Goal: Communication & Community: Answer question/provide support

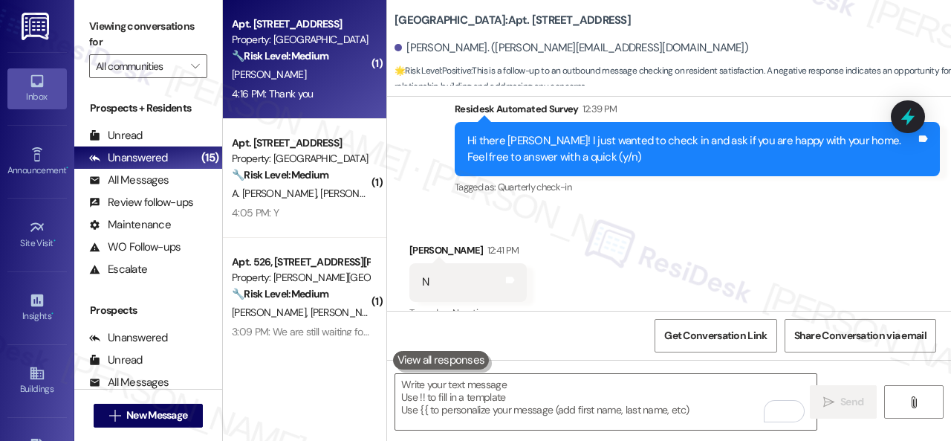
click at [310, 74] on div "[PERSON_NAME]" at bounding box center [300, 74] width 140 height 19
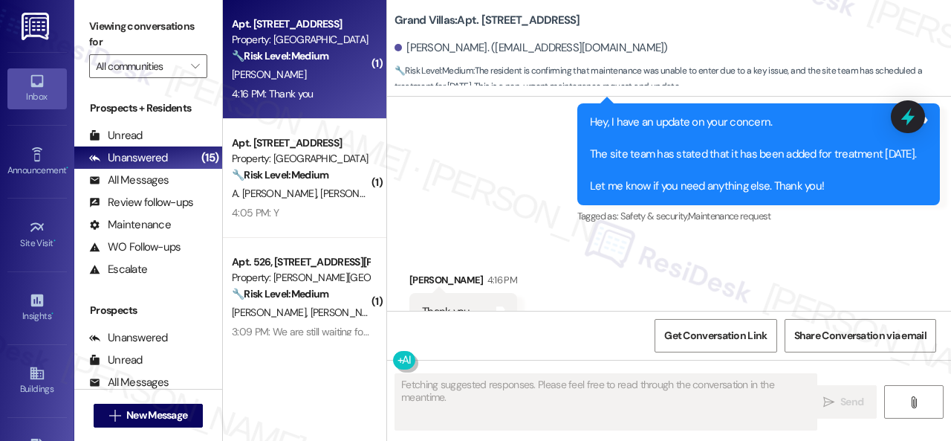
scroll to position [2014, 0]
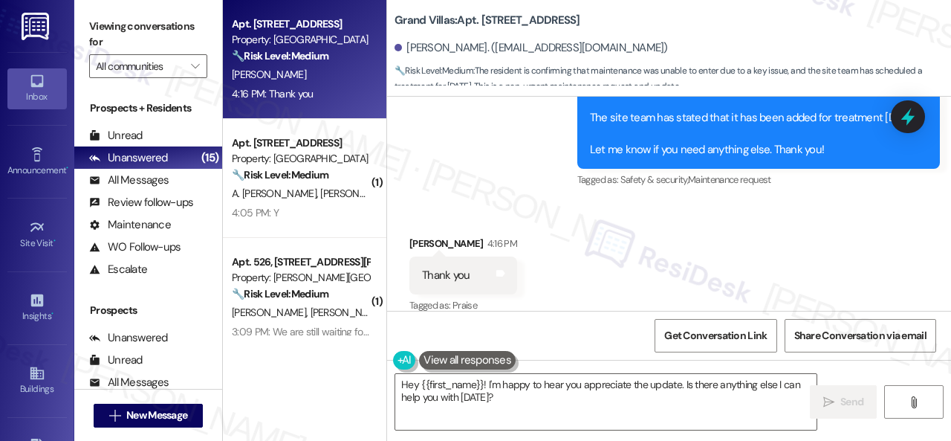
click at [366, 368] on div "Apt. 3610, 1550 Katy Gap Rd Property: Grand Villas 🔧 Risk Level: Medium The res…" at bounding box center [587, 220] width 728 height 441
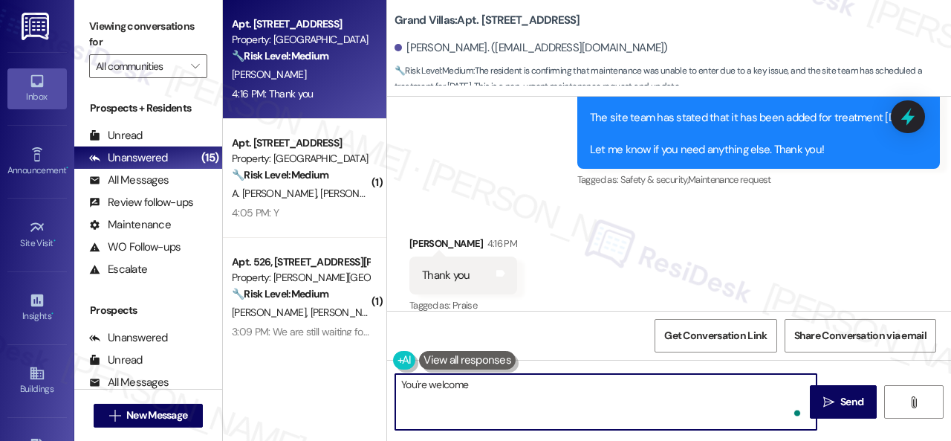
type textarea "You're welcome!"
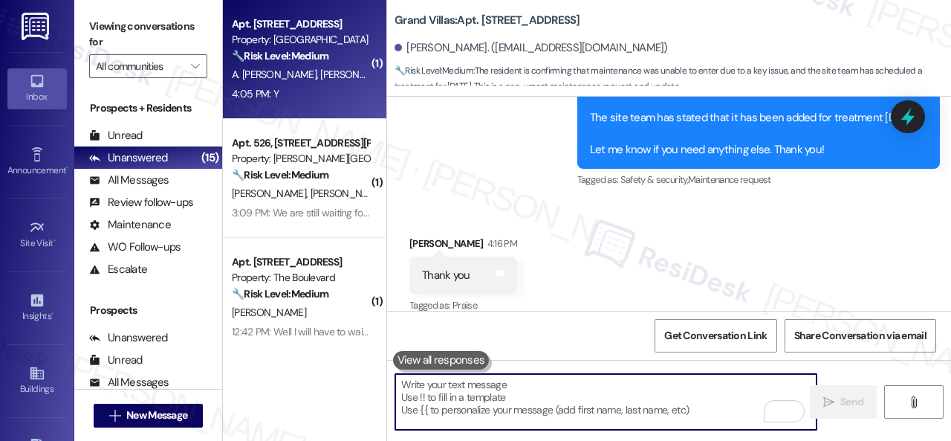
click at [314, 103] on div "Apt. 2408, 1550 Katy Gap Rd Property: Grand Villas 🔧 Risk Level: Medium The res…" at bounding box center [304, 59] width 163 height 119
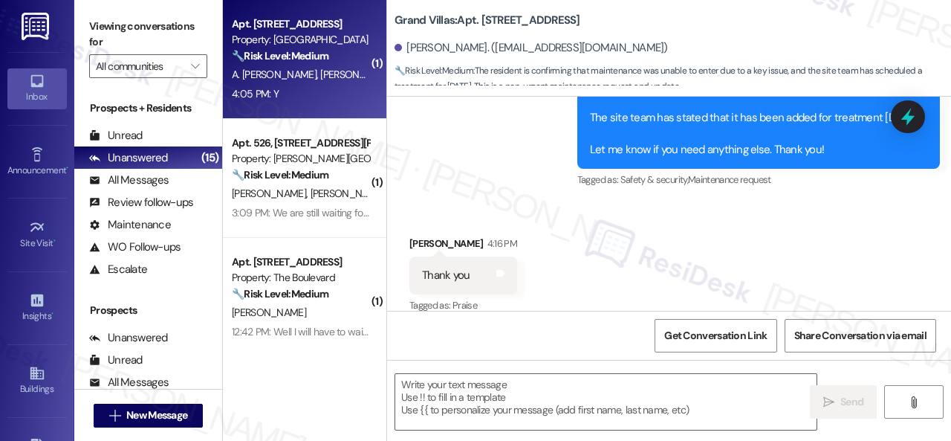
type textarea "Fetching suggested responses. Please feel free to read through the conversation…"
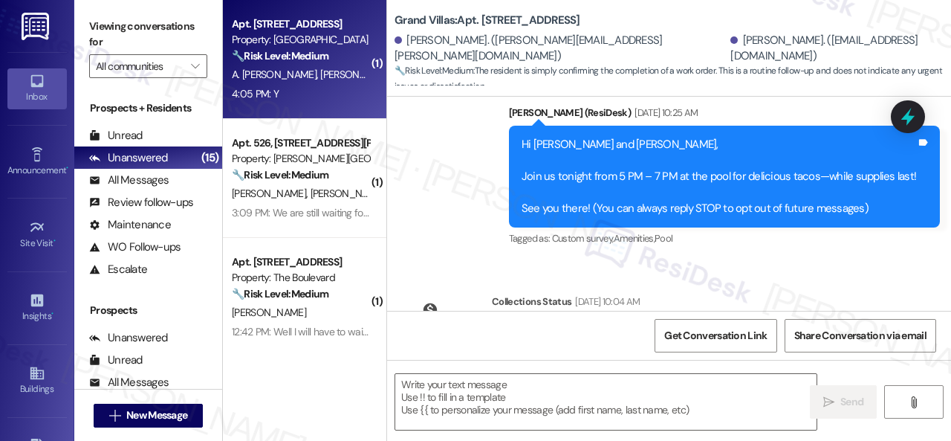
type textarea "Fetching suggested responses. Please feel free to read through the conversation…"
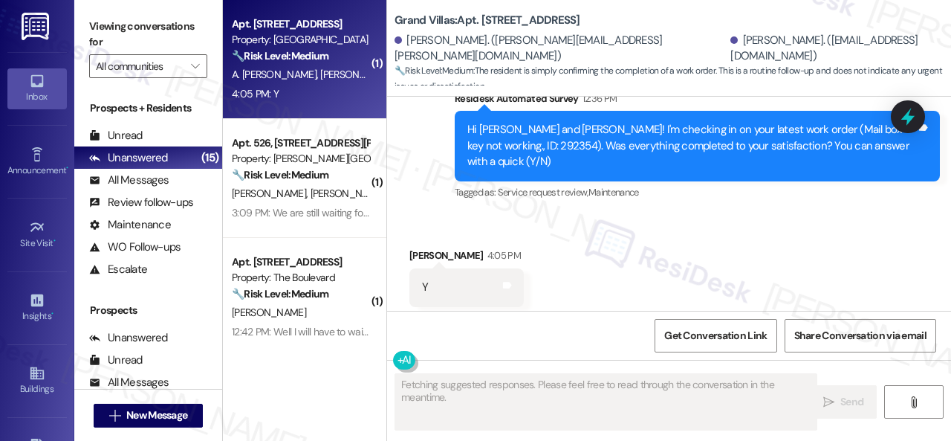
scroll to position [493, 0]
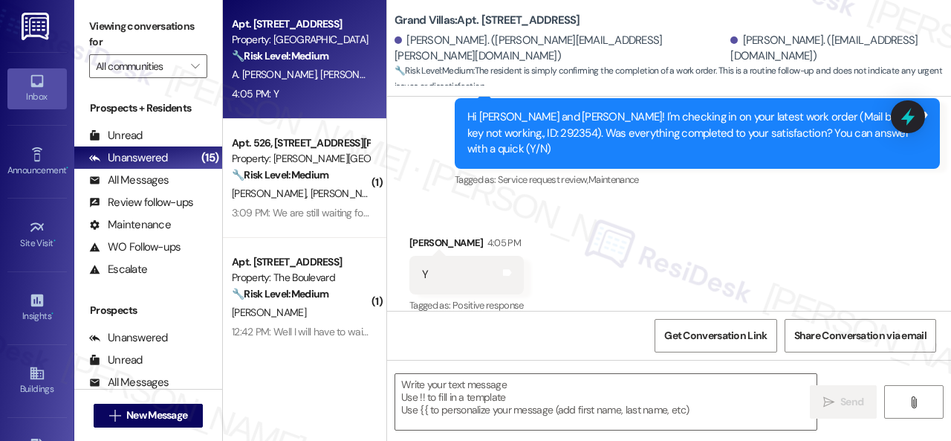
click at [490, 224] on div "Received via SMS Omar Sanchez Chavez 4:05 PM Y Tags and notes Tagged as: Positi…" at bounding box center [466, 275] width 137 height 103
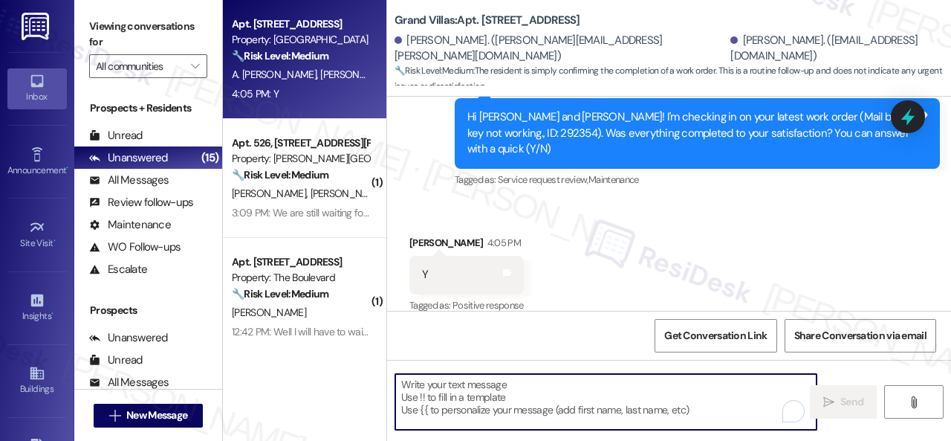
paste textarea "Glad to hear things are all set! If {{property}} met your expectations, please …"
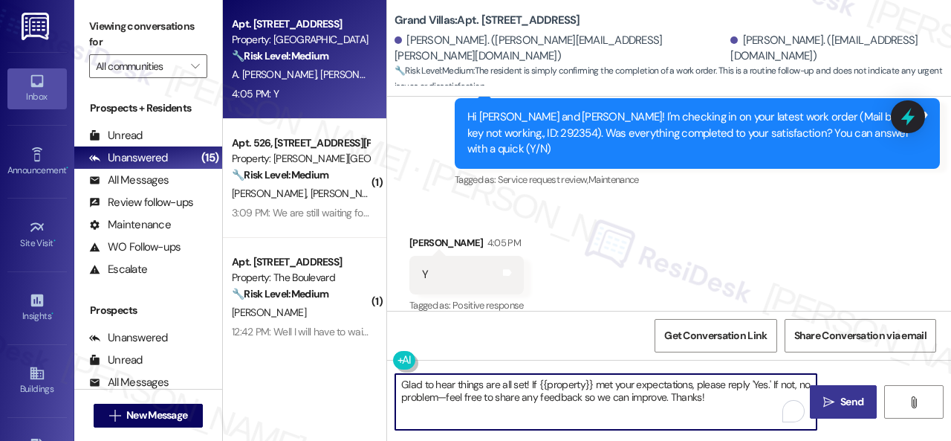
type textarea "Glad to hear things are all set! If {{property}} met your expectations, please …"
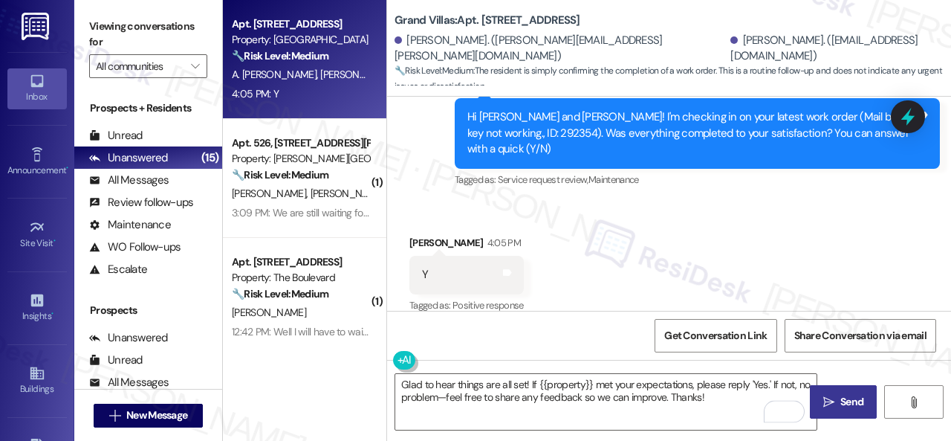
click at [854, 399] on span "Send" at bounding box center [852, 402] width 23 height 16
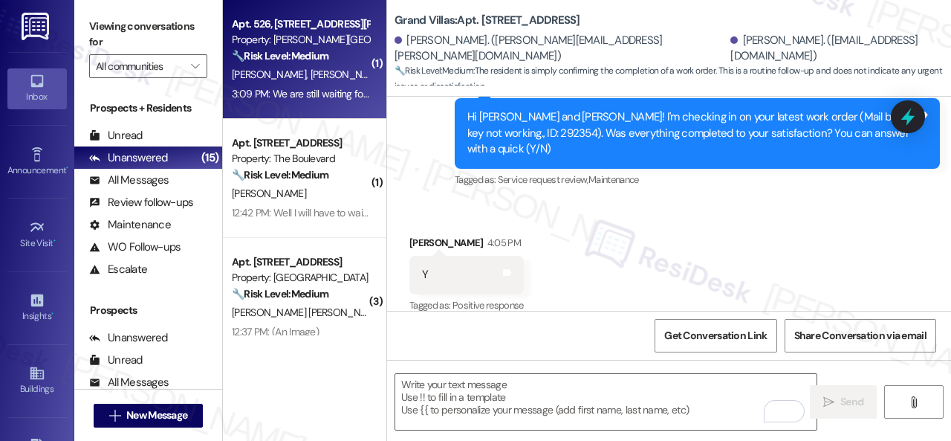
click at [341, 69] on div "[PERSON_NAME] [PERSON_NAME]" at bounding box center [300, 74] width 140 height 19
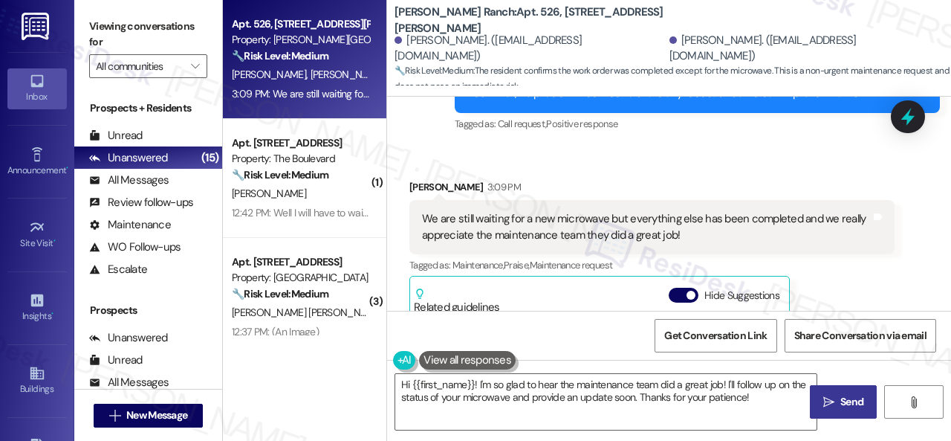
scroll to position [4000, 0]
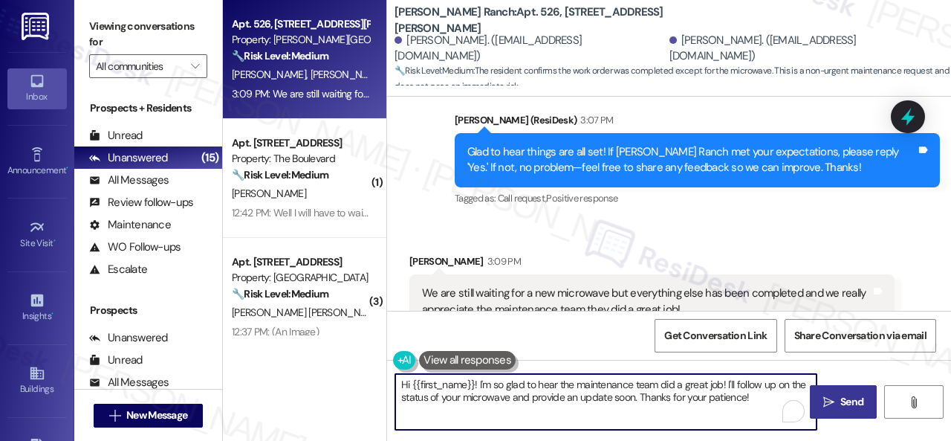
drag, startPoint x: 727, startPoint y: 384, endPoint x: 748, endPoint y: 395, distance: 23.6
click at [748, 395] on textarea "Hi {{first_name}}! I'm so glad to hear the maintenance team did a great job! I'…" at bounding box center [605, 402] width 421 height 56
drag, startPoint x: 479, startPoint y: 383, endPoint x: 369, endPoint y: 378, distance: 110.8
click at [369, 378] on div "Apt. 526, 4101 S Custer Rd Property: Craig Ranch 🔧 Risk Level: Medium The resid…" at bounding box center [587, 220] width 728 height 441
click at [778, 390] on textarea "I'm so glad to hear the maintenance team did a great job! We appreciate your pa…" at bounding box center [605, 402] width 421 height 56
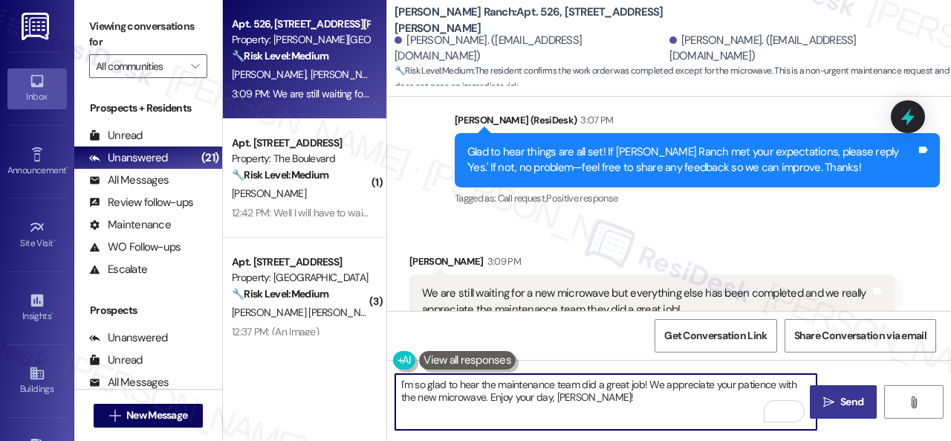
drag, startPoint x: 775, startPoint y: 386, endPoint x: 792, endPoint y: 384, distance: 17.2
click at [792, 384] on textarea "I'm so glad to hear the maintenance team did a great job! We appreciate your pa…" at bounding box center [605, 402] width 421 height 56
click at [664, 397] on textarea "I'm so glad to hear the maintenance team did a great job! We appreciate your pa…" at bounding box center [605, 402] width 421 height 56
type textarea "I'm so glad to hear the maintenance team did a great job! We appreciate your pa…"
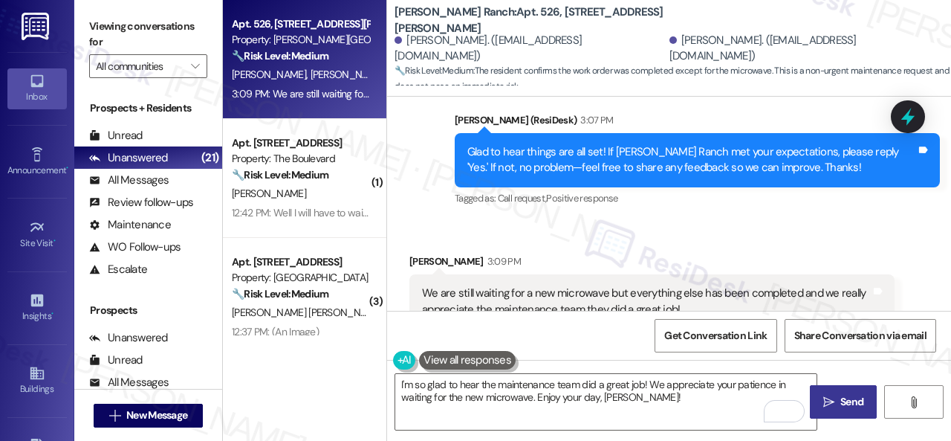
click at [838, 408] on span "Send" at bounding box center [852, 402] width 29 height 16
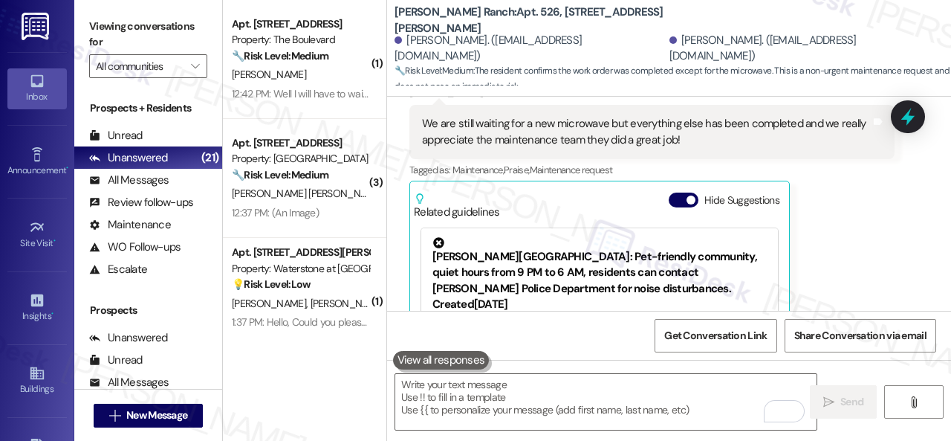
scroll to position [4342, 0]
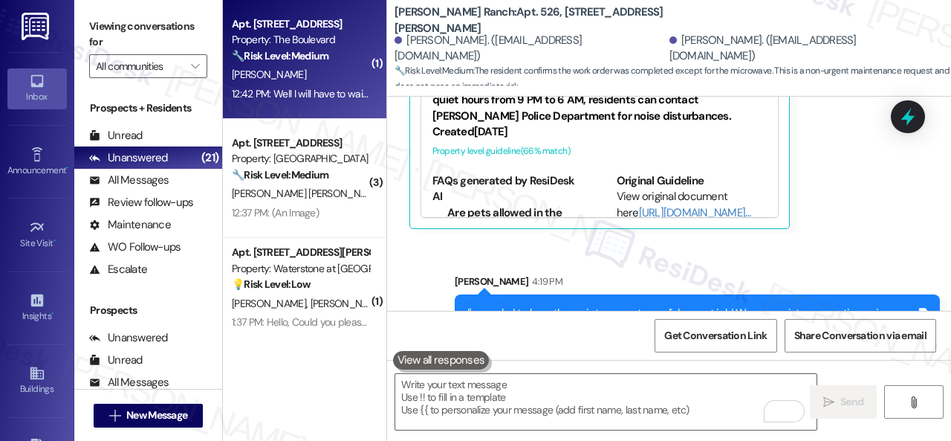
click at [317, 80] on div "S. Metcalf" at bounding box center [300, 74] width 140 height 19
type textarea "Fetching suggested responses. Please feel free to read through the conversation…"
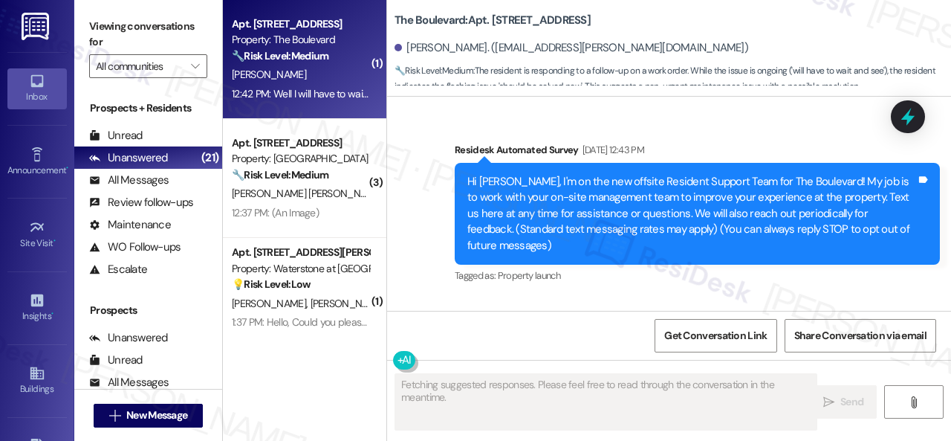
type textarea "Fetching suggested responses. Please feel free to read through the conversation…"
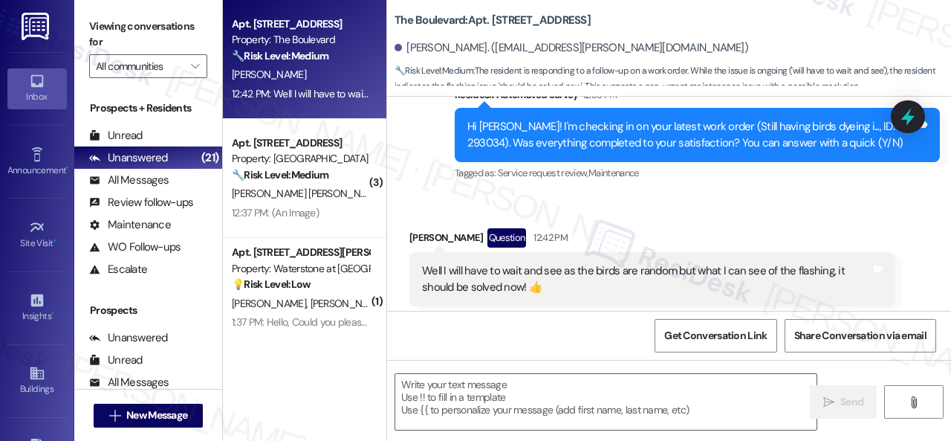
scroll to position [12717, 0]
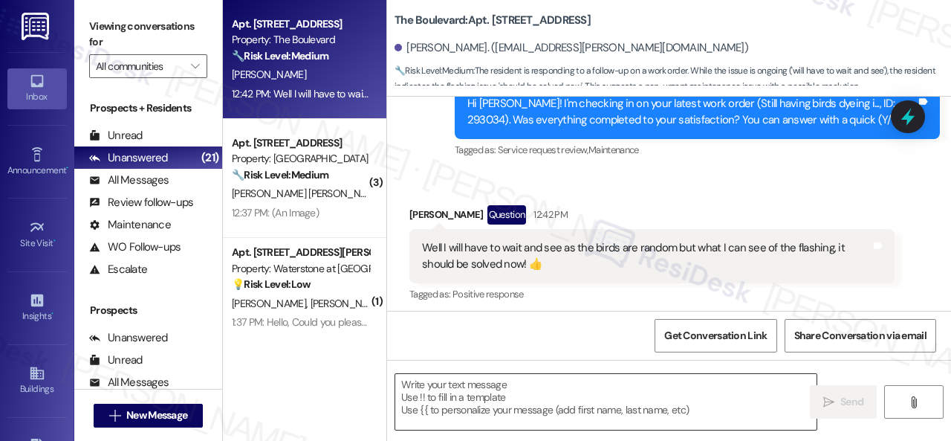
click at [464, 393] on textarea at bounding box center [605, 402] width 421 height 56
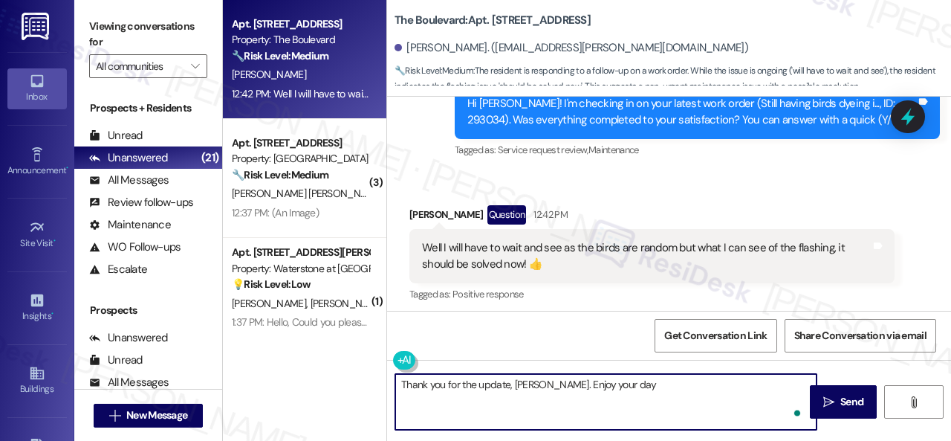
type textarea "Thank you for the update, Sherry. Enjoy your day!"
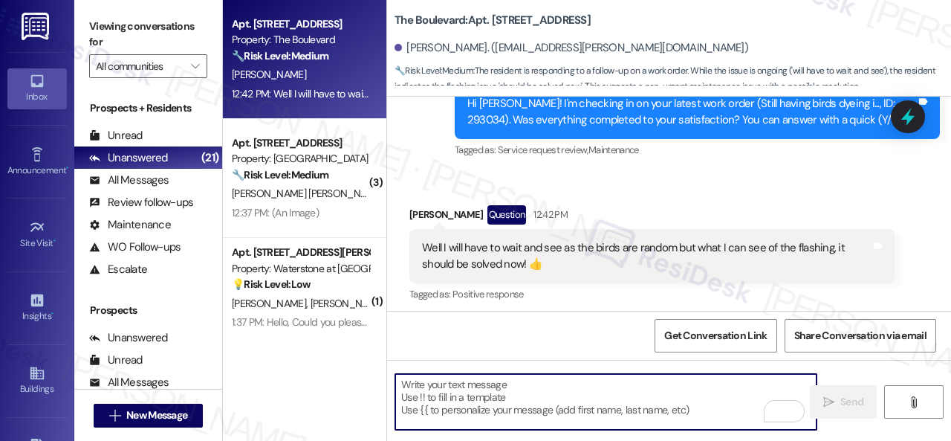
scroll to position [12717, 0]
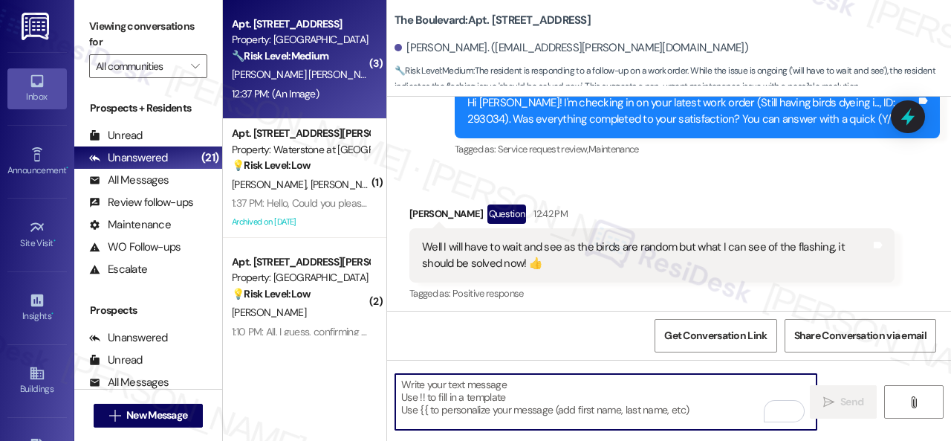
click at [356, 85] on div "12:37 PM: (An Image) 12:37 PM: (An Image)" at bounding box center [300, 94] width 140 height 19
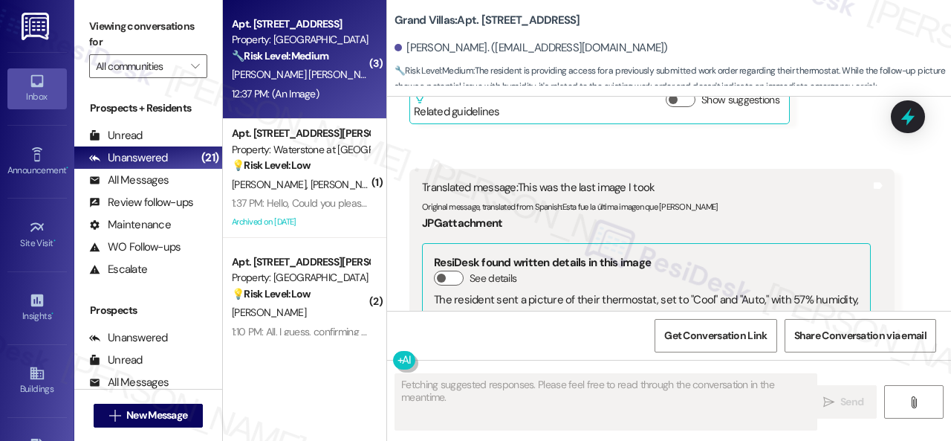
scroll to position [11090, 0]
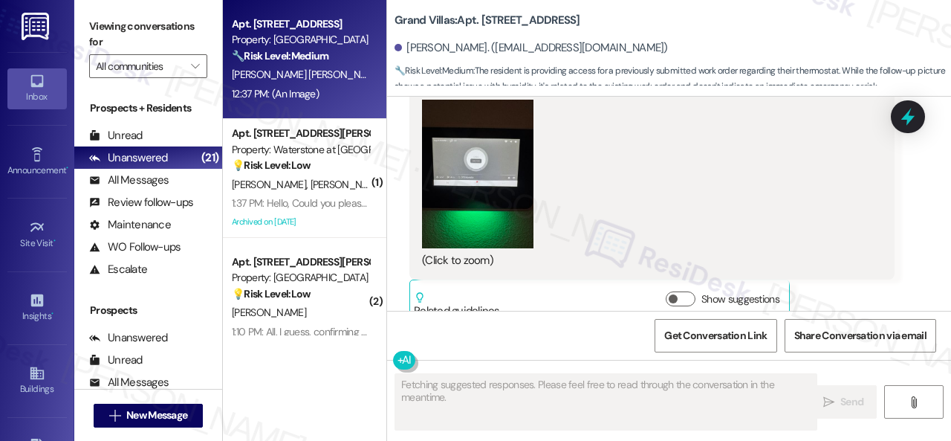
click at [467, 170] on button "Zoom image" at bounding box center [477, 174] width 111 height 149
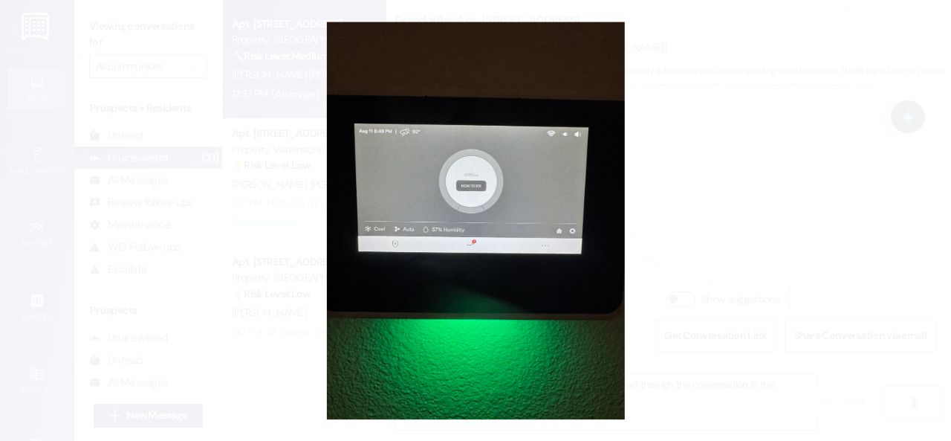
click at [544, 185] on button "Unzoom image" at bounding box center [475, 220] width 951 height 441
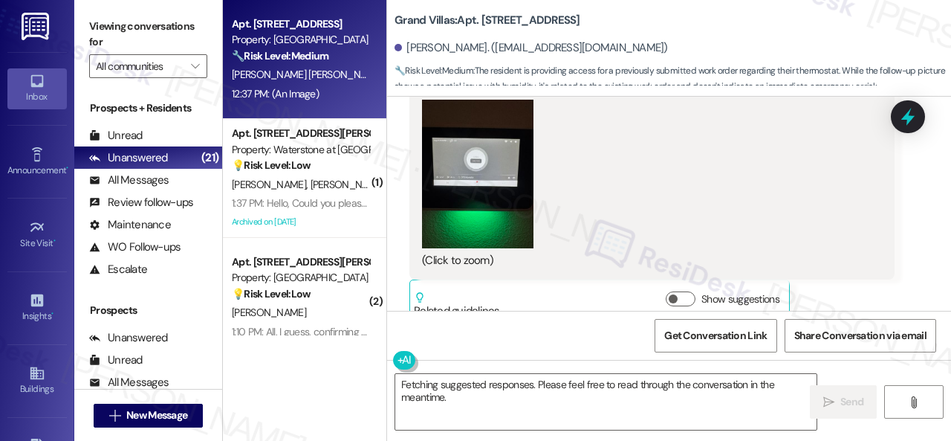
scroll to position [11015, 0]
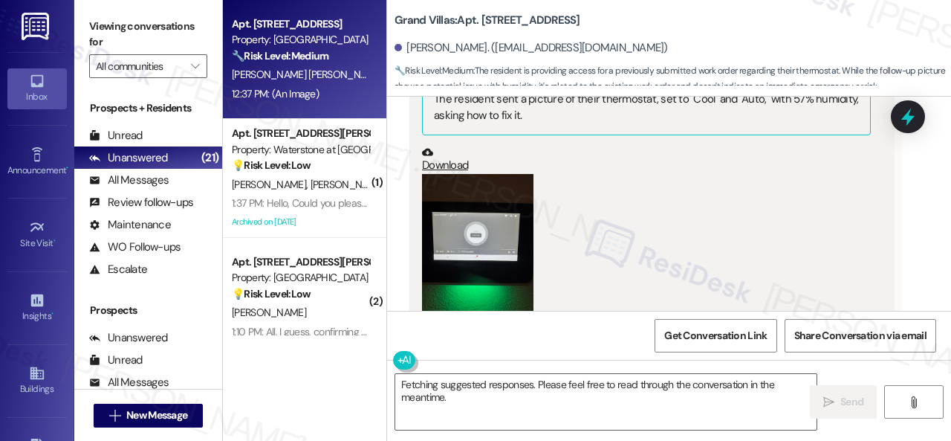
click at [497, 222] on button "Zoom image" at bounding box center [477, 248] width 111 height 149
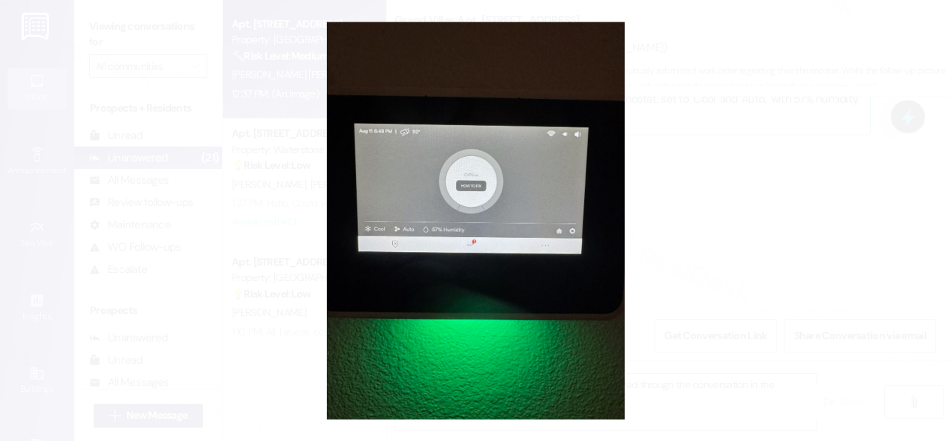
click at [534, 182] on button "Unzoom image" at bounding box center [475, 220] width 951 height 441
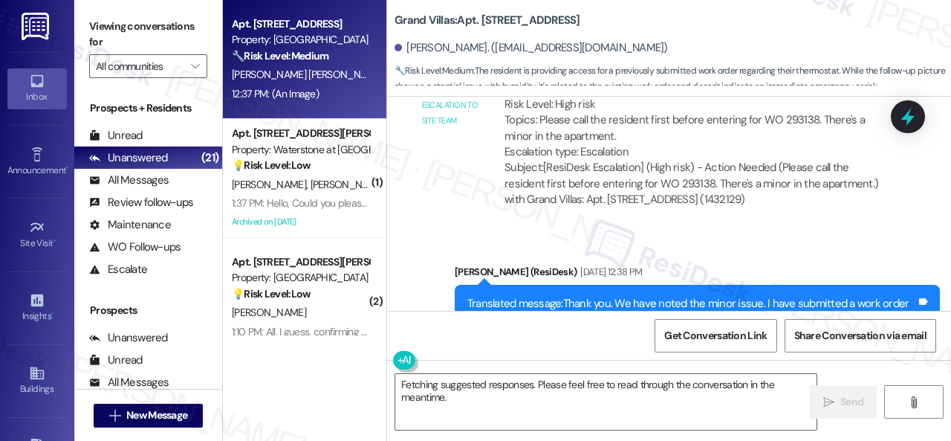
scroll to position [9826, 0]
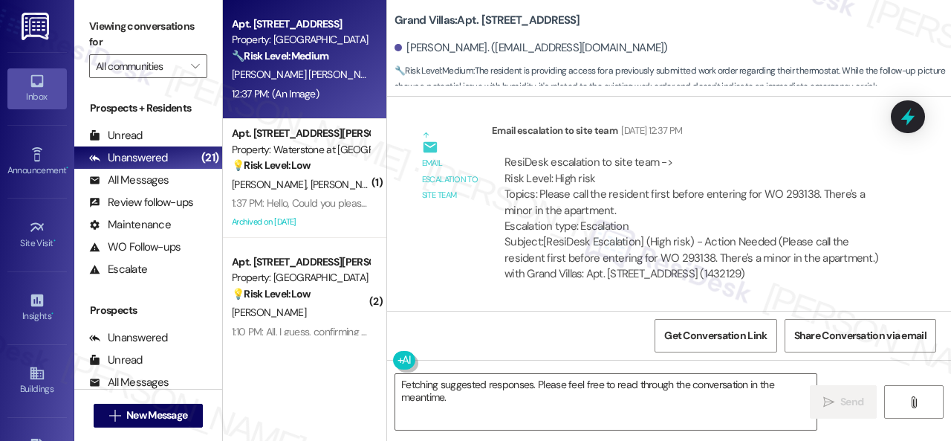
click at [783, 167] on div "ResiDesk escalation to site team -> Risk Level: High risk Topics: Please call t…" at bounding box center [694, 195] width 378 height 80
click at [780, 184] on div "ResiDesk escalation to site team -> Risk Level: High risk Topics: Please call t…" at bounding box center [694, 195] width 378 height 80
click at [780, 167] on div "ResiDesk escalation to site team -> Risk Level: High risk Topics: Please call t…" at bounding box center [694, 195] width 378 height 80
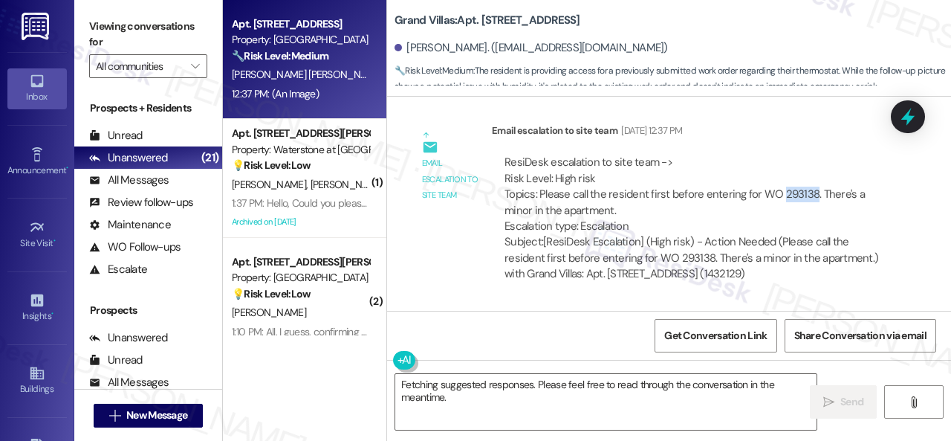
copy div "293138"
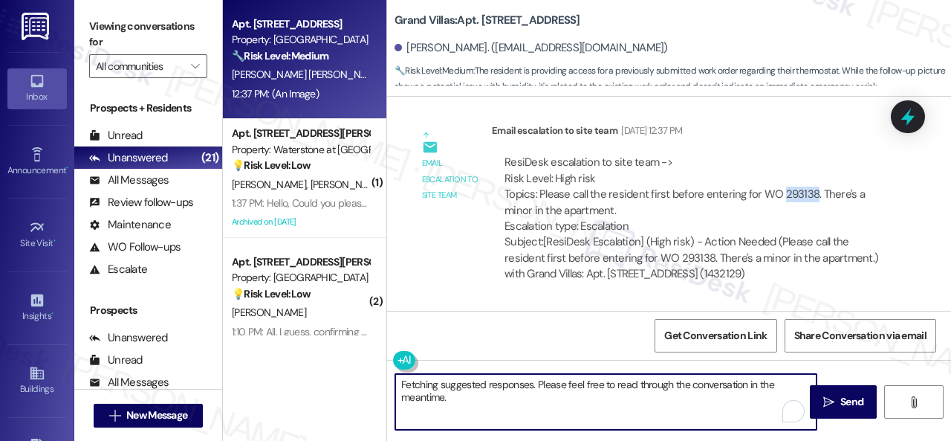
drag, startPoint x: 476, startPoint y: 403, endPoint x: 381, endPoint y: 375, distance: 99.0
click at [381, 375] on div "Apt. 1305, 1550 Katy Gap Rd Property: Grand Villas 🔧 Risk Level: Medium The res…" at bounding box center [587, 220] width 728 height 441
paste textarea "293138"
click at [462, 384] on textarea "Hello Ginna! Is work order 293138 still op" at bounding box center [605, 402] width 421 height 56
click at [581, 386] on textarea "Hello Ginna! Is work order 293138 still op" at bounding box center [605, 402] width 421 height 56
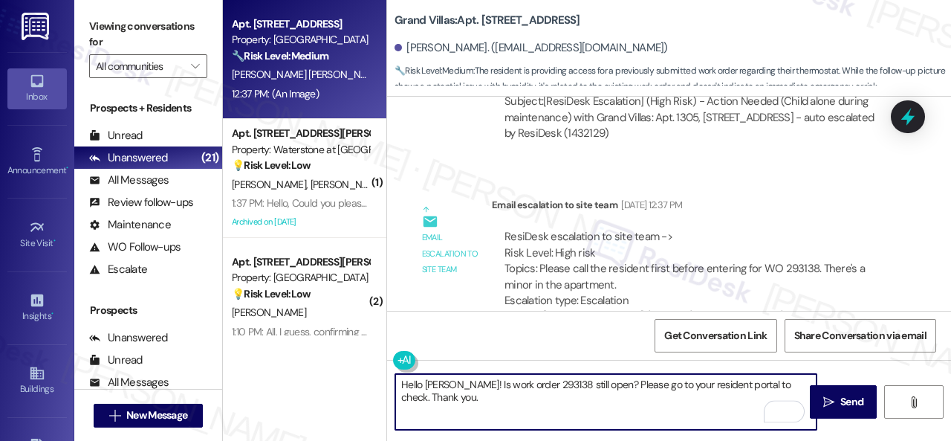
scroll to position [9529, 0]
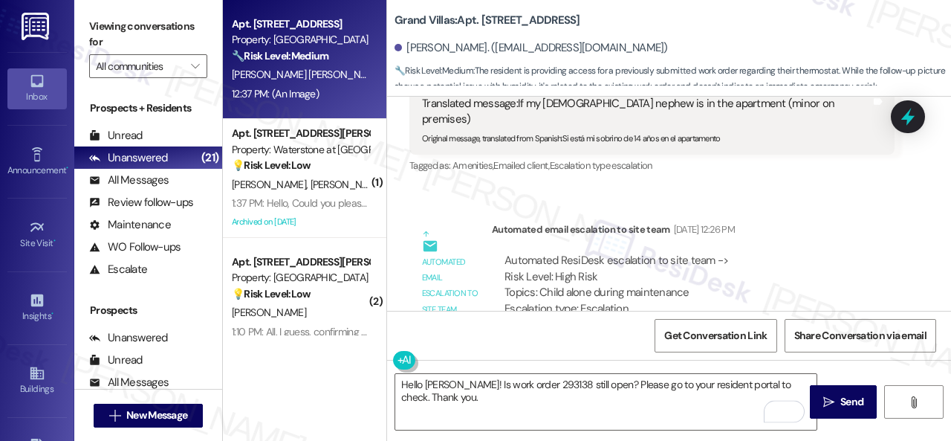
click at [456, 340] on div "Get Conversation Link Share Conversation via email" at bounding box center [669, 335] width 564 height 49
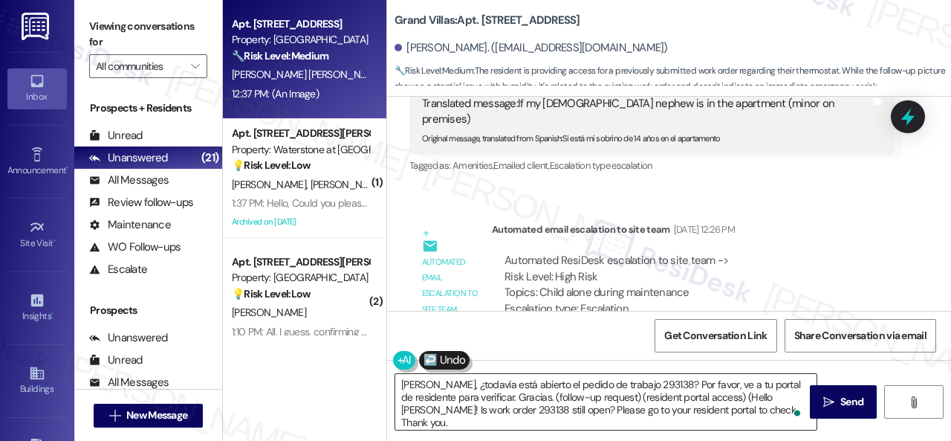
type textarea "Hola Ginna, ¿todavía está abierto el pedido de trabajo 293138? Por favor, ve a …"
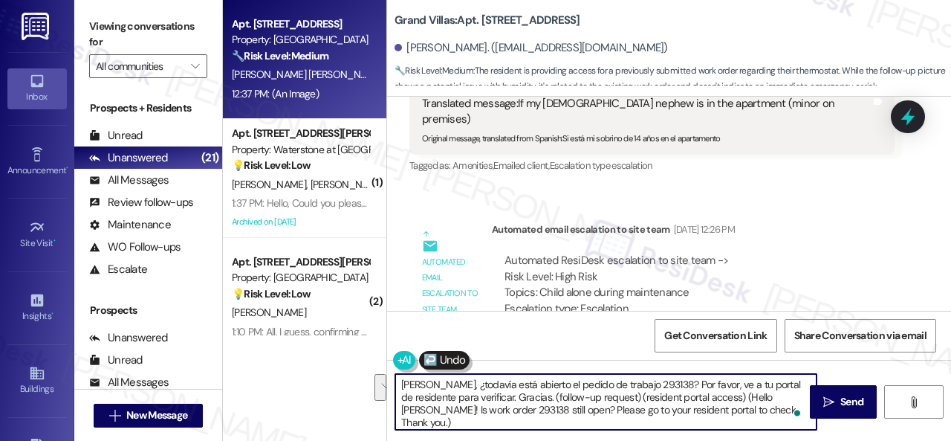
drag, startPoint x: 540, startPoint y: 396, endPoint x: 791, endPoint y: 412, distance: 252.5
click at [791, 412] on div "Hola Ginna, ¿todavía está abierto el pedido de trabajo 293138? Por favor, ve a …" at bounding box center [606, 401] width 423 height 57
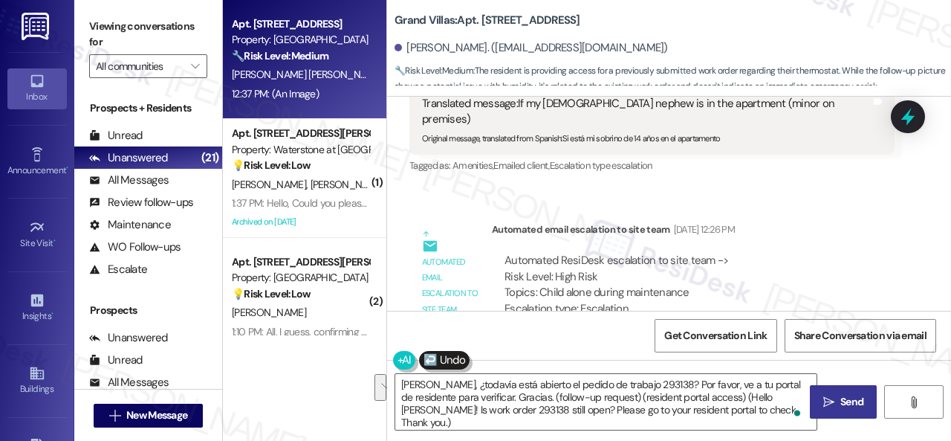
click at [834, 412] on button " Send" at bounding box center [843, 401] width 67 height 33
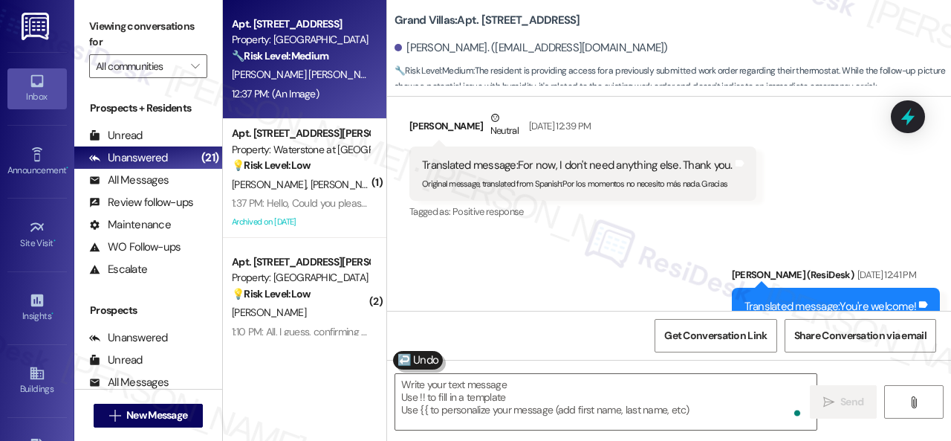
scroll to position [11088, 0]
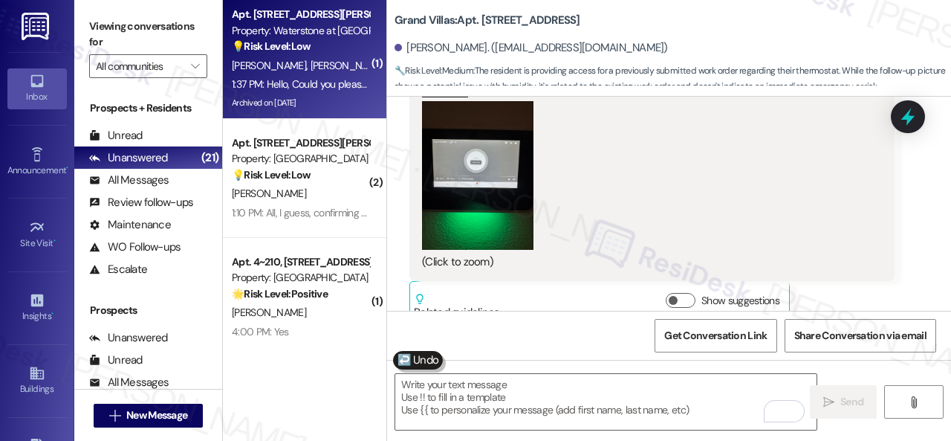
click at [349, 42] on div "💡 Risk Level: Low The resident is requesting a copy of their lease document for…" at bounding box center [300, 47] width 137 height 16
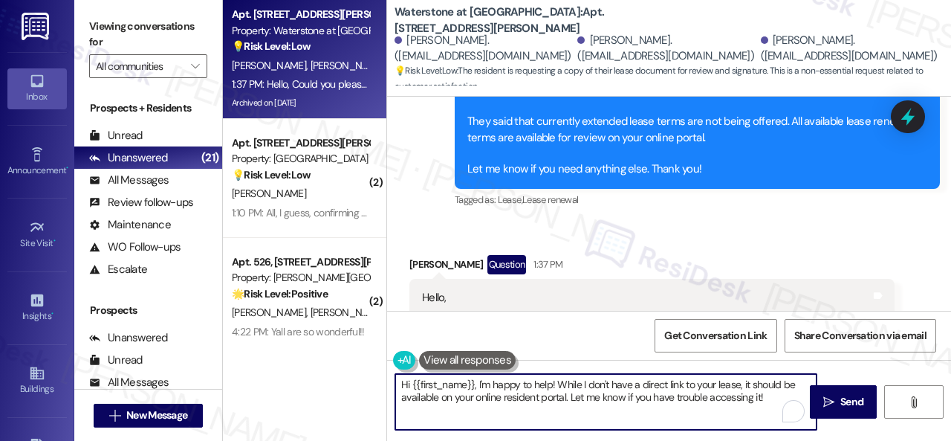
scroll to position [4, 0]
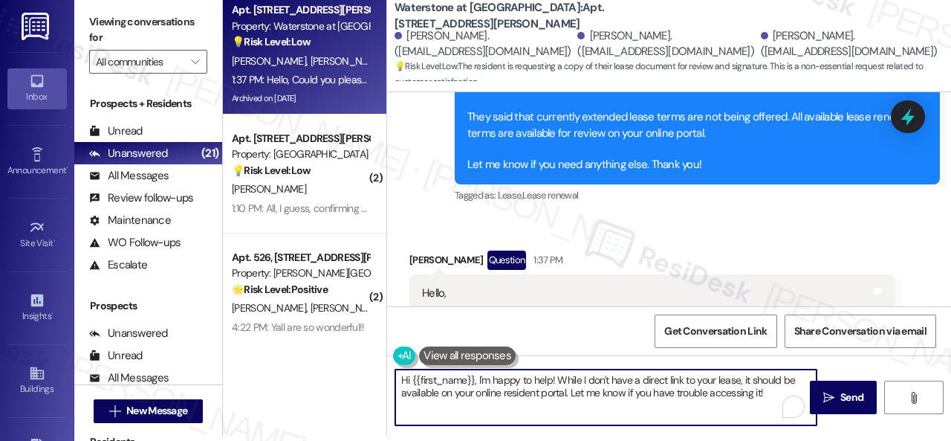
drag, startPoint x: 401, startPoint y: 386, endPoint x: 821, endPoint y: 462, distance: 426.7
click at [821, 440] on html "Inbox Go to Inbox Announcement • Send A Text Announcement Site Visit • Go to Si…" at bounding box center [475, 220] width 951 height 441
click at [693, 396] on textarea "Let me check with the site team on the link where you can find the lease docume…" at bounding box center [605, 397] width 421 height 56
type textarea "Let me check with the site team on the link where you can find the lease docume…"
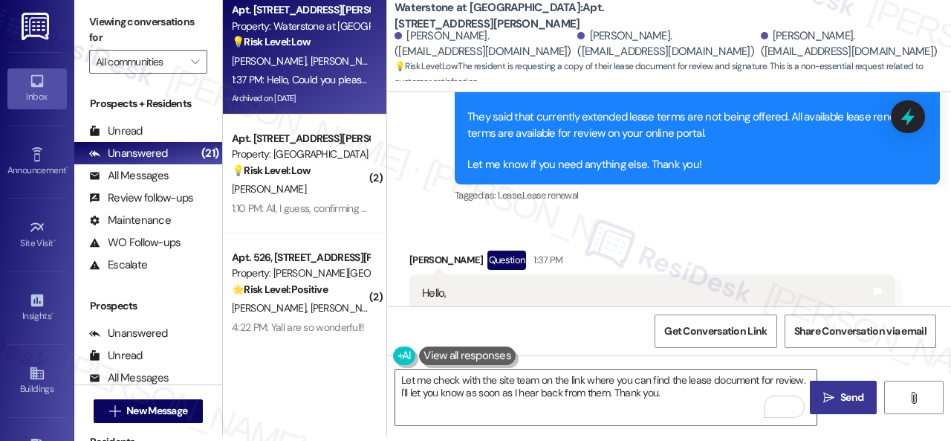
click at [838, 397] on span "Send" at bounding box center [852, 397] width 29 height 16
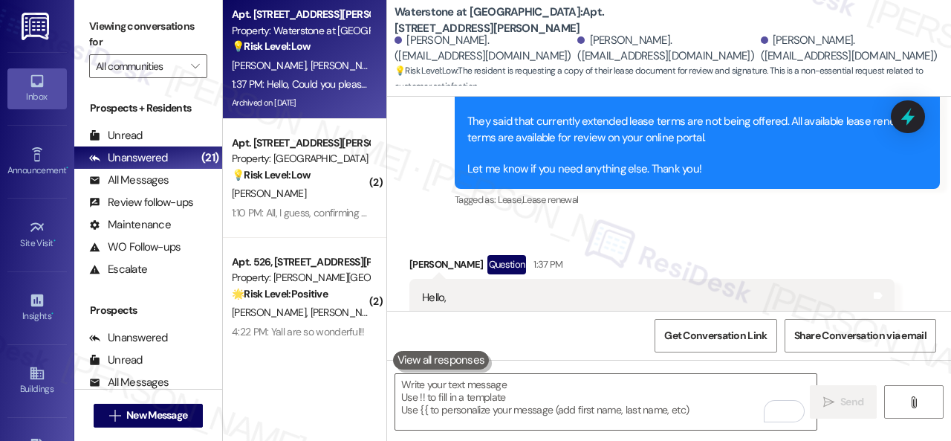
scroll to position [18307, 0]
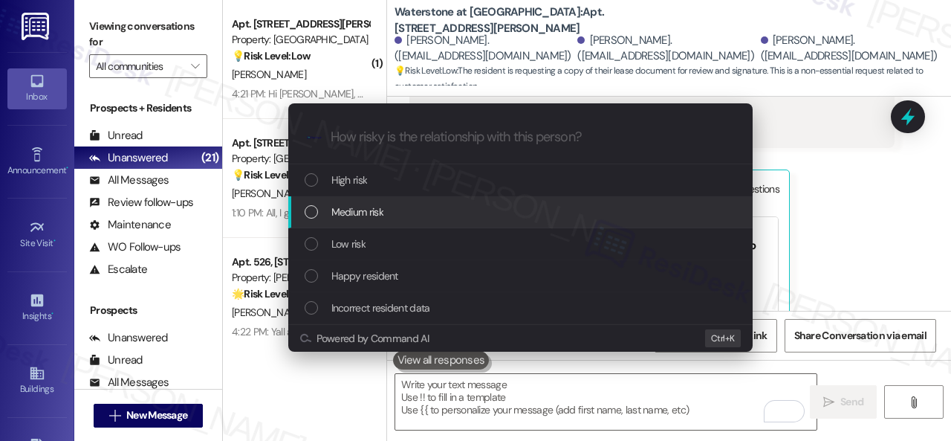
click at [355, 215] on span "Medium risk" at bounding box center [357, 212] width 52 height 16
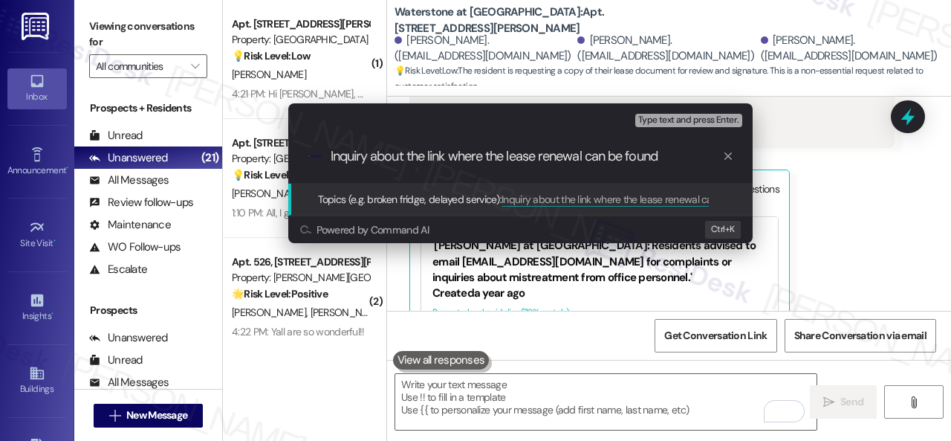
type input "Inquiry about the link where the lease renewal can be found."
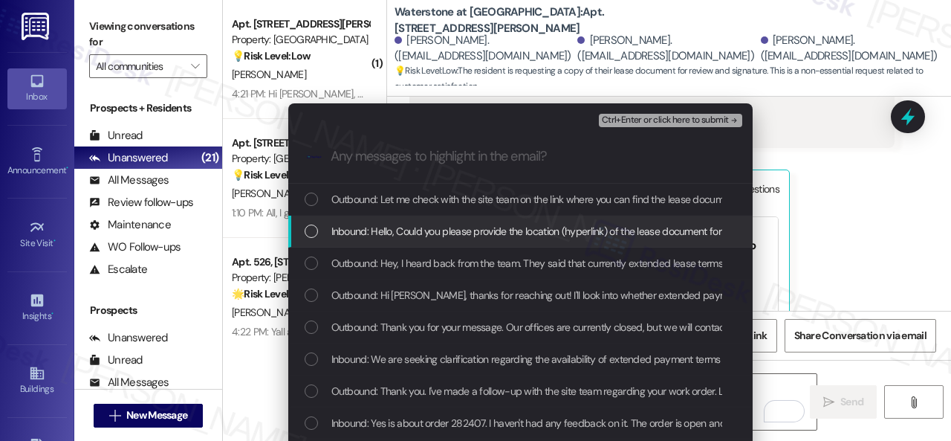
click at [428, 231] on span "Inbound: Hello, Could you please provide the location (hyperlink) of the lease …" at bounding box center [599, 231] width 536 height 16
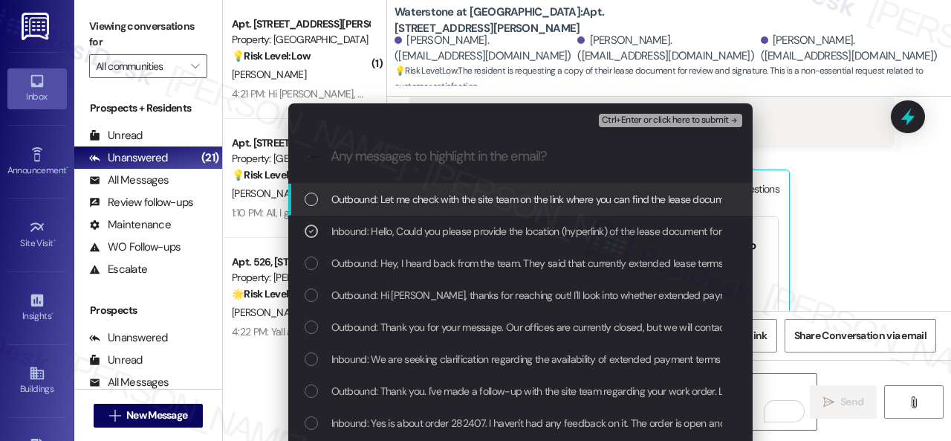
click at [662, 121] on span "Ctrl+Enter or click here to submit" at bounding box center [665, 120] width 127 height 10
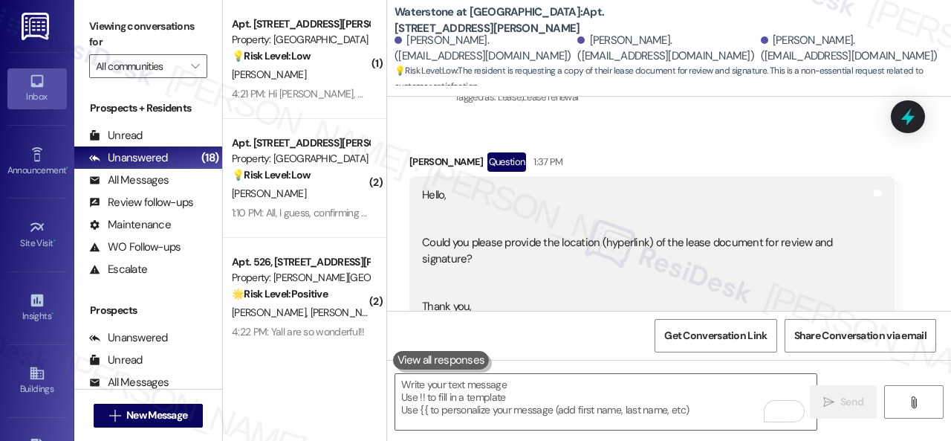
scroll to position [18078, 0]
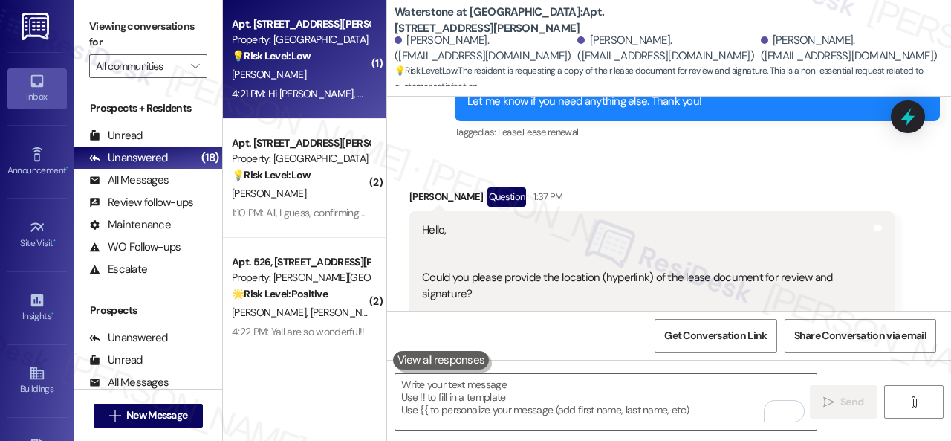
click at [331, 75] on div "J. Powers" at bounding box center [300, 74] width 140 height 19
type textarea "Fetching suggested responses. Please feel free to read through the conversation…"
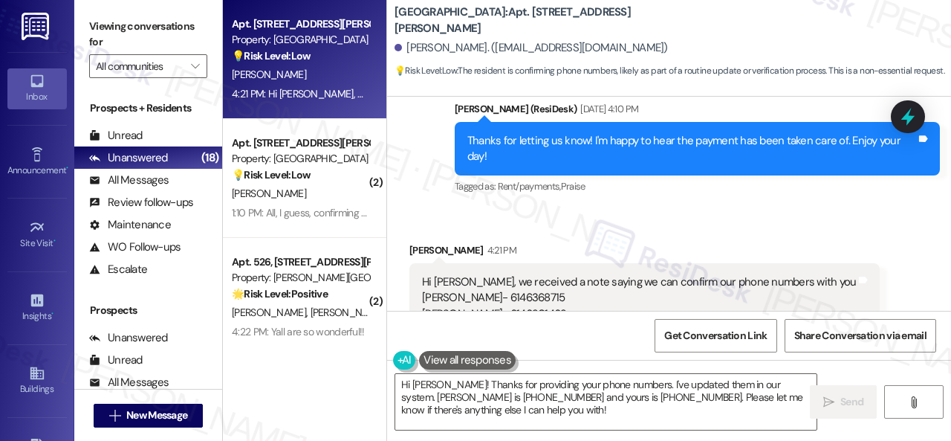
scroll to position [1784, 0]
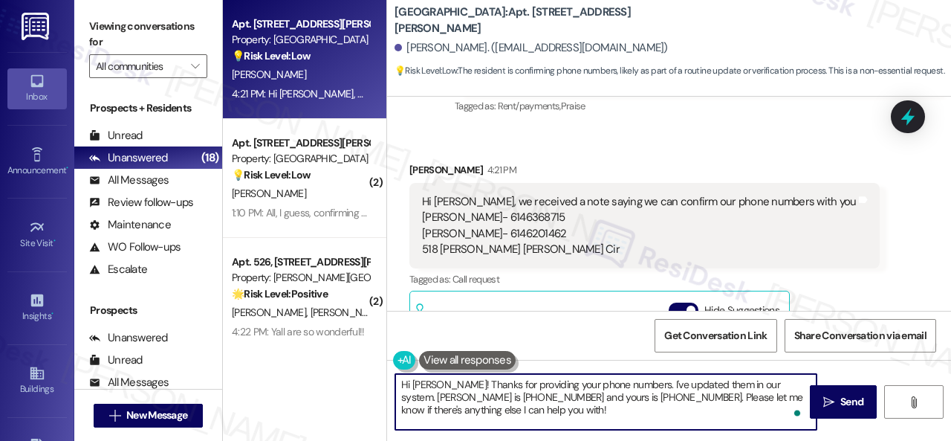
drag, startPoint x: 615, startPoint y: 383, endPoint x: 631, endPoint y: 420, distance: 40.6
click at [624, 421] on textarea "Hi Jon! Thanks for providing your phone numbers. I've updated them in our syste…" at bounding box center [605, 402] width 421 height 56
type textarea "Hi Jon! Thanks for providing your phone numbers. Can you tell me who advised yo…"
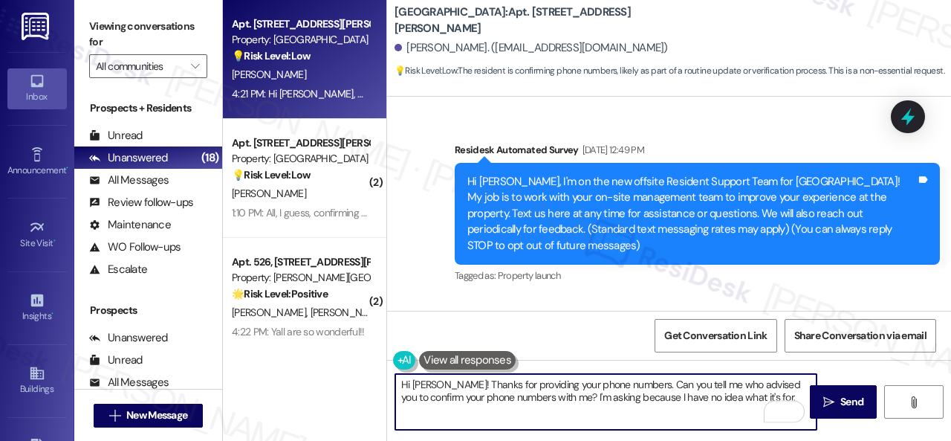
scroll to position [1784, 0]
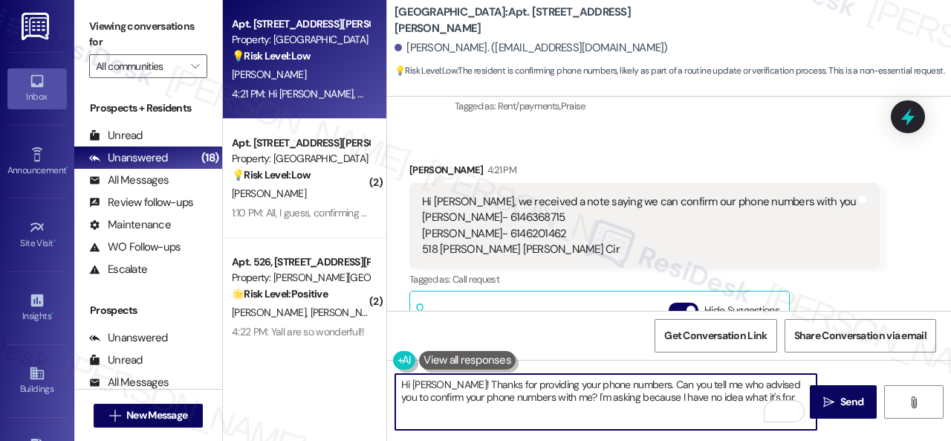
click at [532, 396] on textarea "Hi [PERSON_NAME]! Thanks for providing your phone numbers. Can you tell me who …" at bounding box center [605, 402] width 421 height 56
click at [470, 409] on textarea "Hi [PERSON_NAME]! Thanks for providing your phone numbers. Can you tell me who …" at bounding box center [605, 402] width 421 height 56
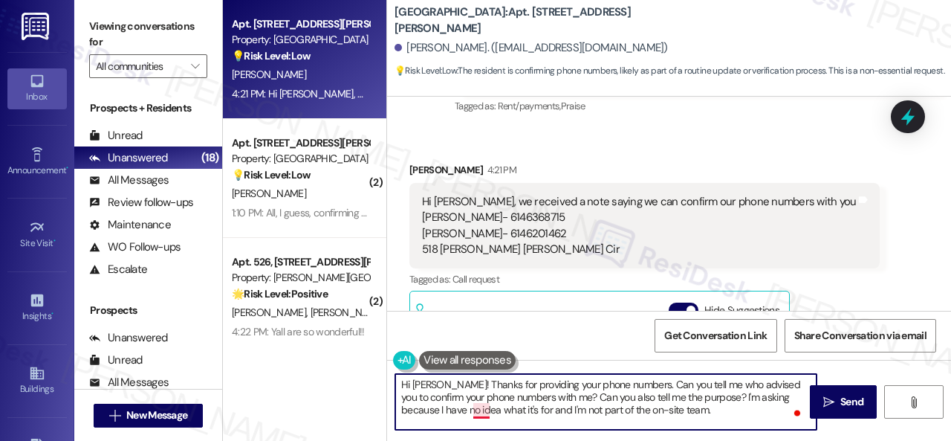
click at [481, 409] on textarea "Hi [PERSON_NAME]! Thanks for providing your phone numbers. Can you tell me who …" at bounding box center [605, 402] width 421 height 56
click at [663, 413] on textarea "Hi Jon! Thanks for providing your phone numbers. Can you tell me who advised yo…" at bounding box center [605, 402] width 421 height 56
type textarea "Hi Jon! Thanks for providing your phone numbers. Can you tell me who advised yo…"
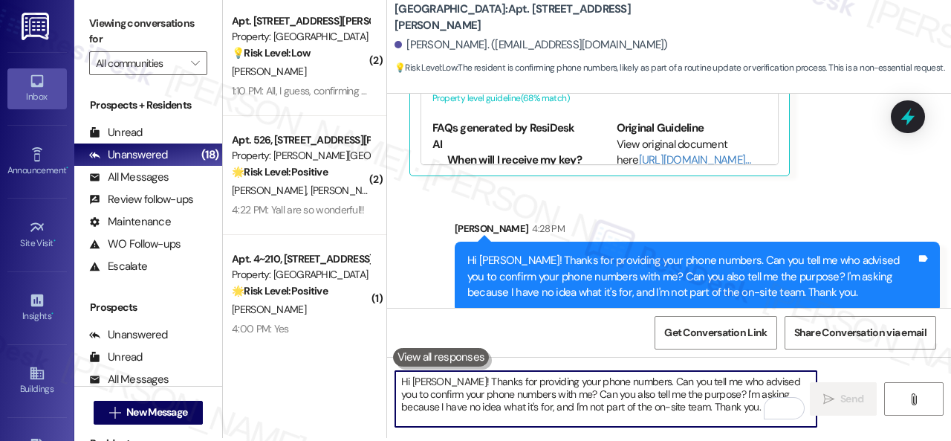
scroll to position [4, 0]
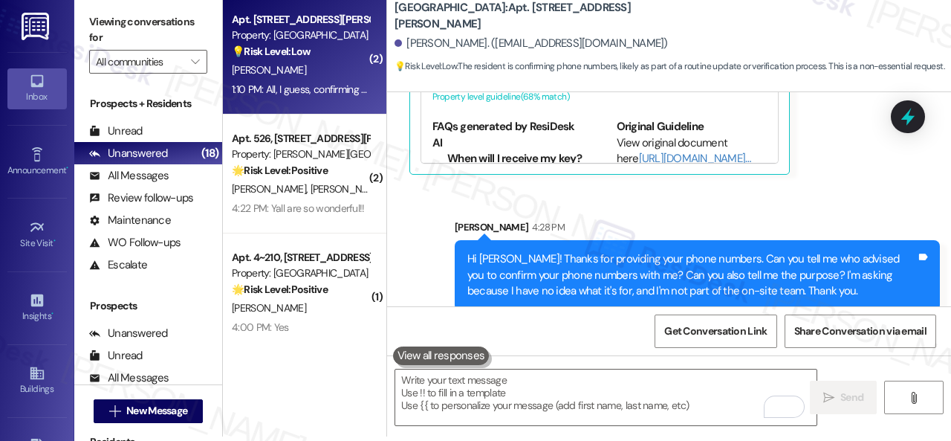
click at [332, 72] on div "[PERSON_NAME]" at bounding box center [300, 70] width 140 height 19
type textarea "Fetching suggested responses. Please feel free to read through the conversation…"
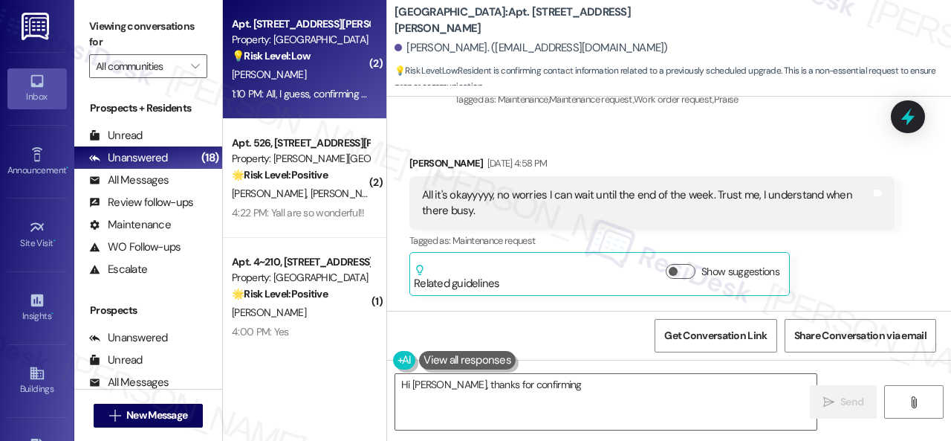
scroll to position [2078, 0]
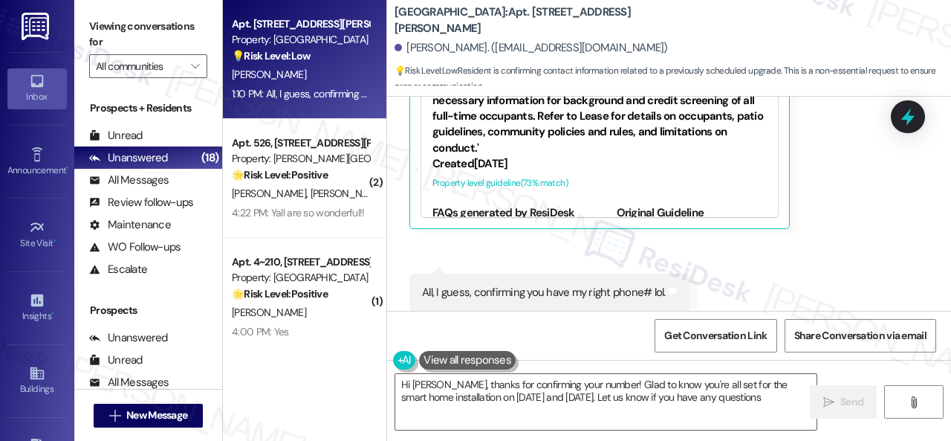
type textarea "Hi Antoinette, thanks for confirming your number! Glad to know you're all set f…"
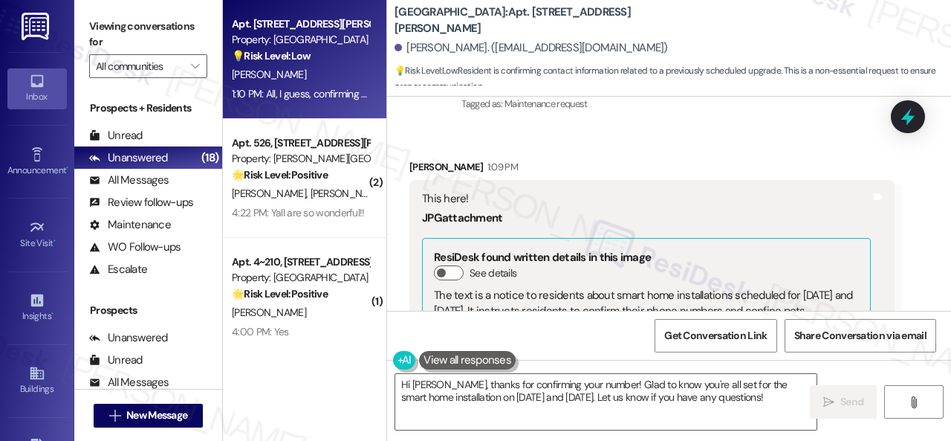
scroll to position [1632, 0]
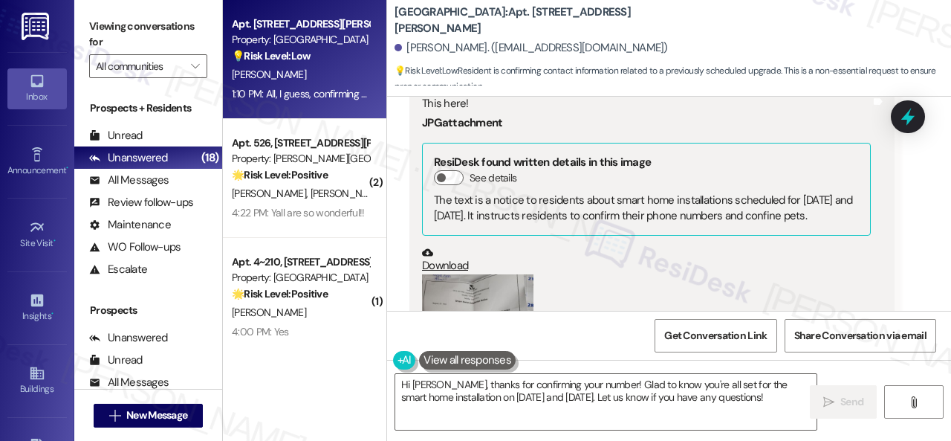
click at [488, 282] on button "Zoom image" at bounding box center [477, 348] width 111 height 149
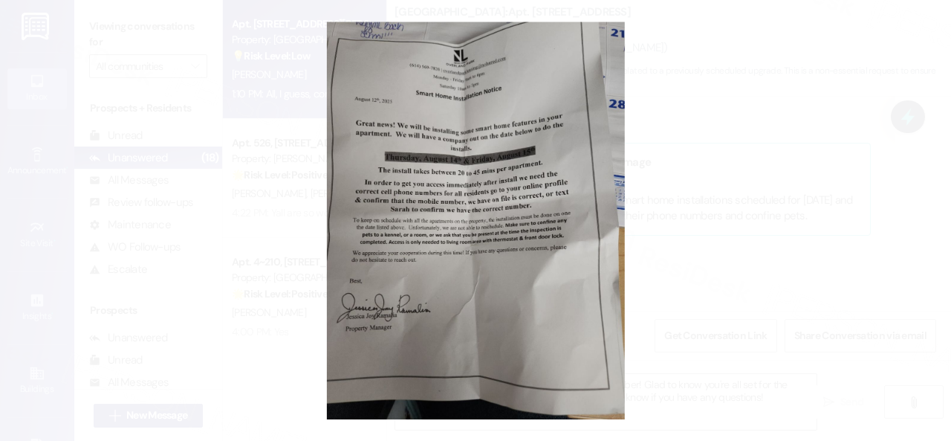
click at [560, 170] on button "Unzoom image" at bounding box center [475, 220] width 951 height 441
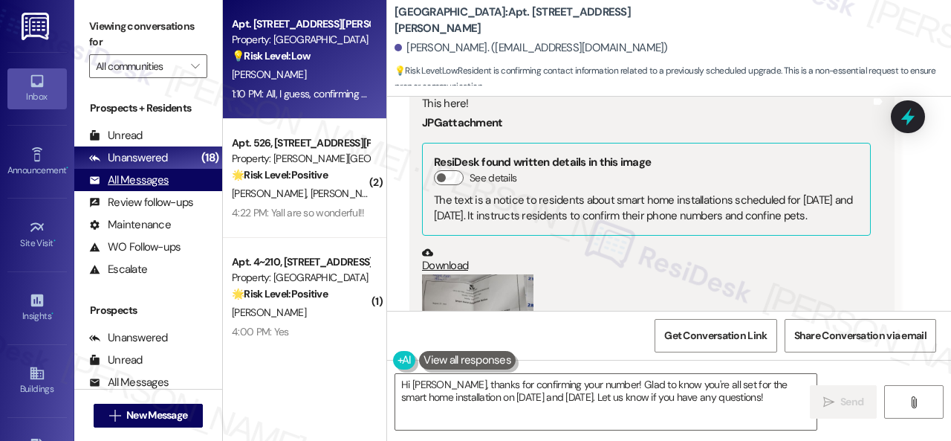
click at [147, 176] on div "All Messages" at bounding box center [129, 180] width 80 height 16
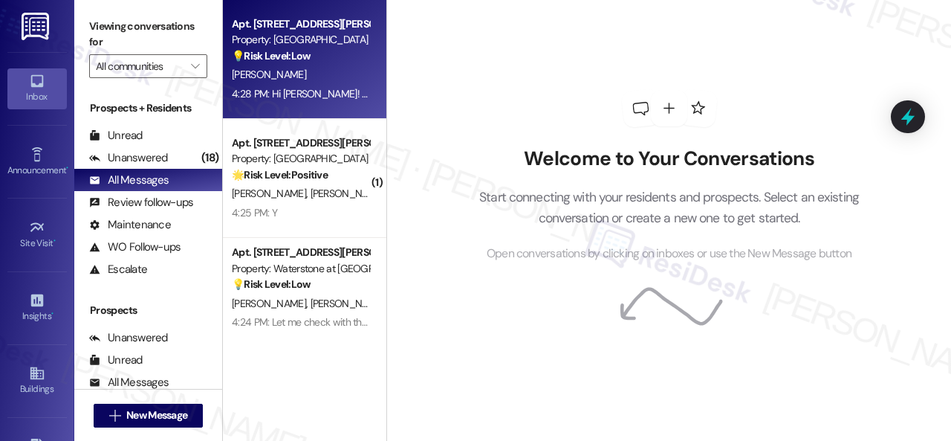
click at [333, 72] on div "J. Powers" at bounding box center [300, 74] width 140 height 19
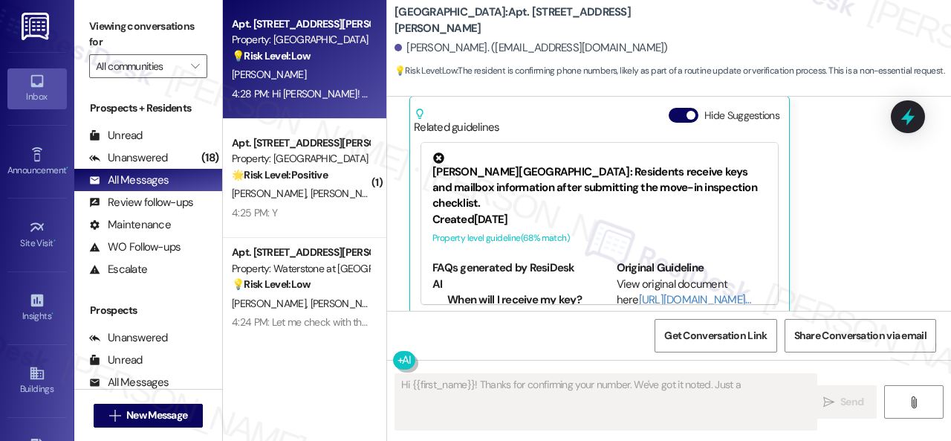
scroll to position [446, 0]
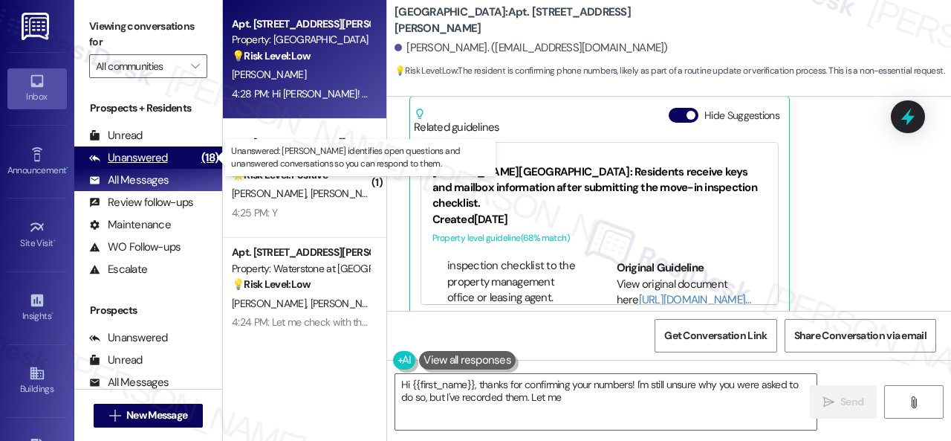
drag, startPoint x: 135, startPoint y: 158, endPoint x: 171, endPoint y: 151, distance: 37.2
click at [135, 157] on div "Unanswered" at bounding box center [128, 158] width 79 height 16
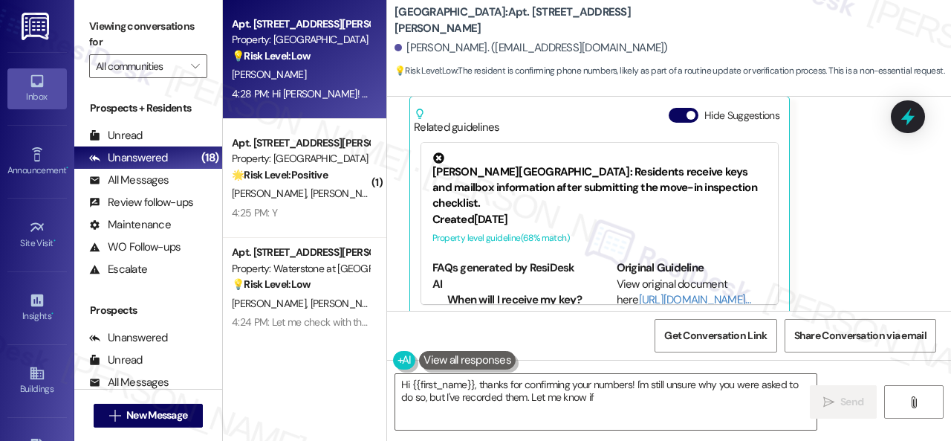
type textarea "Hi {{first_name}}, thanks for confirming your numbers! I'm still unsure why you…"
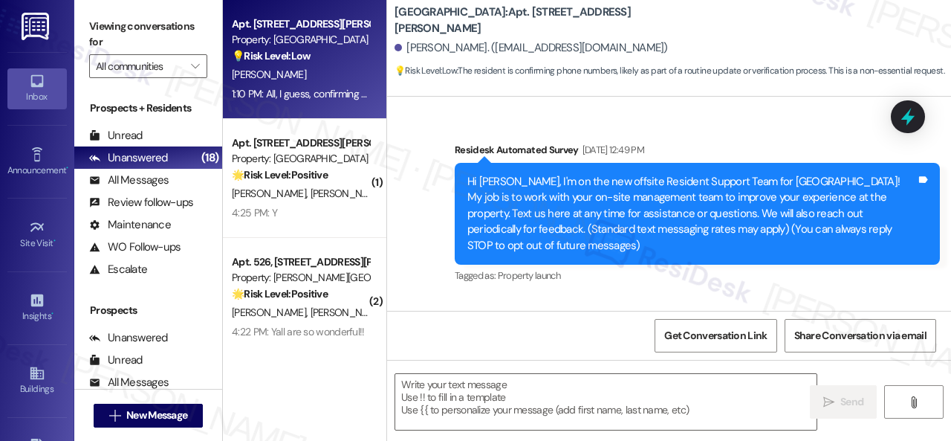
type textarea "Fetching suggested responses. Please feel free to read through the conversation…"
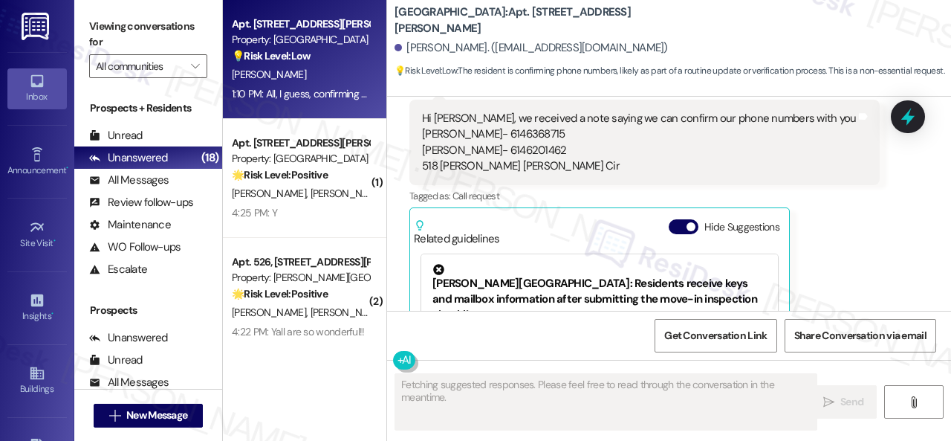
scroll to position [1978, 0]
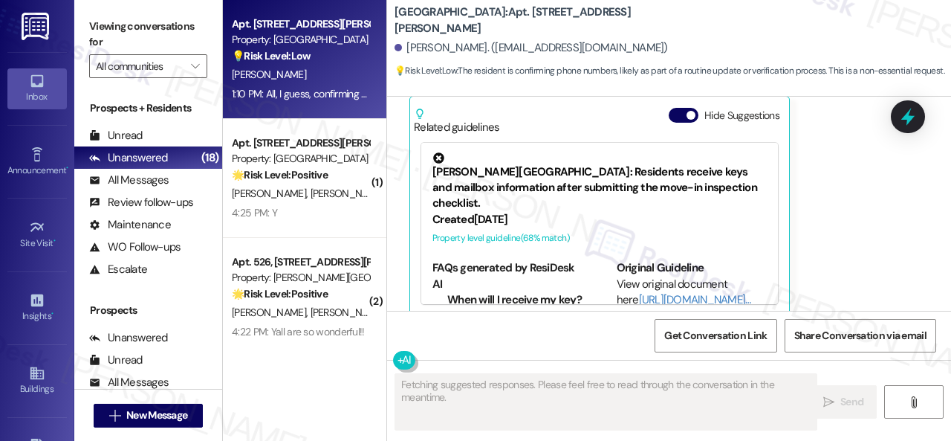
click at [327, 85] on div "1:10 PM: All, I guess, confirming you have my right phone# lol. 1:10 PM: All, I…" at bounding box center [300, 94] width 140 height 19
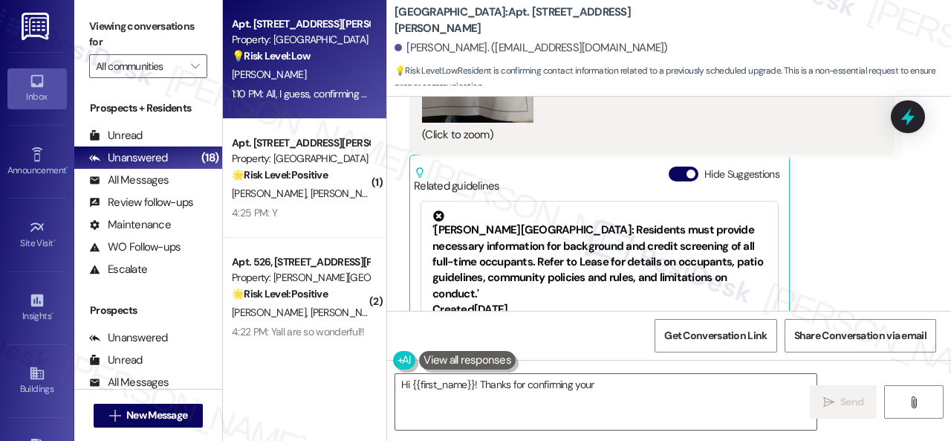
scroll to position [1928, 0]
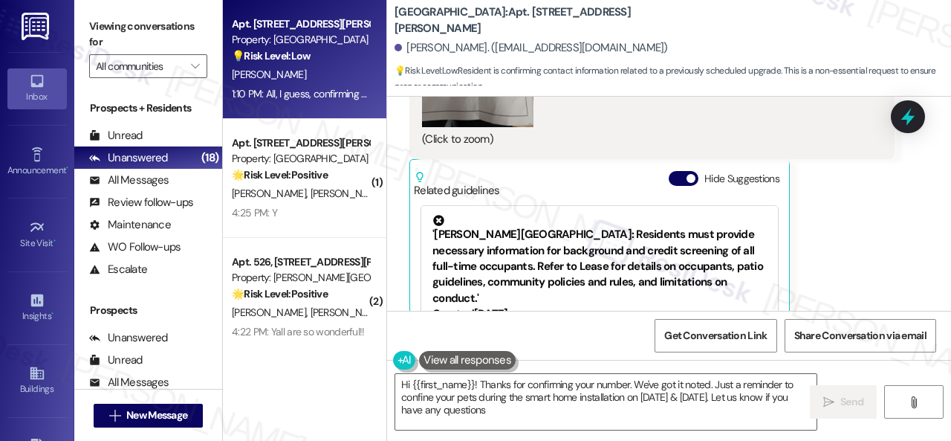
type textarea "Hi {{first_name}}! Thanks for confirming your number. We've got it noted. Just …"
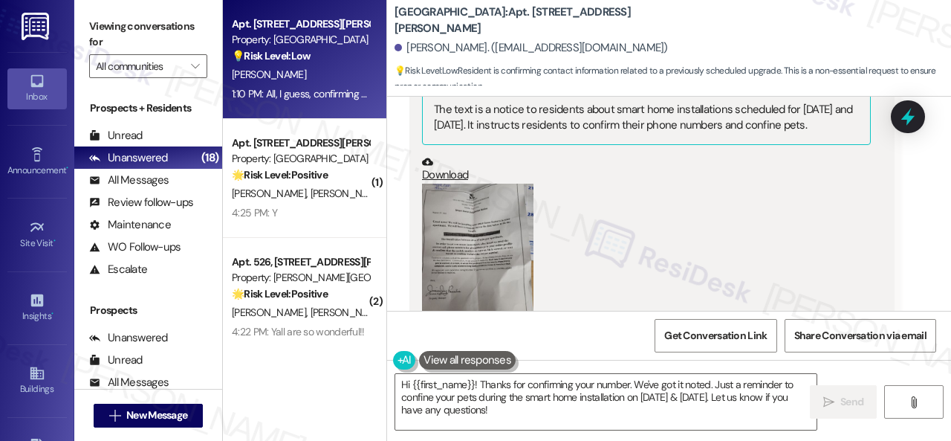
scroll to position [1705, 0]
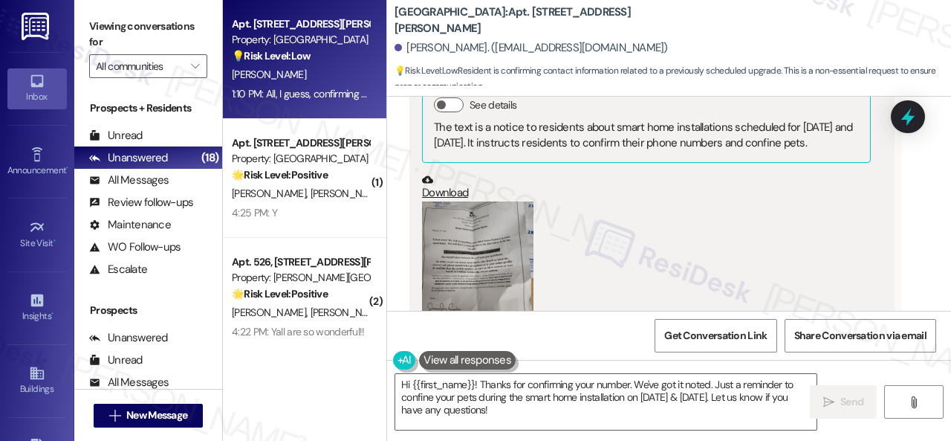
click at [500, 221] on button "Zoom image" at bounding box center [477, 275] width 111 height 149
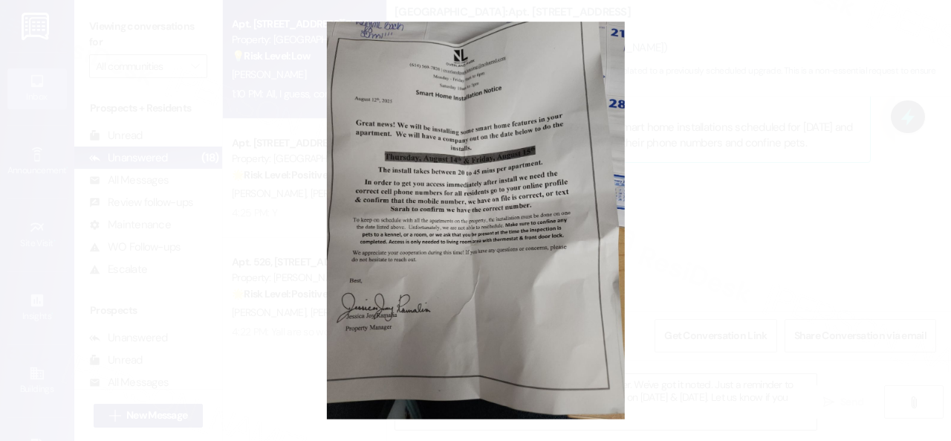
click at [500, 221] on button "Unzoom image" at bounding box center [475, 220] width 951 height 441
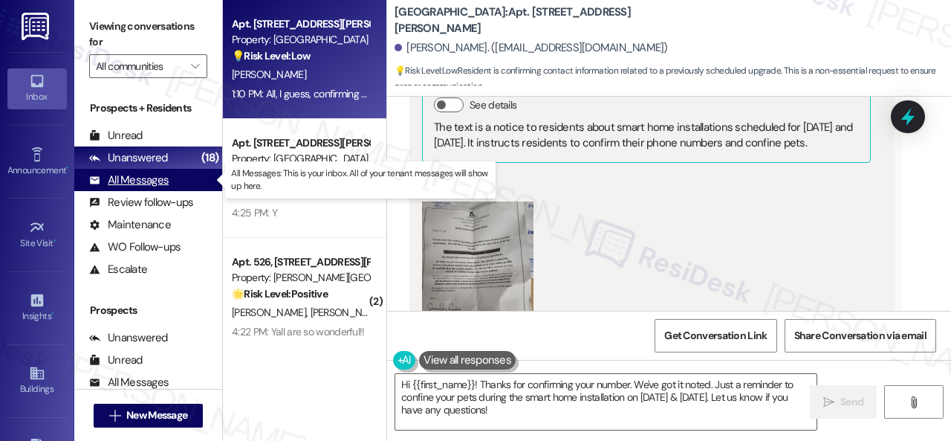
click at [123, 181] on div "All Messages" at bounding box center [129, 180] width 80 height 16
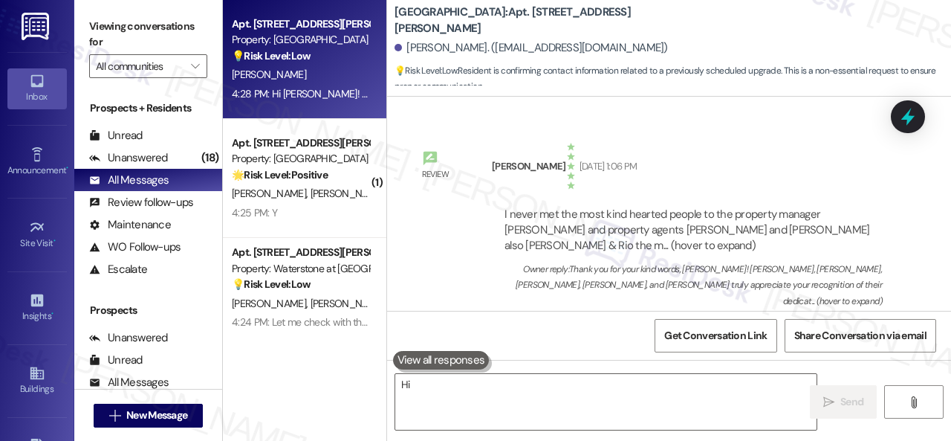
click at [320, 75] on div "J. Powers" at bounding box center [300, 74] width 140 height 19
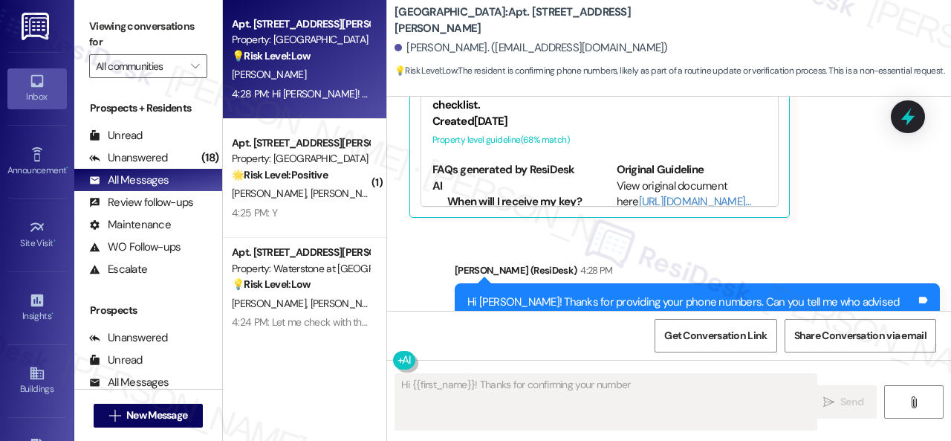
scroll to position [1978, 0]
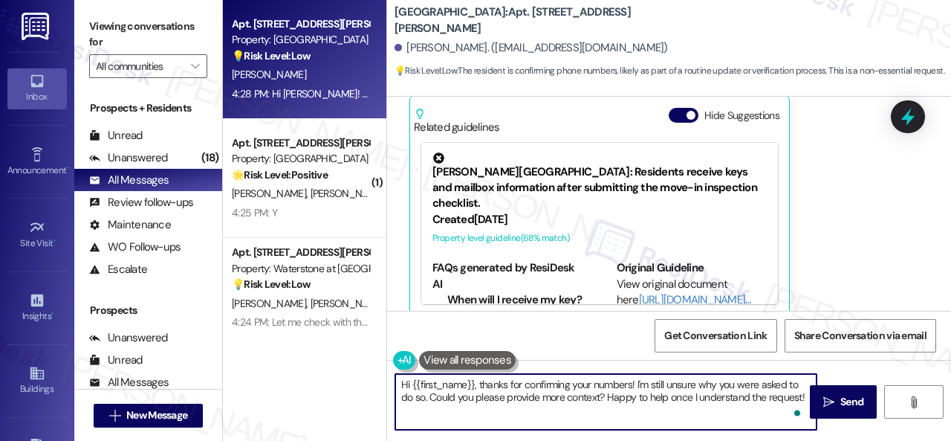
drag, startPoint x: 401, startPoint y: 386, endPoint x: 708, endPoint y: 470, distance: 318.2
click at [708, 440] on html "Inbox Go to Inbox Announcement • Send A Text Announcement Site Visit • Go to Si…" at bounding box center [475, 220] width 951 height 441
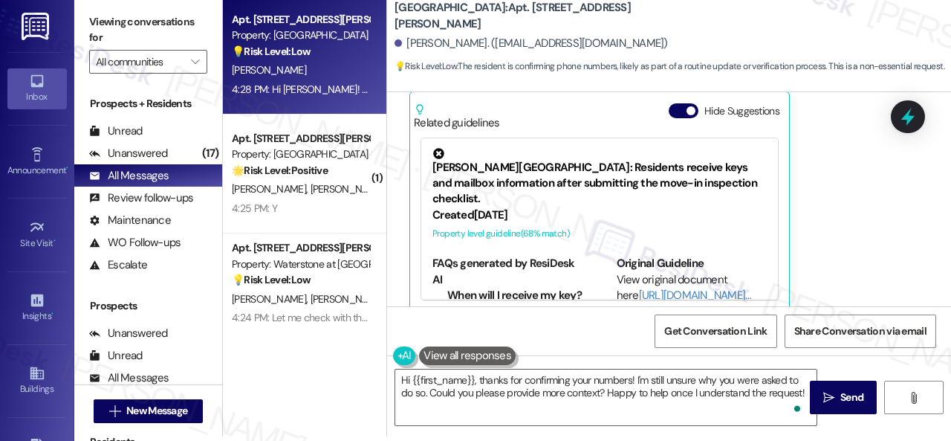
click at [117, 87] on div "Viewing conversations for All communities " at bounding box center [148, 42] width 148 height 93
click at [429, 380] on textarea "Hi {{first_name}}, thanks for confirming your numbers! I'm still unsure why you…" at bounding box center [605, 397] width 421 height 56
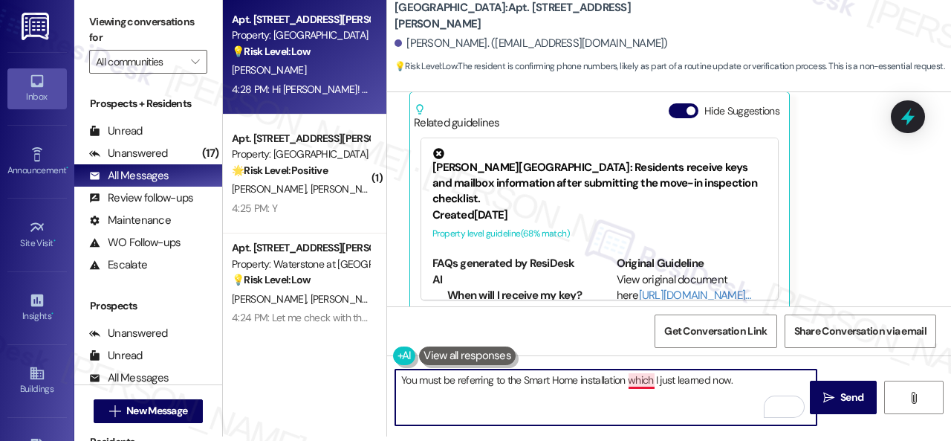
click at [647, 378] on textarea "You must be referring to the Smart Home installation which I just learned now." at bounding box center [605, 397] width 421 height 56
click at [743, 381] on textarea "You must be referring to the Smart Home installation, which I just learned now." at bounding box center [605, 397] width 421 height 56
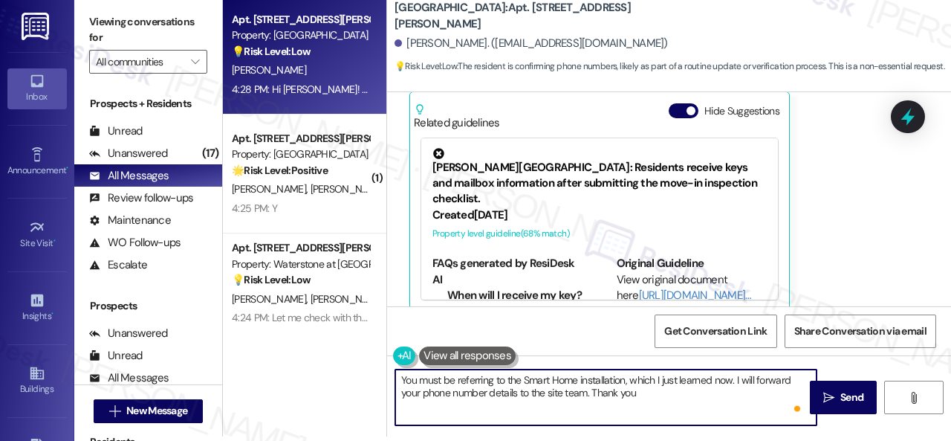
type textarea "You must be referring to the Smart Home installation, which I just learned now.…"
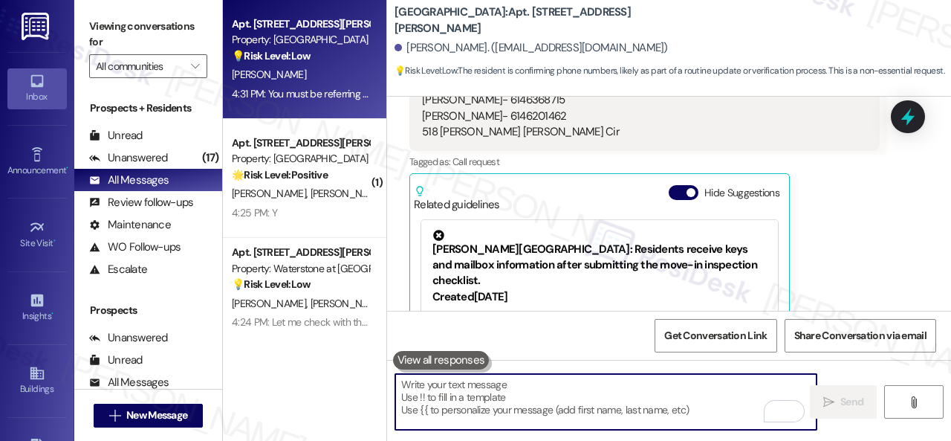
scroll to position [1755, 0]
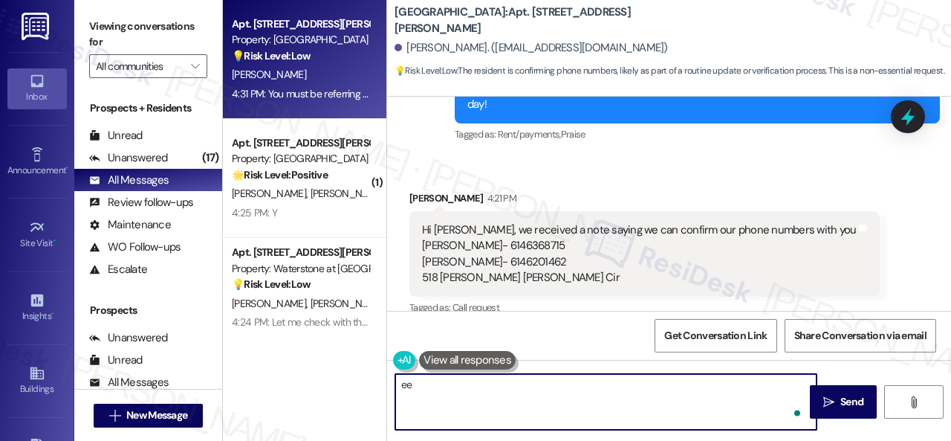
type textarea "ee"
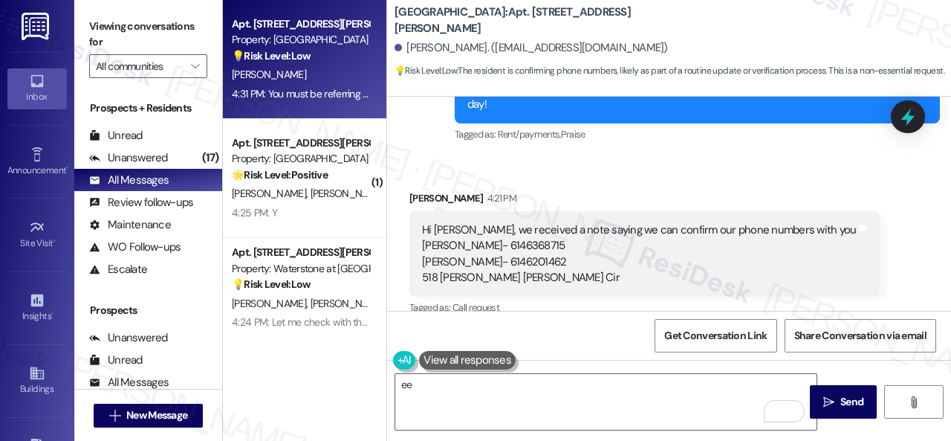
click at [556, 190] on div "Jon Powers 4:21 PM" at bounding box center [644, 200] width 470 height 21
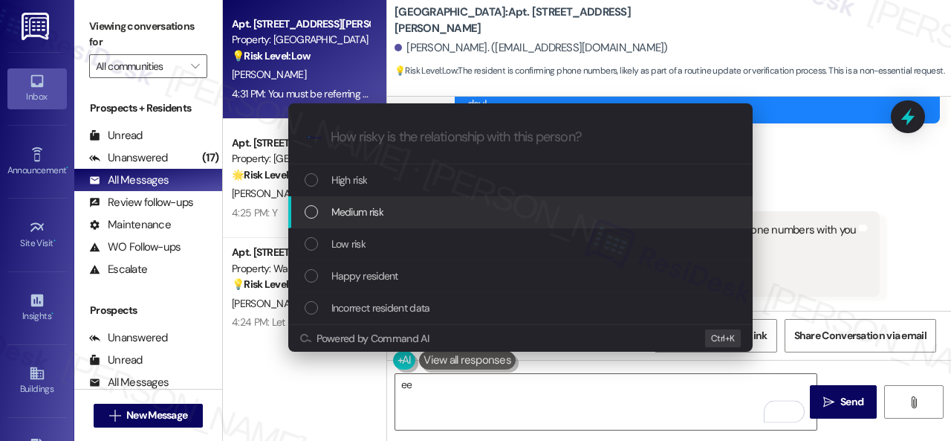
click at [334, 215] on span "Medium risk" at bounding box center [357, 212] width 52 height 16
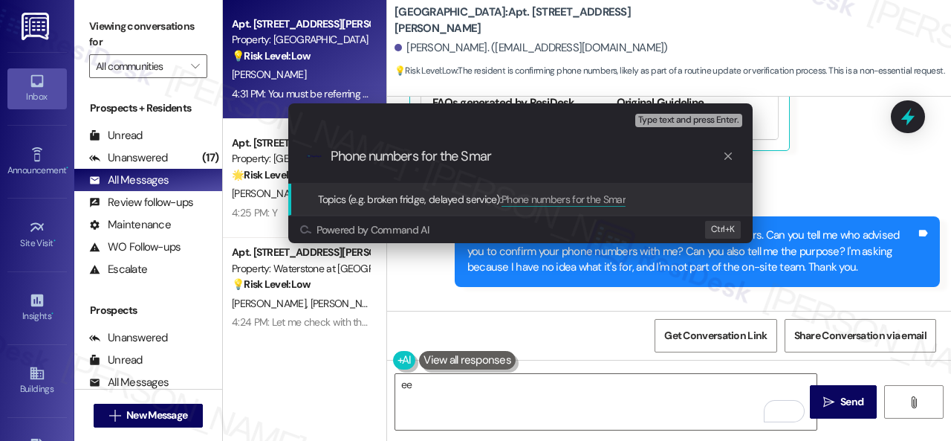
scroll to position [2337, 0]
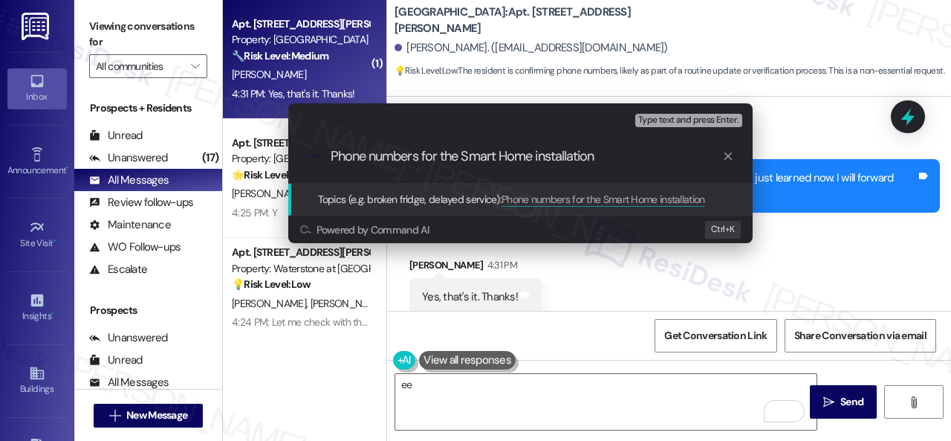
type input "Phone numbers for the Smart Home installation."
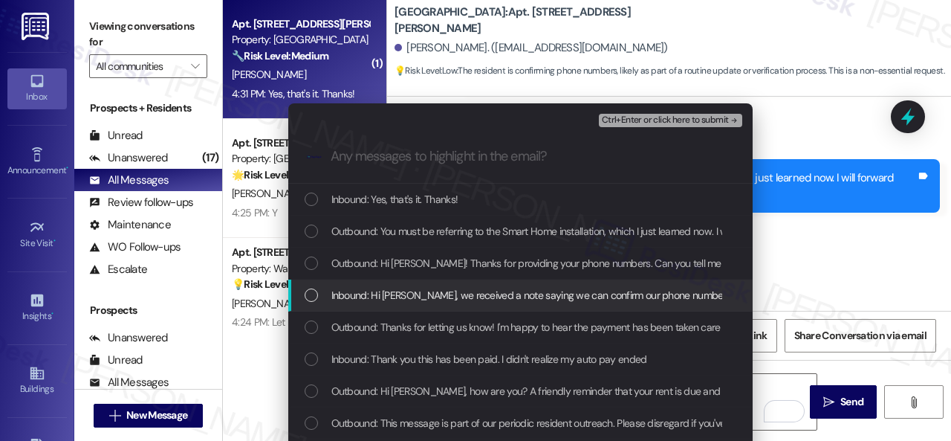
click at [371, 294] on span "Inbound: Hi Sarah, we received a note saying we can confirm our phone numbers w…" at bounding box center [780, 295] width 899 height 16
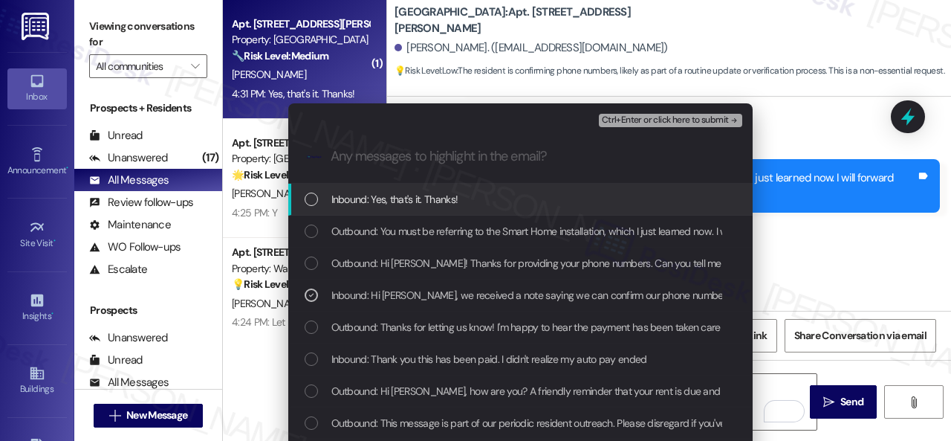
click at [632, 117] on span "Ctrl+Enter or click here to submit" at bounding box center [665, 120] width 127 height 10
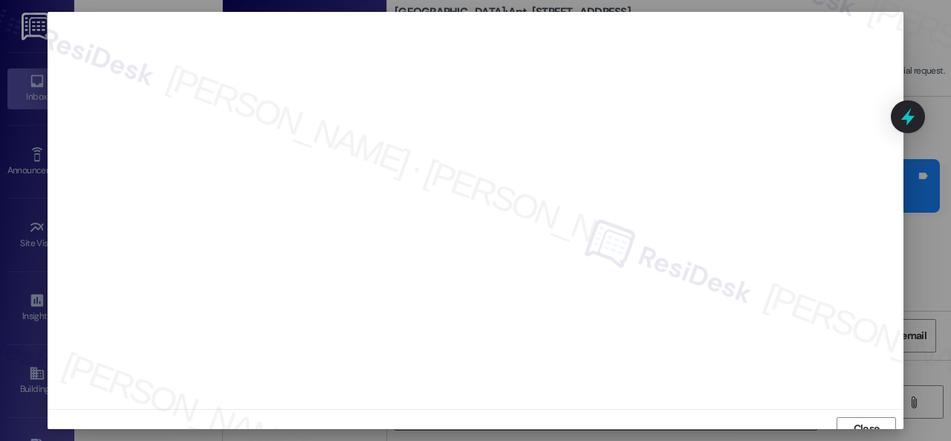
scroll to position [11, 0]
click at [846, 407] on button "Close" at bounding box center [866, 418] width 59 height 24
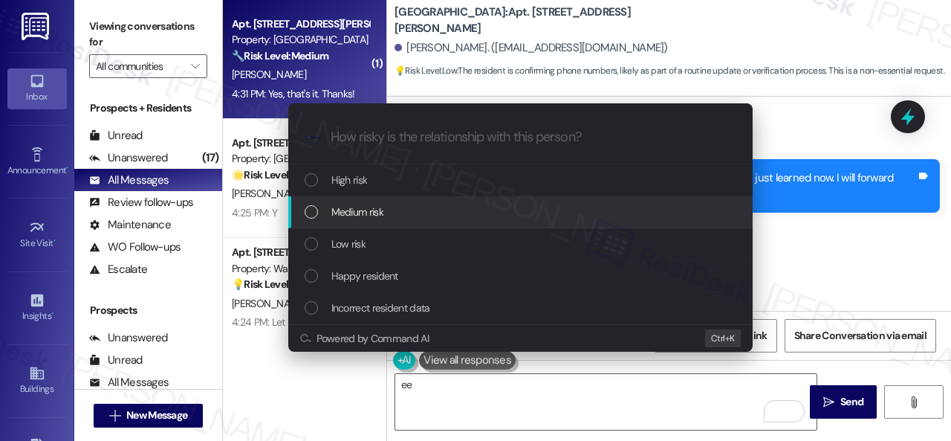
click at [358, 207] on span "Medium risk" at bounding box center [357, 212] width 52 height 16
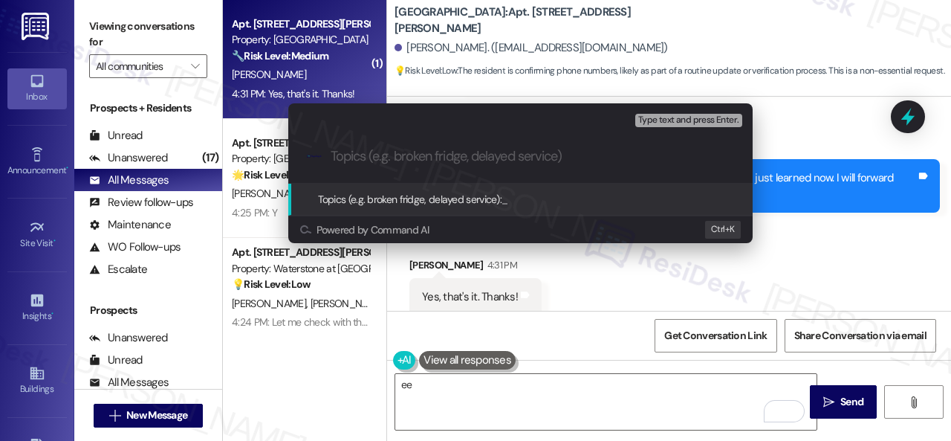
paste input "Phone numbers for the Smart Home installation."
type input "Phone numbers for the Smart Home installation."
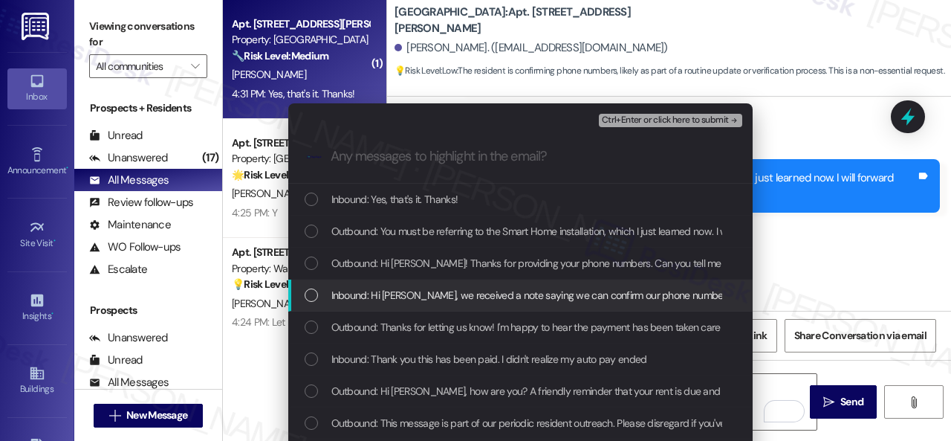
click at [389, 297] on span "Inbound: Hi Sarah, we received a note saying we can confirm our phone numbers w…" at bounding box center [780, 295] width 899 height 16
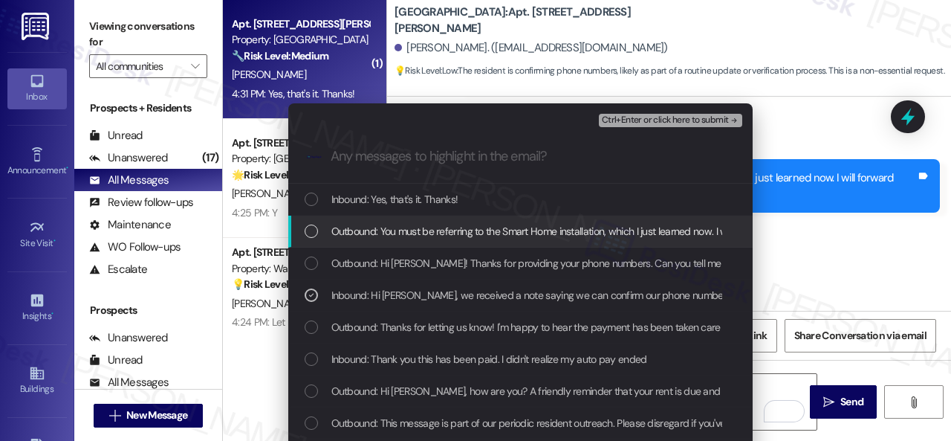
click at [626, 120] on span "Ctrl+Enter or click here to submit" at bounding box center [665, 120] width 127 height 10
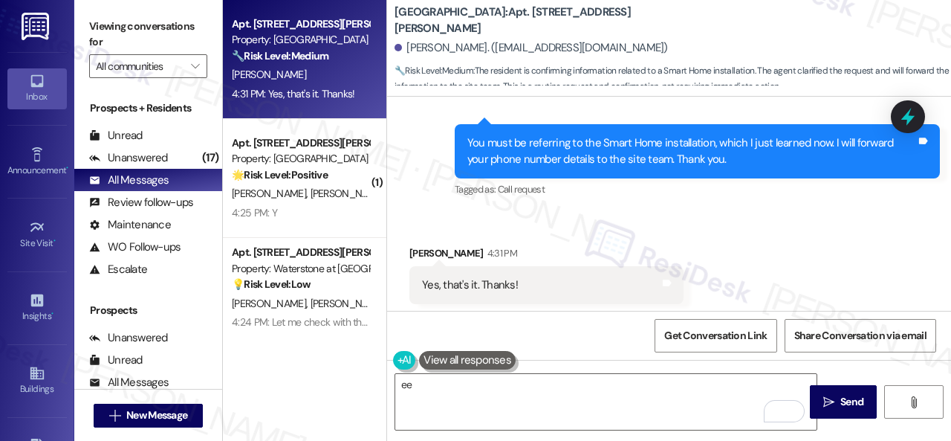
scroll to position [2185, 0]
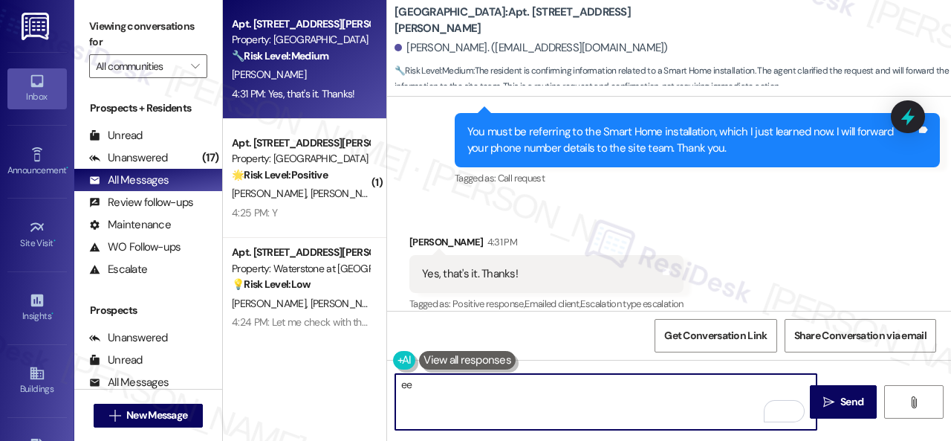
drag, startPoint x: 425, startPoint y: 392, endPoint x: 325, endPoint y: 362, distance: 104.6
click at [331, 363] on div "Apt. 518, 201 Courtright East Road Property: Overland Park 🔧 Risk Level: Medium…" at bounding box center [587, 220] width 728 height 441
type textarea "You're welcome!"
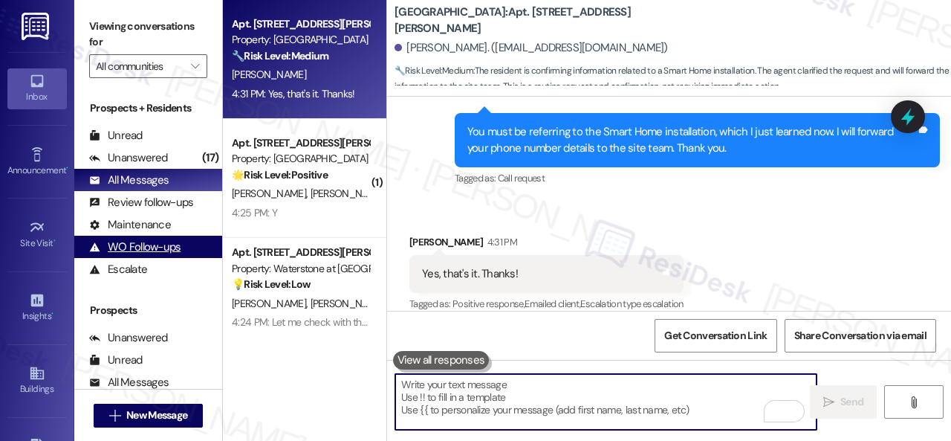
scroll to position [2183, 0]
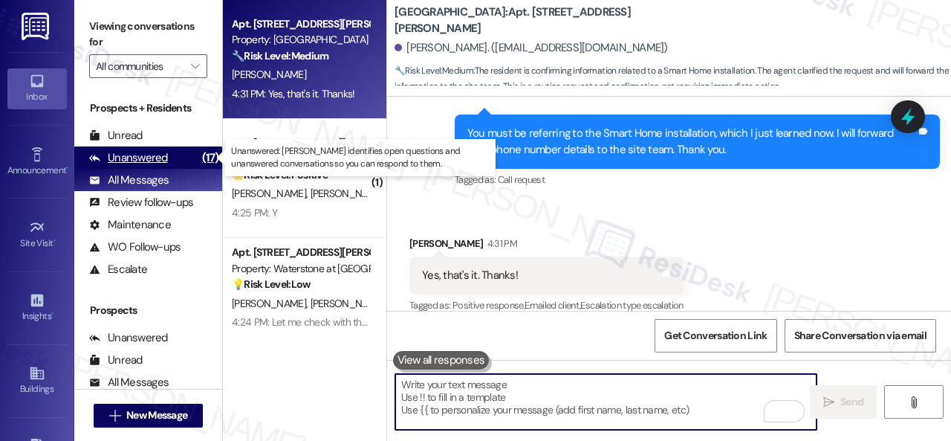
click at [160, 160] on div "Unanswered" at bounding box center [128, 158] width 79 height 16
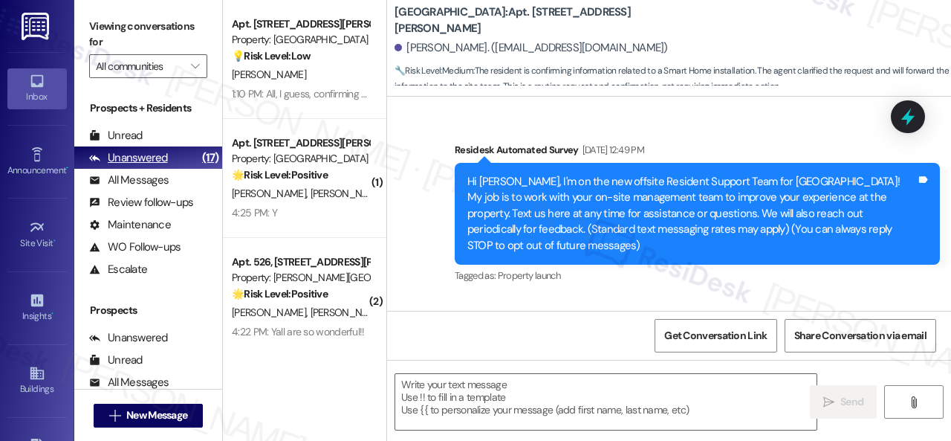
type textarea "Fetching suggested responses. Please feel free to read through the conversation…"
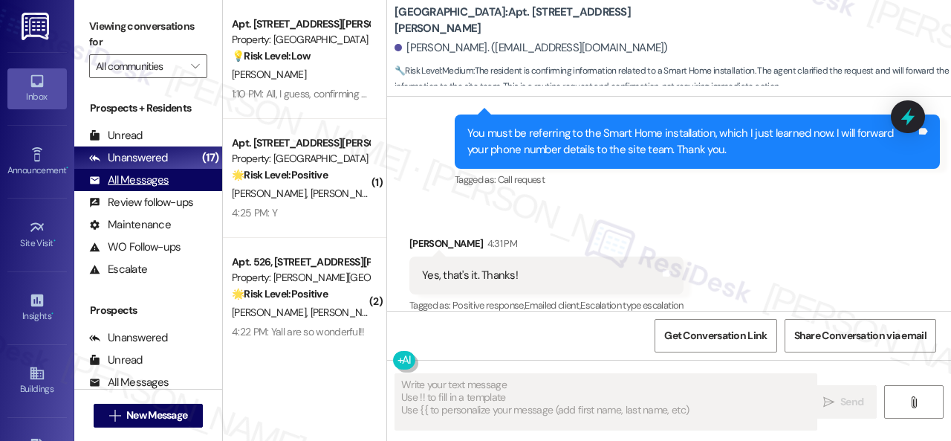
click at [152, 183] on div "All Messages" at bounding box center [129, 180] width 80 height 16
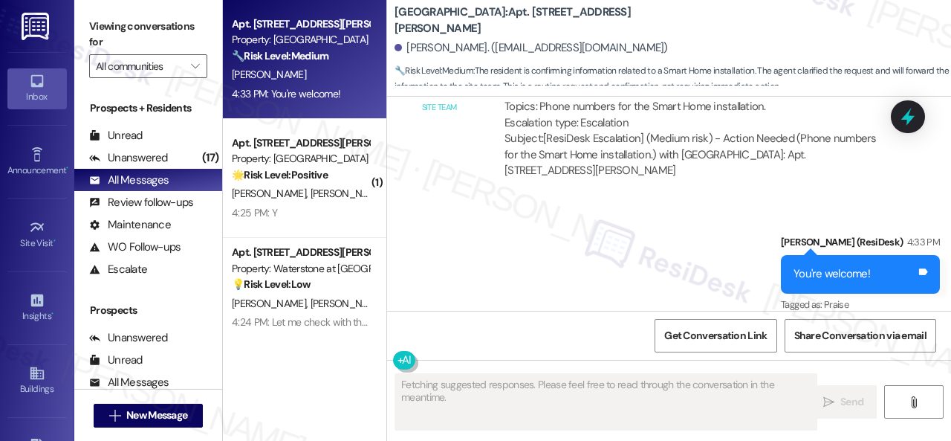
scroll to position [2360, 0]
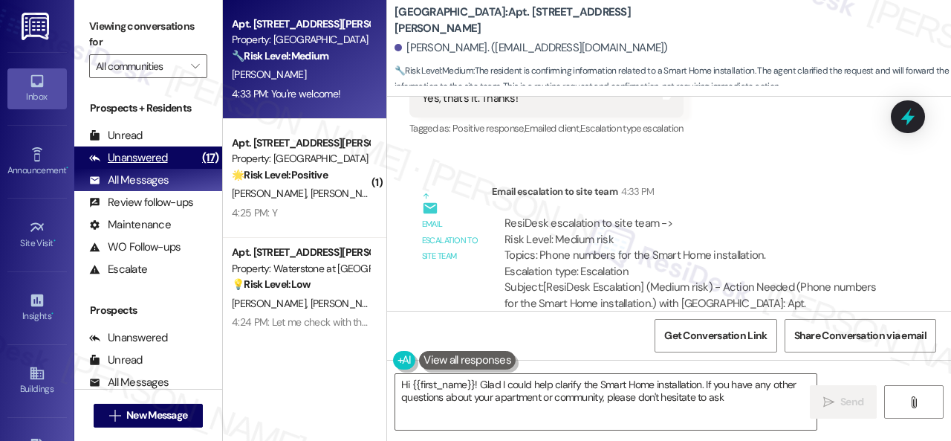
type textarea "Hi {{first_name}}! Glad I could help clarify the Smart Home installation. If yo…"
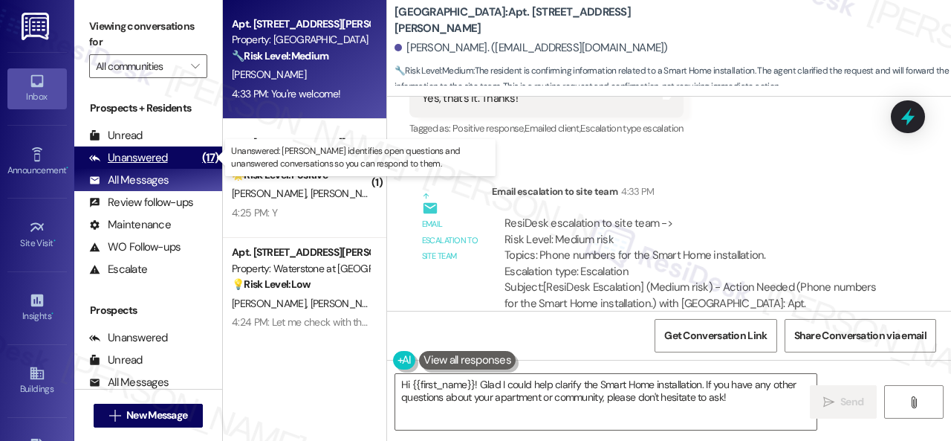
click at [140, 157] on div "Unanswered" at bounding box center [128, 158] width 79 height 16
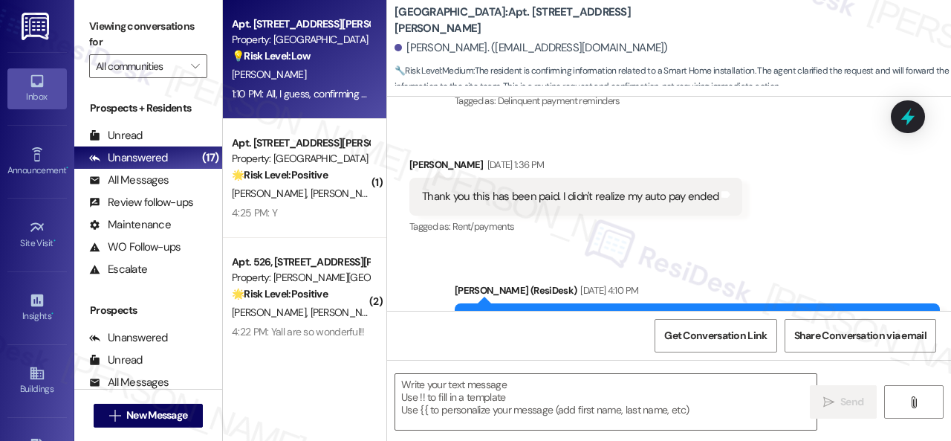
click at [323, 74] on div "A. Wilson" at bounding box center [300, 74] width 140 height 19
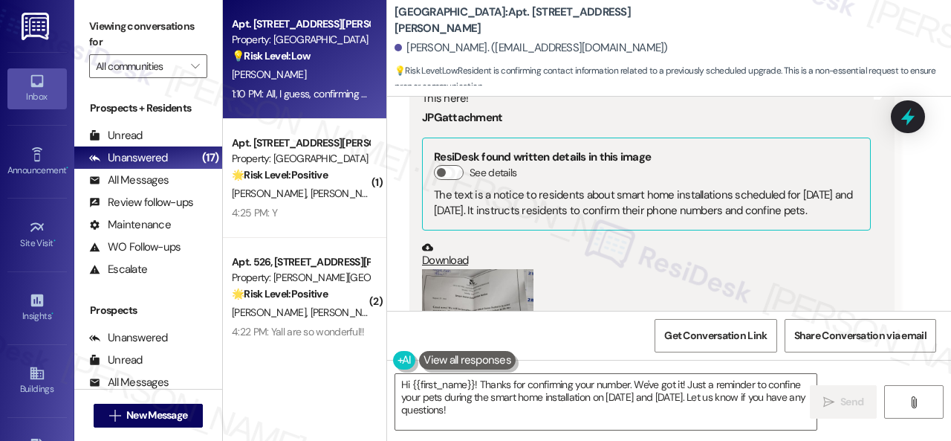
scroll to position [1631, 0]
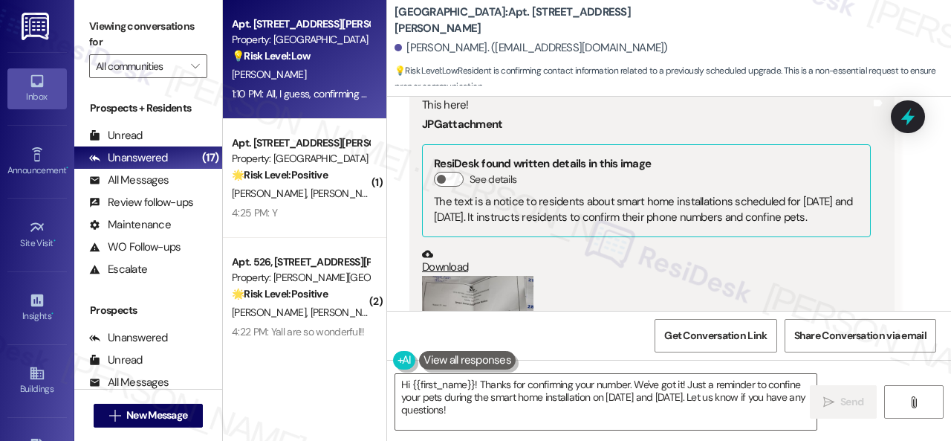
click at [747, 276] on div "(Click to zoom)" at bounding box center [646, 360] width 449 height 169
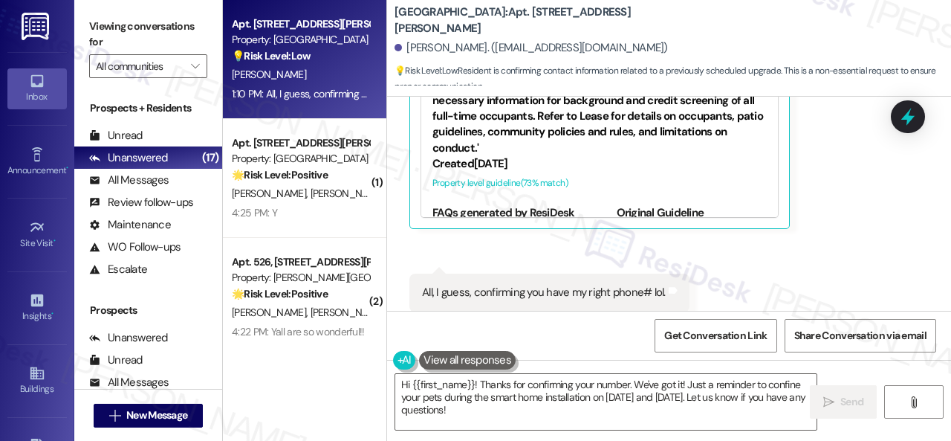
scroll to position [4, 0]
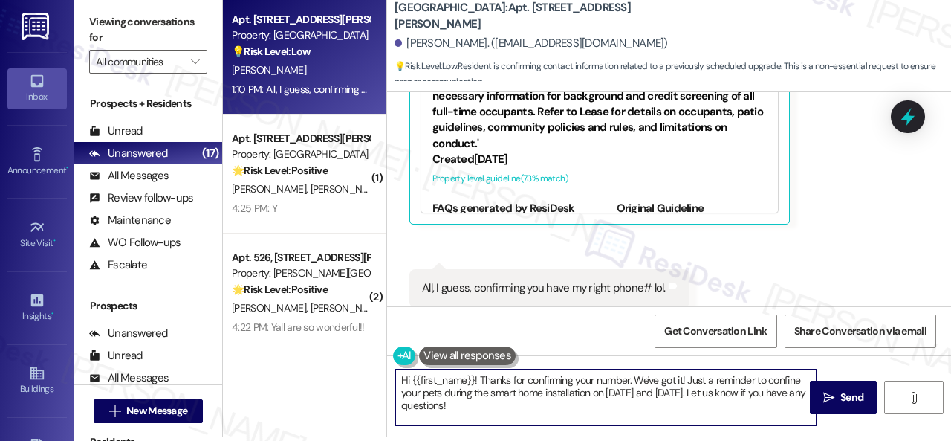
click at [331, 353] on div "Apt. 506, 201 Courtright East Road Property: Overland Park 💡 Risk Level: Low Re…" at bounding box center [587, 216] width 728 height 441
paste textarea "Thank you for confirming your phone number for the Smart Home installation. I'l…"
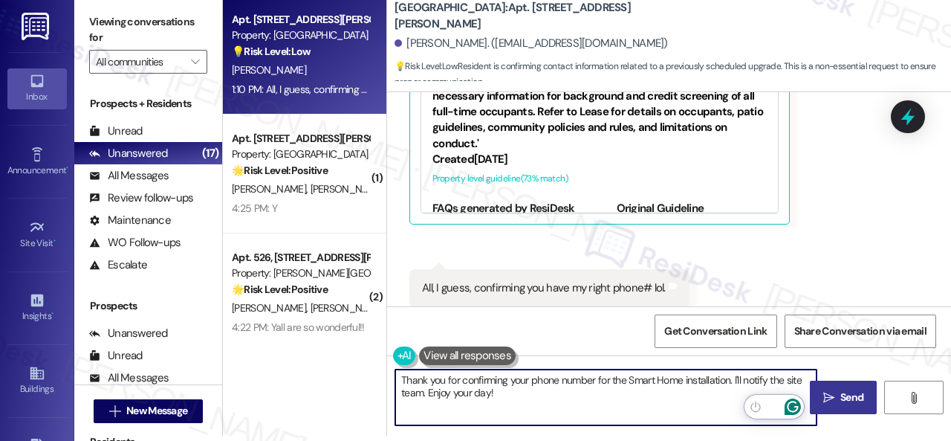
type textarea "Thank you for confirming your phone number for the Smart Home installation. I'l…"
click at [841, 399] on span "Send" at bounding box center [852, 397] width 23 height 16
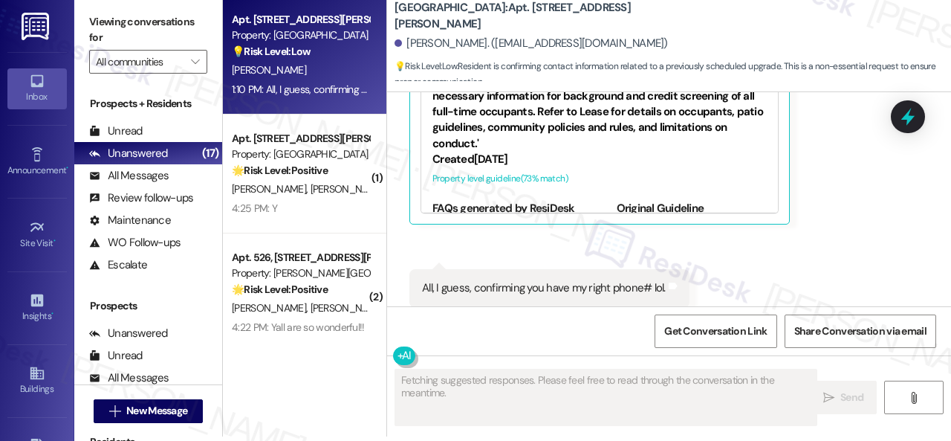
scroll to position [2076, 0]
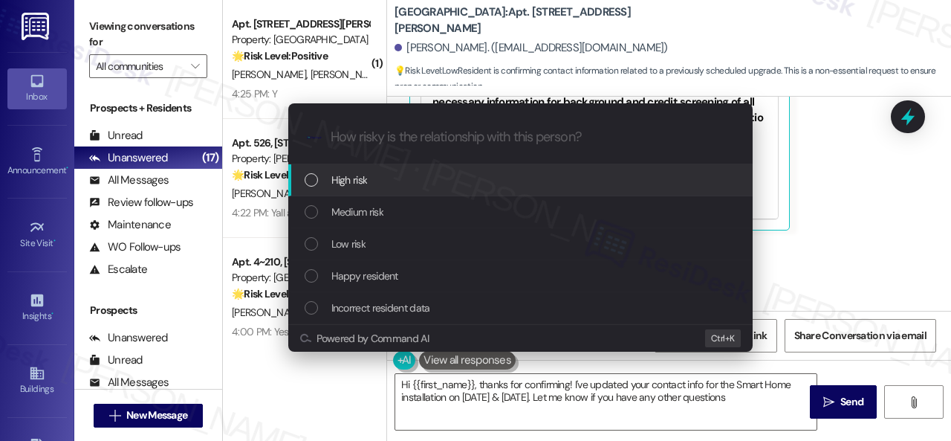
type textarea "Hi {{first_name}}, thanks for confirming! I've updated your contact info for th…"
click at [152, 181] on div "Escalate Conversation How risky is the relationship with this person? Topics (e…" at bounding box center [475, 220] width 951 height 441
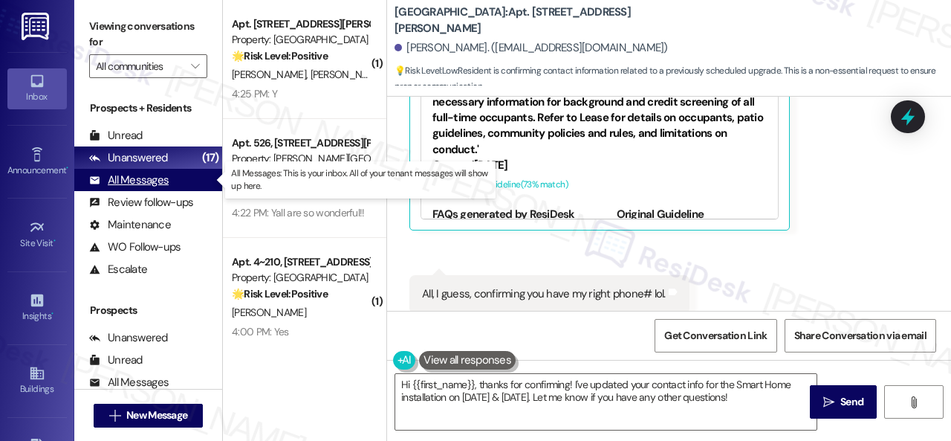
click at [148, 185] on div "All Messages" at bounding box center [129, 180] width 80 height 16
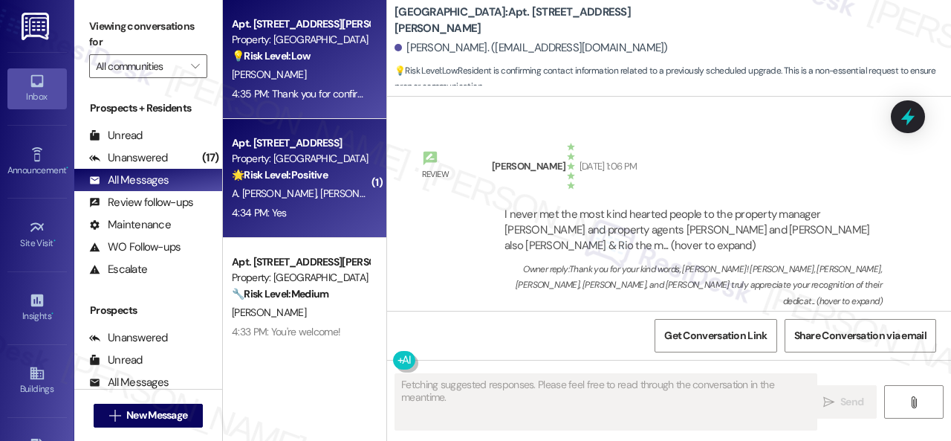
type textarea "Fetching suggested responses. Please feel free to read through the conversation…"
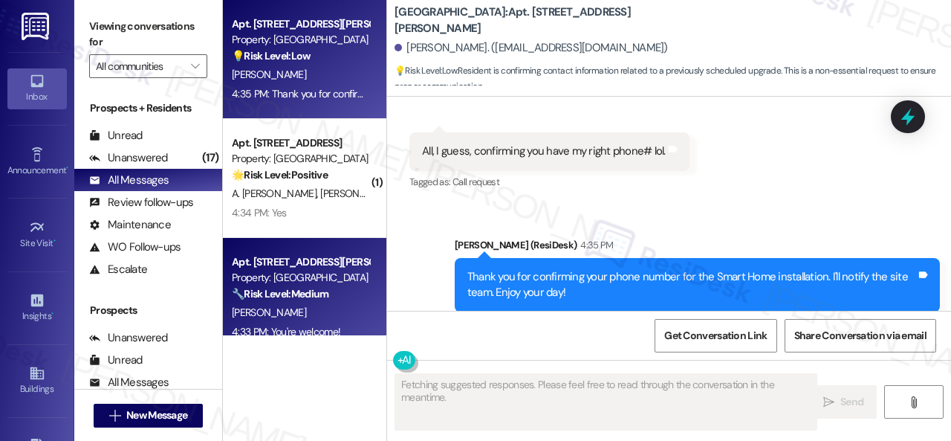
click at [319, 310] on div "J. Powers" at bounding box center [300, 312] width 140 height 19
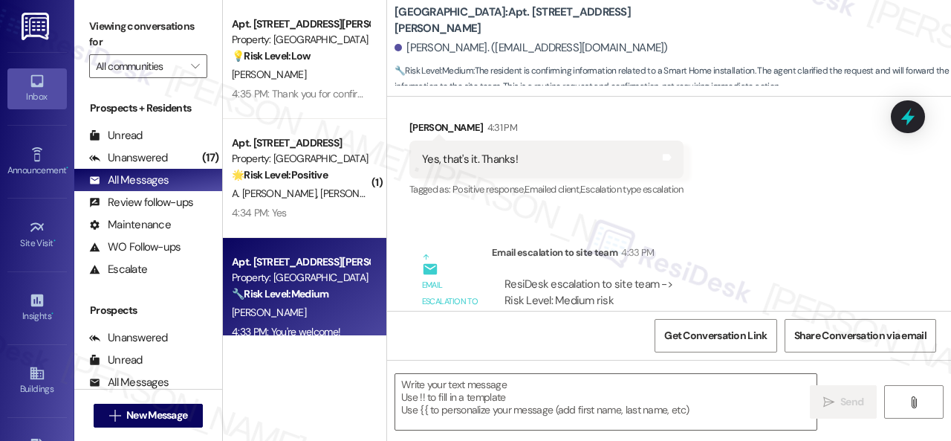
scroll to position [2374, 0]
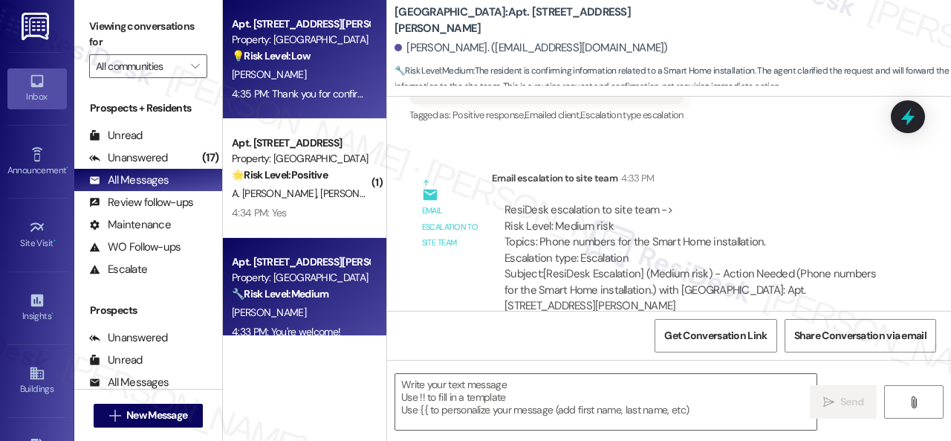
click at [333, 71] on div "A. Wilson" at bounding box center [300, 74] width 140 height 19
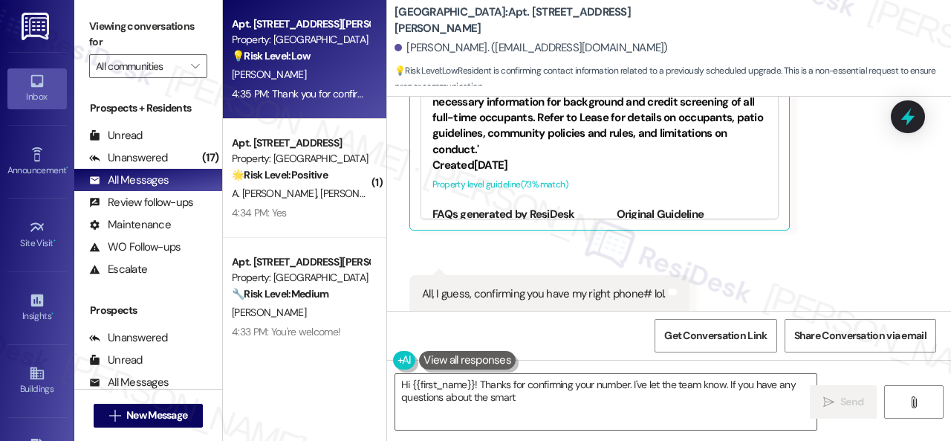
scroll to position [2219, 0]
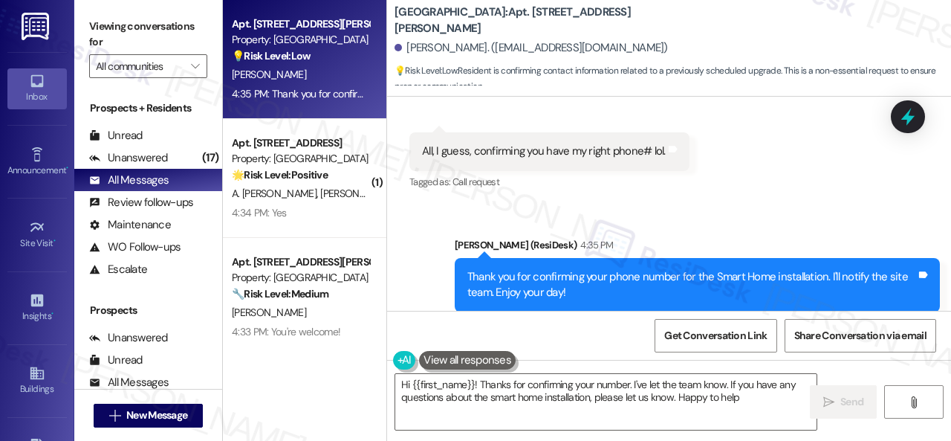
type textarea "Hi {{first_name}}! Thanks for confirming your number. I've let the team know. I…"
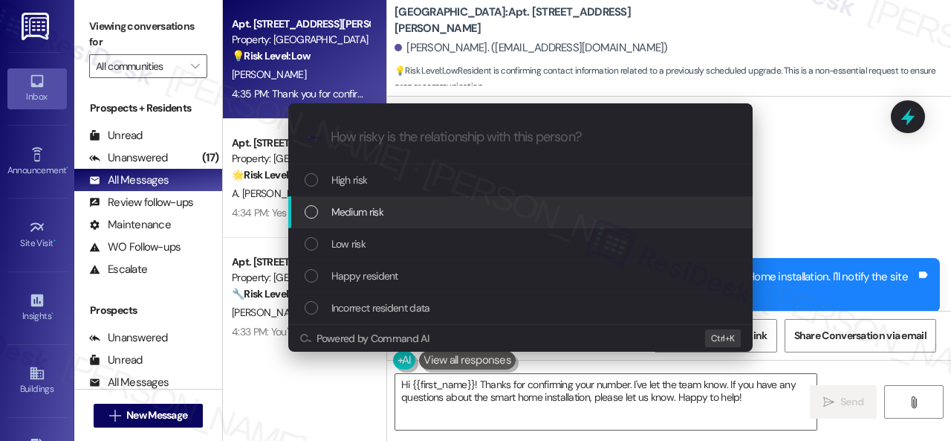
click at [361, 213] on span "Medium risk" at bounding box center [357, 212] width 52 height 16
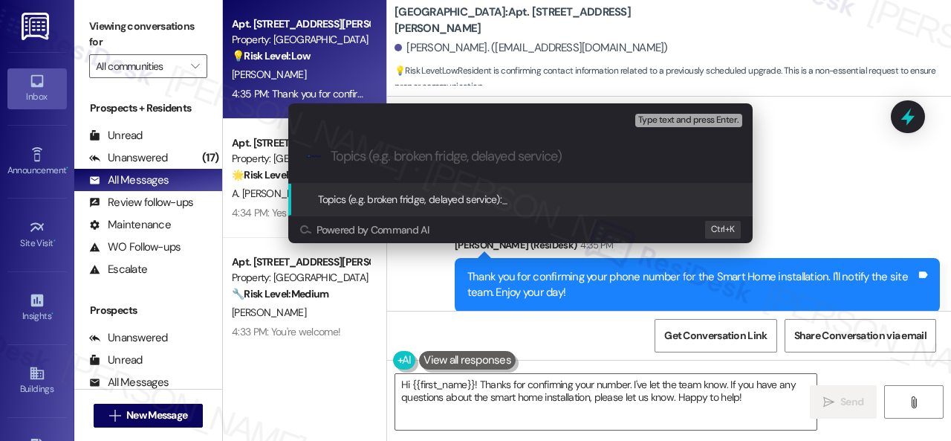
paste input "Phone number confirmation for the Smart Home installation."
type input "Phone number confirmation for the Smart Home installation."
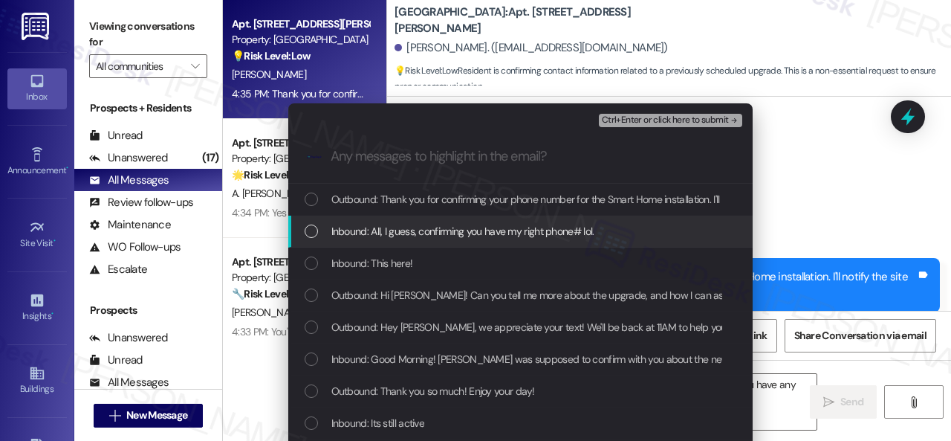
click at [394, 232] on span "Inbound: All, I guess, confirming you have my right phone# lol." at bounding box center [462, 231] width 263 height 16
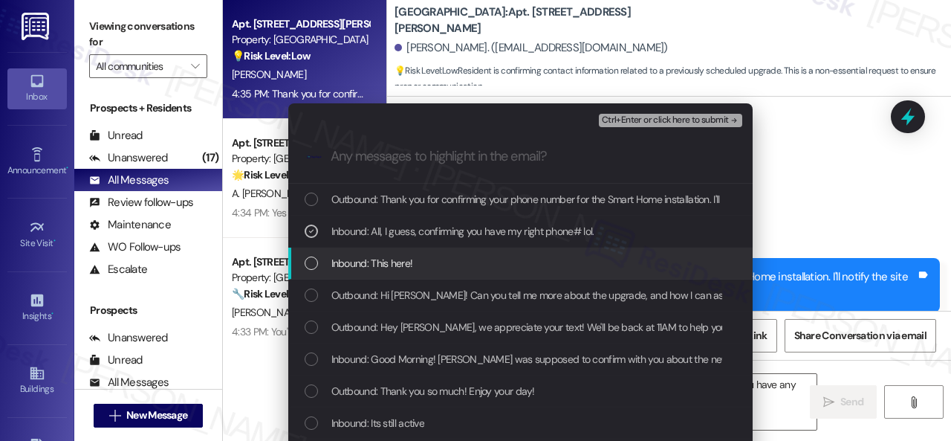
click at [390, 260] on span "Inbound: This here!" at bounding box center [372, 263] width 82 height 16
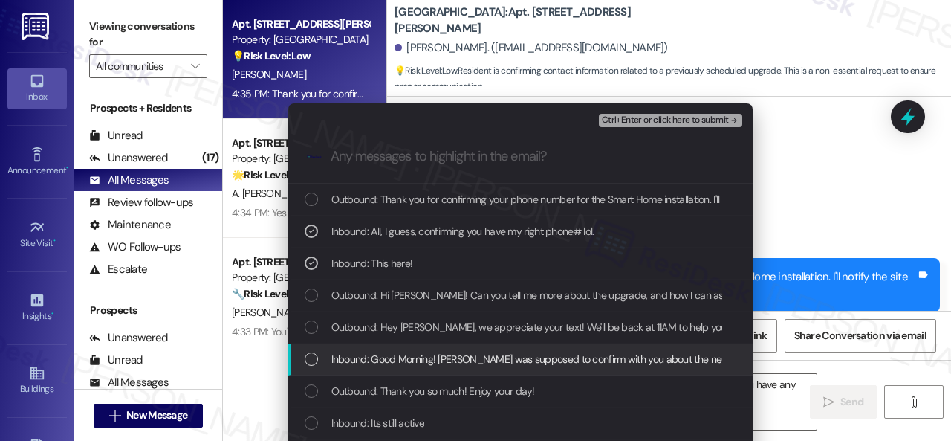
click at [417, 355] on span "Inbound: Good Morning! Sarah i was supposed to confirm with you about the new u…" at bounding box center [719, 359] width 777 height 16
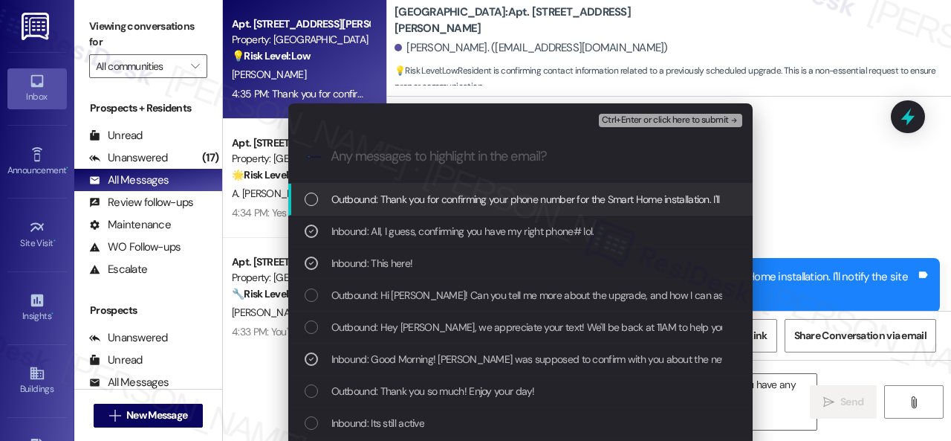
click at [634, 123] on span "Ctrl+Enter or click here to submit" at bounding box center [665, 120] width 127 height 10
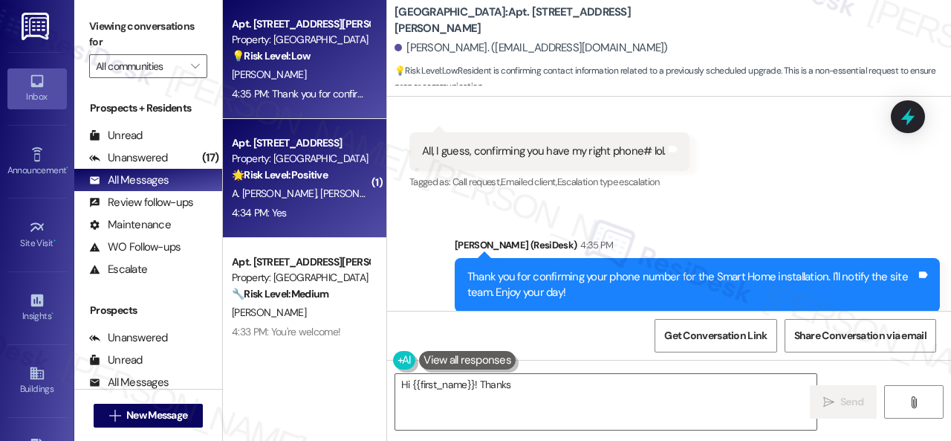
scroll to position [2076, 0]
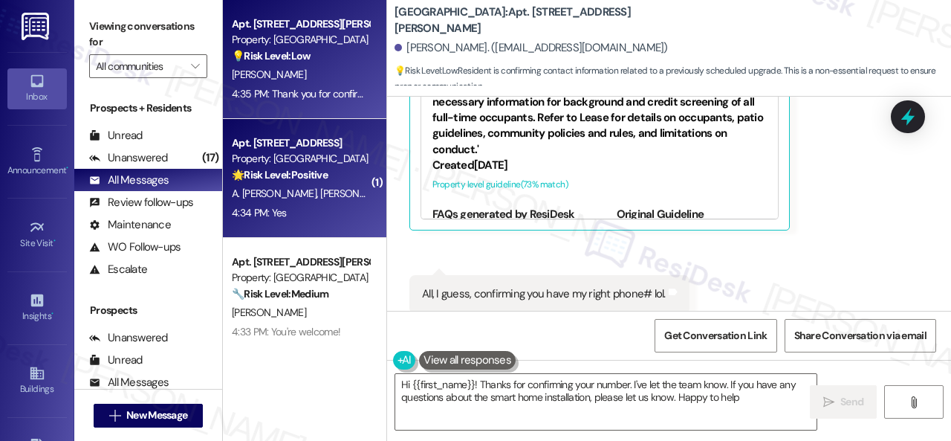
type textarea "Hi {{first_name}}! Thanks for confirming your number. I've let the team know. I…"
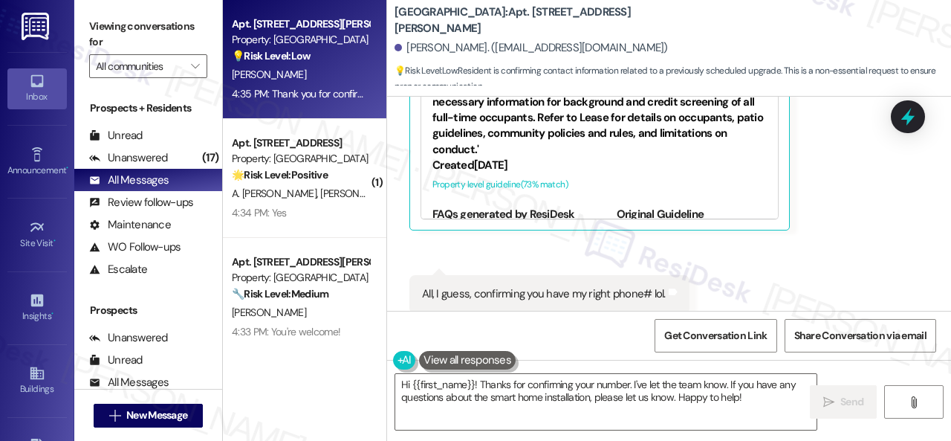
scroll to position [2219, 0]
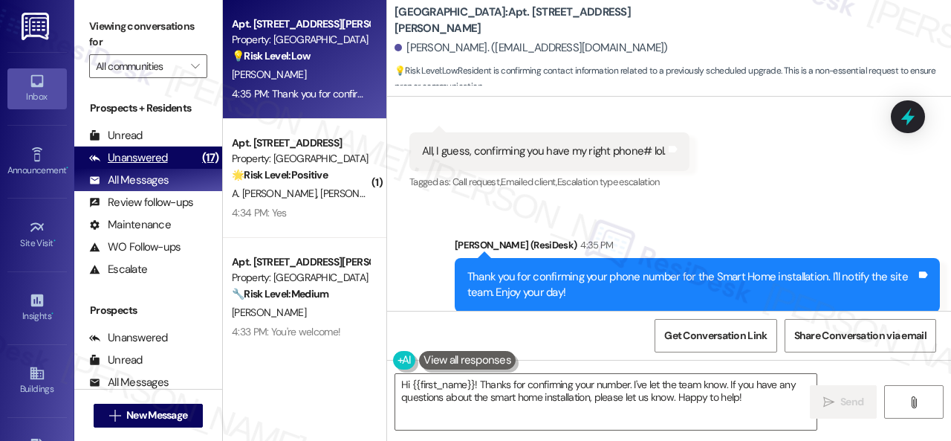
click at [123, 152] on div "Unanswered" at bounding box center [128, 158] width 79 height 16
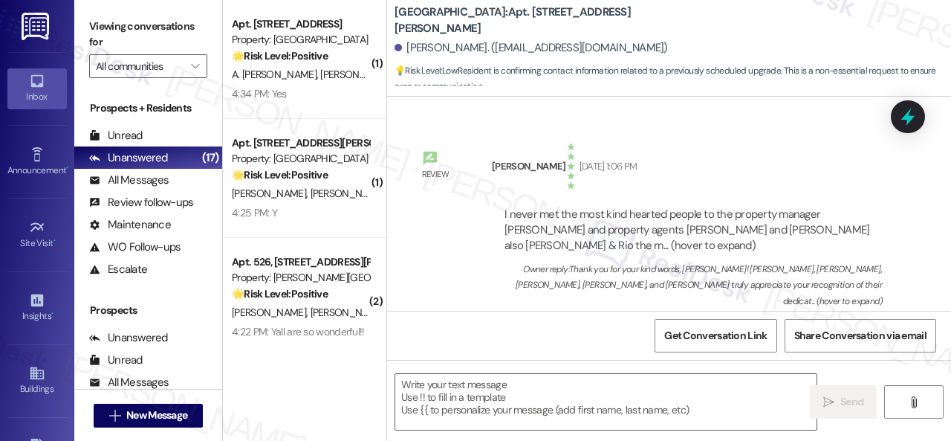
type textarea "Fetching suggested responses. Please feel free to read through the conversation…"
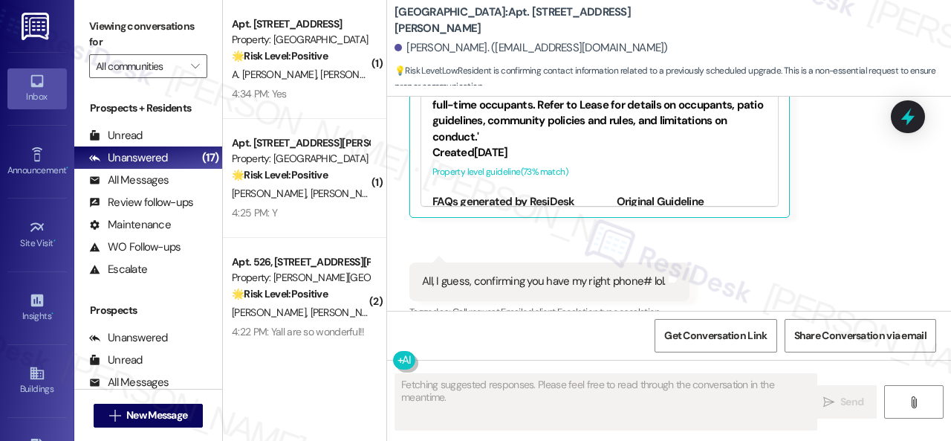
scroll to position [2076, 0]
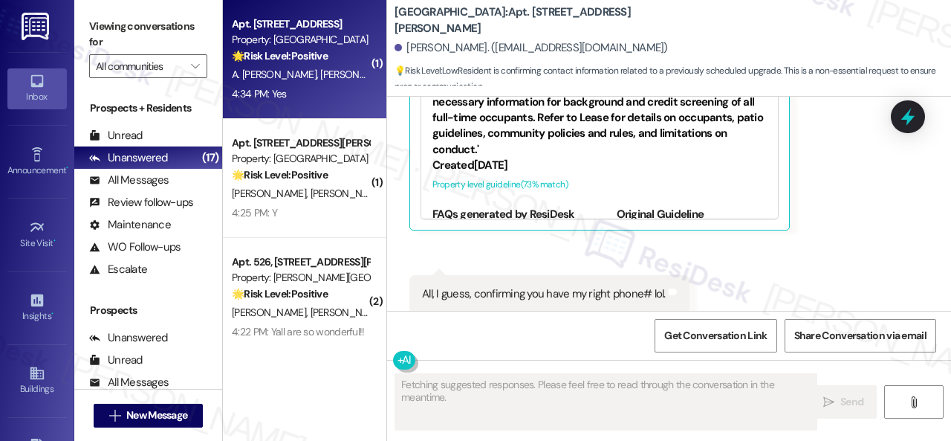
click at [350, 91] on div "4:34 PM: Yes 4:34 PM: Yes" at bounding box center [300, 94] width 140 height 19
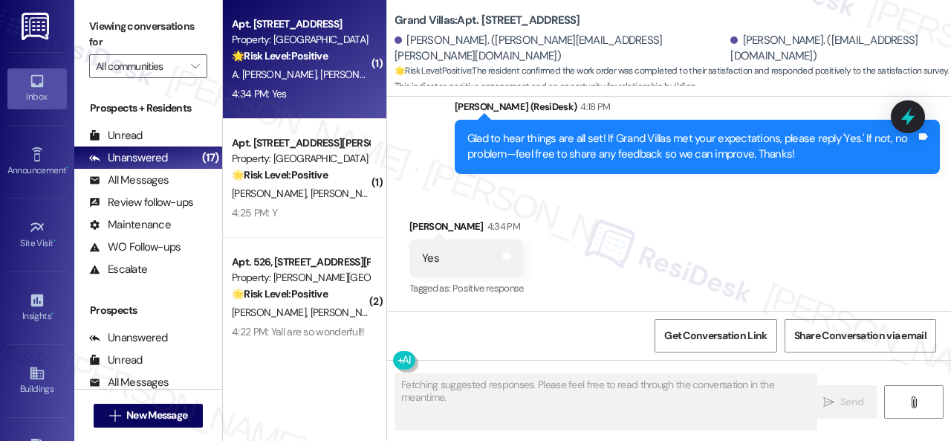
scroll to position [739, 0]
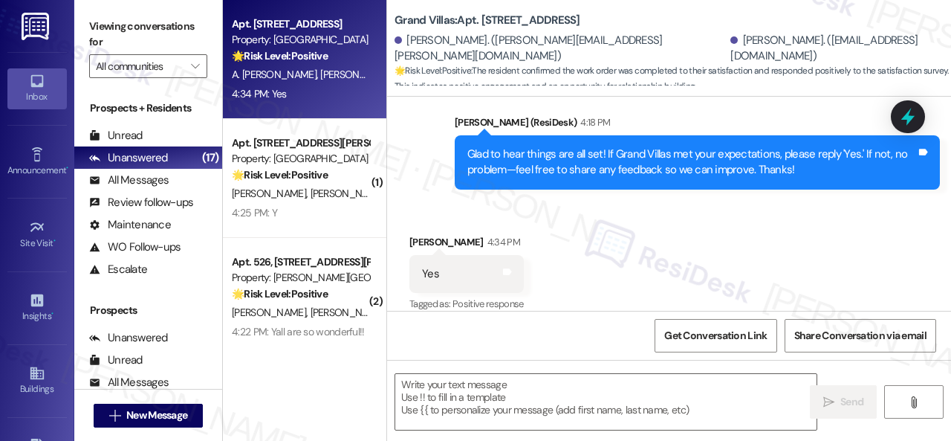
drag, startPoint x: 440, startPoint y: 201, endPoint x: 479, endPoint y: 234, distance: 50.6
click at [440, 201] on div "Received via SMS Omar Sanchez Chavez 4:34 PM Yes Tags and notes Tagged as: Posi…" at bounding box center [669, 264] width 564 height 126
click at [482, 388] on textarea at bounding box center [605, 402] width 421 height 56
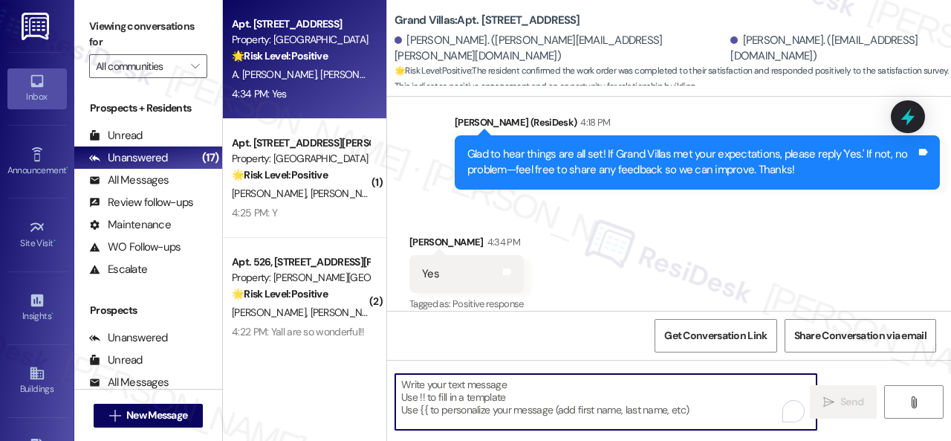
paste textarea "I'm glad you are satisfied with your home. Have you written a review for us bef…"
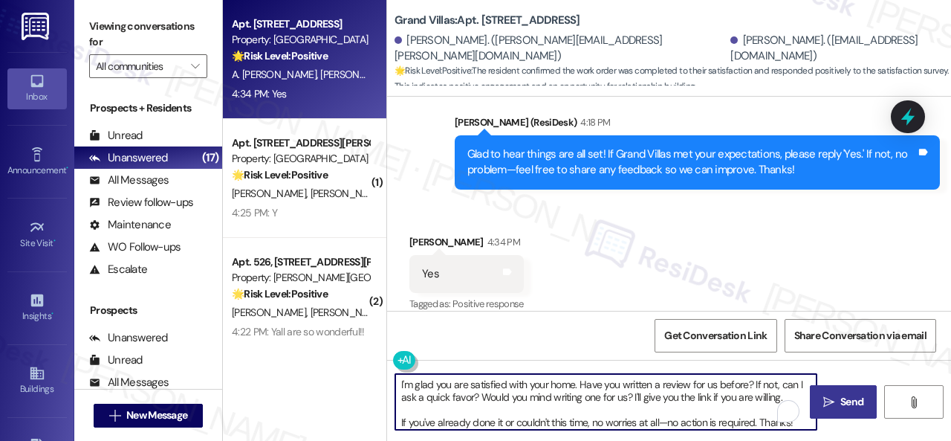
type textarea "I'm glad you are satisfied with your home. Have you written a review for us bef…"
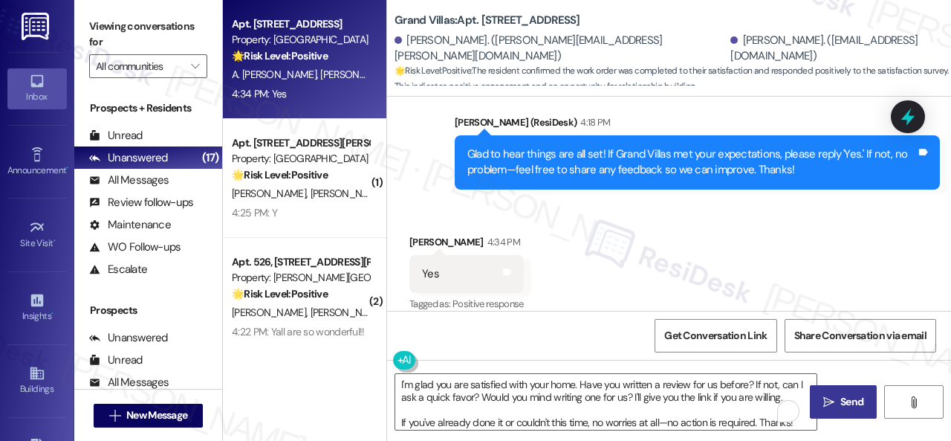
click at [829, 398] on icon "" at bounding box center [828, 402] width 11 height 12
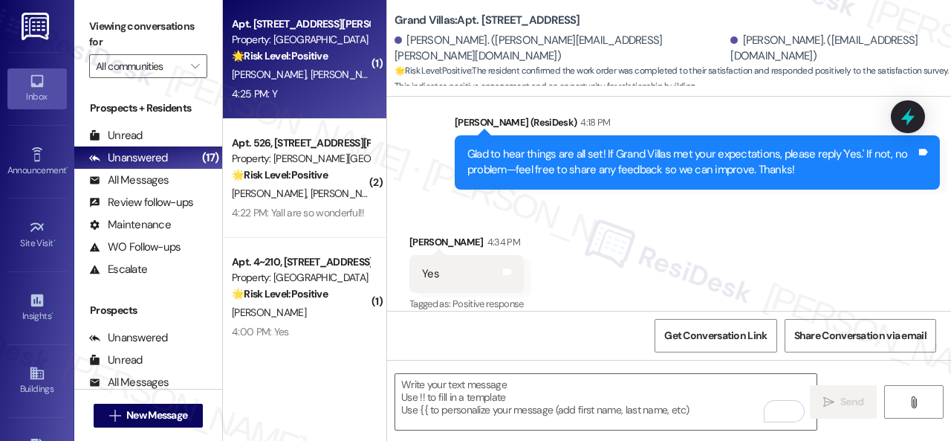
click at [304, 97] on div "4:25 PM: Y 4:25 PM: Y" at bounding box center [300, 94] width 140 height 19
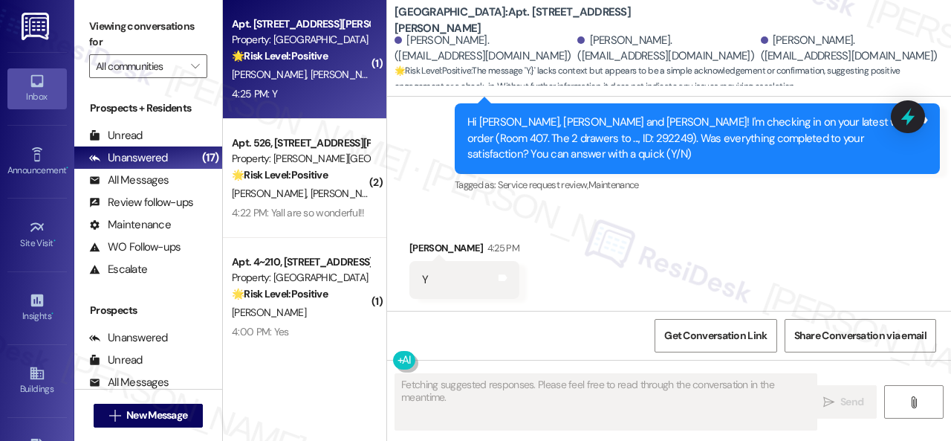
scroll to position [508, 0]
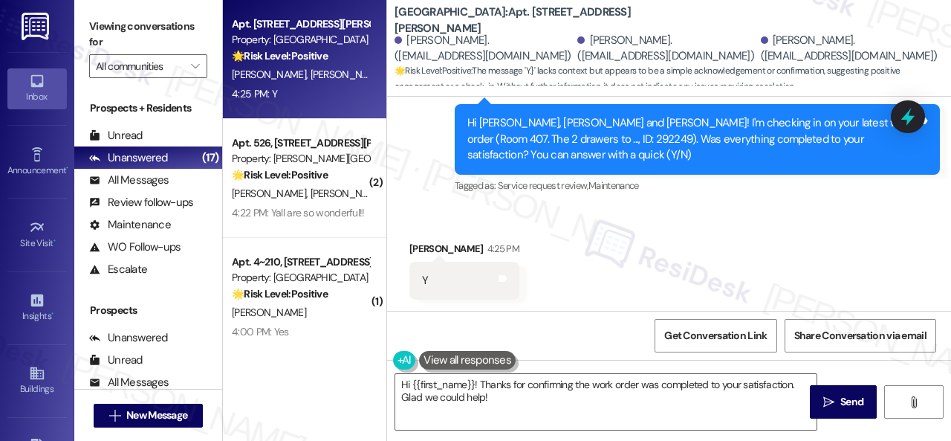
click at [409, 195] on div "Survey, sent via SMS Residesk Automated Survey Aug 06, 2025 at 12:38 PM Hi Matt…" at bounding box center [669, 129] width 564 height 158
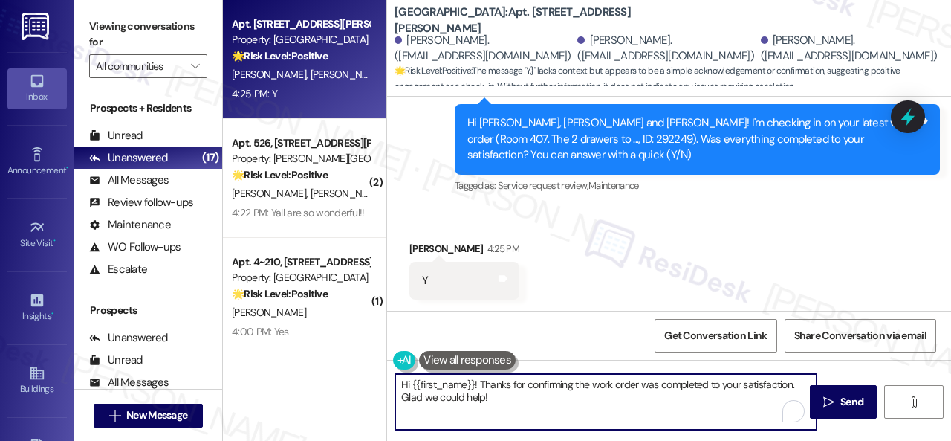
drag, startPoint x: 505, startPoint y: 396, endPoint x: 321, endPoint y: 374, distance: 185.7
click at [321, 374] on div "Apt. 407, 931 Fletcher Avenue Property: Pinnex North Square 🌟 Risk Level: Posit…" at bounding box center [587, 220] width 728 height 441
paste textarea "Glad to hear things are all set! If {{property}} met your expectations, please …"
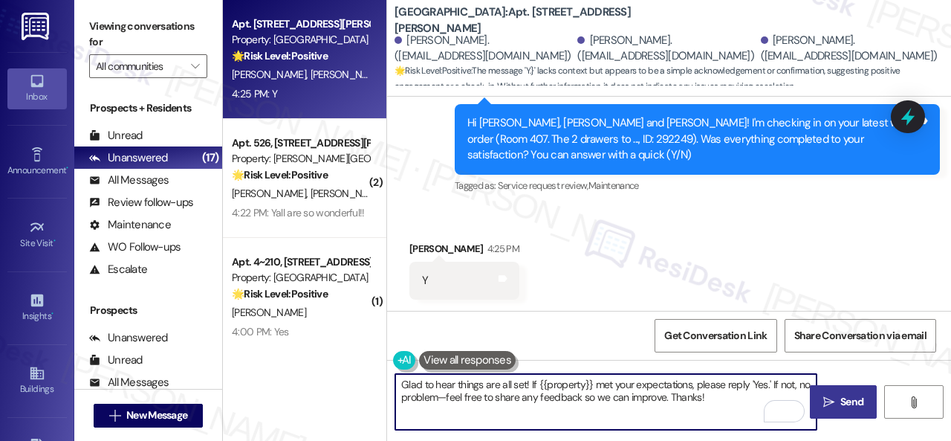
type textarea "Glad to hear things are all set! If {{property}} met your expectations, please …"
click at [832, 398] on span " Send" at bounding box center [843, 402] width 47 height 16
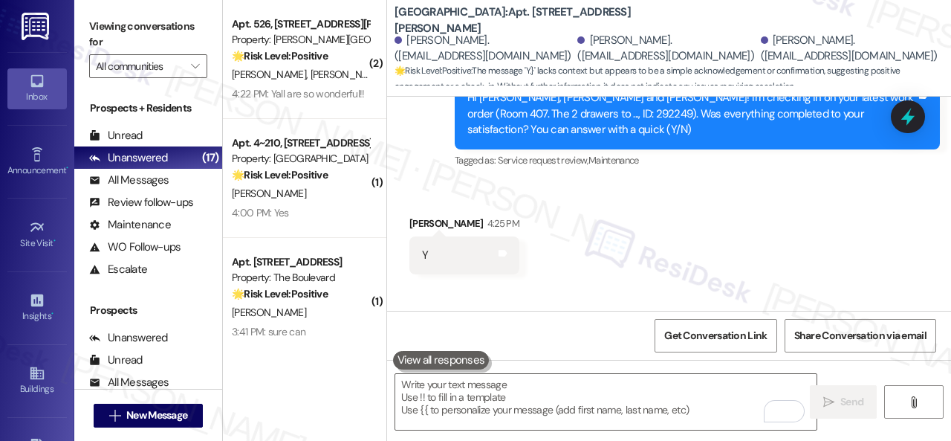
scroll to position [629, 0]
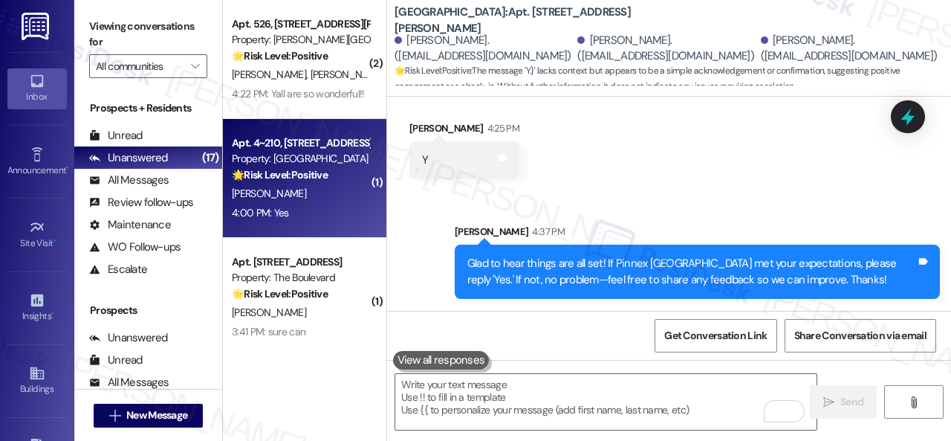
click at [317, 208] on div "4:00 PM: Yes 4:00 PM: Yes" at bounding box center [300, 213] width 140 height 19
type textarea "Fetching suggested responses. Please feel free to read through the conversation…"
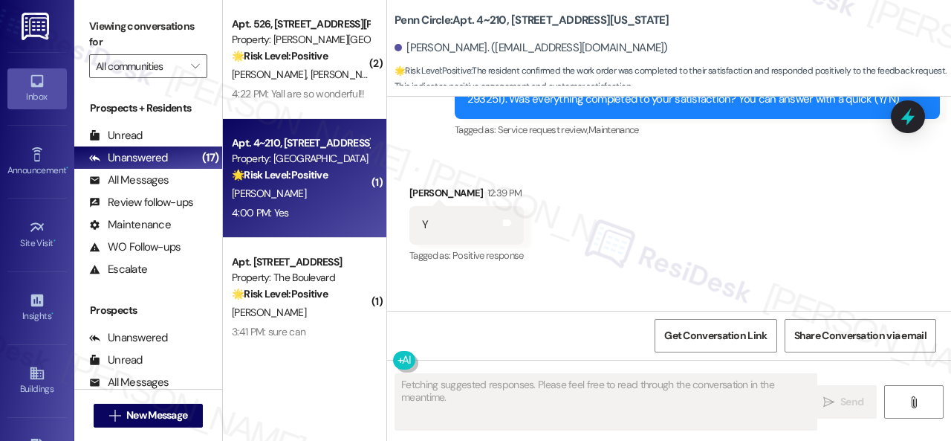
scroll to position [5893, 0]
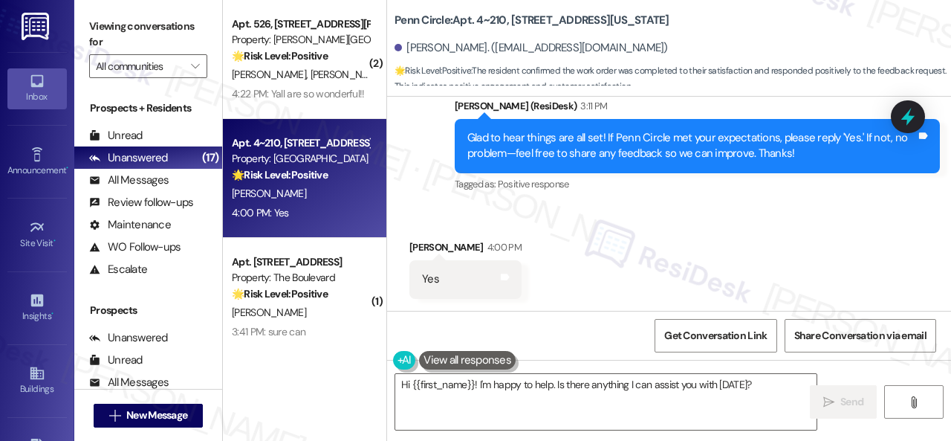
click at [447, 210] on div "Received via SMS Lance Fairchok 4:00 PM Yes Tags and notes" at bounding box center [669, 257] width 564 height 103
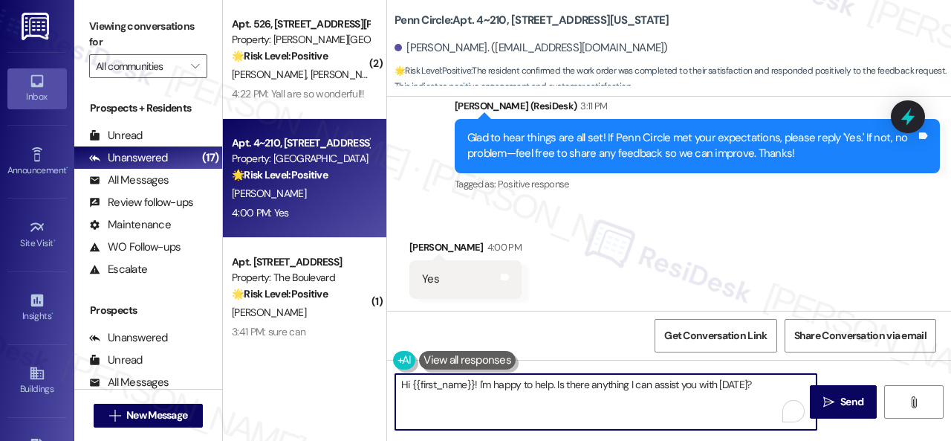
drag, startPoint x: 758, startPoint y: 384, endPoint x: 321, endPoint y: 360, distance: 437.6
click at [321, 360] on div "( 2 ) Apt. 526, 4101 S Custer Rd Property: Craig Ranch 🌟 Risk Level: Positive T…" at bounding box center [587, 220] width 728 height 441
paste textarea "I'm glad you are satisfied with your home. Have you written a review for us bef…"
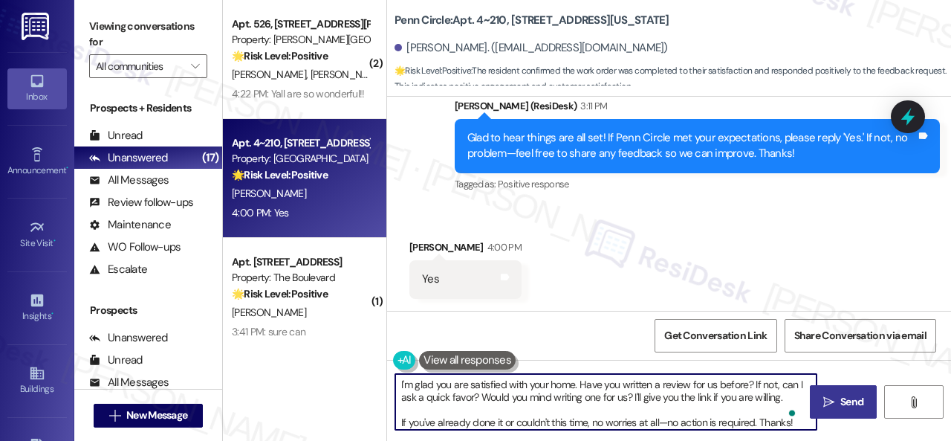
type textarea "I'm glad you are satisfied with your home. Have you written a review for us bef…"
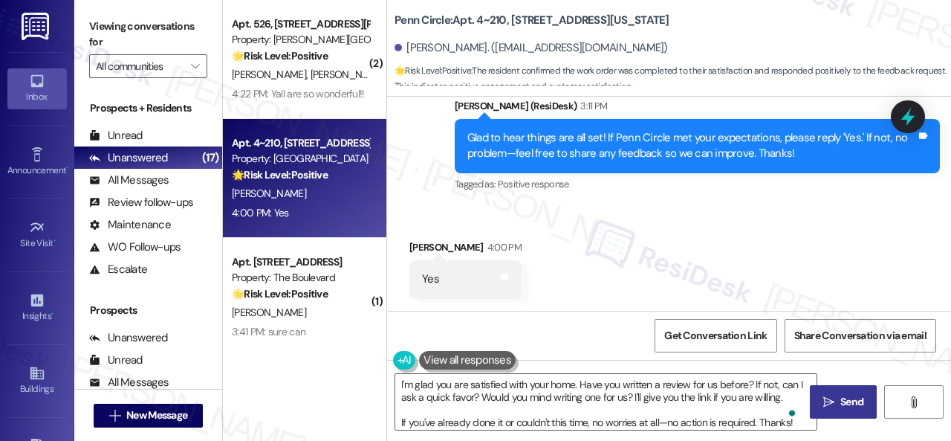
click at [838, 399] on span "Send" at bounding box center [852, 402] width 29 height 16
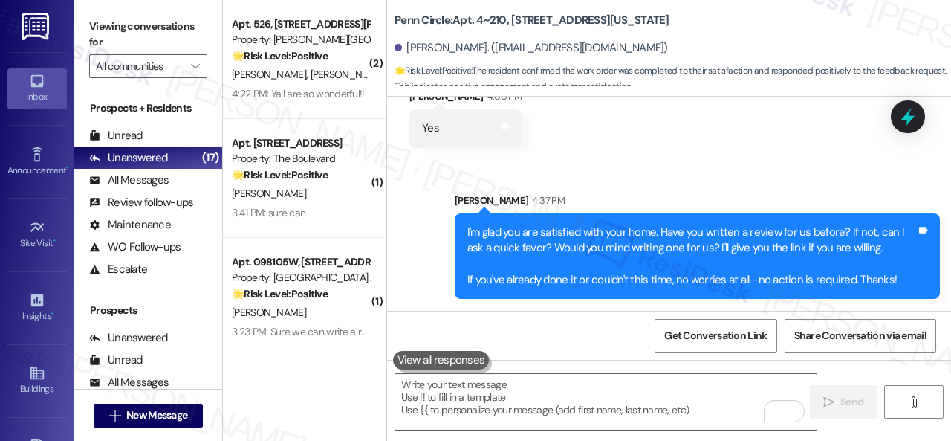
scroll to position [6041, 0]
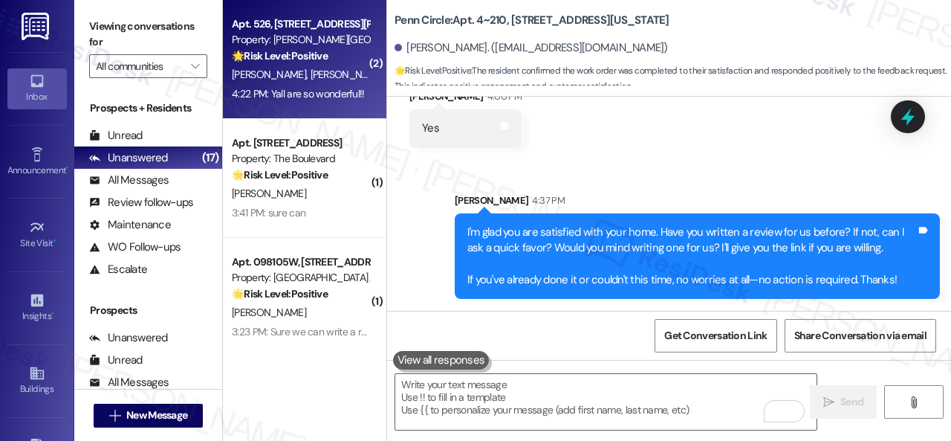
click at [349, 68] on div "B. Cooper F. Willard" at bounding box center [300, 74] width 140 height 19
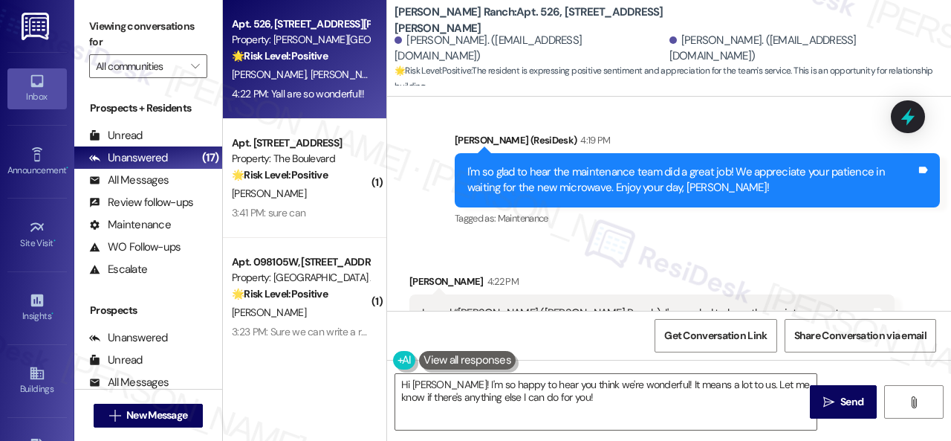
scroll to position [4287, 0]
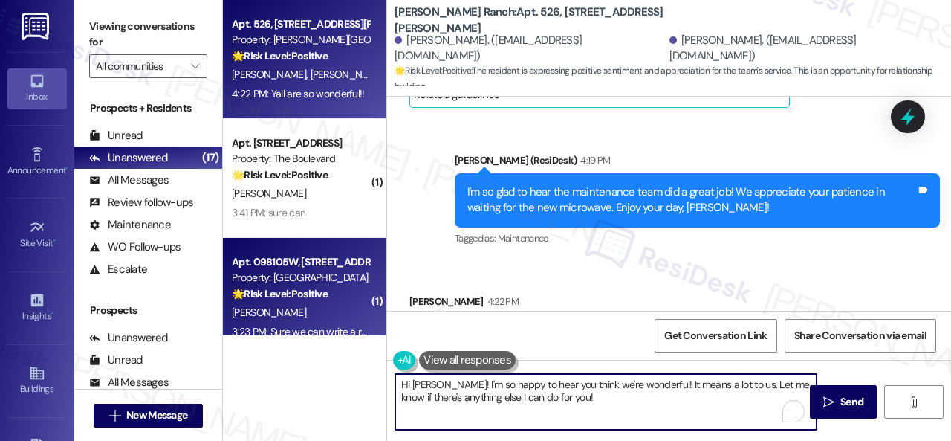
drag, startPoint x: 583, startPoint y: 403, endPoint x: 309, endPoint y: 331, distance: 282.8
click at [309, 331] on div "Apt. 526, 4101 S Custer Rd Property: Craig Ranch 🌟 Risk Level: Positive The res…" at bounding box center [587, 220] width 728 height 441
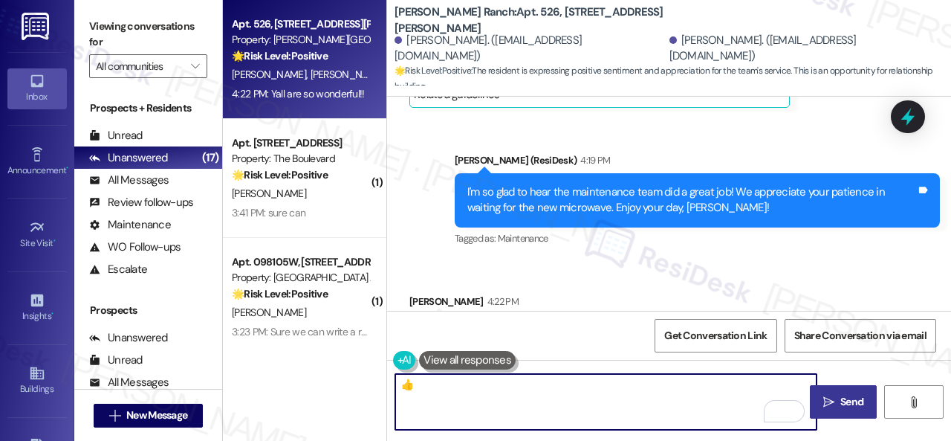
type textarea "👍"
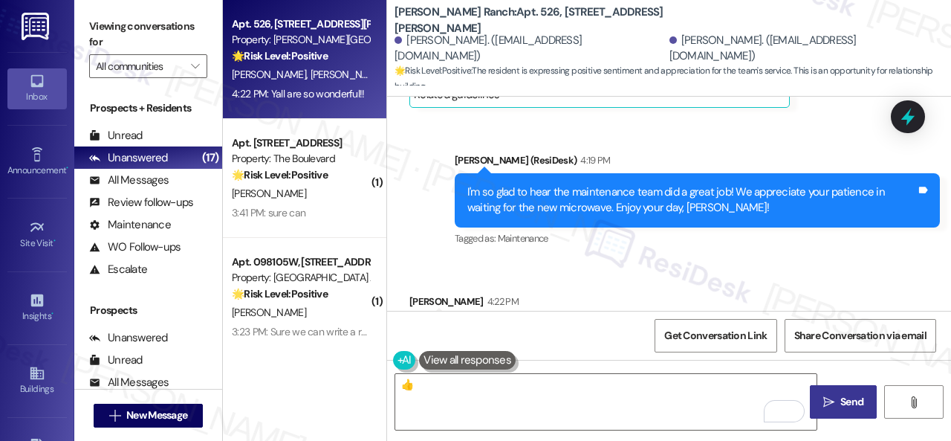
click at [831, 408] on span " Send" at bounding box center [843, 402] width 47 height 16
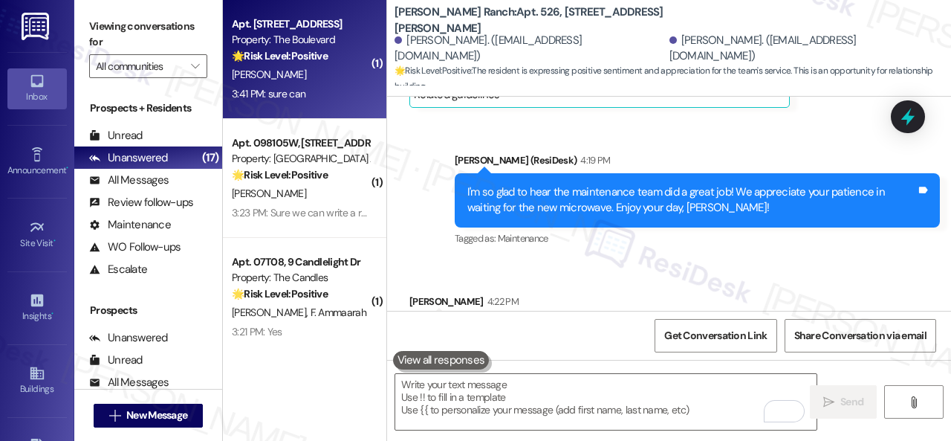
click at [284, 74] on div "C. Byrd" at bounding box center [300, 74] width 140 height 19
type textarea "Fetching suggested responses. Please feel free to read through the conversation…"
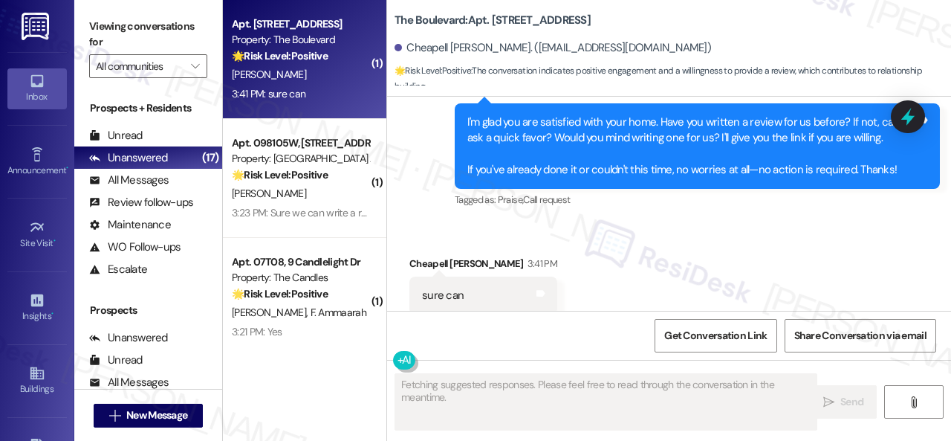
scroll to position [2025, 0]
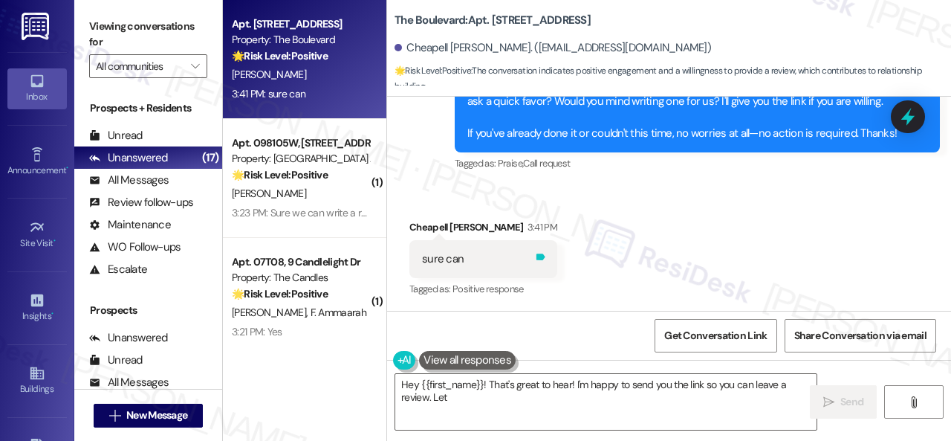
click at [537, 258] on icon at bounding box center [541, 256] width 9 height 7
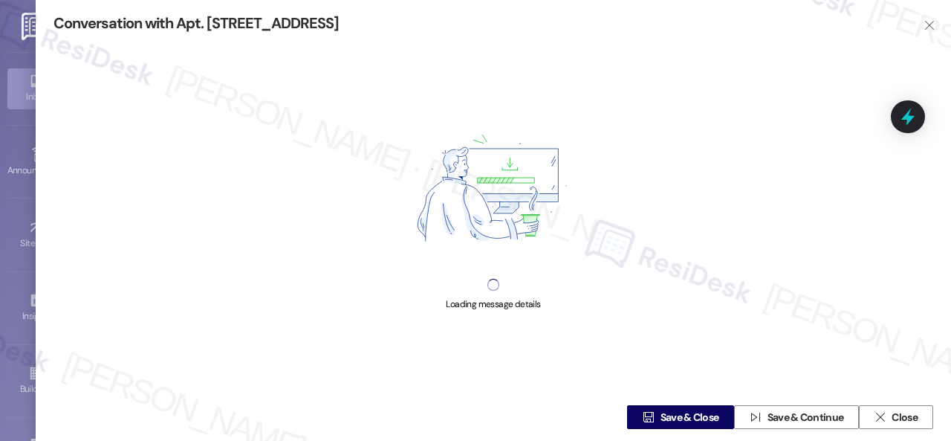
type textarea "Hey {{first_name}}! That's great to hear! I'm happy to send you the link so you…"
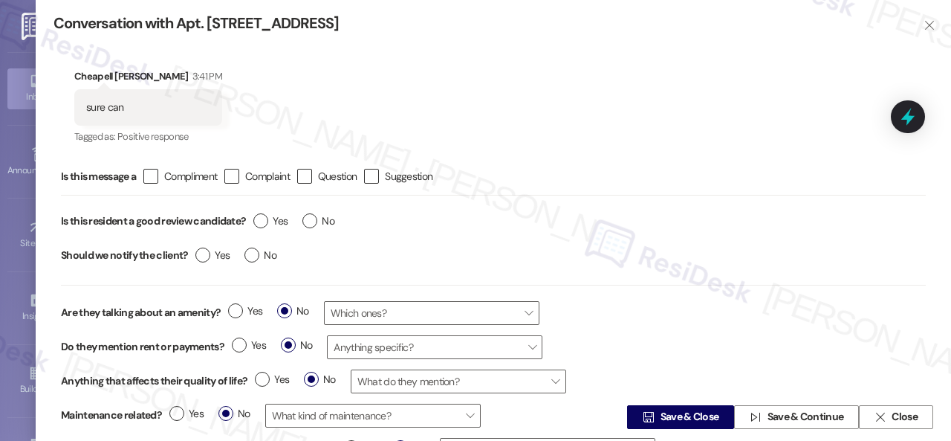
scroll to position [2025, 0]
click at [262, 218] on label "Yes" at bounding box center [270, 221] width 34 height 16
click at [262, 218] on input "Yes" at bounding box center [270, 222] width 34 height 19
radio input "true"
click at [672, 414] on span "Save & Close" at bounding box center [690, 417] width 59 height 16
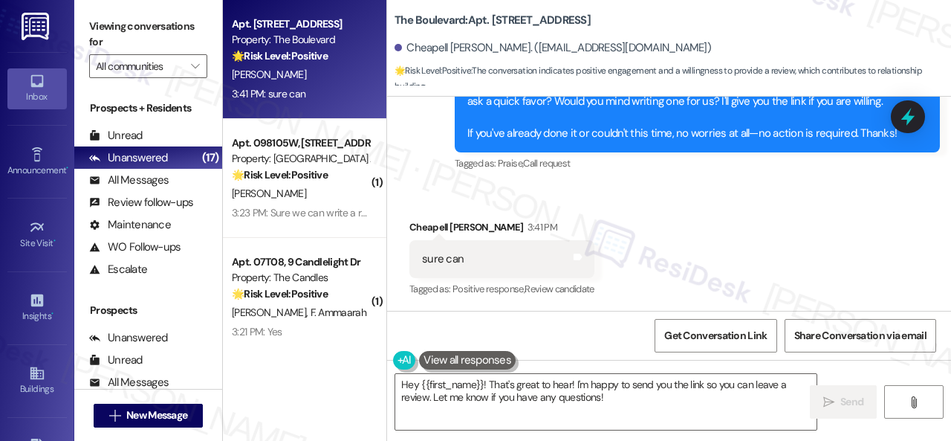
click at [459, 194] on div "Received via SMS Cheapell Byrd 3:41 PM sure can Tags and notes Tagged as: Posit…" at bounding box center [669, 249] width 564 height 126
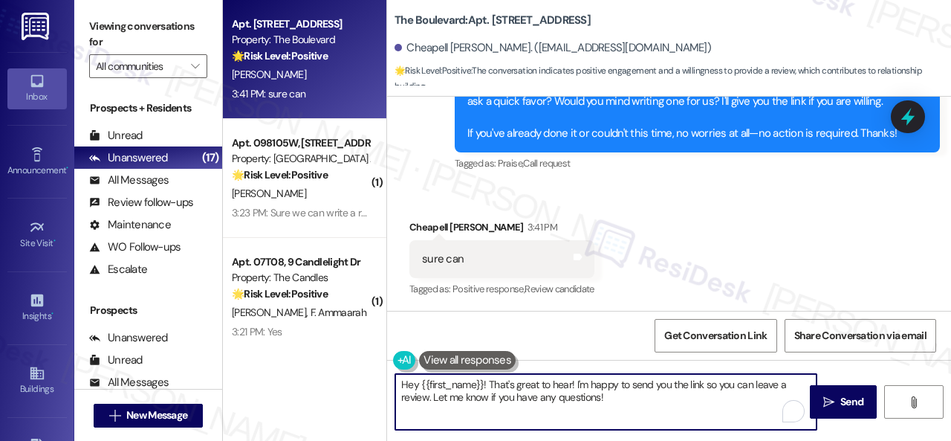
drag, startPoint x: 536, startPoint y: 387, endPoint x: 315, endPoint y: 347, distance: 224.3
click at [315, 347] on div "Apt. 5410, 4800 Skyline Dr Property: The Boulevard 🌟 Risk Level: Positive The c…" at bounding box center [587, 220] width 728 height 441
paste textarea "Thank you so much! It means a lot to us! Please take a moment to write a review…"
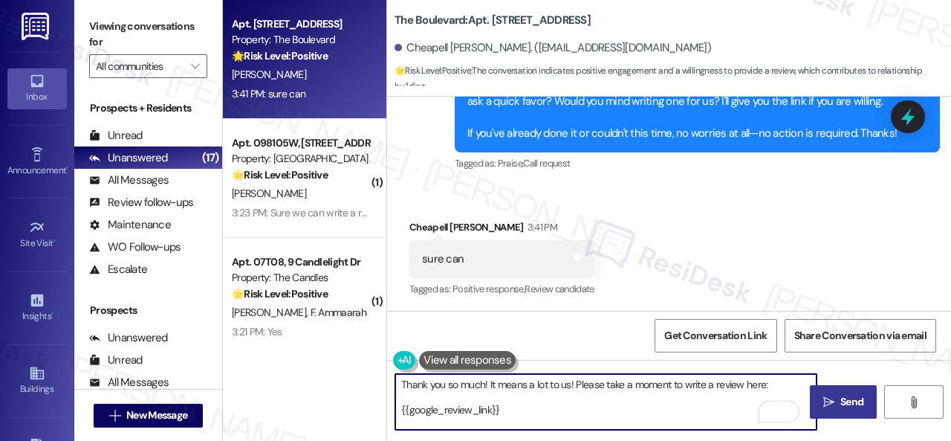
type textarea "Thank you so much! It means a lot to us! Please take a moment to write a review…"
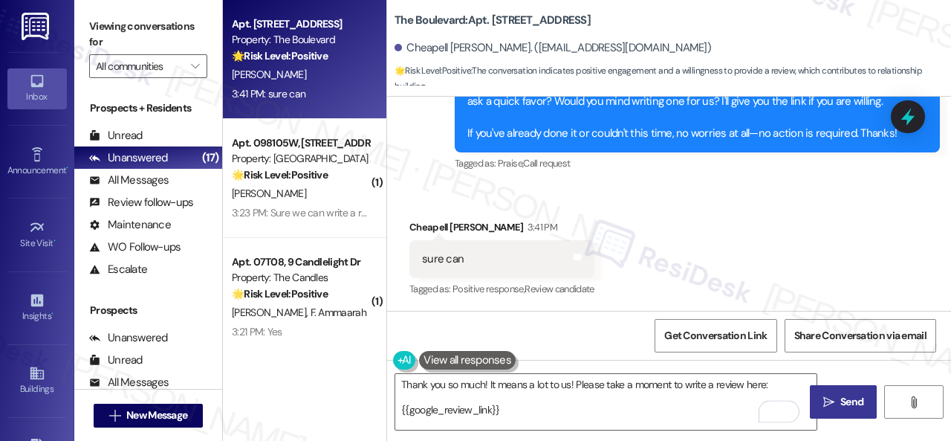
click at [838, 398] on span "Send" at bounding box center [852, 402] width 29 height 16
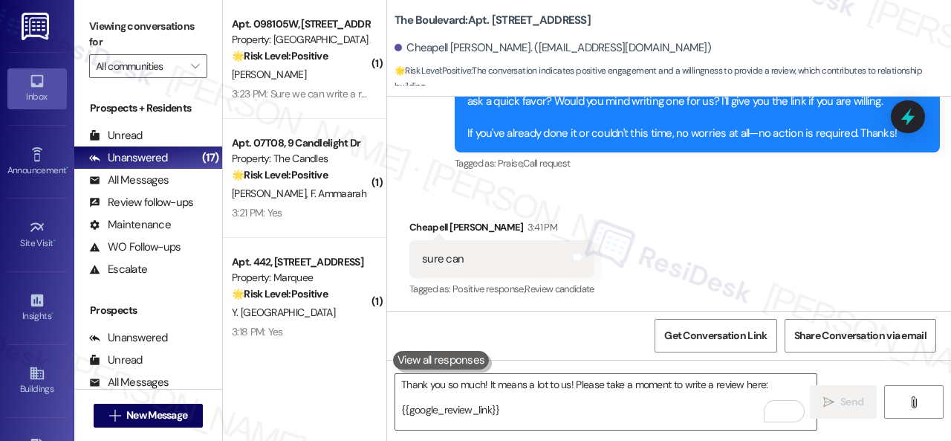
click at [316, 68] on div "[PERSON_NAME]" at bounding box center [300, 74] width 140 height 19
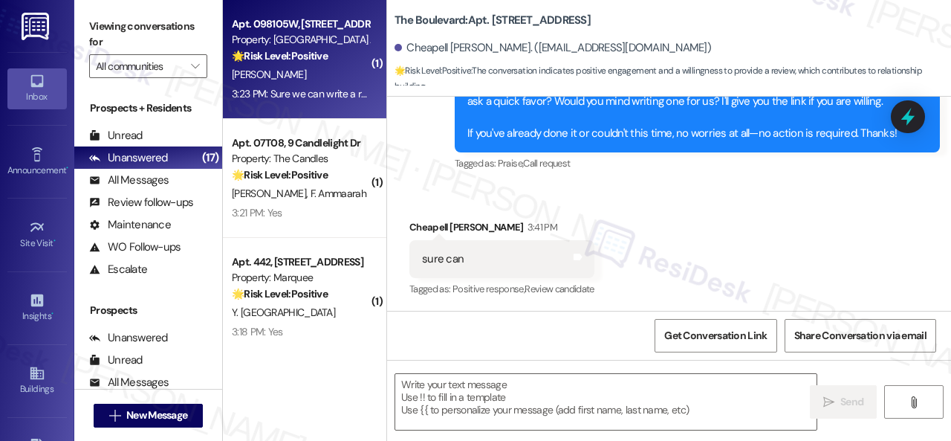
type textarea "Fetching suggested responses. Please feel free to read through the conversation…"
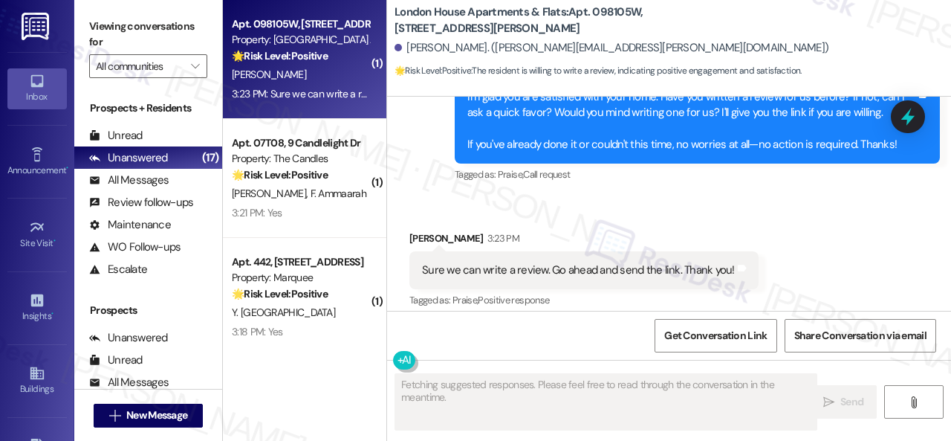
scroll to position [2463, 0]
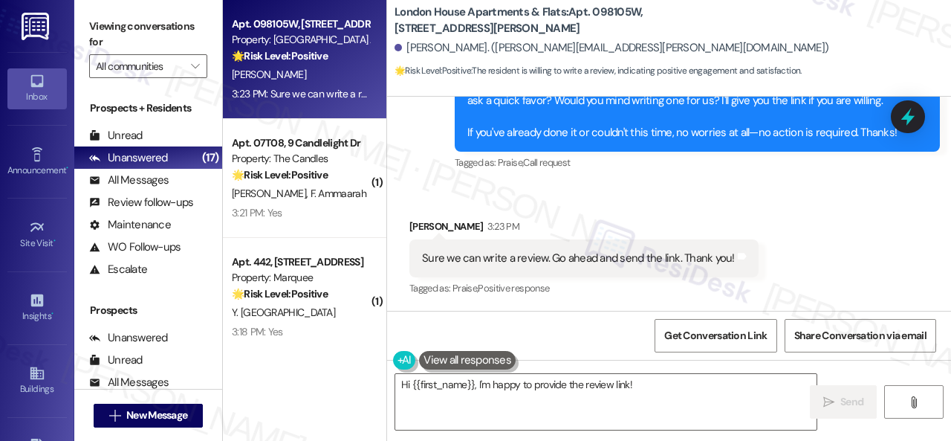
click at [741, 256] on div "Sure we can write a review. Go ahead and send the link. Thank you! Tags and not…" at bounding box center [583, 258] width 349 height 38
click at [737, 259] on icon at bounding box center [741, 256] width 9 height 7
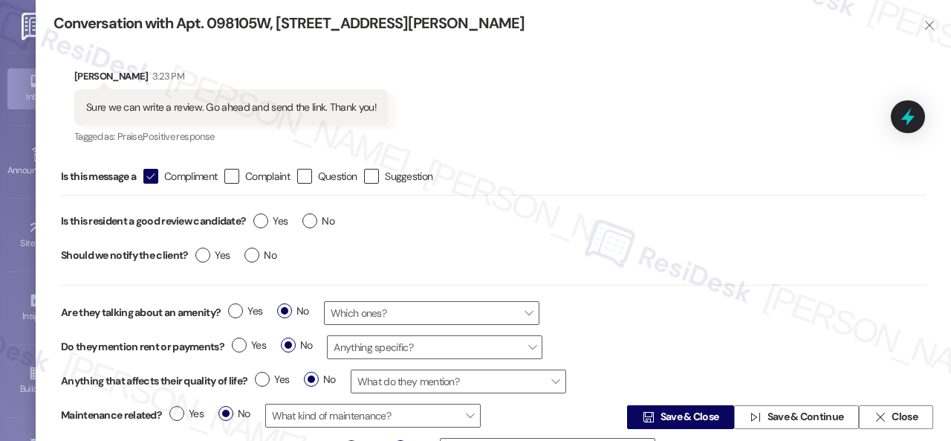
type textarea "Hi {{first_name}}, I'm happy to provide the review link! I'll need to follow up…"
click at [276, 216] on span "Yes" at bounding box center [270, 221] width 34 height 16
click at [276, 216] on input "Yes" at bounding box center [270, 222] width 34 height 19
radio input "true"
click at [650, 409] on span " Save & Close" at bounding box center [681, 417] width 82 height 22
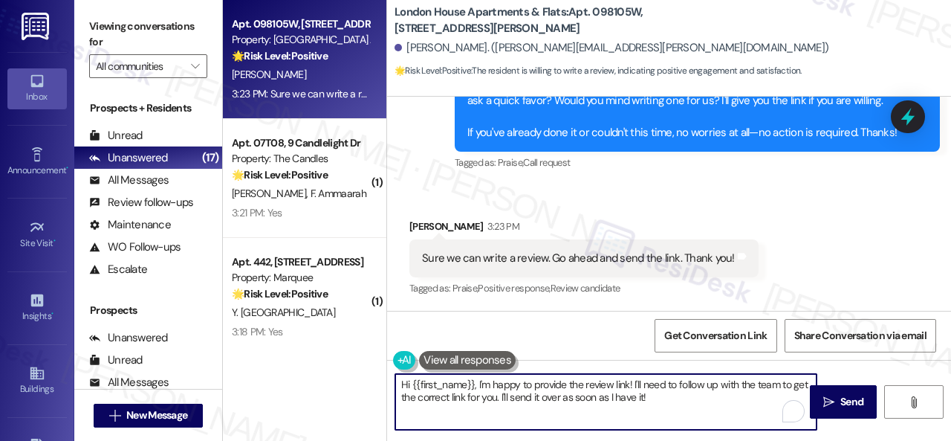
drag, startPoint x: 653, startPoint y: 399, endPoint x: 378, endPoint y: 352, distance: 279.1
click at [364, 344] on div "Apt. 098105W, 12901 Lord Nelson Dr Property: London House Apartments & Flats 🌟 …" at bounding box center [587, 220] width 728 height 441
paste textarea "Thank you so much! It means a lot to us! Please take a moment to write a review…"
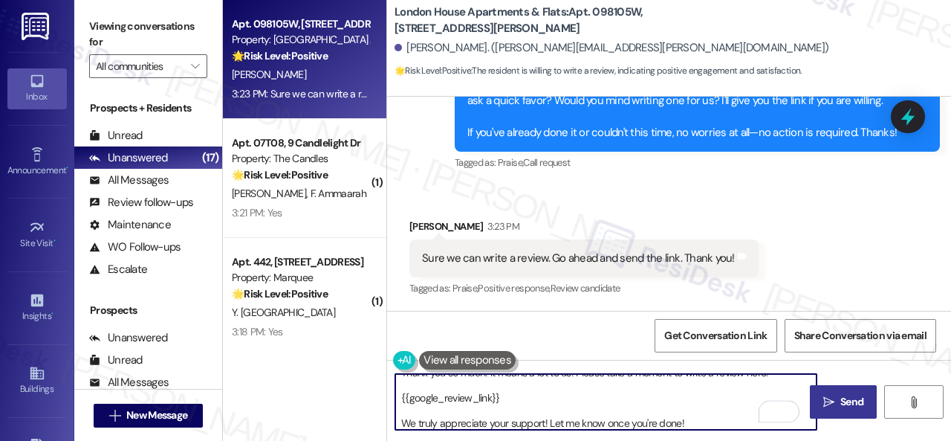
scroll to position [12, 0]
type textarea "Thank you so much! It means a lot to us! Please take a moment to write a review…"
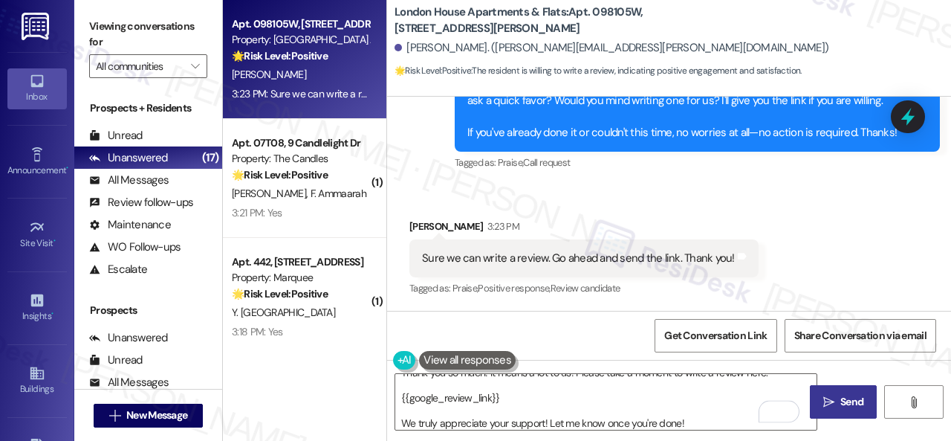
click at [841, 407] on span "Send" at bounding box center [852, 402] width 23 height 16
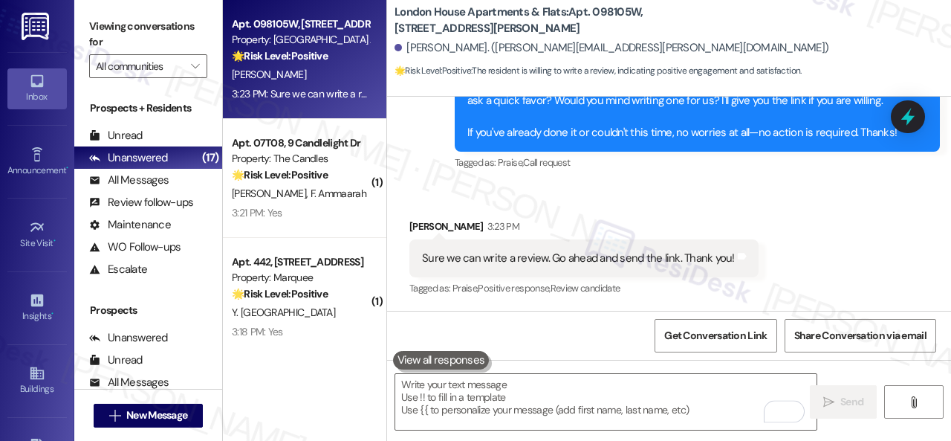
scroll to position [0, 0]
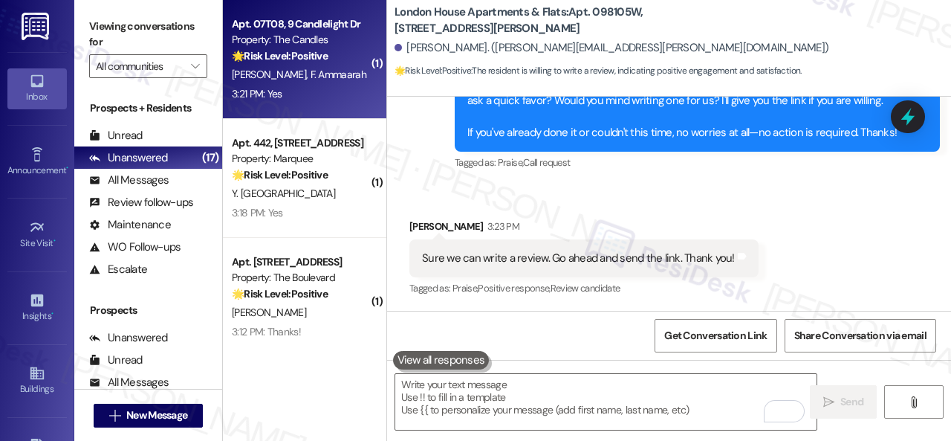
click at [349, 78] on div "S. Khan F. Ammaarah" at bounding box center [300, 74] width 140 height 19
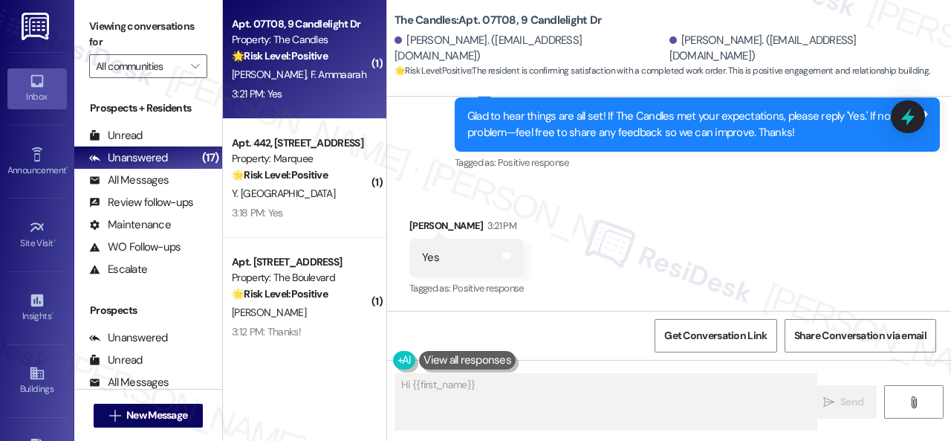
scroll to position [809, 0]
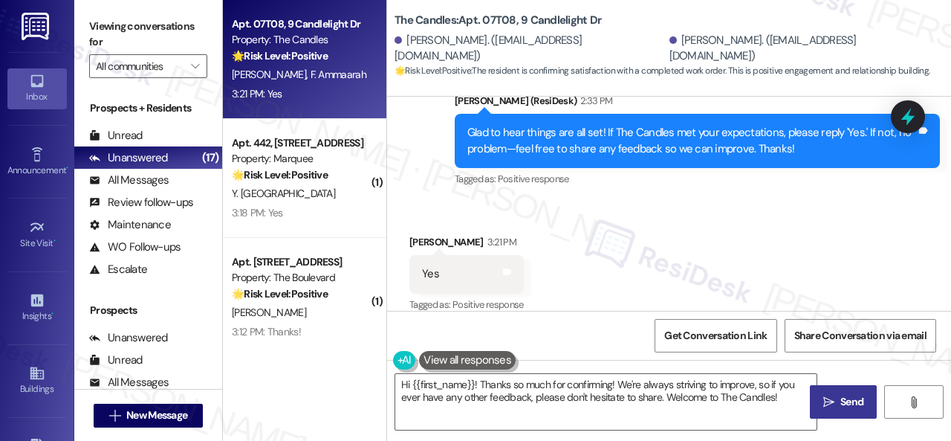
click at [435, 166] on div "Sent via SMS Sarah (ResiDesk) 2:33 PM Glad to hear things are all set! If The C…" at bounding box center [669, 129] width 564 height 141
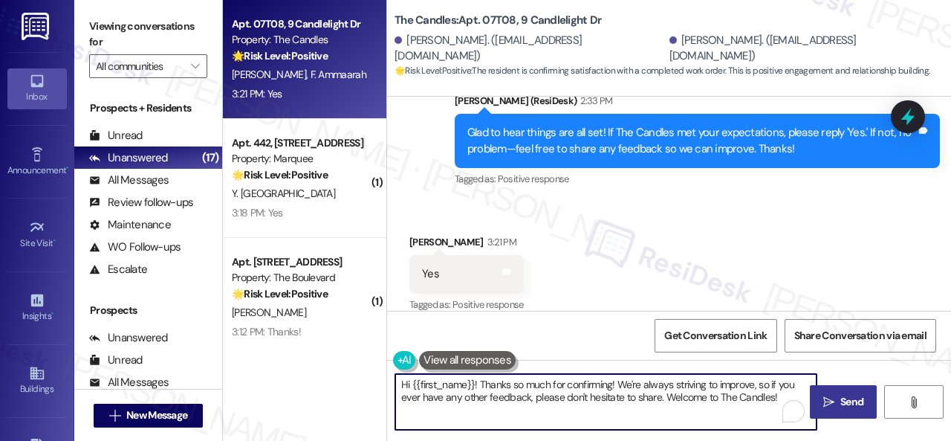
drag, startPoint x: 787, startPoint y: 399, endPoint x: 358, endPoint y: 339, distance: 433.0
click at [360, 335] on div "Apt. 07T08, 9 Candlelight Dr Property: The Candles 🌟 Risk Level: Positive The r…" at bounding box center [587, 220] width 728 height 441
paste textarea "I'm glad you are satisfied with your home. Have you written a review for us bef…"
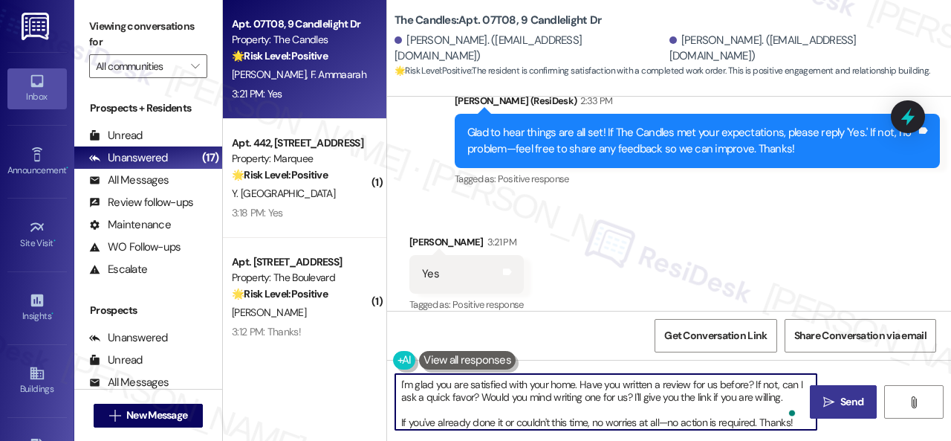
type textarea "I'm glad you are satisfied with your home. Have you written a review for us bef…"
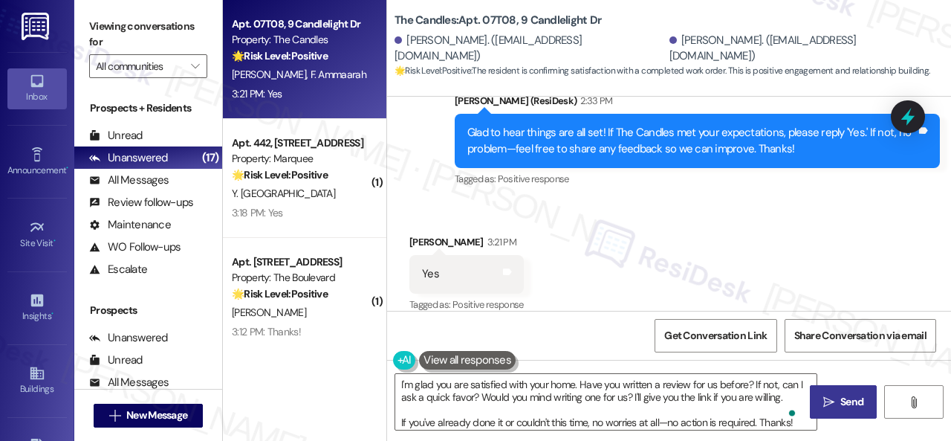
click at [850, 409] on span "Send" at bounding box center [852, 402] width 23 height 16
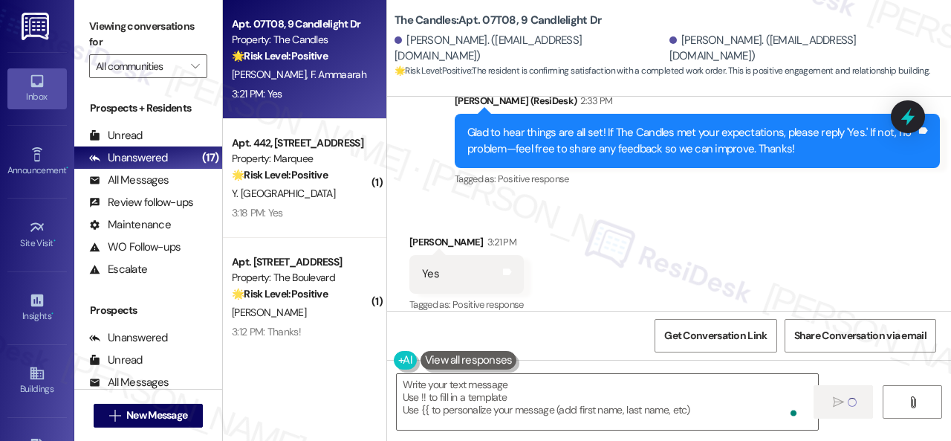
type textarea "Fetching suggested responses. Please feel free to read through the conversation…"
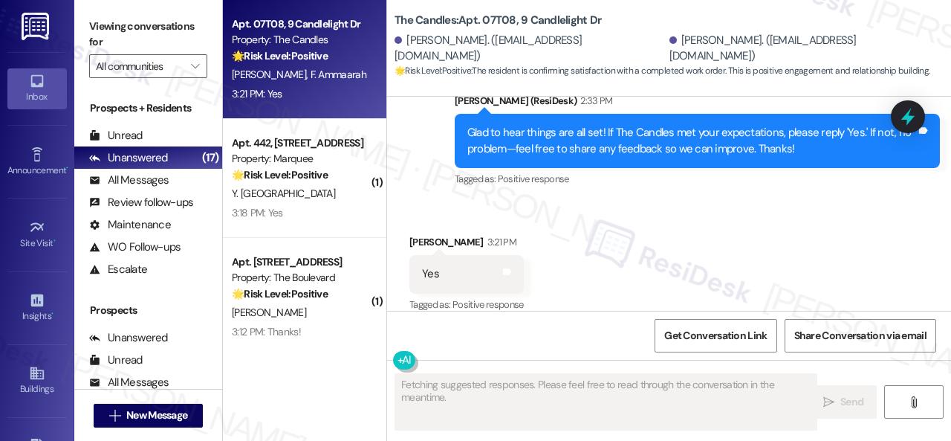
scroll to position [960, 0]
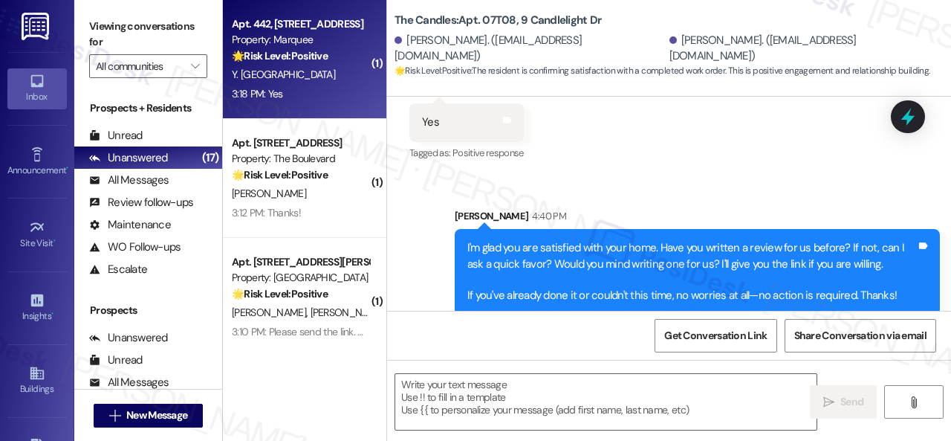
click at [317, 76] on div "Y. Adayisso" at bounding box center [300, 74] width 140 height 19
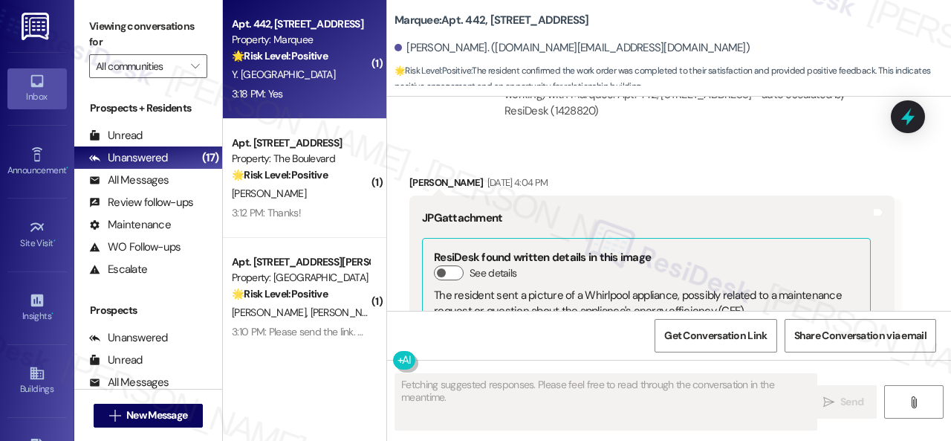
scroll to position [4585, 0]
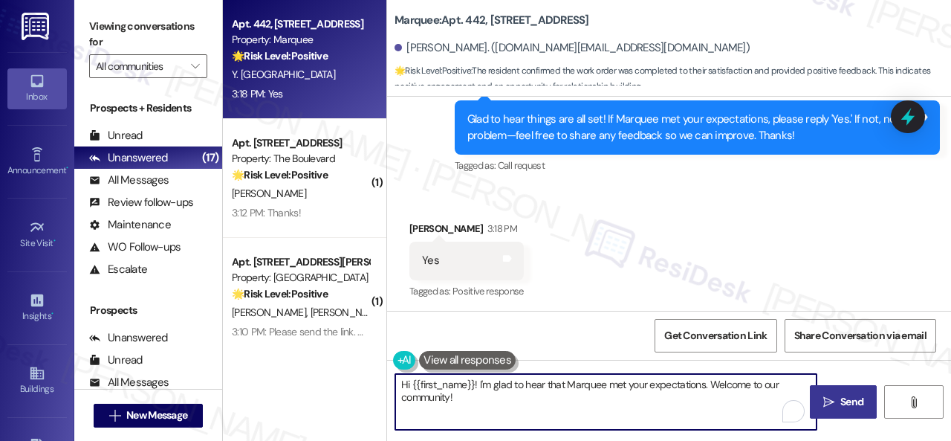
drag, startPoint x: 397, startPoint y: 378, endPoint x: 389, endPoint y: 377, distance: 7.6
click at [374, 372] on div "Apt. 442, 1400 Nicollet Ave Property: Marquee 🌟 Risk Level: Positive The reside…" at bounding box center [587, 220] width 728 height 441
paste textarea "I'm glad you are satisfied with your home. Have you written a review for us bef…"
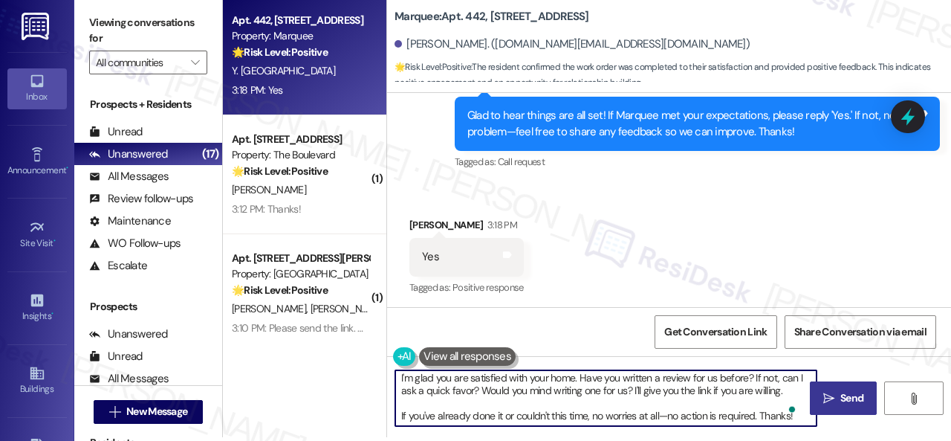
scroll to position [4, 0]
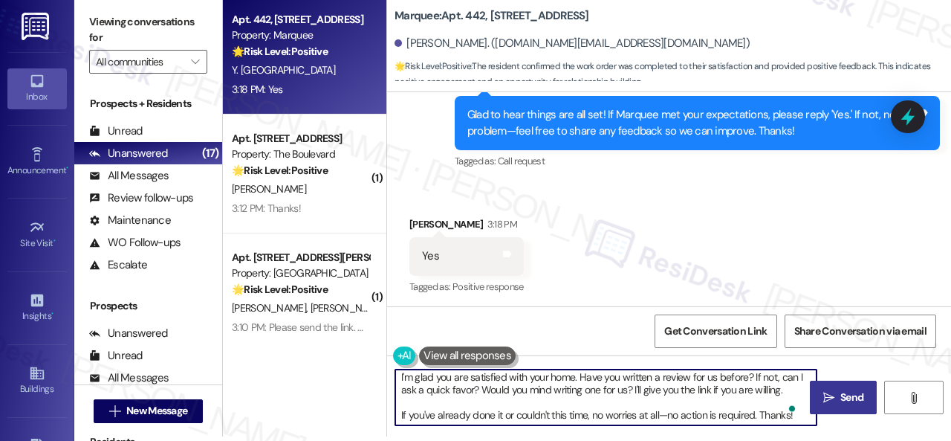
type textarea "I'm glad you are satisfied with your home. Have you written a review for us bef…"
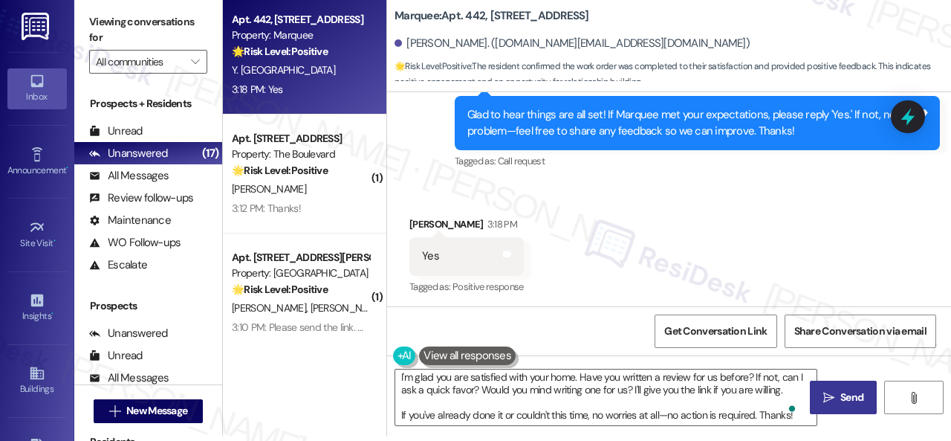
click at [856, 396] on span "Send" at bounding box center [852, 397] width 23 height 16
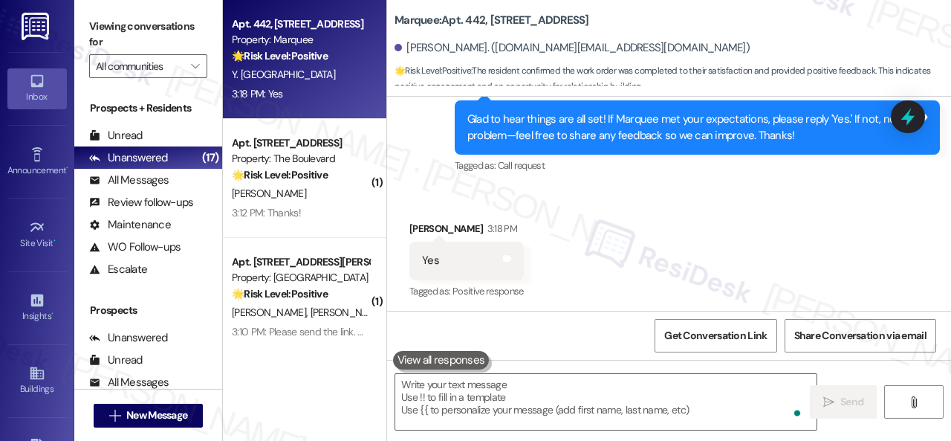
scroll to position [4584, 0]
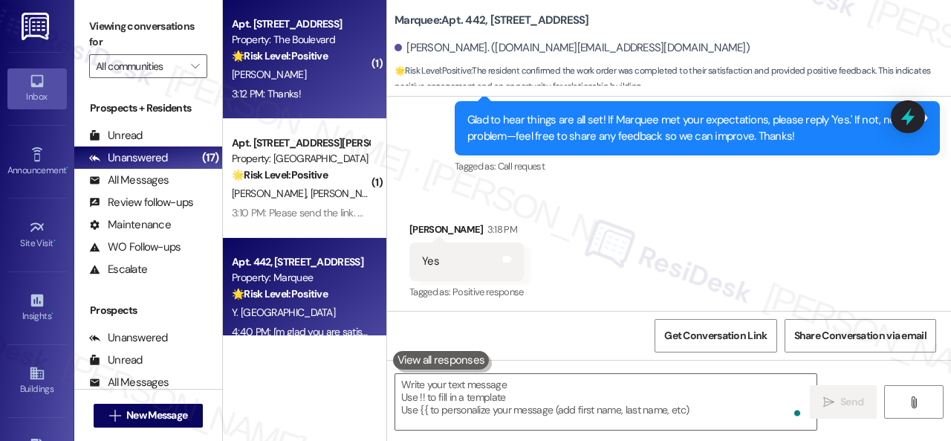
click at [328, 82] on div "R. Morrison" at bounding box center [300, 74] width 140 height 19
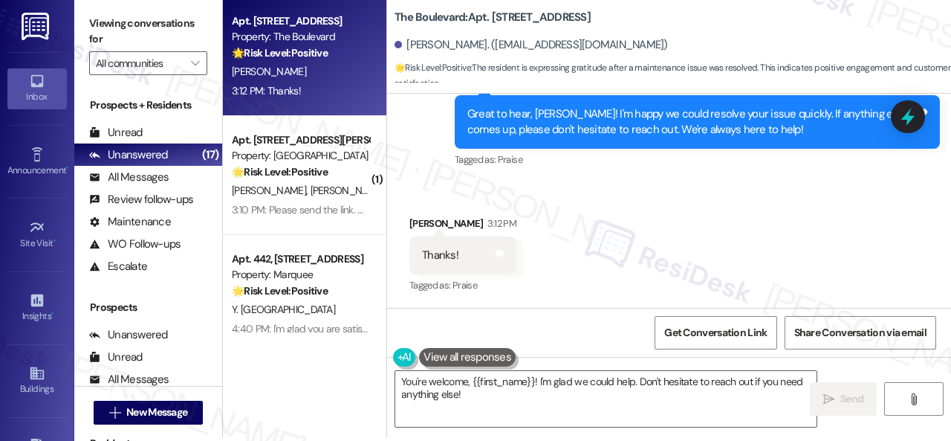
scroll to position [4, 0]
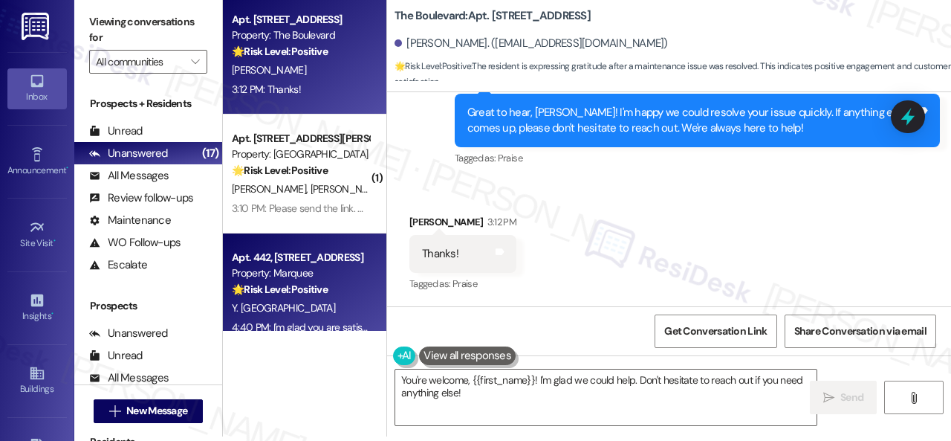
click at [355, 357] on div "Apt. 5014, 4800 Skyline Dr Property: The Boulevard 🌟 Risk Level: Positive The r…" at bounding box center [587, 216] width 728 height 441
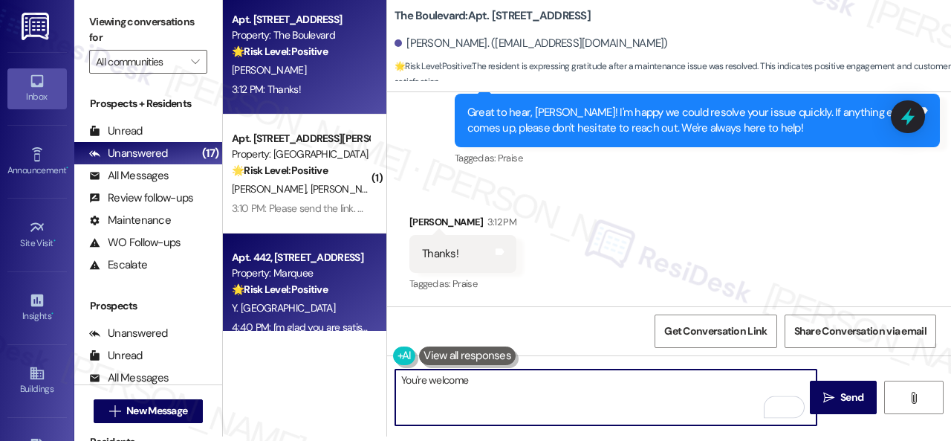
type textarea "You're welcome!"
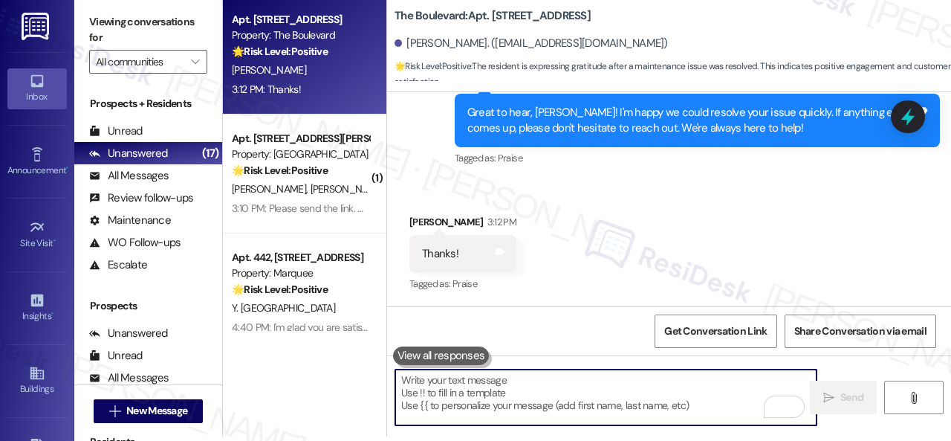
scroll to position [3222, 0]
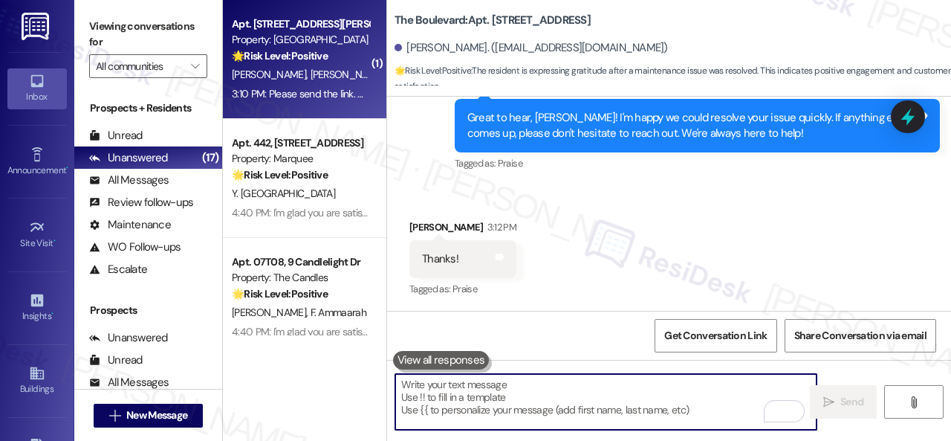
click at [328, 81] on span "W. Koopman" at bounding box center [348, 74] width 74 height 13
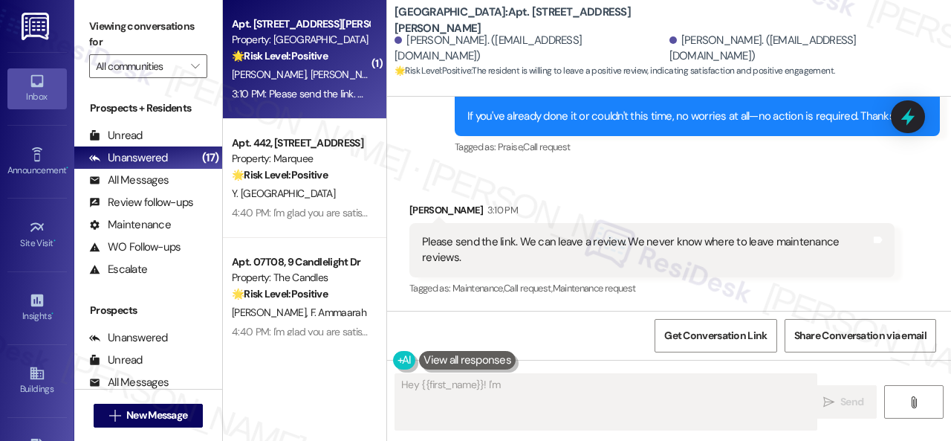
scroll to position [875, 0]
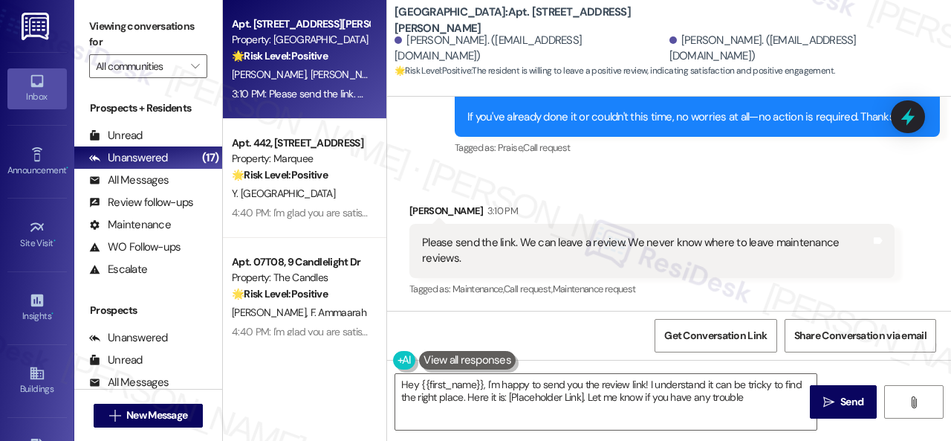
type textarea "Hey {{first_name}}, I'm happy to send you the review link! I understand it can …"
click at [872, 243] on icon at bounding box center [877, 240] width 11 height 11
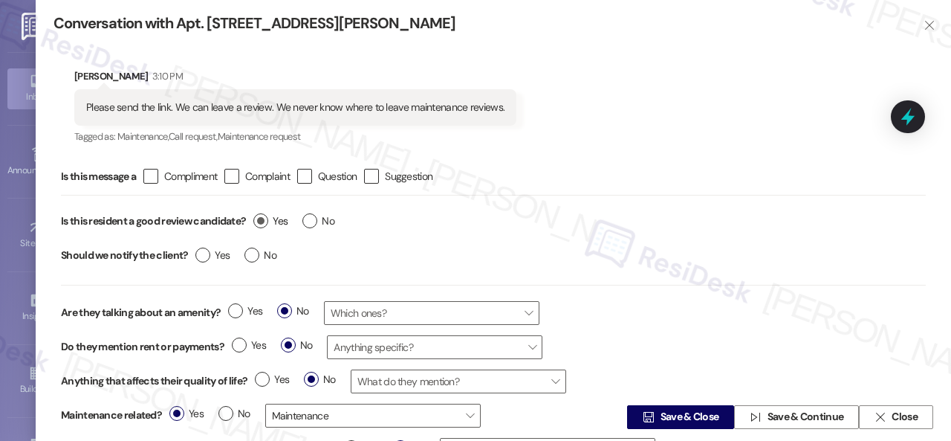
click at [276, 216] on span "Yes" at bounding box center [270, 221] width 34 height 16
click at [276, 216] on input "Yes" at bounding box center [270, 222] width 34 height 19
radio input "true"
click at [661, 418] on span "Save & Close" at bounding box center [690, 417] width 59 height 16
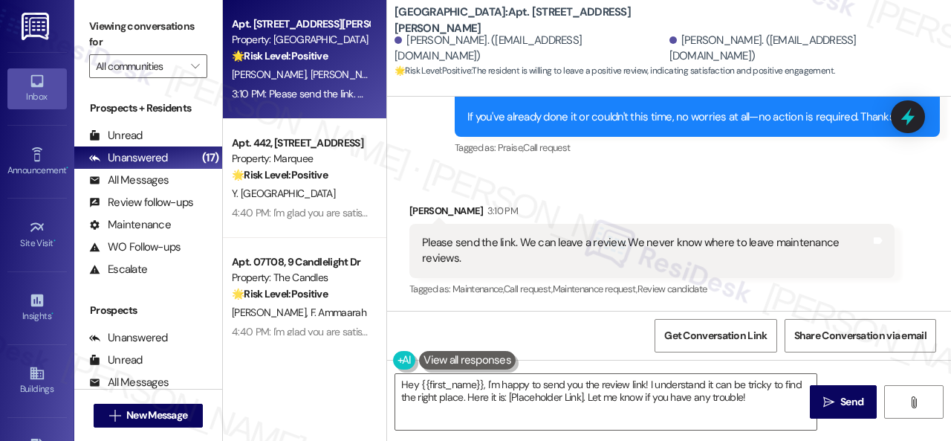
click at [444, 163] on div "Sent via SMS Sarah (ResiDesk) 3:09 PM I'm glad you are satisfied with your home…" at bounding box center [698, 94] width 508 height 151
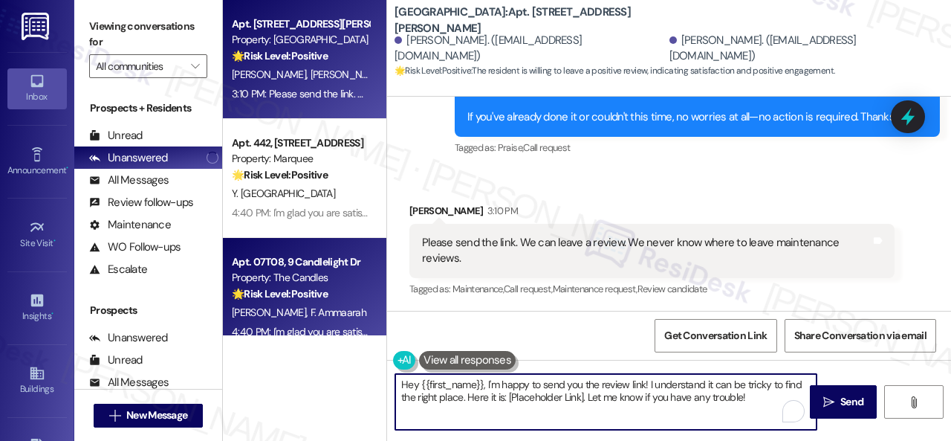
drag, startPoint x: 759, startPoint y: 399, endPoint x: 311, endPoint y: 314, distance: 456.2
click at [311, 314] on div "Apt. 321, 931 Fletcher Avenue Property: Pinnex North Square 🌟 Risk Level: Posit…" at bounding box center [587, 220] width 728 height 441
paste textarea "Thank you so much! It means a lot to us! Please take a moment to write a review…"
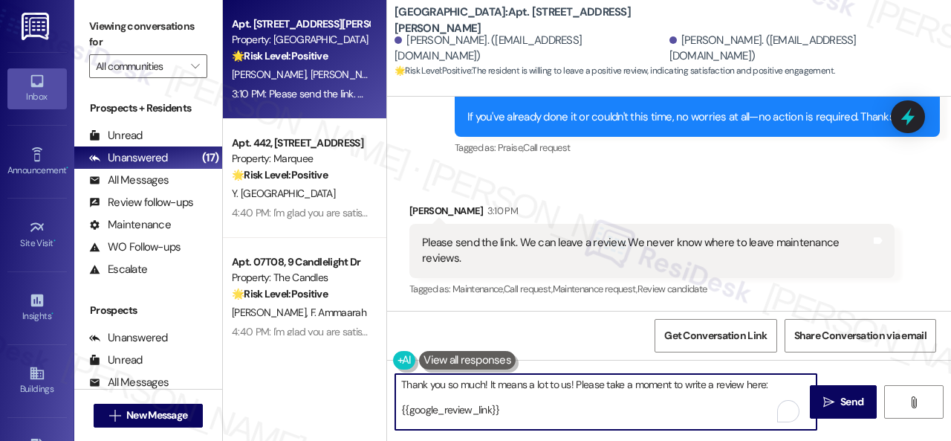
scroll to position [0, 0]
click at [841, 402] on span "Send" at bounding box center [852, 402] width 23 height 16
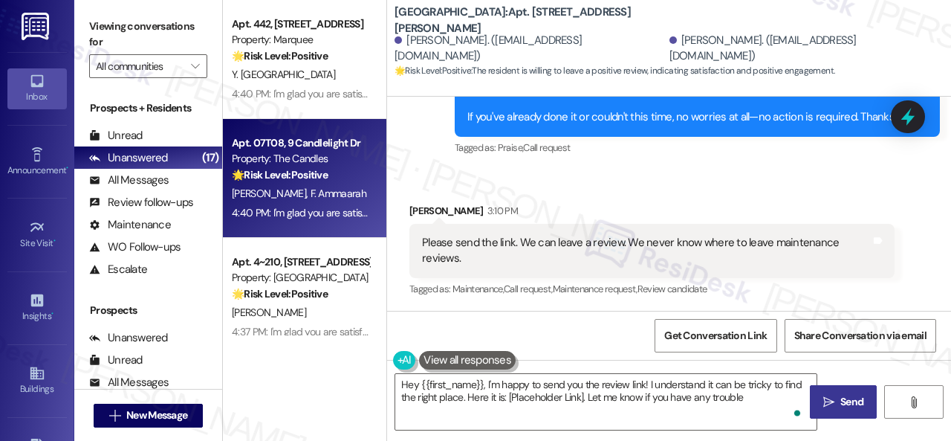
type textarea "Hey {{first_name}}, I'm happy to send you the review link! I understand it can …"
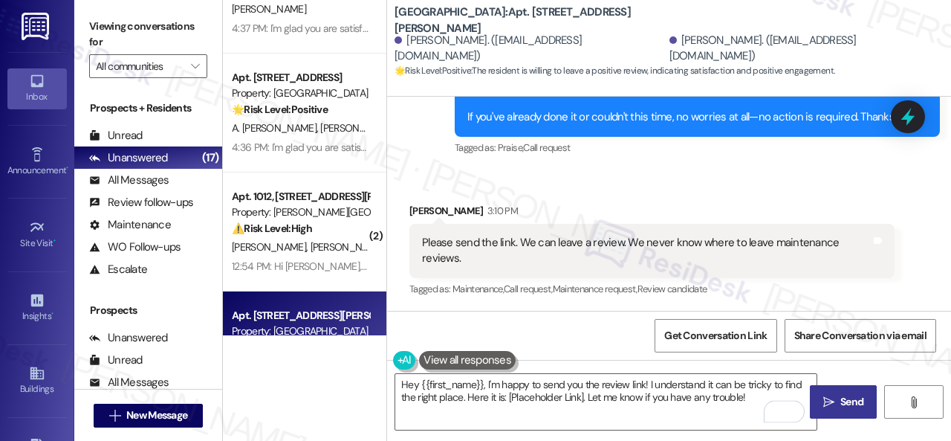
scroll to position [372, 0]
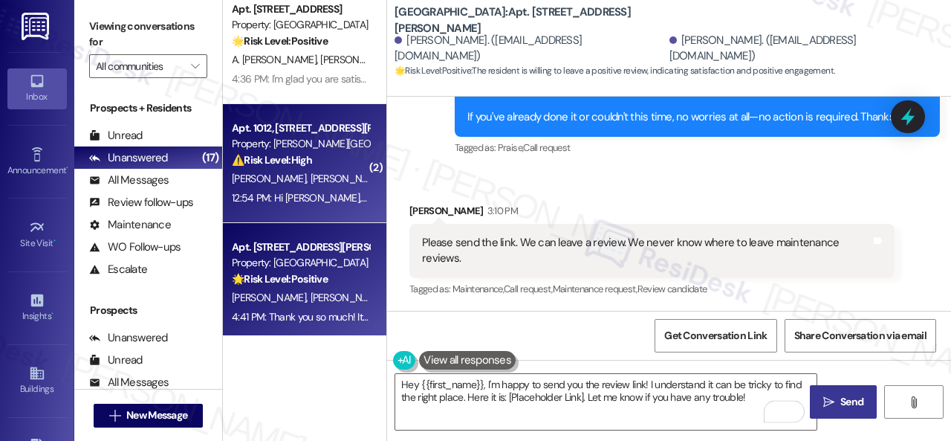
click at [309, 159] on strong "⚠️ Risk Level: High" at bounding box center [272, 159] width 80 height 13
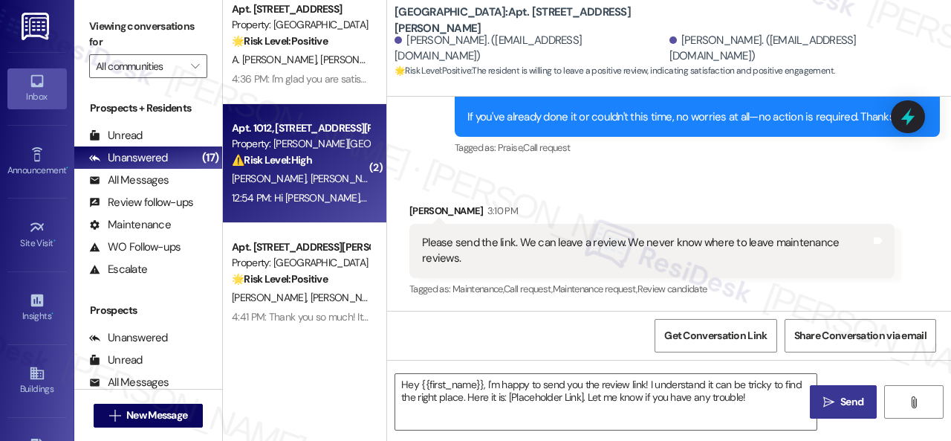
type textarea "Fetching suggested responses. Please feel free to read through the conversation…"
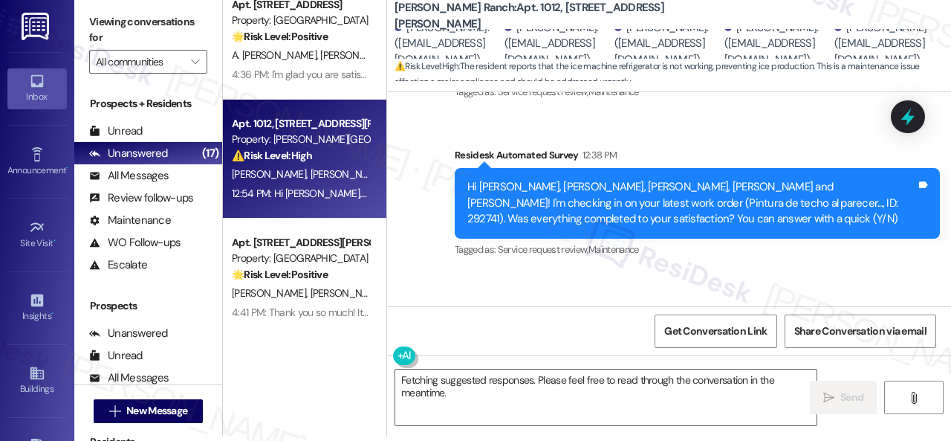
scroll to position [9364, 0]
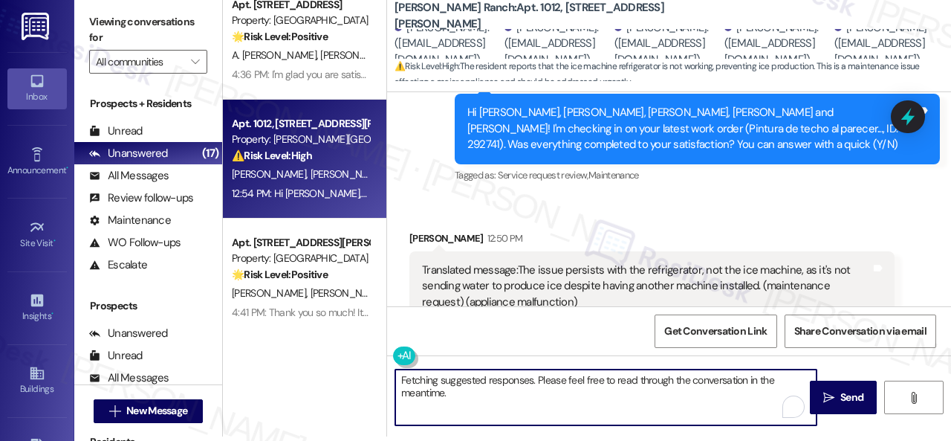
click at [464, 395] on textarea "Fetching suggested responses. Please feel free to read through the conversation…" at bounding box center [605, 397] width 421 height 56
drag, startPoint x: 464, startPoint y: 395, endPoint x: 355, endPoint y: 361, distance: 114.3
click at [355, 361] on div "Apt. 07T08, 9 Candlelight Dr Property: The Candles 🌟 Risk Level: Positive The r…" at bounding box center [587, 216] width 728 height 441
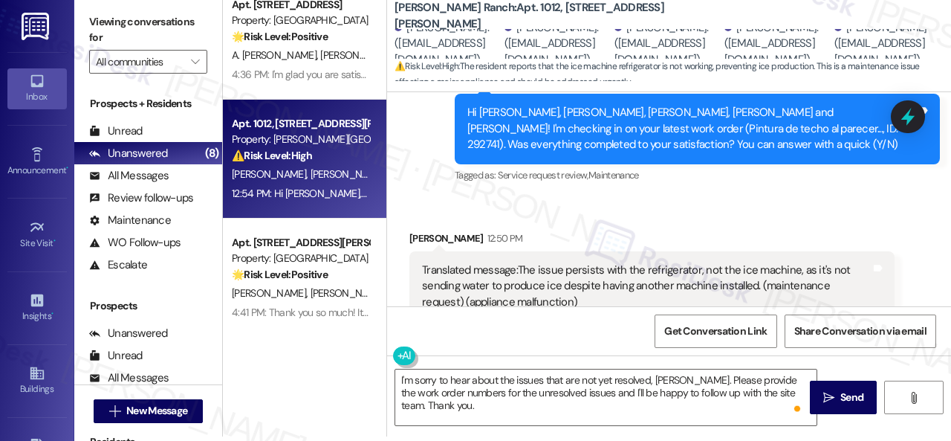
click at [464, 323] on div "Get Conversation Link Share Conversation via email" at bounding box center [669, 330] width 564 height 49
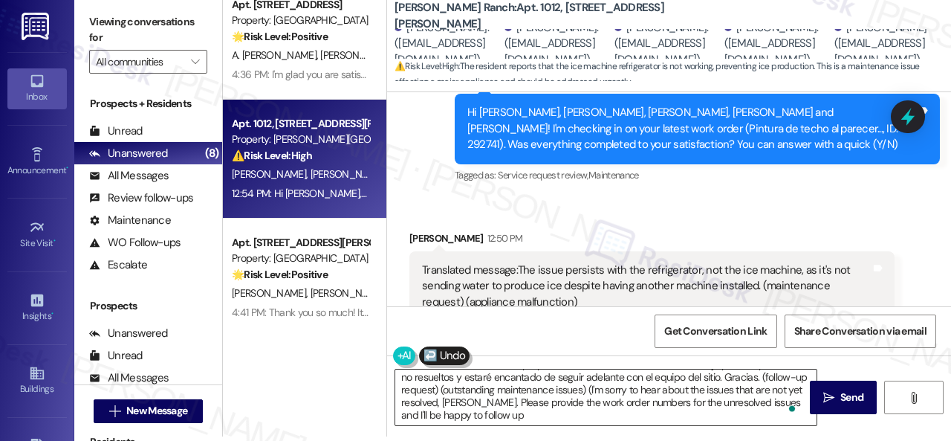
scroll to position [28, 0]
type textarea "Lamento mucho escuchar sobre los problemas que aún no se han resuelto, Marco. P…"
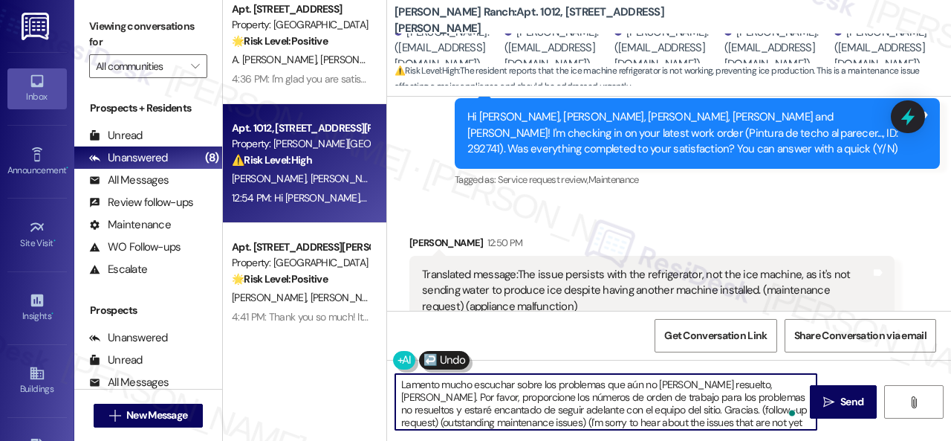
scroll to position [0, 0]
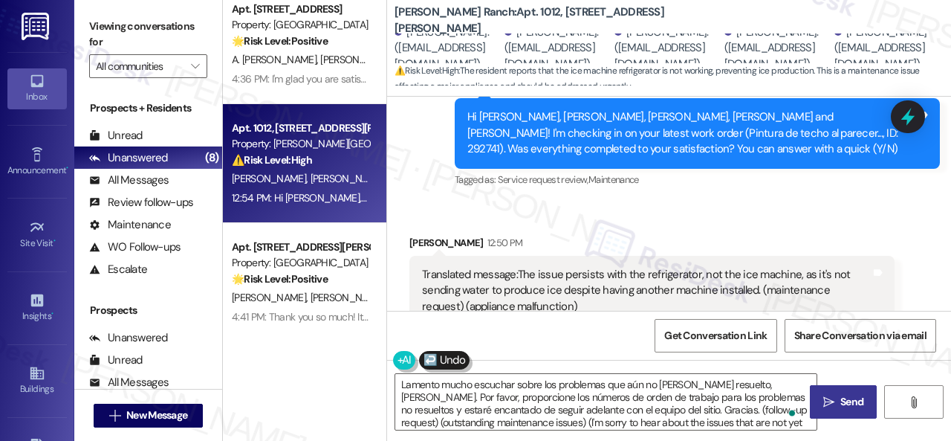
click at [850, 401] on span "Send" at bounding box center [852, 402] width 23 height 16
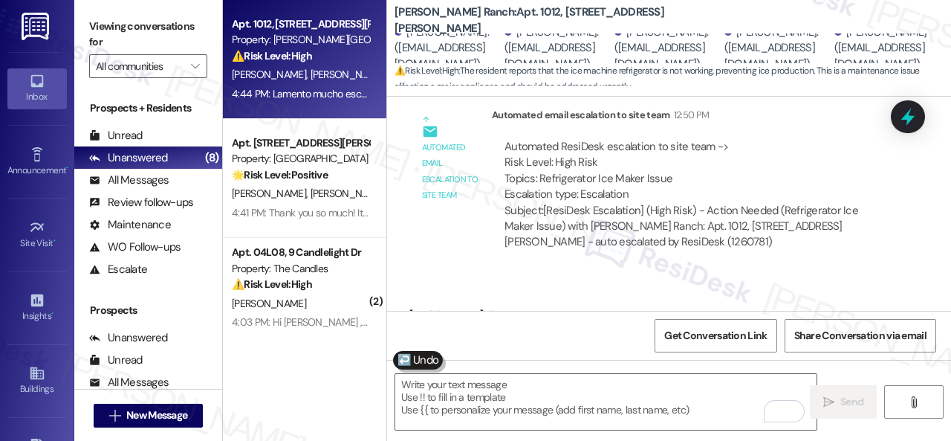
scroll to position [74, 0]
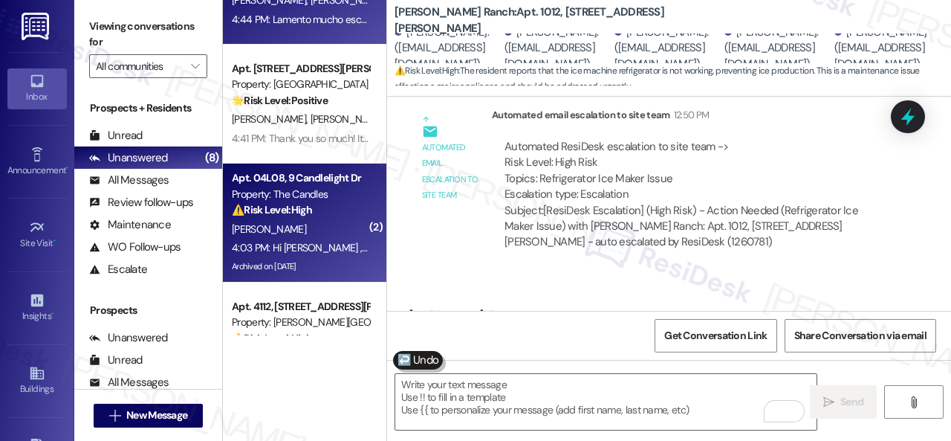
click at [332, 215] on div "⚠️ Risk Level: High The resident is locked out of the portal and needs to know …" at bounding box center [300, 210] width 137 height 16
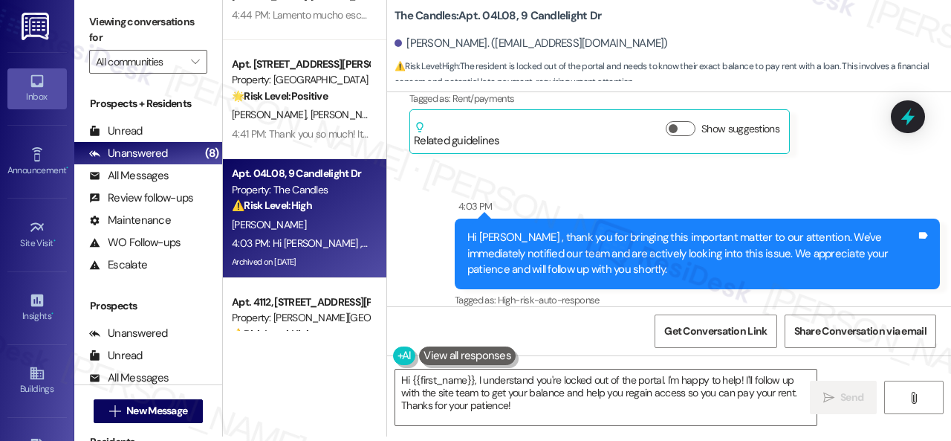
scroll to position [29839, 0]
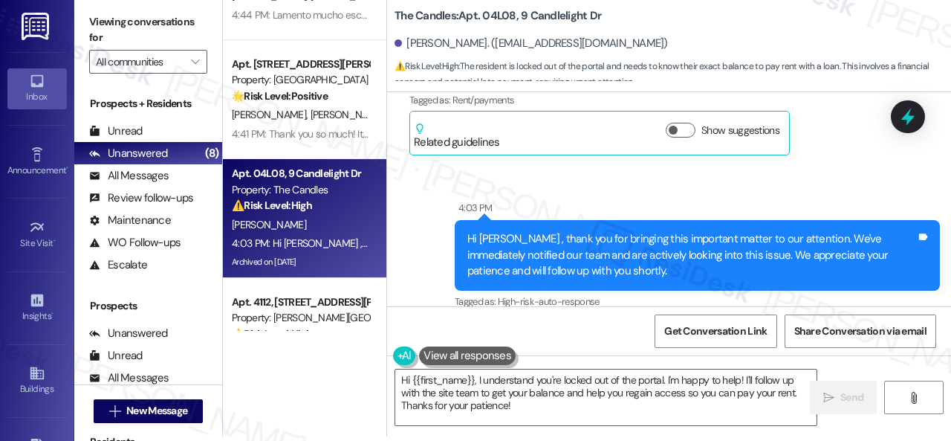
click at [501, 14] on b "The Candles: Apt. 04L08, 9 Candlelight Dr" at bounding box center [498, 16] width 207 height 16
copy b "04L08"
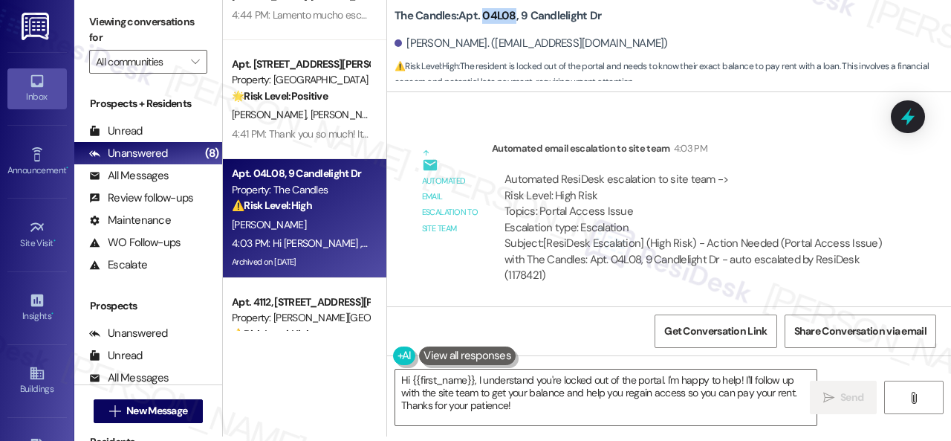
scroll to position [30136, 0]
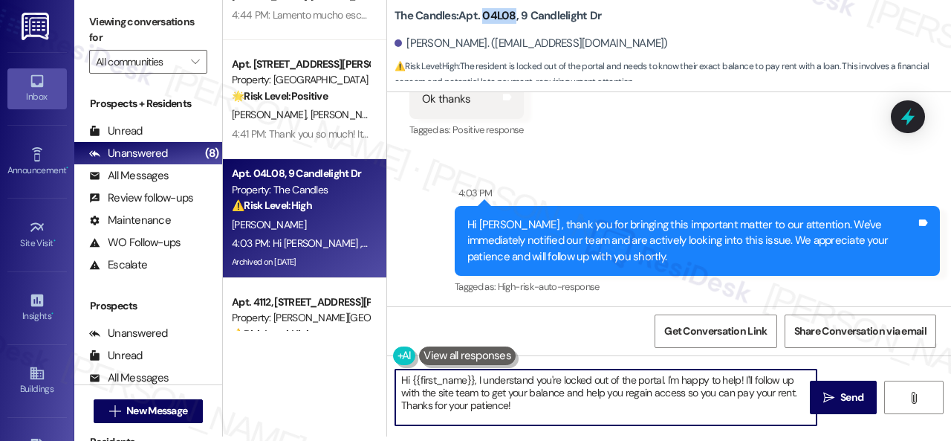
drag, startPoint x: 543, startPoint y: 410, endPoint x: 372, endPoint y: 354, distance: 180.5
click at [372, 354] on div "Apt. 1012, 4101 S Custer Rd Property: Craig Ranch ⚠️ Risk Level: High The resid…" at bounding box center [587, 216] width 728 height 441
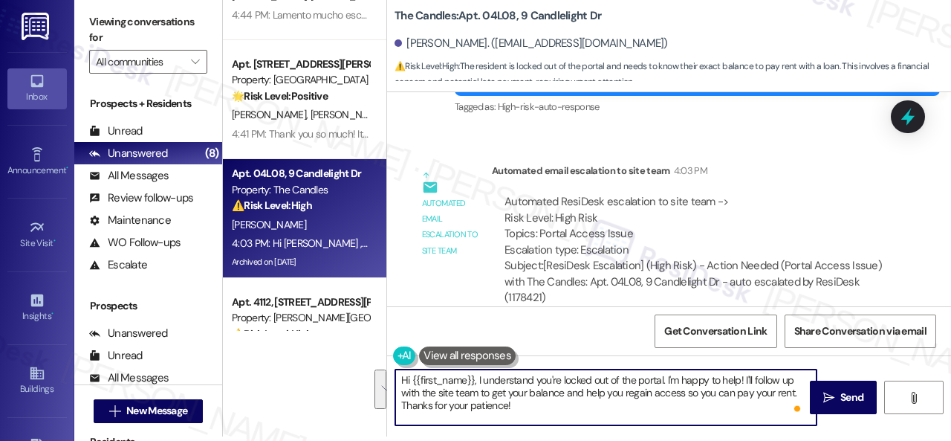
scroll to position [30359, 0]
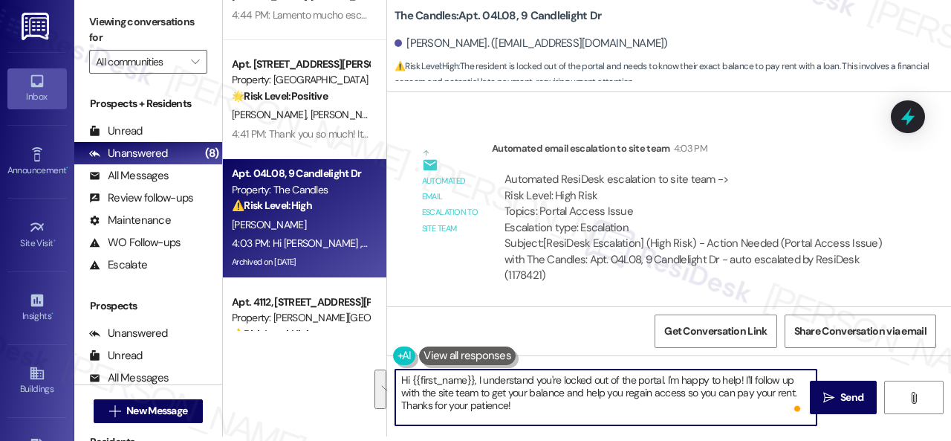
paste textarea "ey, I have an update on your concern. The site team has stated that you will ha…"
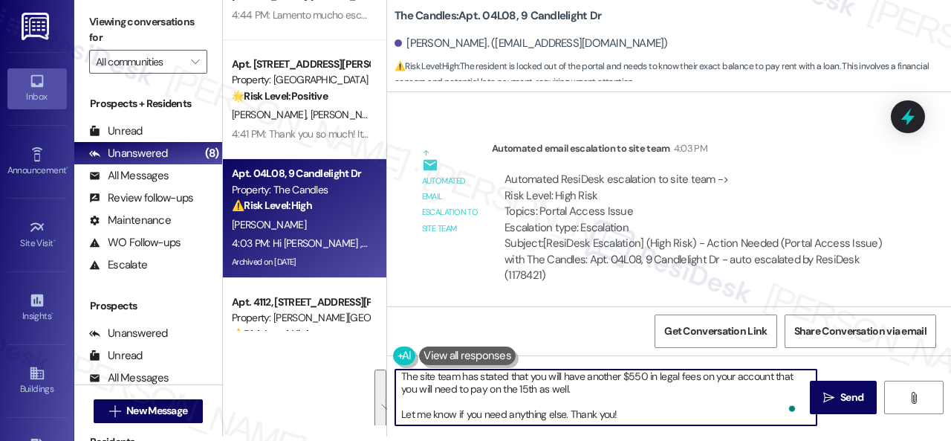
scroll to position [37, 0]
drag, startPoint x: 629, startPoint y: 403, endPoint x: 399, endPoint y: 401, distance: 229.7
click at [399, 401] on textarea "Hey, I have an update on your concern. The site team has stated that you will h…" at bounding box center [605, 397] width 421 height 56
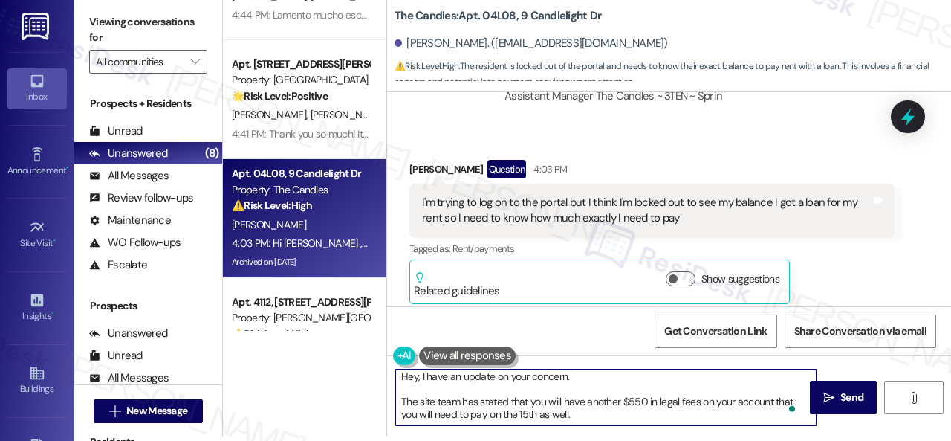
scroll to position [0, 0]
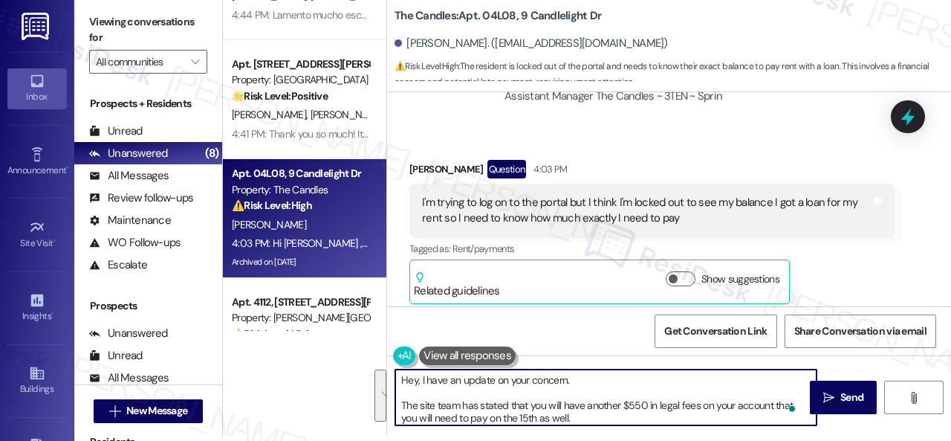
drag, startPoint x: 597, startPoint y: 421, endPoint x: 393, endPoint y: 370, distance: 209.8
click at [382, 370] on div "Apt. 1012, 4101 S Custer Rd Property: Craig Ranch ⚠️ Risk Level: High The resid…" at bounding box center [587, 216] width 728 height 441
click at [666, 375] on textarea "Hey, I have an update on your concern. The site team has stated that you will h…" at bounding box center [605, 397] width 421 height 56
type textarea "Hey, I have an update on your concern. The site team has stated that you will h…"
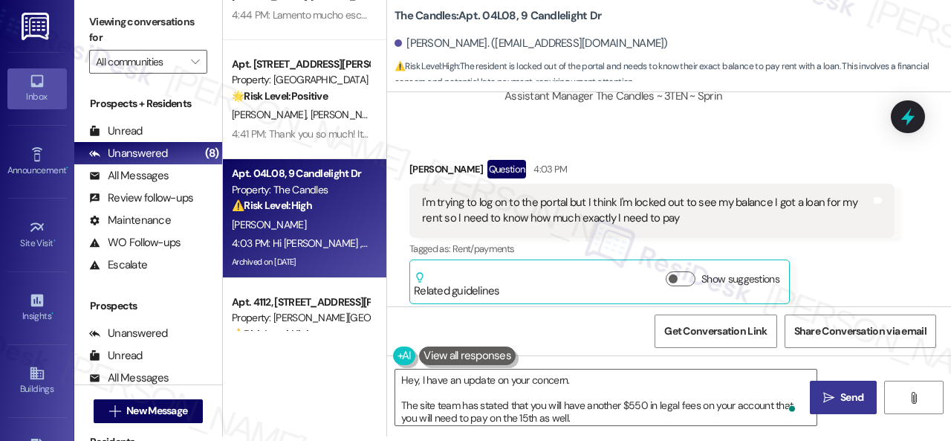
click at [843, 404] on span "Send" at bounding box center [852, 397] width 23 height 16
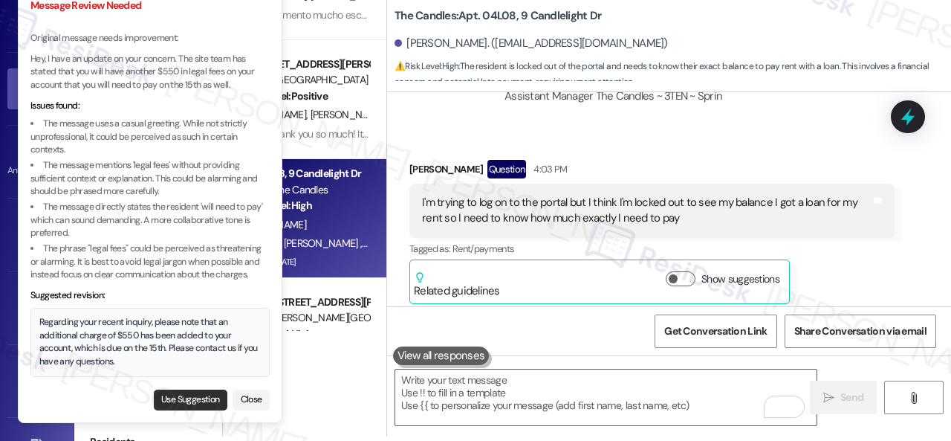
click at [163, 405] on button "Use Suggestion" at bounding box center [191, 399] width 74 height 21
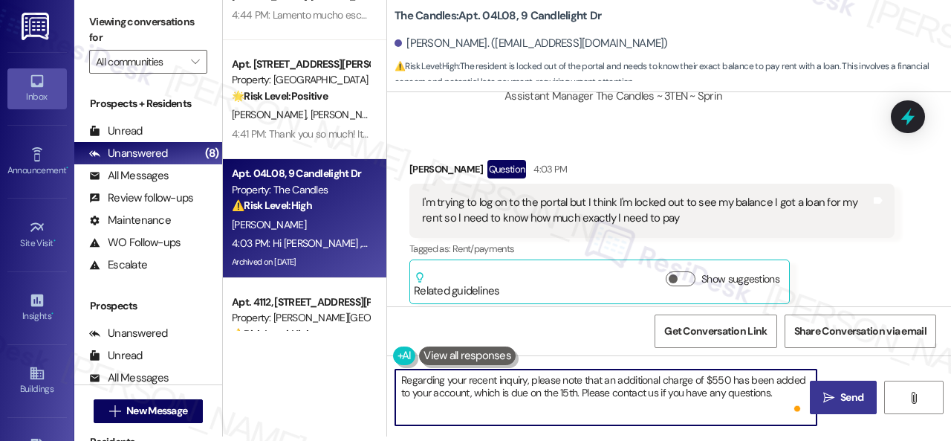
drag, startPoint x: 779, startPoint y: 393, endPoint x: 378, endPoint y: 370, distance: 401.2
click at [378, 370] on div "Apt. 1012, 4101 S Custer Rd Property: Craig Ranch ⚠️ Risk Level: High The resid…" at bounding box center [587, 216] width 728 height 441
paste textarea "Hey, I have an update on your concern. The site team has stated that you will h…"
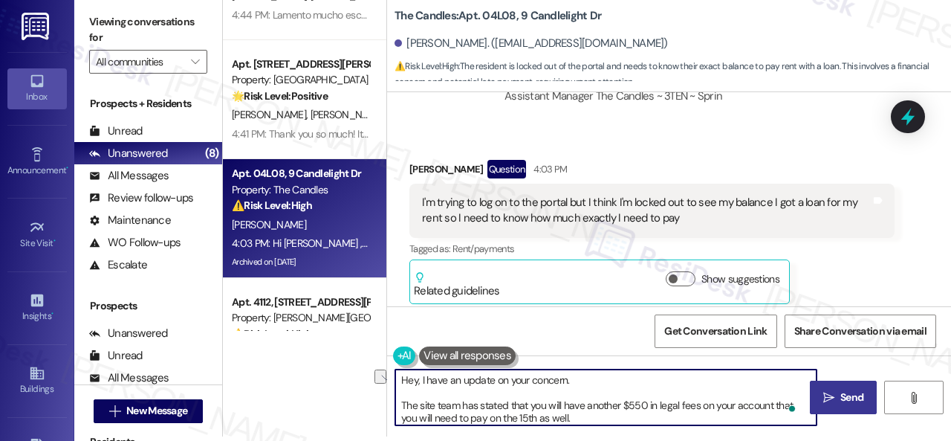
drag, startPoint x: 646, startPoint y: 404, endPoint x: 676, endPoint y: 404, distance: 30.5
click at [676, 404] on textarea "Hey, I have an update on your concern. The site team has stated that you will h…" at bounding box center [605, 397] width 421 height 56
click at [563, 415] on textarea "Hey, I have an update on your concern. The site team has stated that you will h…" at bounding box center [605, 397] width 421 height 56
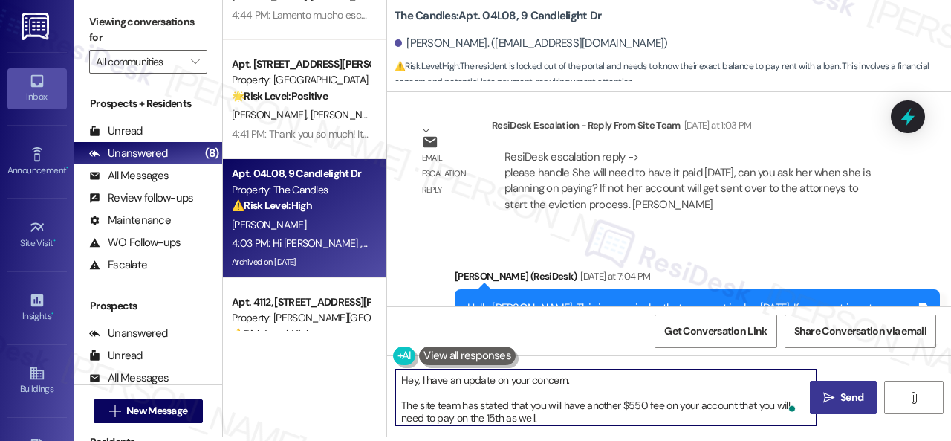
scroll to position [3, 0]
drag, startPoint x: 503, startPoint y: 415, endPoint x: 532, endPoint y: 416, distance: 29.0
click at [532, 416] on textarea "Hey, I have an update on your concern. The site team has stated that you will h…" at bounding box center [605, 397] width 421 height 56
drag, startPoint x: 535, startPoint y: 416, endPoint x: 504, endPoint y: 413, distance: 31.4
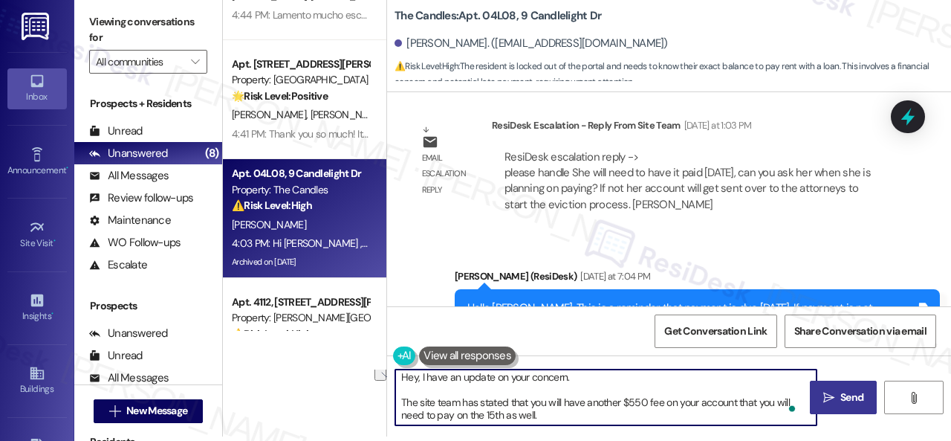
click at [504, 413] on textarea "Hey, I have an update on your concern. The site team has stated that you will h…" at bounding box center [605, 397] width 421 height 56
type textarea "Hey, I have an update on your concern. The site team has stated that you will h…"
click at [844, 405] on button " Send" at bounding box center [843, 397] width 67 height 33
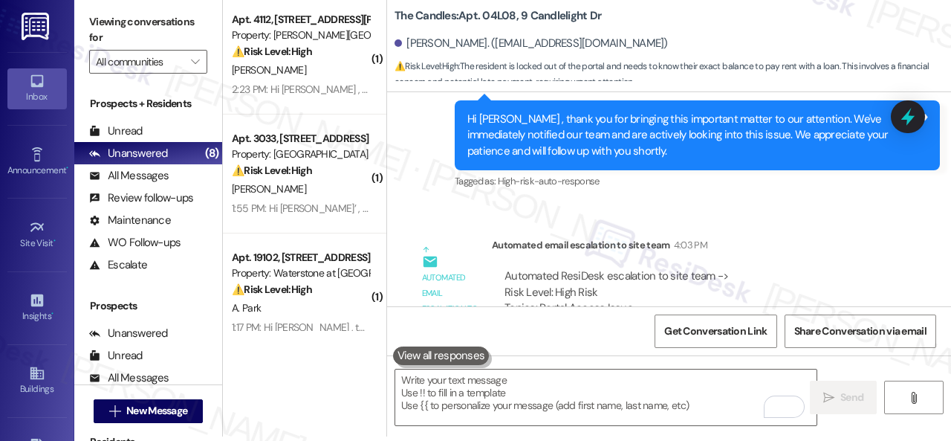
scroll to position [30213, 0]
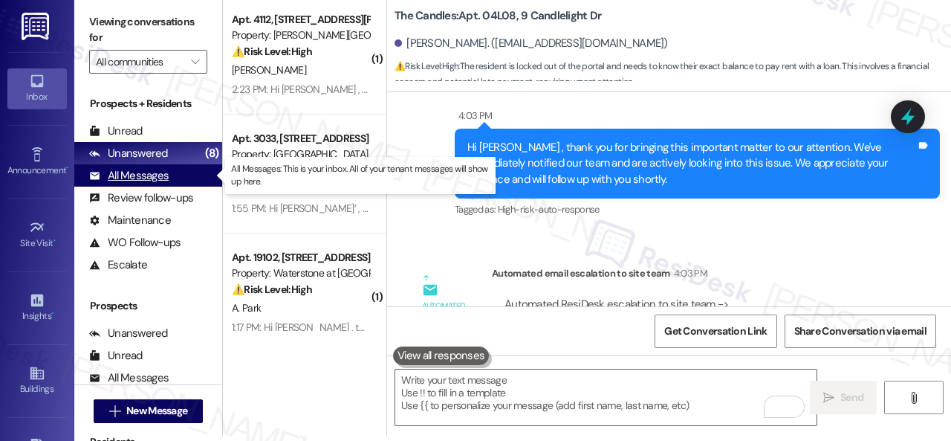
click at [140, 178] on div "All Messages" at bounding box center [129, 176] width 80 height 16
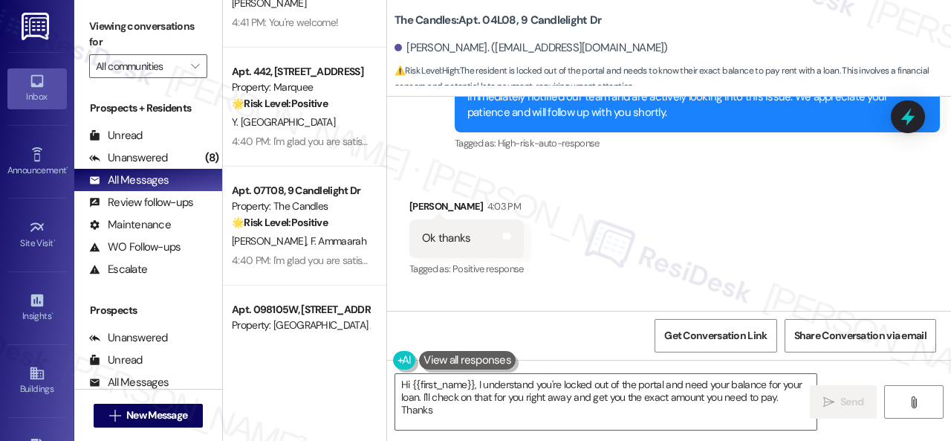
scroll to position [446, 0]
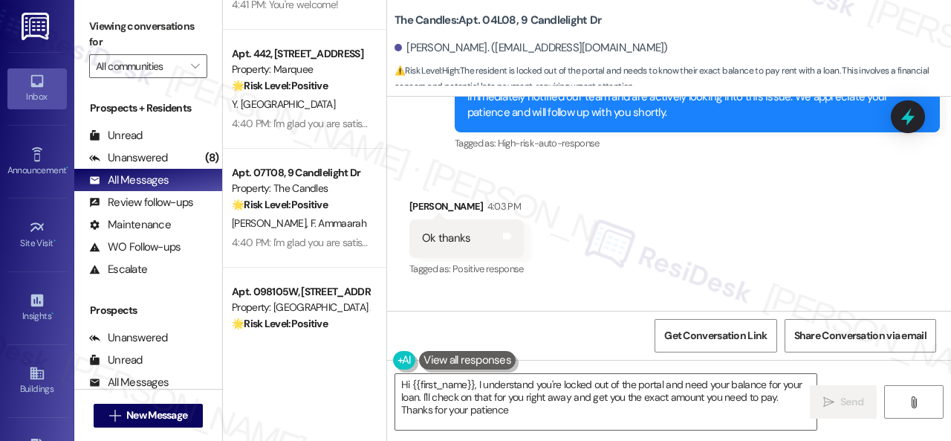
type textarea "Hi {{first_name}}, I understand you're locked out of the portal and need your b…"
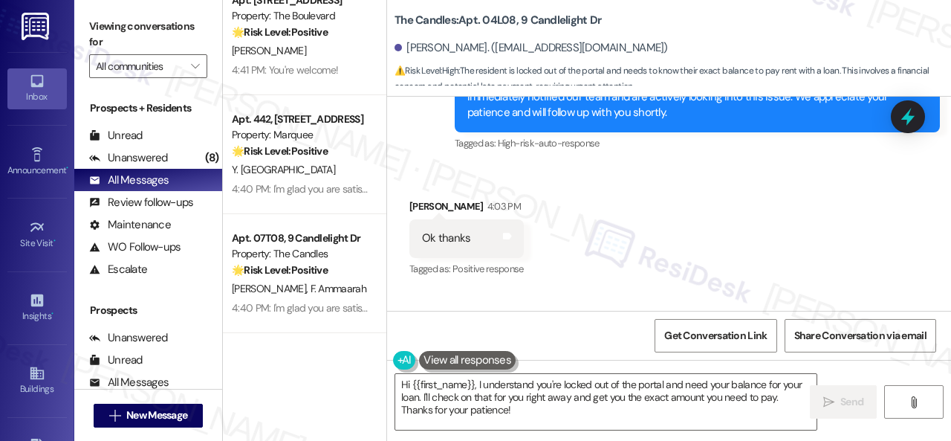
scroll to position [372, 0]
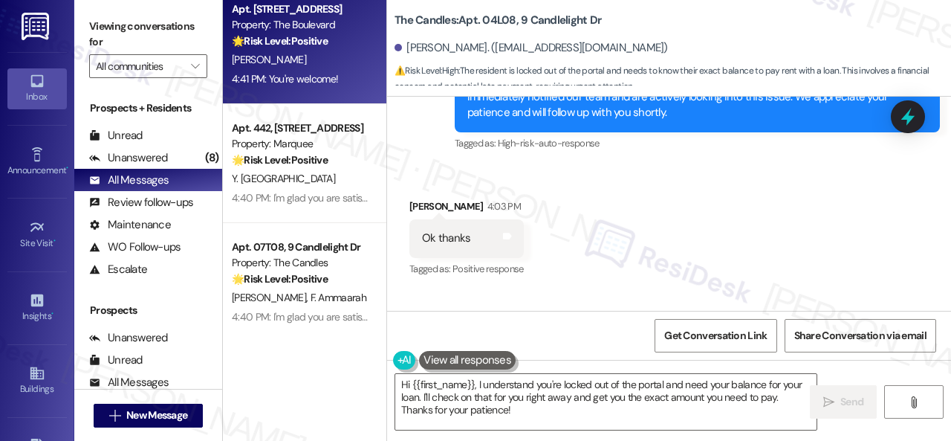
click at [321, 72] on div "4:41 PM: You're welcome! 4:41 PM: You're welcome!" at bounding box center [285, 78] width 106 height 13
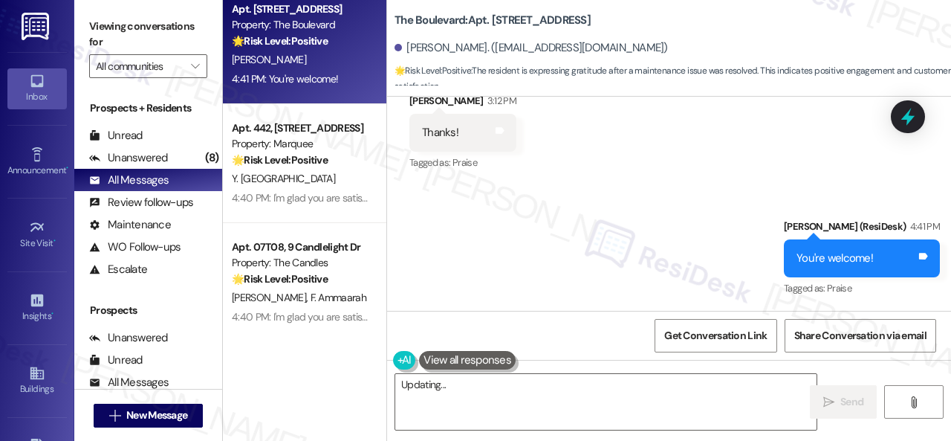
scroll to position [3222, 0]
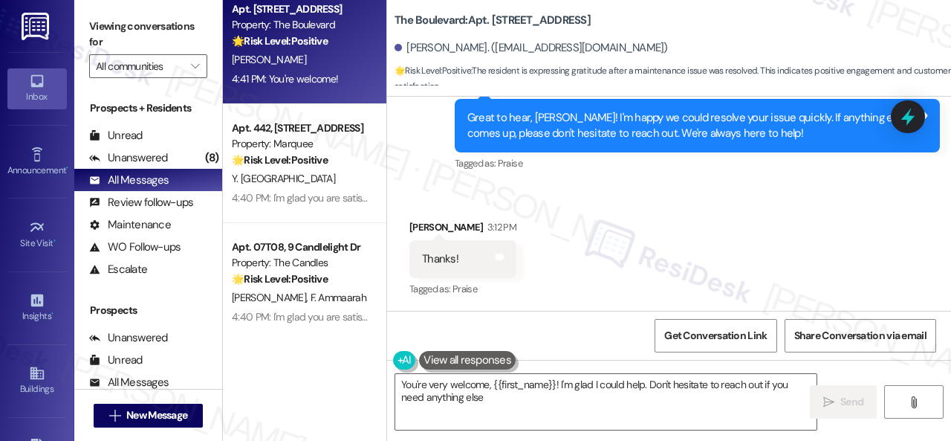
type textarea "You're very welcome, {{first_name}}! I'm glad I could help. Don't hesitate to r…"
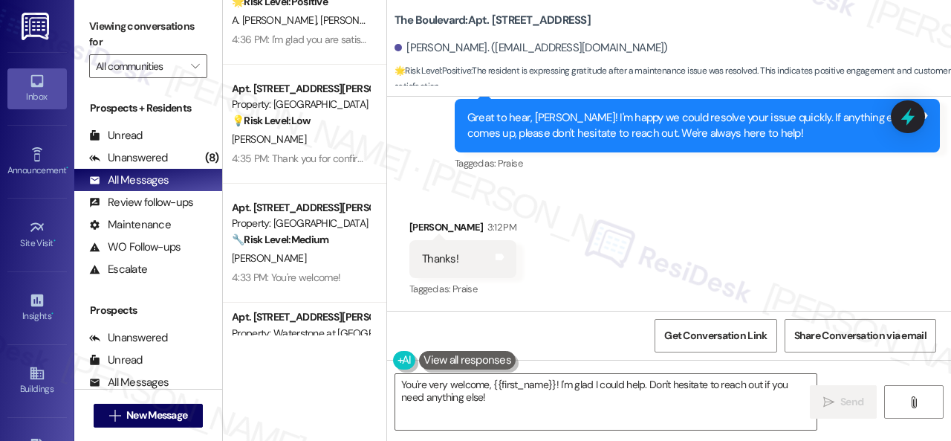
scroll to position [1412, 0]
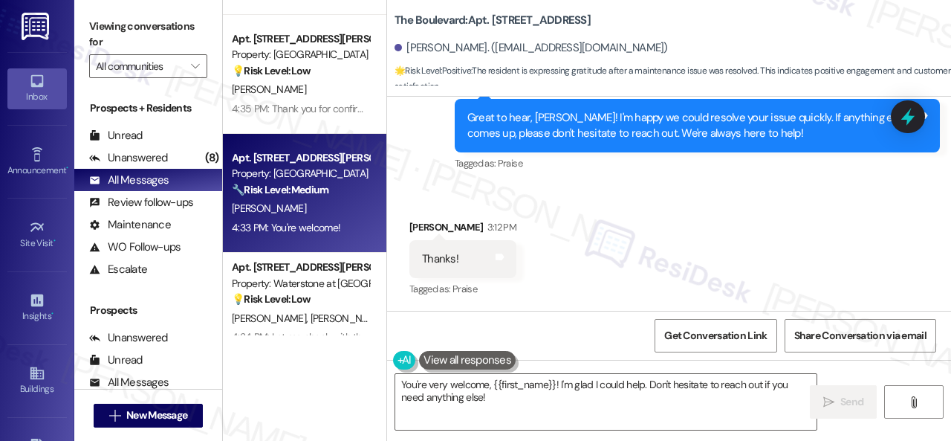
click at [325, 208] on div "J. Powers" at bounding box center [300, 208] width 140 height 19
type textarea "Fetching suggested responses. Please feel free to read through the conversation…"
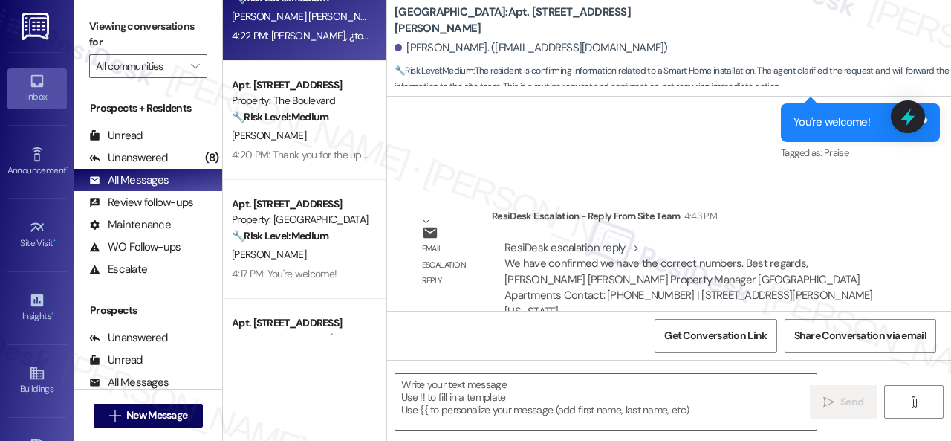
scroll to position [1858, 0]
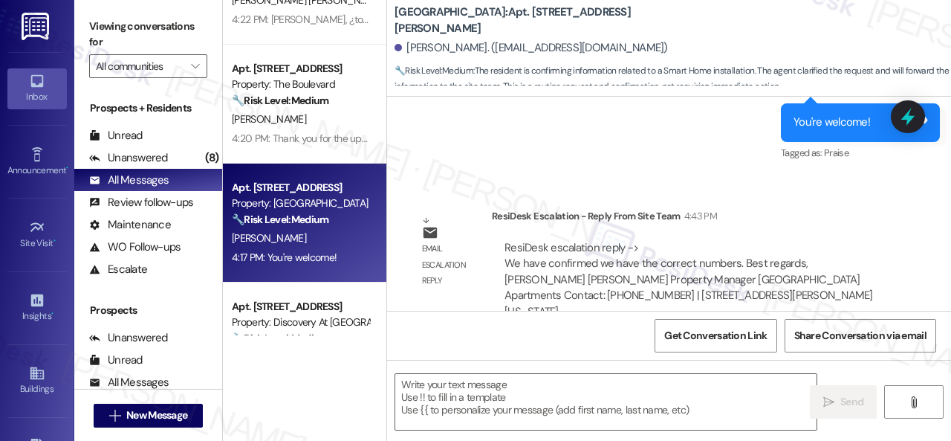
click at [317, 241] on div "D. Peine" at bounding box center [300, 238] width 140 height 19
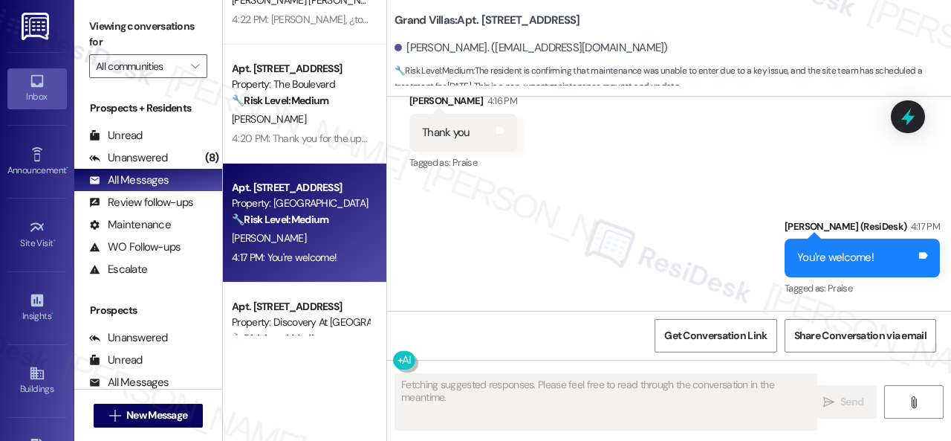
scroll to position [2014, 0]
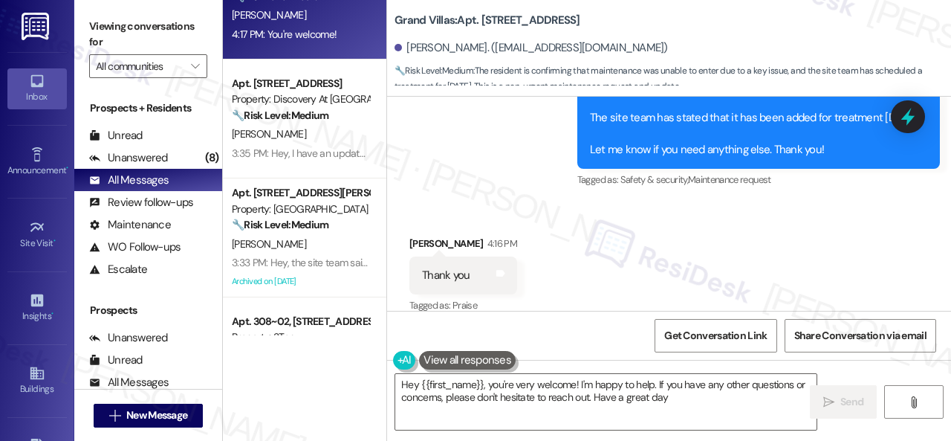
type textarea "Hey {{first_name}}, you're very welcome! I'm happy to help. If you have any oth…"
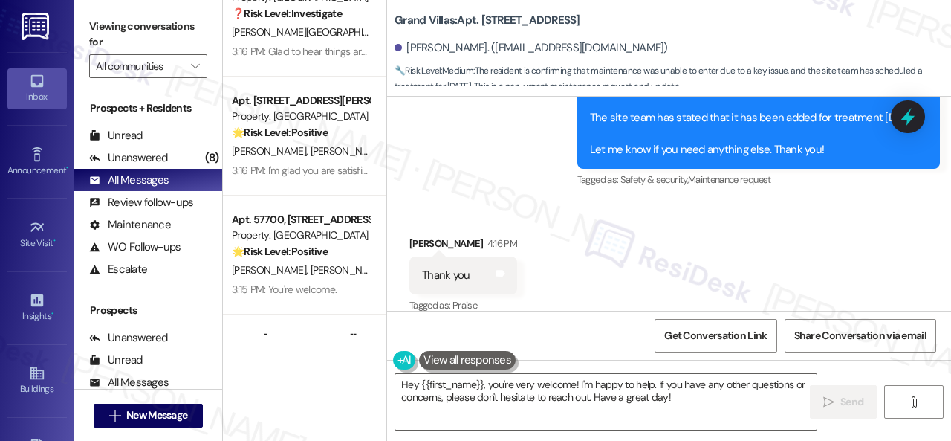
scroll to position [2675, 0]
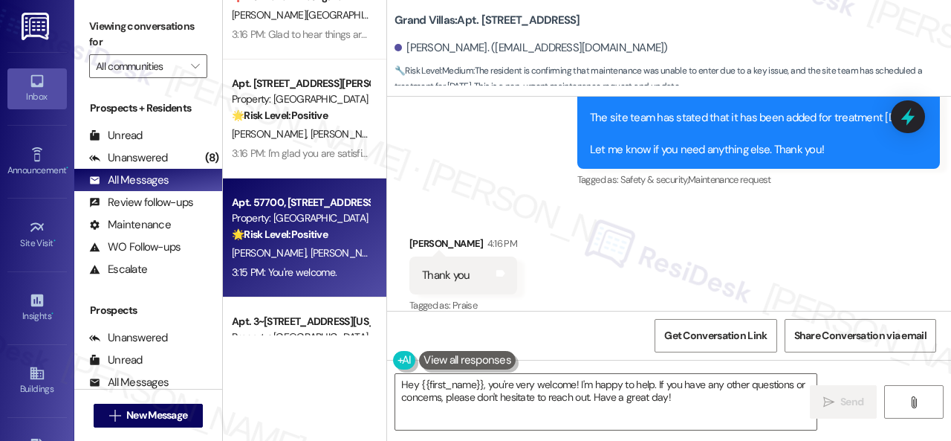
click at [302, 246] on div "J. Thole S. Thole" at bounding box center [300, 253] width 140 height 19
type textarea "Fetching suggested responses. Please feel free to read through the conversation…"
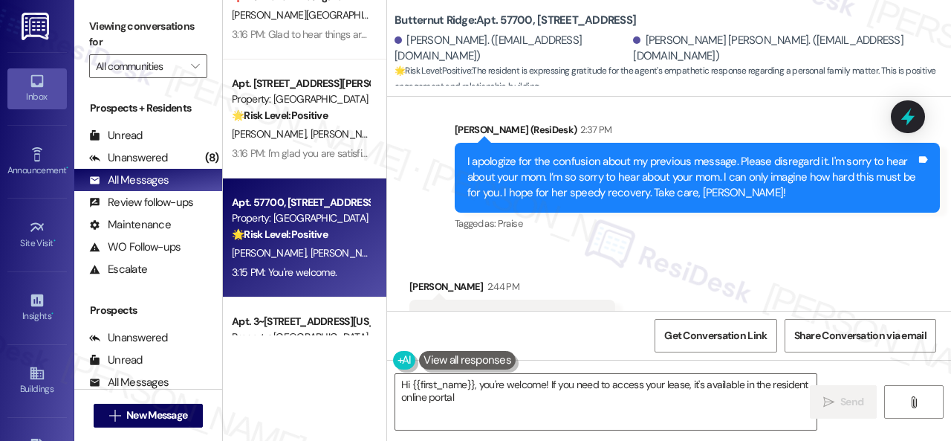
scroll to position [2525, 0]
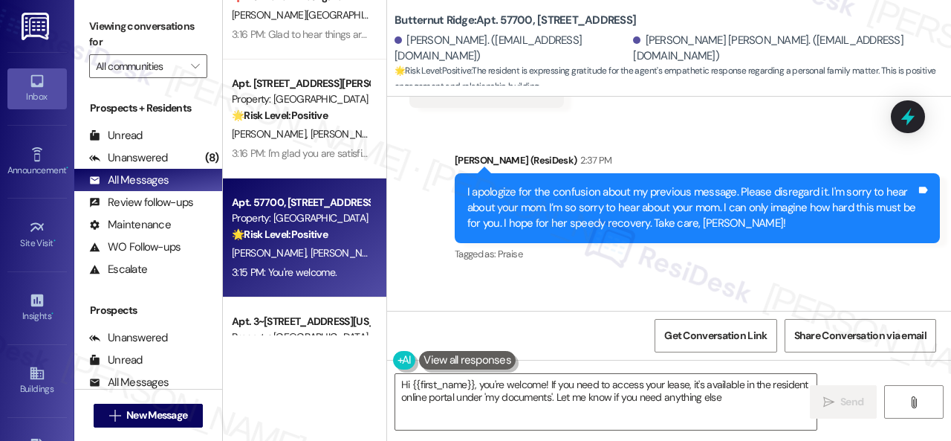
type textarea "Hi {{first_name}}, you're welcome! If you need to access your lease, it's avail…"
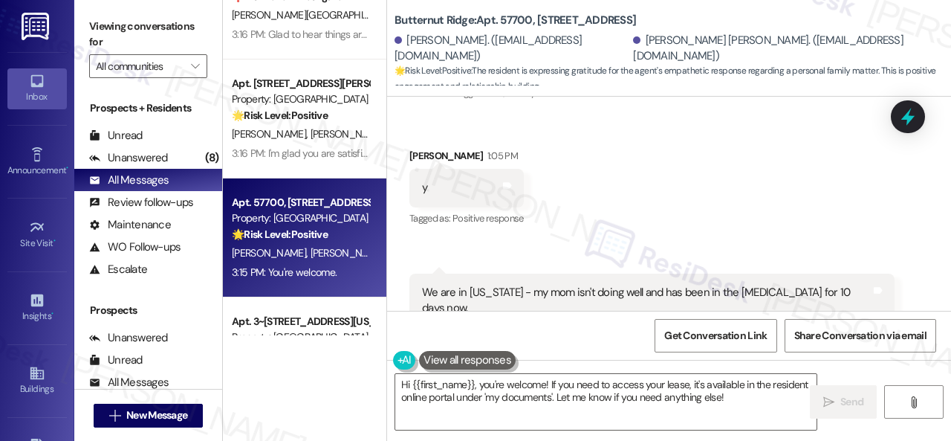
scroll to position [1842, 0]
click at [710, 334] on span "Get Conversation Link" at bounding box center [715, 336] width 103 height 16
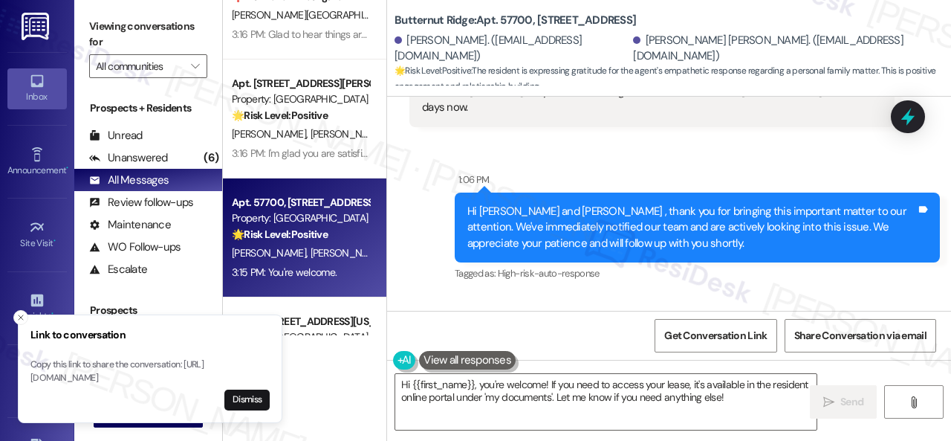
scroll to position [2065, 0]
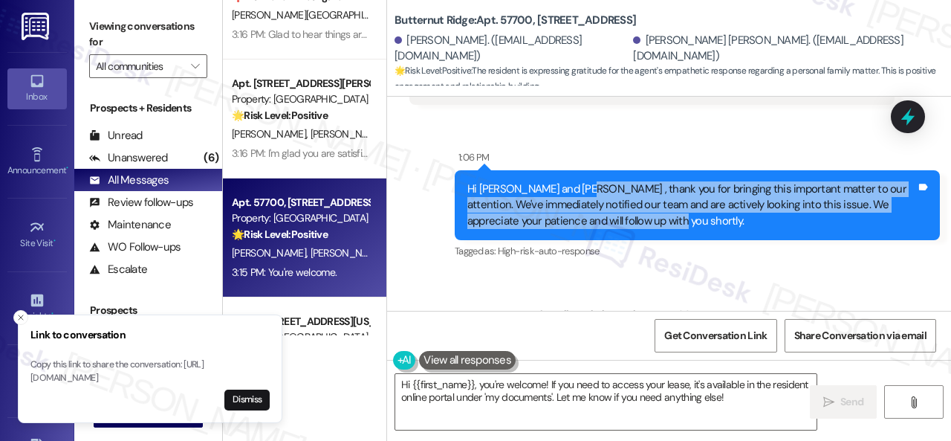
drag, startPoint x: 577, startPoint y: 174, endPoint x: 670, endPoint y: 207, distance: 98.7
click at [670, 207] on div "Hi Suzanne and Jaeger , thank you for bringing this important matter to our att…" at bounding box center [691, 205] width 449 height 48
copy div "thank you for bringing this important matter to our attention. We've immediatel…"
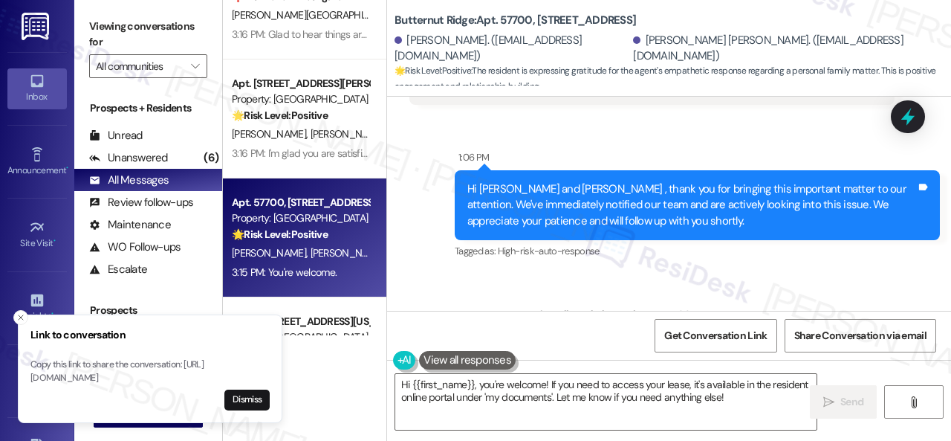
click at [706, 259] on div "Survey, sent via SMS Residesk Automated Survey Sep 26, 2024 at 12:41 PM Hi Suza…" at bounding box center [669, 204] width 564 height 214
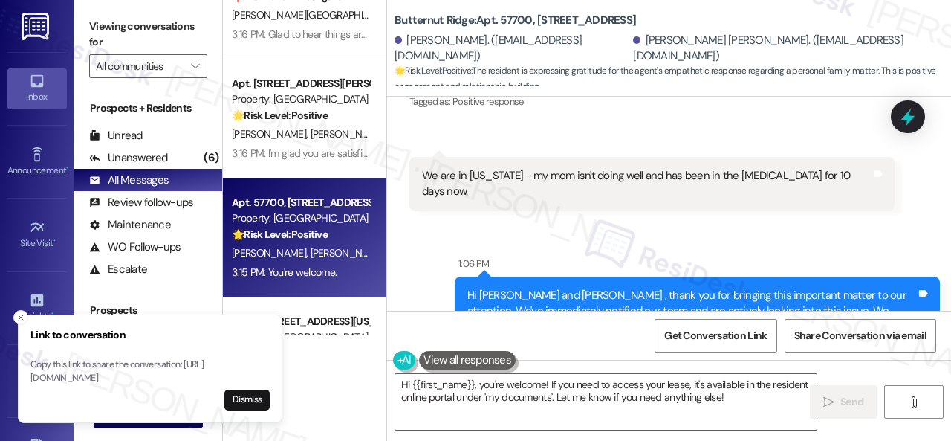
scroll to position [1990, 0]
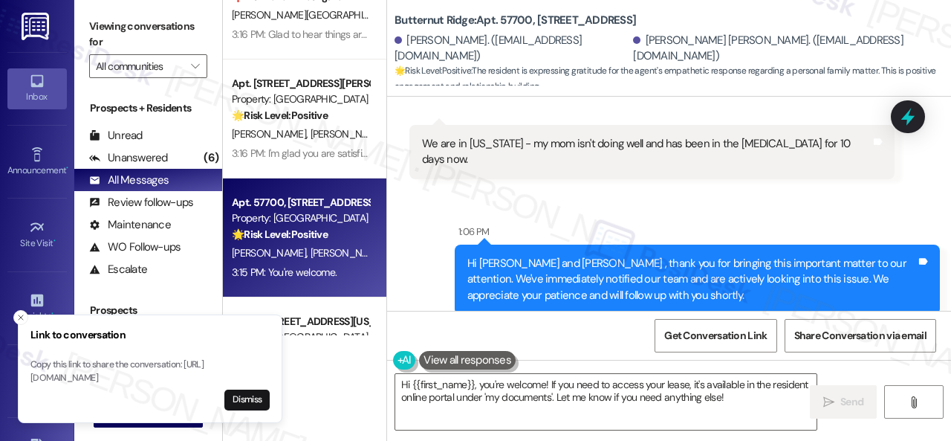
click at [864, 190] on div "Sent via SMS 1:06 PM Hi Suzanne and Jaeger , thank you for bringing this import…" at bounding box center [669, 269] width 564 height 158
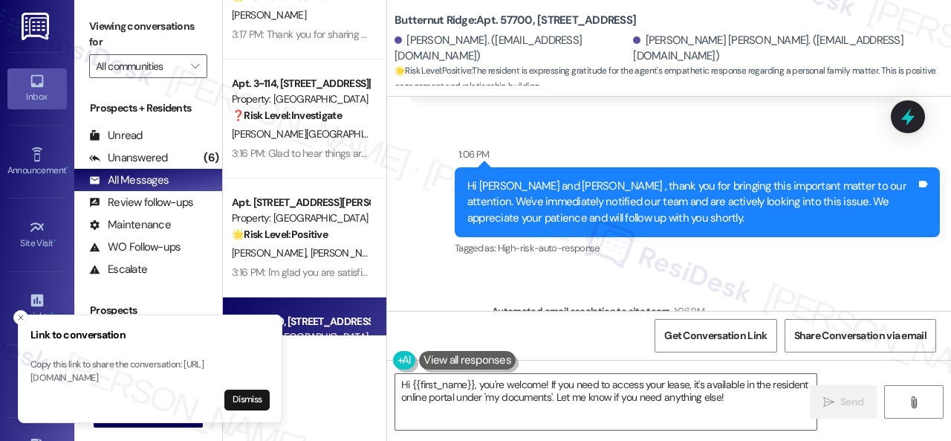
scroll to position [2079, 0]
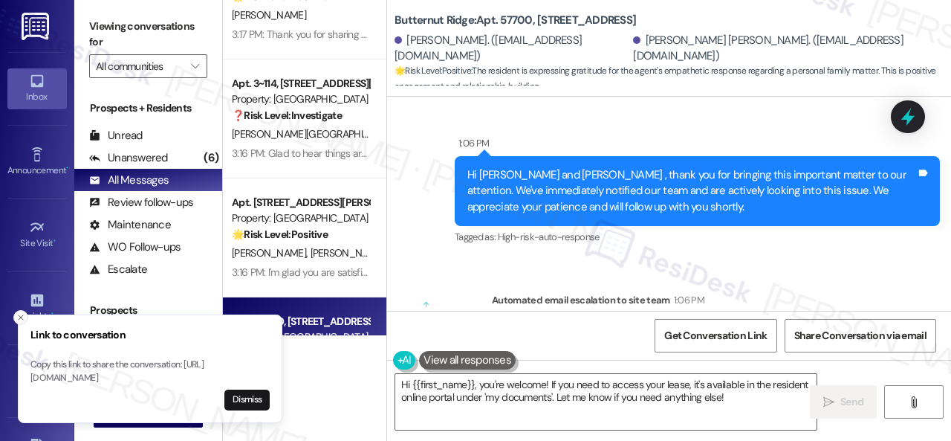
click at [19, 313] on icon "Close toast" at bounding box center [20, 317] width 9 height 9
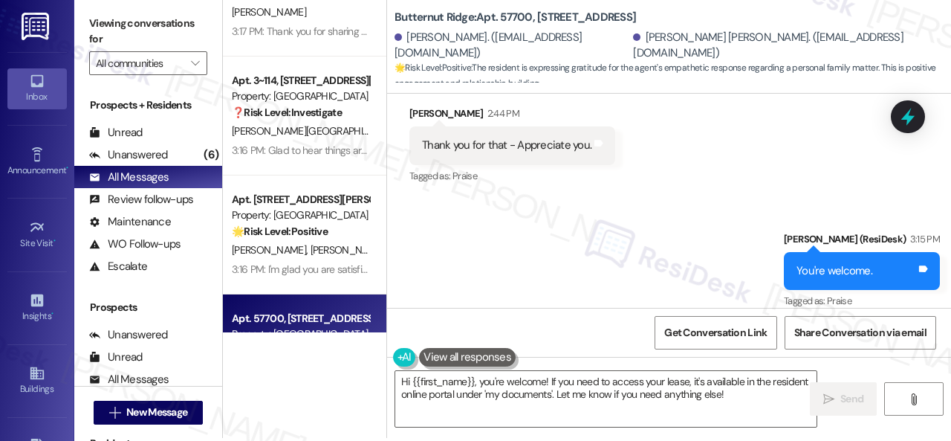
scroll to position [4, 0]
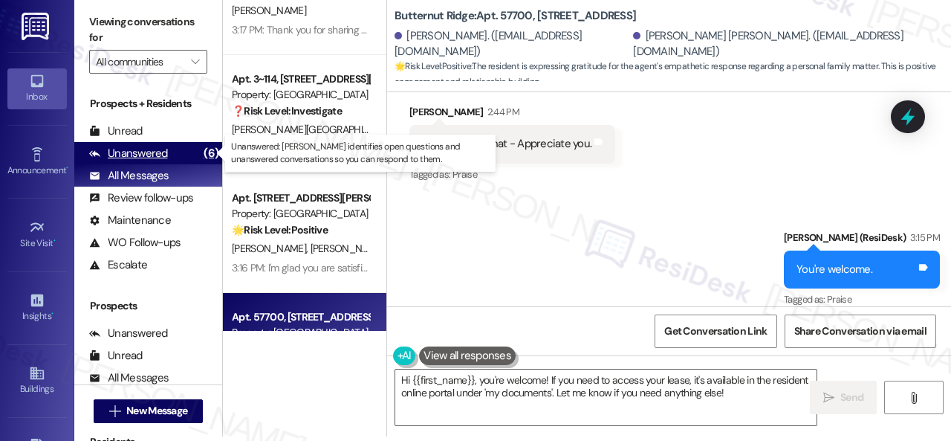
click at [126, 151] on div "Unanswered" at bounding box center [128, 154] width 79 height 16
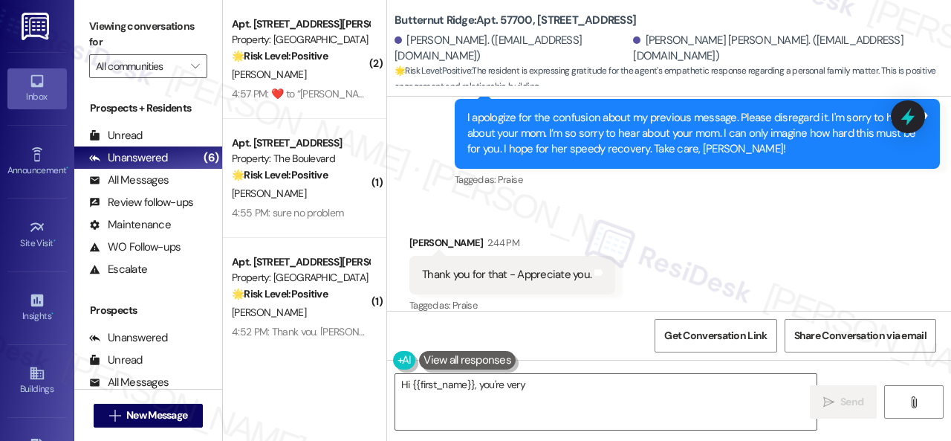
scroll to position [2725, 0]
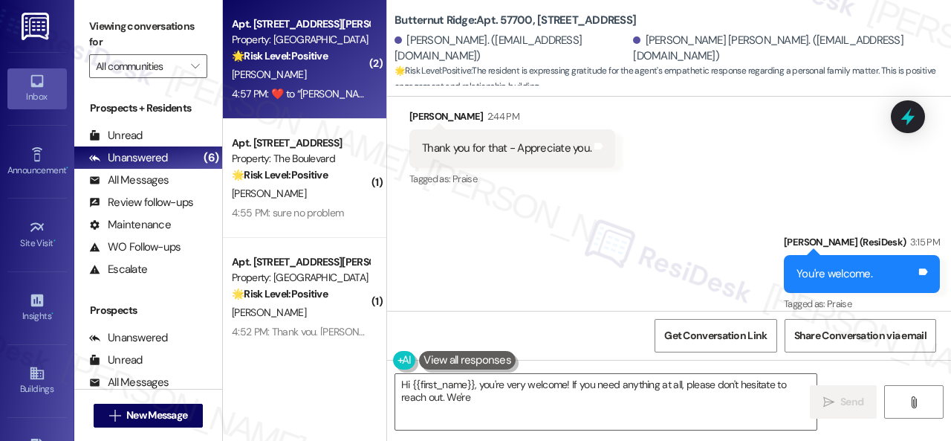
type textarea "Hi {{first_name}}, you're very welcome! If you need anything at all, please don…"
click at [302, 85] on div "4:57 PM:  ​❤️​ to “ Sarah (Overland Park): I'm so glad to hear you were able to…" at bounding box center [300, 94] width 140 height 19
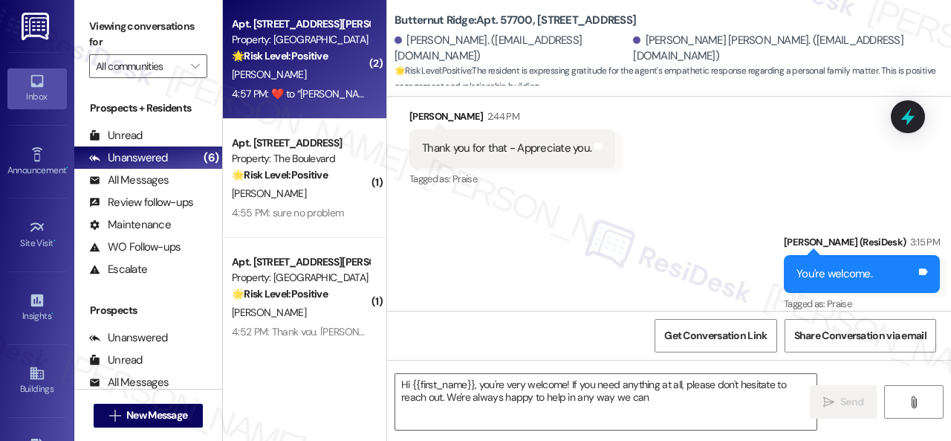
type textarea "Hi {{first_name}}, you're very welcome! If you need anything at all, please don…"
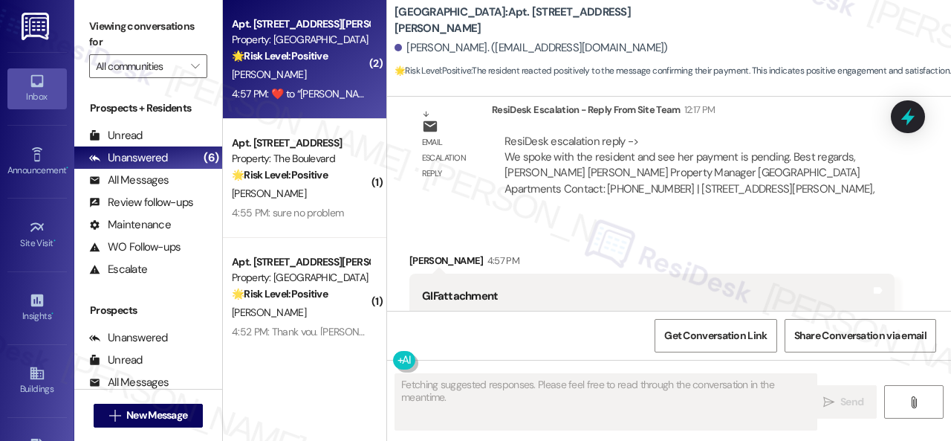
scroll to position [4010, 0]
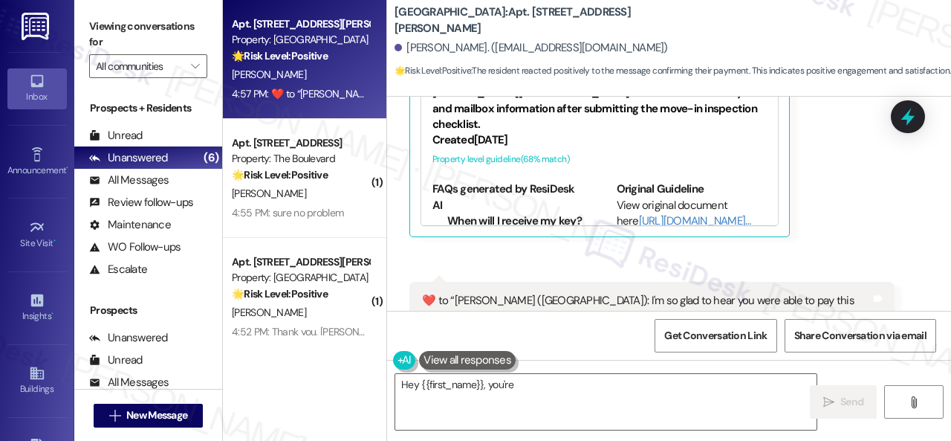
type textarea "Hey {{first_name}}, you're"
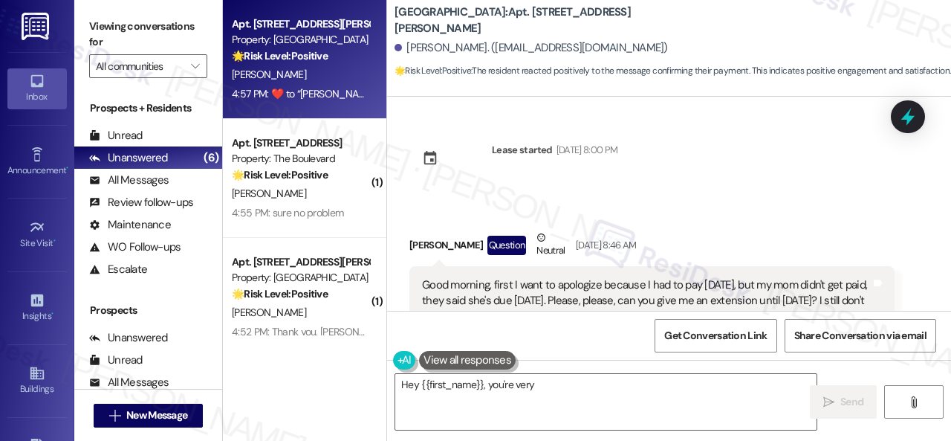
scroll to position [4111, 0]
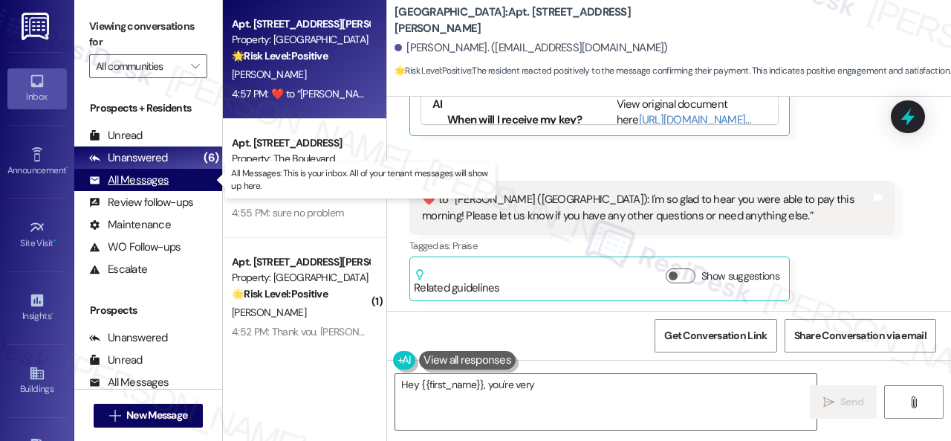
click at [128, 184] on div "All Messages" at bounding box center [129, 180] width 80 height 16
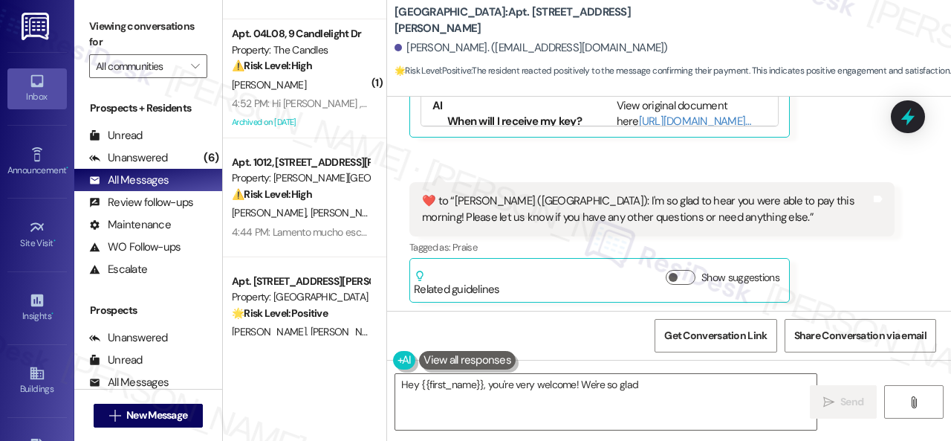
scroll to position [446, 0]
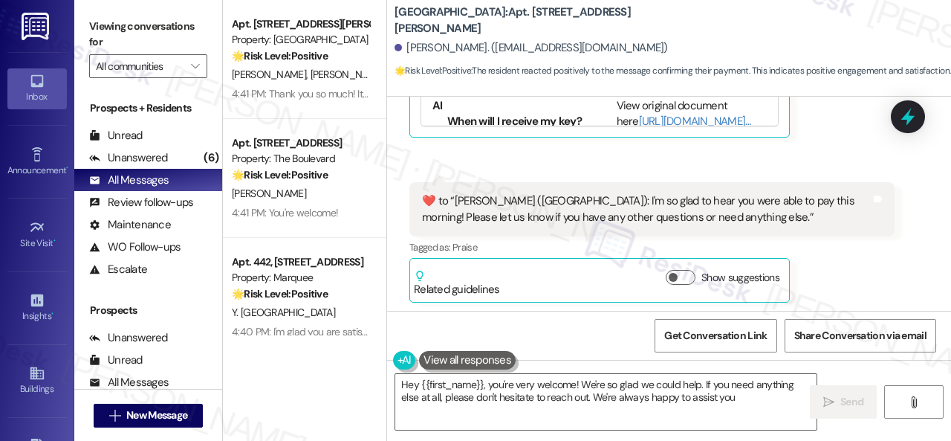
type textarea "Hey {{first_name}}, you're very welcome! We're so glad we could help. If you ne…"
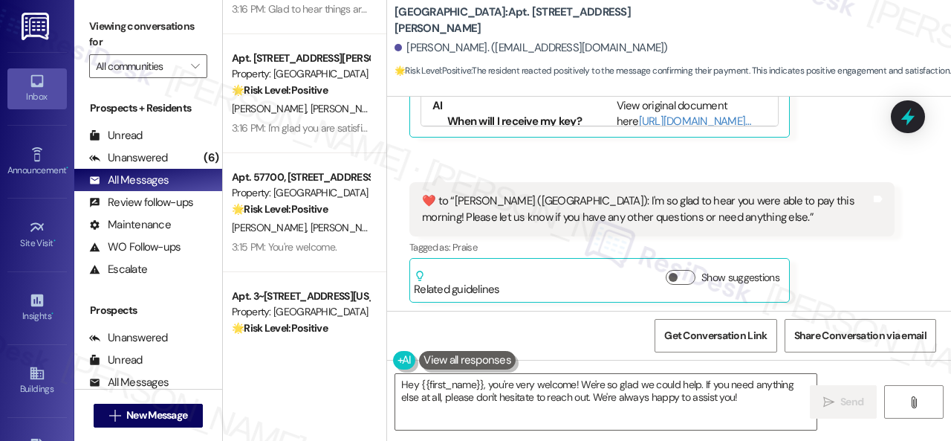
scroll to position [2824, 0]
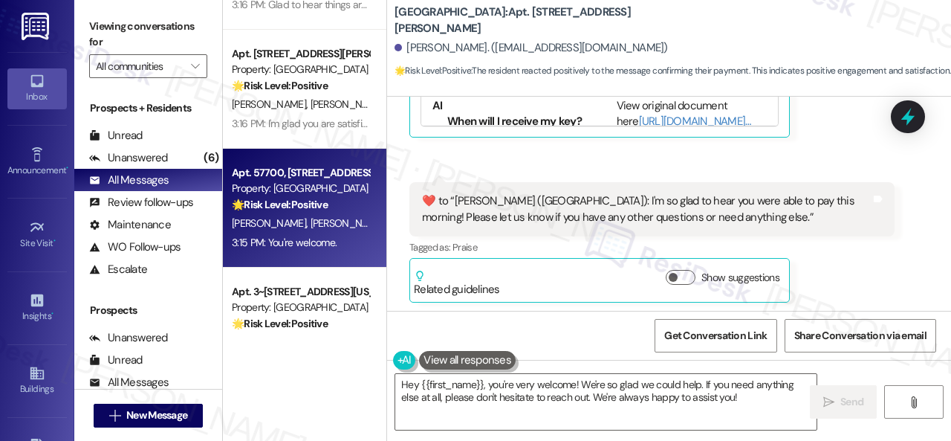
click at [311, 222] on div "J. Thole S. Thole" at bounding box center [300, 223] width 140 height 19
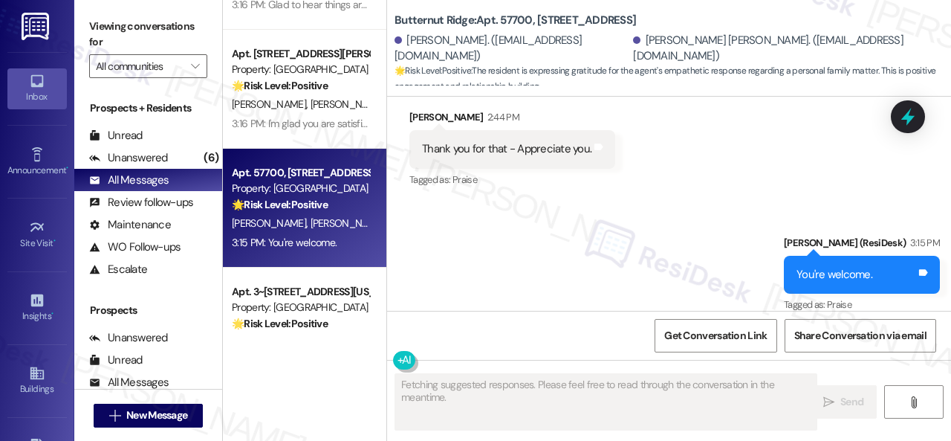
scroll to position [2599, 0]
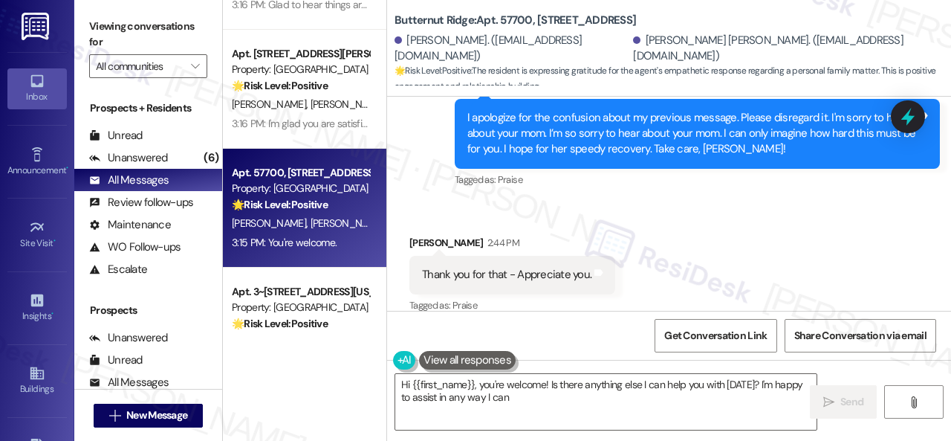
type textarea "Hi {{first_name}}, you're welcome! Is there anything else I can help you with t…"
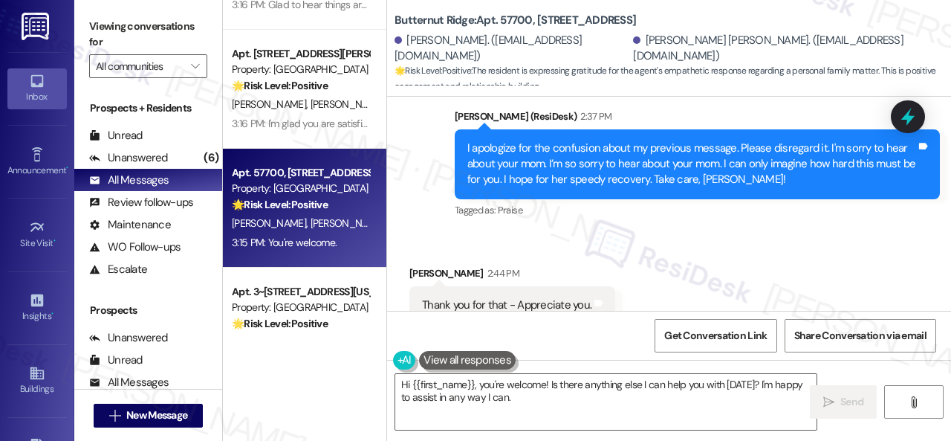
scroll to position [2525, 0]
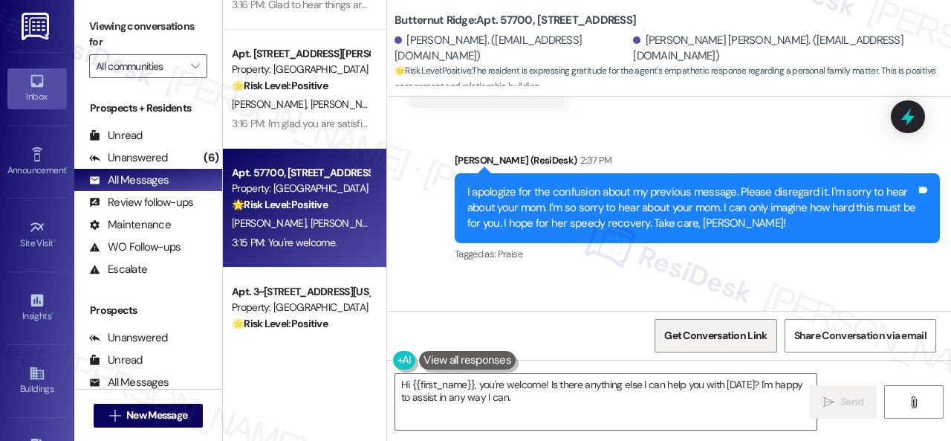
click at [670, 328] on span "Get Conversation Link" at bounding box center [715, 336] width 103 height 16
click at [702, 340] on span "Get Conversation Link" at bounding box center [715, 336] width 103 height 16
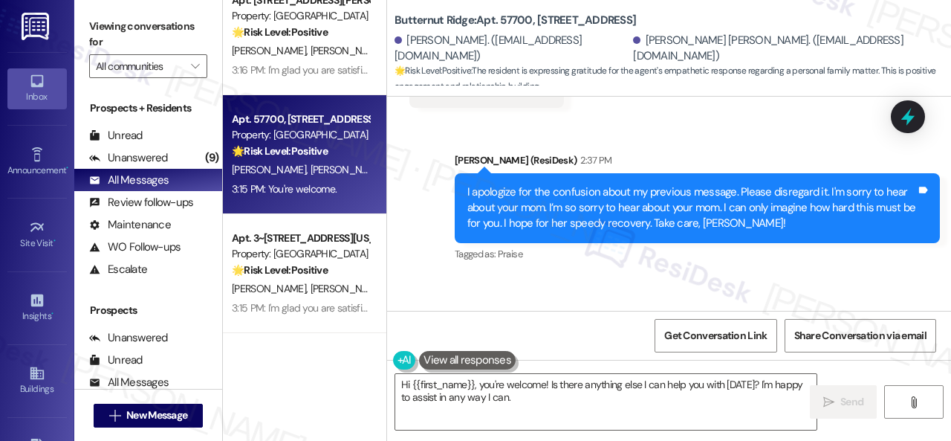
scroll to position [2898, 0]
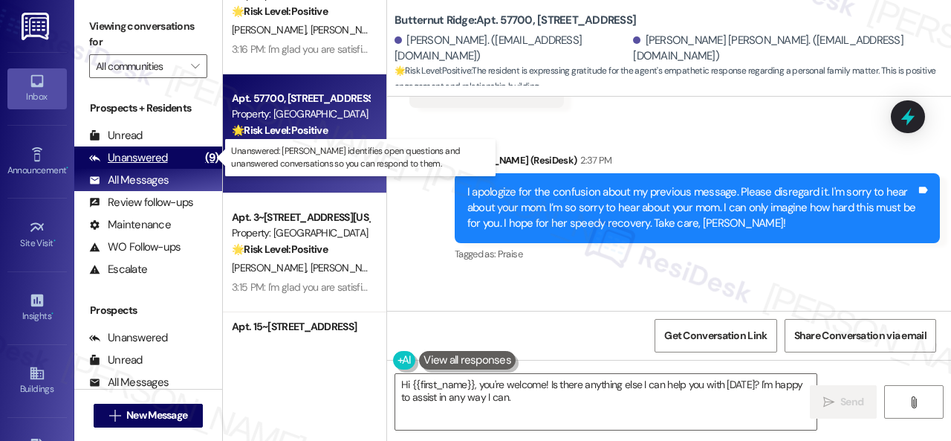
click at [141, 161] on div "Unanswered" at bounding box center [128, 158] width 79 height 16
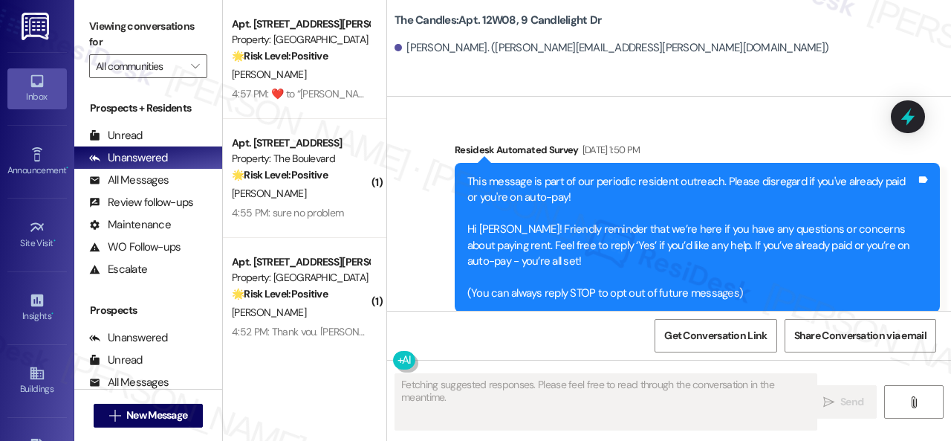
type textarea "Fetching suggested responses. Please feel free to read through the conversation…"
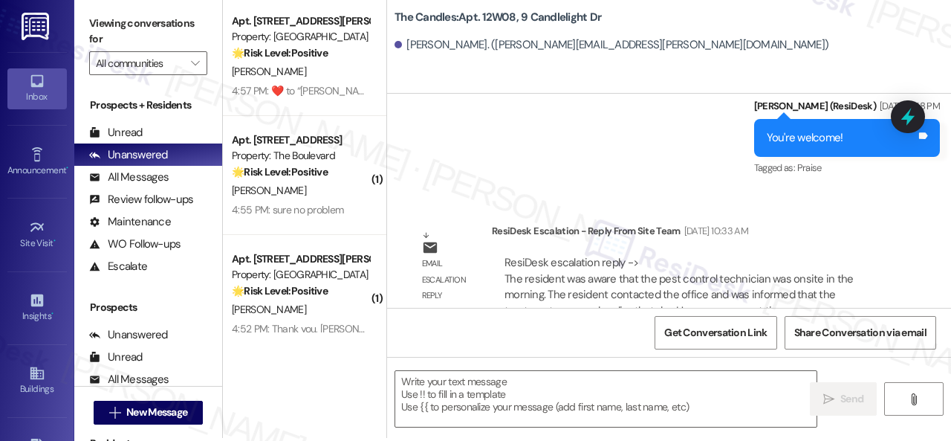
scroll to position [4, 0]
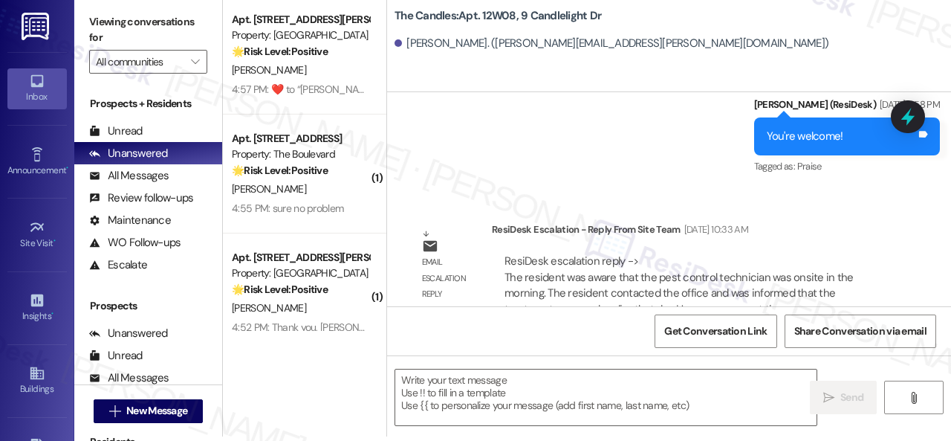
click at [498, 16] on b "The Candles: Apt. 12W08, 9 Candlelight Dr" at bounding box center [498, 16] width 207 height 16
copy b "12W08"
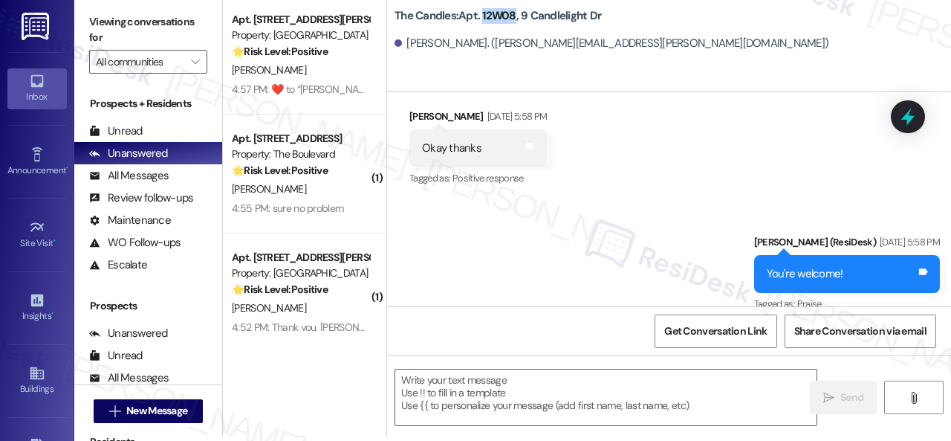
scroll to position [13206, 0]
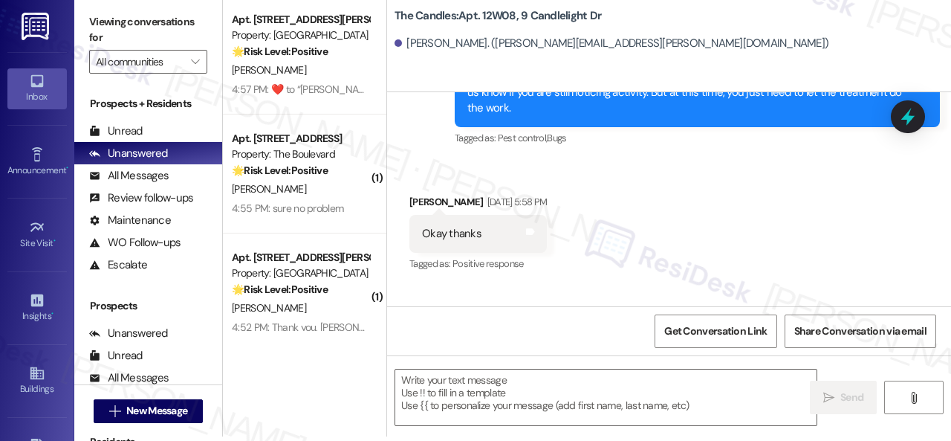
click at [558, 200] on div "Received via SMS [PERSON_NAME] [DATE] 5:58 PM Okay thanks Tags and notes Tagged…" at bounding box center [478, 234] width 160 height 103
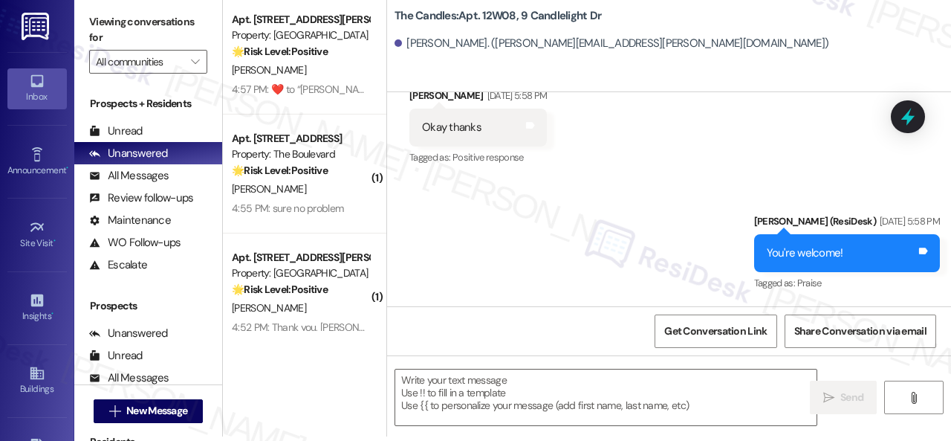
scroll to position [13429, 0]
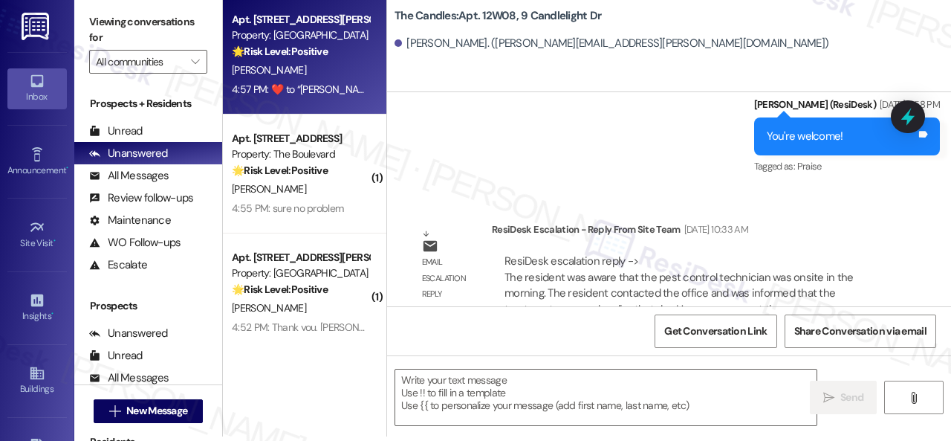
click at [308, 75] on div "[PERSON_NAME]" at bounding box center [300, 70] width 140 height 19
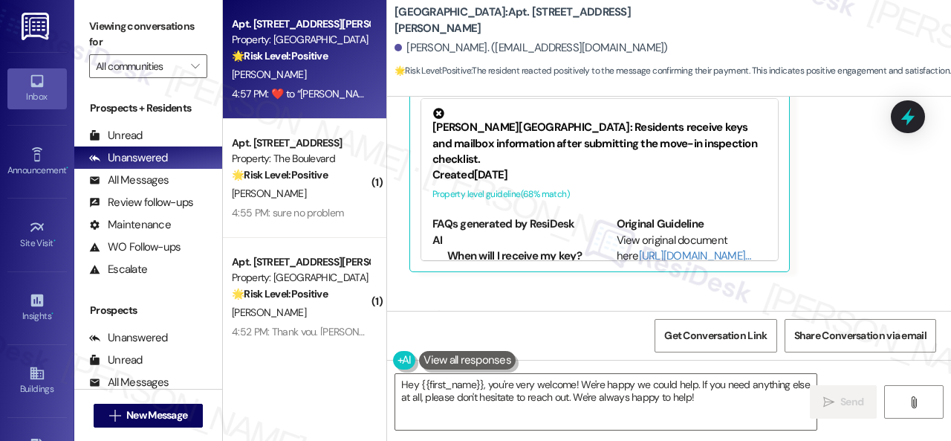
scroll to position [4111, 0]
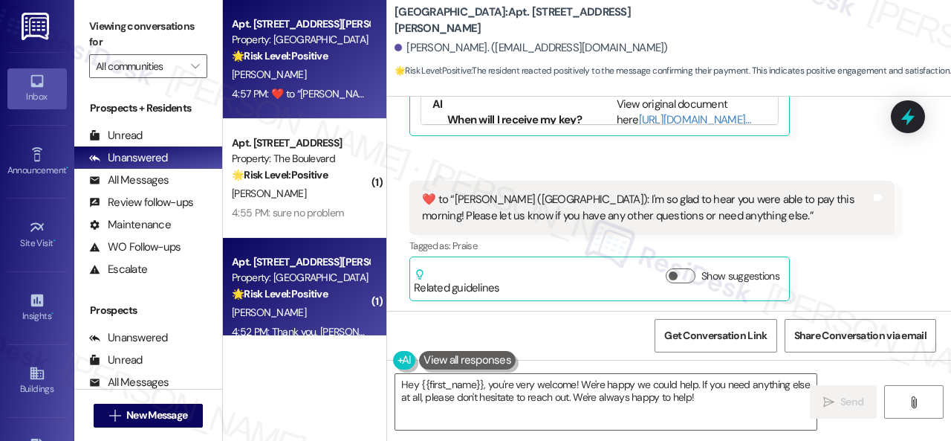
drag, startPoint x: 712, startPoint y: 395, endPoint x: 290, endPoint y: 310, distance: 430.7
click at [340, 319] on div "Apt. [STREET_ADDRESS][PERSON_NAME] Property: [GEOGRAPHIC_DATA] 🌟 Risk Level: Po…" at bounding box center [587, 220] width 728 height 441
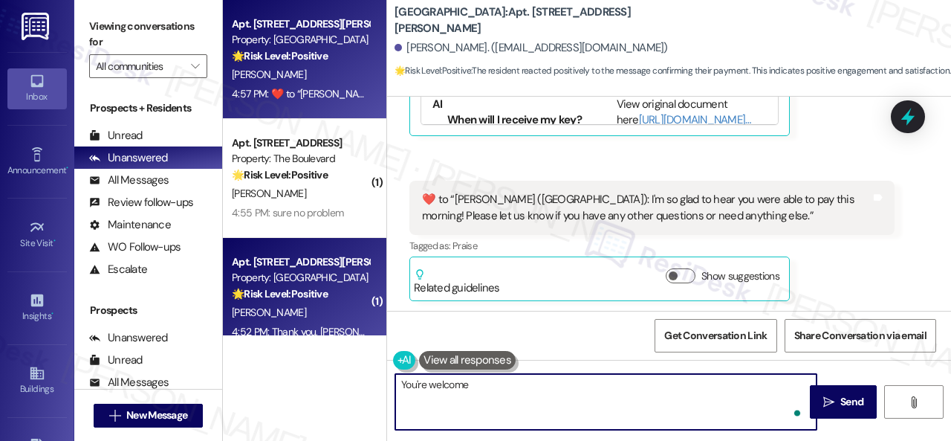
type textarea "You're welcome!"
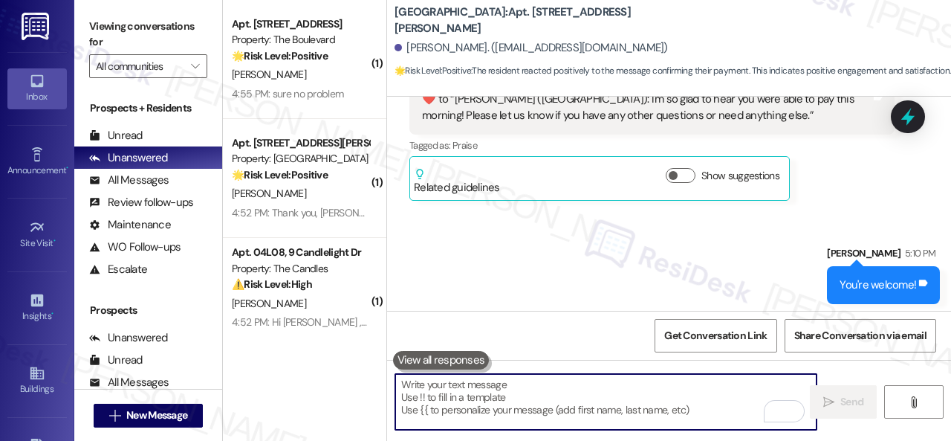
scroll to position [4215, 0]
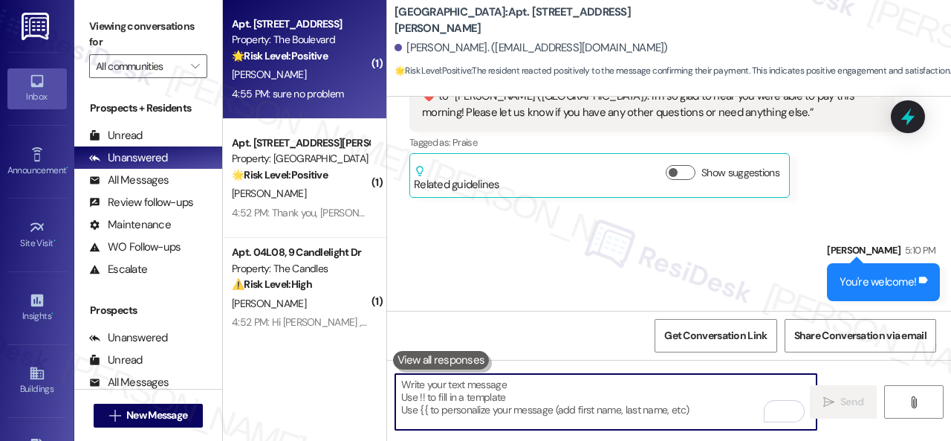
click at [305, 82] on div "[PERSON_NAME]" at bounding box center [300, 74] width 140 height 19
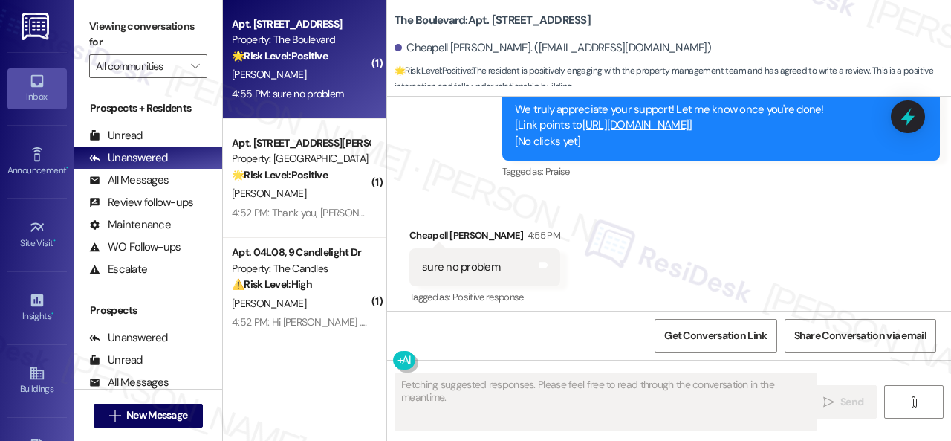
scroll to position [2387, 0]
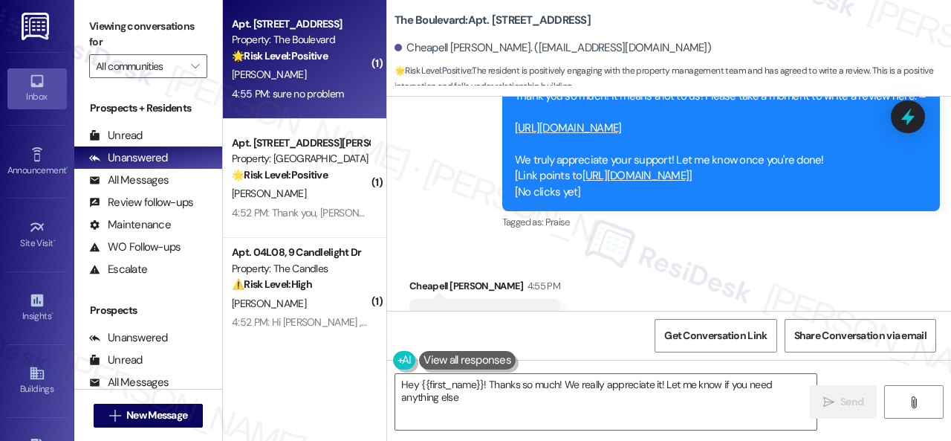
type textarea "Hey {{first_name}}! Thanks so much! We really appreciate it! Let me know if you…"
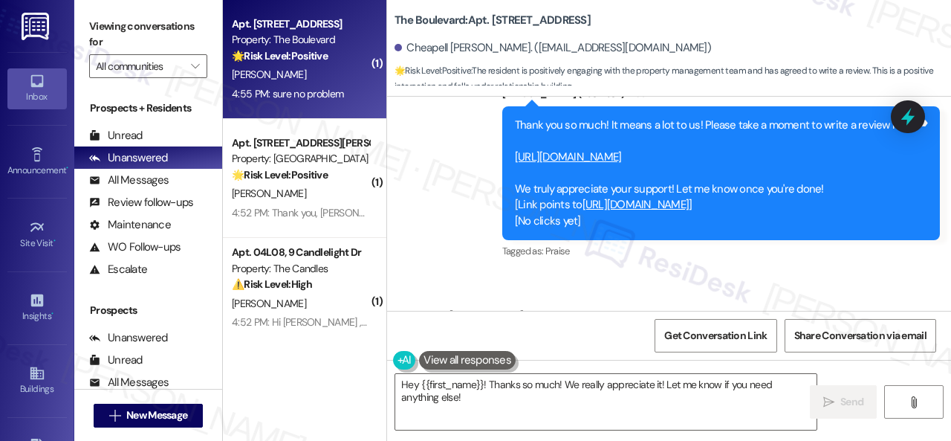
scroll to position [2238, 0]
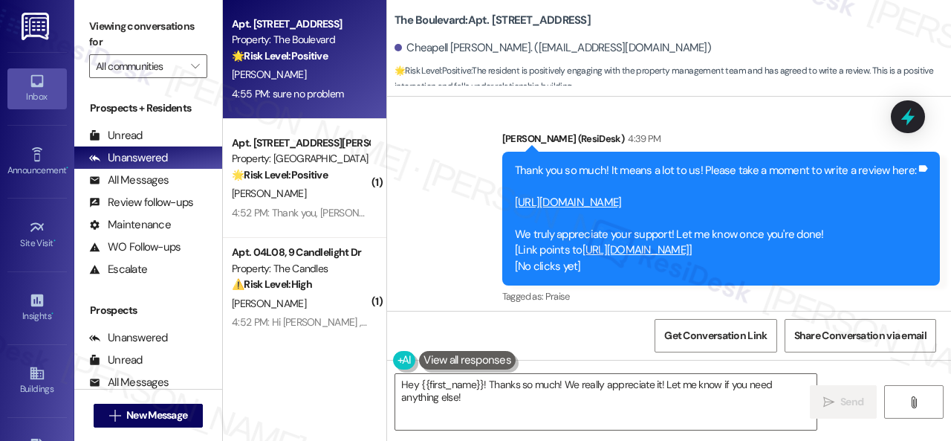
click at [571, 203] on link "[URL][DOMAIN_NAME]" at bounding box center [568, 202] width 107 height 15
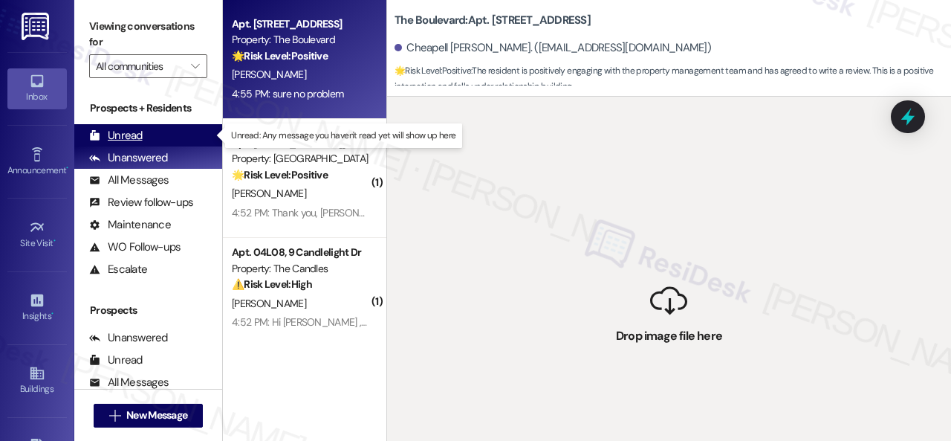
click at [128, 136] on div "Unread" at bounding box center [116, 136] width 54 height 16
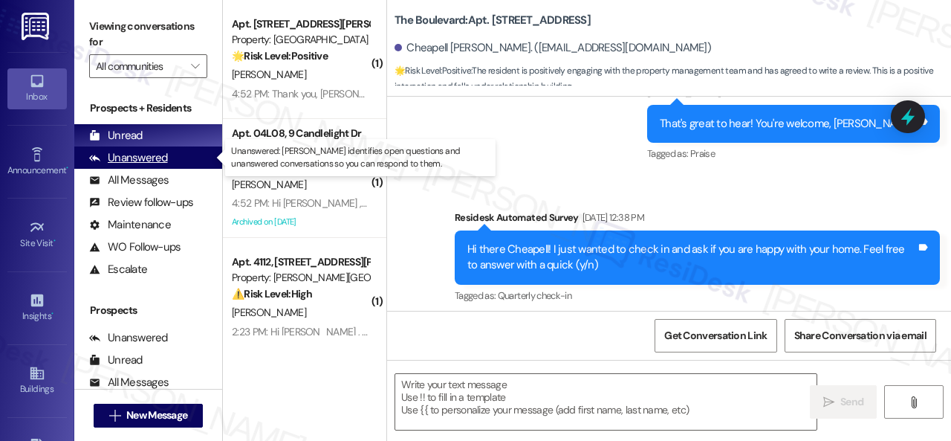
type textarea "Fetching suggested responses. Please feel free to read through the conversation…"
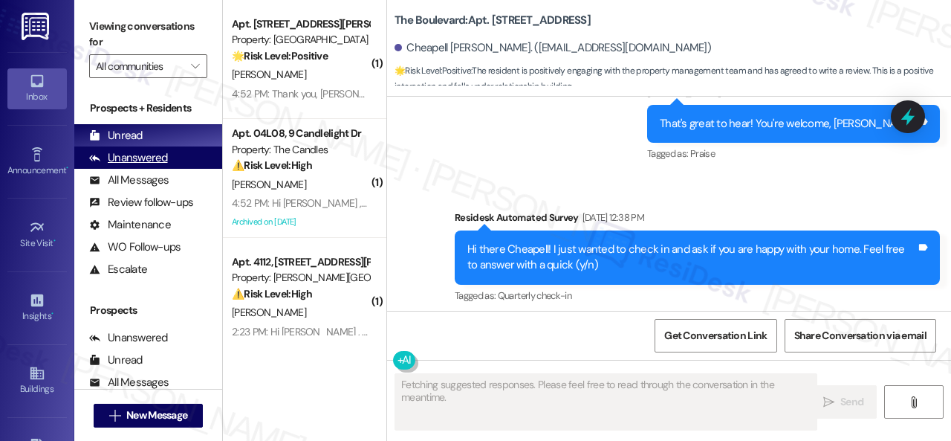
click at [122, 158] on div "Unanswered" at bounding box center [128, 158] width 79 height 16
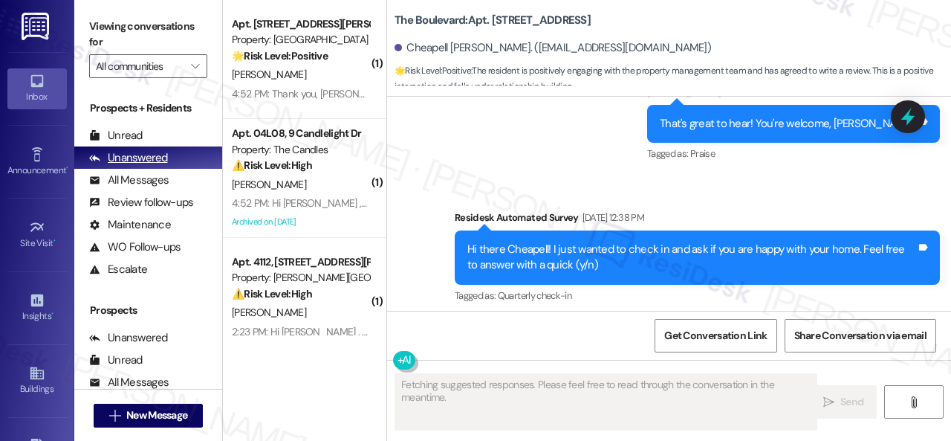
scroll to position [2387, 0]
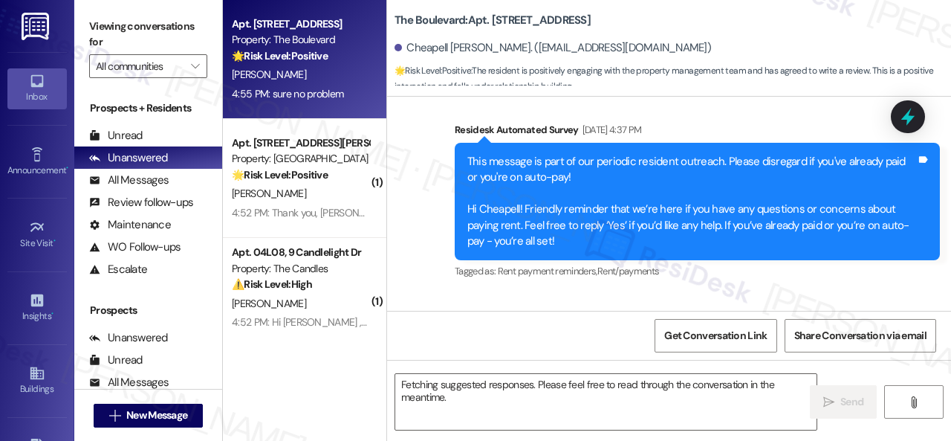
click at [279, 75] on div "[PERSON_NAME]" at bounding box center [300, 74] width 140 height 19
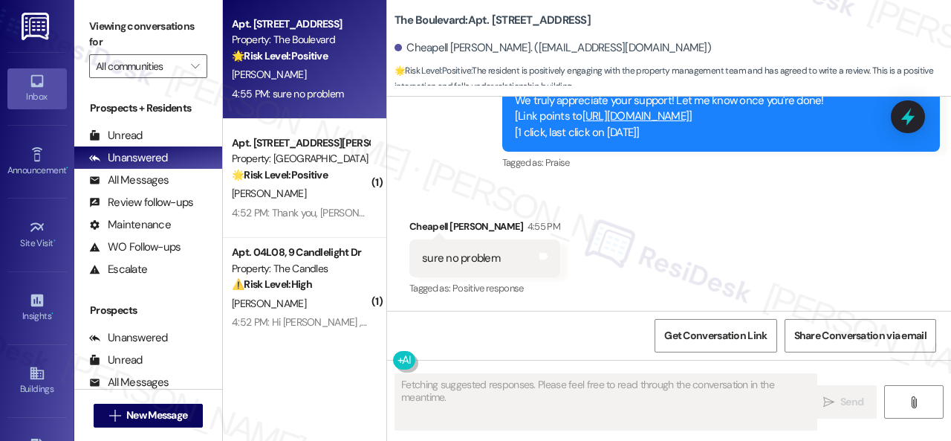
scroll to position [2313, 0]
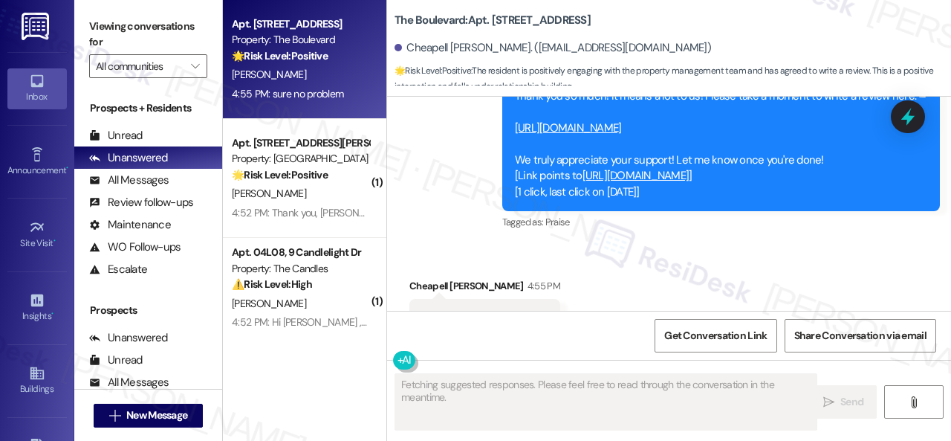
click at [577, 132] on link "[URL][DOMAIN_NAME]" at bounding box center [568, 127] width 107 height 15
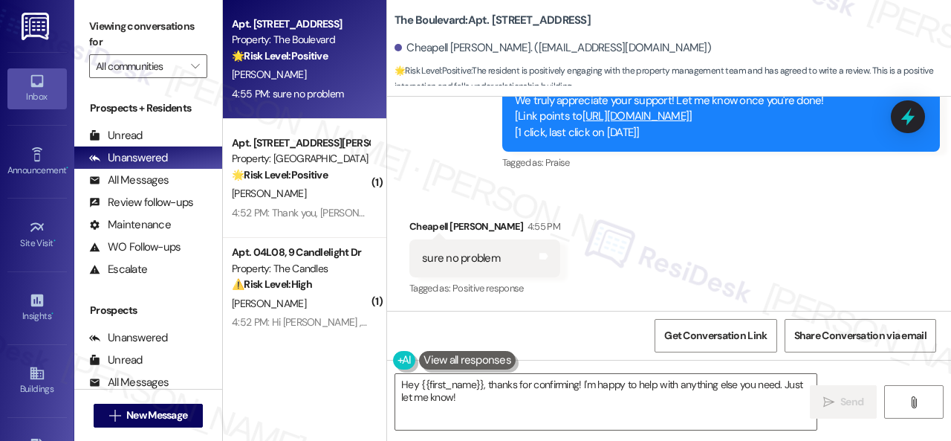
scroll to position [2389, 0]
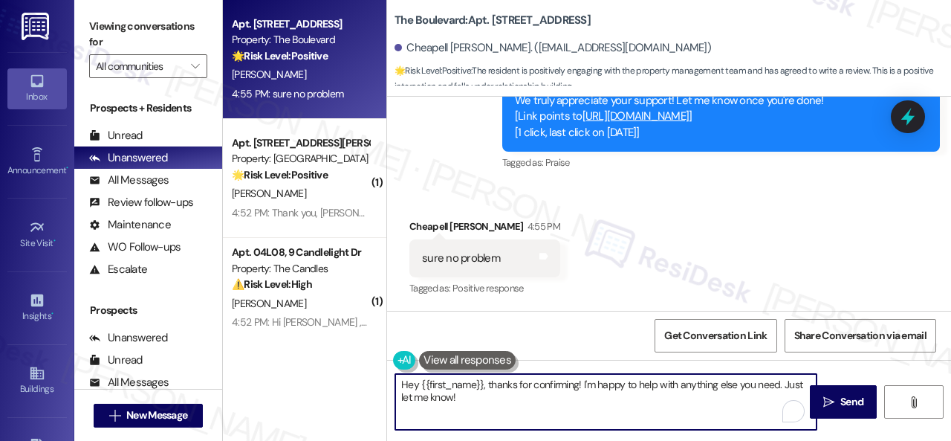
drag, startPoint x: 471, startPoint y: 396, endPoint x: 296, endPoint y: 378, distance: 176.4
click at [299, 328] on div "Apt. [STREET_ADDRESS] Property: The Boulevard 🌟 Risk Level: Positive The reside…" at bounding box center [587, 220] width 728 height 441
type textarea "Thank you!"
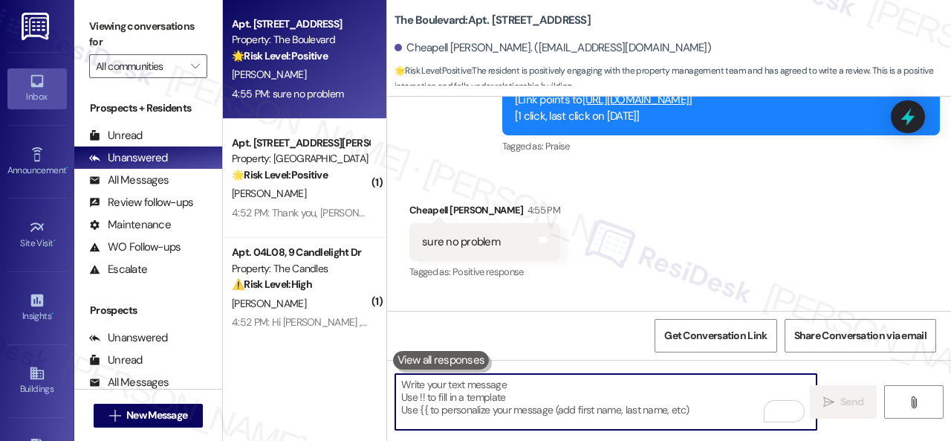
scroll to position [2387, 0]
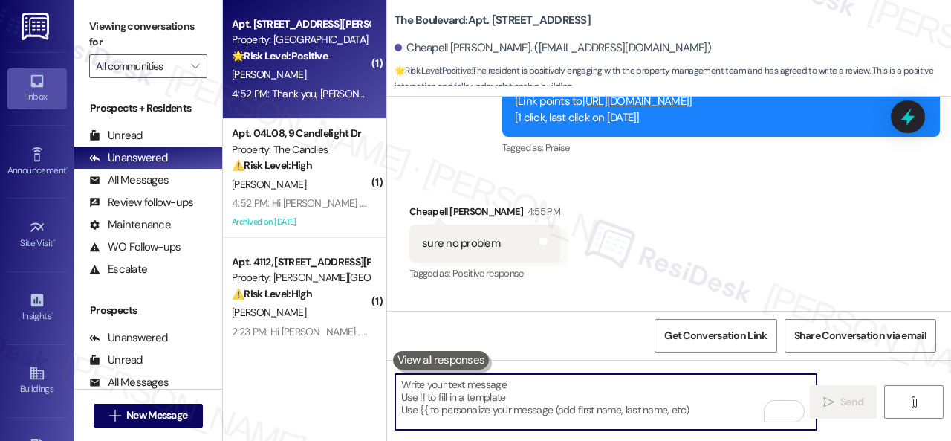
click at [327, 74] on div "[PERSON_NAME]" at bounding box center [300, 74] width 140 height 19
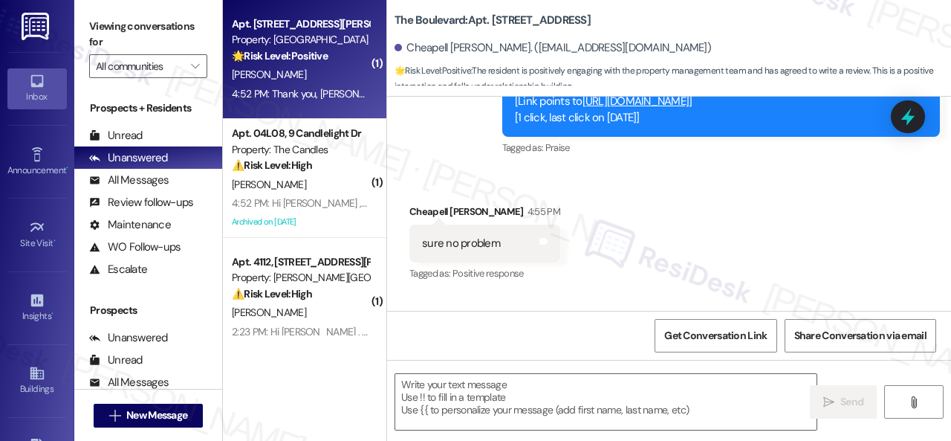
type textarea "Fetching suggested responses. Please feel free to read through the conversation…"
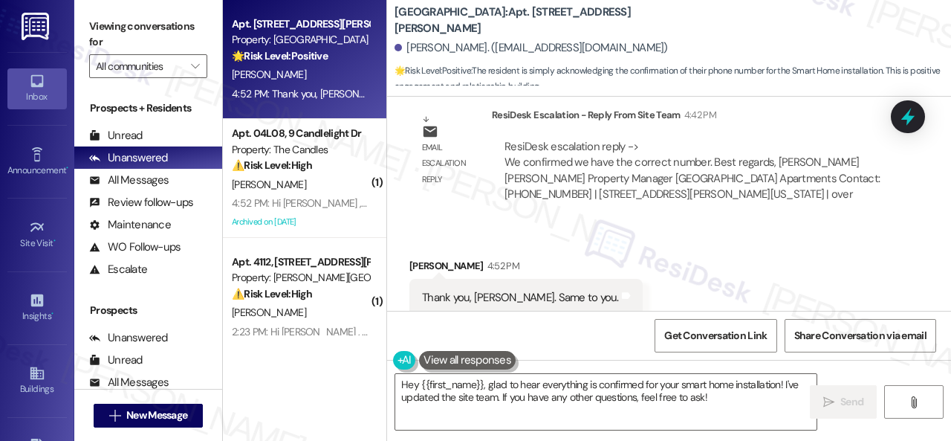
scroll to position [2519, 0]
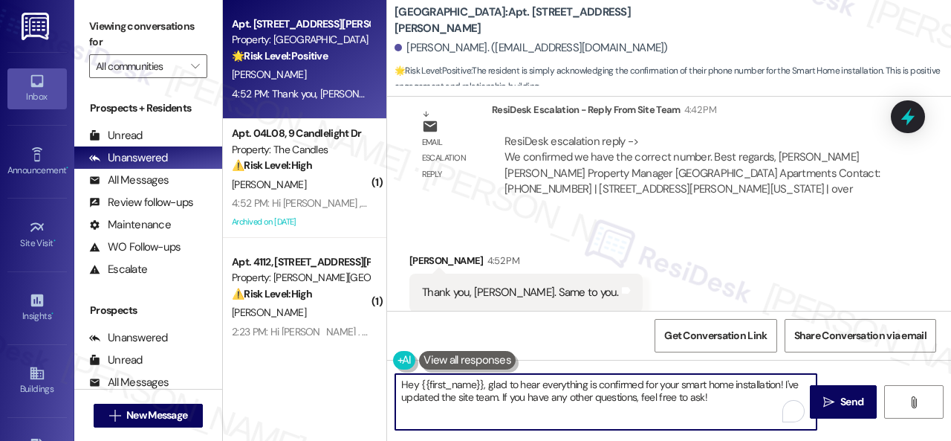
drag, startPoint x: 720, startPoint y: 398, endPoint x: 187, endPoint y: 314, distance: 539.4
click at [210, 319] on div "Viewing conversations for All communities  Prospects + Residents Unread (0) Un…" at bounding box center [512, 220] width 877 height 441
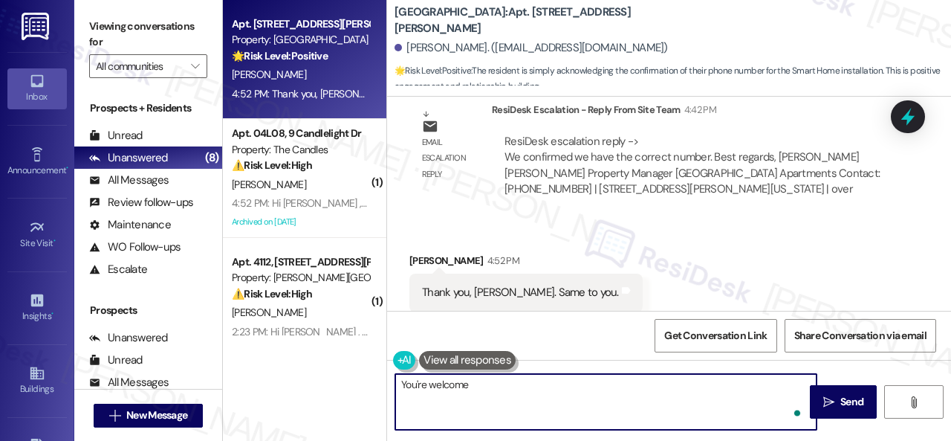
type textarea "You're welcome!"
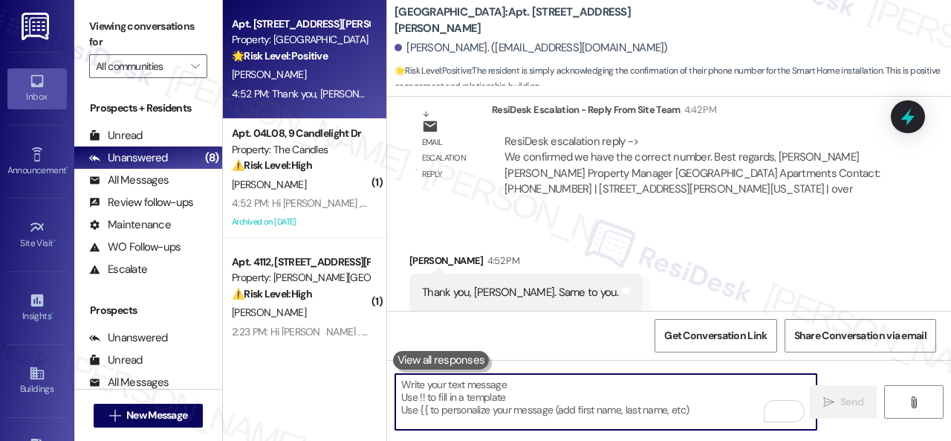
scroll to position [2518, 0]
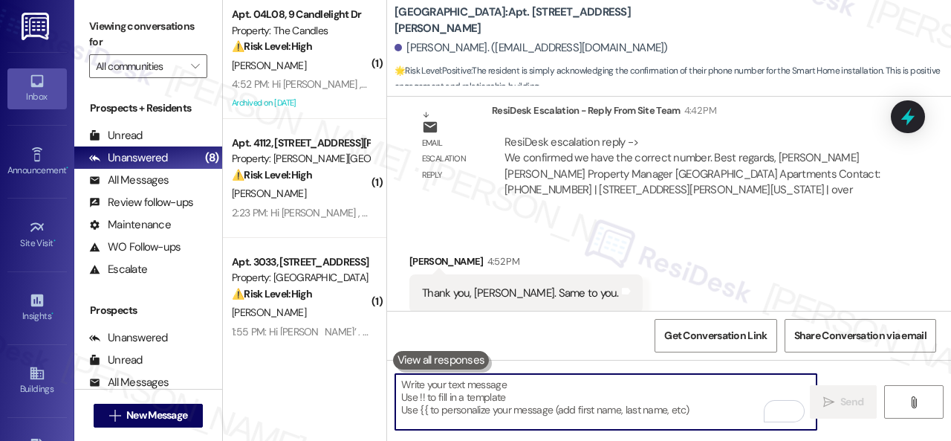
drag, startPoint x: 294, startPoint y: 68, endPoint x: 386, endPoint y: 89, distance: 93.9
click at [293, 68] on div "[PERSON_NAME]" at bounding box center [300, 65] width 140 height 19
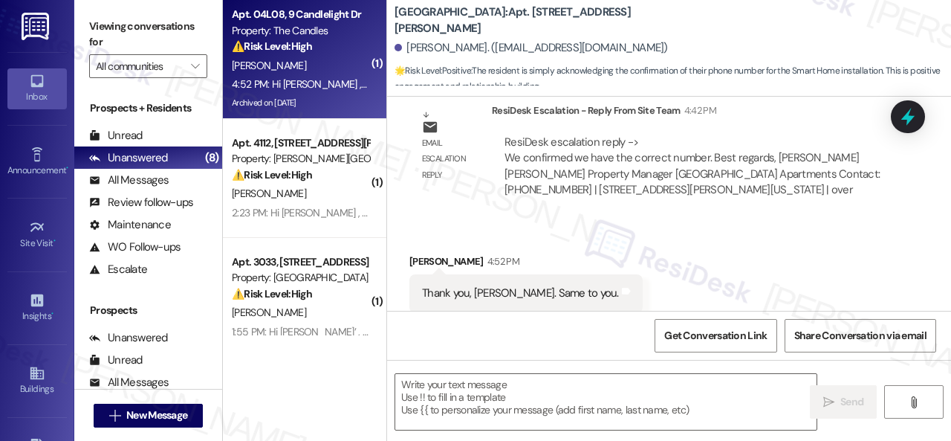
type textarea "Fetching suggested responses. Please feel free to read through the conversation…"
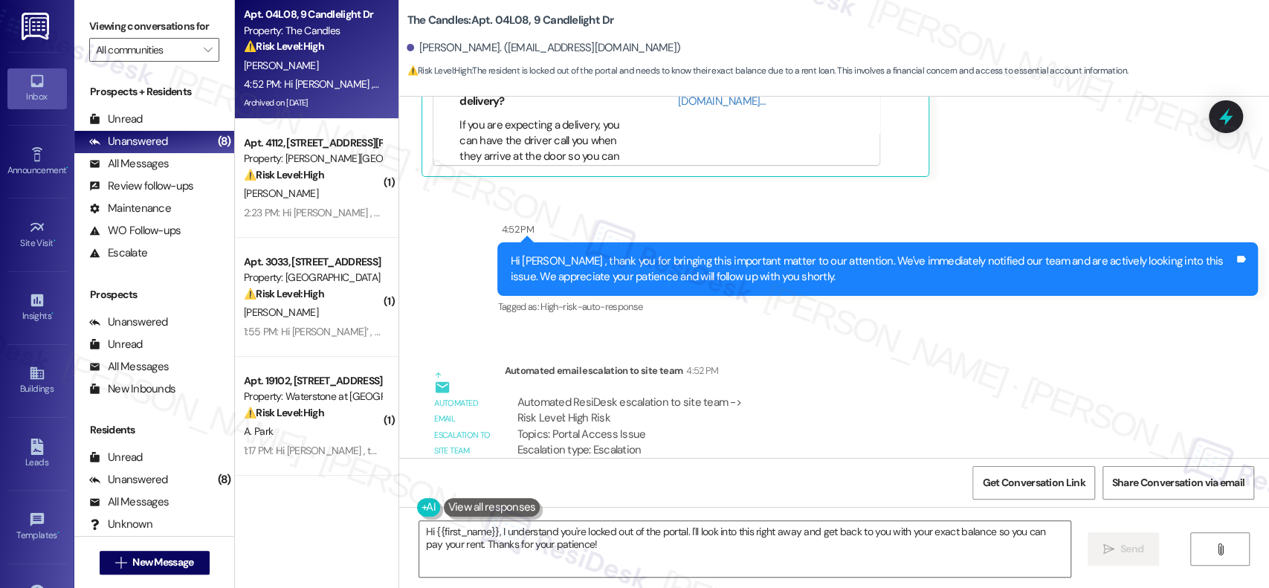
scroll to position [29188, 0]
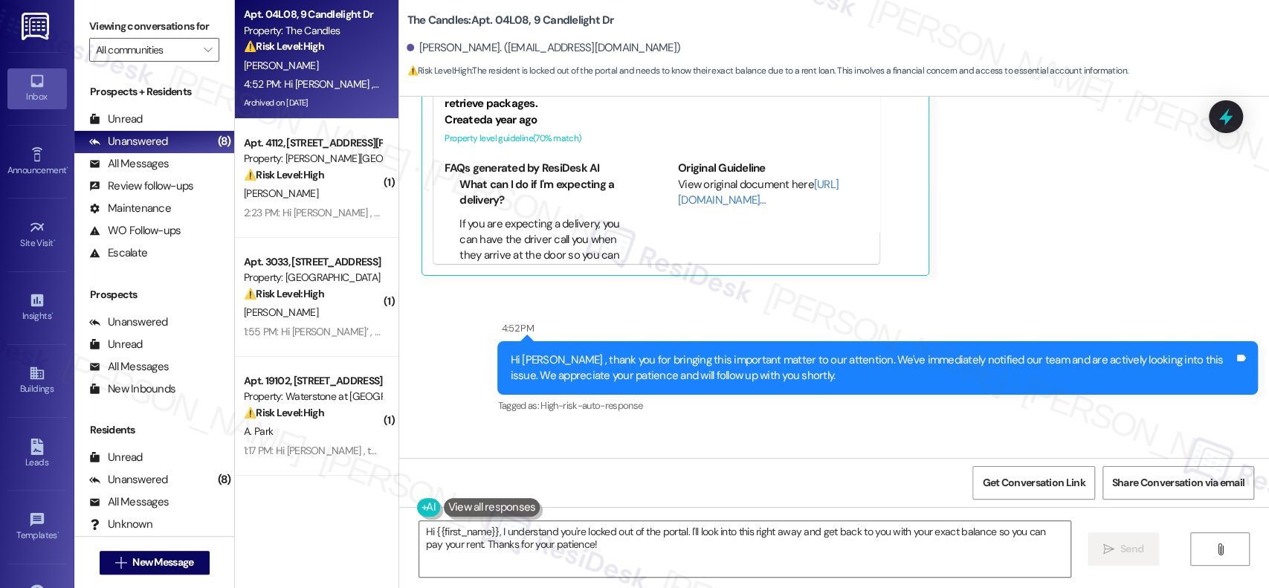
click at [951, 287] on div "Sent via SMS 4:52 PM Hi [PERSON_NAME] , thank you for bringing this important m…" at bounding box center [834, 357] width 870 height 141
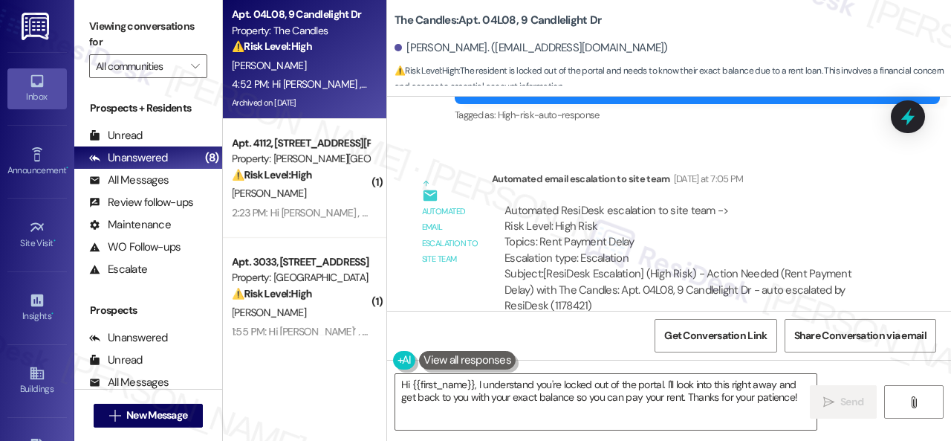
scroll to position [29367, 0]
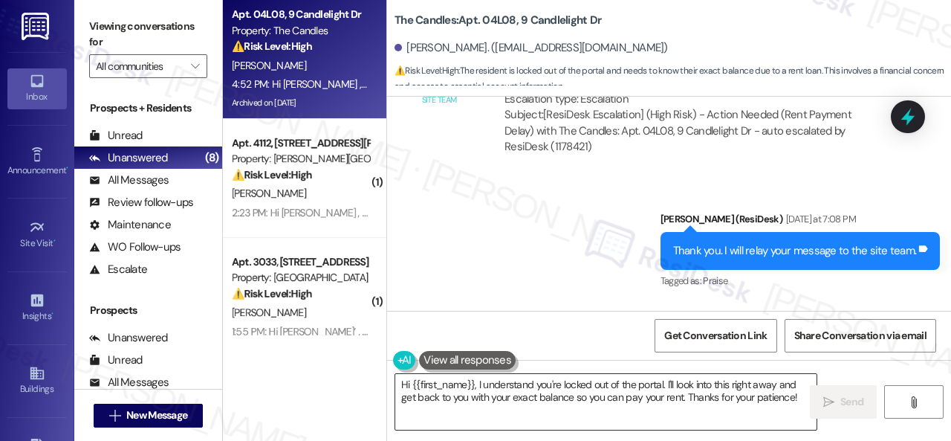
drag, startPoint x: 538, startPoint y: 401, endPoint x: 538, endPoint y: 380, distance: 21.6
click at [538, 401] on textarea "Hi {{first_name}}, I understand you're locked out of the portal. I'll look into…" at bounding box center [605, 402] width 421 height 56
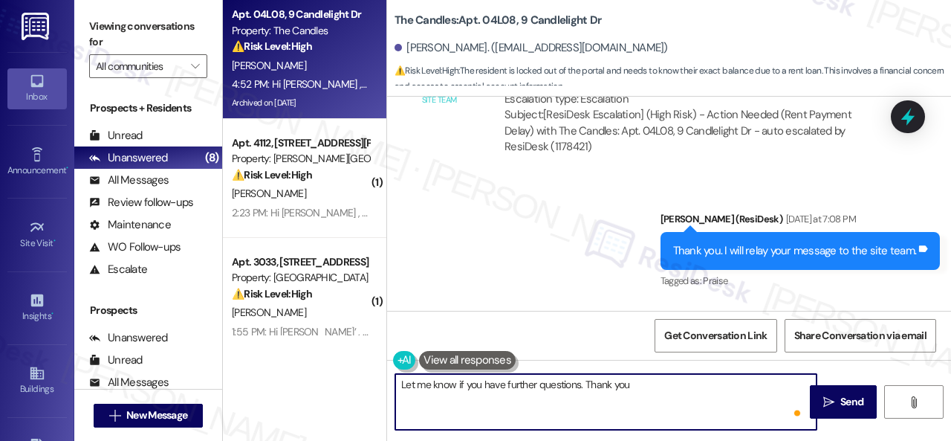
type textarea "Let me know if you have further questions. Thank you."
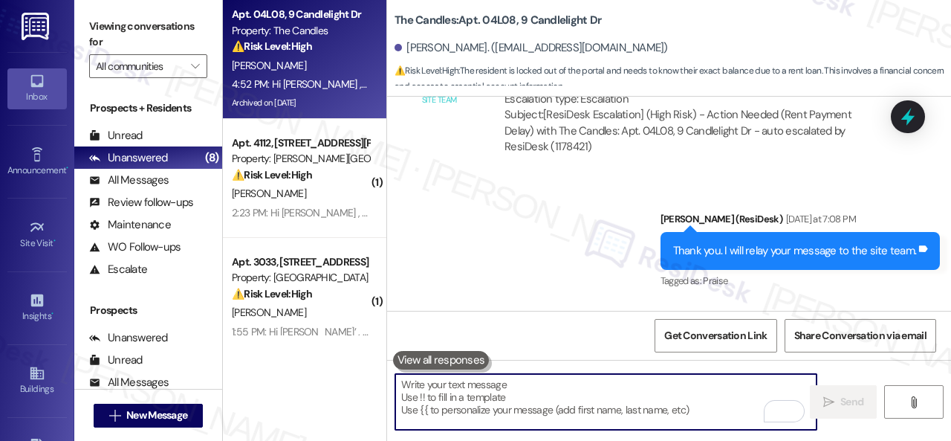
scroll to position [30908, 0]
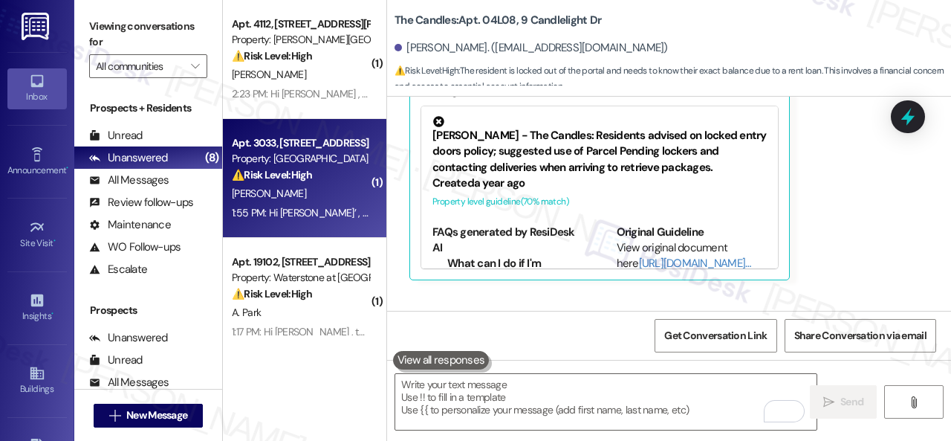
click at [352, 188] on div "[PERSON_NAME]" at bounding box center [300, 193] width 140 height 19
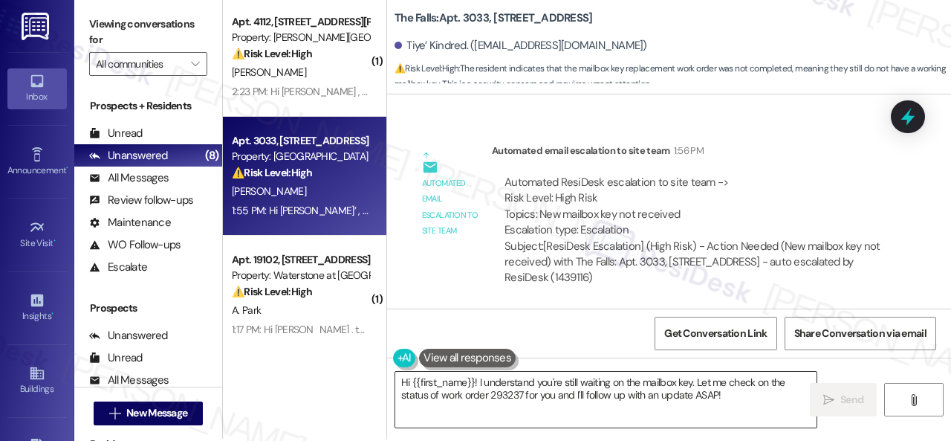
scroll to position [4, 0]
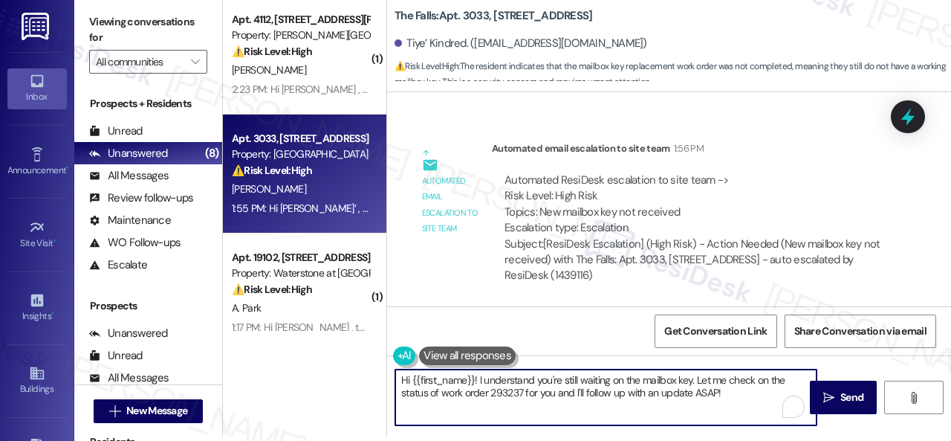
drag, startPoint x: 741, startPoint y: 392, endPoint x: 302, endPoint y: 341, distance: 442.1
click at [302, 344] on div "( 1 ) Apt. 4112, [STREET_ADDRESS][PERSON_NAME] Property: [PERSON_NAME] Ranch ⚠️…" at bounding box center [587, 216] width 728 height 441
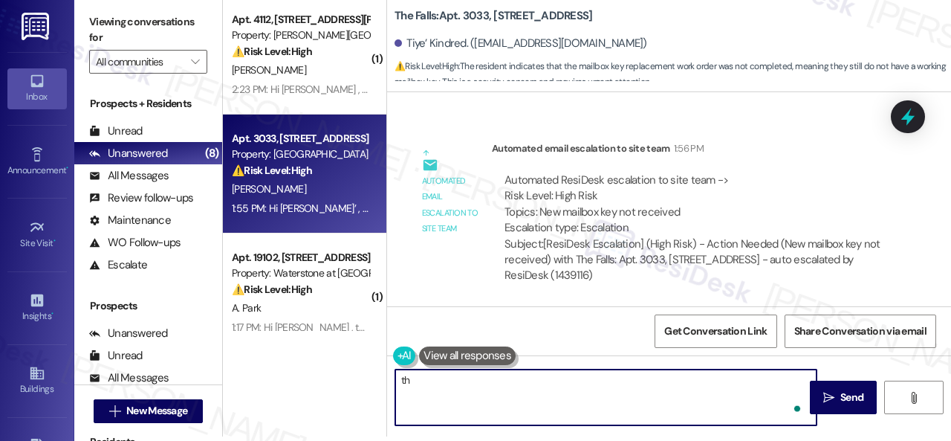
type textarea "t"
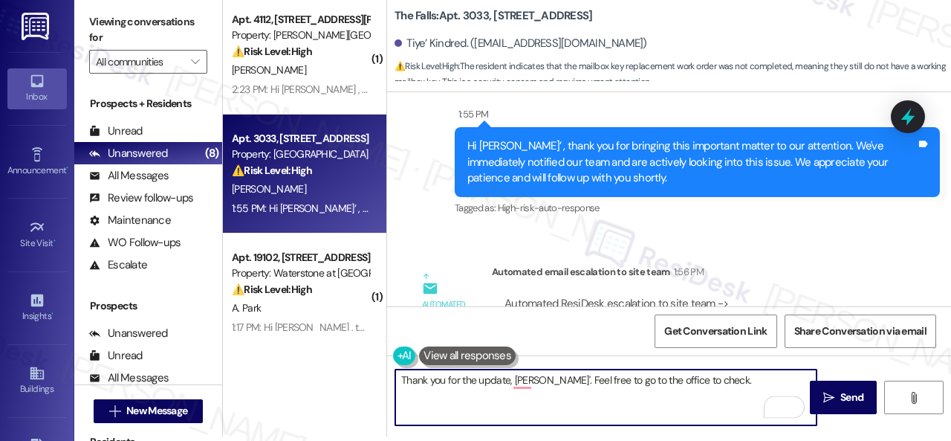
scroll to position [525, 0]
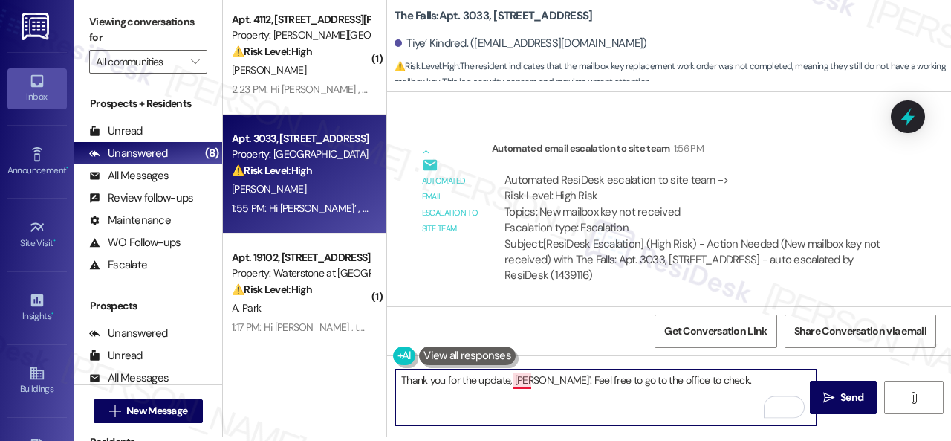
click at [525, 383] on textarea "Thank you for the update, [PERSON_NAME]'. Feel free to go to the office to chec…" at bounding box center [605, 397] width 421 height 56
type textarea "Thank you for the update, [PERSON_NAME]'. Feel free to go to the office to chec…"
click at [827, 404] on span " Send" at bounding box center [843, 397] width 47 height 16
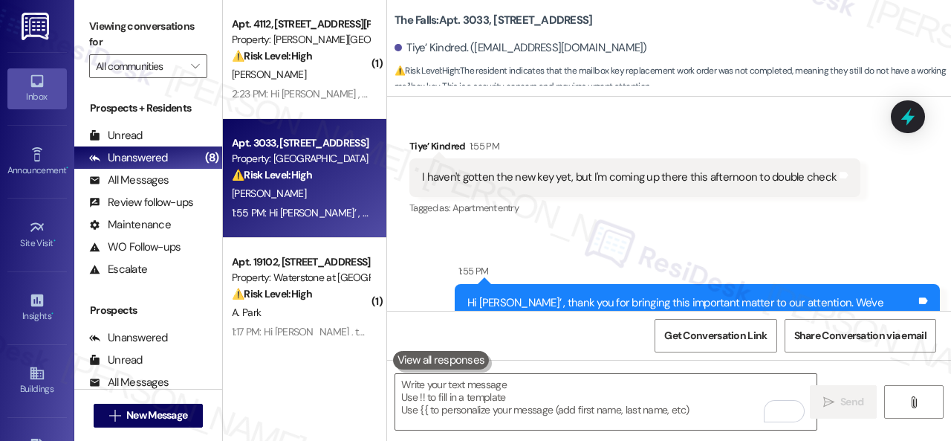
scroll to position [168, 0]
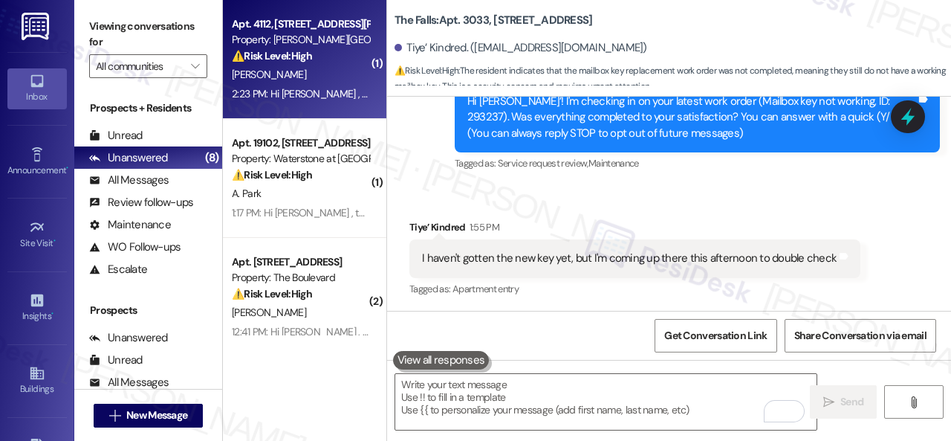
click at [334, 75] on div "[PERSON_NAME]" at bounding box center [300, 74] width 140 height 19
type textarea "Fetching suggested responses. Please feel free to read through the conversation…"
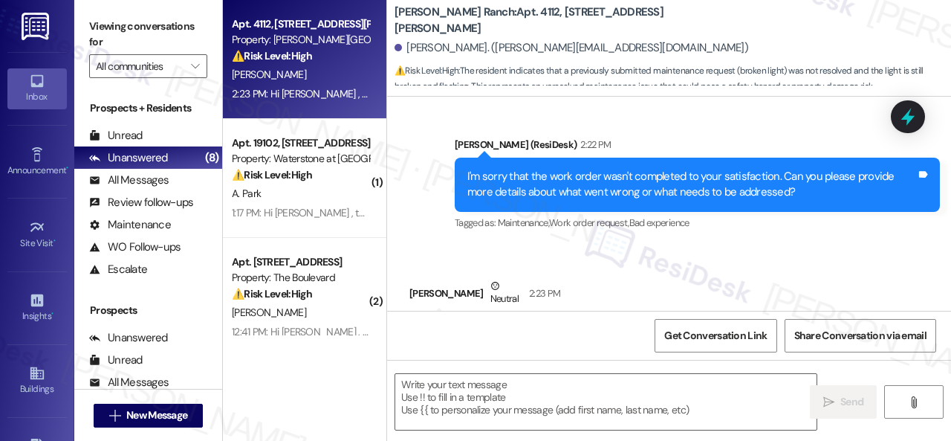
scroll to position [639, 0]
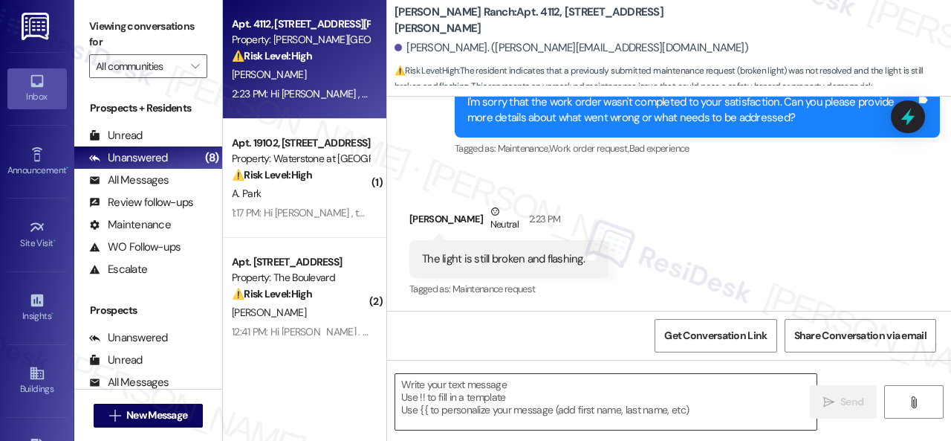
click at [433, 390] on textarea at bounding box center [605, 402] width 421 height 56
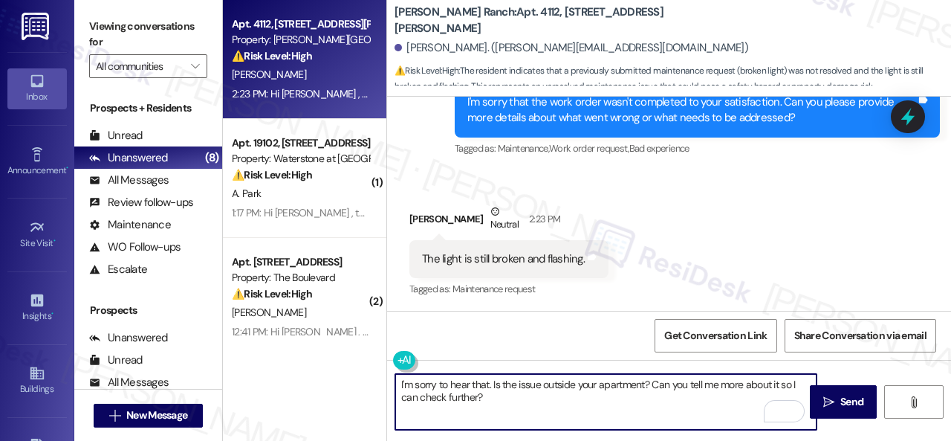
drag, startPoint x: 418, startPoint y: 398, endPoint x: 497, endPoint y: 383, distance: 80.9
click at [497, 390] on textarea "I'm sorry to hear that. Is the issue outside your apartment? Can you tell me mo…" at bounding box center [605, 402] width 421 height 56
click at [477, 374] on textarea "I'm sorry to hear that. Is the issue outside your apartment? Can you tell me mo…" at bounding box center [605, 402] width 421 height 56
drag, startPoint x: 419, startPoint y: 398, endPoint x: 490, endPoint y: 392, distance: 71.7
click at [493, 390] on textarea "I'm sorry to hear that. Is the issue outside your apartment? Can you tell me mo…" at bounding box center [605, 402] width 421 height 56
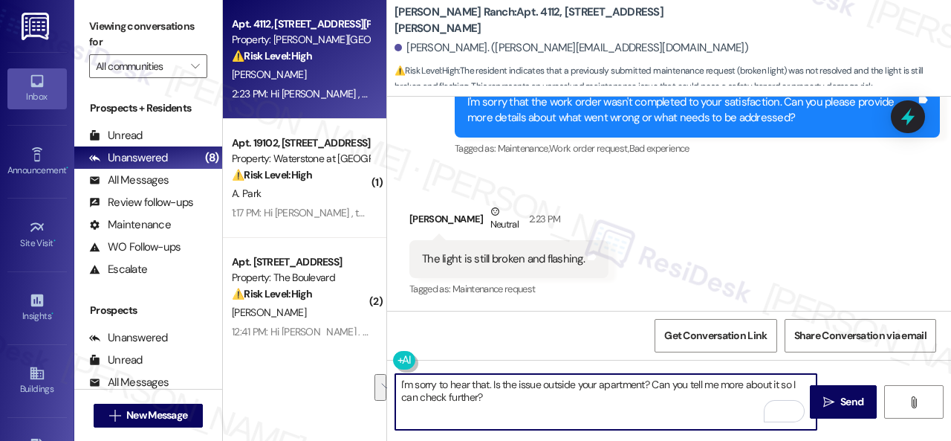
click at [490, 392] on textarea "I'm sorry to hear that. Is the issue outside your apartment? Can you tell me mo…" at bounding box center [605, 402] width 421 height 56
drag, startPoint x: 418, startPoint y: 401, endPoint x: 499, endPoint y: 404, distance: 81.8
click at [499, 404] on textarea "I'm sorry to hear that. Is the issue outside your apartment? Can you tell me mo…" at bounding box center [605, 402] width 421 height 56
type textarea "I'm sorry to hear that. Is the issue outside your apartment? Can you tell me mo…"
click at [832, 397] on span " Send" at bounding box center [843, 402] width 47 height 16
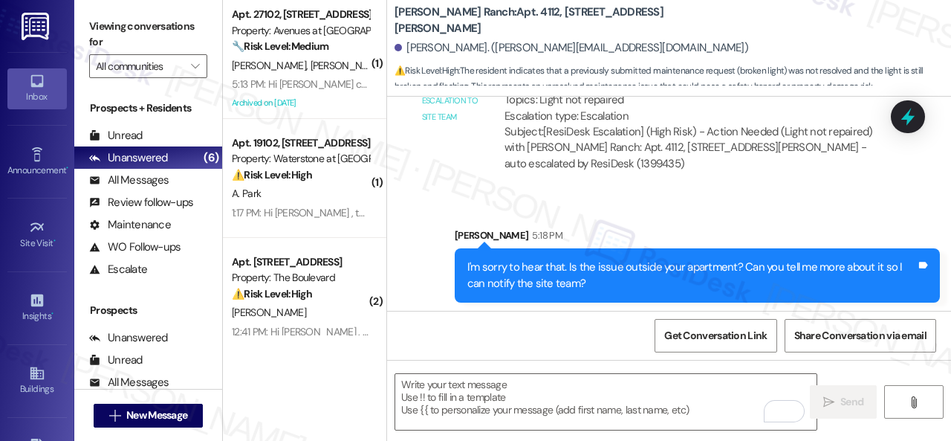
scroll to position [1116, 0]
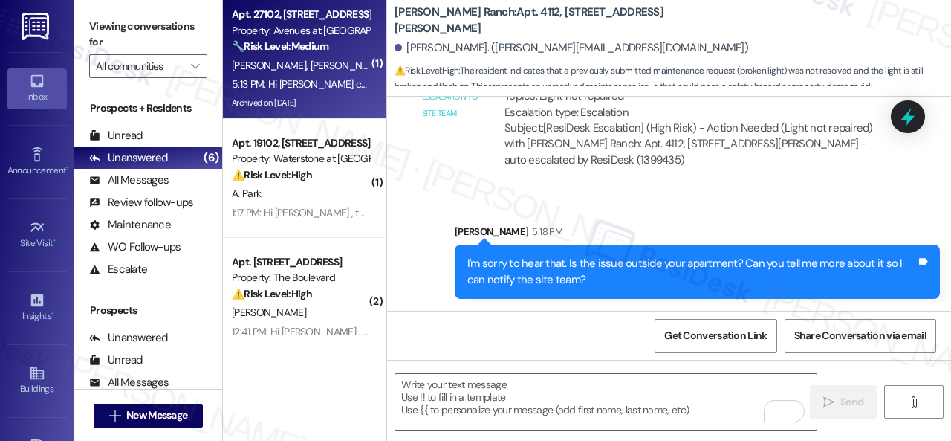
click at [322, 48] on strong "🔧 Risk Level: Medium" at bounding box center [280, 45] width 97 height 13
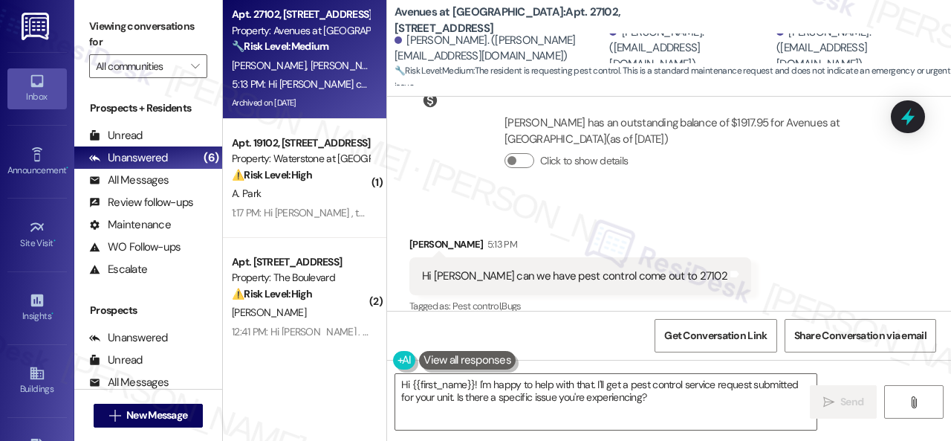
scroll to position [2124, 0]
click at [683, 202] on div "Received via SMS [PERSON_NAME] 5:13 PM Hi [PERSON_NAME] can we have pest contro…" at bounding box center [669, 265] width 564 height 126
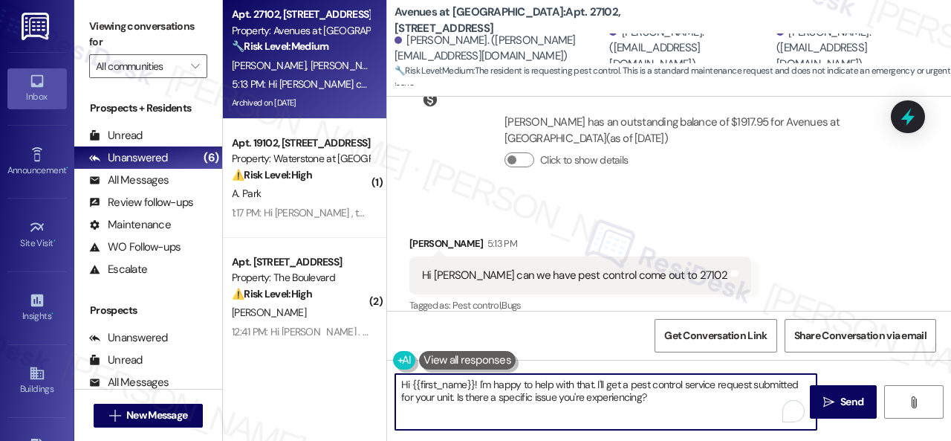
drag, startPoint x: 680, startPoint y: 401, endPoint x: 479, endPoint y: 382, distance: 201.6
click at [479, 382] on textarea "Hi {{first_name}}! I'm happy to help with that. I'll get a pest control service…" at bounding box center [605, 402] width 421 height 56
paste textarea "sorry to hear about the pests in your apartment. We apologize for the inconveni…"
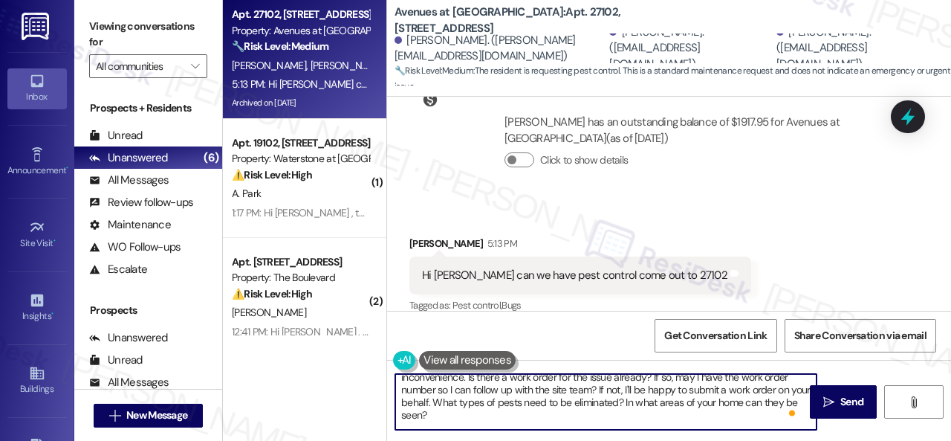
scroll to position [0, 0]
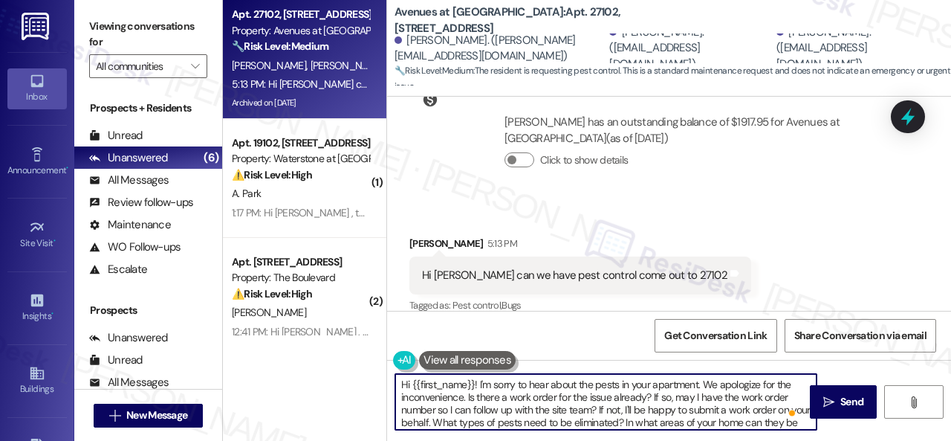
drag, startPoint x: 412, startPoint y: 383, endPoint x: 473, endPoint y: 383, distance: 60.9
click at [473, 383] on textarea "Hi {{first_name}}! I'm sorry to hear about the pests in your apartment. We apol…" at bounding box center [605, 402] width 421 height 56
type textarea "Hi [PERSON_NAME]! I'm sorry to hear about the pests in your apartment. We apolo…"
click at [838, 412] on button " Send" at bounding box center [843, 401] width 67 height 33
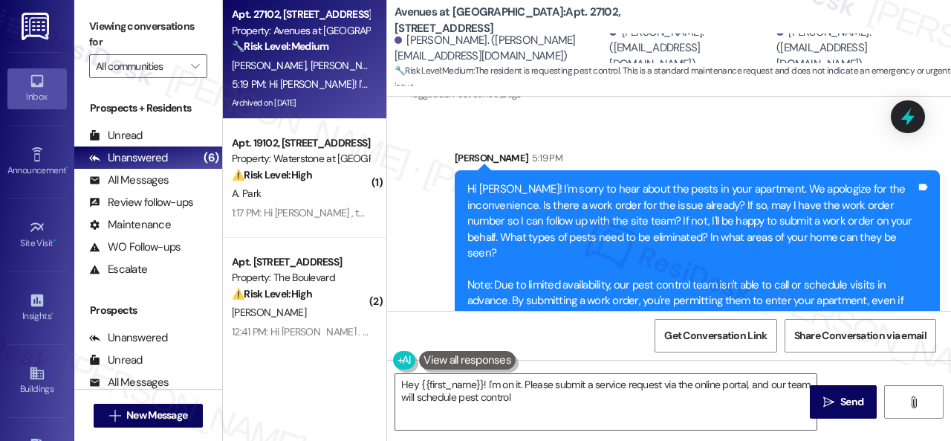
scroll to position [2371, 0]
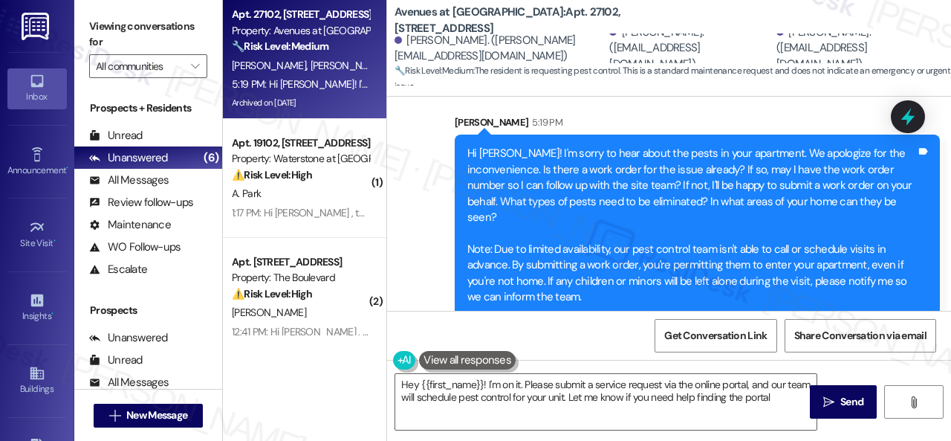
type textarea "Hey {{first_name}}! I'm on it. Please submit a service request via the online p…"
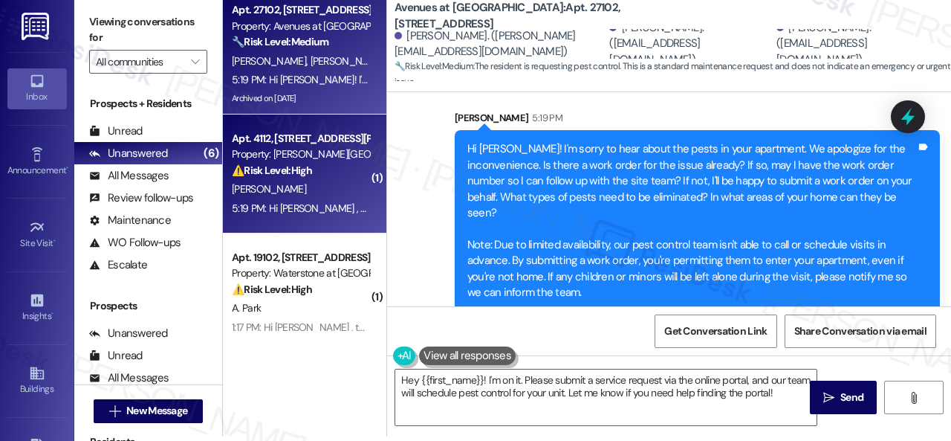
click at [337, 184] on div "[PERSON_NAME]" at bounding box center [300, 189] width 140 height 19
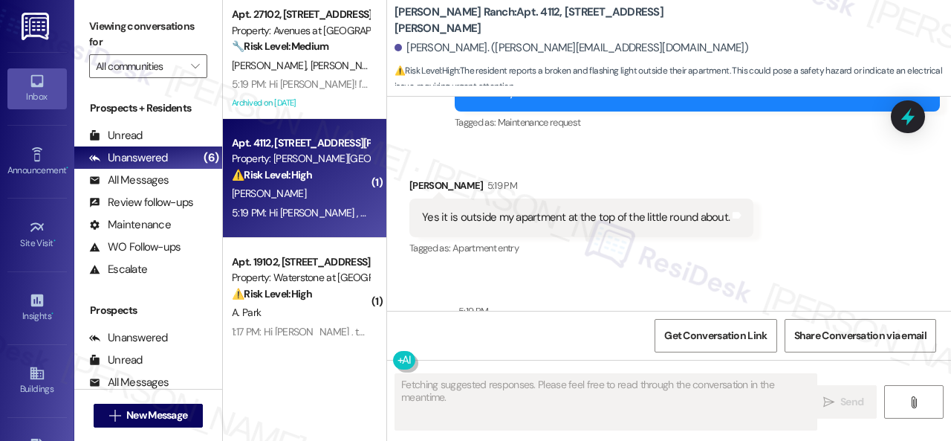
scroll to position [1263, 0]
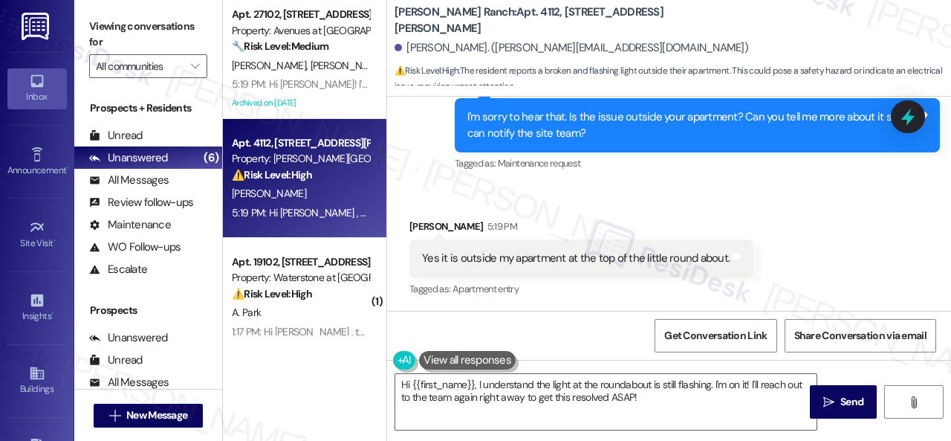
click at [691, 191] on div "Received [STREET_ADDRESS][PERSON_NAME] 5:19 PM Yes it is outside my apartment a…" at bounding box center [669, 248] width 564 height 126
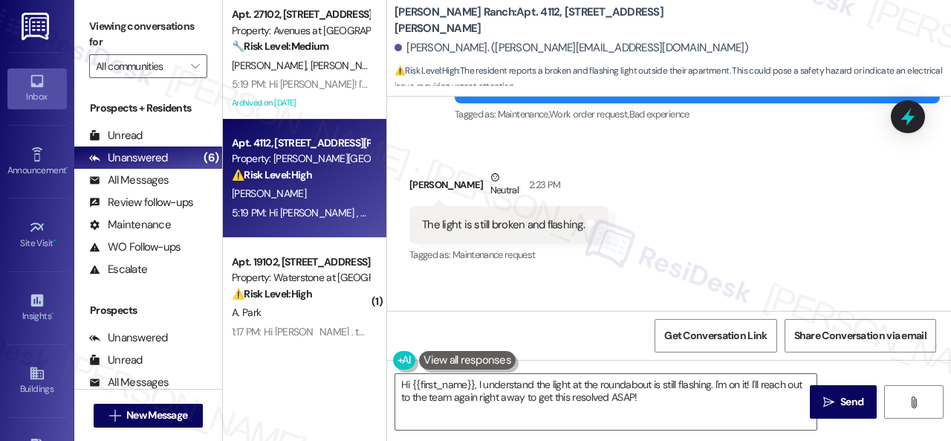
scroll to position [668, 0]
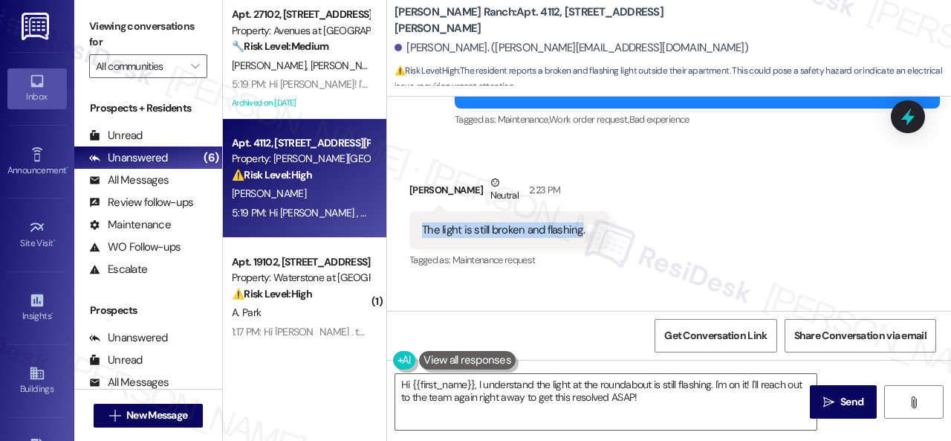
drag, startPoint x: 422, startPoint y: 228, endPoint x: 577, endPoint y: 230, distance: 155.3
click at [577, 230] on div "The light is still broken and flashing." at bounding box center [503, 230] width 163 height 16
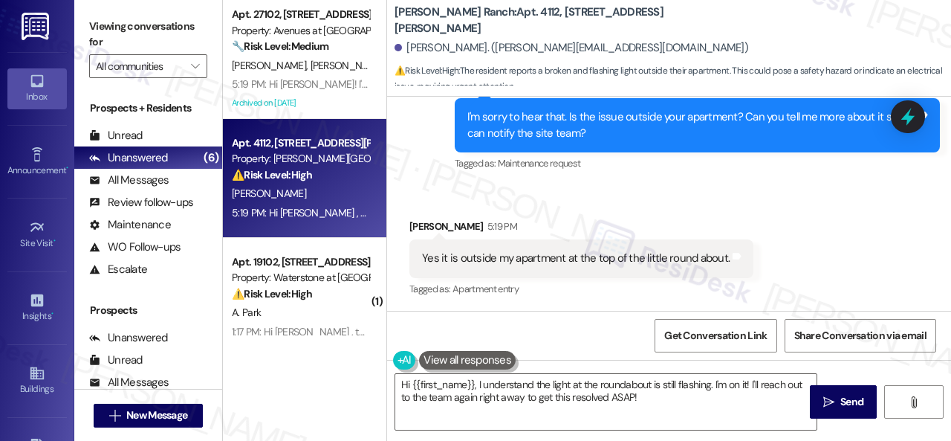
scroll to position [1337, 0]
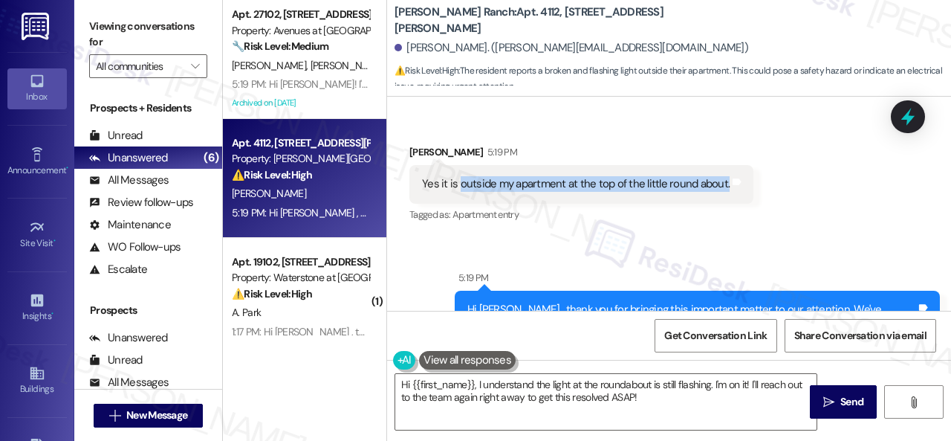
drag, startPoint x: 458, startPoint y: 187, endPoint x: 722, endPoint y: 182, distance: 264.6
click at [722, 182] on div "Yes it is outside my apartment at the top of the little round about." at bounding box center [576, 184] width 308 height 16
copy div "outside my apartment at the top of the little round about."
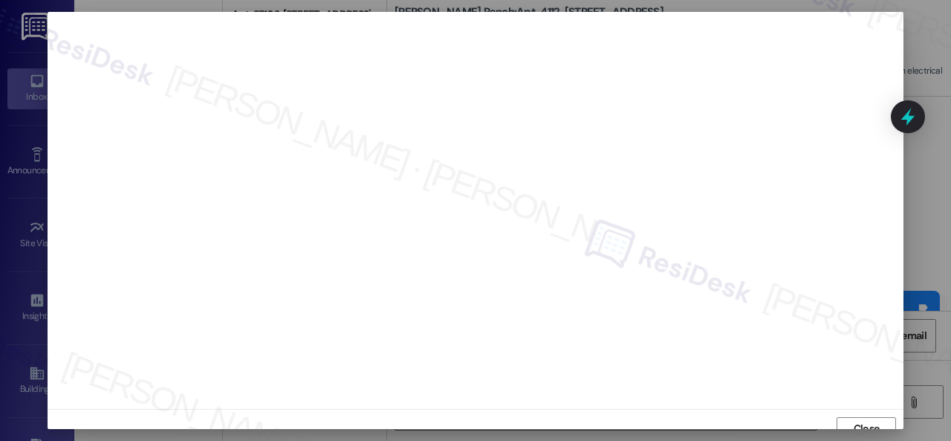
scroll to position [11, 0]
click at [871, 420] on span "Close" at bounding box center [867, 417] width 26 height 16
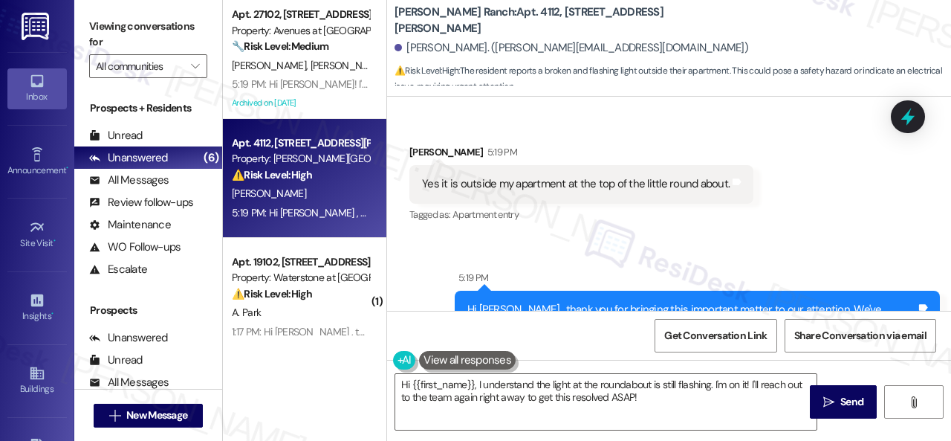
click at [540, 222] on div "Tagged as: Apartment entry Click to highlight conversations about Apartment ent…" at bounding box center [581, 215] width 344 height 22
click at [577, 383] on textarea "Hi {{first_name}}, I understand the light at the roundabout is still flashing. …" at bounding box center [605, 402] width 421 height 56
click at [803, 204] on div "Received [STREET_ADDRESS][PERSON_NAME] 5:19 PM Yes it is outside my apartment a…" at bounding box center [669, 174] width 564 height 126
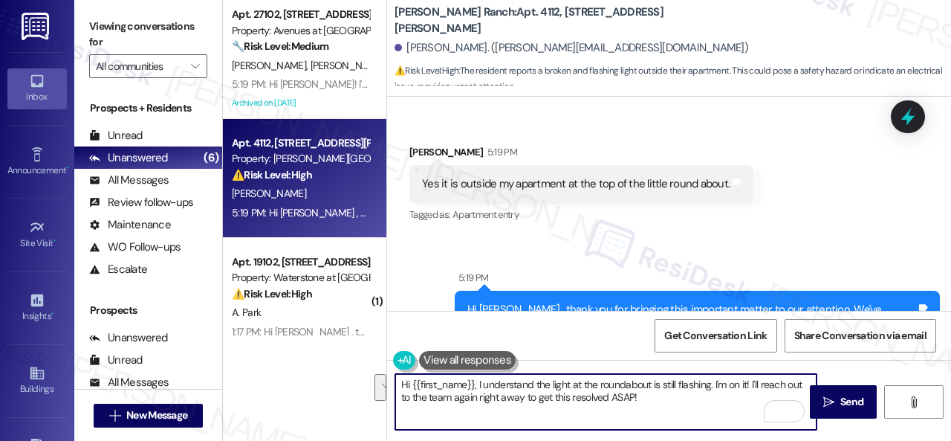
drag, startPoint x: 655, startPoint y: 398, endPoint x: 311, endPoint y: 341, distance: 348.7
click at [311, 347] on div "Apt. [STREET_ADDRESS] Property: Avenues at [GEOGRAPHIC_DATA] 🔧 Risk Level: Medi…" at bounding box center [587, 220] width 728 height 441
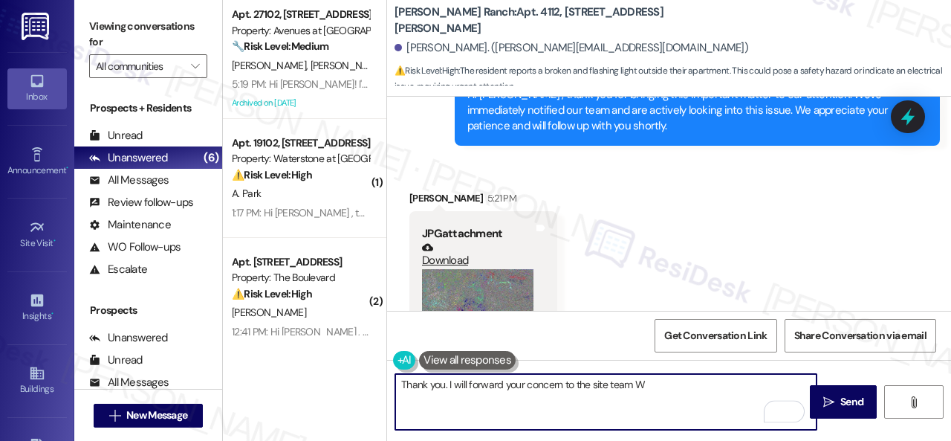
scroll to position [2059, 0]
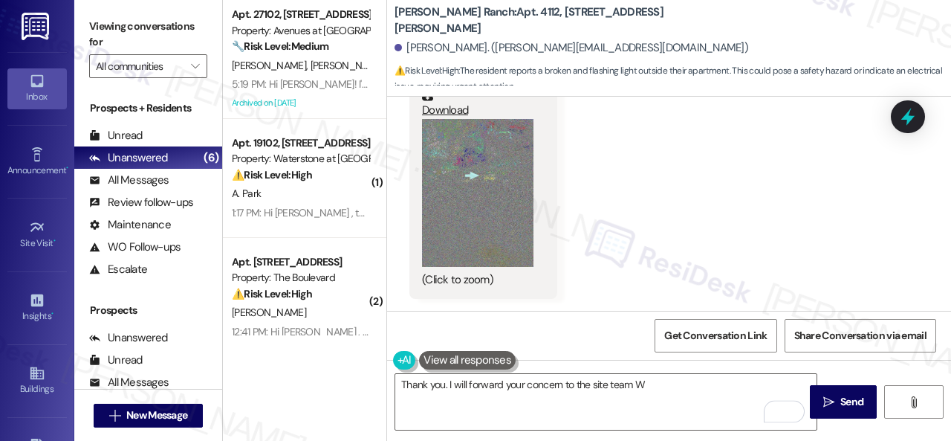
click at [520, 198] on button "Zoom image" at bounding box center [477, 193] width 111 height 149
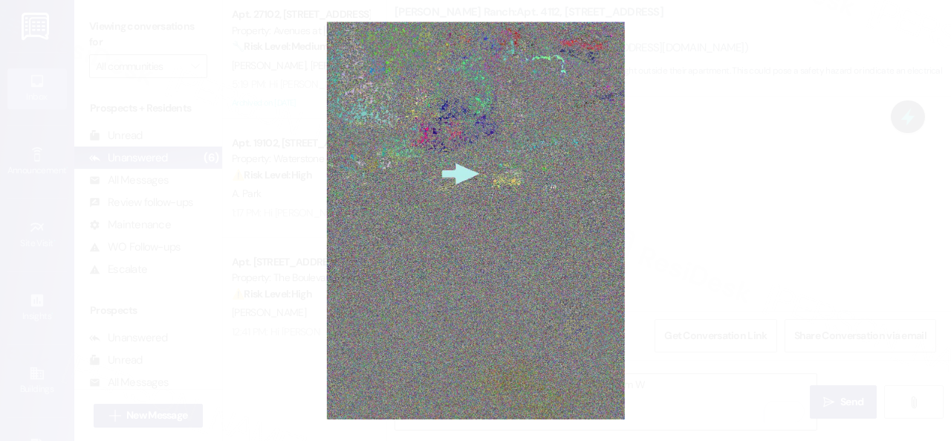
click at [519, 234] on button "Unzoom image" at bounding box center [475, 220] width 951 height 441
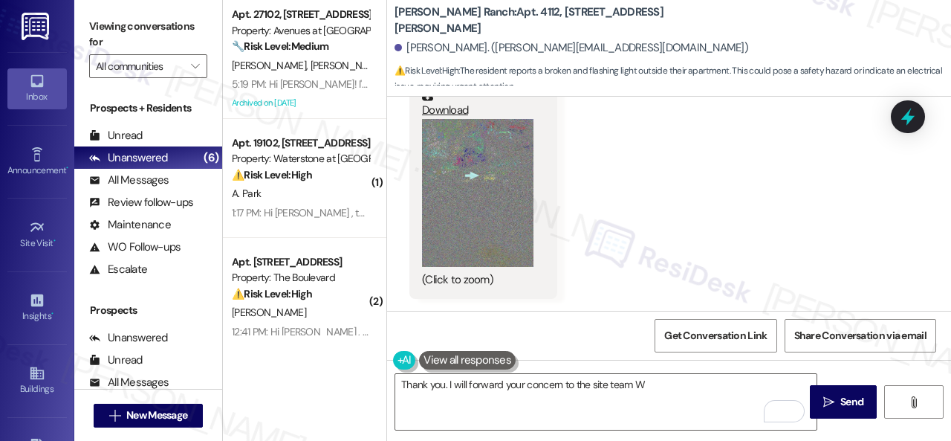
click at [654, 204] on div "Received via SMS [PERSON_NAME] 5:21 PM JPG attachment Download (Click to zoom) …" at bounding box center [669, 158] width 564 height 303
click at [425, 201] on button "Zoom image" at bounding box center [477, 193] width 111 height 149
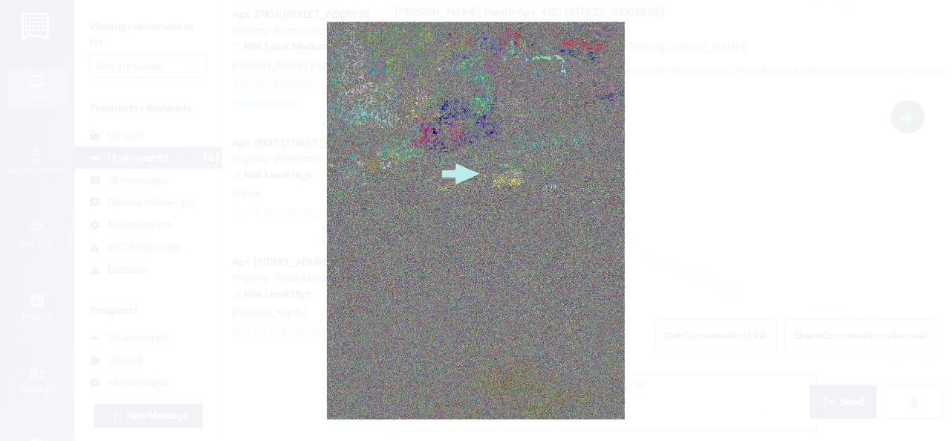
click at [534, 201] on button "Unzoom image" at bounding box center [475, 220] width 951 height 441
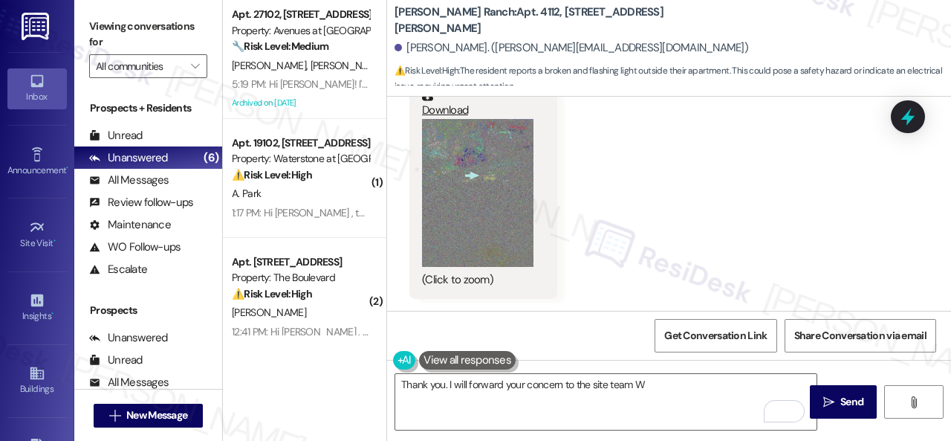
click at [639, 200] on div "Received via SMS [PERSON_NAME] 5:21 PM JPG attachment Download (Click to zoom) …" at bounding box center [669, 158] width 564 height 303
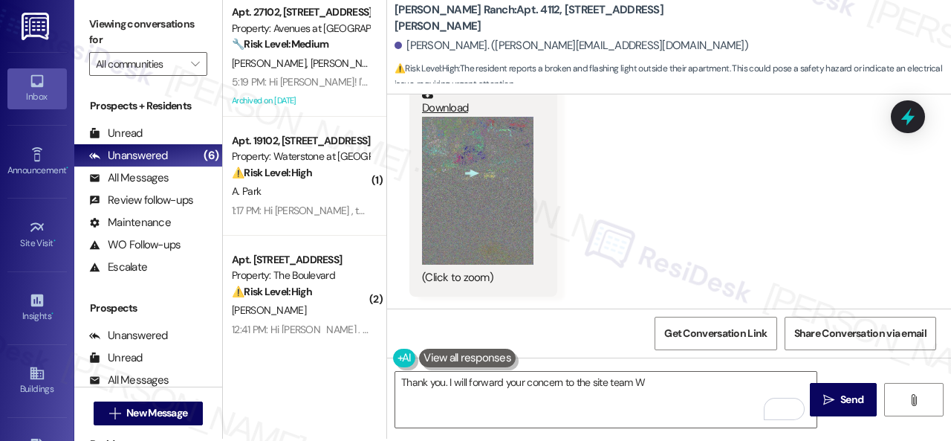
scroll to position [4, 0]
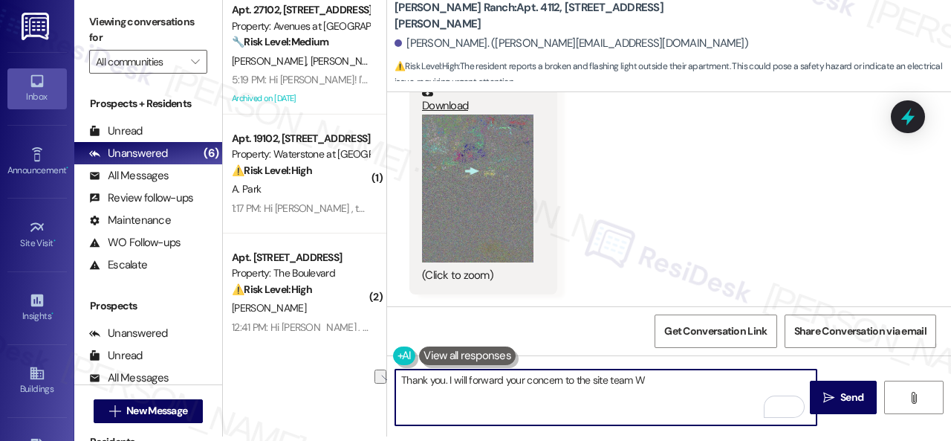
drag, startPoint x: 675, startPoint y: 375, endPoint x: 308, endPoint y: 365, distance: 367.3
click at [308, 365] on div "Apt. 27102, 12501 Broadway St Property: Avenues at Shadow Creek 🔧 Risk Level: M…" at bounding box center [587, 216] width 728 height 441
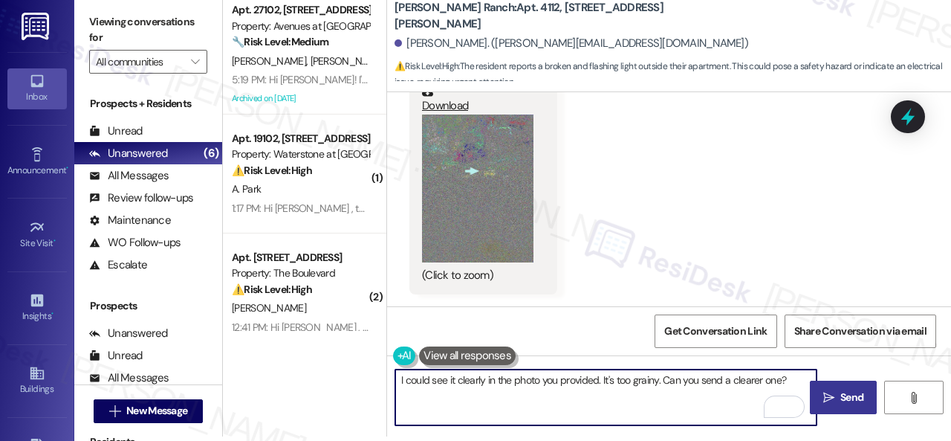
type textarea "I could see it clearly in the photo you provided. It's too grainy. Can you send…"
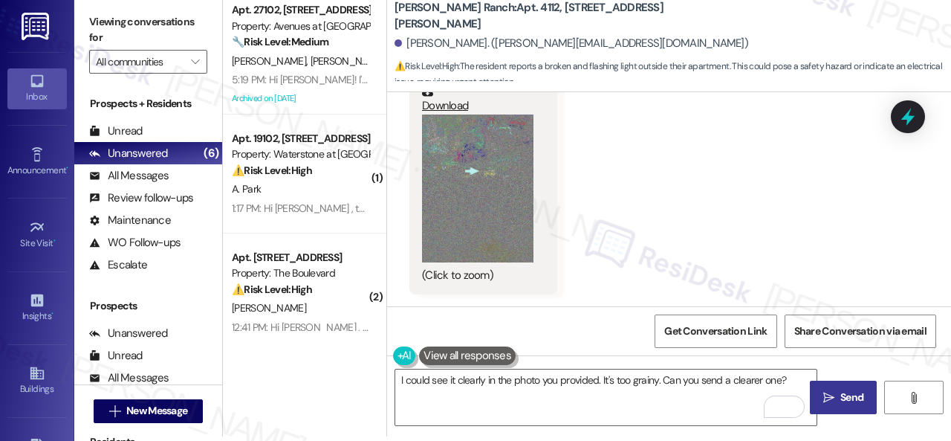
click at [838, 399] on span "Send" at bounding box center [852, 397] width 29 height 16
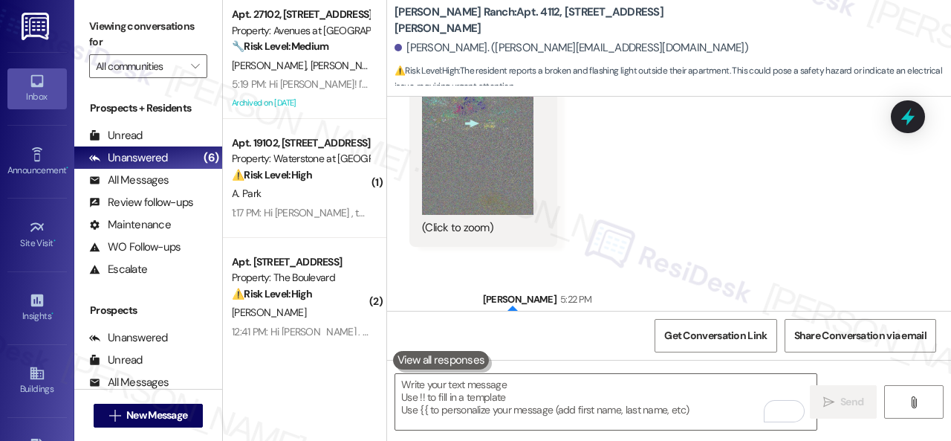
scroll to position [2162, 0]
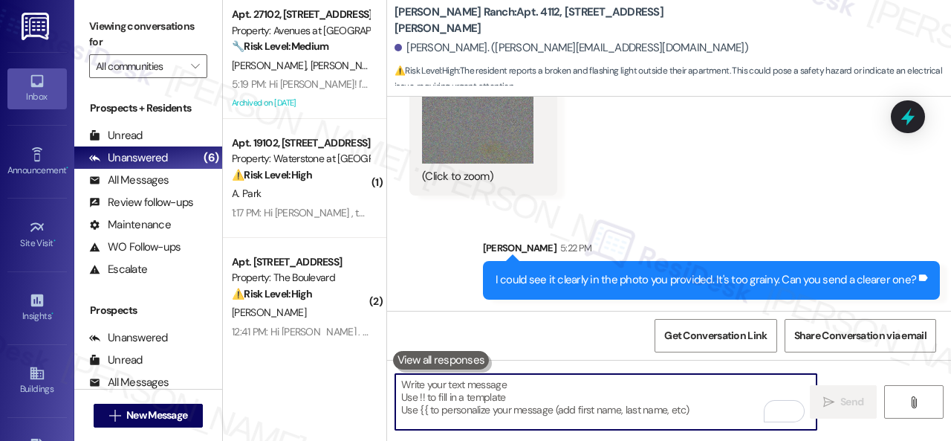
click at [505, 388] on textarea "To enrich screen reader interactions, please activate Accessibility in Grammarl…" at bounding box center [605, 402] width 421 height 56
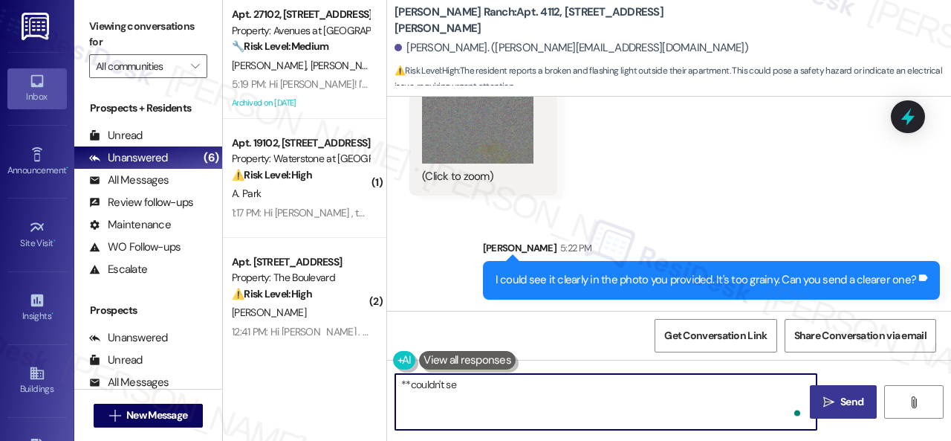
type textarea "**couldn't see"
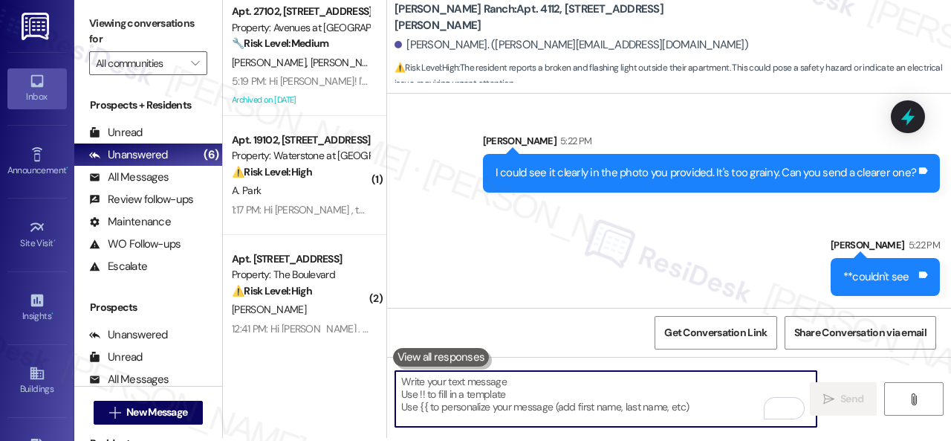
scroll to position [4, 0]
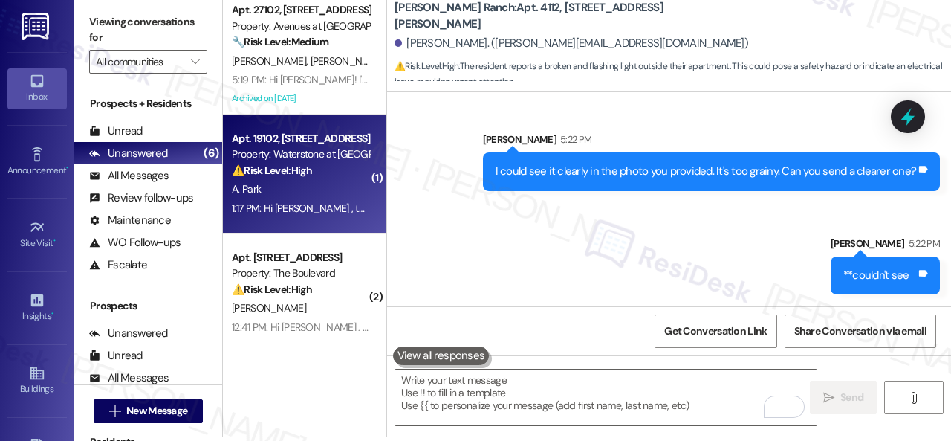
click at [336, 178] on div "⚠️ Risk Level: High The resident is reporting ants in their washing machine. Th…" at bounding box center [300, 171] width 137 height 16
type textarea "Fetching suggested responses. Please feel free to read through the conversation…"
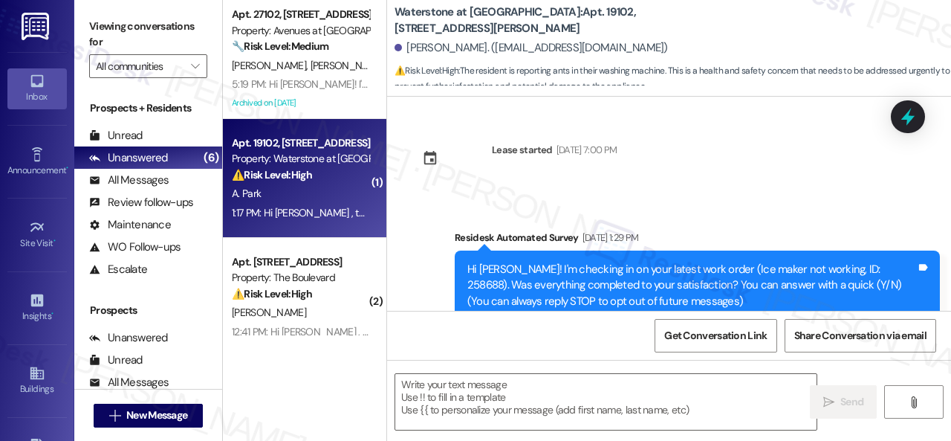
scroll to position [25832, 0]
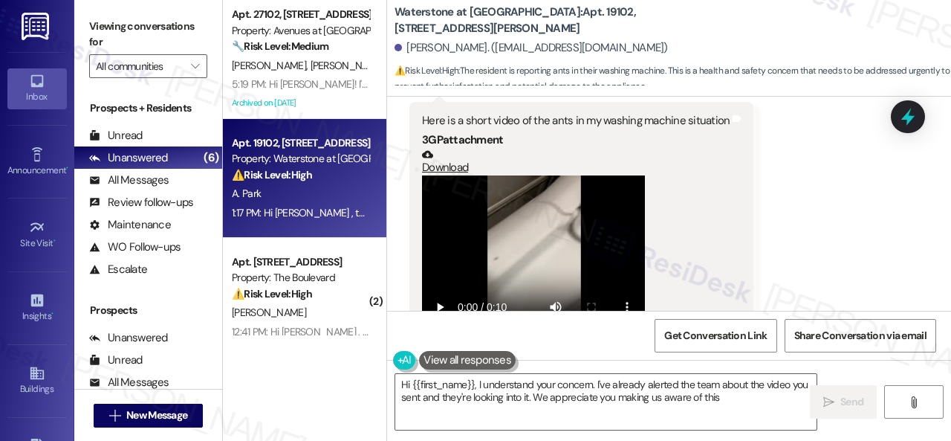
type textarea "Hi {{first_name}}, I understand your concern. I've already alerted the team abo…"
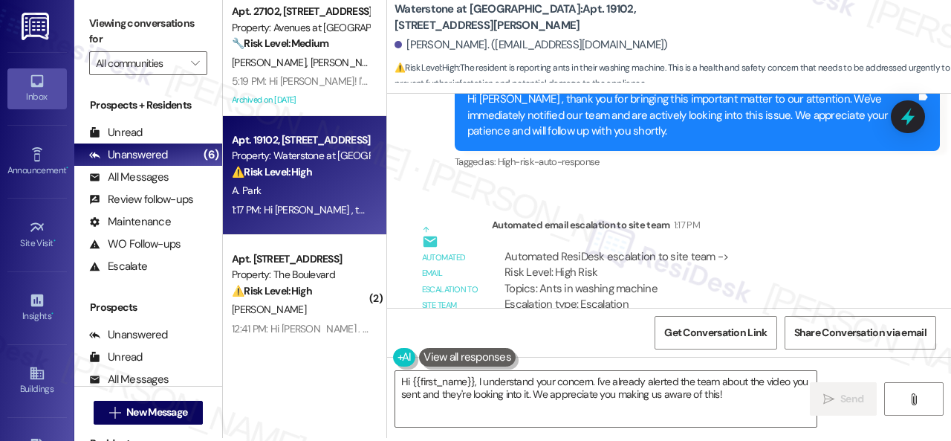
scroll to position [4, 0]
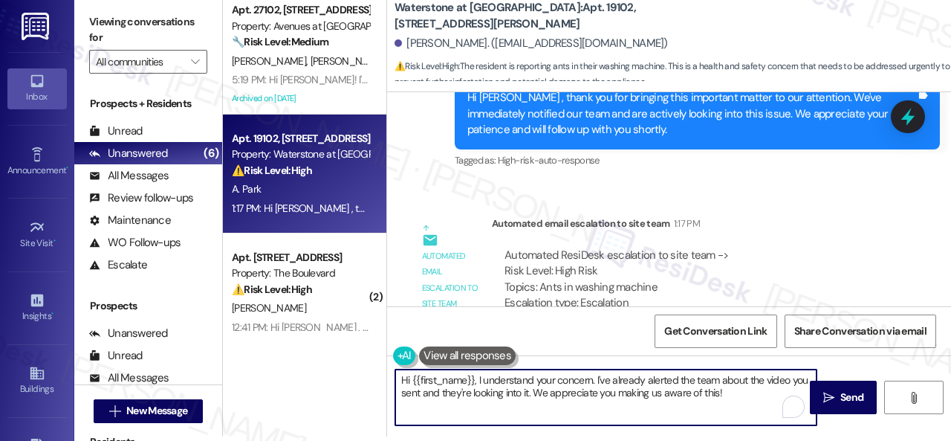
drag, startPoint x: 725, startPoint y: 393, endPoint x: 279, endPoint y: 354, distance: 446.8
click at [279, 354] on div "Apt. 27102, 12501 Broadway St Property: Avenues at Shadow Creek 🔧 Risk Level: M…" at bounding box center [587, 216] width 728 height 441
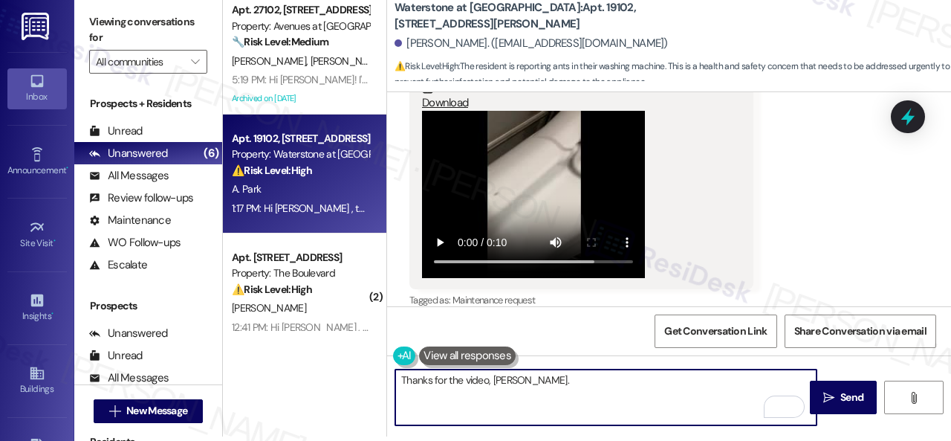
scroll to position [26190, 0]
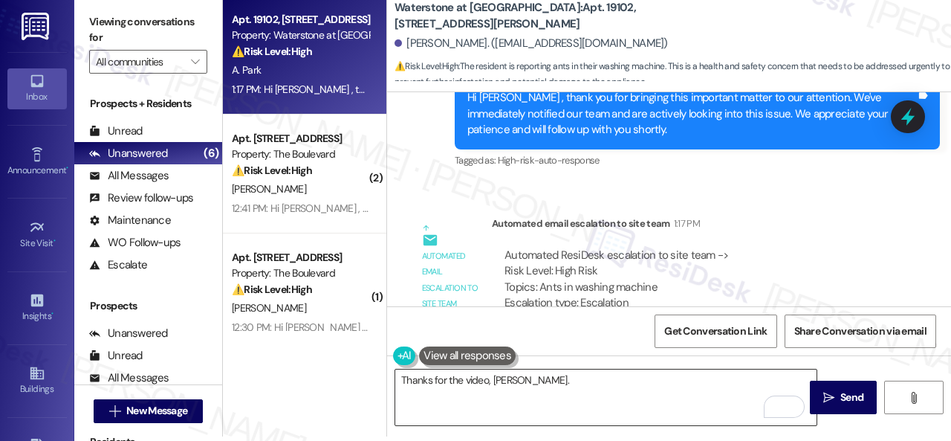
click at [693, 390] on textarea "Thanks for the video, Amy." at bounding box center [605, 397] width 421 height 56
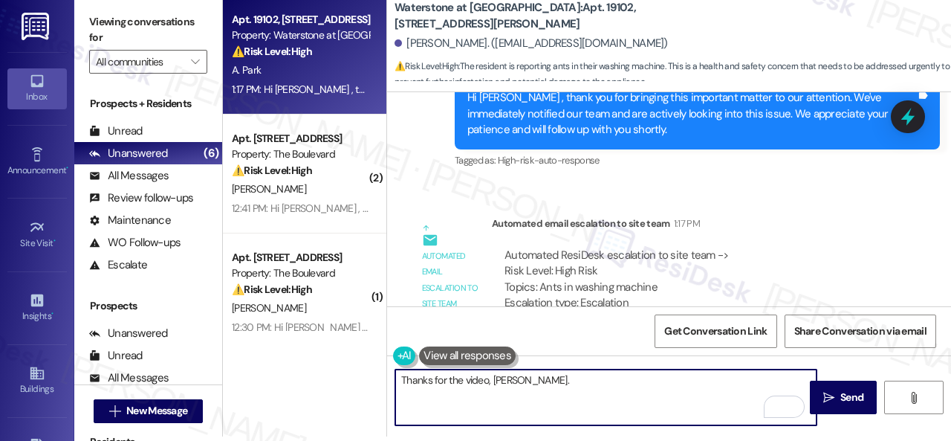
paste textarea "The site team has been informed about your inquiry or concern. I'll get back to…"
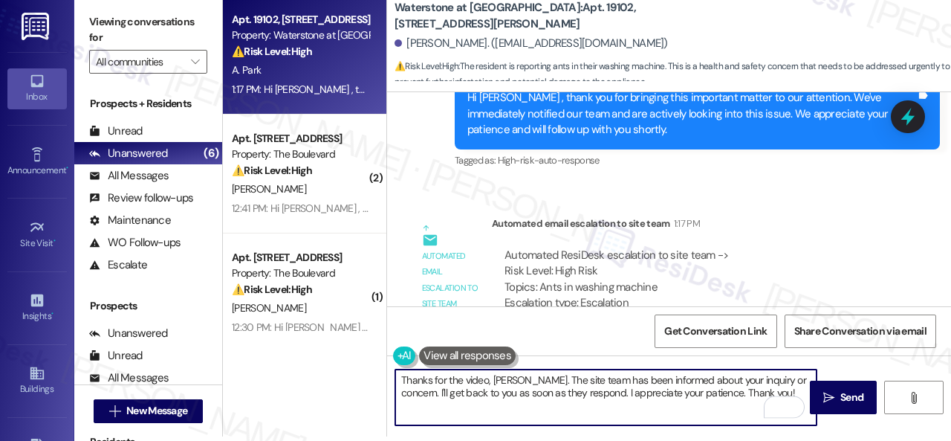
click at [720, 380] on textarea "Thanks for the video, Amy. The site team has been informed about your inquiry o…" at bounding box center [605, 397] width 421 height 56
type textarea "Thanks for the video, Amy. The site team has been informed about your concern. …"
click at [832, 399] on span " Send" at bounding box center [843, 397] width 47 height 16
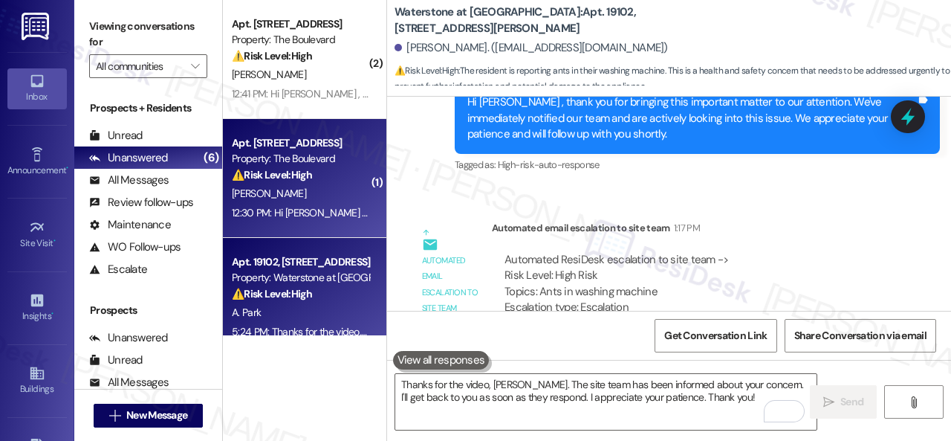
scroll to position [25832, 0]
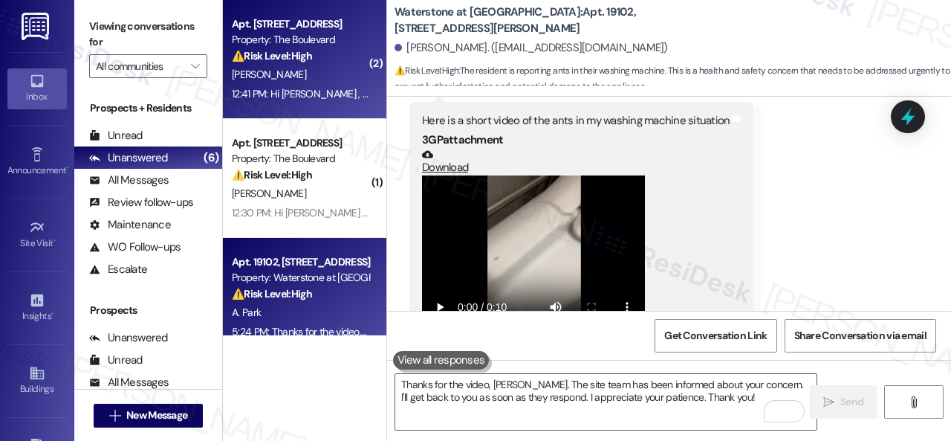
click at [321, 85] on div "12:41 PM: Hi Kiara , thank you for bringing this important matter to our attent…" at bounding box center [300, 94] width 140 height 19
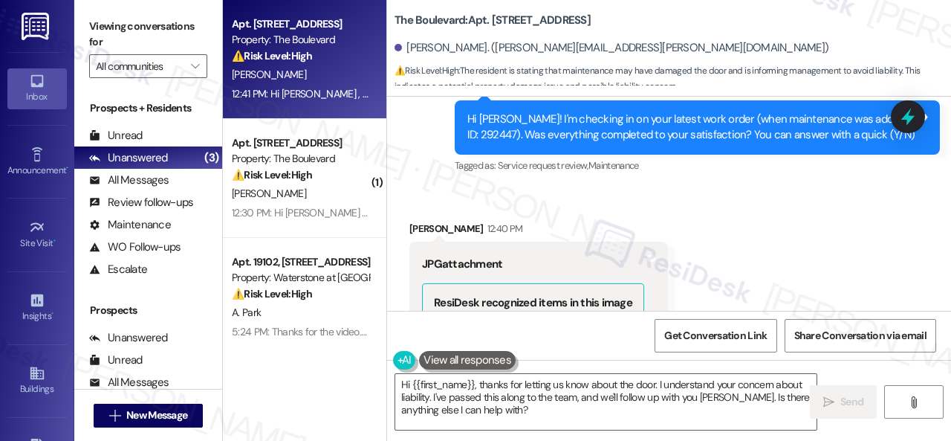
scroll to position [1660, 0]
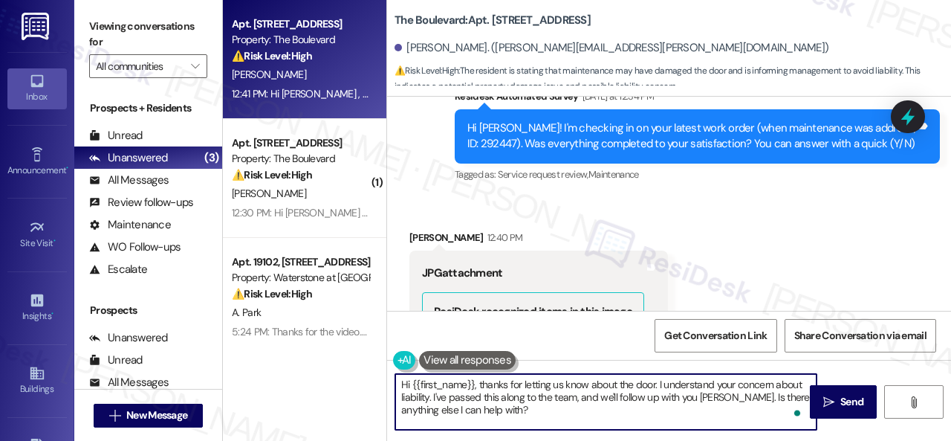
drag, startPoint x: 434, startPoint y: 396, endPoint x: 450, endPoint y: 399, distance: 15.9
click at [444, 399] on textarea "Hi {{first_name}}, thanks for letting us know about the door. I understand your…" at bounding box center [605, 402] width 421 height 56
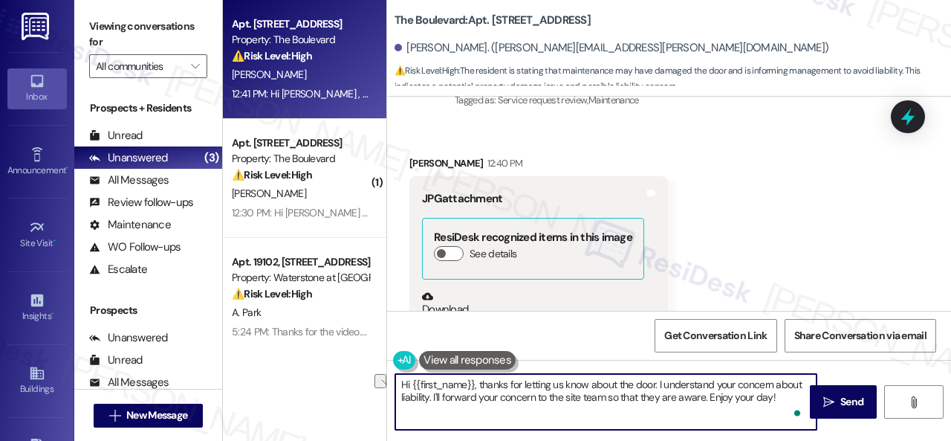
drag, startPoint x: 483, startPoint y: 387, endPoint x: 375, endPoint y: 383, distance: 108.6
click at [375, 383] on div "Apt. 5211, 4800 Skyline Dr Property: The Boulevard ⚠️ Risk Level: High The resi…" at bounding box center [587, 220] width 728 height 441
click at [578, 385] on textarea "Thanks for letting us know about the door. I understand your concern about liab…" at bounding box center [605, 402] width 421 height 56
click at [736, 401] on textarea "Thanks for letting us know about the door, [PERSON_NAME]. I understand your con…" at bounding box center [605, 402] width 421 height 56
type textarea "Thanks for letting us know about the door, [PERSON_NAME]. I understand your con…"
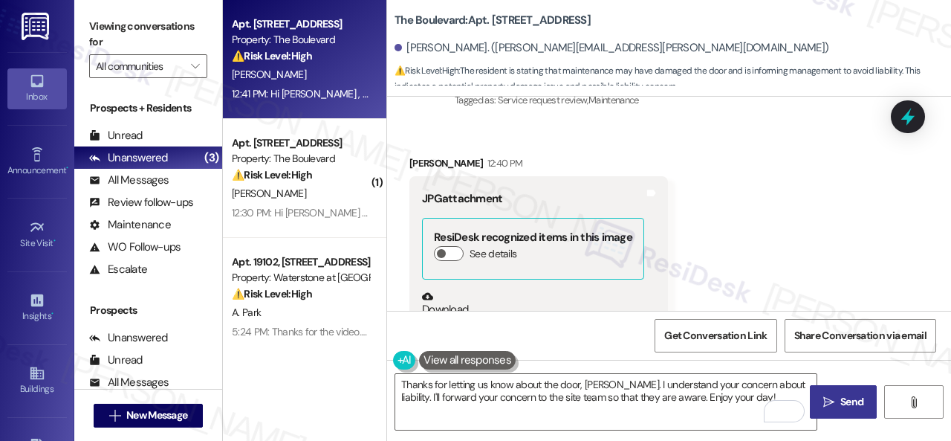
click at [850, 401] on span "Send" at bounding box center [852, 402] width 23 height 16
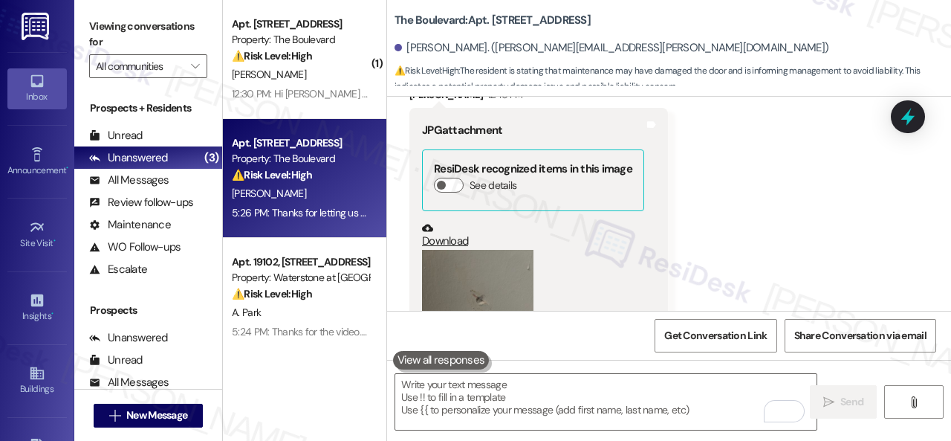
scroll to position [1928, 0]
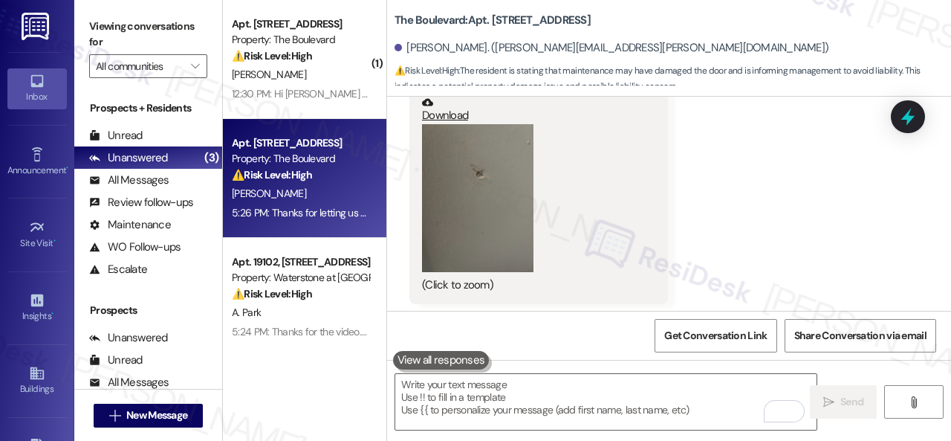
click at [522, 216] on button "Zoom image" at bounding box center [477, 198] width 111 height 149
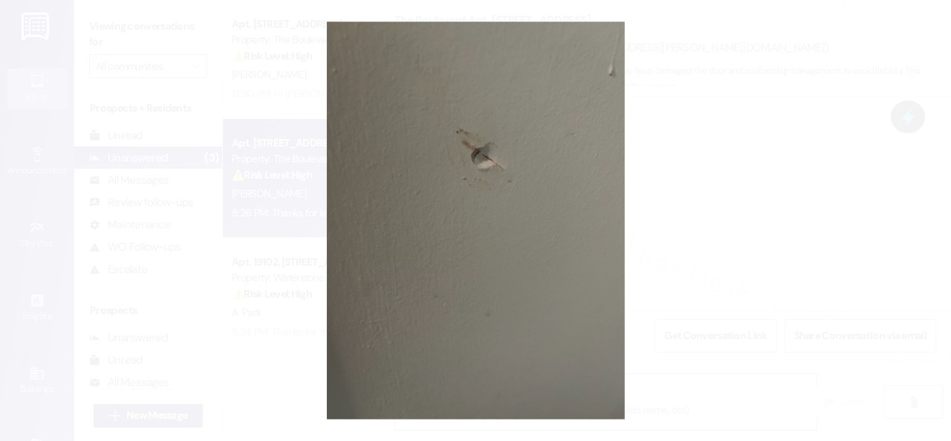
click at [560, 204] on button "Unzoom image" at bounding box center [475, 220] width 951 height 441
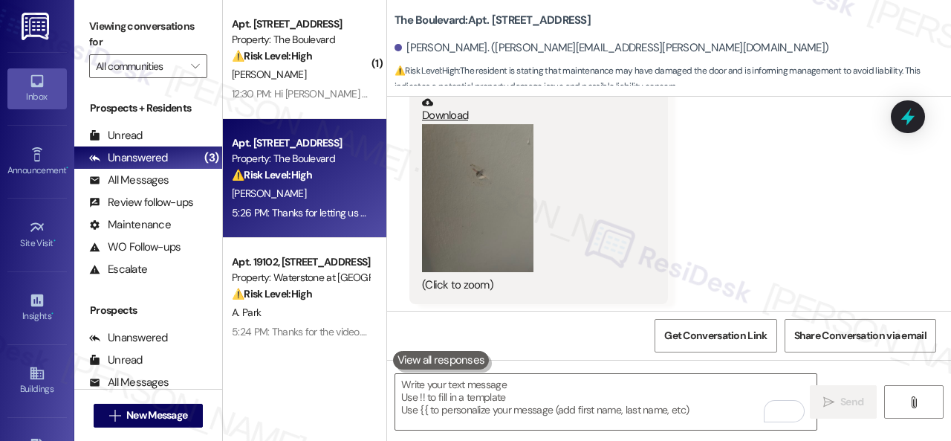
click at [715, 206] on div "Received via SMS Kiara Jackson 12:40 PM JPG attachment ResiDesk recognized item…" at bounding box center [669, 204] width 564 height 552
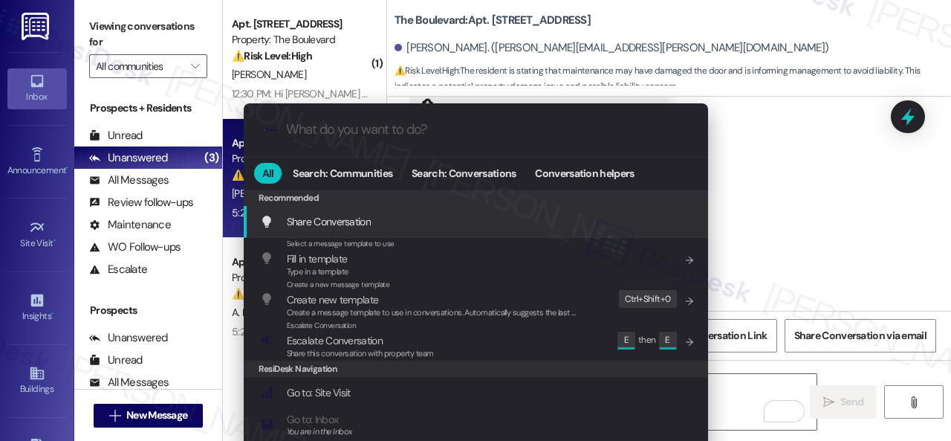
click at [858, 164] on div ".cls-1{fill:#0a055f;}.cls-2{fill:#0cc4c4;} resideskLogoBlueOrange All Search: C…" at bounding box center [475, 220] width 951 height 441
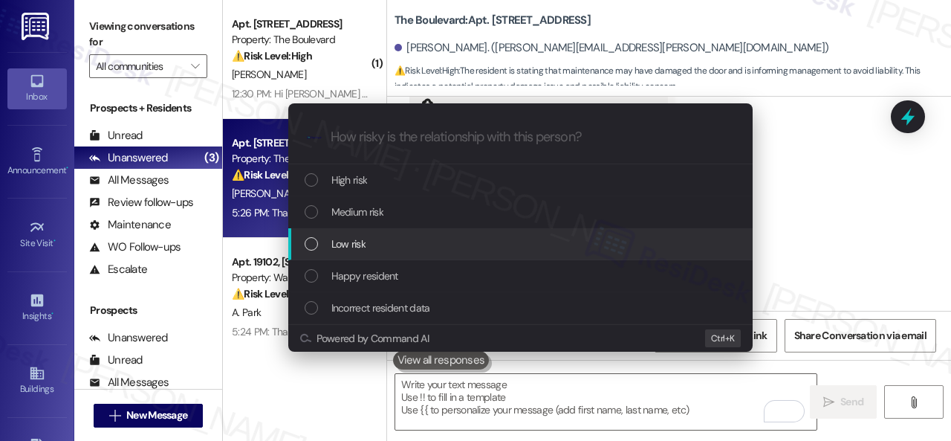
click at [348, 246] on span "Low risk" at bounding box center [348, 244] width 34 height 16
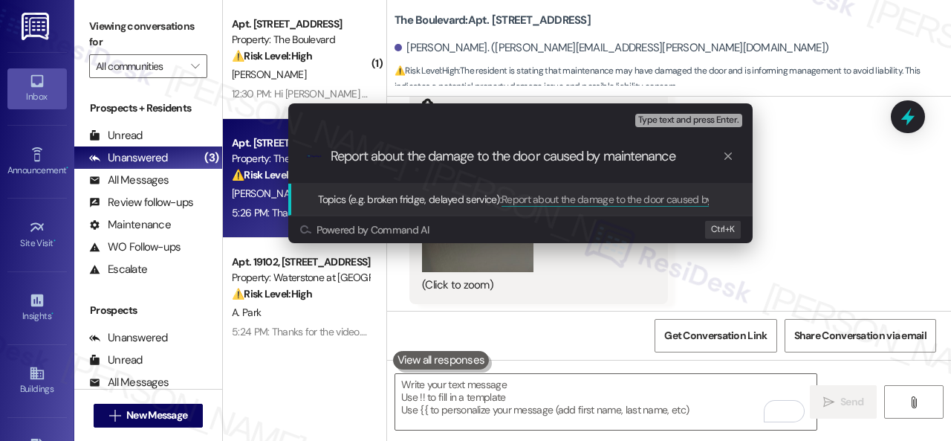
type input "Report about the damage to the door caused by maintenance."
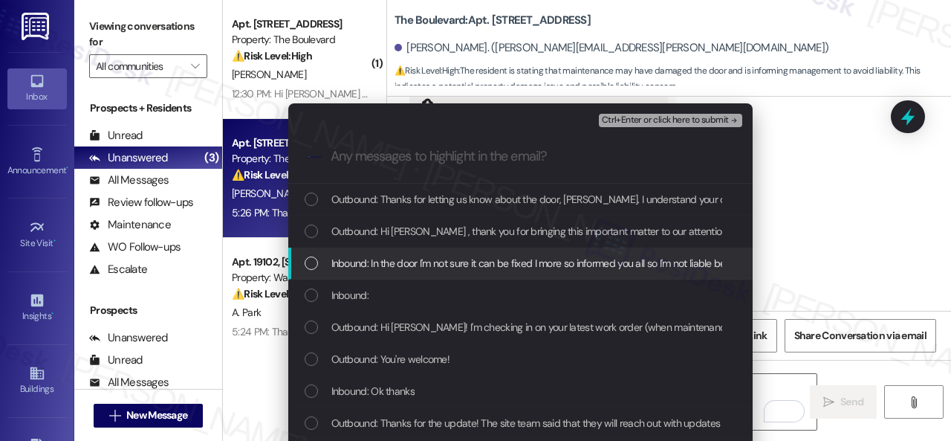
click at [371, 259] on span "Inbound: In the door I'm not sure it can be fixed I more so informed you all so…" at bounding box center [608, 263] width 554 height 16
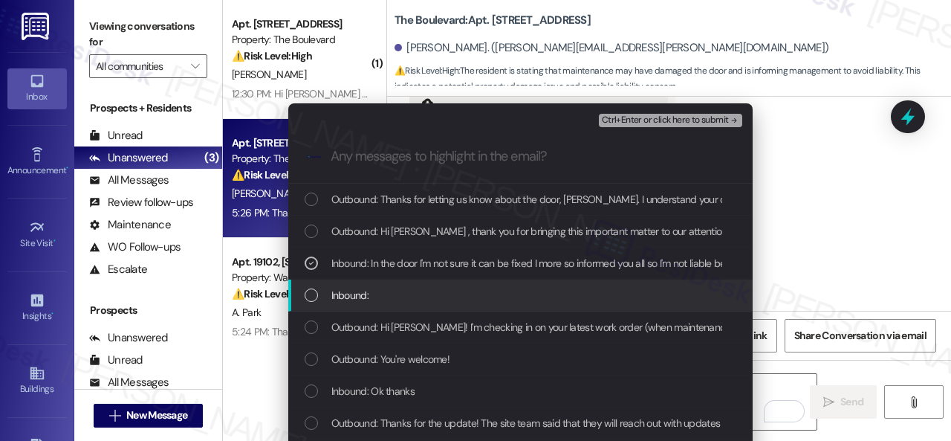
click at [352, 296] on span "Inbound:" at bounding box center [349, 295] width 37 height 16
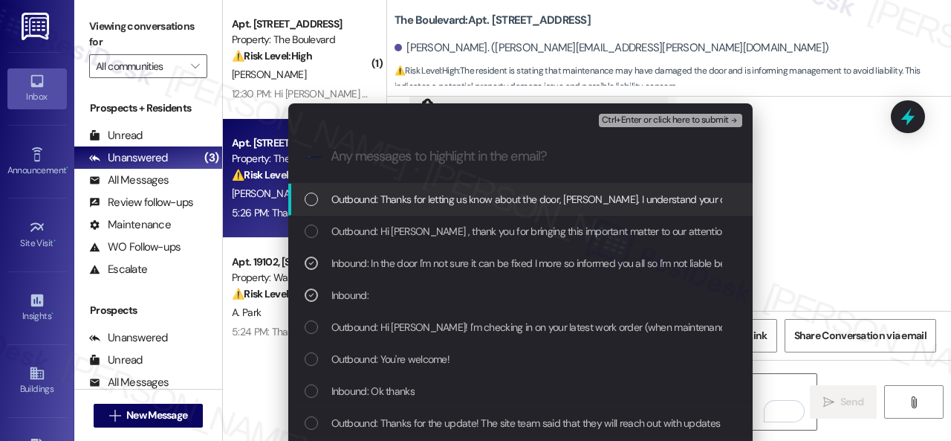
click at [621, 117] on span "Ctrl+Enter or click here to submit" at bounding box center [665, 120] width 127 height 10
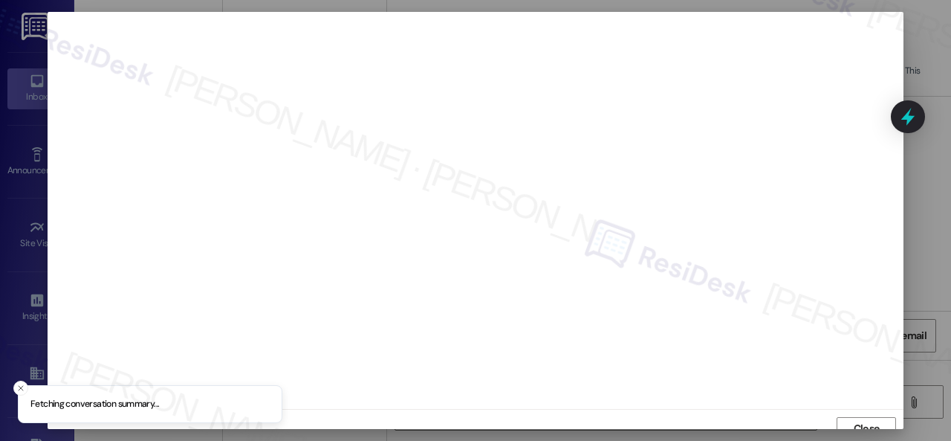
scroll to position [11, 0]
click at [878, 412] on span "Close" at bounding box center [867, 417] width 32 height 16
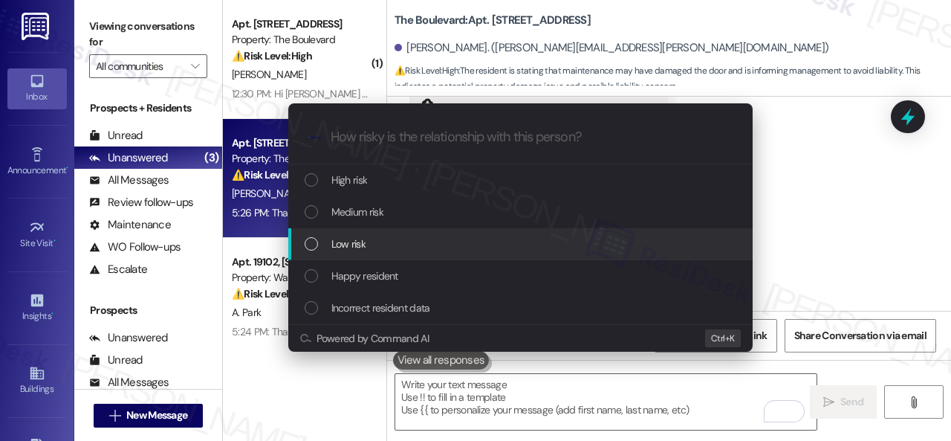
click at [348, 243] on span "Low risk" at bounding box center [348, 244] width 34 height 16
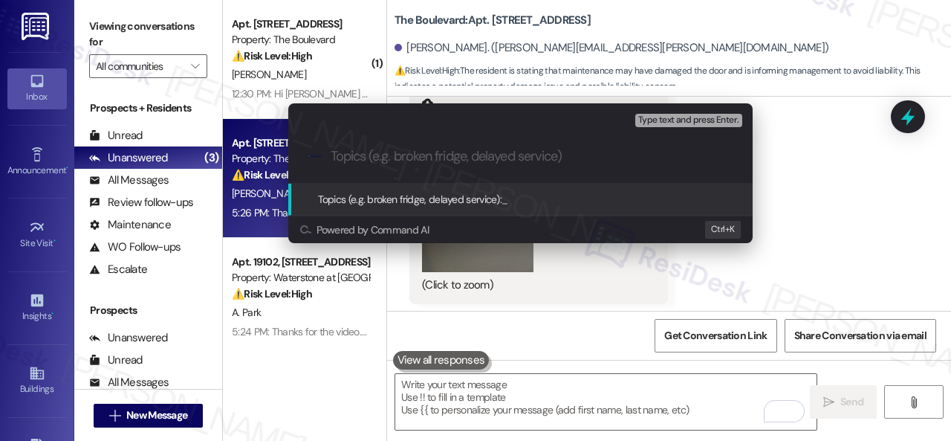
paste input "Report about the damage to the door caused by maintenance."
type input "Report about the damage to the door caused by maintenance."
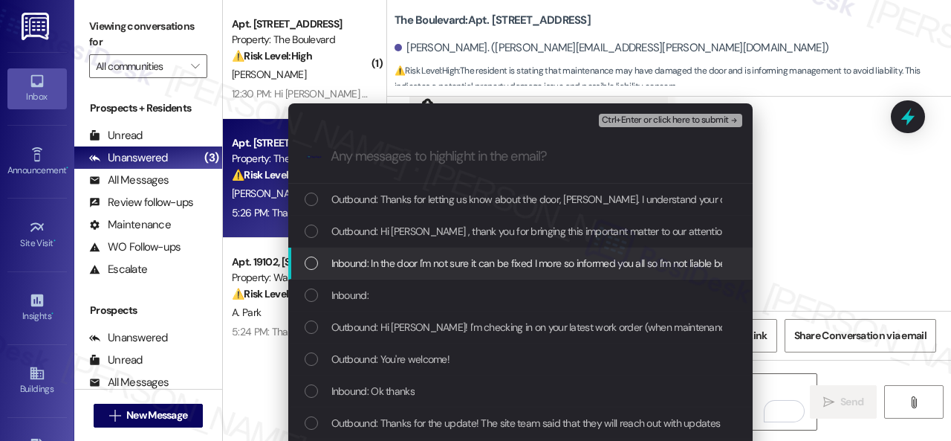
click at [397, 268] on span "Inbound: In the door I'm not sure it can be fixed I more so informed you all so…" at bounding box center [608, 263] width 554 height 16
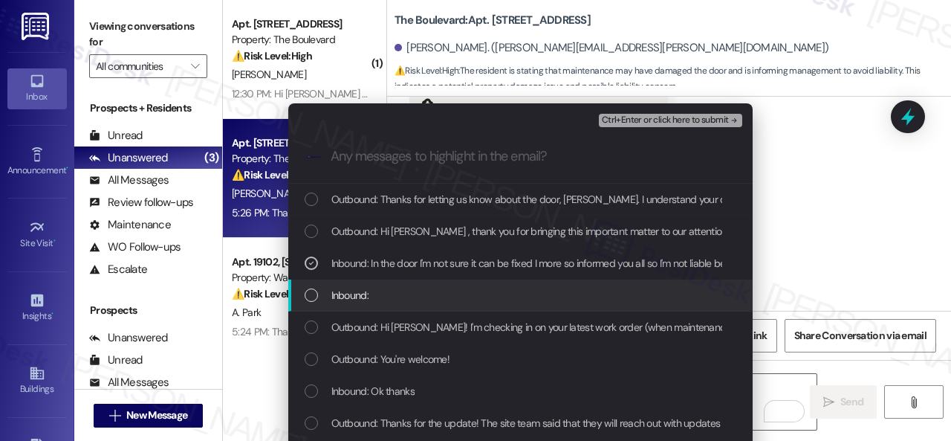
click at [348, 295] on span "Inbound:" at bounding box center [349, 295] width 37 height 16
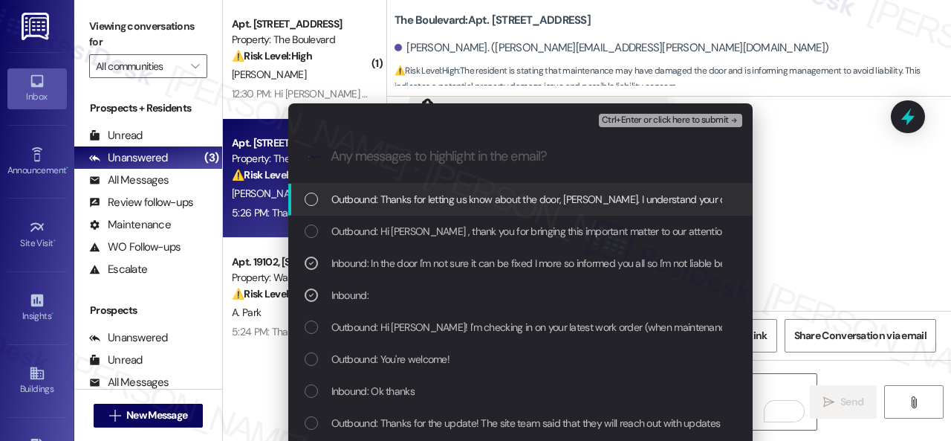
click at [634, 119] on span "Ctrl+Enter or click here to submit" at bounding box center [665, 120] width 127 height 10
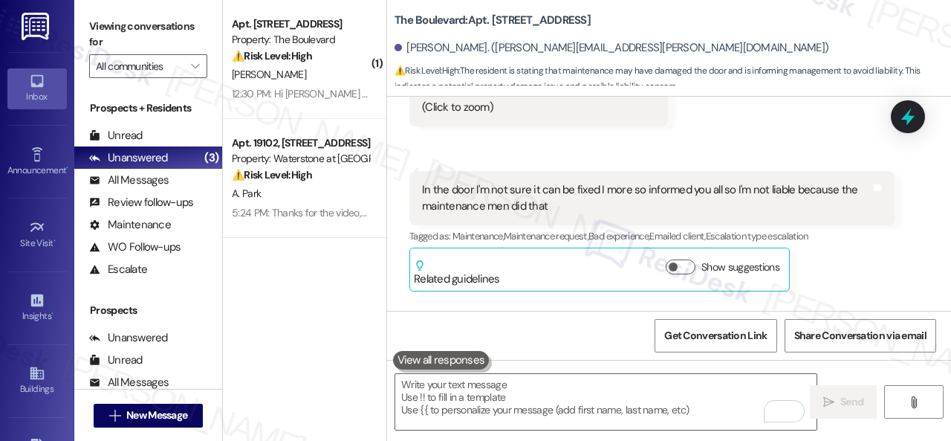
scroll to position [2244, 0]
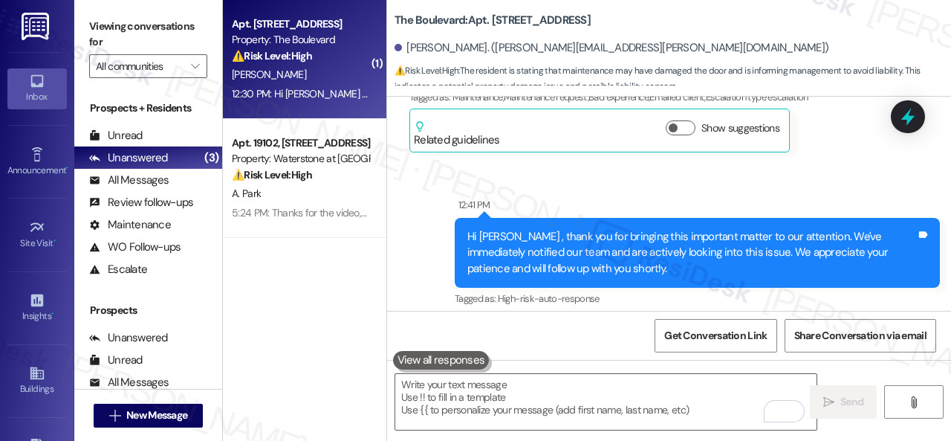
click at [326, 77] on div "C. Woods" at bounding box center [300, 74] width 140 height 19
type textarea "Fetching suggested responses. Please feel free to read through the conversation…"
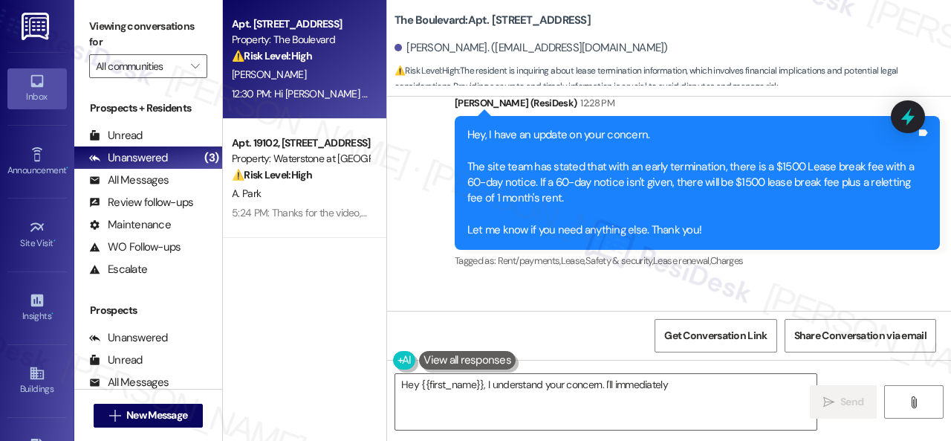
scroll to position [10739, 0]
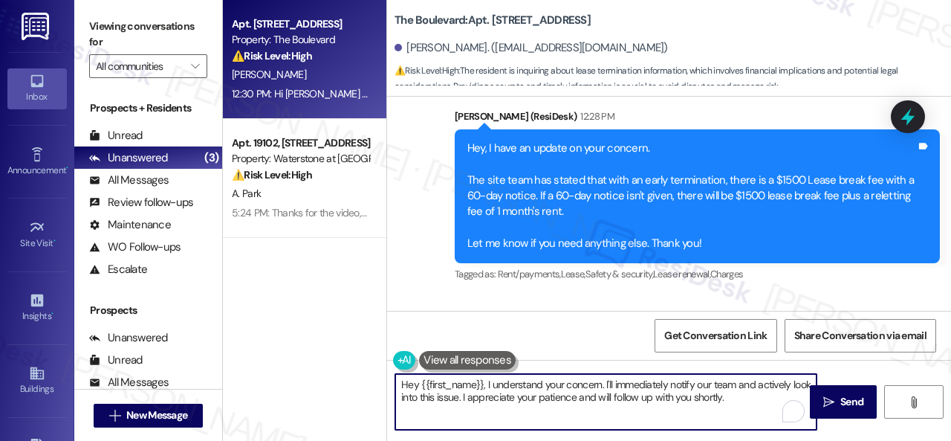
drag, startPoint x: 436, startPoint y: 380, endPoint x: 281, endPoint y: 346, distance: 158.3
click at [281, 346] on div "Apt. 4924, 4800 Skyline Dr Property: The Boulevard ⚠️ Risk Level: High The resi…" at bounding box center [587, 220] width 728 height 441
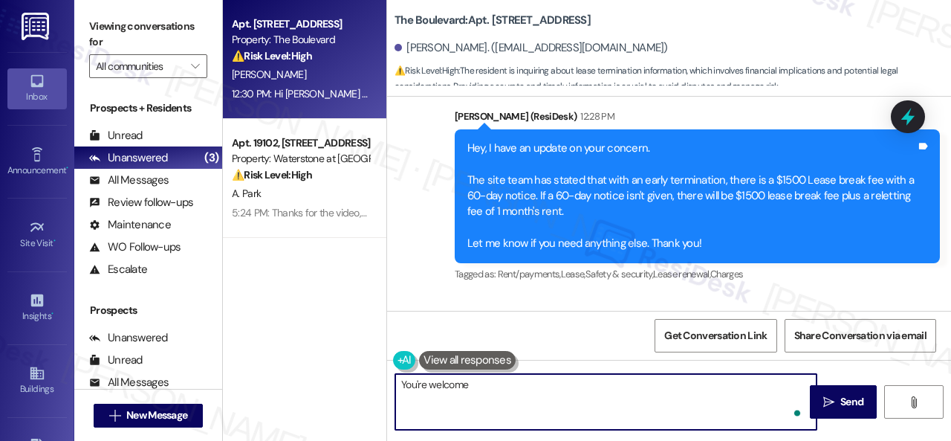
type textarea "You're welcome!"
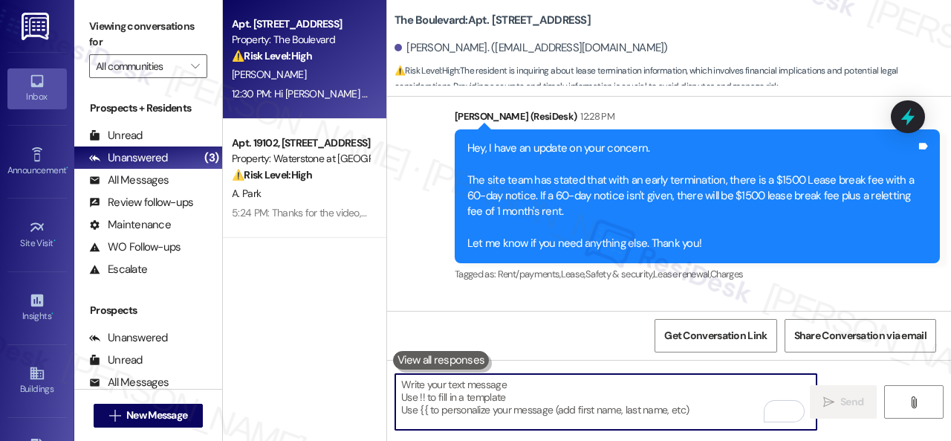
scroll to position [10813, 0]
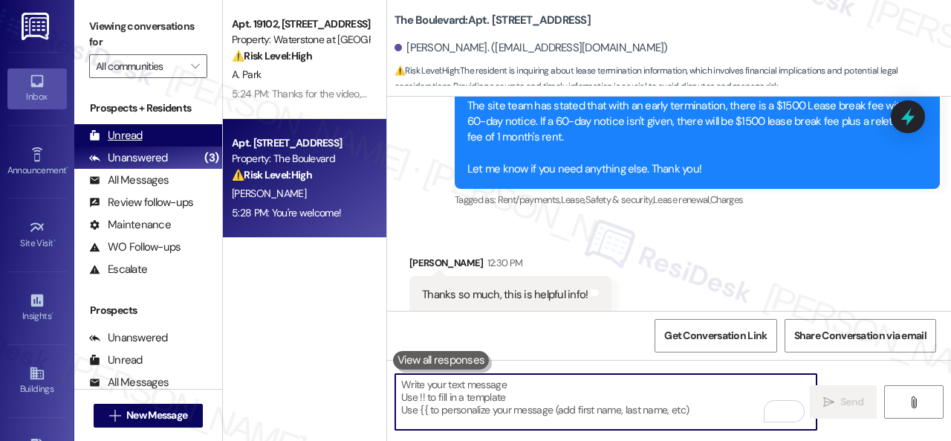
click at [135, 135] on div "Unread" at bounding box center [116, 136] width 54 height 16
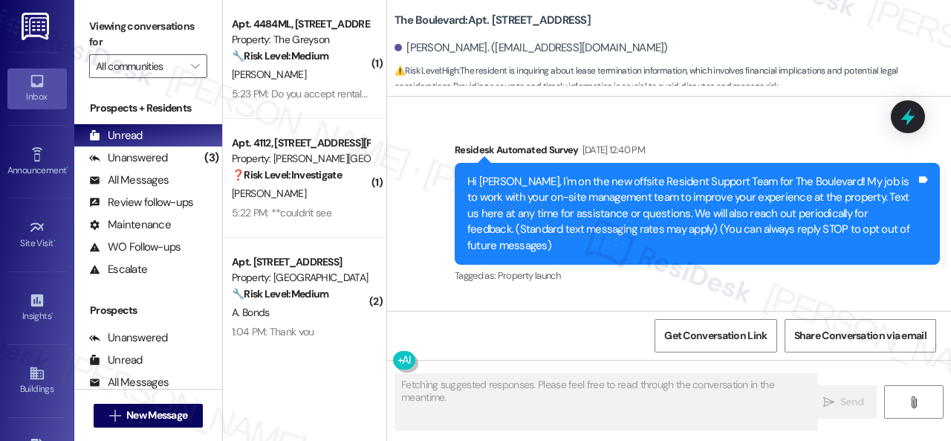
type textarea "Fetching suggested responses. Please feel free to read through the conversation…"
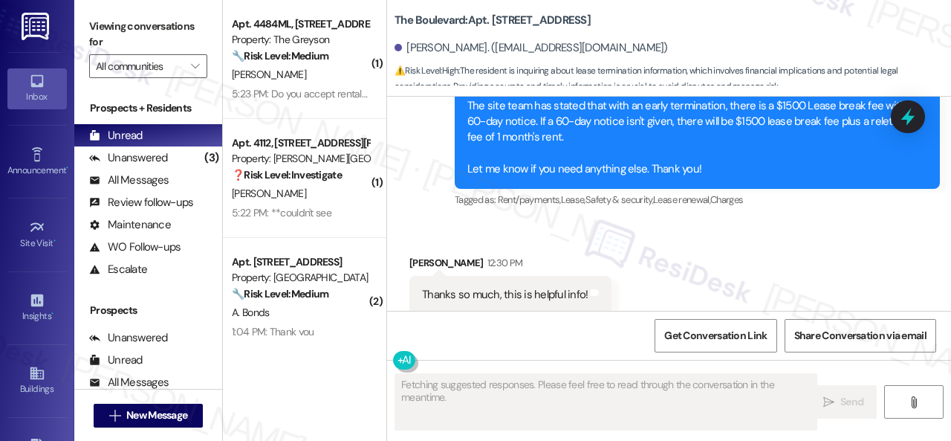
click at [337, 72] on div "F. Phipps" at bounding box center [300, 74] width 140 height 19
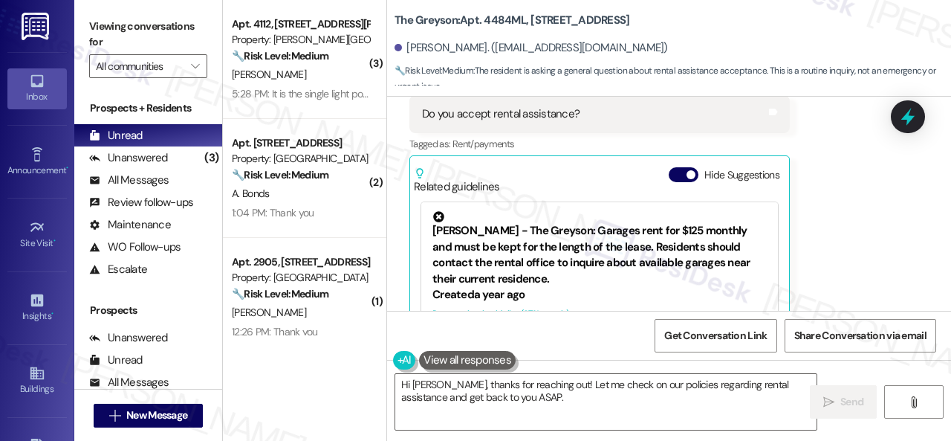
scroll to position [3358, 0]
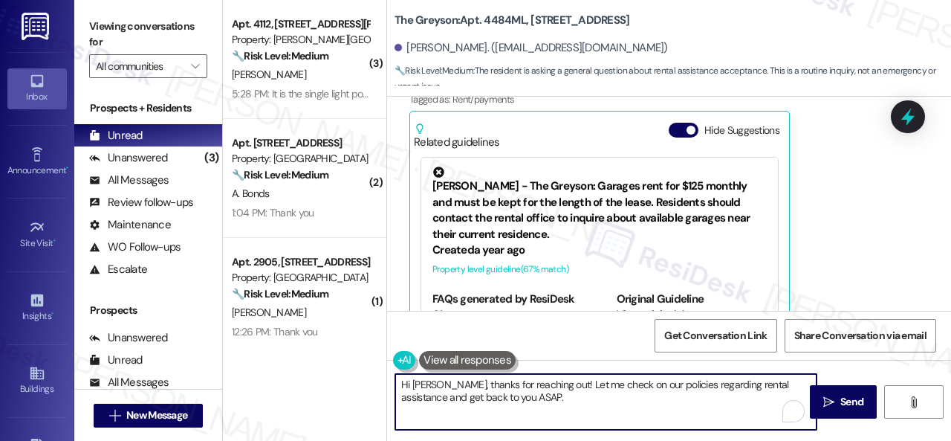
drag, startPoint x: 606, startPoint y: 386, endPoint x: 712, endPoint y: 383, distance: 105.6
click at [712, 383] on textarea "Hi Farrah, thanks for reaching out! Let me check on our policies regarding rent…" at bounding box center [605, 402] width 421 height 56
click at [449, 401] on textarea "Hi Farrah, thanks for reaching out! Let me check with the site team regarding y…" at bounding box center [605, 402] width 421 height 56
click at [627, 396] on textarea "Hi Farrah, thanks for reaching out! Let me check with the site team regarding y…" at bounding box center [605, 402] width 421 height 56
drag, startPoint x: 547, startPoint y: 383, endPoint x: 441, endPoint y: 381, distance: 105.6
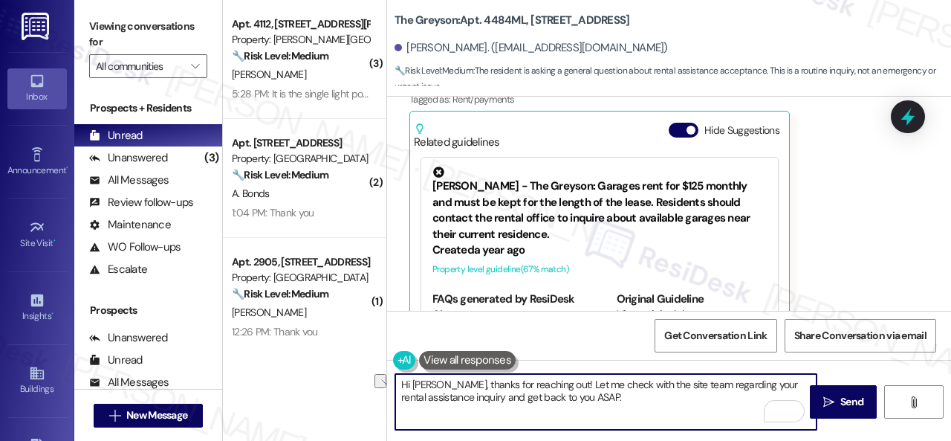
click at [441, 381] on textarea "Hi Farrah, thanks for reaching out! Let me check with the site team regarding y…" at bounding box center [605, 402] width 421 height 56
click at [538, 396] on textarea "Hi Farrah, let me check with the site team regarding your rental assistance inq…" at bounding box center [605, 402] width 421 height 56
type textarea "Hi Farrah, let me check with the site team regarding your rental assistance inq…"
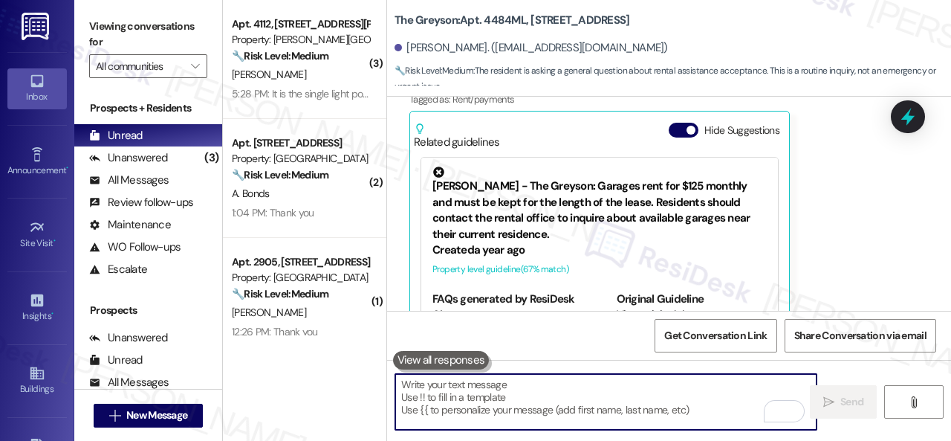
scroll to position [3356, 0]
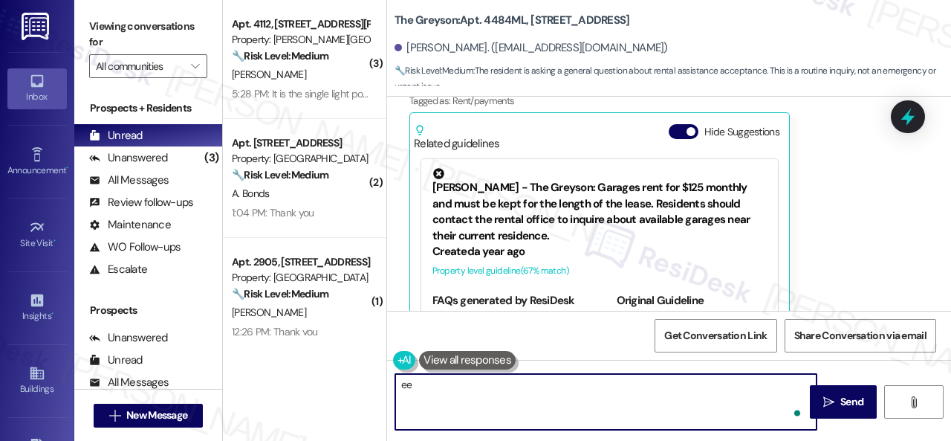
type textarea "ee"
click at [887, 252] on div "Received via SMS Farrah Phipps Question 5:23 PM Do you accept rental assistance…" at bounding box center [669, 169] width 564 height 349
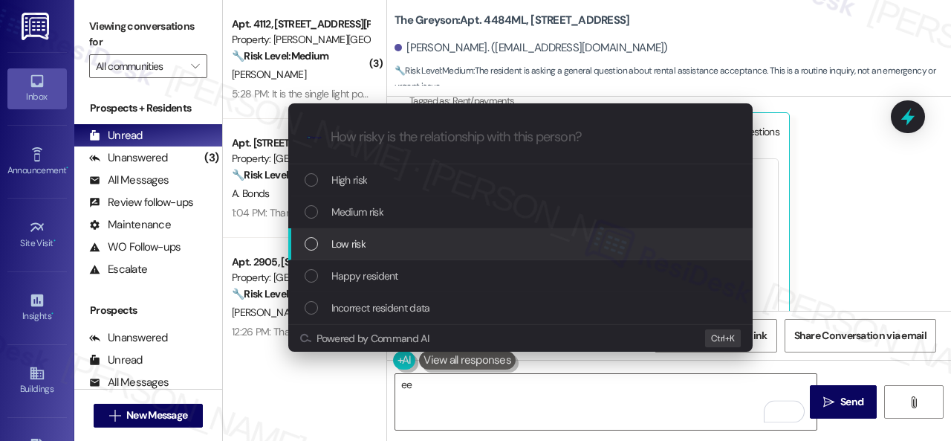
click at [364, 237] on span "Low risk" at bounding box center [348, 244] width 34 height 16
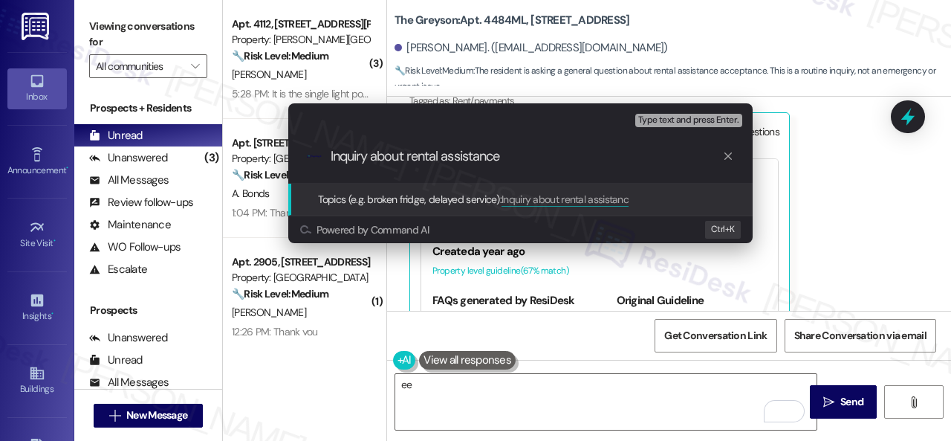
type input "Inquiry about rental assistance."
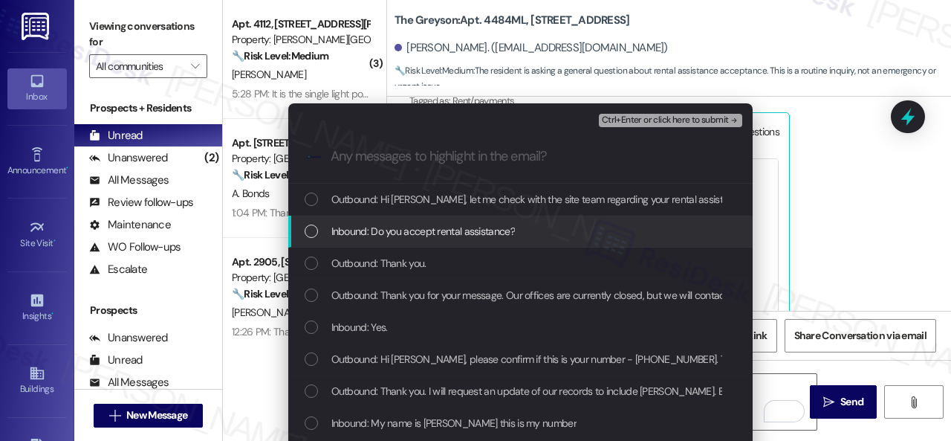
click at [402, 233] on span "Inbound: Do you accept rental assistance?" at bounding box center [423, 231] width 184 height 16
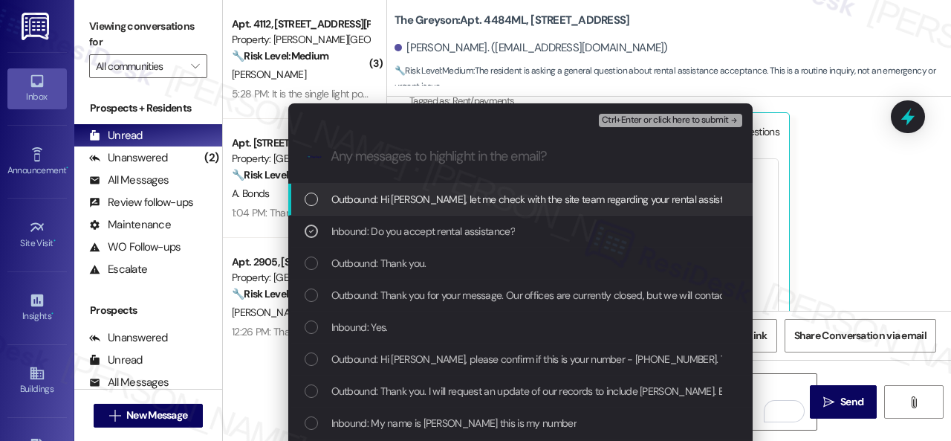
click at [634, 117] on span "Ctrl+Enter or click here to submit" at bounding box center [665, 120] width 127 height 10
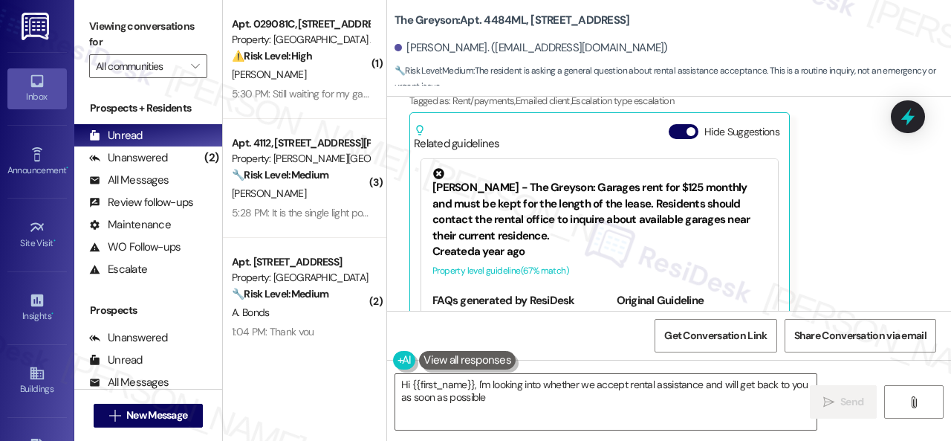
type textarea "Hi {{first_name}}, I'm looking into whether we accept rental assistance and wil…"
click at [877, 280] on div "Received via SMS Farrah Phipps Question 5:23 PM Do you accept rental assistance…" at bounding box center [669, 169] width 564 height 349
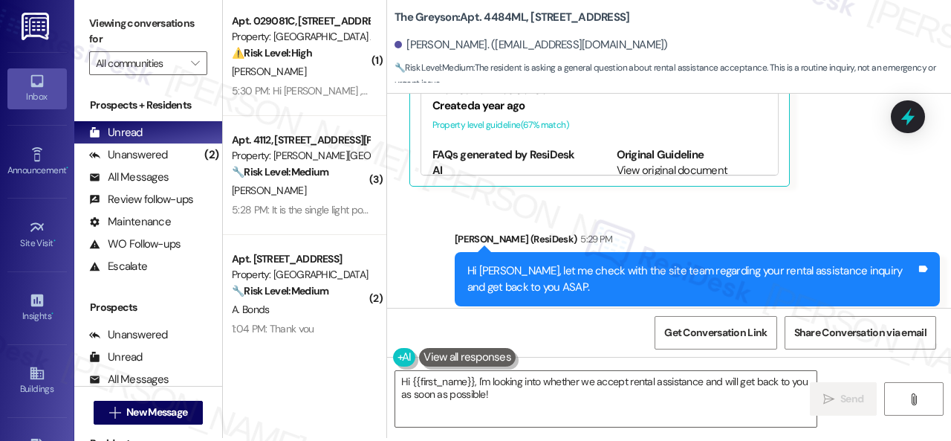
scroll to position [4, 0]
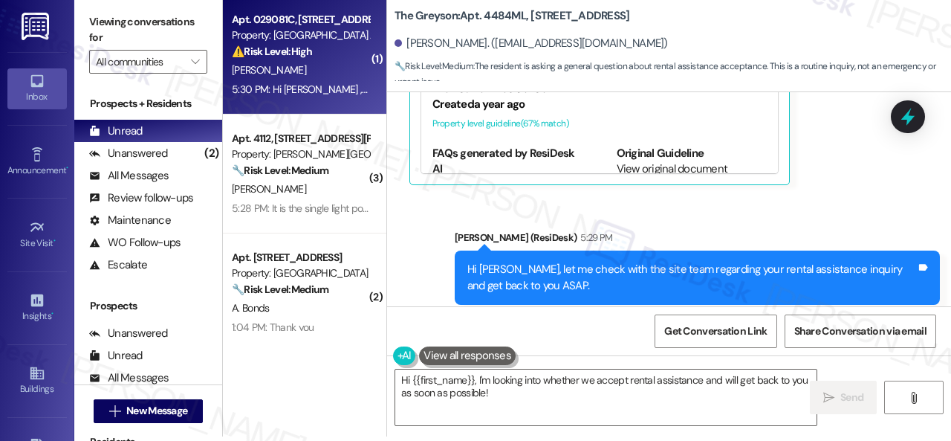
click at [312, 75] on div "A. Horne" at bounding box center [300, 70] width 140 height 19
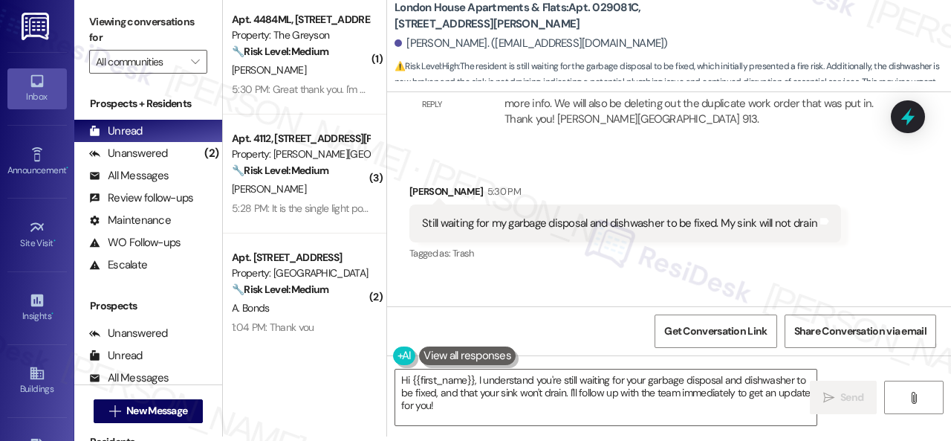
scroll to position [1475, 0]
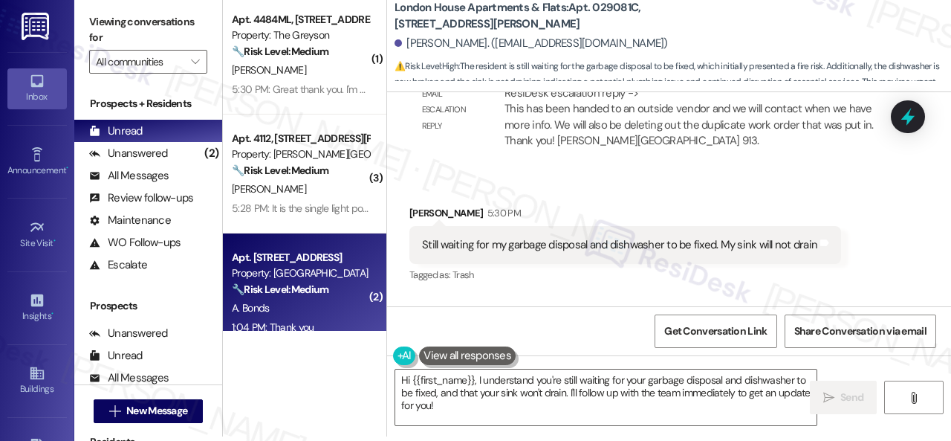
drag, startPoint x: 479, startPoint y: 411, endPoint x: 273, endPoint y: 305, distance: 230.7
click at [282, 322] on div "( 1 ) Apt. 4484ML, 4460 Mountain Laurel Road Property: The Greyson 🔧 Risk Level…" at bounding box center [587, 216] width 728 height 441
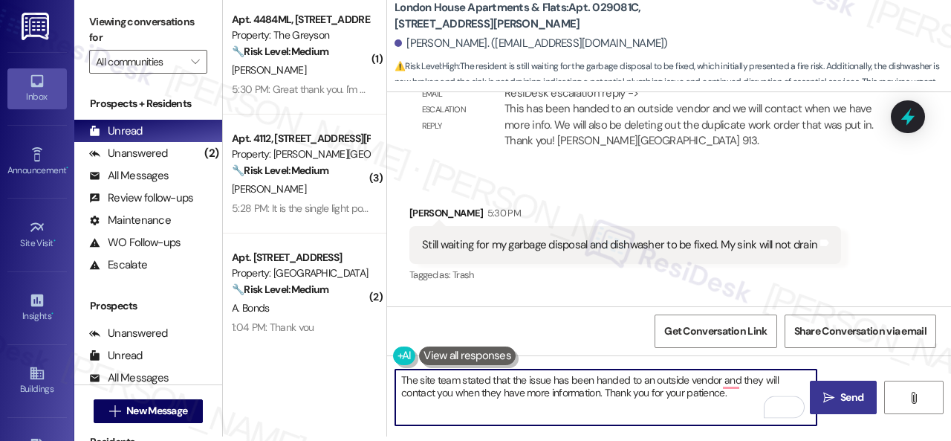
type textarea "The site team stated that the issue has been handed to an outside vendor and th…"
click at [838, 398] on span "Send" at bounding box center [852, 397] width 29 height 16
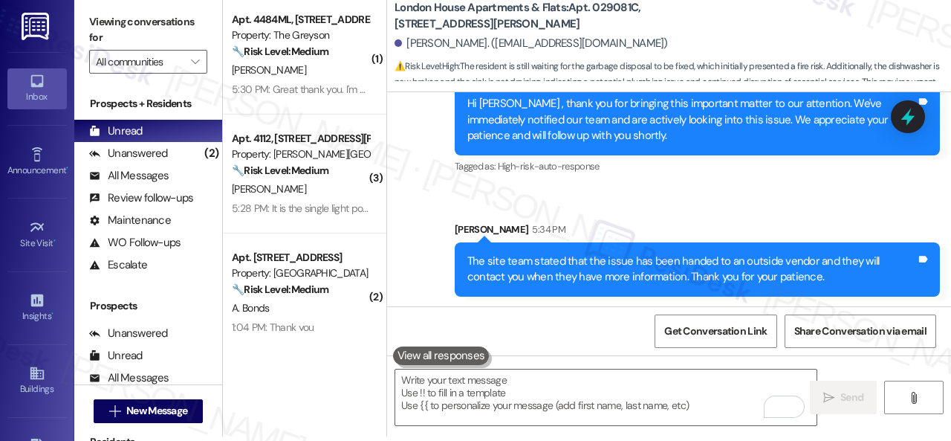
scroll to position [1744, 0]
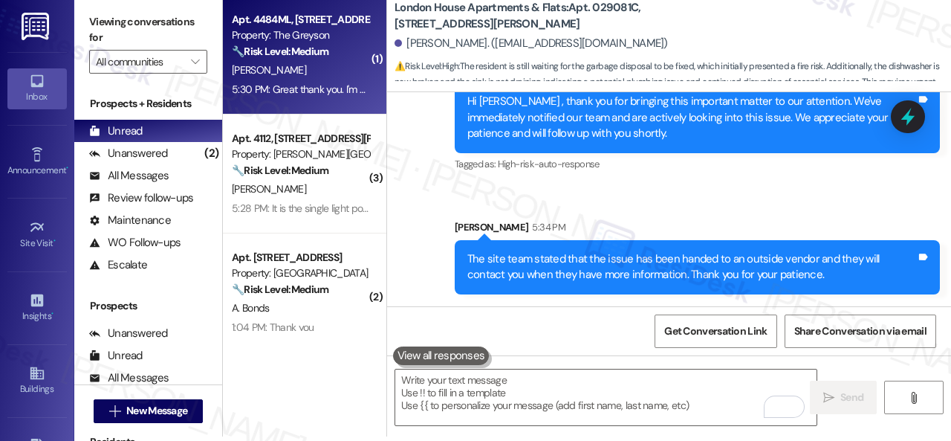
click at [302, 69] on div "F. Phipps" at bounding box center [300, 70] width 140 height 19
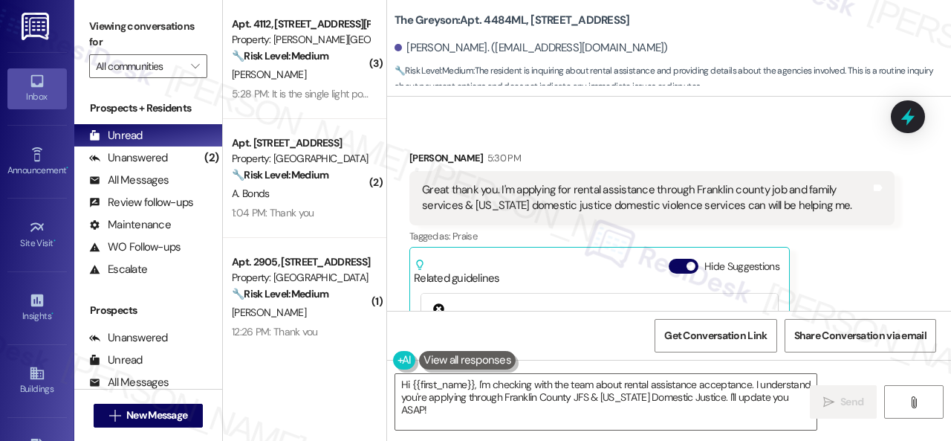
scroll to position [3808, 0]
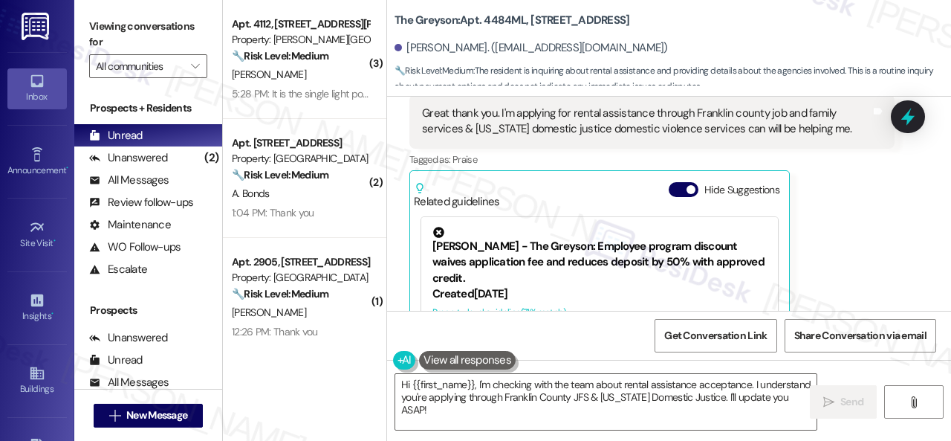
click at [309, 363] on div "( 3 ) Apt. 4112, 4101 S Custer Rd Property: Craig Ranch 🔧 Risk Level: Medium Th…" at bounding box center [587, 220] width 728 height 441
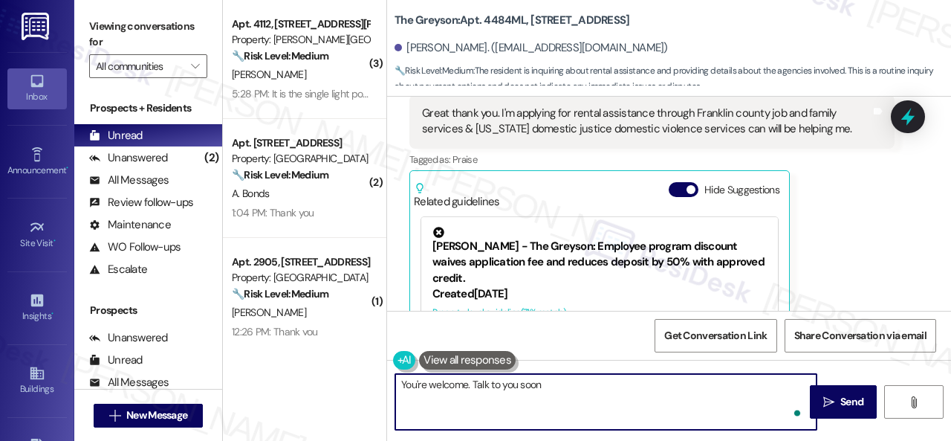
type textarea "You're welcome. Talk to you soon!"
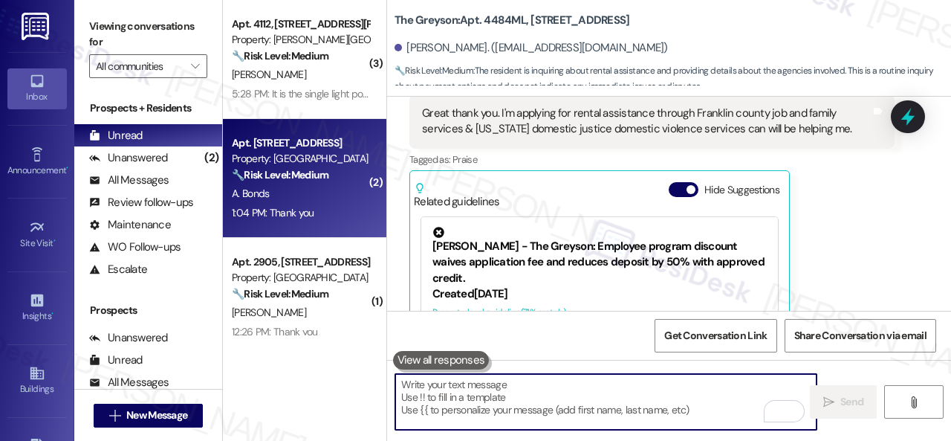
scroll to position [3882, 0]
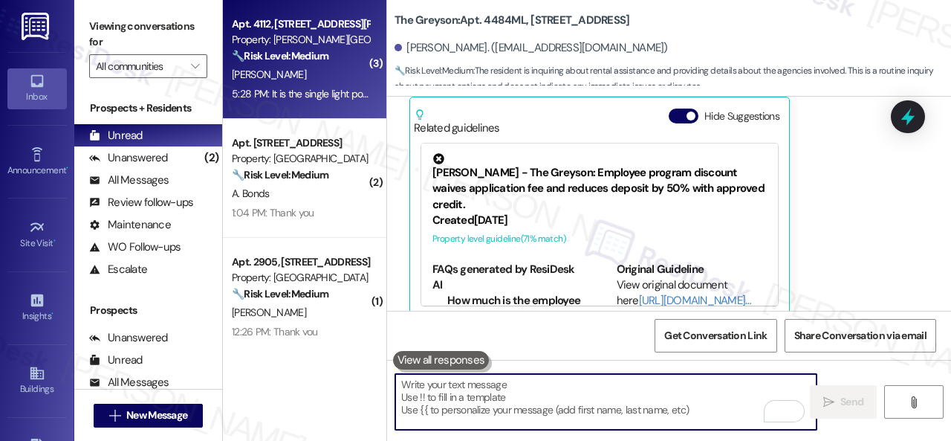
click at [305, 77] on div "D. Newman" at bounding box center [300, 74] width 140 height 19
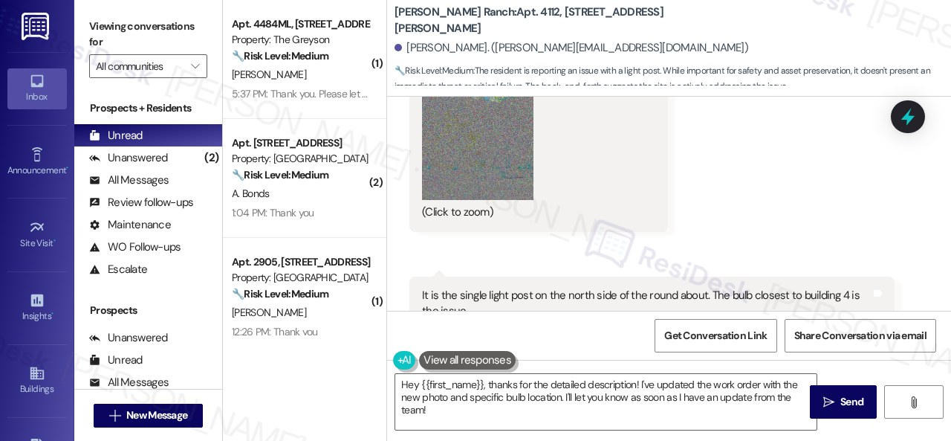
scroll to position [2661, 0]
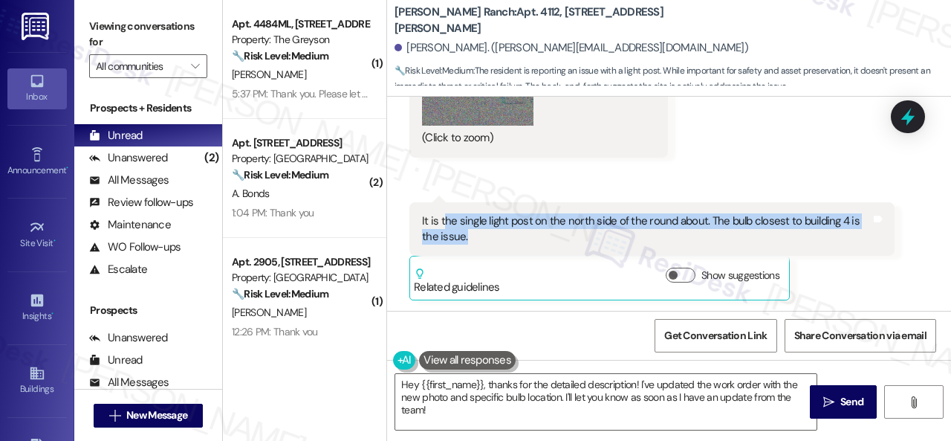
drag, startPoint x: 443, startPoint y: 222, endPoint x: 697, endPoint y: 230, distance: 254.3
click at [697, 230] on div "It is the single light post on the north side of the round about. The bulb clos…" at bounding box center [646, 229] width 449 height 32
copy div "he single light post on the north side of the round about. The bulb closest to …"
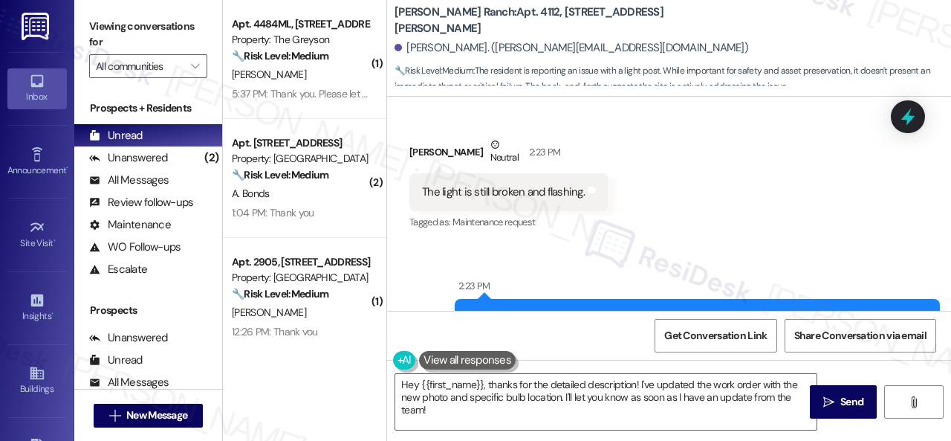
scroll to position [654, 0]
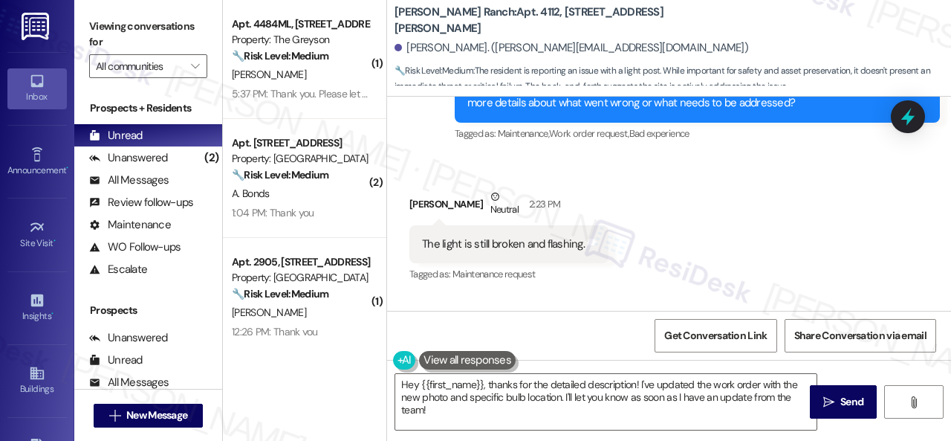
click at [654, 166] on div "Received via SMS Devin Newman Neutral 2:23 PM The light is still broken and fla…" at bounding box center [669, 225] width 564 height 141
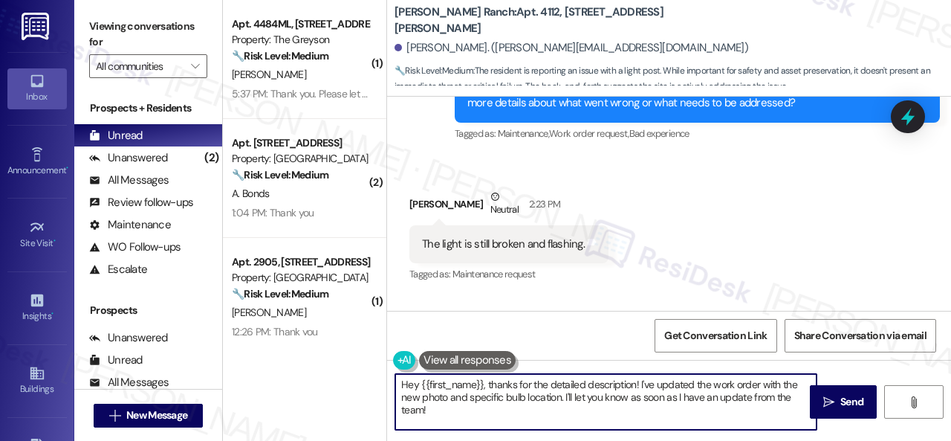
click at [364, 354] on div "( 1 ) Apt. 4484ML, 4460 Mountain Laurel Road Property: The Greyson 🔧 Risk Level…" at bounding box center [587, 220] width 728 height 441
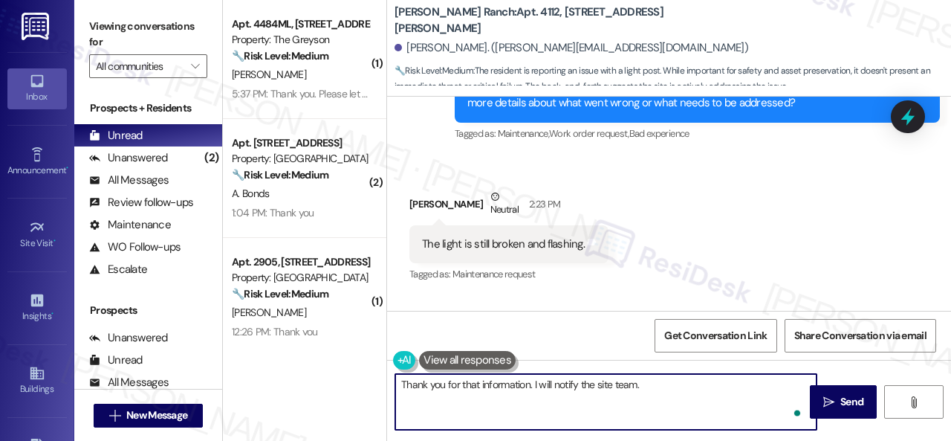
type textarea "Thank you for that information. I will notify the site team."
type textarea "ee"
click at [731, 234] on div "Received via SMS Devin Newman Neutral 2:23 PM The light is still broken and fla…" at bounding box center [669, 225] width 564 height 141
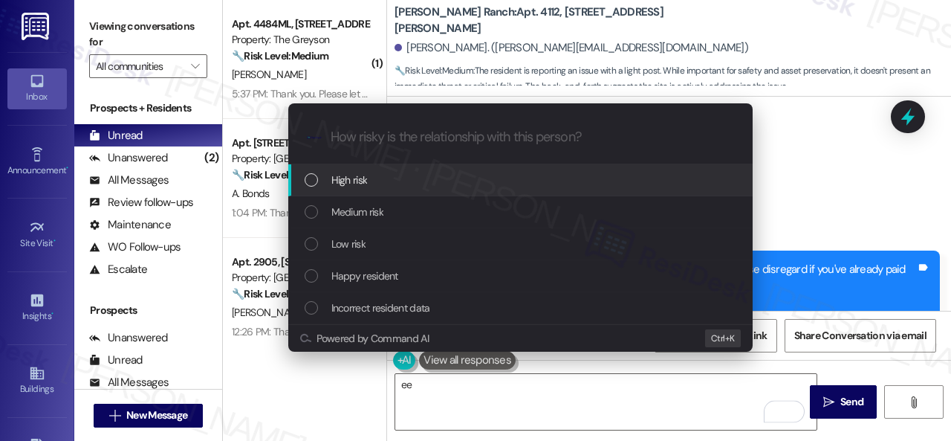
scroll to position [654, 0]
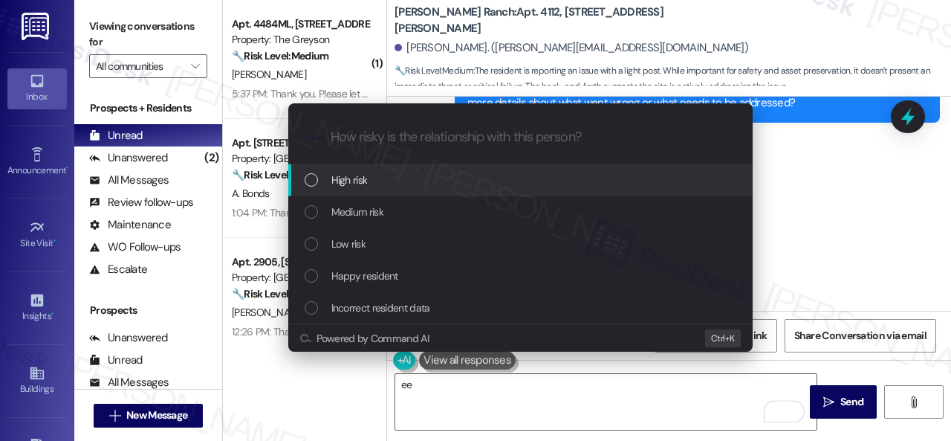
click at [352, 212] on span "Medium risk" at bounding box center [357, 212] width 52 height 16
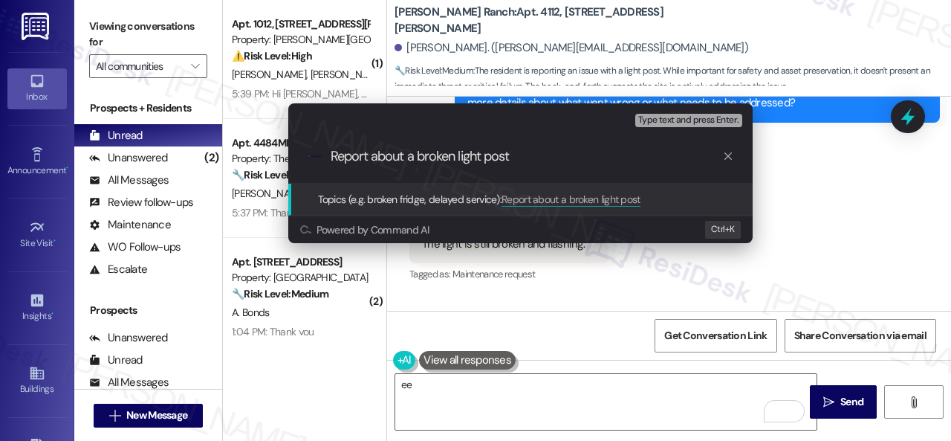
type input "Report about a broken light post."
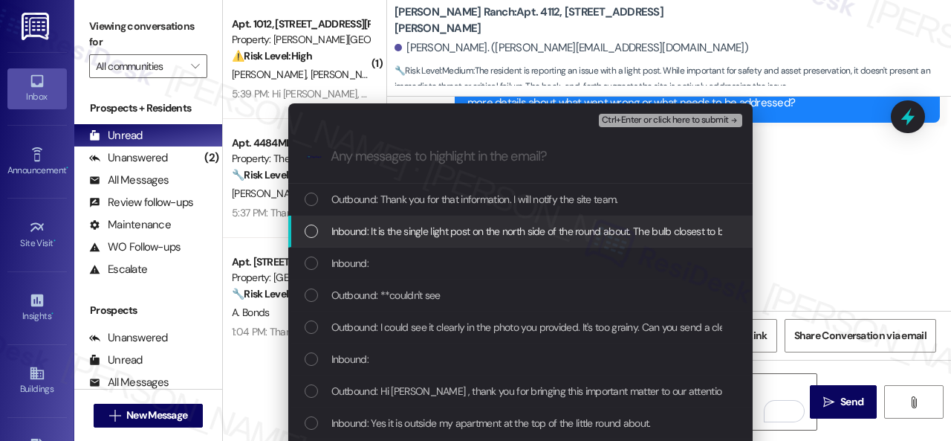
click at [355, 240] on div "Inbound: It is the single light post on the north side of the round about. The …" at bounding box center [520, 232] width 464 height 32
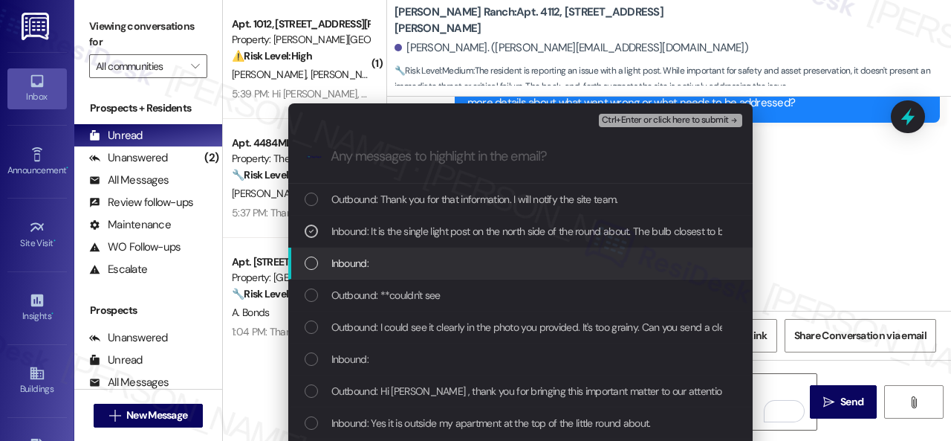
click at [358, 259] on span "Inbound:" at bounding box center [349, 263] width 37 height 16
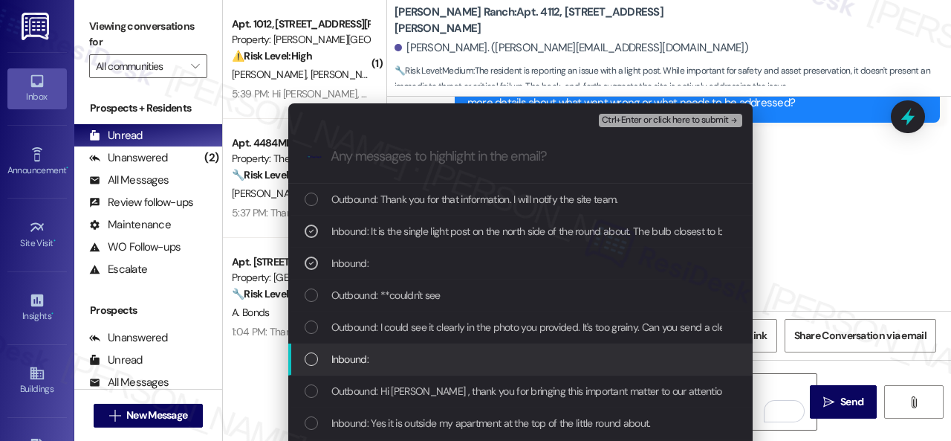
click at [354, 349] on div "Inbound:" at bounding box center [520, 359] width 464 height 32
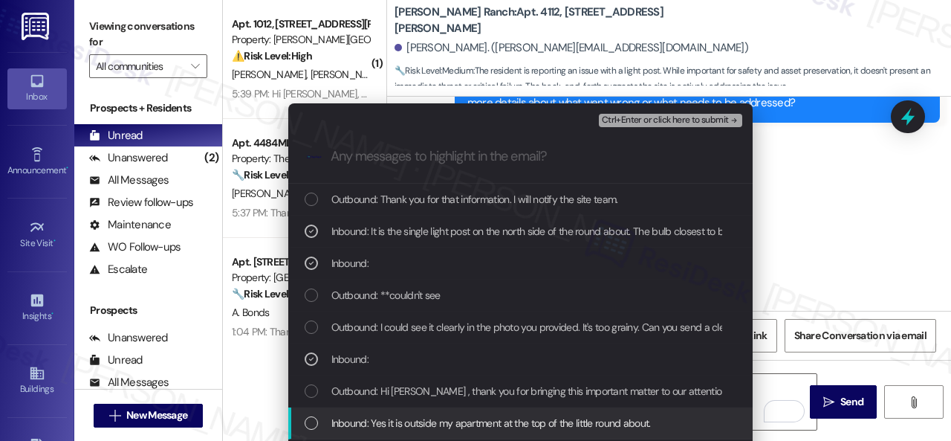
click at [361, 421] on span "Inbound: Yes it is outside my apartment at the top of the little round about." at bounding box center [491, 423] width 320 height 16
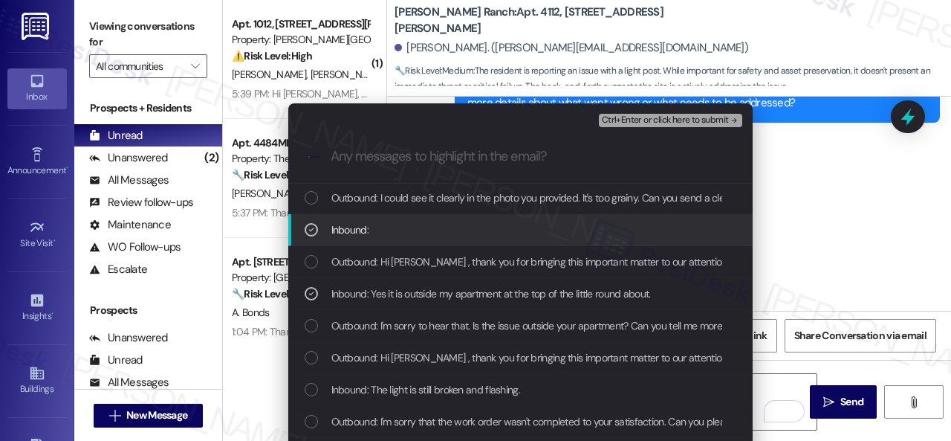
scroll to position [149, 0]
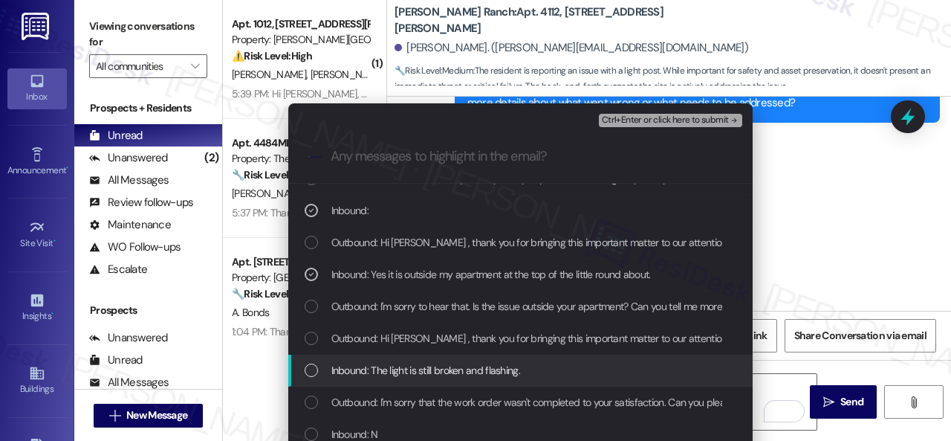
click at [349, 366] on span "Inbound: The light is still broken and flashing." at bounding box center [425, 370] width 189 height 16
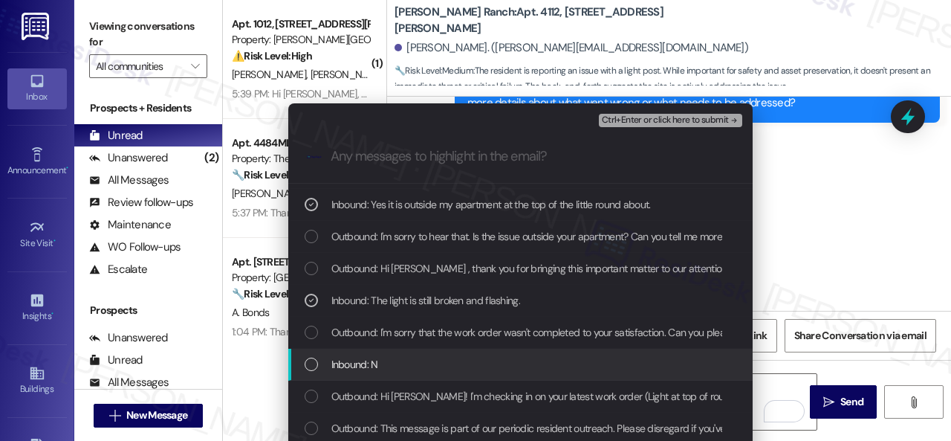
click at [349, 366] on span "Inbound: N" at bounding box center [354, 364] width 47 height 16
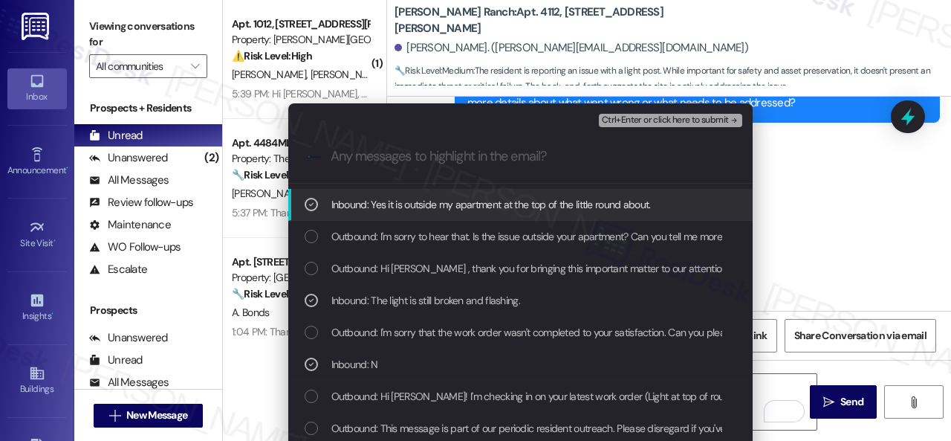
click at [654, 127] on div "Ctrl+Enter or click here to submit" at bounding box center [672, 120] width 146 height 19
click at [647, 127] on div "Ctrl+Enter or click here to submit" at bounding box center [672, 120] width 146 height 19
click at [644, 121] on span "Ctrl+Enter or click here to submit" at bounding box center [665, 120] width 127 height 10
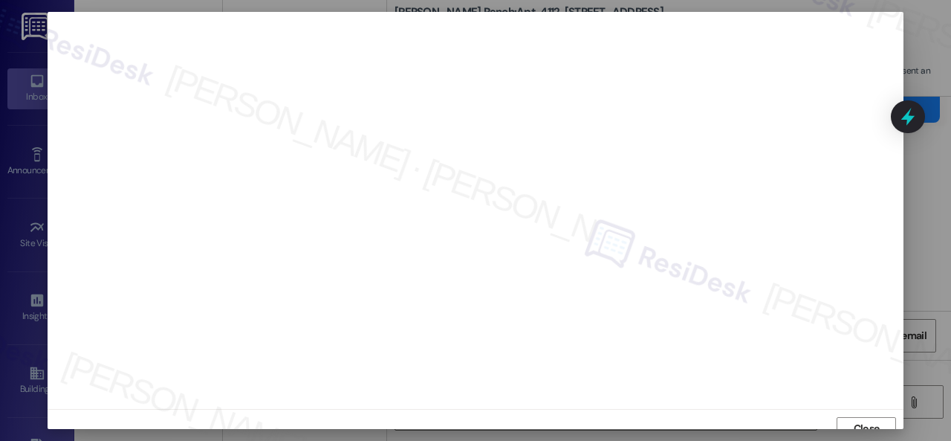
scroll to position [11, 0]
click at [861, 419] on span "Close" at bounding box center [867, 417] width 26 height 16
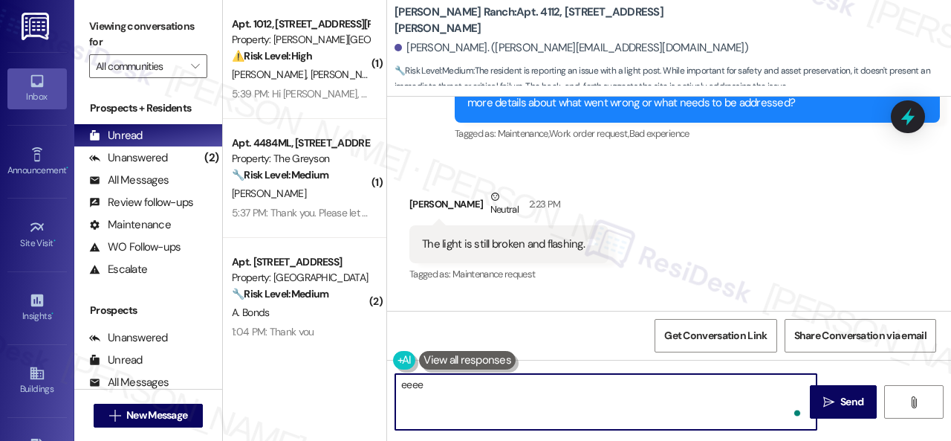
type textarea "eeee"
click at [713, 227] on div "Received via SMS [PERSON_NAME] Neutral 2:23 PM The light is still broken and fl…" at bounding box center [669, 225] width 564 height 141
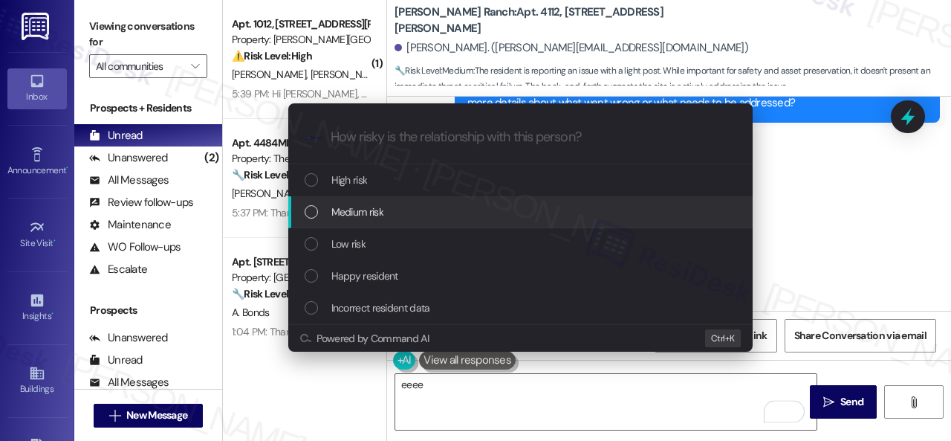
click at [346, 207] on span "Medium risk" at bounding box center [357, 212] width 52 height 16
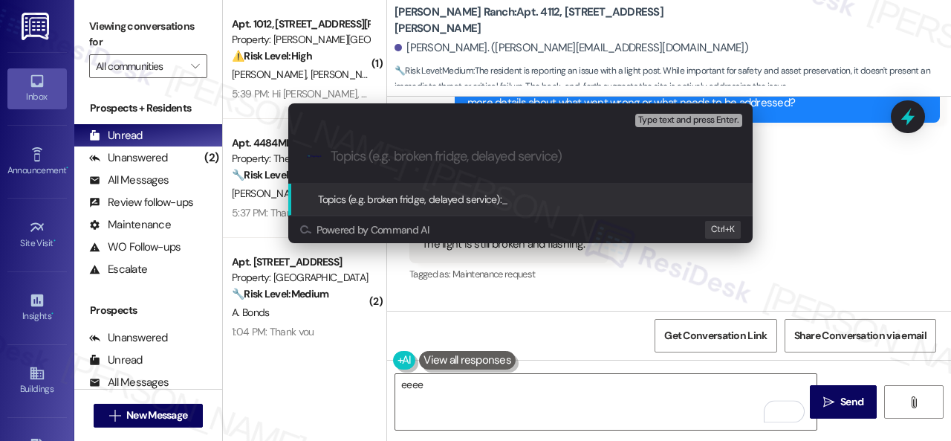
paste input "Report about a broken light post."
type input "Report about a broken light post."
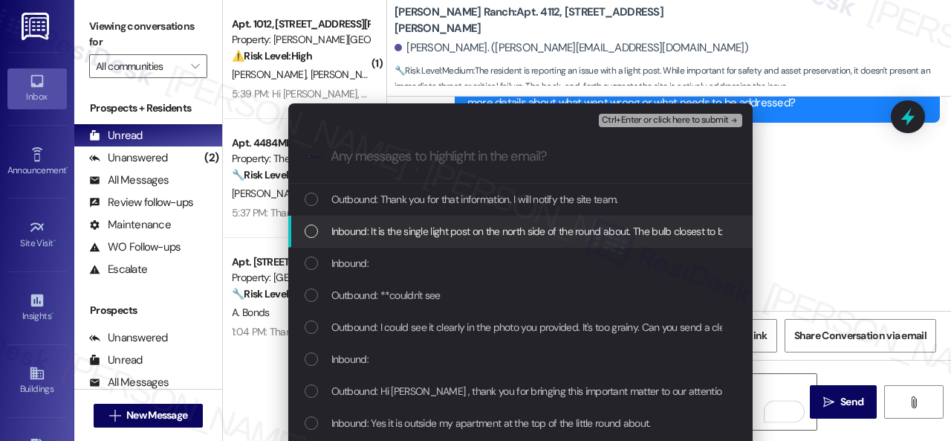
click at [349, 226] on span "Inbound: It is the single light post on the north side of the round about. The …" at bounding box center [571, 231] width 481 height 16
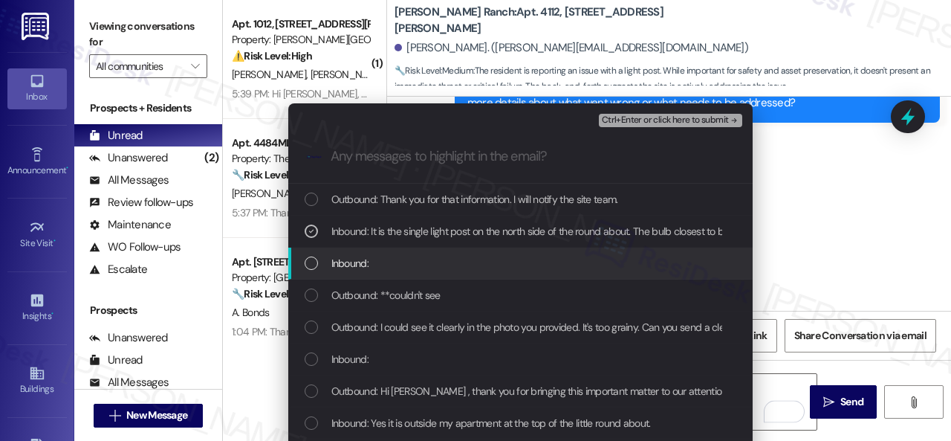
click at [331, 262] on span "Inbound:" at bounding box center [349, 263] width 37 height 16
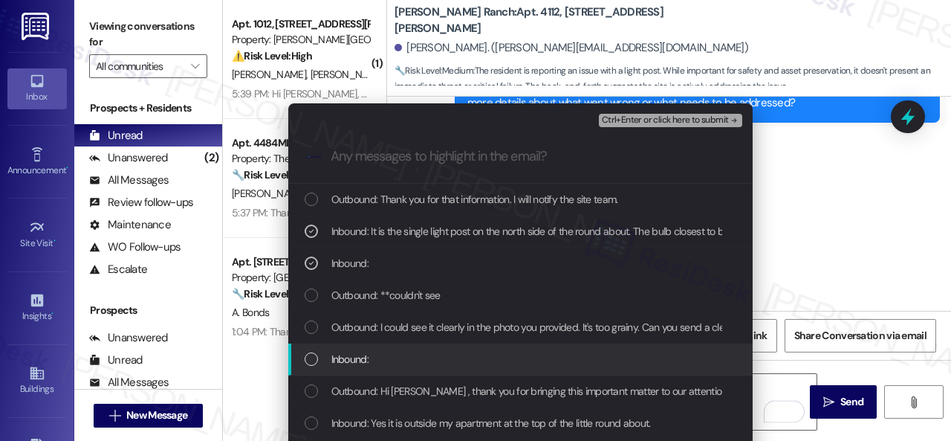
click at [334, 358] on span "Inbound:" at bounding box center [349, 359] width 37 height 16
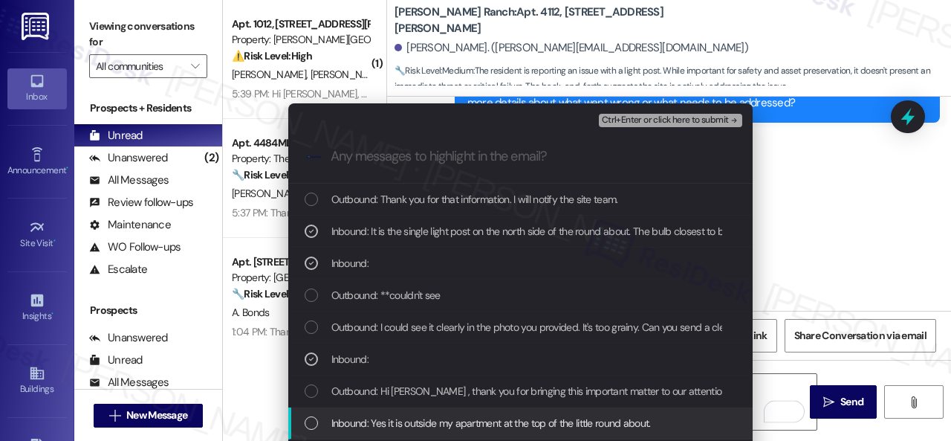
click at [347, 425] on span "Inbound: Yes it is outside my apartment at the top of the little round about." at bounding box center [491, 423] width 320 height 16
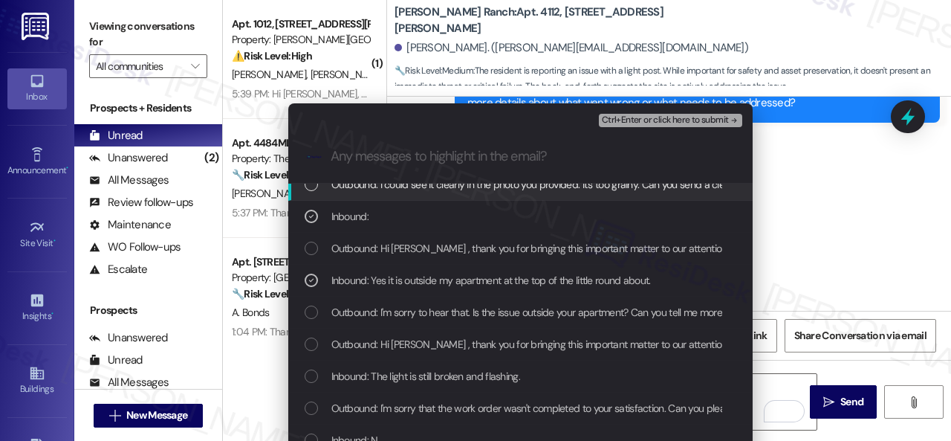
scroll to position [149, 0]
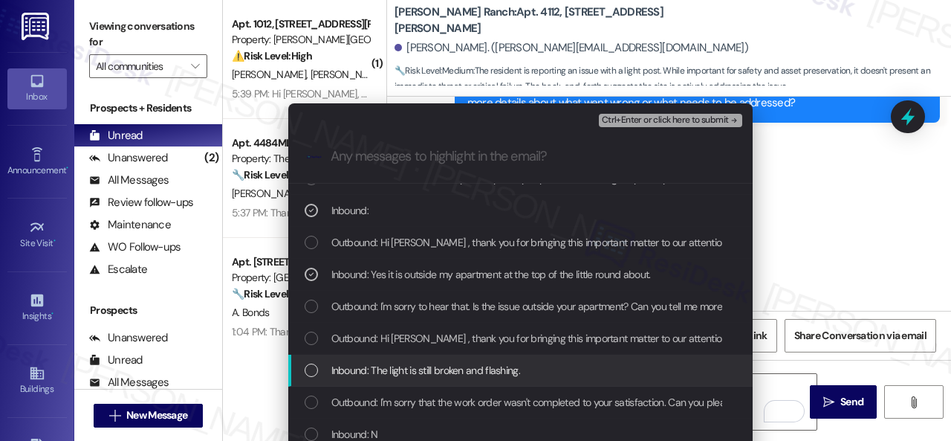
click at [339, 369] on span "Inbound: The light is still broken and flashing." at bounding box center [425, 370] width 189 height 16
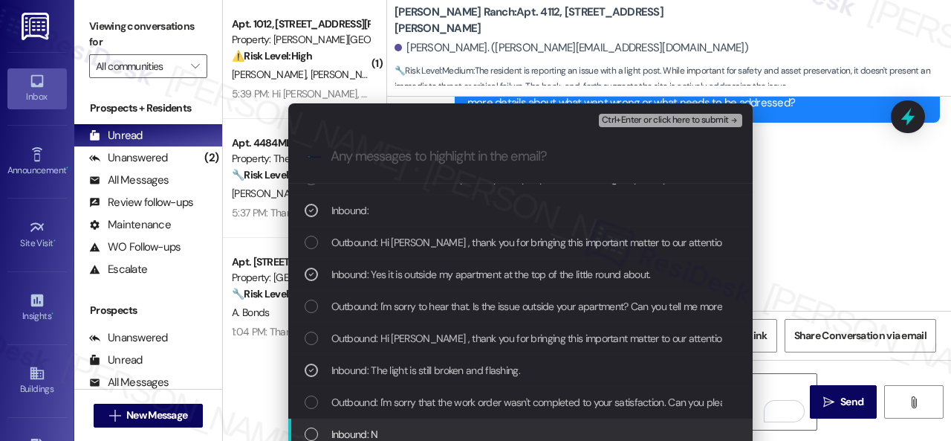
click at [339, 428] on span "Inbound: N" at bounding box center [354, 434] width 47 height 16
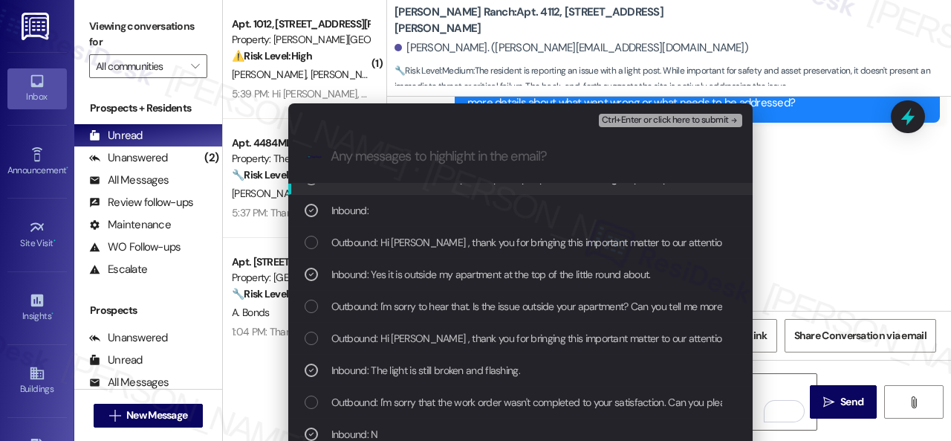
drag, startPoint x: 640, startPoint y: 123, endPoint x: 644, endPoint y: 116, distance: 8.0
click at [642, 122] on span "Ctrl+Enter or click here to submit" at bounding box center [665, 120] width 127 height 10
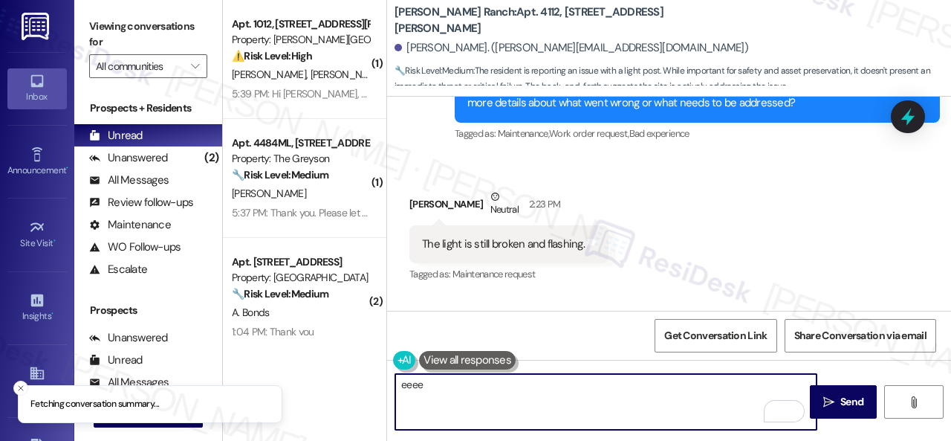
click at [644, 116] on div "I'm sorry that the work order wasn't completed to your satisfaction. Can you pl…" at bounding box center [697, 95] width 485 height 54
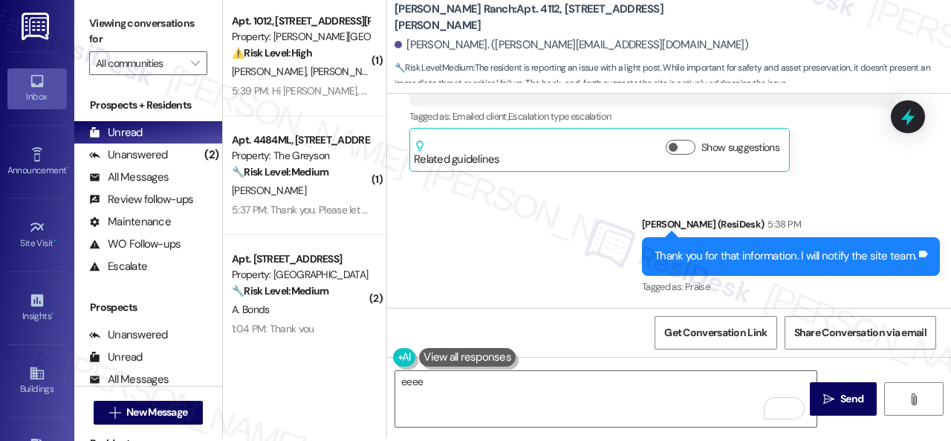
scroll to position [4, 0]
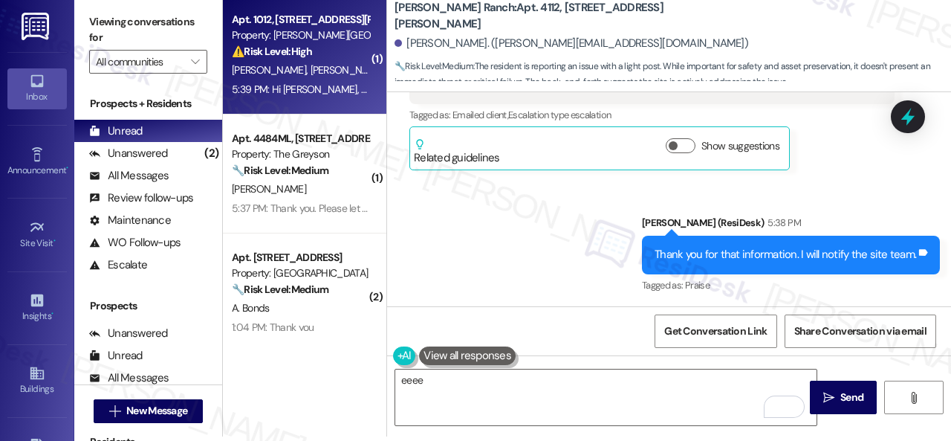
click at [344, 52] on div "⚠️ Risk Level: High The resident is following up on unresolved maintenance issu…" at bounding box center [300, 52] width 137 height 16
type textarea "Fetching suggested responses. Please feel free to read through the conversation…"
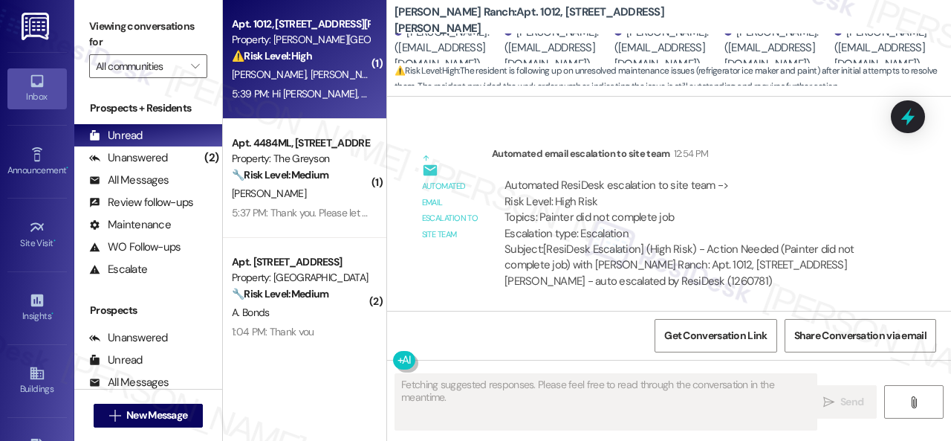
scroll to position [10415, 0]
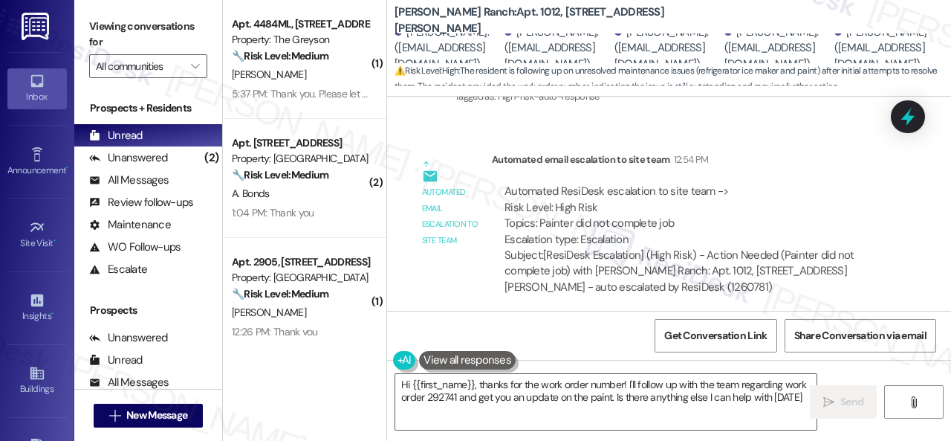
type textarea "Hi {{first_name}}, thanks for the work order number! I'll follow up with the te…"
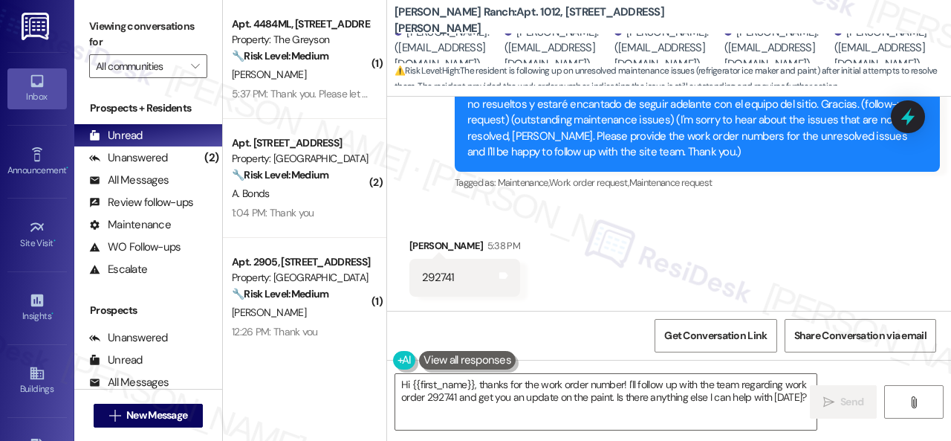
scroll to position [10638, 0]
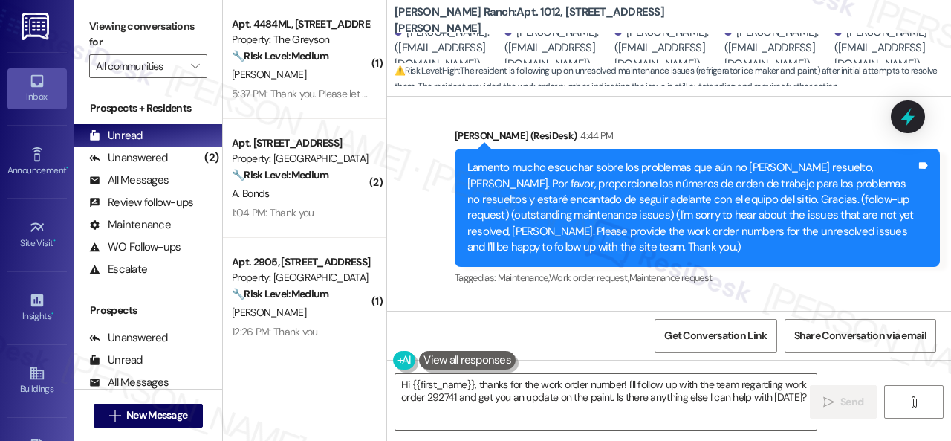
click at [424, 365] on div "292741" at bounding box center [438, 373] width 33 height 16
copy div "292741"
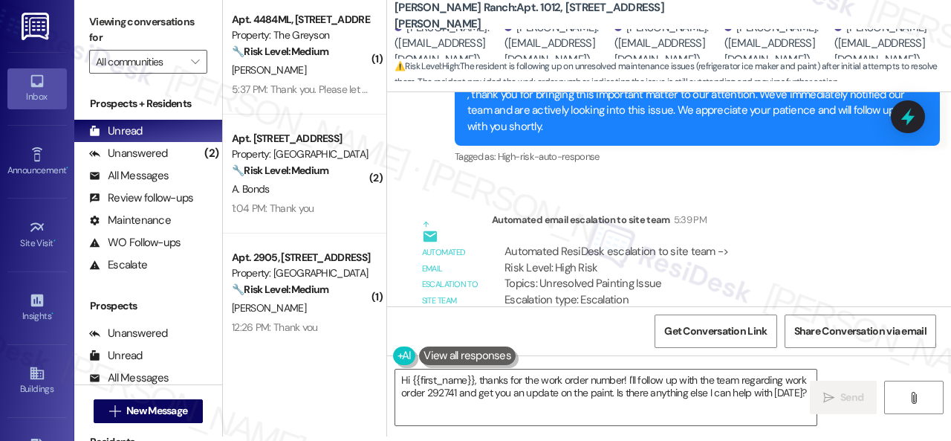
scroll to position [11056, 0]
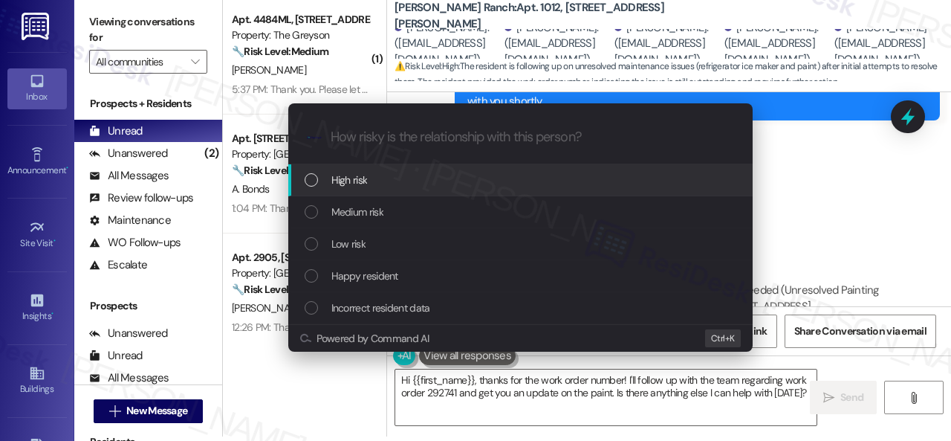
click at [343, 182] on span "High risk" at bounding box center [349, 180] width 36 height 16
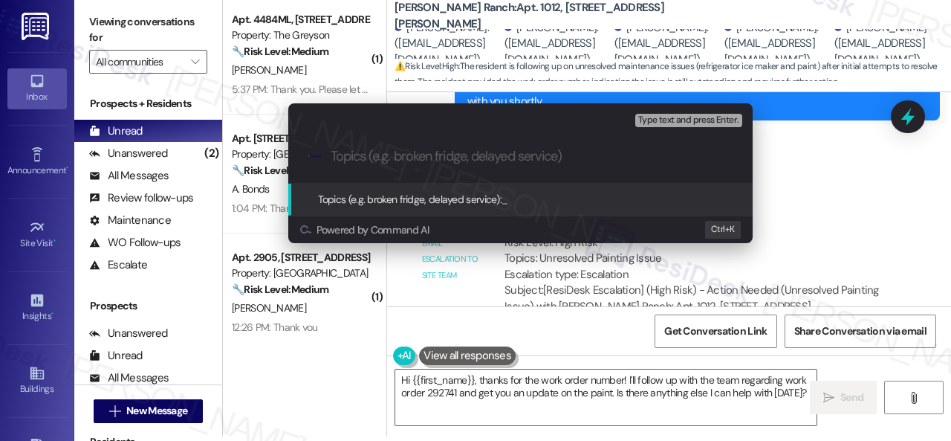
paste input "Follow-up on work order 292741"
type input "Follow-up on work order 292741"
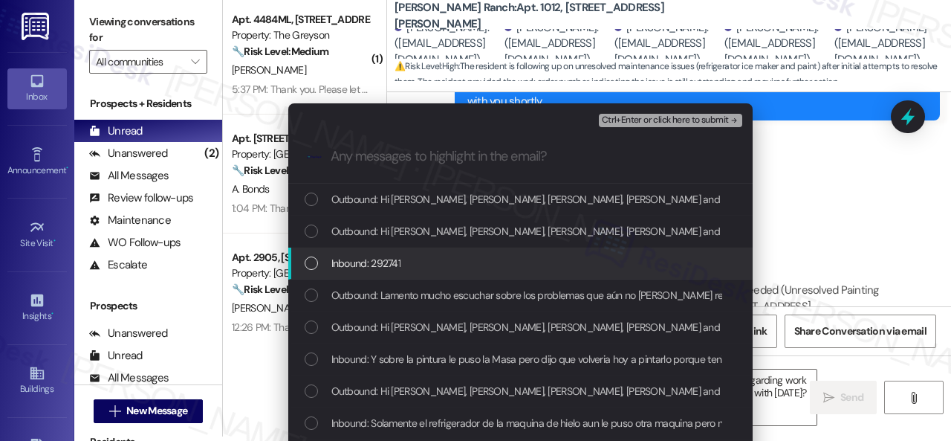
click at [351, 259] on span "Inbound: 292741" at bounding box center [366, 263] width 70 height 16
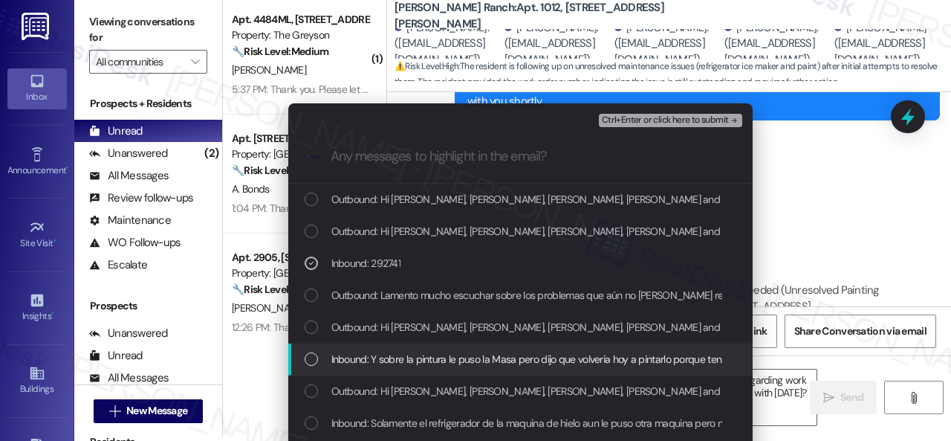
click at [372, 363] on span "Inbound: Y sobre la pintura le puso la Masa pero dijo que volveria hoy a pintar…" at bounding box center [592, 359] width 523 height 16
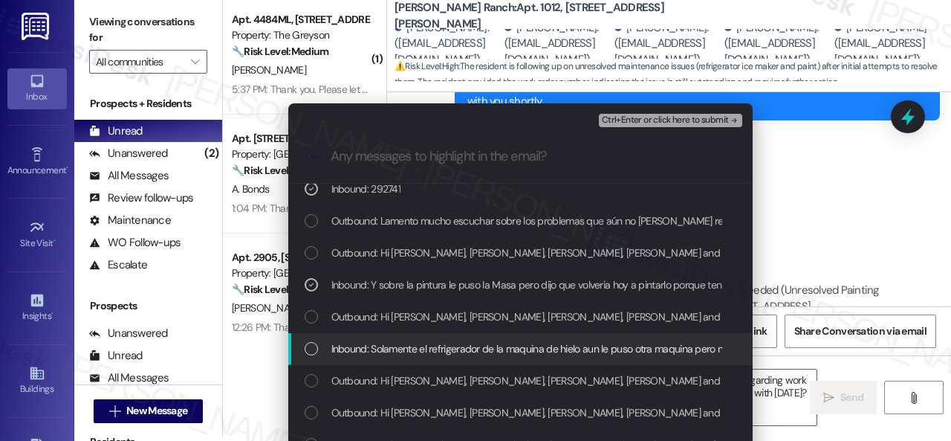
click at [384, 346] on span "Inbound: Solamente el refrigerador de la maquina de hielo aun le puso otra maqu…" at bounding box center [775, 348] width 888 height 16
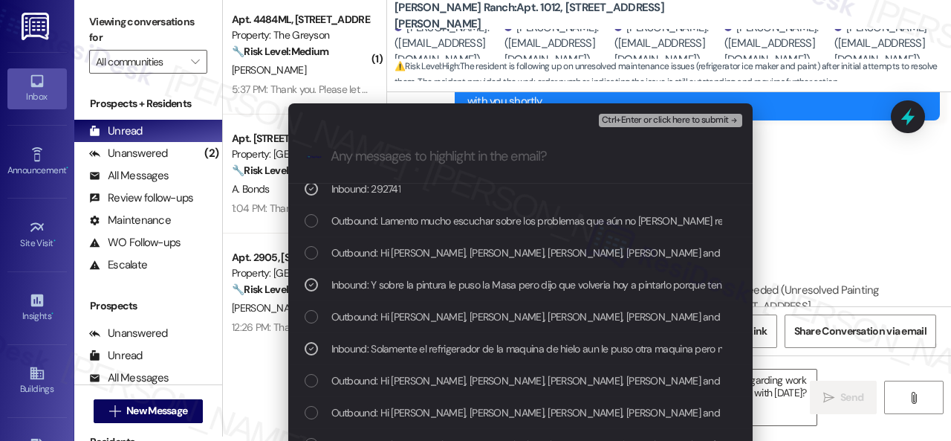
click at [624, 120] on span "Ctrl+Enter or click here to submit" at bounding box center [665, 120] width 127 height 10
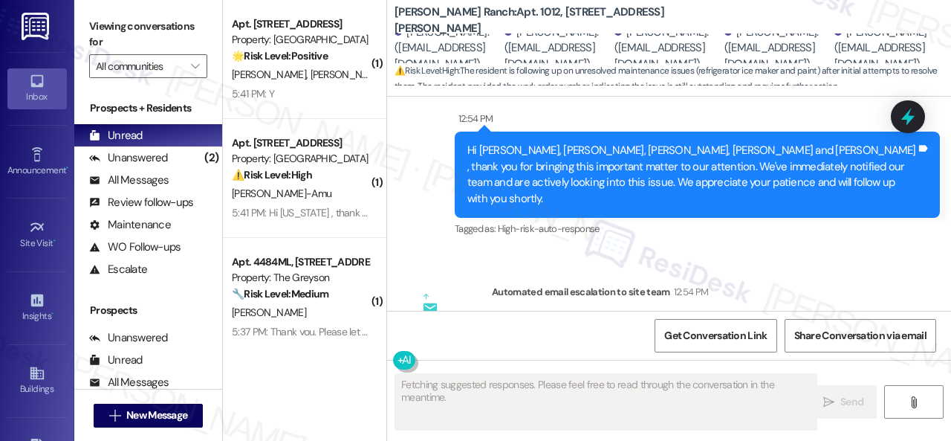
scroll to position [10585, 0]
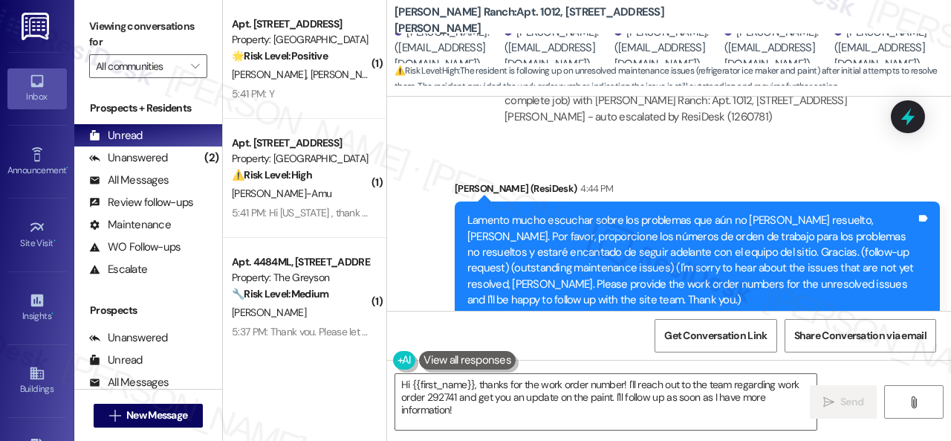
click at [765, 352] on div "Received via SMS Marco Ortega 5:38 PM 292741 Tags and notes Tagged as: Emailed …" at bounding box center [669, 415] width 564 height 126
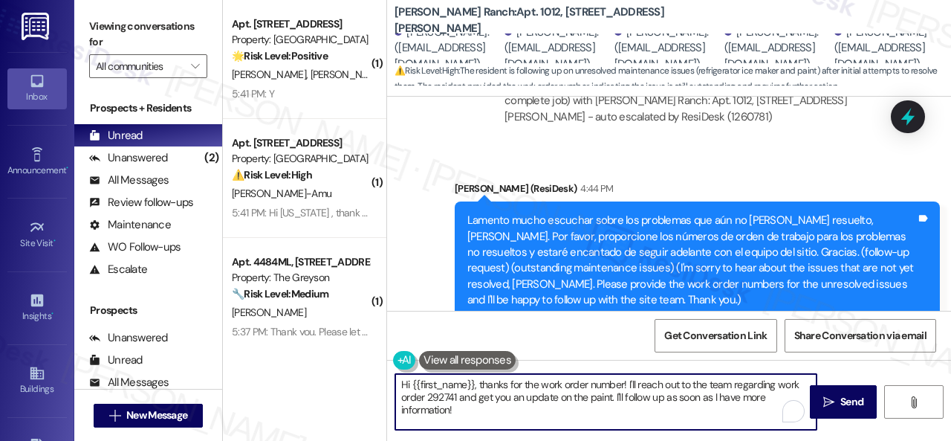
drag, startPoint x: 409, startPoint y: 392, endPoint x: 364, endPoint y: 371, distance: 49.2
click at [364, 371] on div "( 1 ) Apt. 202, 1805 S Egret Bay Blvd Property: Tuscan Lakes II 🌟 Risk Level: P…" at bounding box center [587, 220] width 728 height 441
paste textarea "Thank you. I've made a follow-up with the site team regarding your work order. …"
click at [577, 323] on div "Get Conversation Link Share Conversation via email" at bounding box center [669, 335] width 564 height 49
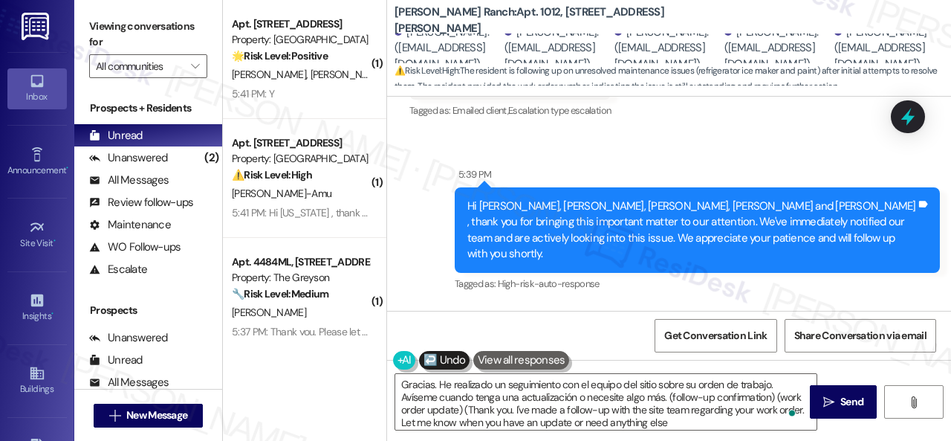
scroll to position [10943, 0]
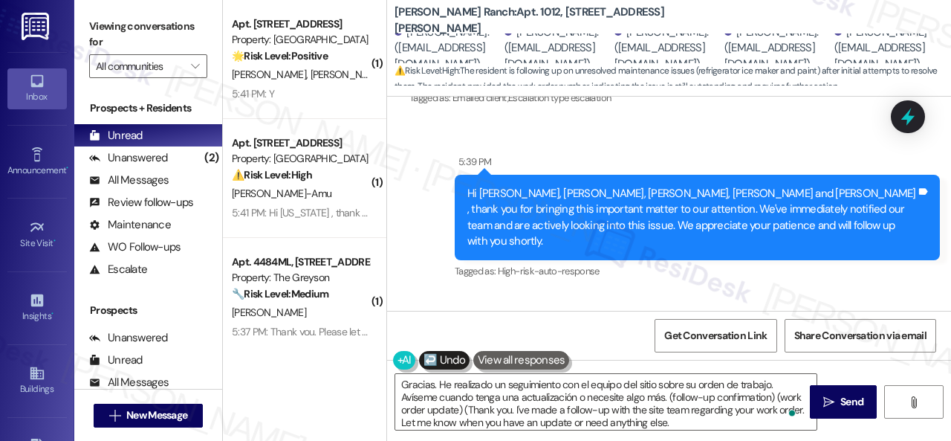
type textarea "Gracias. He realizado un seguimiento con el equipo del sitio sobre su orden de …"
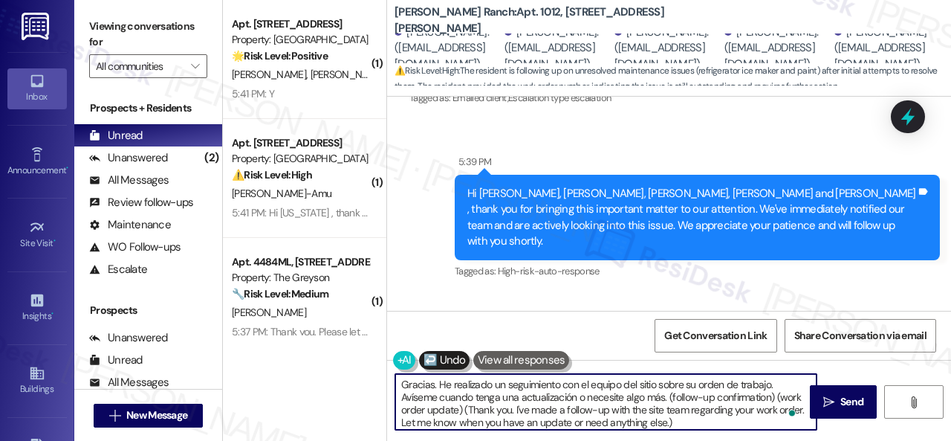
scroll to position [4, 0]
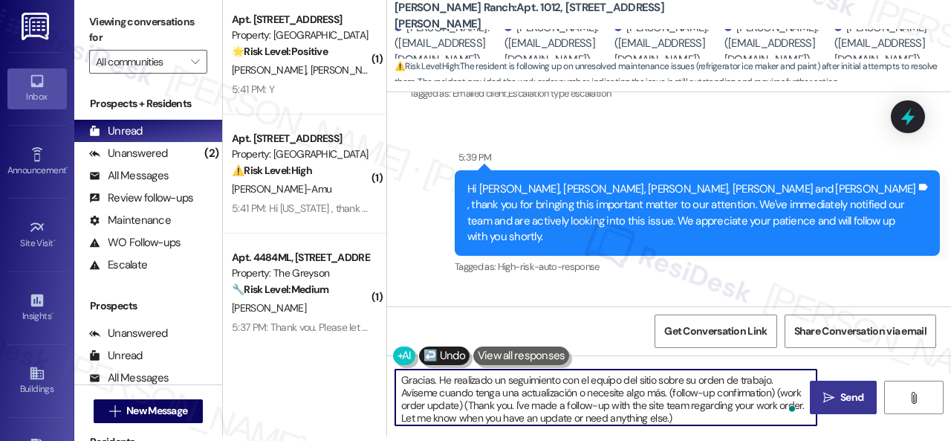
click at [835, 405] on button " Send" at bounding box center [843, 397] width 67 height 33
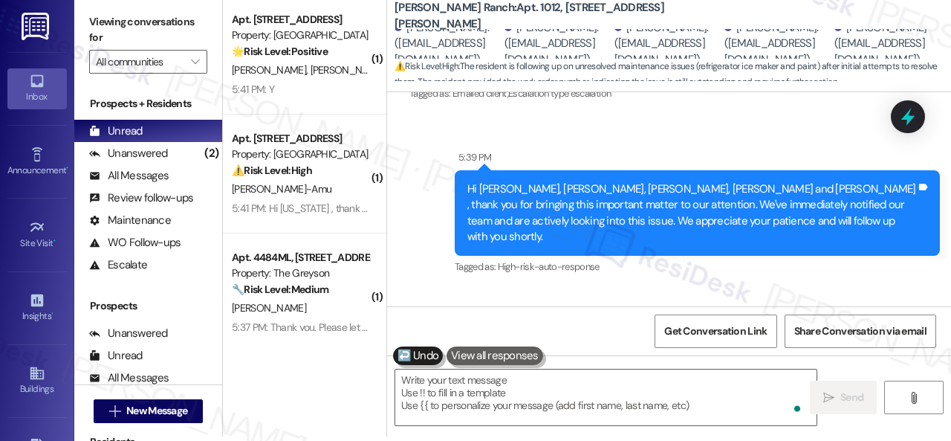
scroll to position [10585, 0]
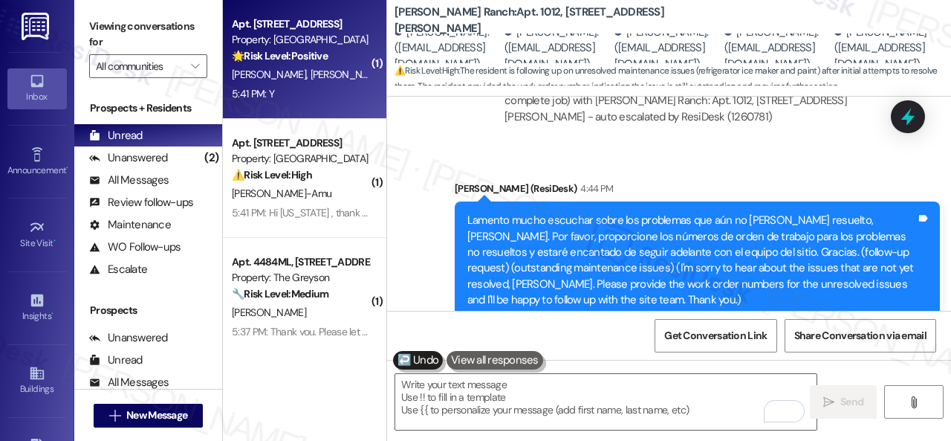
click at [355, 102] on div "5:41 PM: Y 5:41 PM: Y" at bounding box center [300, 94] width 140 height 19
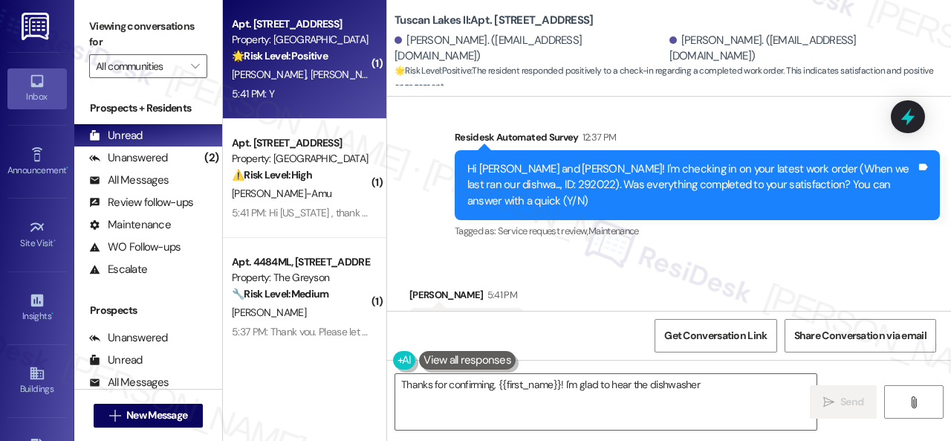
scroll to position [3285, 0]
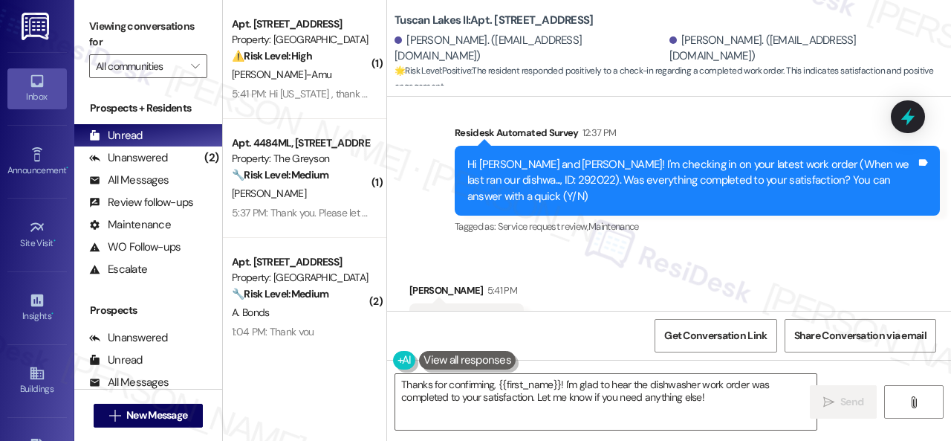
click at [425, 271] on div "Received via SMS Alysia Owens 5:41 PM Y Tags and notes Tagged as: Positive resp…" at bounding box center [466, 322] width 137 height 103
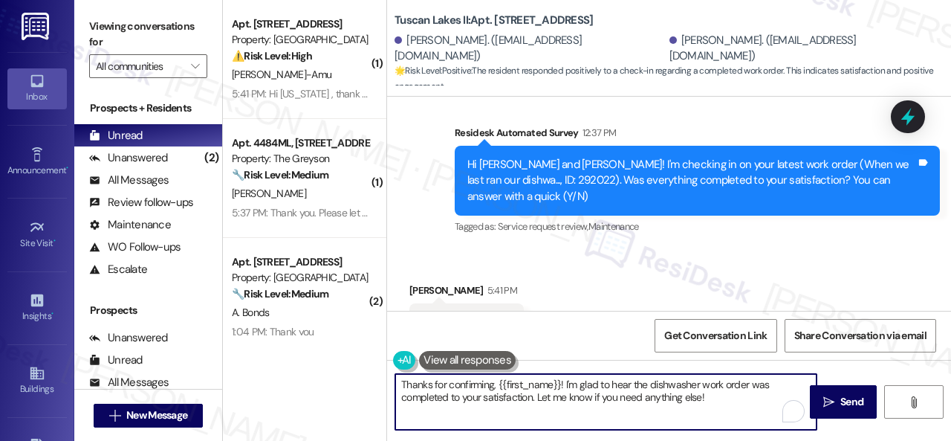
drag, startPoint x: 729, startPoint y: 404, endPoint x: 232, endPoint y: 378, distance: 497.8
click at [232, 378] on div "( 1 ) Apt. 607, 1550 Katy Gap Rd Property: Grand Villas ⚠️ Risk Level: High The…" at bounding box center [587, 220] width 728 height 441
paste textarea "Glad to hear things are all set! If {{property}} met your expectations, please …"
type textarea "Glad to hear things are all set! If {{property}} met your expectations, please …"
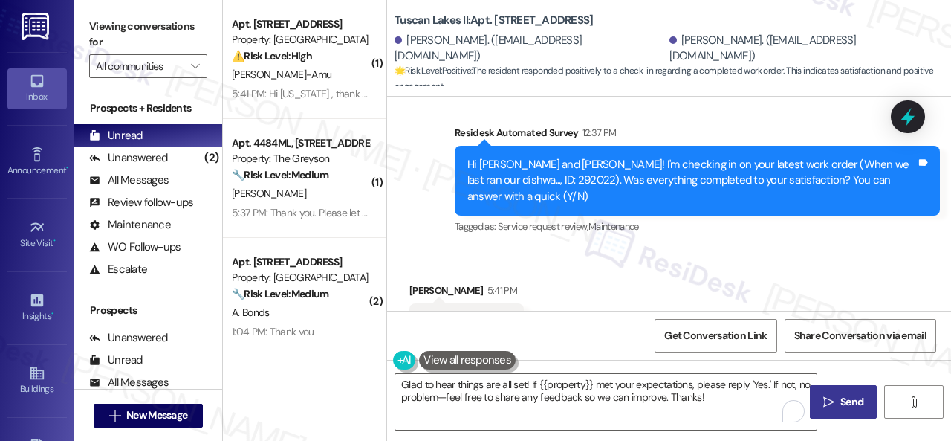
click at [827, 400] on icon "" at bounding box center [828, 402] width 11 height 12
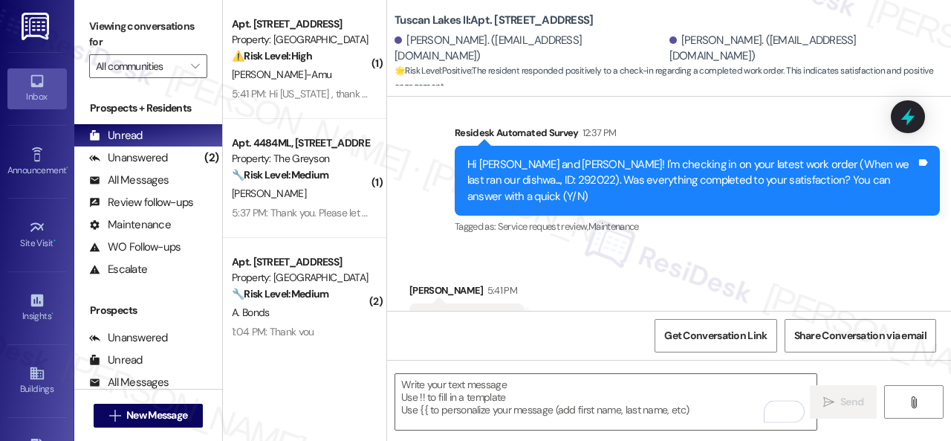
type textarea "Fetching suggested responses. Please feel free to read through the conversation…"
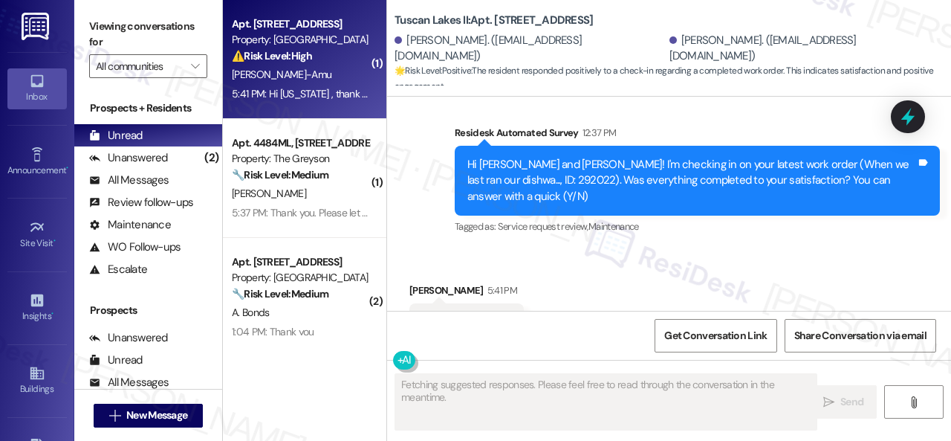
click at [330, 68] on div "V. Giwa-Amu" at bounding box center [300, 74] width 140 height 19
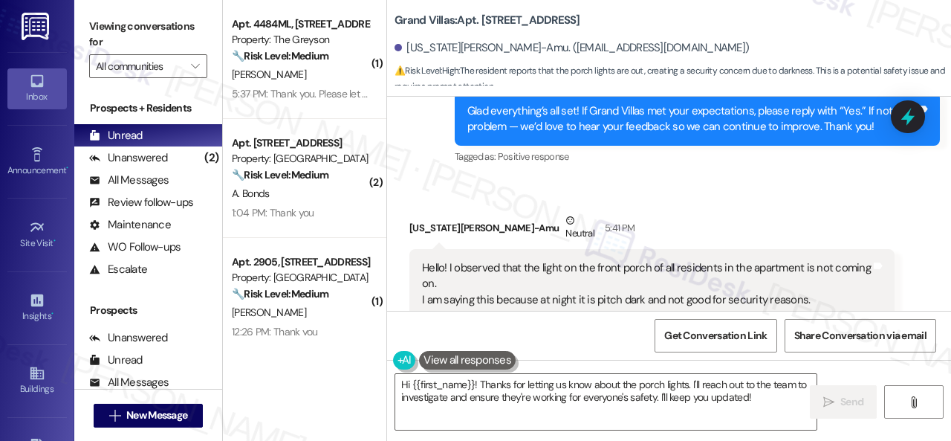
scroll to position [15287, 0]
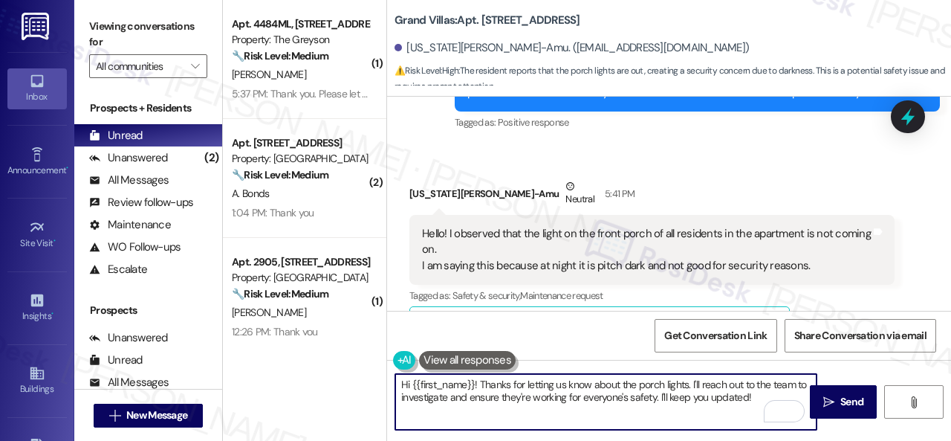
drag, startPoint x: 452, startPoint y: 398, endPoint x: 566, endPoint y: 395, distance: 114.5
click at [566, 395] on textarea "Hi {{first_name}}! Thanks for letting us know about the porch lights. I'll reac…" at bounding box center [605, 402] width 421 height 56
drag, startPoint x: 650, startPoint y: 398, endPoint x: 541, endPoint y: 395, distance: 108.6
click at [541, 395] on textarea "Hi {{first_name}}! Thanks for letting us know about the porch lights. I'll reac…" at bounding box center [605, 402] width 421 height 56
type textarea "Hi {{first_name}}! Thanks for letting us know about the porch lights. I'll reac…"
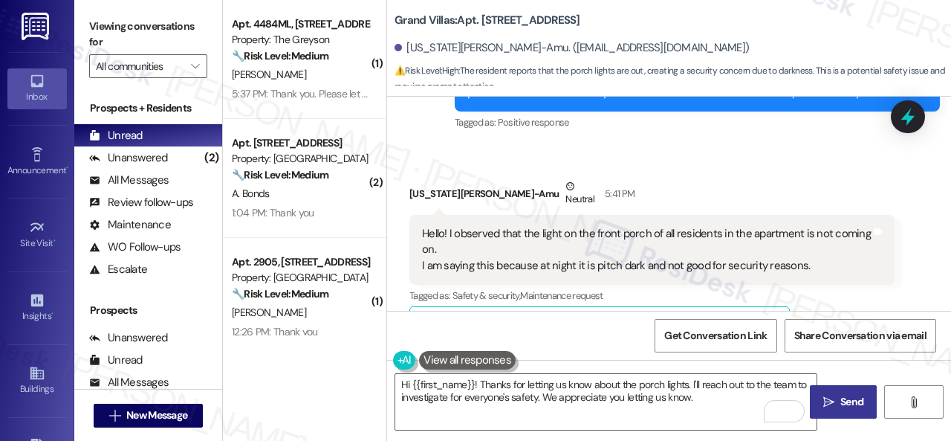
click at [841, 400] on span "Send" at bounding box center [852, 402] width 23 height 16
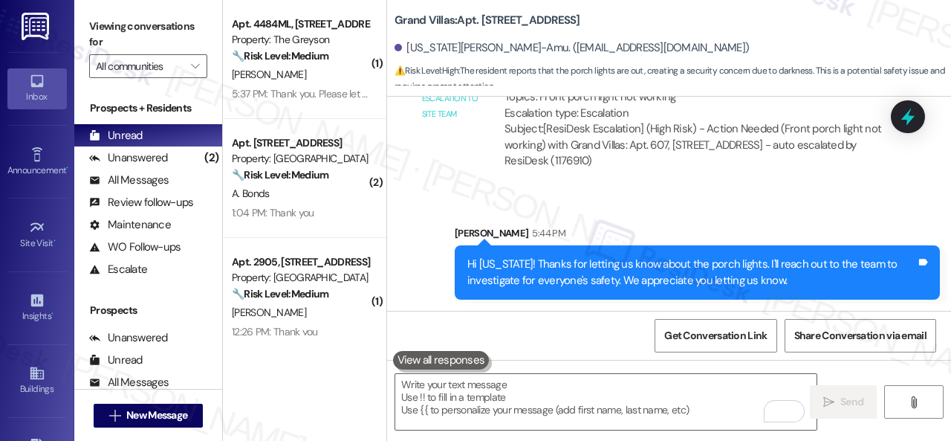
scroll to position [16001, 0]
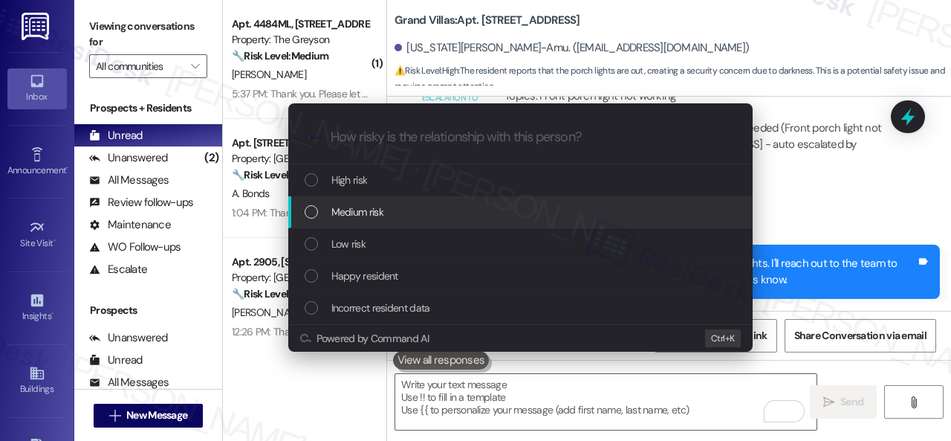
click at [348, 207] on span "Medium risk" at bounding box center [357, 212] width 52 height 16
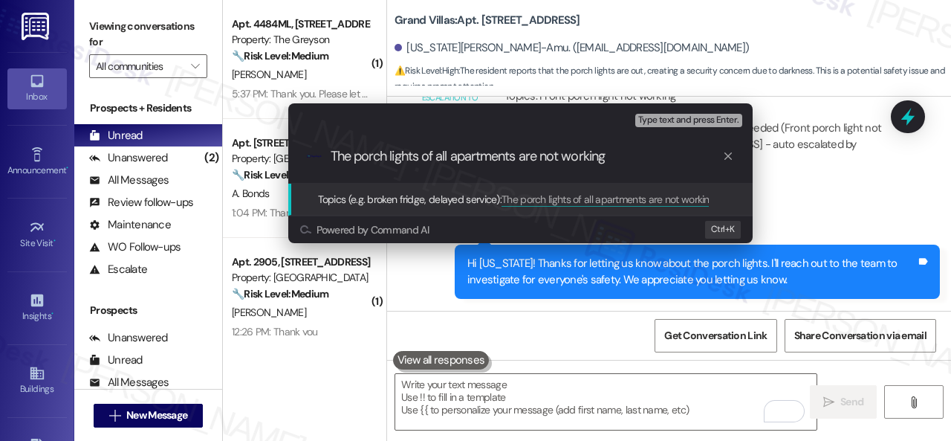
type input "The porch lights of all apartments are not working."
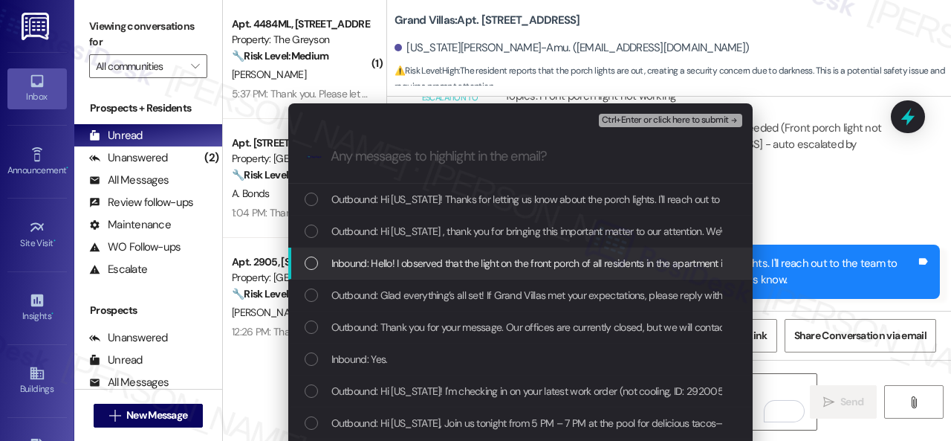
drag, startPoint x: 386, startPoint y: 259, endPoint x: 404, endPoint y: 253, distance: 19.5
click at [388, 261] on span "Inbound: Hello! I observed that the light on the front porch of all residents i…" at bounding box center [740, 263] width 818 height 16
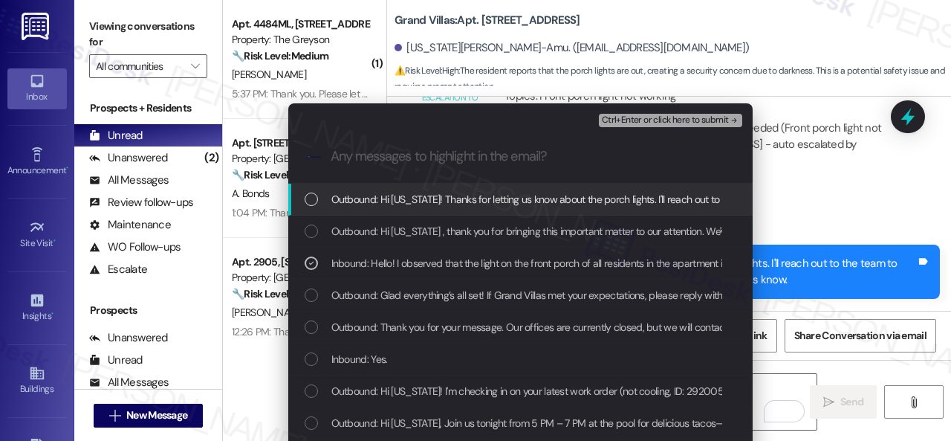
click at [641, 120] on span "Ctrl+Enter or click here to submit" at bounding box center [665, 120] width 127 height 10
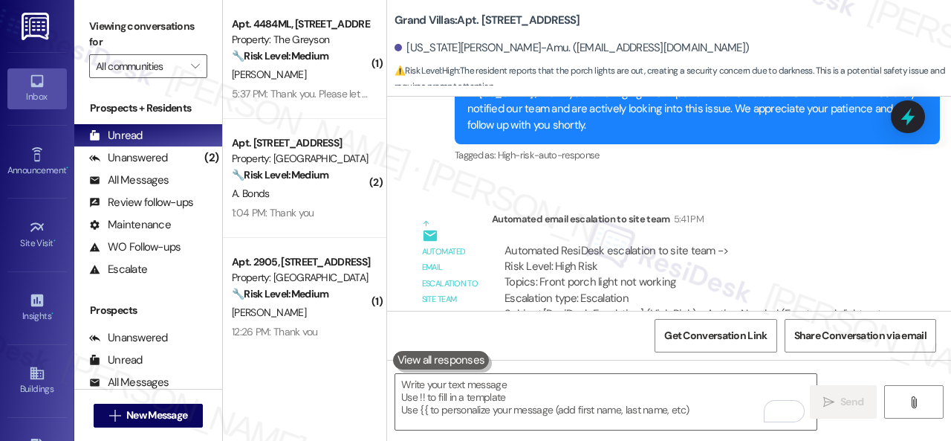
scroll to position [15822, 0]
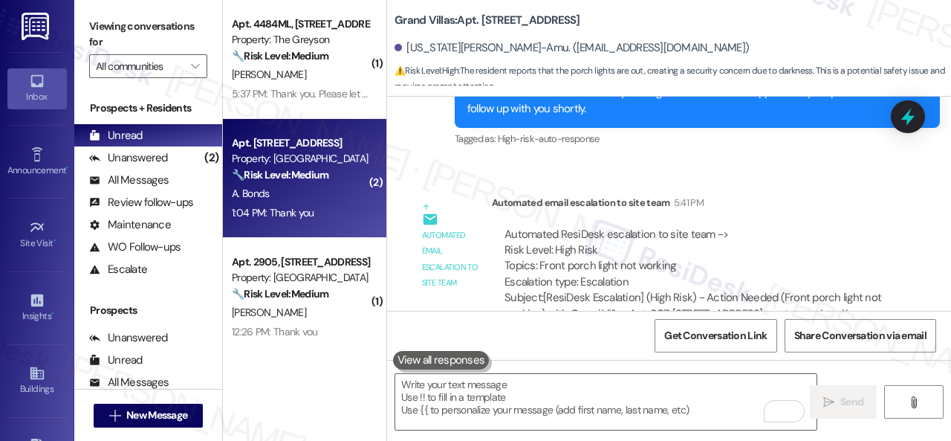
click at [300, 174] on strong "🔧 Risk Level: Medium" at bounding box center [280, 174] width 97 height 13
type textarea "Fetching suggested responses. Please feel free to read through the conversation…"
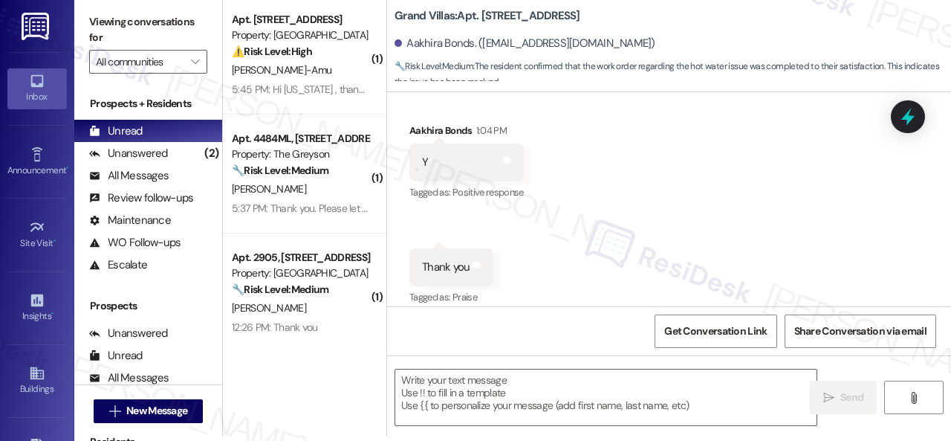
scroll to position [1497, 0]
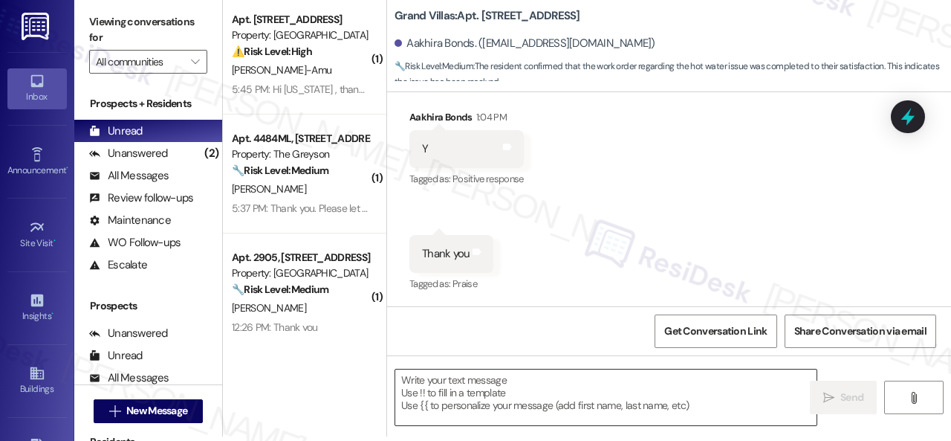
click at [452, 390] on textarea at bounding box center [605, 397] width 421 height 56
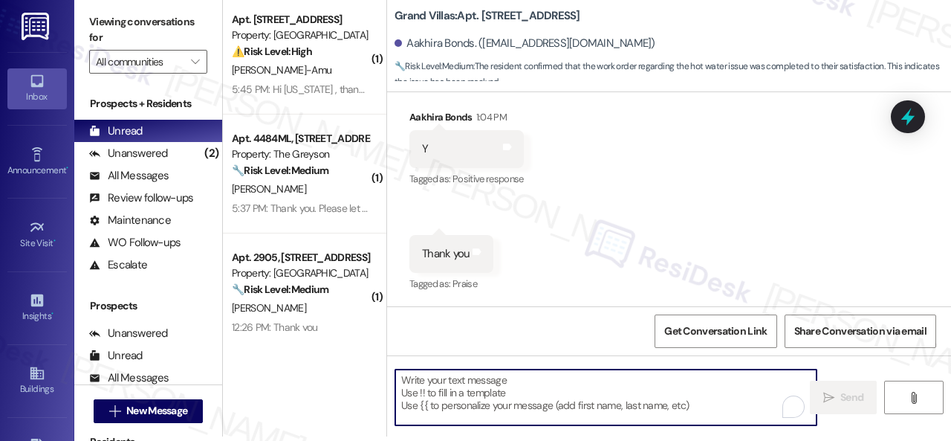
paste textarea "Glad to hear things are all set! If {{property}} met your expectations, please …"
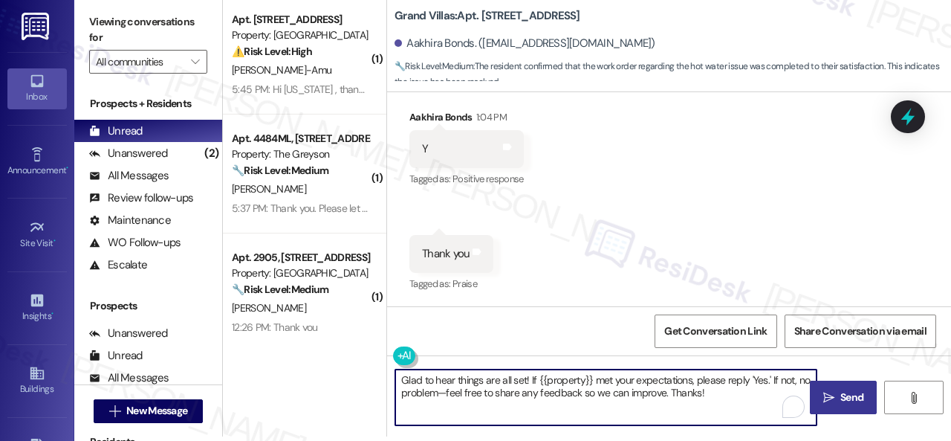
type textarea "Glad to hear things are all set! If {{property}} met your expectations, please …"
click at [853, 404] on span "Send" at bounding box center [852, 397] width 23 height 16
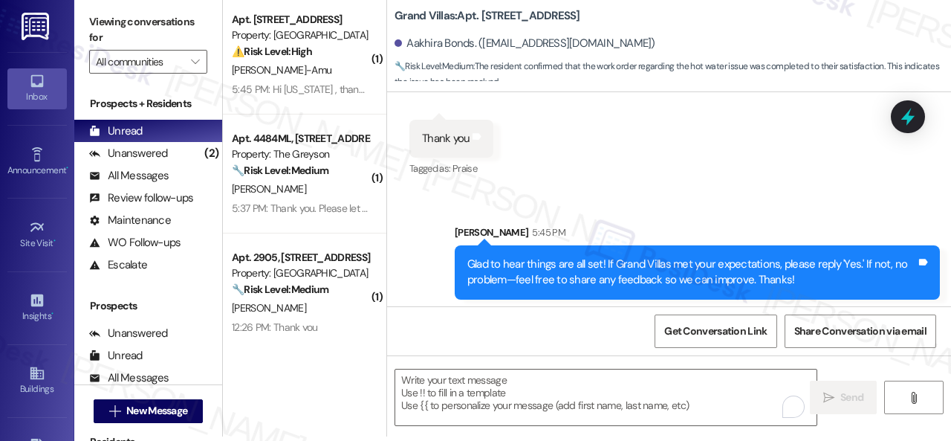
scroll to position [1616, 0]
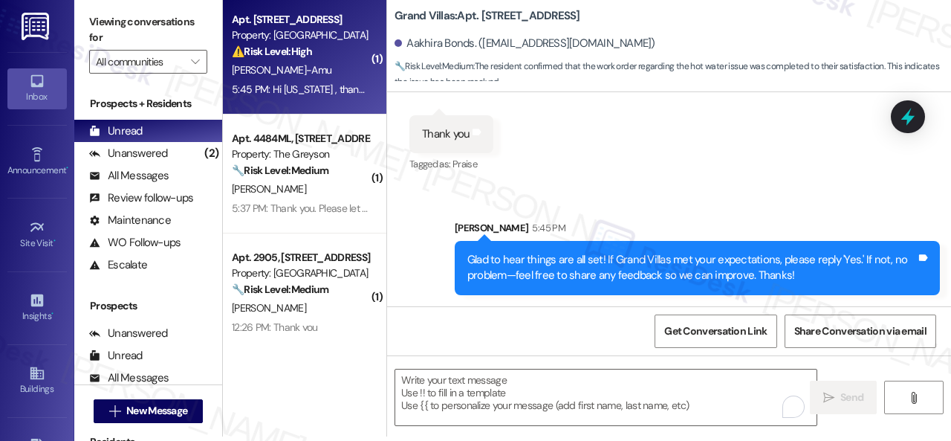
click at [342, 72] on div "V. Giwa-Amu" at bounding box center [300, 70] width 140 height 19
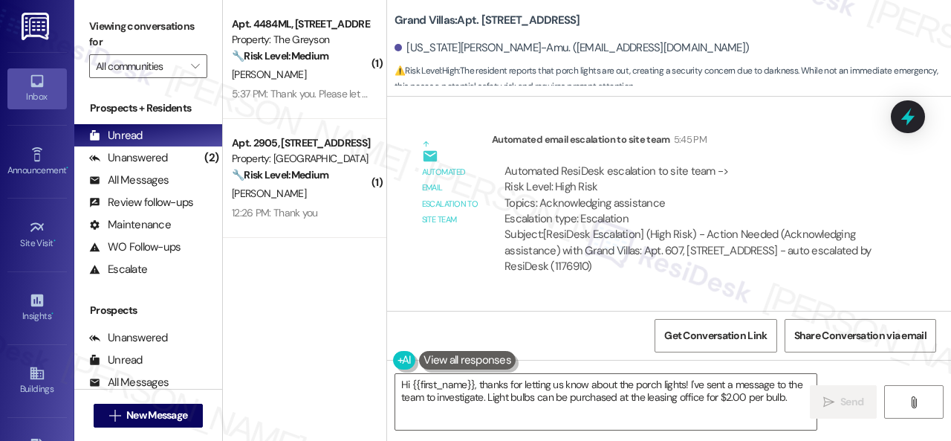
scroll to position [16679, 0]
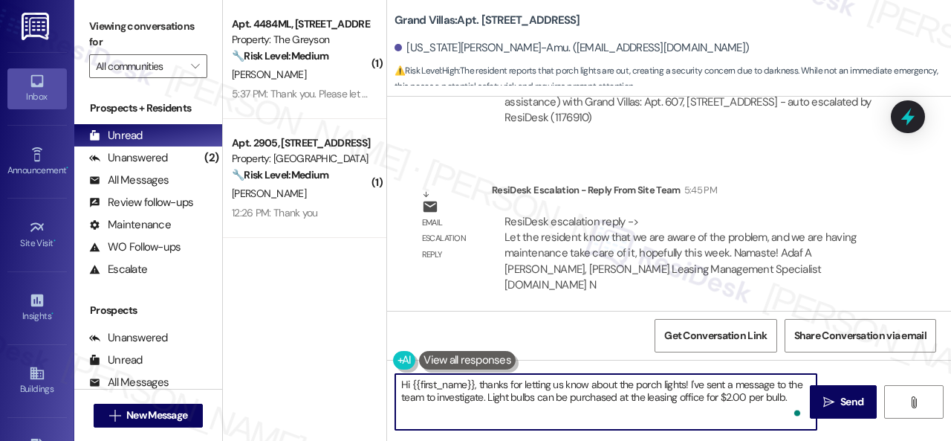
drag, startPoint x: 398, startPoint y: 380, endPoint x: 951, endPoint y: 470, distance: 559.5
click at [951, 440] on html "Inbox Go to Inbox Announcement • Send A Text Announcement Site Visit • Go to Si…" at bounding box center [475, 220] width 951 height 441
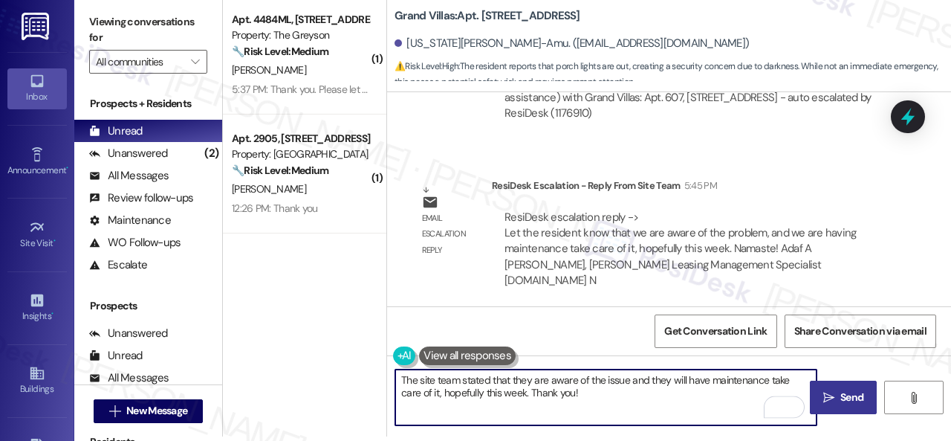
type textarea "The site team stated that they are aware of the issue and they will have mainte…"
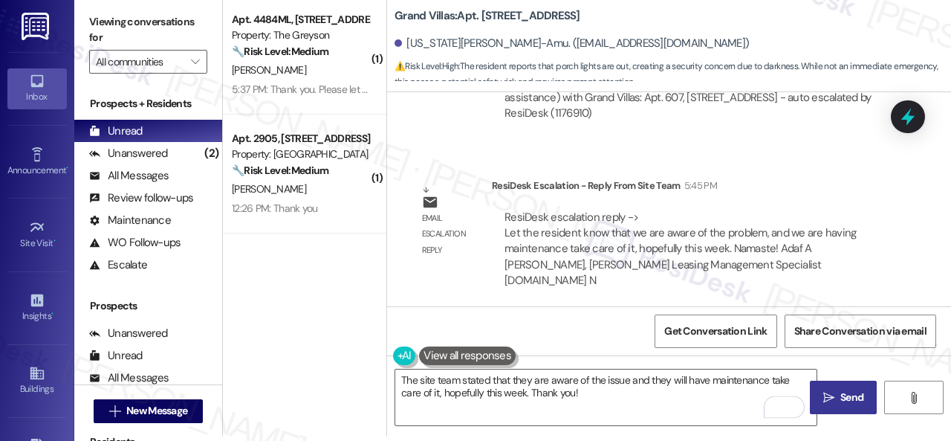
click at [841, 396] on span "Send" at bounding box center [852, 397] width 23 height 16
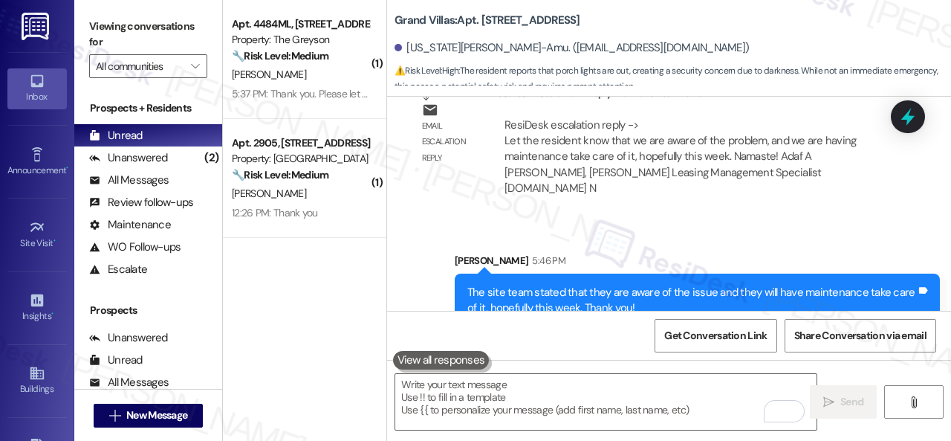
scroll to position [16799, 0]
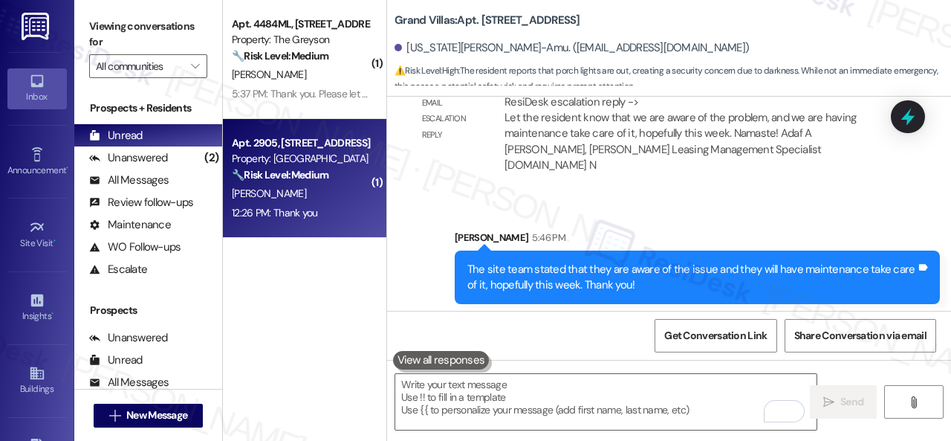
click at [304, 198] on div "M. Mclucas" at bounding box center [300, 193] width 140 height 19
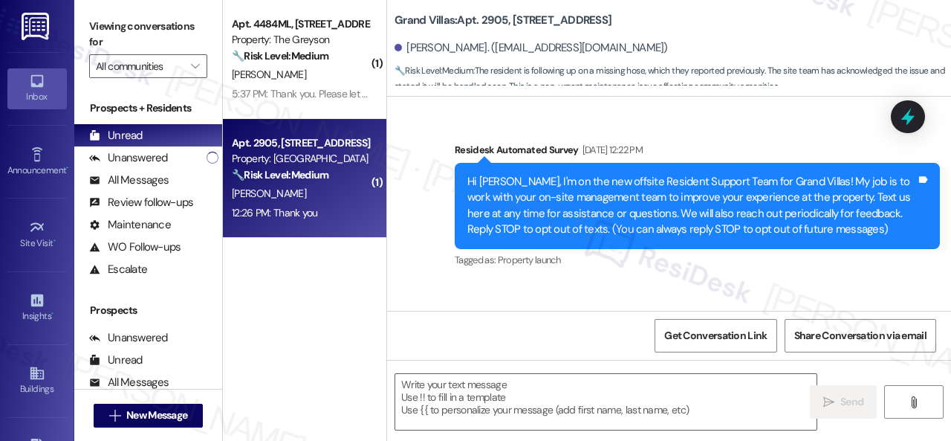
scroll to position [16488, 0]
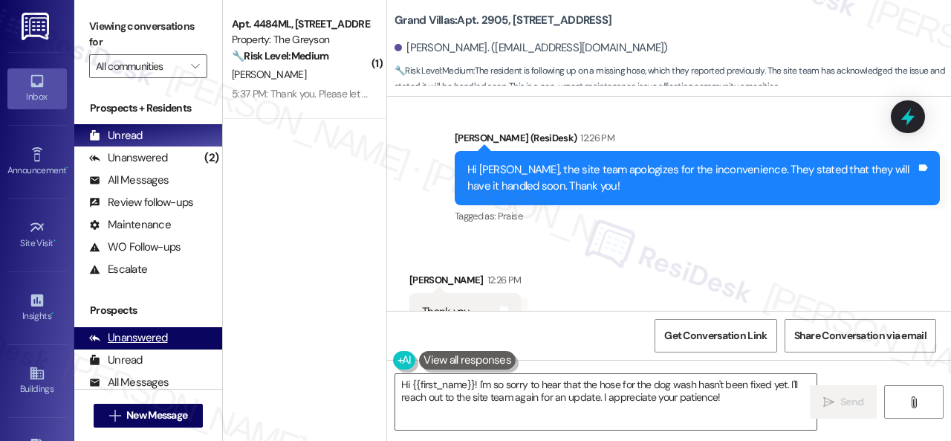
drag, startPoint x: 724, startPoint y: 398, endPoint x: 155, endPoint y: 336, distance: 572.6
click at [321, 337] on div "( 1 ) Apt. 4484ML, 4460 Mountain Laurel Road Property: The Greyson 🔧 Risk Level…" at bounding box center [587, 220] width 728 height 441
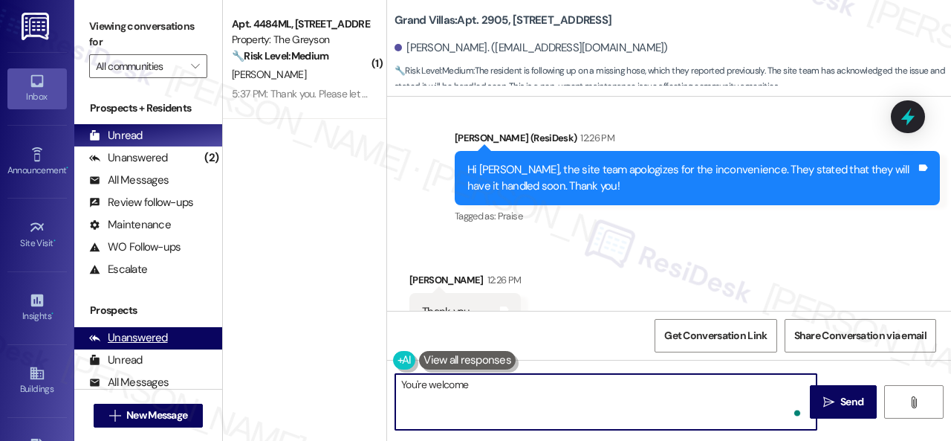
type textarea "You're welcome!"
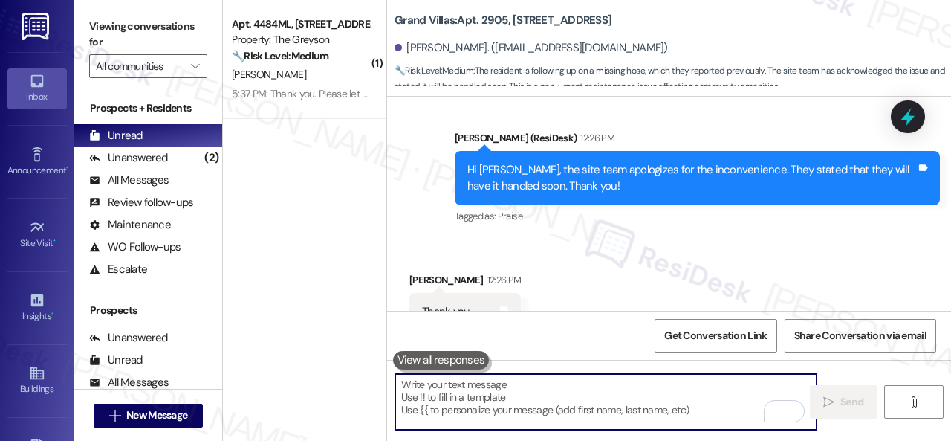
click at [323, 67] on div "F. Phipps" at bounding box center [300, 74] width 140 height 19
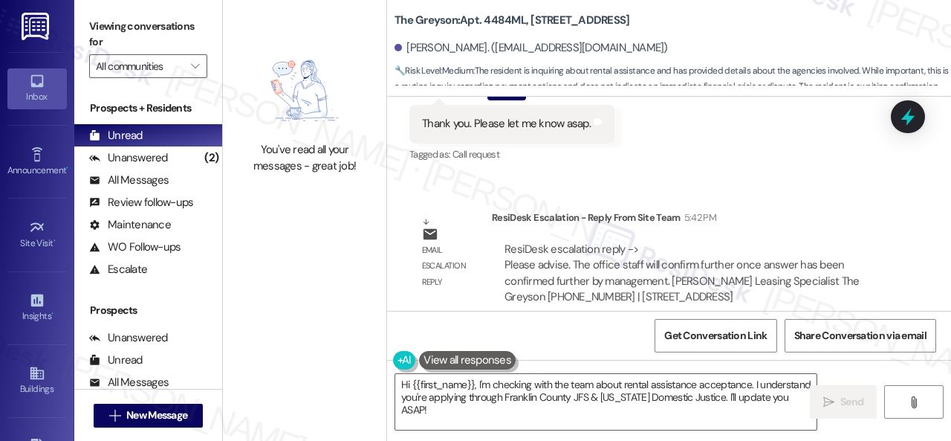
scroll to position [4, 0]
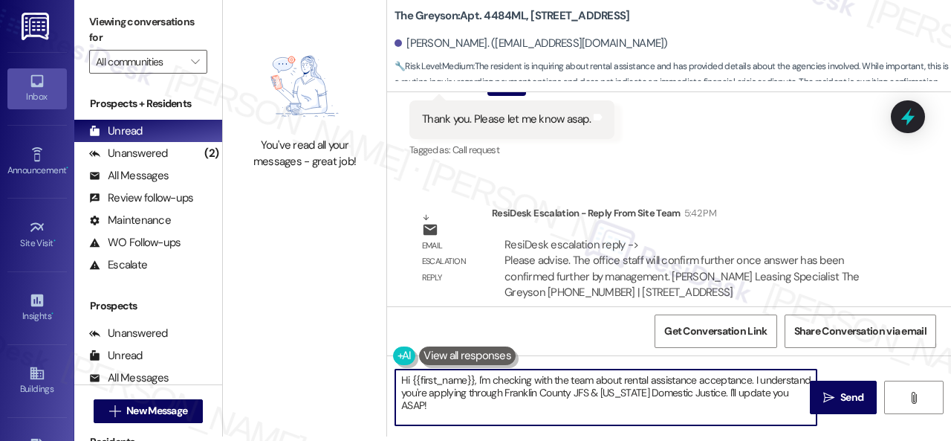
drag, startPoint x: 374, startPoint y: 383, endPoint x: 332, endPoint y: 360, distance: 47.9
click at [332, 360] on div "You've read all your messages - great job! The Greyson: Apt. 4484ML, 4460 Mount…" at bounding box center [587, 216] width 728 height 441
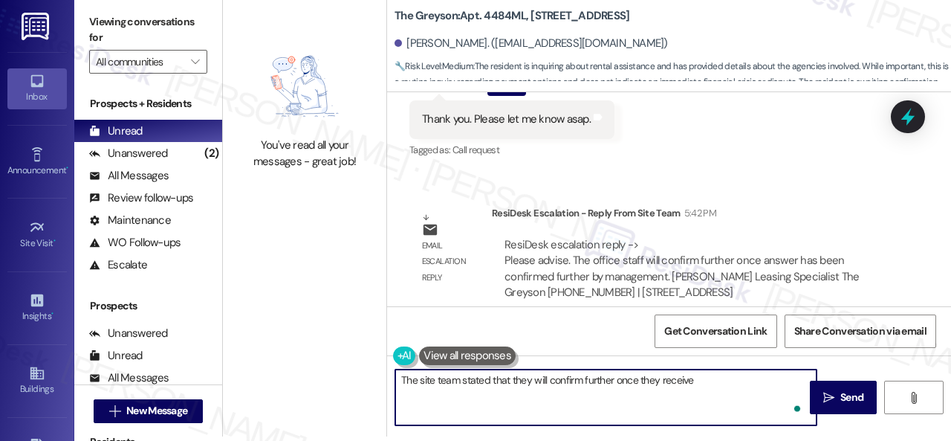
type textarea "The site team stated that they will confirm further once they receive"
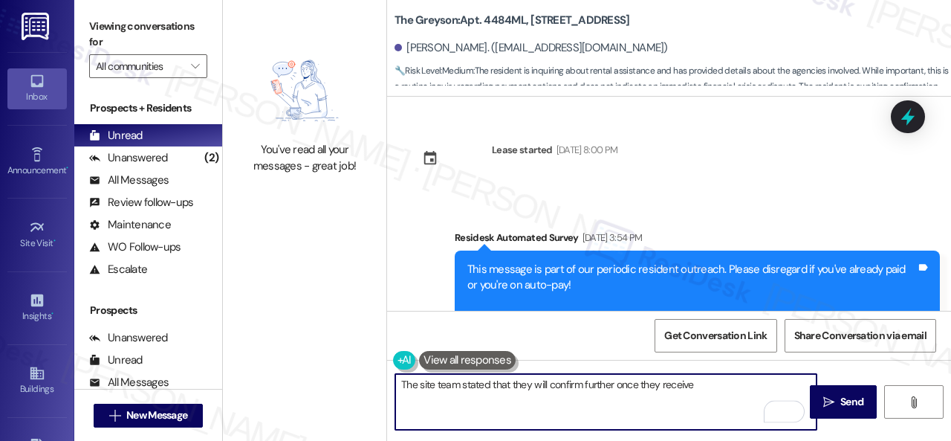
scroll to position [4111, 0]
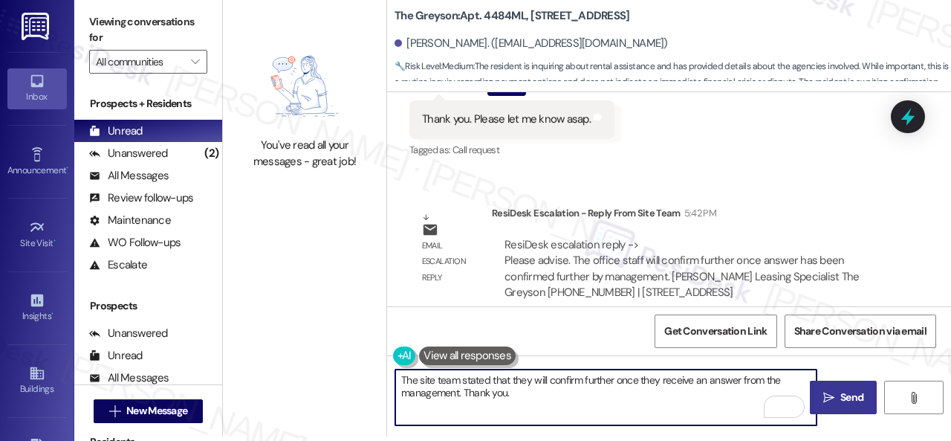
type textarea "The site team stated that they will confirm further once they receive an answer…"
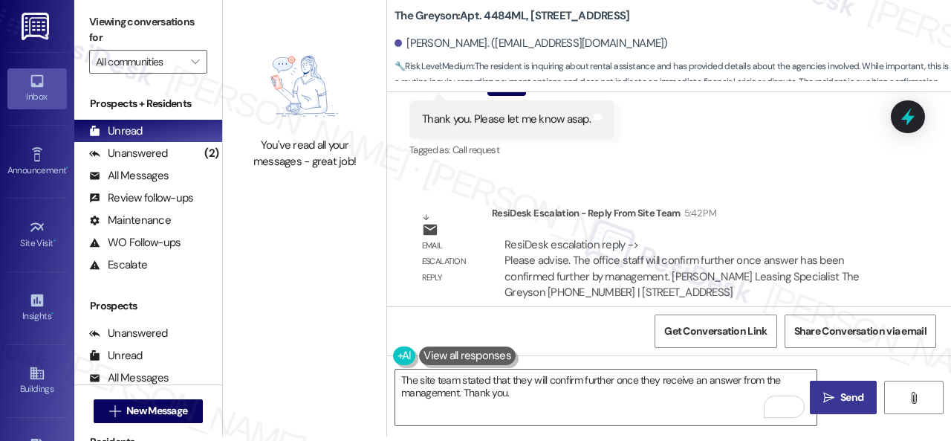
click at [846, 404] on span "Send" at bounding box center [852, 397] width 23 height 16
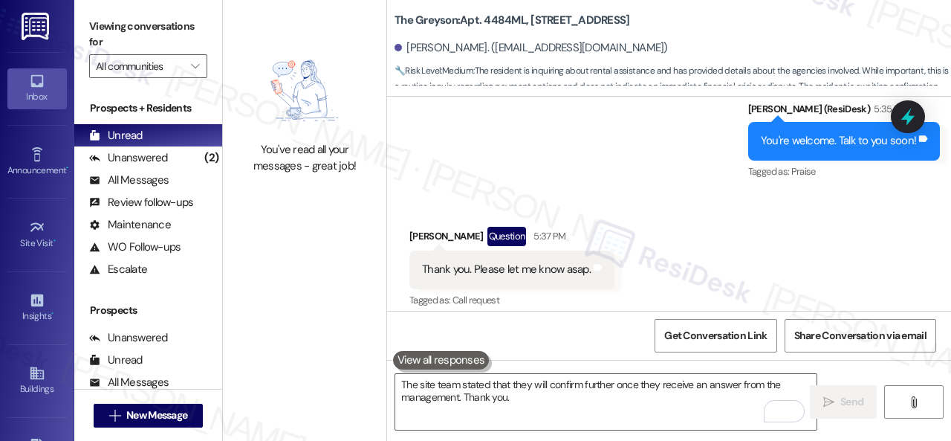
scroll to position [3960, 0]
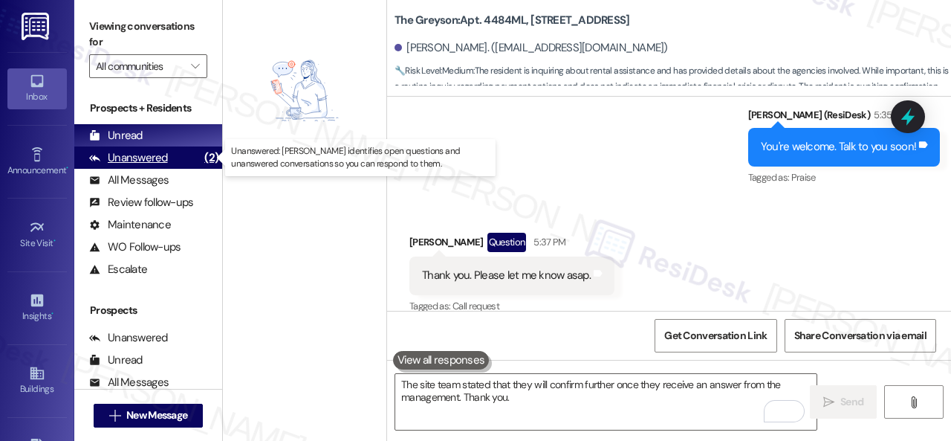
click at [132, 154] on div "Unanswered" at bounding box center [128, 158] width 79 height 16
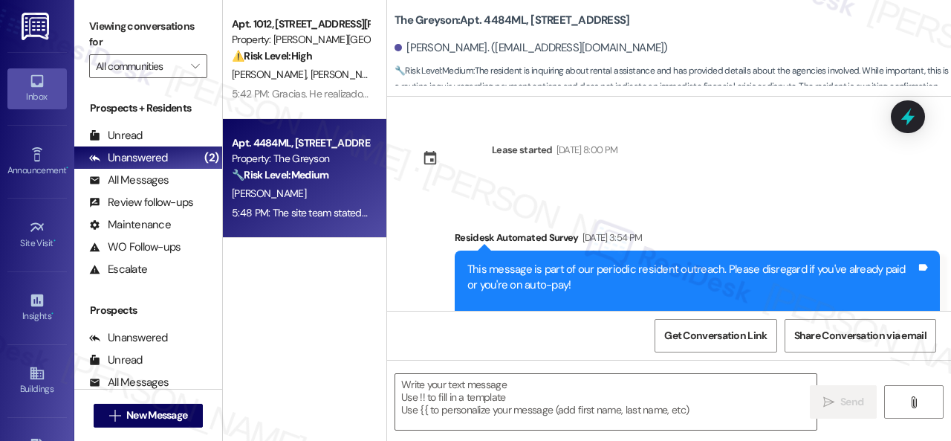
type textarea "Fetching suggested responses. Please feel free to read through the conversation…"
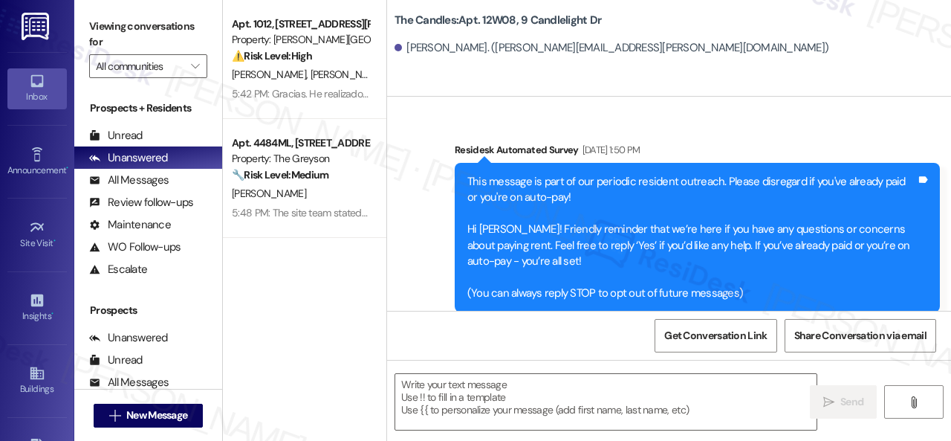
type textarea "Fetching suggested responses. Please feel free to read through the conversation…"
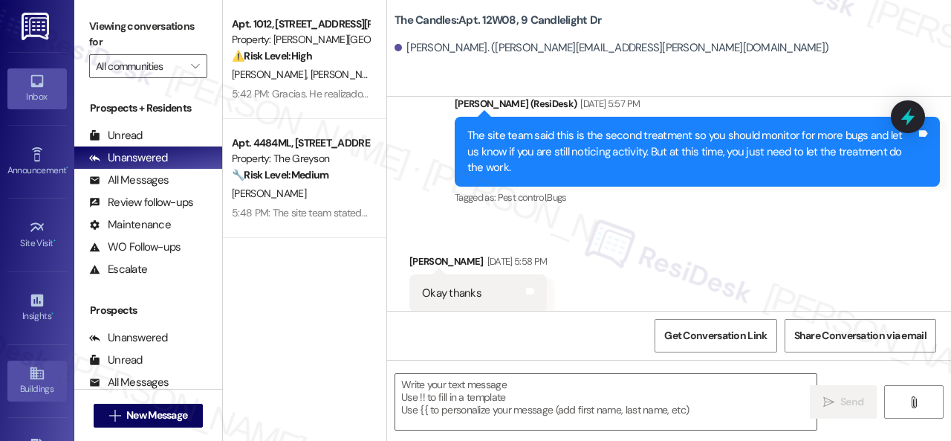
click at [35, 381] on div "Buildings" at bounding box center [37, 388] width 74 height 15
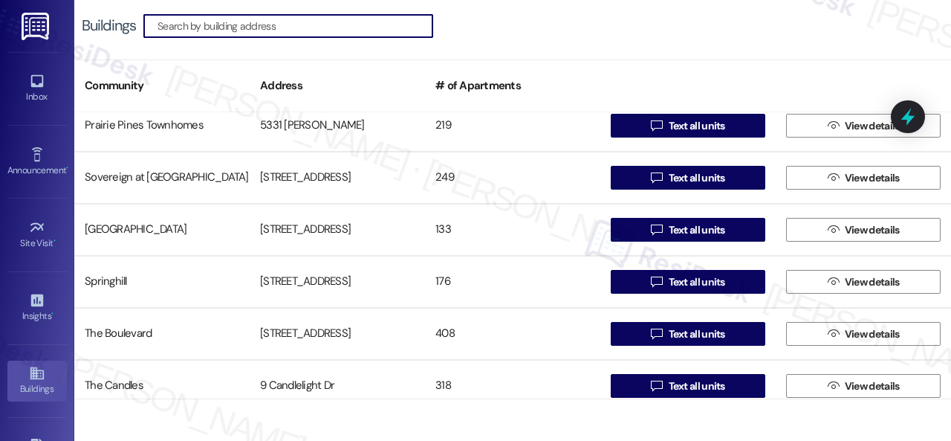
scroll to position [892, 0]
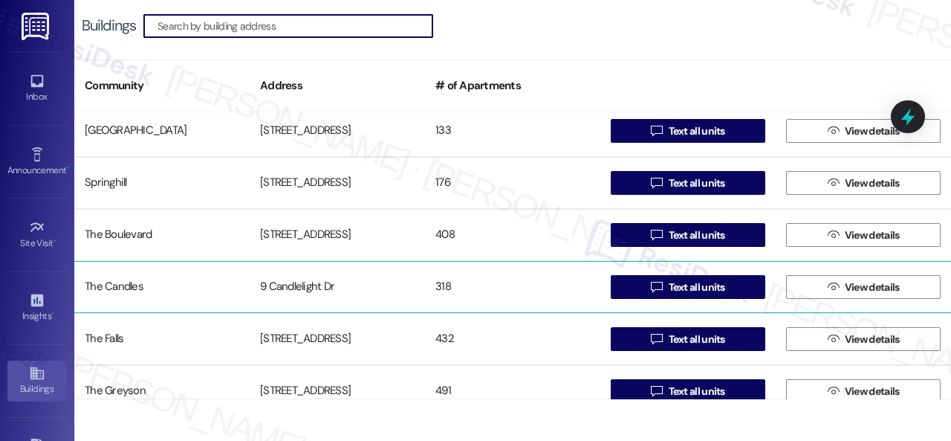
click at [107, 289] on div "The Candles" at bounding box center [161, 287] width 175 height 30
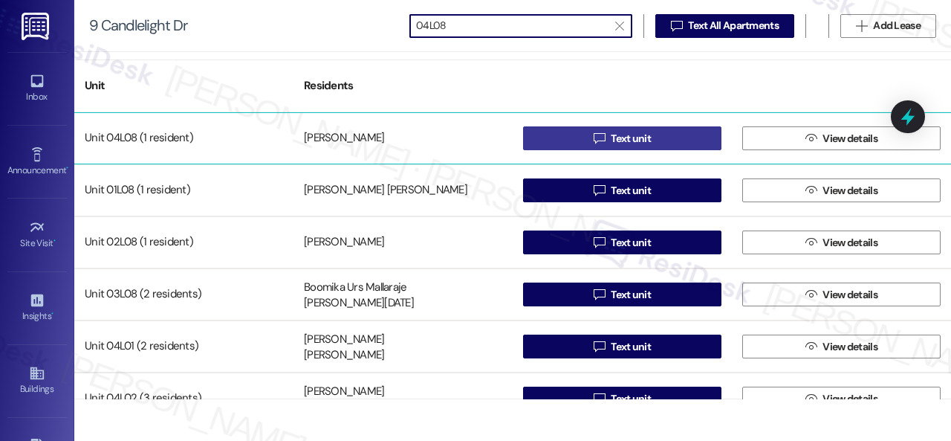
type input "04L08"
click at [569, 139] on button " Text unit" at bounding box center [622, 138] width 198 height 24
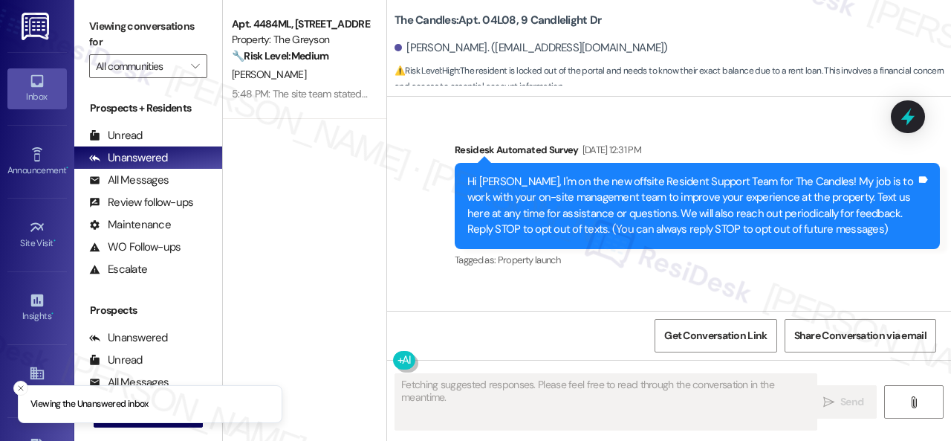
scroll to position [31391, 0]
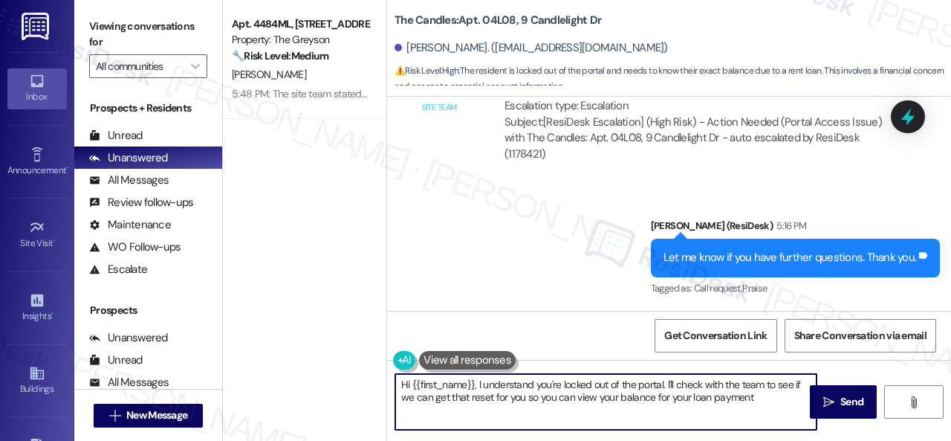
drag, startPoint x: 477, startPoint y: 381, endPoint x: 725, endPoint y: 413, distance: 249.6
drag, startPoint x: 478, startPoint y: 383, endPoint x: 748, endPoint y: 427, distance: 273.3
drag, startPoint x: 477, startPoint y: 387, endPoint x: 583, endPoint y: 432, distance: 114.6
click at [563, 431] on div "Hi {{first_name}}, I understand you're locked out of the portal. I'll check wit…" at bounding box center [669, 415] width 564 height 111
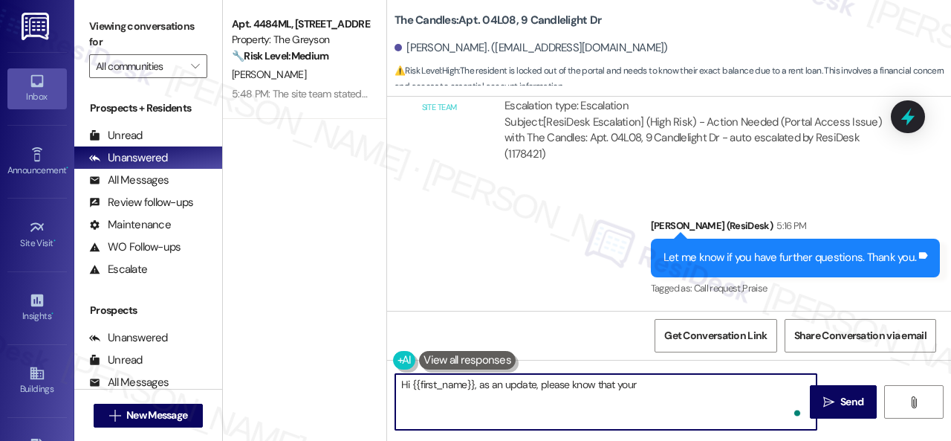
paste textarea "balance is 2062.32. She will need to bring in a money order for the amount."
click at [722, 381] on textarea "Hi {{first_name}}, as an update, please know that your balance is 2062.32. She …" at bounding box center [605, 402] width 421 height 56
click at [592, 397] on textarea "Hi {{first_name}}, as an update, please know that your balance is 2062.32. You …" at bounding box center [605, 402] width 421 height 56
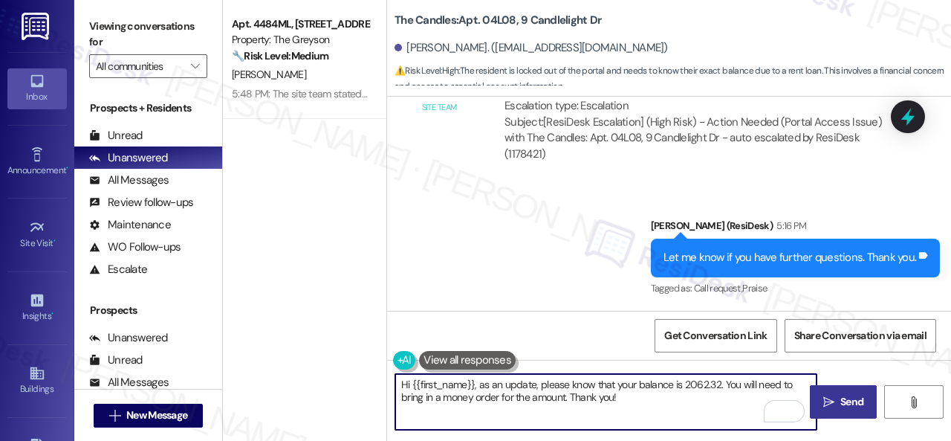
type textarea "Hi {{first_name}}, as an update, please know that your balance is 2062.32. You …"
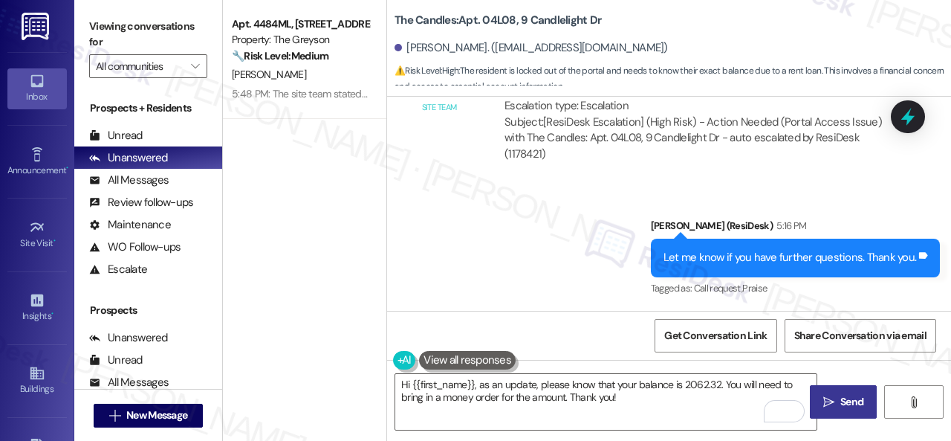
click at [849, 405] on span "Send" at bounding box center [852, 402] width 23 height 16
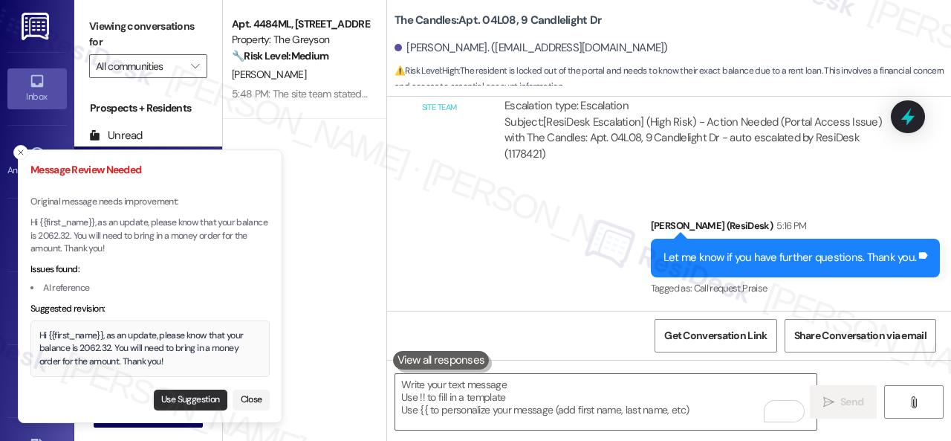
click at [171, 400] on button "Use Suggestion" at bounding box center [191, 399] width 74 height 21
type textarea "Hi {{first_name}}, as an update, please know that your balance is 2062.32. You …"
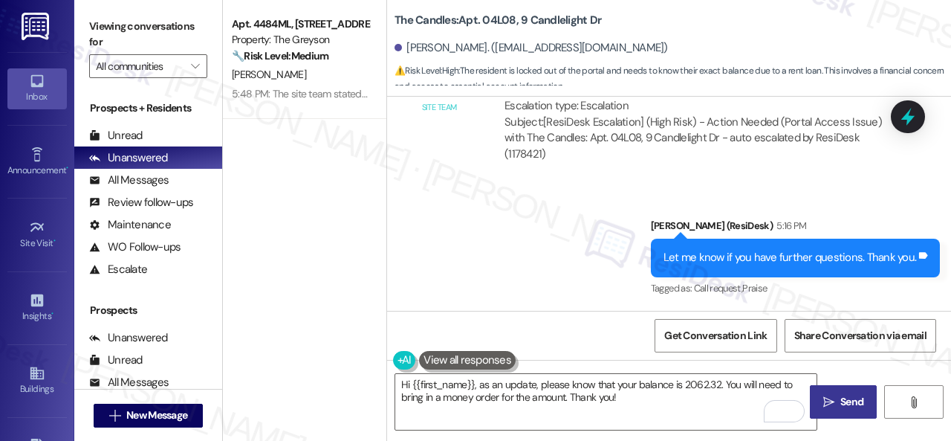
click at [844, 404] on span "Send" at bounding box center [852, 402] width 23 height 16
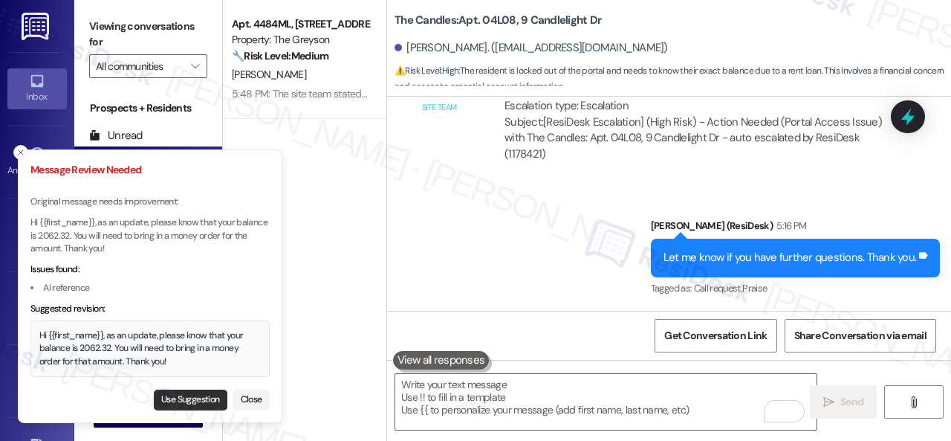
click at [198, 398] on button "Use Suggestion" at bounding box center [191, 399] width 74 height 21
type textarea "Hi {{first_name}}, as an update, please know that your balance is 2062.32. You …"
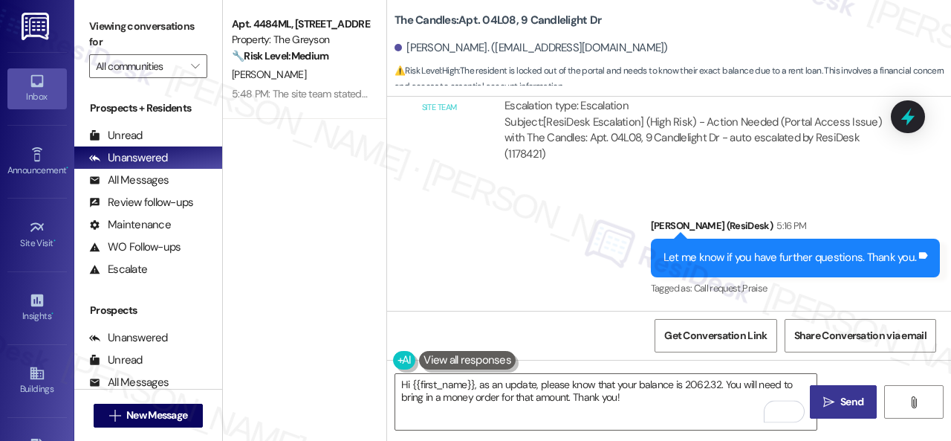
click at [844, 401] on span "Send" at bounding box center [852, 402] width 23 height 16
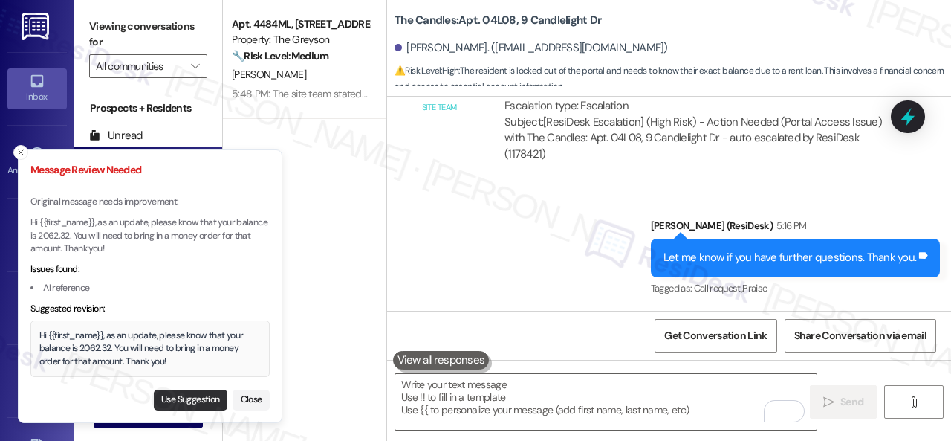
click at [204, 402] on button "Use Suggestion" at bounding box center [191, 399] width 74 height 21
type textarea "Hi {{first_name}}, as an update, please know that your balance is 2062.32. You …"
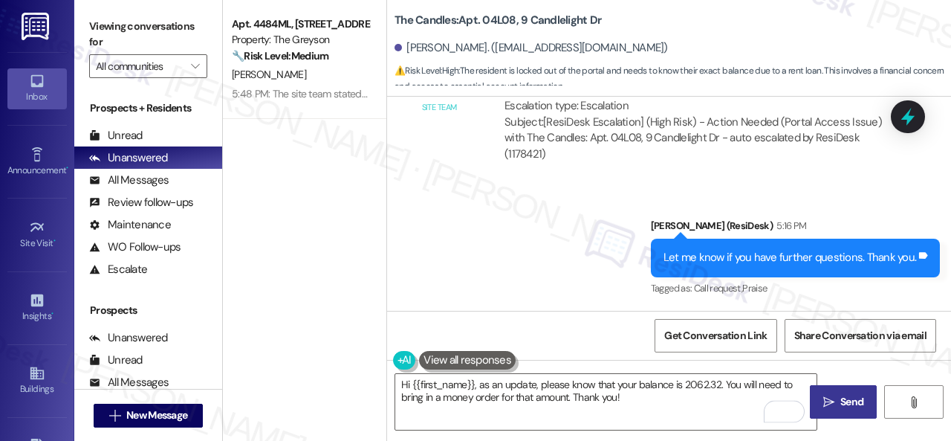
click at [841, 404] on span "Send" at bounding box center [852, 402] width 23 height 16
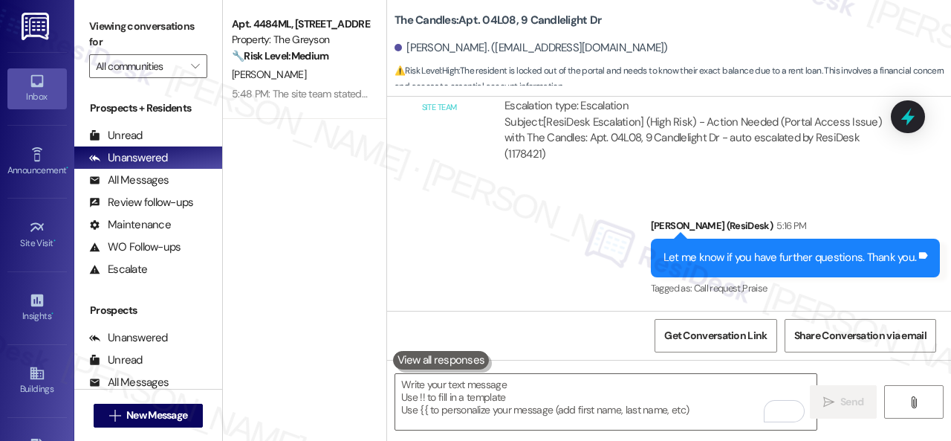
scroll to position [4, 0]
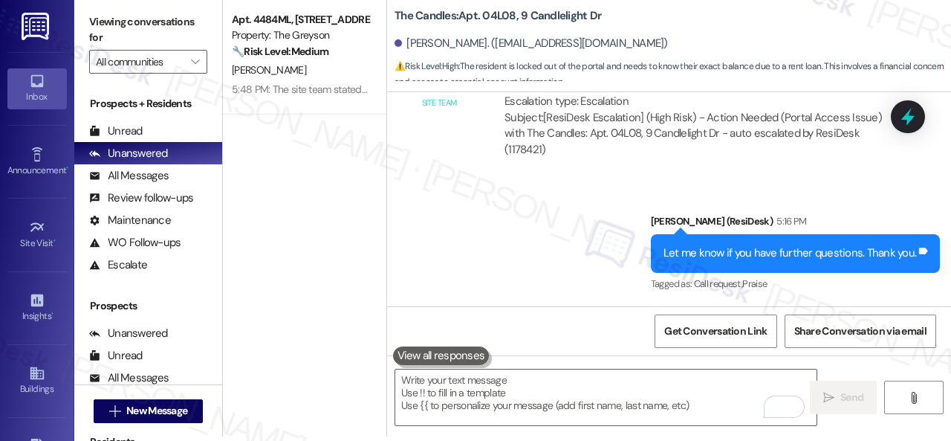
click at [525, 244] on div "Sent via SMS [PERSON_NAME] (ResiDesk) 5:16 PM Let me know if you have further q…" at bounding box center [669, 243] width 564 height 126
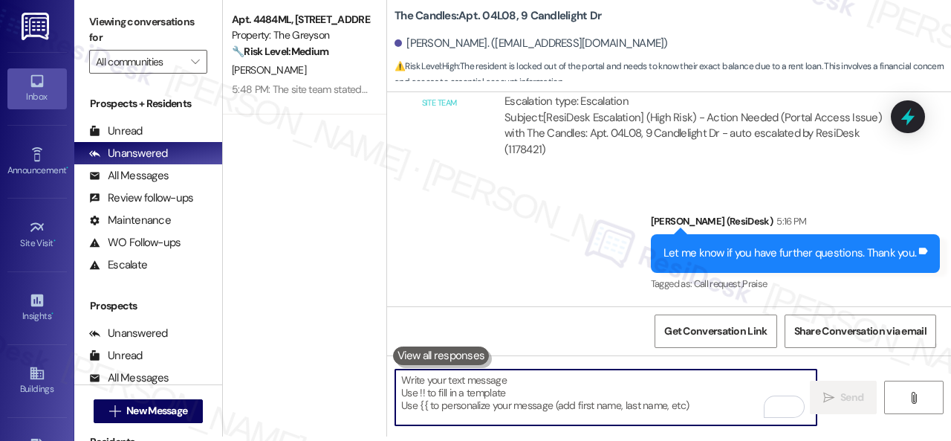
click at [496, 394] on textarea "To enrich screen reader interactions, please activate Accessibility in Grammarl…" at bounding box center [605, 397] width 421 height 56
paste textarea "balance is 2062.32. She will need to bring in a money order for the amount."
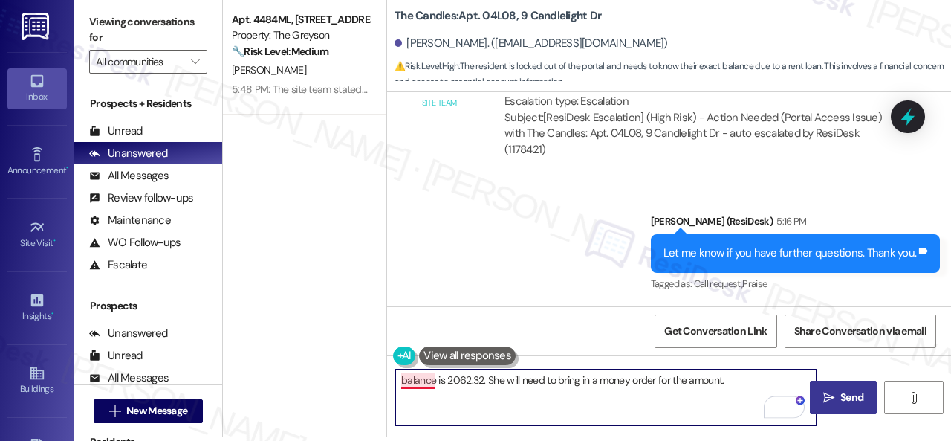
click at [401, 381] on textarea "balance is 2062.32. She will need to bring in a money order for the amount." at bounding box center [605, 397] width 421 height 56
drag, startPoint x: 577, startPoint y: 384, endPoint x: 591, endPoint y: 383, distance: 14.2
click at [591, 383] on textarea "Hello [PERSON_NAME]! Your balance is 2062.32. She will need to bring in a money…" at bounding box center [605, 397] width 421 height 56
click at [530, 395] on textarea "Hello [PERSON_NAME]! Your balance is 2062.32. You will need to bring in a money…" at bounding box center [605, 397] width 421 height 56
type textarea "Hello [PERSON_NAME]! Your balance is 2062.32. You will need to bring in a money…"
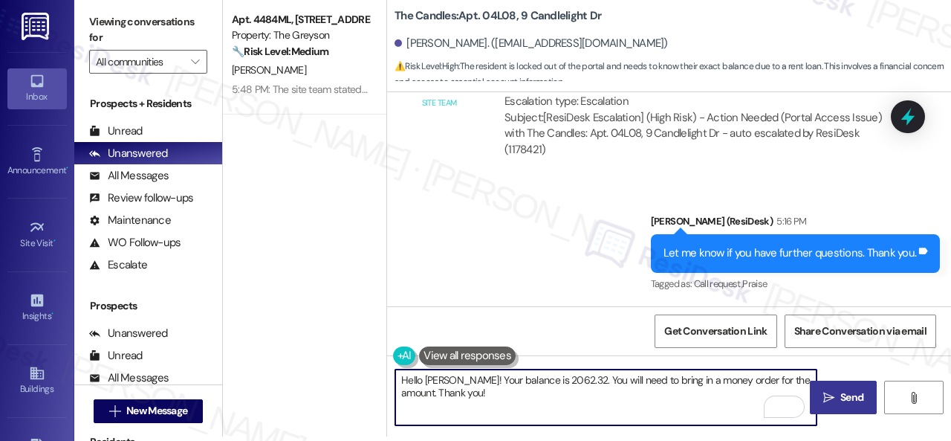
click at [844, 404] on span "Send" at bounding box center [852, 397] width 23 height 16
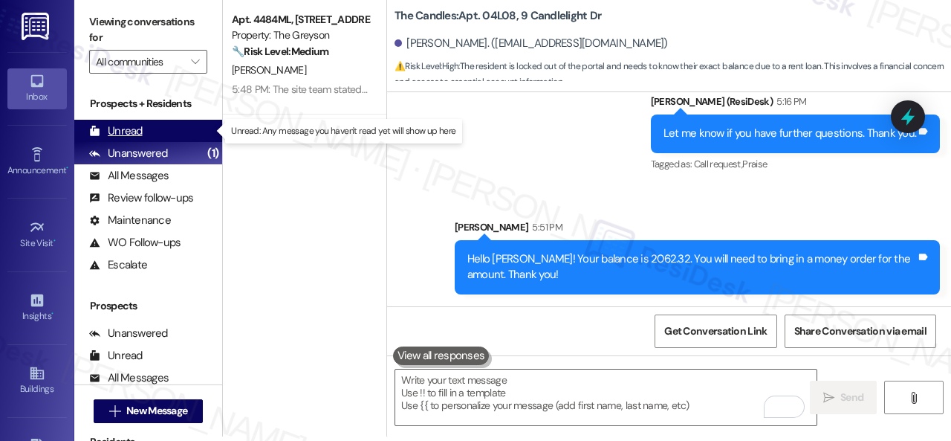
click at [139, 132] on div "Unread" at bounding box center [116, 131] width 54 height 16
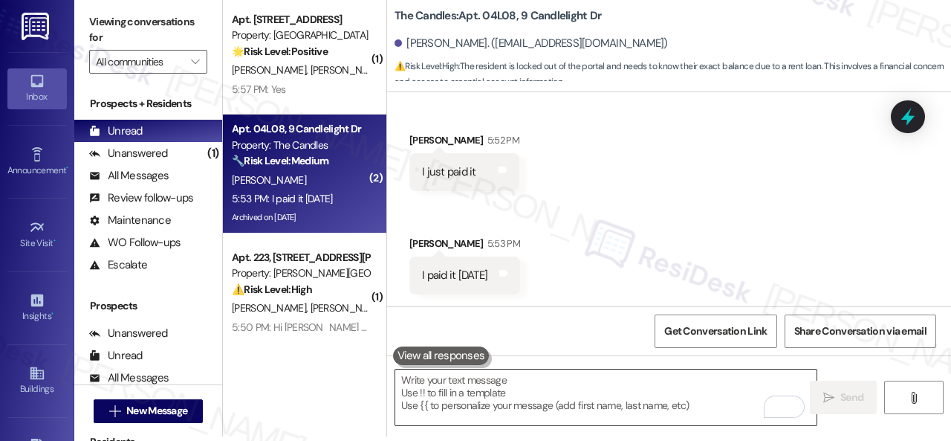
click at [523, 395] on textarea "To enrich screen reader interactions, please activate Accessibility in Grammarl…" at bounding box center [605, 397] width 421 height 56
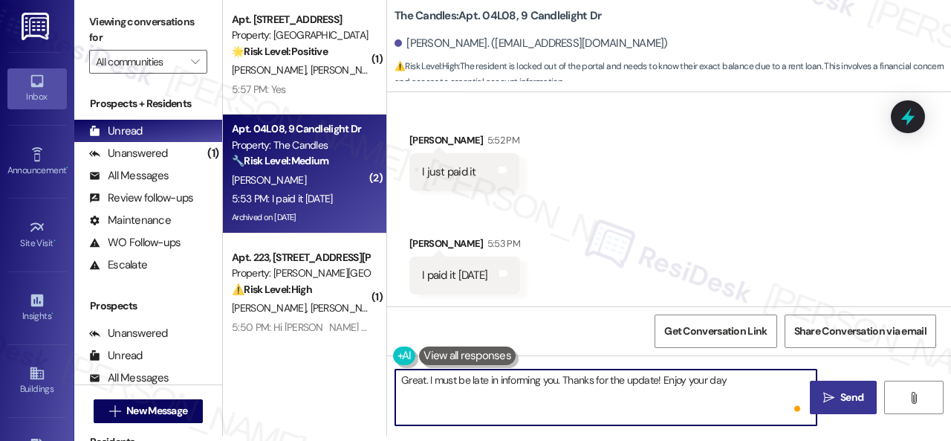
type textarea "Great. I must be late in informing you. Thanks for the update! Enjoy your day!"
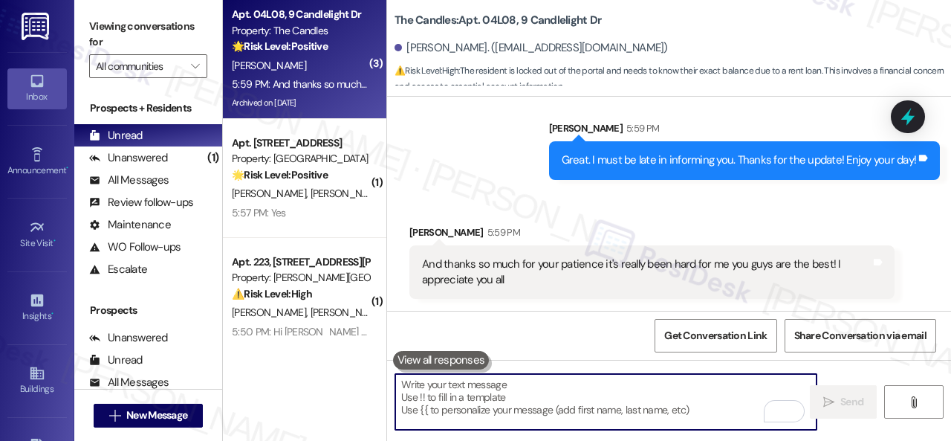
scroll to position [31940, 0]
click at [532, 398] on textarea "To enrich screen reader interactions, please activate Accessibility in Grammarl…" at bounding box center [605, 402] width 421 height 56
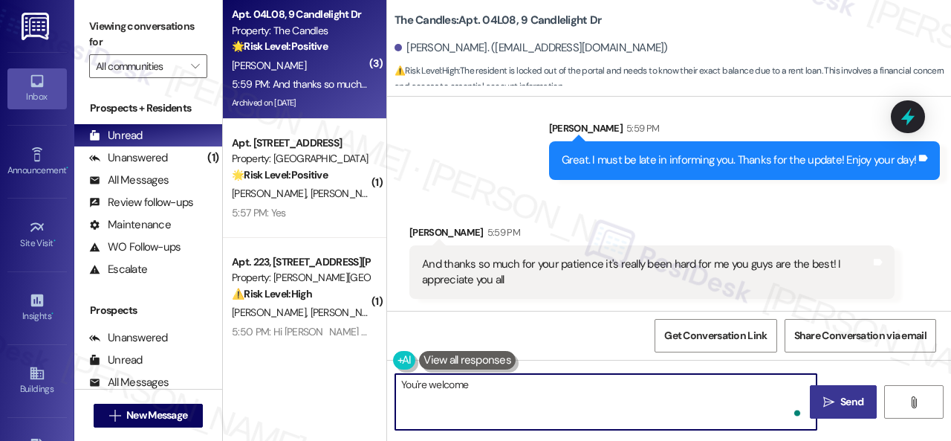
type textarea "You're welcome!"
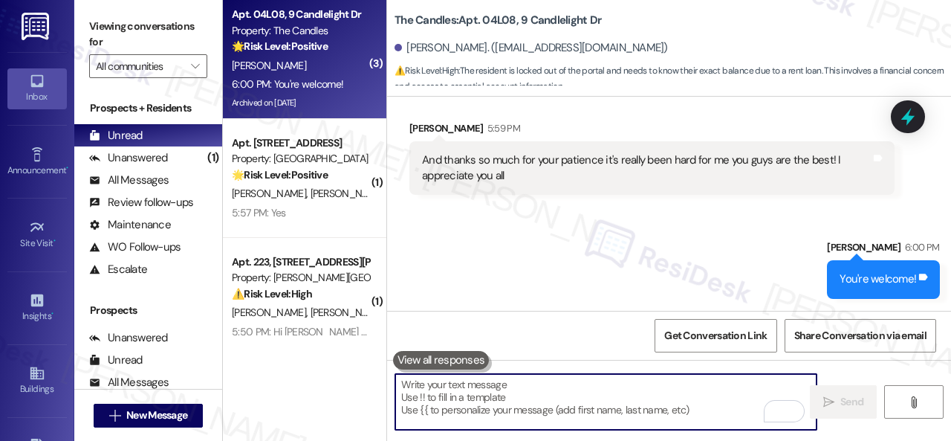
scroll to position [32044, 0]
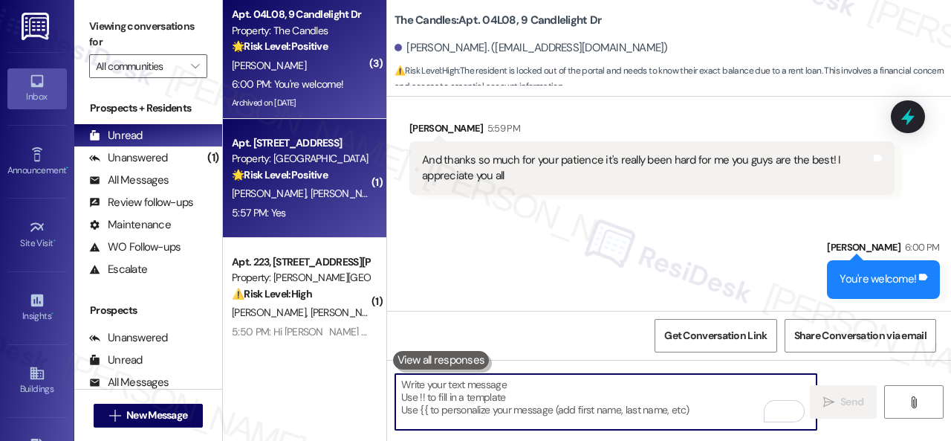
click at [338, 192] on div "[PERSON_NAME] [PERSON_NAME]" at bounding box center [300, 193] width 140 height 19
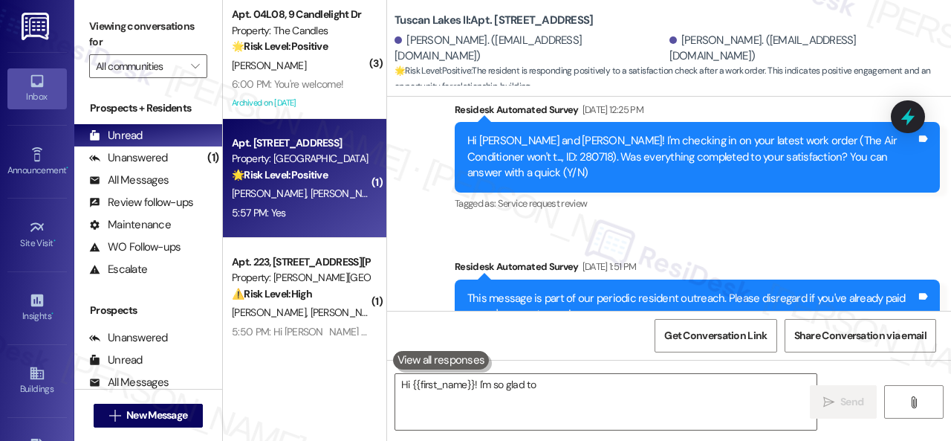
scroll to position [3551, 0]
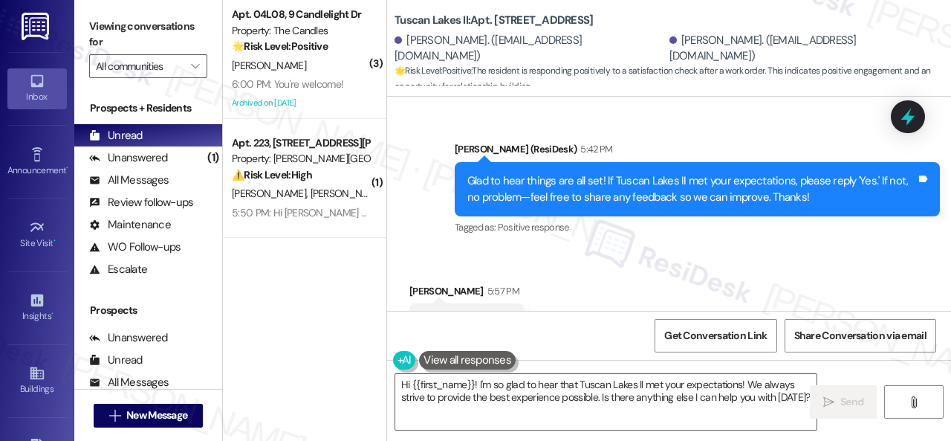
click at [437, 250] on div "Received via SMS [PERSON_NAME] 5:57 PM Yes Tags and notes Tagged as: Positive r…" at bounding box center [669, 313] width 564 height 126
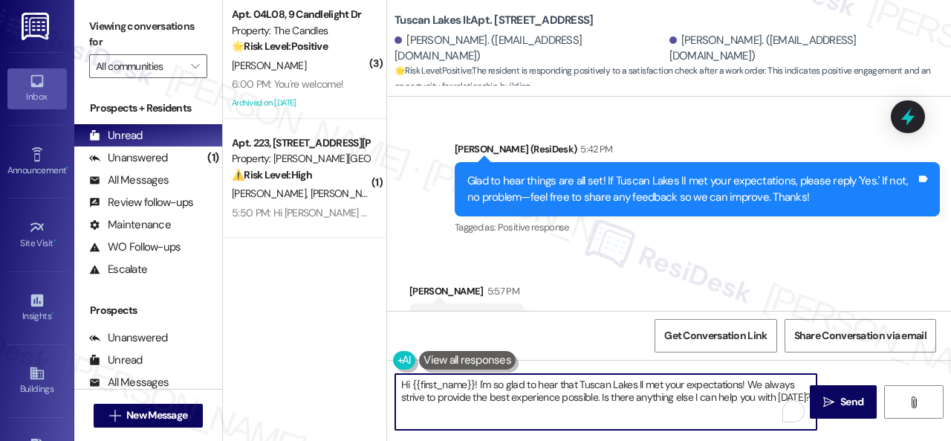
drag, startPoint x: 370, startPoint y: 374, endPoint x: 360, endPoint y: 365, distance: 13.7
click at [352, 364] on div "( 3 ) Apt. 04L08, 9 Candlelight Dr Property: The Candles 🌟 Risk Level: Positive…" at bounding box center [587, 220] width 728 height 441
paste textarea "I'm glad you are satisfied with your home. Have you written a review for us bef…"
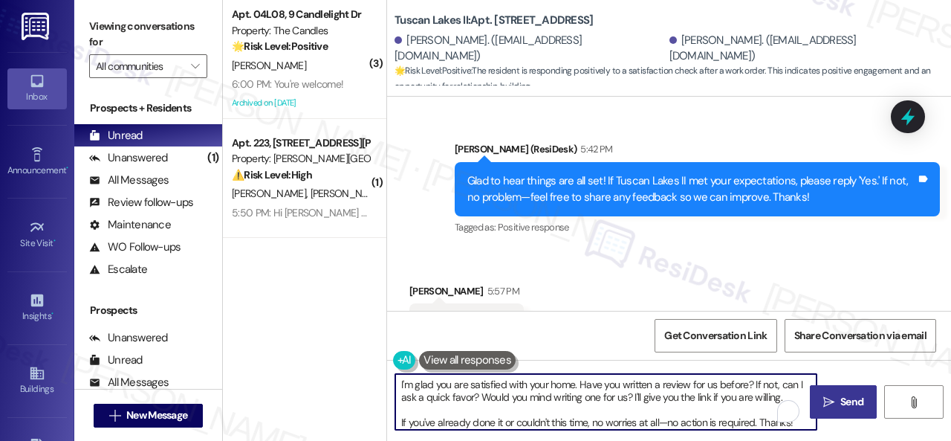
type textarea "I'm glad you are satisfied with your home. Have you written a review for us bef…"
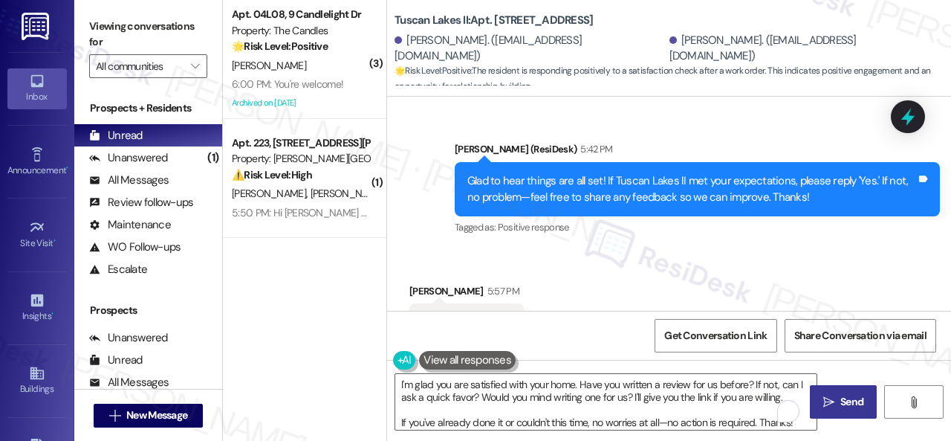
click at [827, 401] on icon "" at bounding box center [828, 402] width 11 height 12
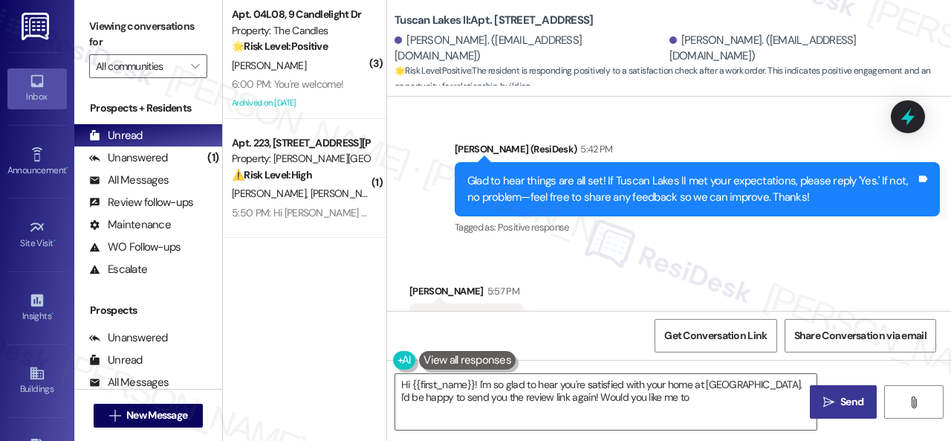
type textarea "Hi {{first_name}}! I'm so glad to hear you're satisfied with your home at [GEOG…"
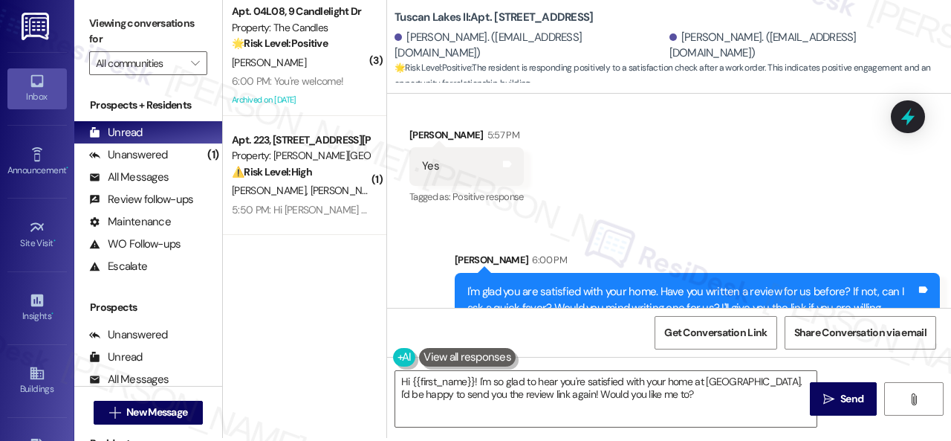
scroll to position [4, 0]
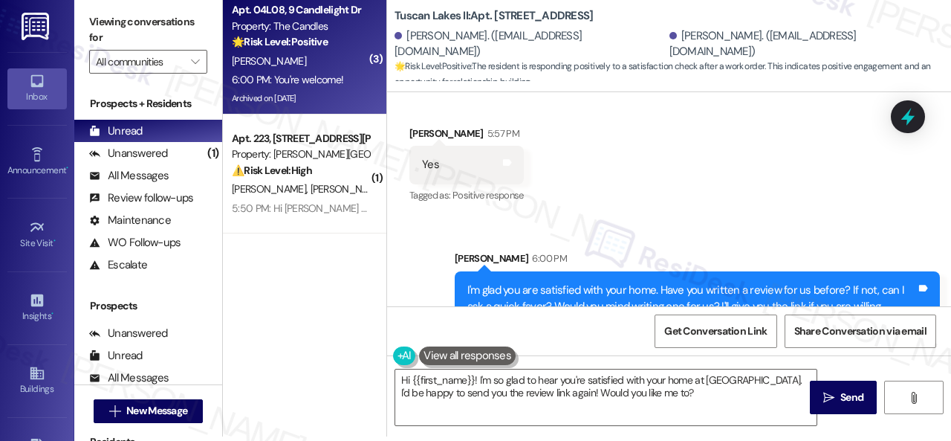
click at [328, 74] on div "6:00 PM: You're welcome! 6:00 PM: You're welcome!" at bounding box center [287, 79] width 111 height 13
type textarea "Fetching suggested responses. Please feel free to read through the conversation…"
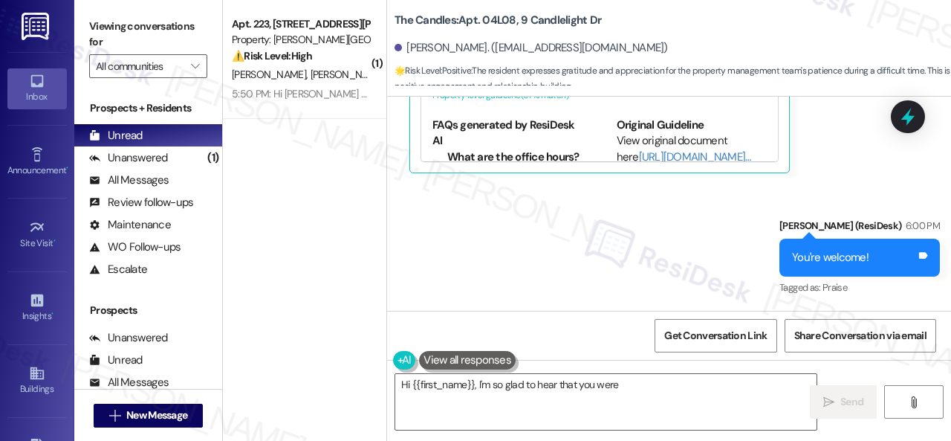
scroll to position [32199, 0]
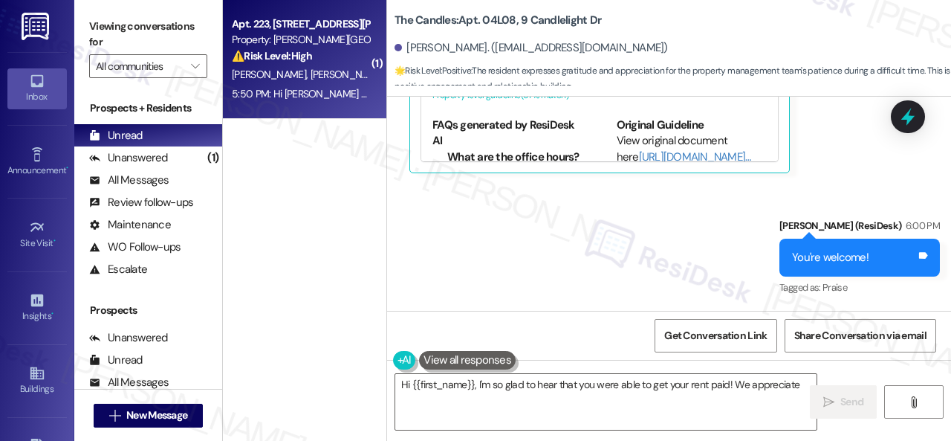
type textarea "Hi {{first_name}}, I'm so glad to hear that you were able to get your rent paid…"
click at [345, 59] on div "⚠️ Risk Level: High The resident indicates that the AC is still not working aft…" at bounding box center [300, 56] width 137 height 16
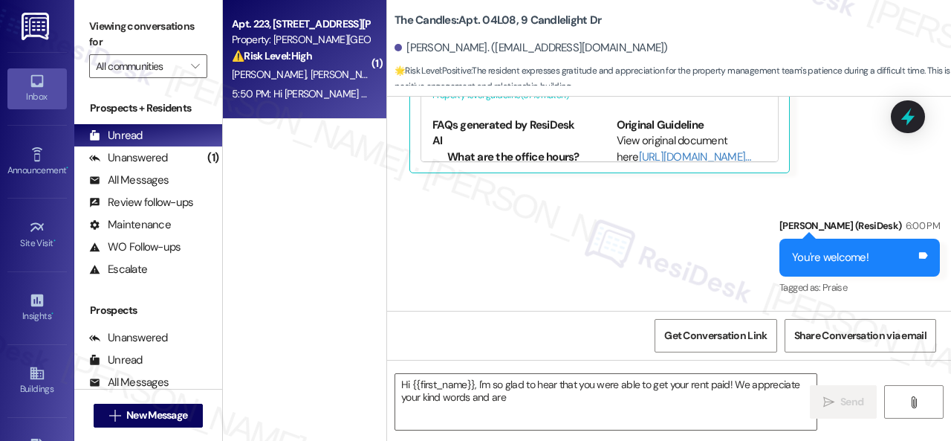
type textarea "Hi {{first_name}}, I'm so glad to hear that you were able to get your rent paid…"
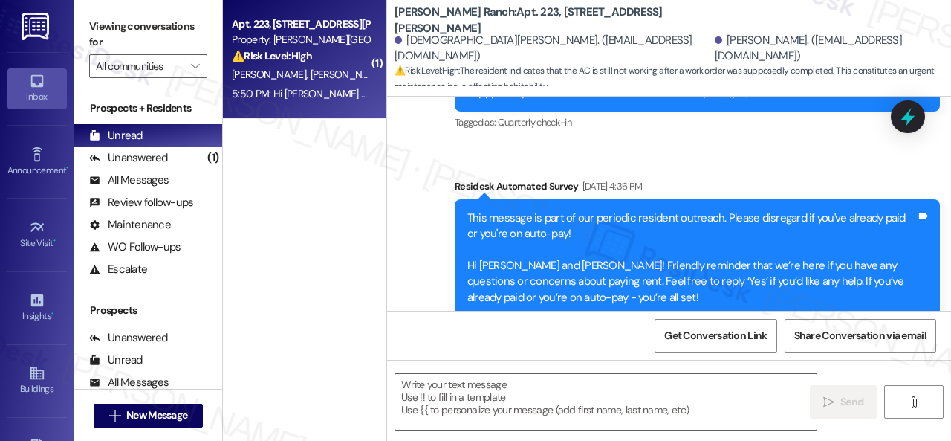
type textarea "Fetching suggested responses. Please feel free to read through the conversation…"
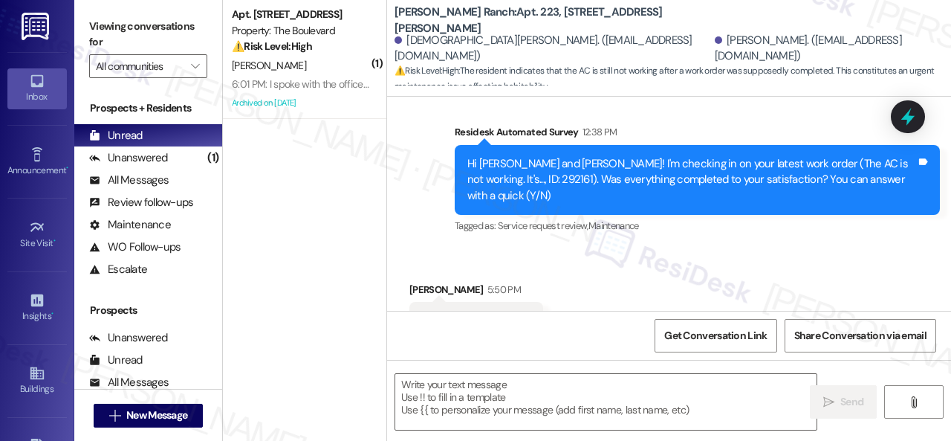
scroll to position [1433, 0]
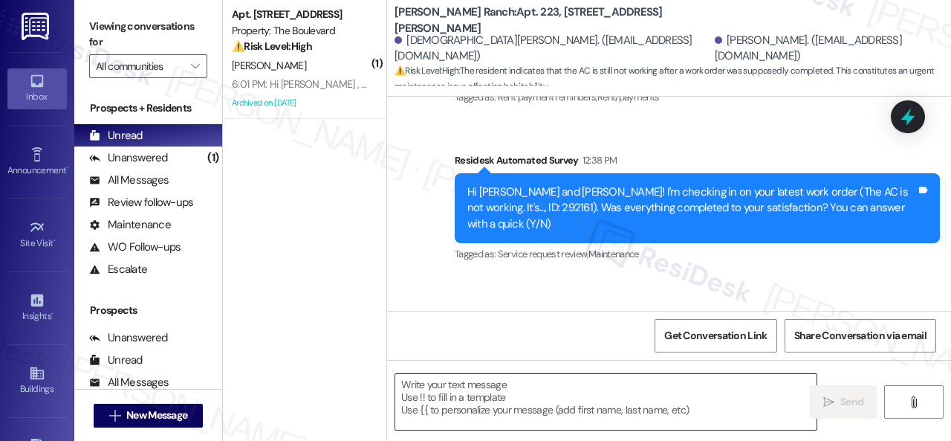
click at [462, 405] on textarea at bounding box center [605, 402] width 421 height 56
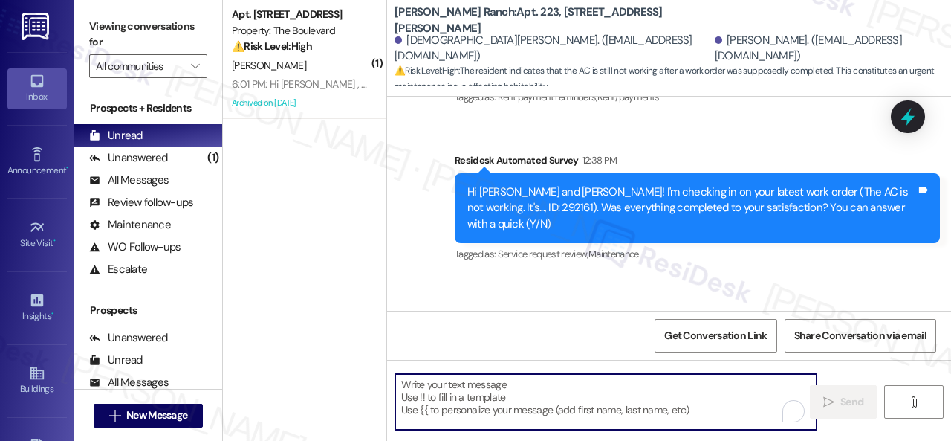
paste textarea "I'm sorry to hear the issue hasn't been resolved yet. We apologize for the dela…"
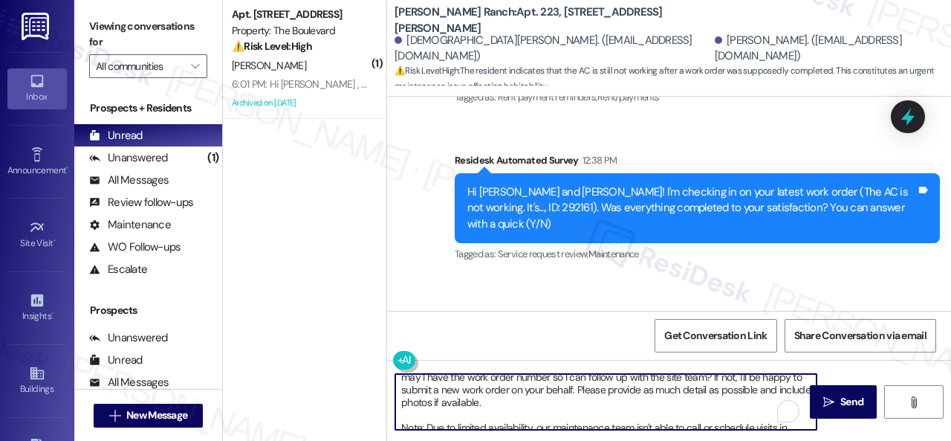
scroll to position [0, 0]
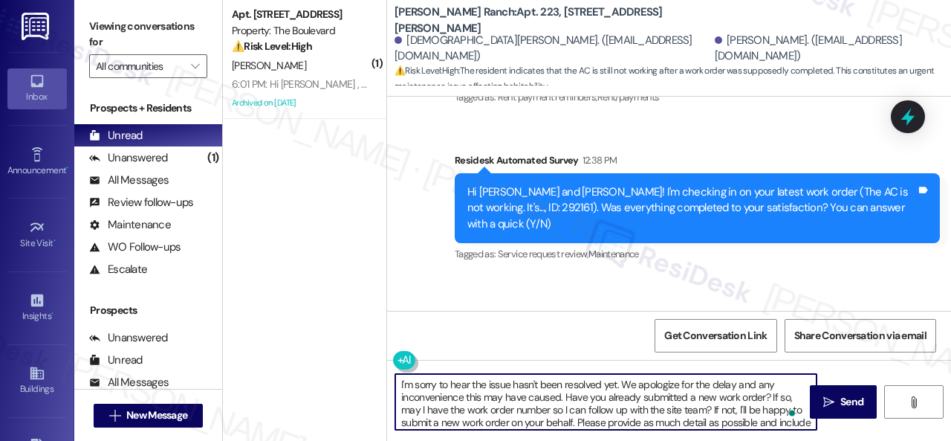
click at [489, 385] on textarea "I'm sorry to hear the issue hasn't been resolved yet. We apologize for the dela…" at bounding box center [605, 402] width 421 height 56
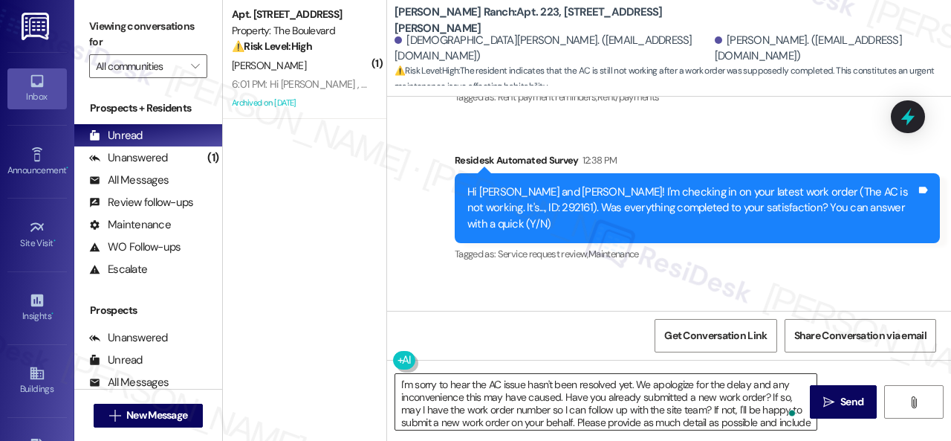
click at [705, 399] on textarea "I'm sorry to hear the AC issue hasn't been resolved yet. We apologize for the d…" at bounding box center [605, 402] width 421 height 56
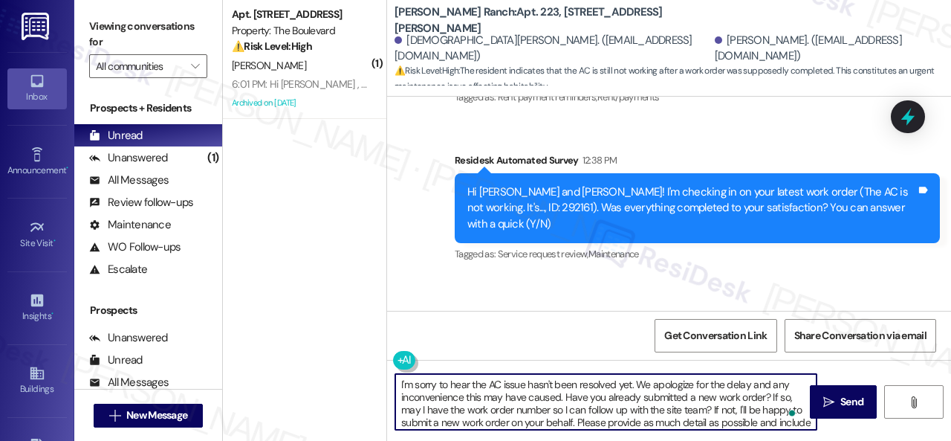
click at [577, 421] on textarea "I'm sorry to hear the AC issue hasn't been resolved yet. We apologize for the d…" at bounding box center [605, 402] width 421 height 56
paste textarea "Is your AC running but not blowing cold air, or is it not turning on at all?"
type textarea "I'm sorry to hear the AC issue hasn't been resolved yet. We apologize for the d…"
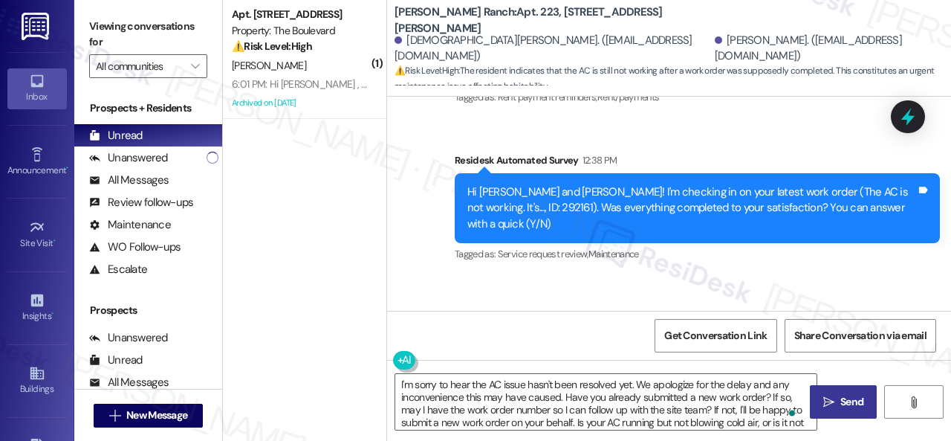
click at [829, 415] on button " Send" at bounding box center [843, 401] width 67 height 33
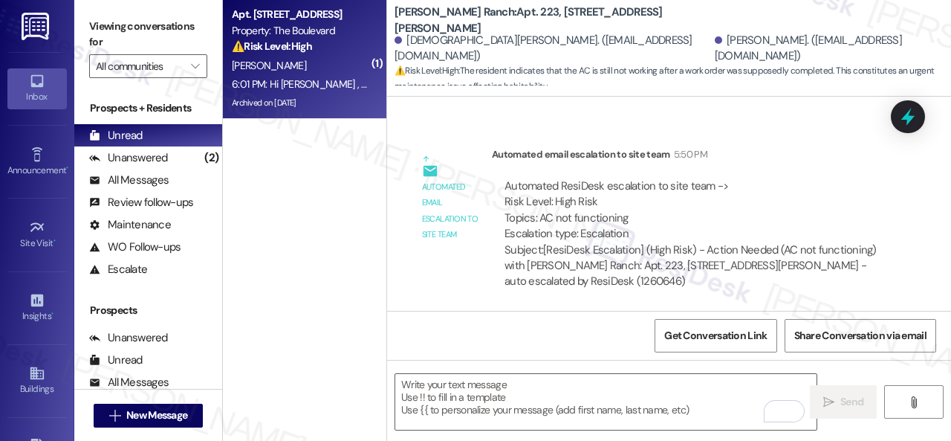
click at [327, 55] on div "Apt. [STREET_ADDRESS] Property: The Boulevard ⚠️ Risk Level: High The resident …" at bounding box center [300, 30] width 140 height 51
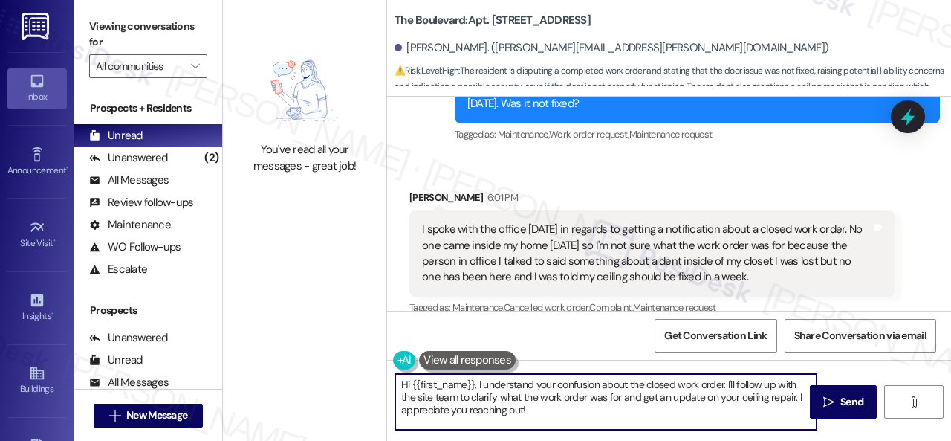
drag, startPoint x: 538, startPoint y: 407, endPoint x: 327, endPoint y: 357, distance: 216.9
click at [327, 357] on div "You've read all your messages - great job! The Boulevard: Apt. 5211, [STREET_AD…" at bounding box center [587, 220] width 728 height 441
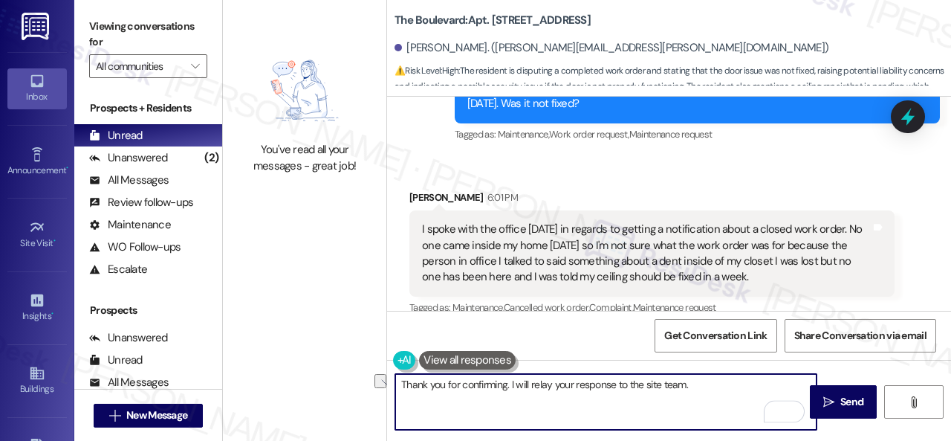
drag, startPoint x: 698, startPoint y: 383, endPoint x: 381, endPoint y: 370, distance: 317.6
click at [381, 370] on div "You've read all your messages - great job! The Boulevard: Apt. 5211, [STREET_AD…" at bounding box center [587, 220] width 728 height 441
type textarea "Thank you for confirming. I will relay your response to the site team."
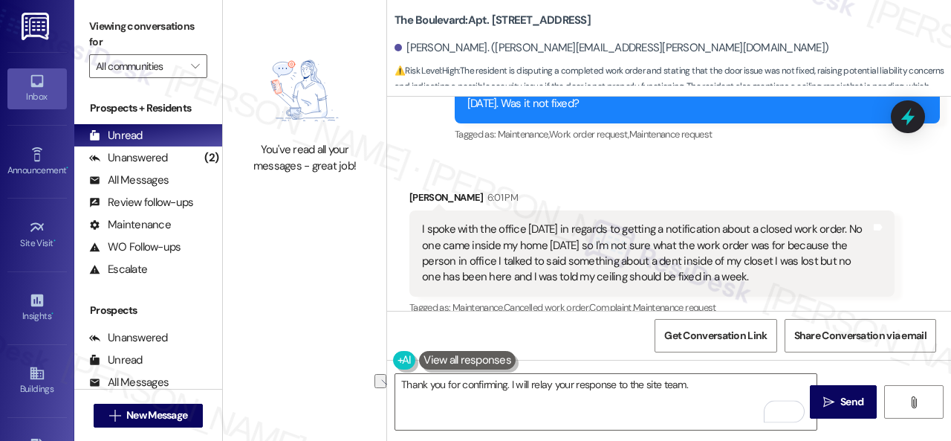
click at [595, 348] on div "Get Conversation Link Share Conversation via email" at bounding box center [669, 335] width 564 height 49
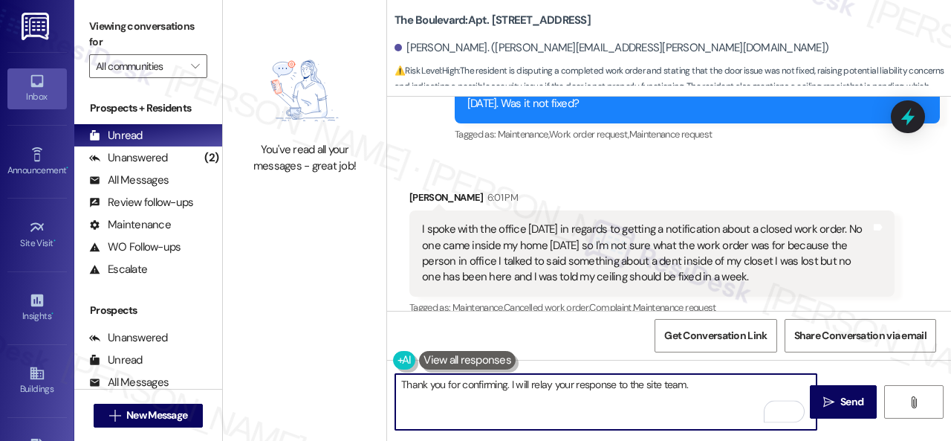
click at [722, 392] on textarea "Thank you for confirming. I will relay your response to the site team." at bounding box center [605, 402] width 421 height 56
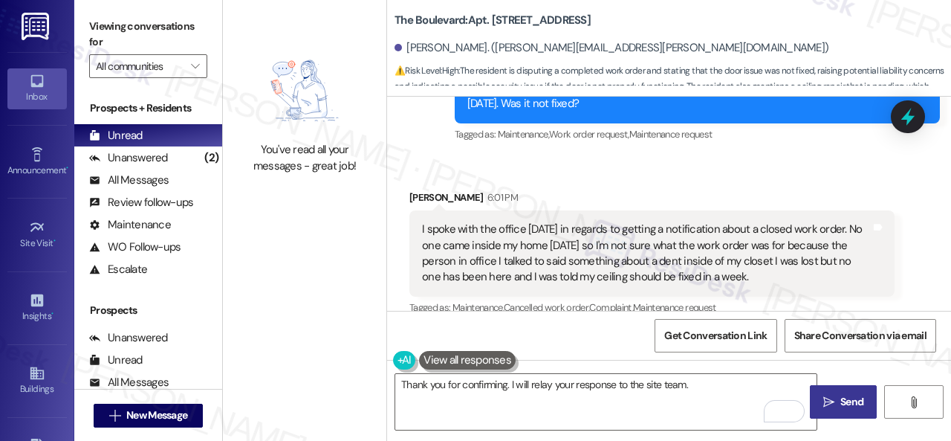
click at [829, 412] on button " Send" at bounding box center [843, 401] width 67 height 33
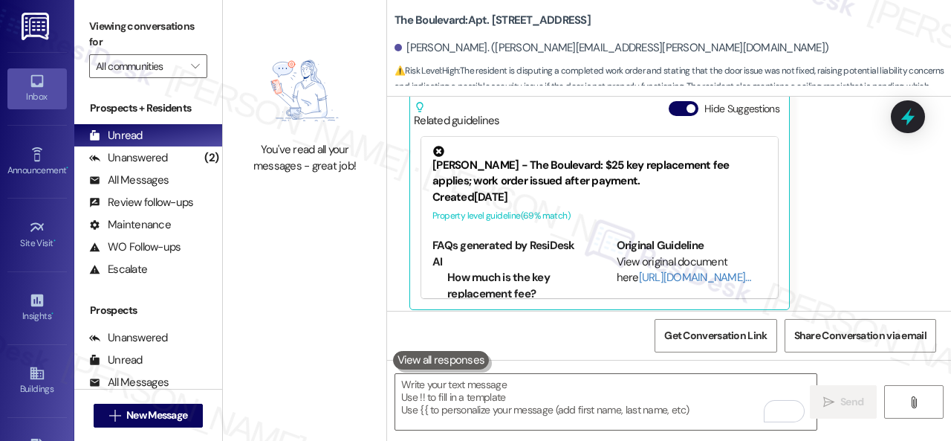
scroll to position [3389, 0]
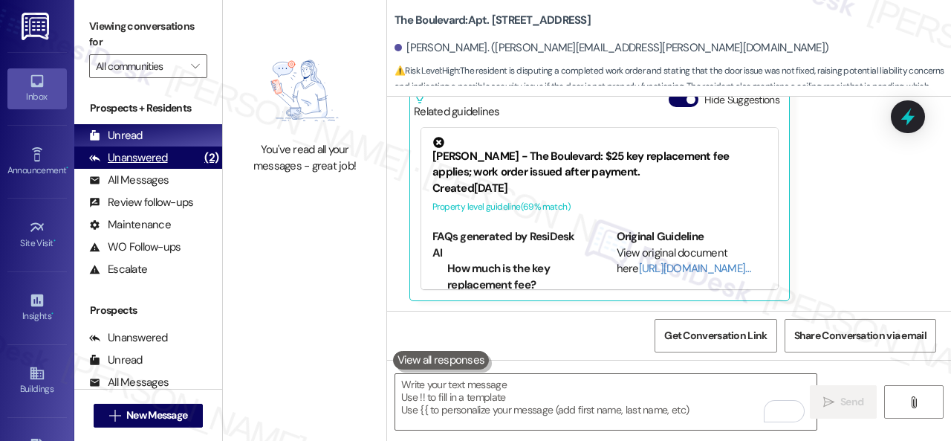
click at [144, 155] on div "Unanswered" at bounding box center [128, 158] width 79 height 16
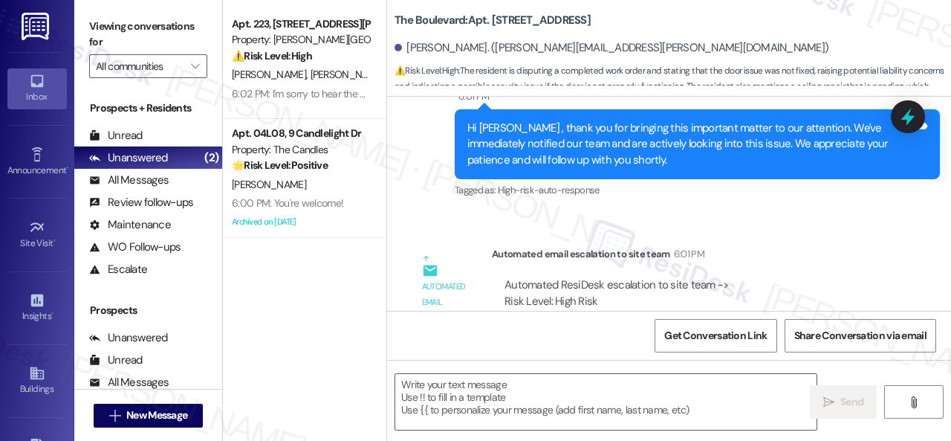
type textarea "Fetching suggested responses. Please feel free to read through the conversation…"
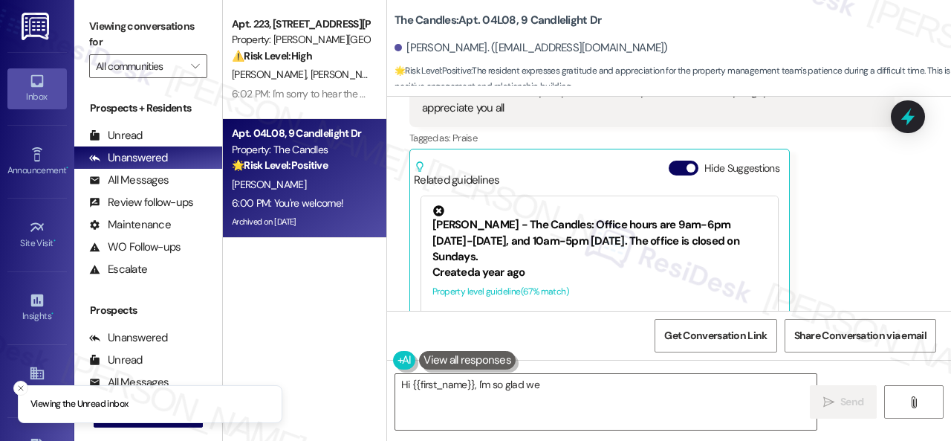
scroll to position [31976, 0]
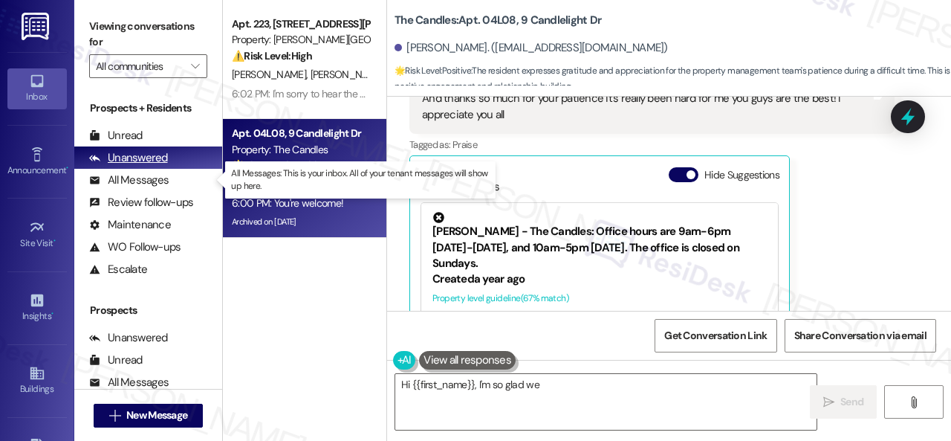
drag, startPoint x: 132, startPoint y: 179, endPoint x: 185, endPoint y: 159, distance: 56.5
click at [132, 179] on div "All Messages" at bounding box center [129, 180] width 80 height 16
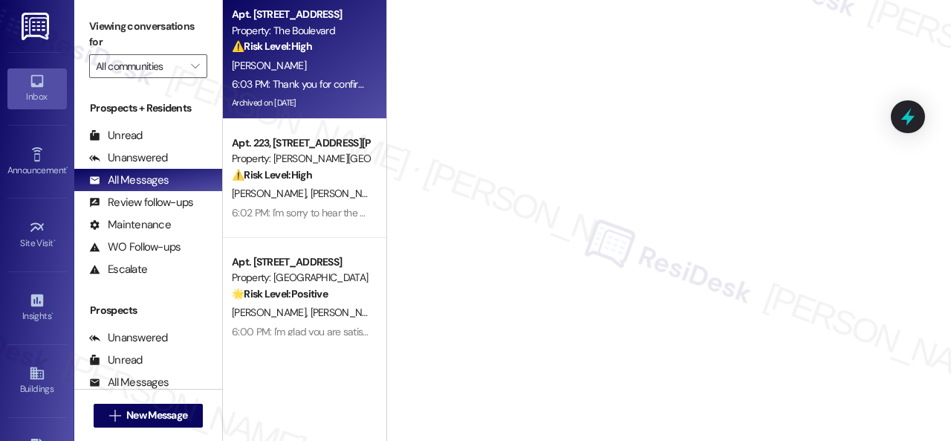
click at [326, 67] on div "[PERSON_NAME]" at bounding box center [300, 65] width 140 height 19
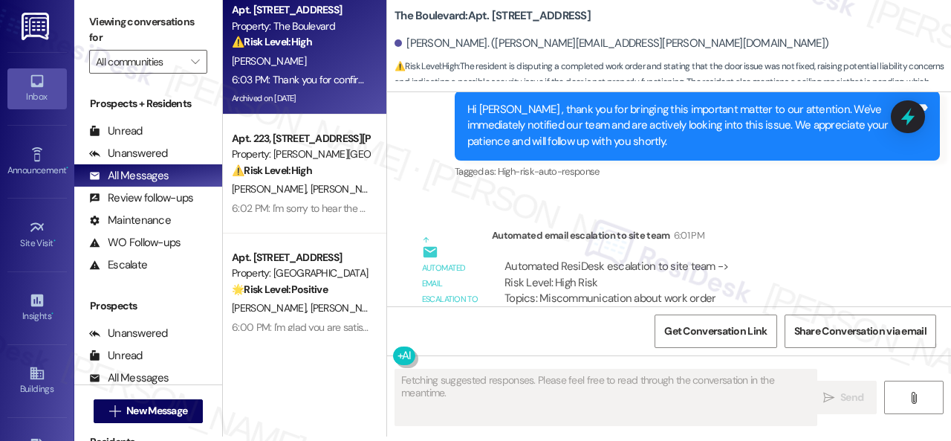
scroll to position [3648, 0]
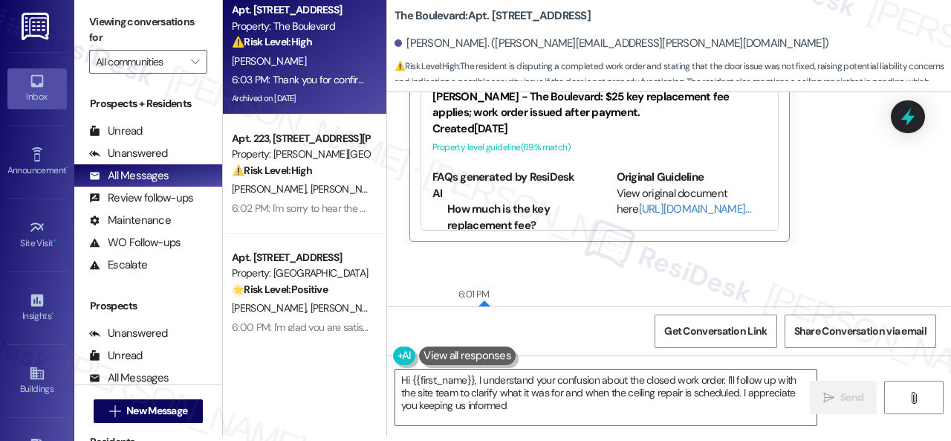
type textarea "Hi {{first_name}}, I understand your confusion about the closed work order. I'l…"
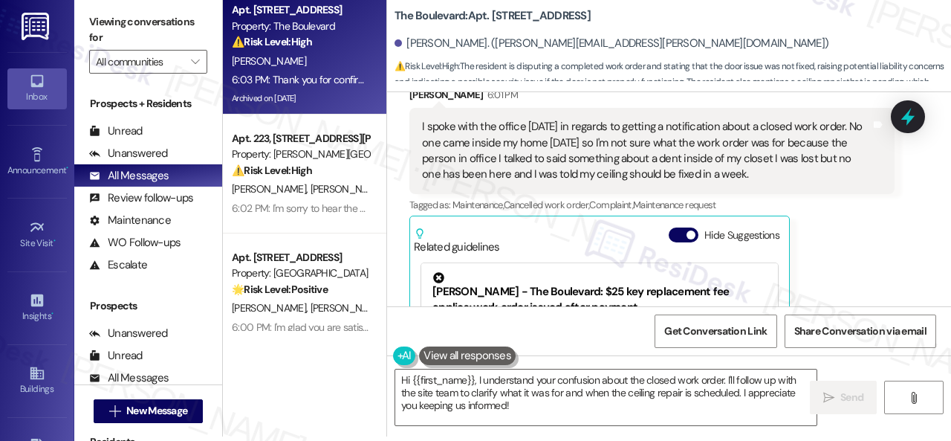
scroll to position [3202, 0]
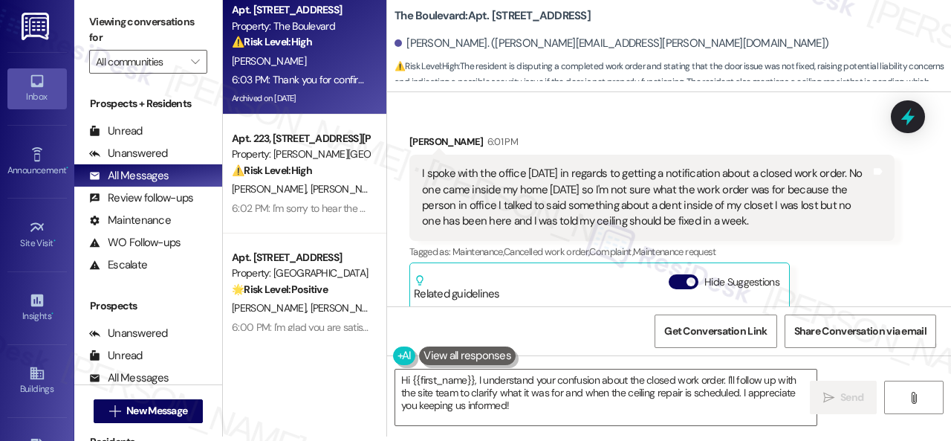
drag, startPoint x: 418, startPoint y: 174, endPoint x: 742, endPoint y: 220, distance: 328.0
click at [742, 220] on div "I spoke with the office [DATE] in regards to getting a notification about a clo…" at bounding box center [651, 198] width 485 height 86
copy div "I spoke with the office [DATE] in regards to getting a notification about a clo…"
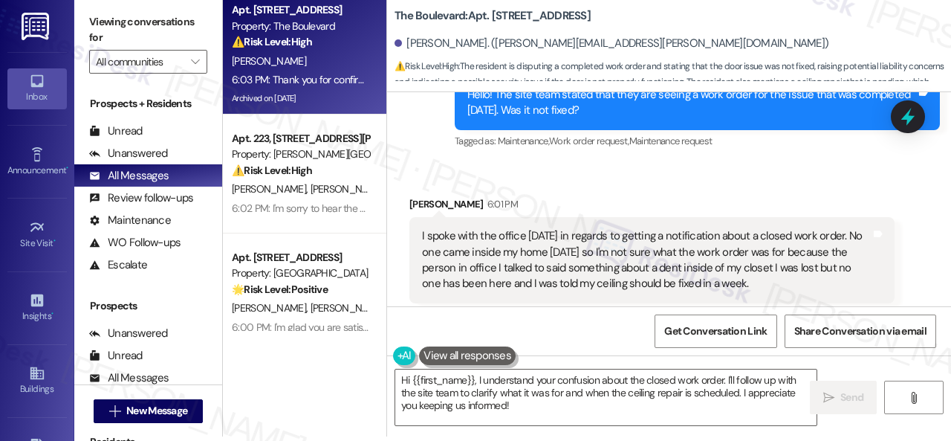
scroll to position [3277, 0]
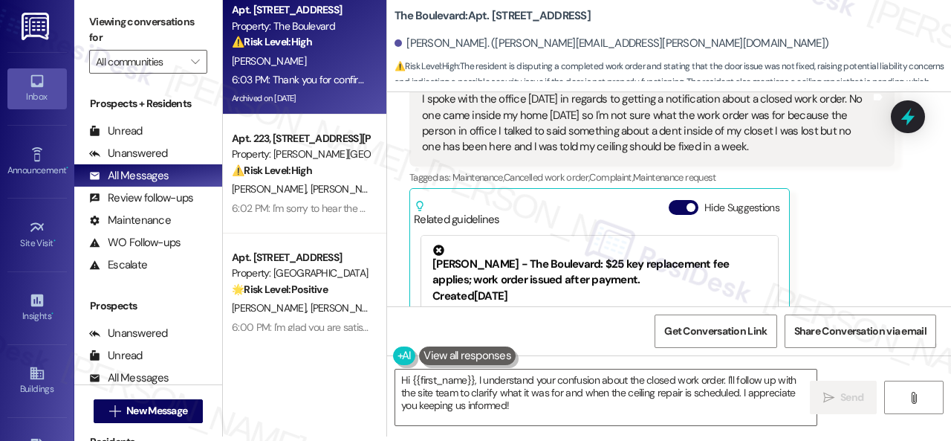
copy div "I spoke with the office [DATE] in regards to getting a notification about a clo…"
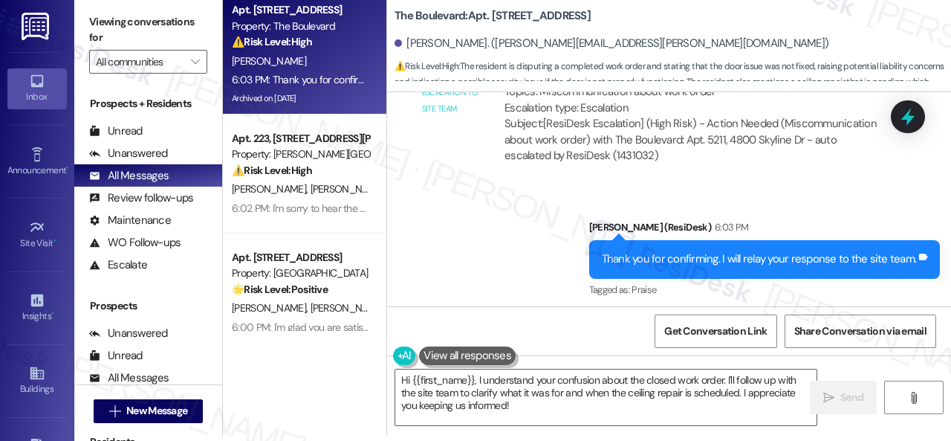
scroll to position [3871, 0]
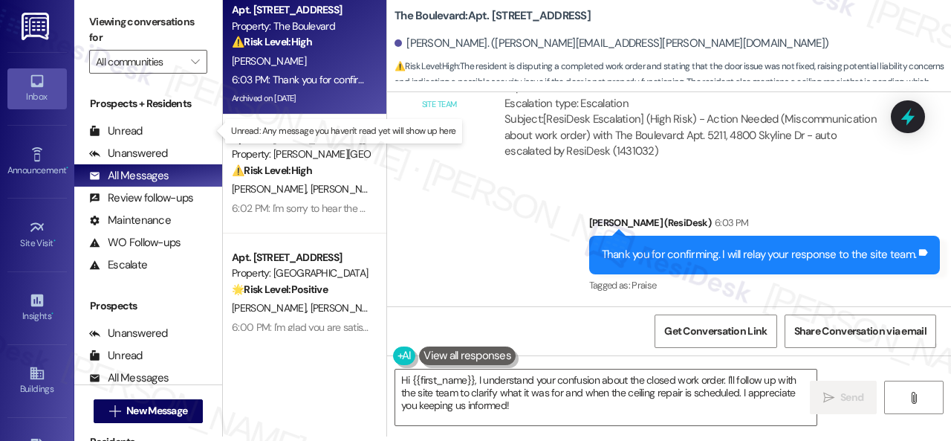
drag, startPoint x: 114, startPoint y: 126, endPoint x: 195, endPoint y: 93, distance: 87.0
click at [111, 126] on div "Unread" at bounding box center [116, 131] width 54 height 16
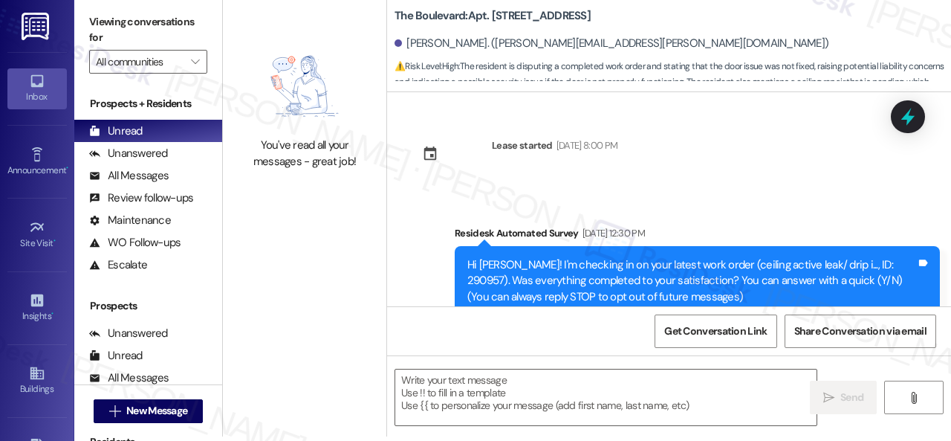
type textarea "Fetching suggested responses. Please feel free to read through the conversation…"
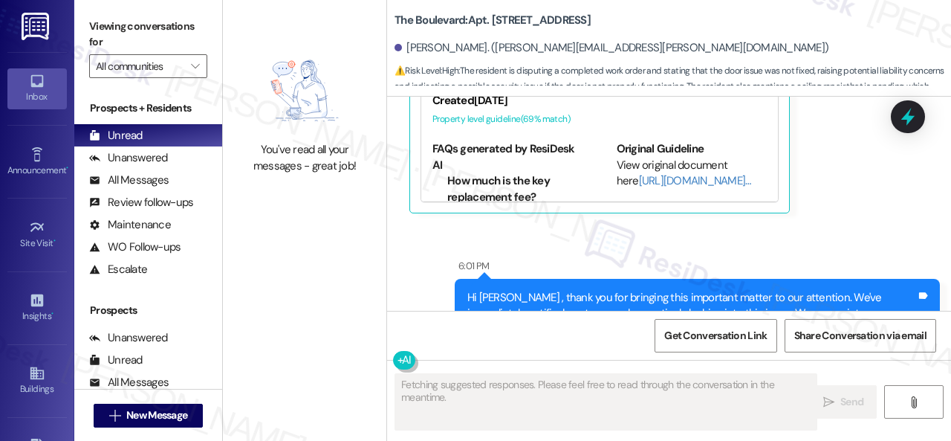
scroll to position [3389, 0]
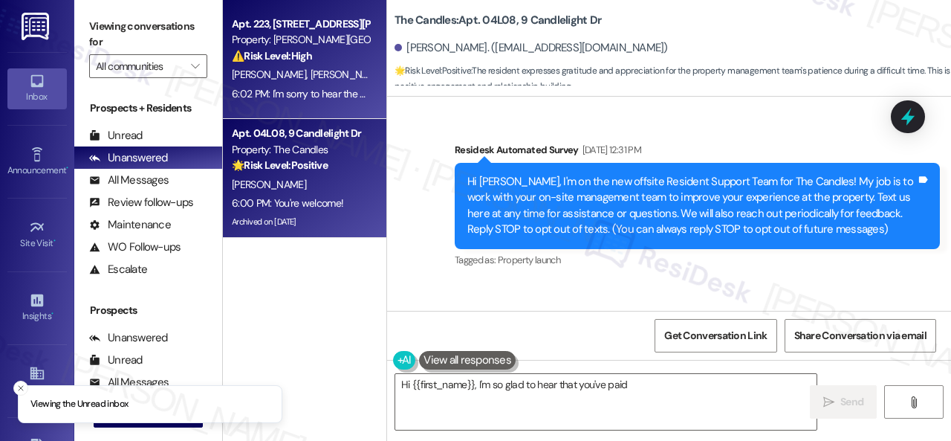
scroll to position [32199, 0]
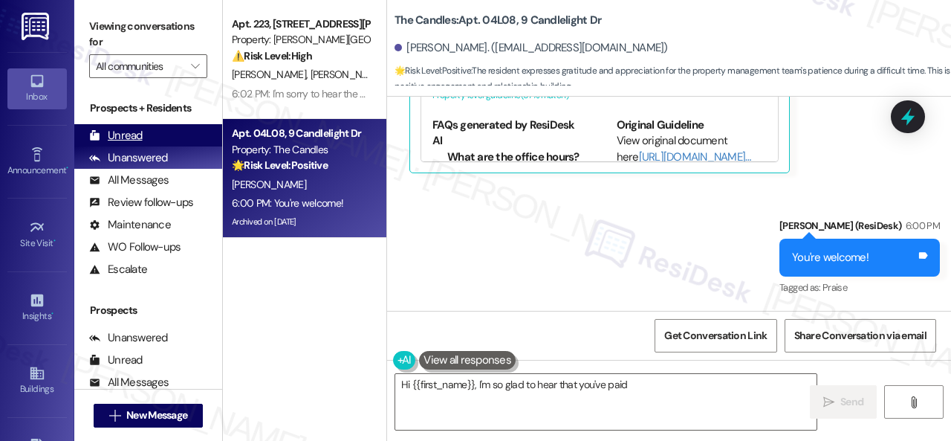
click at [118, 133] on div "Unread" at bounding box center [116, 136] width 54 height 16
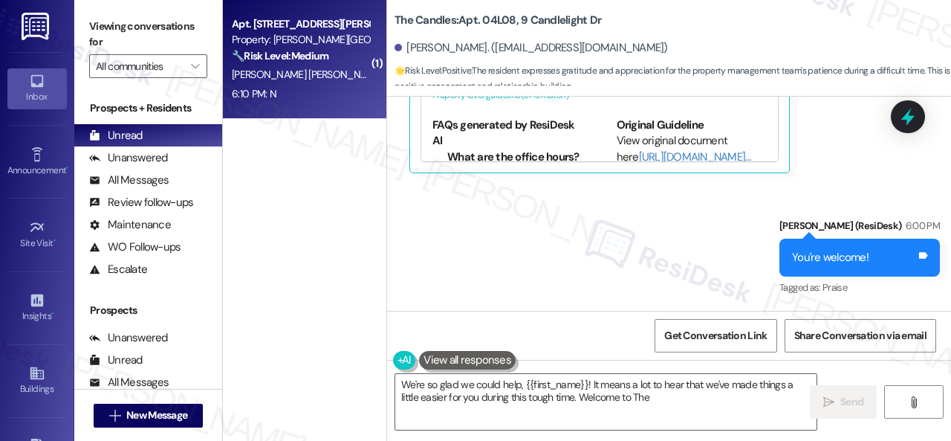
type textarea "We're so glad we could help, {{first_name}}! It means a lot to hear that we've …"
click at [296, 79] on span "[PERSON_NAME] [PERSON_NAME]" at bounding box center [309, 74] width 155 height 13
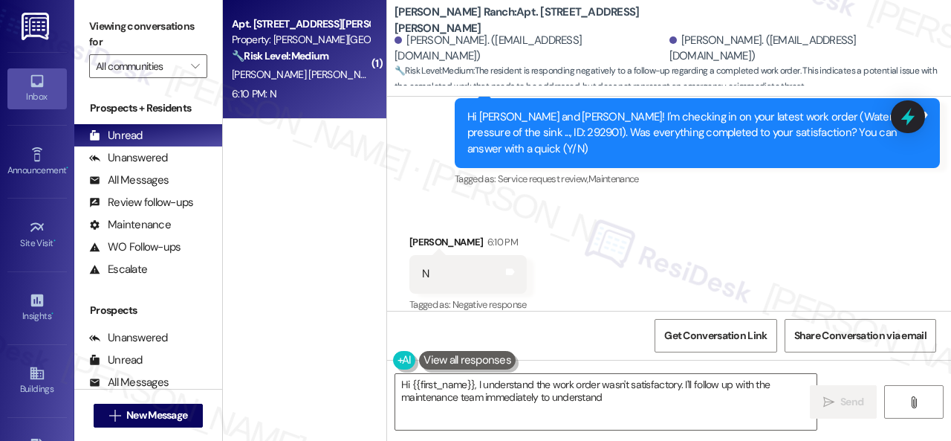
scroll to position [4, 0]
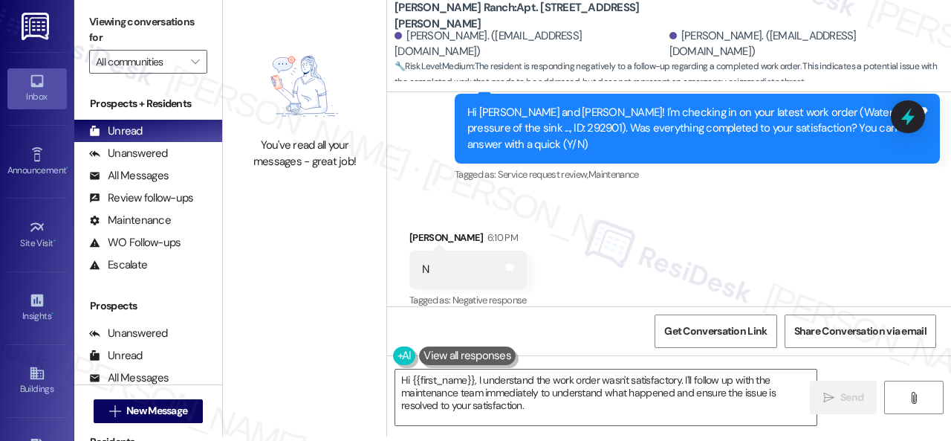
drag, startPoint x: 470, startPoint y: 182, endPoint x: 477, endPoint y: 204, distance: 23.5
click at [467, 196] on div "Received via SMS [PERSON_NAME] 6:10 PM N Tags and notes Tagged as: Negative res…" at bounding box center [669, 259] width 564 height 126
click at [334, 362] on div "You've read all your messages - great job! [PERSON_NAME][GEOGRAPHIC_DATA]: Apt.…" at bounding box center [587, 216] width 728 height 441
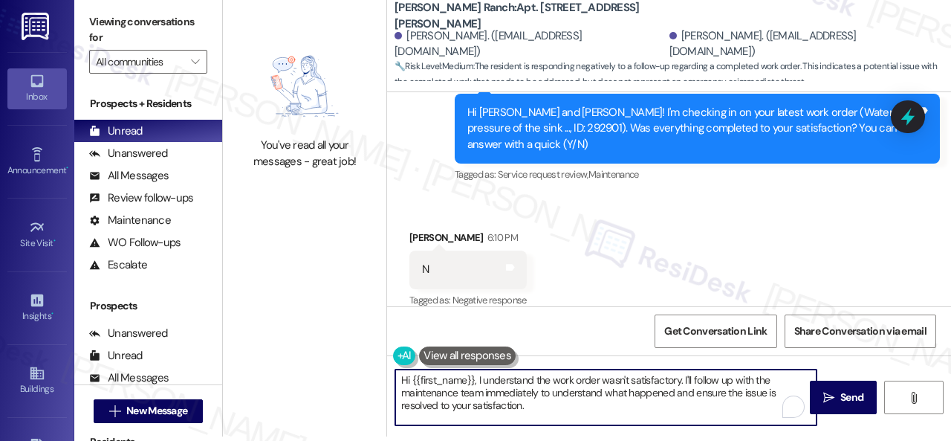
paste textarea "I'm sorry that the work order wasn't completed to your satisfaction. Can you pl…"
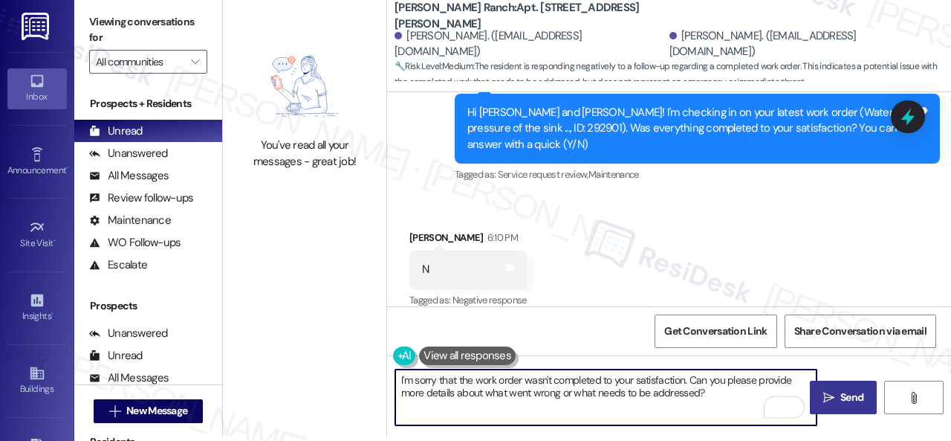
type textarea "I'm sorry that the work order wasn't completed to your satisfaction. Can you pl…"
click at [823, 394] on icon "" at bounding box center [828, 398] width 11 height 12
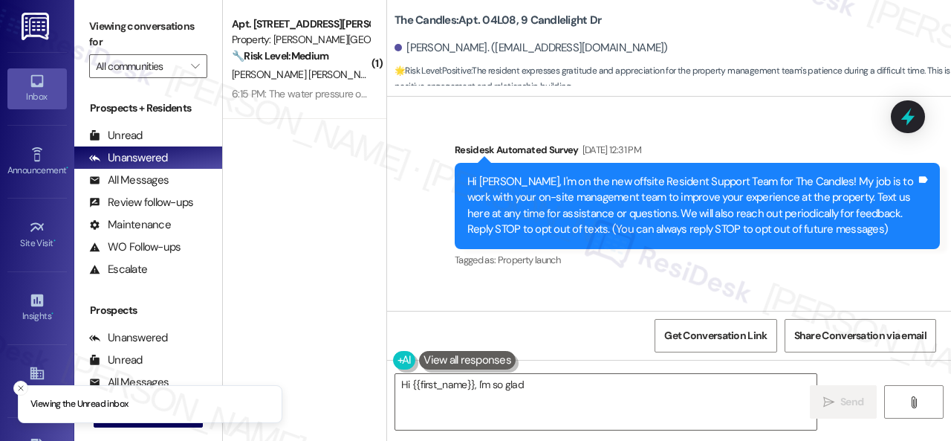
click at [295, 90] on div "6:15 PM: The water pressure of the kitchen sink is better but it's not as stron…" at bounding box center [431, 93] width 399 height 13
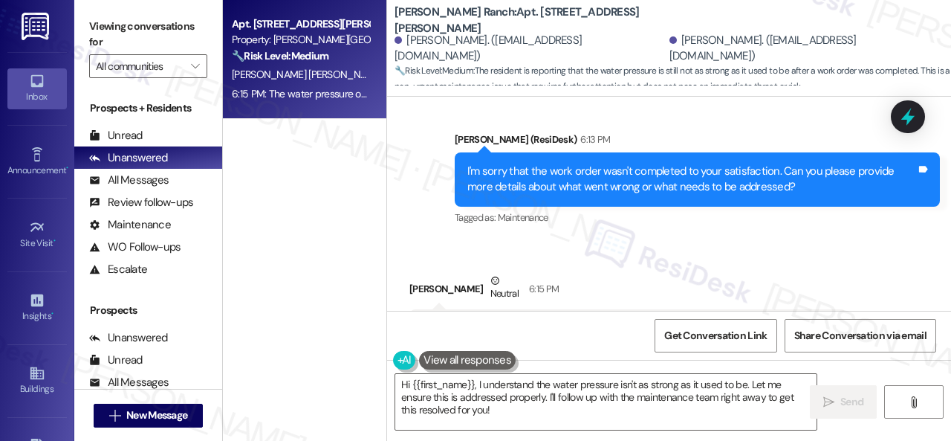
scroll to position [2117, 0]
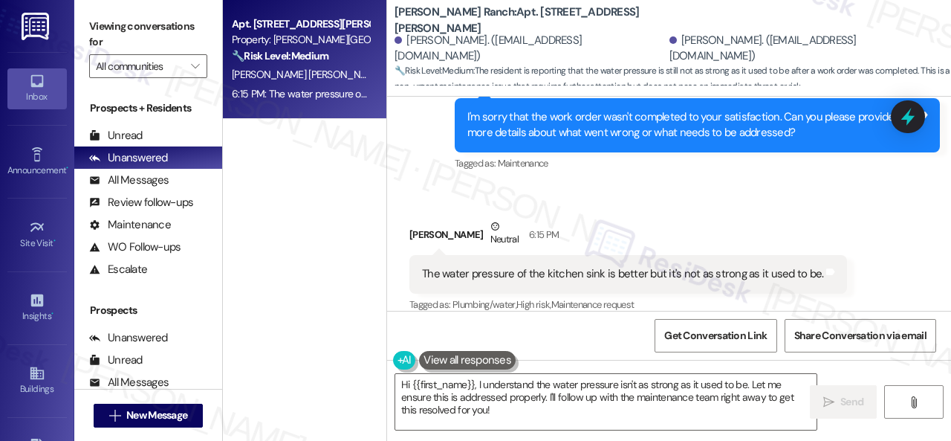
drag, startPoint x: 505, startPoint y: 411, endPoint x: 354, endPoint y: 369, distance: 156.0
click at [354, 369] on div "Apt. 119, [STREET_ADDRESS][PERSON_NAME] Property: [PERSON_NAME] Ranch 🔧 Risk Le…" at bounding box center [587, 220] width 728 height 441
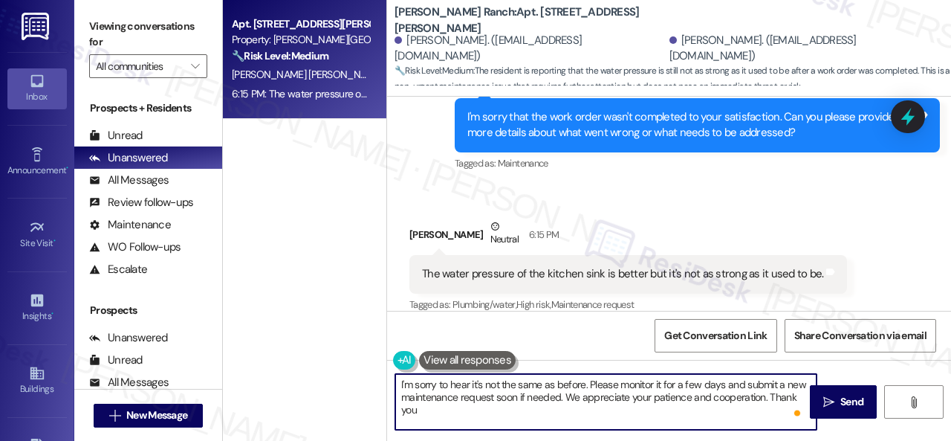
type textarea "I'm sorry to hear it's not the same as before. Please monitor it for a few days…"
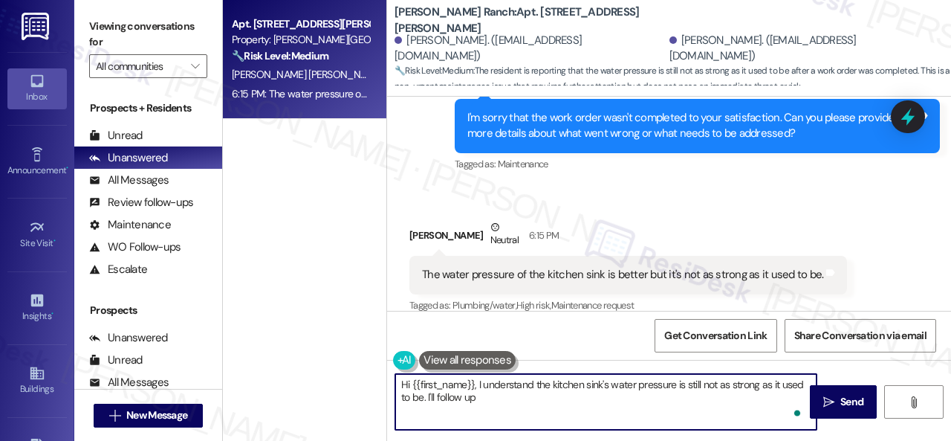
scroll to position [2253, 0]
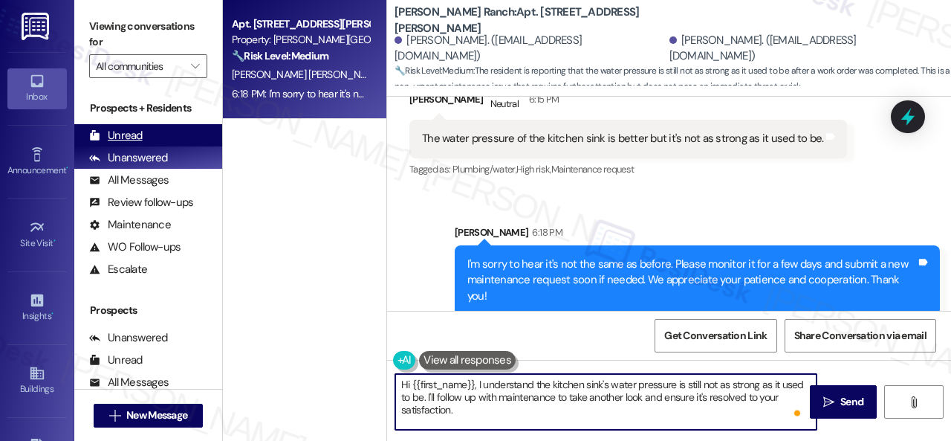
type textarea "Hi {{first_name}}, I understand the kitchen sink's water pressure is still not …"
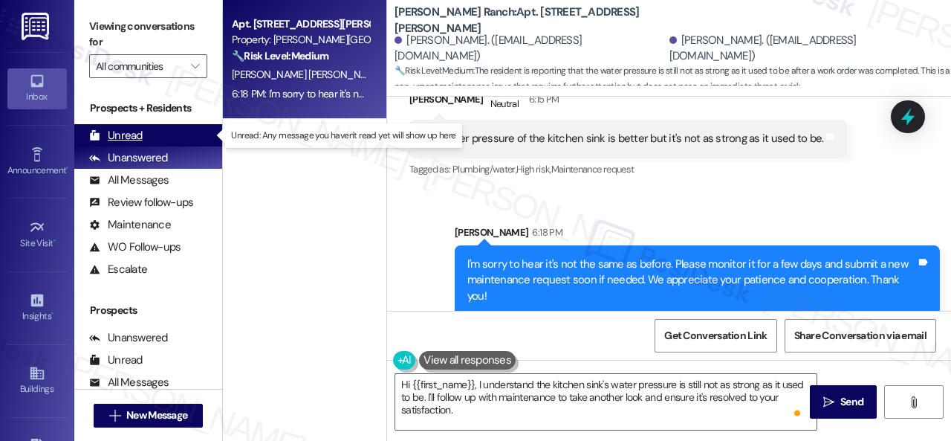
click at [138, 139] on div "Unread" at bounding box center [116, 136] width 54 height 16
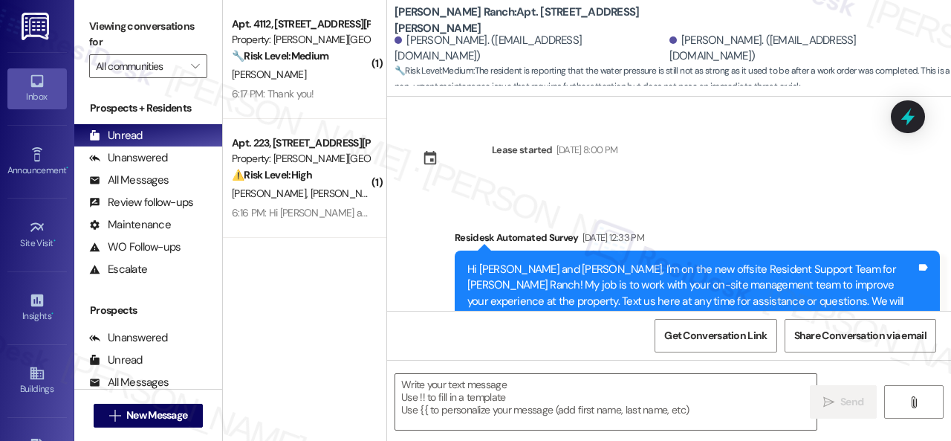
type textarea "Fetching suggested responses. Please feel free to read through the conversation…"
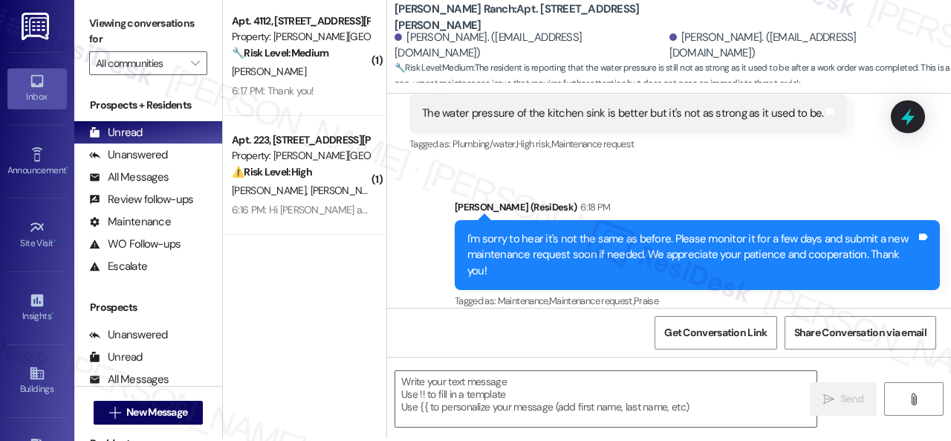
scroll to position [4, 0]
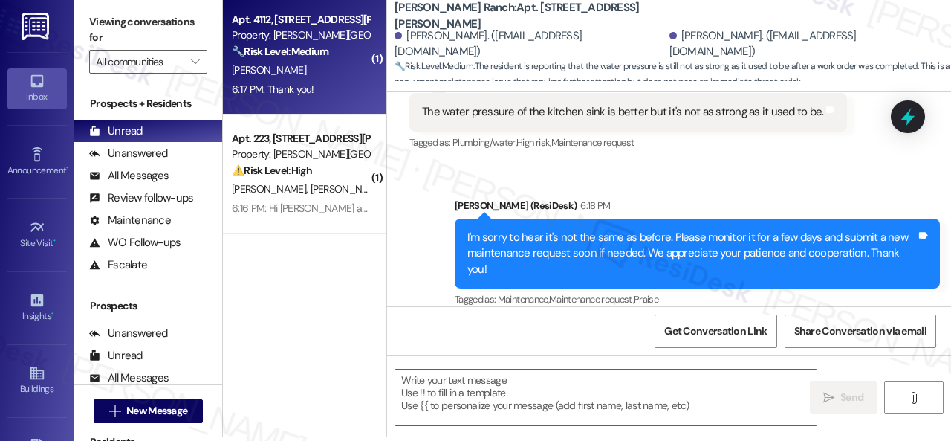
click at [317, 74] on div "[PERSON_NAME]" at bounding box center [300, 70] width 140 height 19
type textarea "Fetching suggested responses. Please feel free to read through the conversation…"
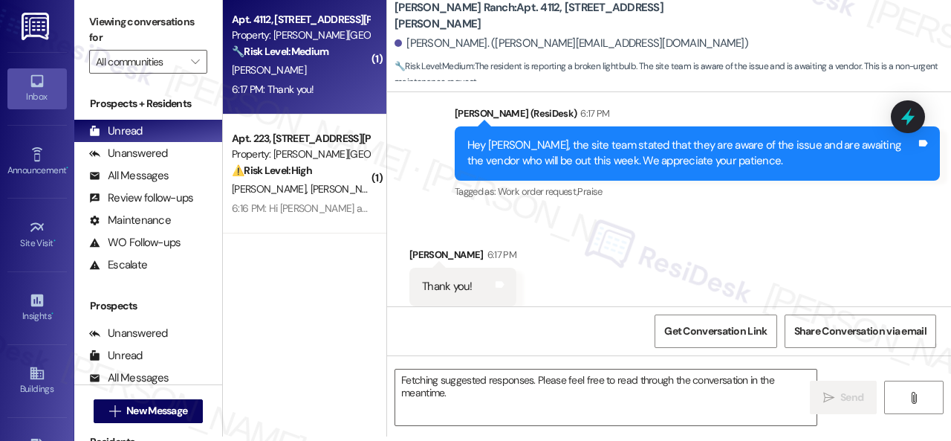
scroll to position [0, 0]
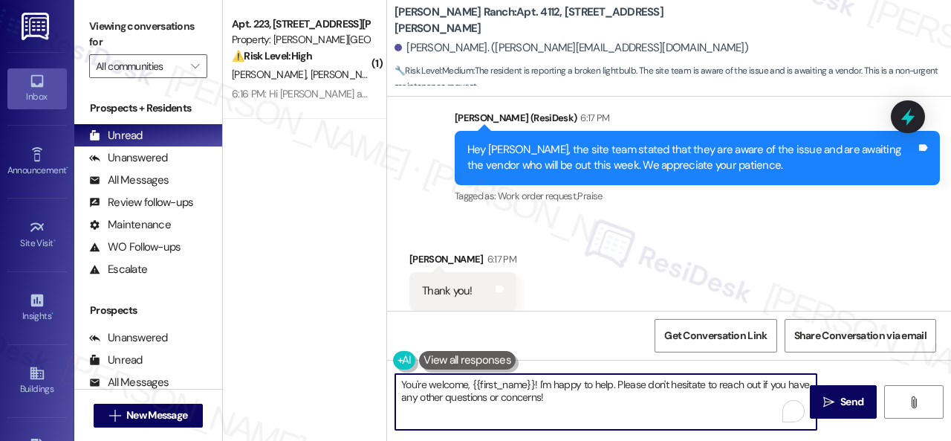
drag, startPoint x: 581, startPoint y: 397, endPoint x: 258, endPoint y: 371, distance: 324.3
click at [258, 371] on div "( 1 ) Apt. 223, [STREET_ADDRESS][PERSON_NAME] Property: [PERSON_NAME] Ranch ⚠️ …" at bounding box center [587, 220] width 728 height 441
type textarea "You're welcome!"
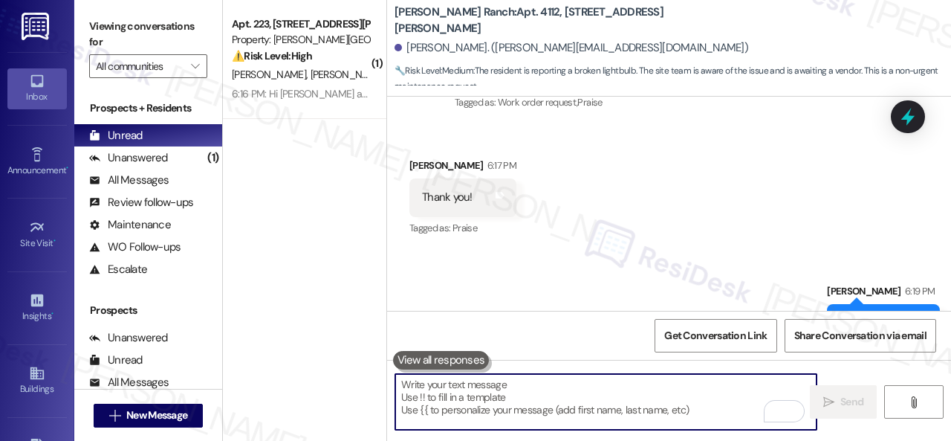
scroll to position [3512, 0]
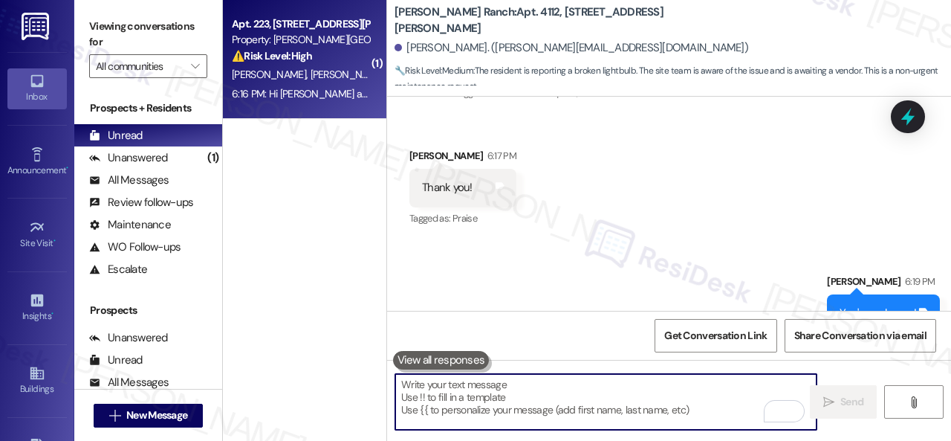
click at [338, 77] on div "[PERSON_NAME] [PERSON_NAME]" at bounding box center [300, 74] width 140 height 19
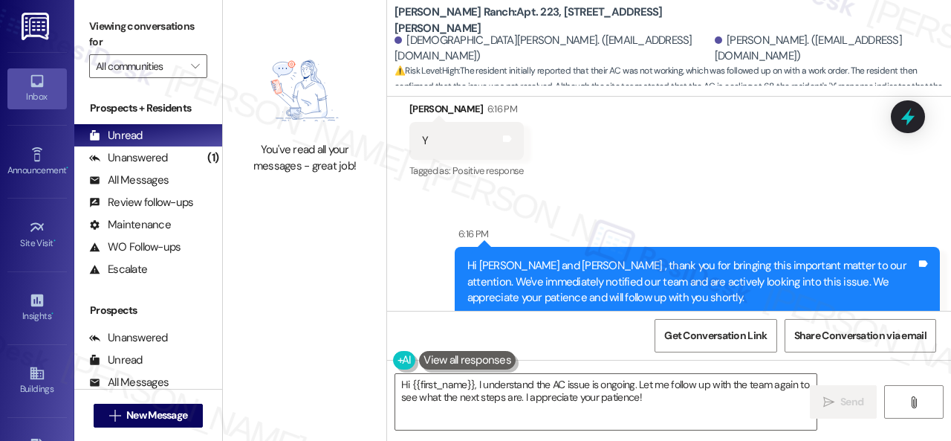
scroll to position [2626, 0]
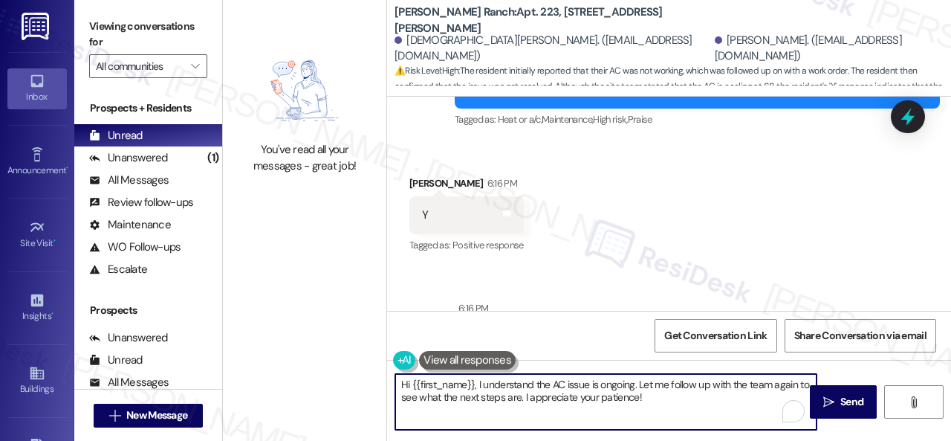
drag, startPoint x: 672, startPoint y: 405, endPoint x: 326, endPoint y: 362, distance: 348.3
click at [326, 362] on div "You've read all your messages - great job! [PERSON_NAME][GEOGRAPHIC_DATA]: Apt.…" at bounding box center [587, 220] width 728 height 441
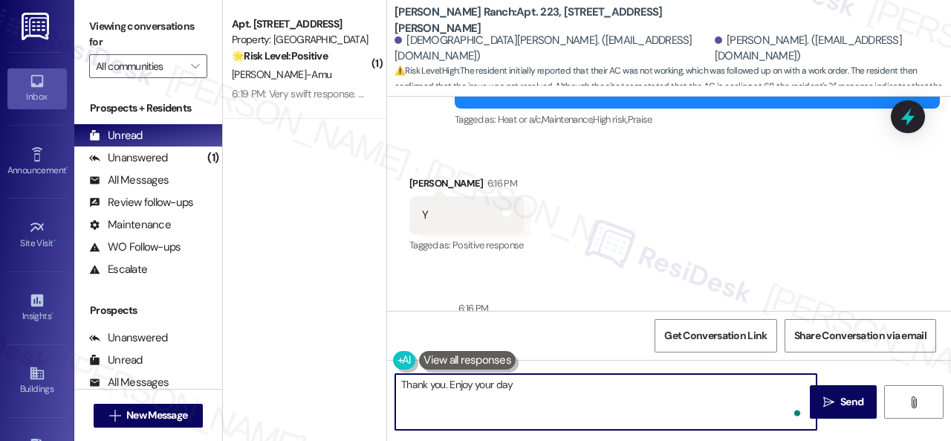
type textarea "Thank you. Enjoy your day!"
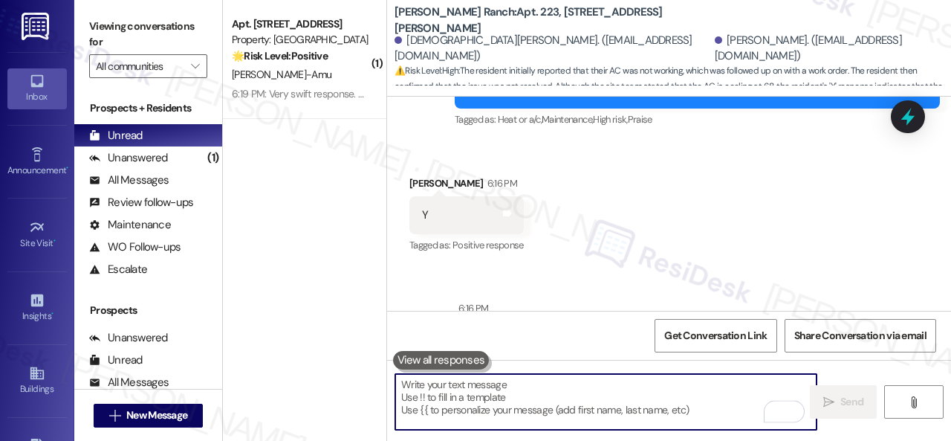
scroll to position [2567, 0]
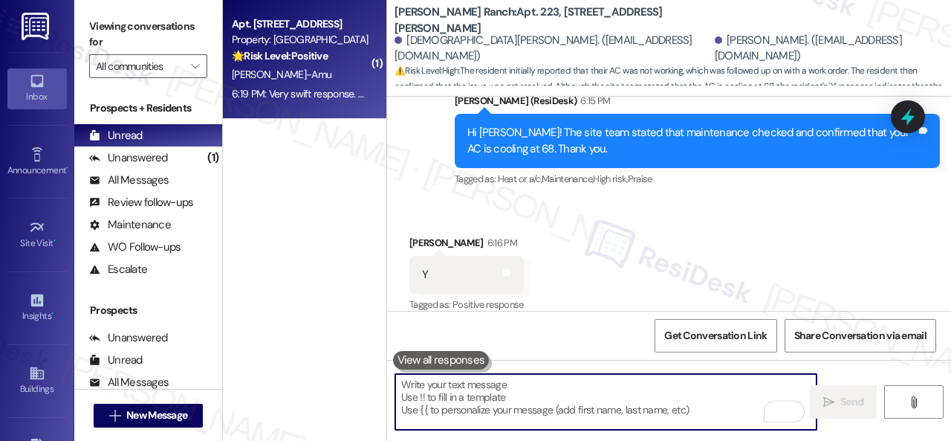
click at [354, 82] on div "[PERSON_NAME]-Amu" at bounding box center [300, 74] width 140 height 19
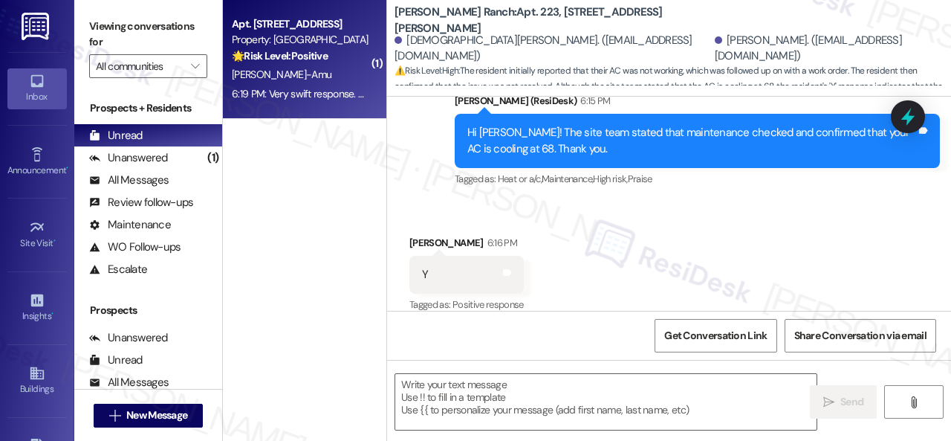
type textarea "Fetching suggested responses. Please feel free to read through the conversation…"
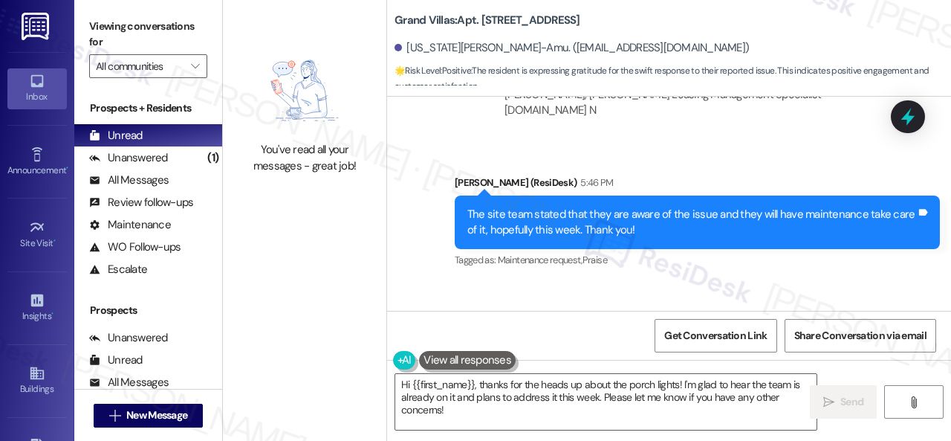
scroll to position [16962, 0]
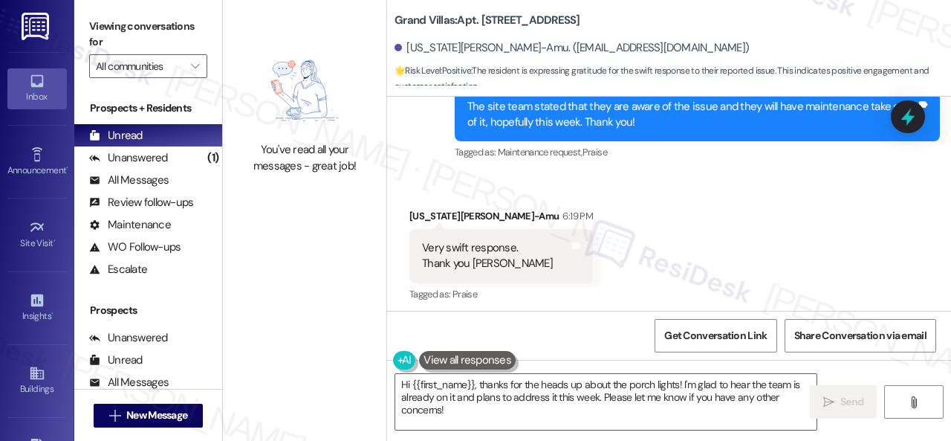
drag, startPoint x: 449, startPoint y: 414, endPoint x: 324, endPoint y: 342, distance: 144.2
click at [323, 354] on div "You've read all your messages - great job! Grand Villas: Apt. 607, [STREET_ADDR…" at bounding box center [587, 220] width 728 height 441
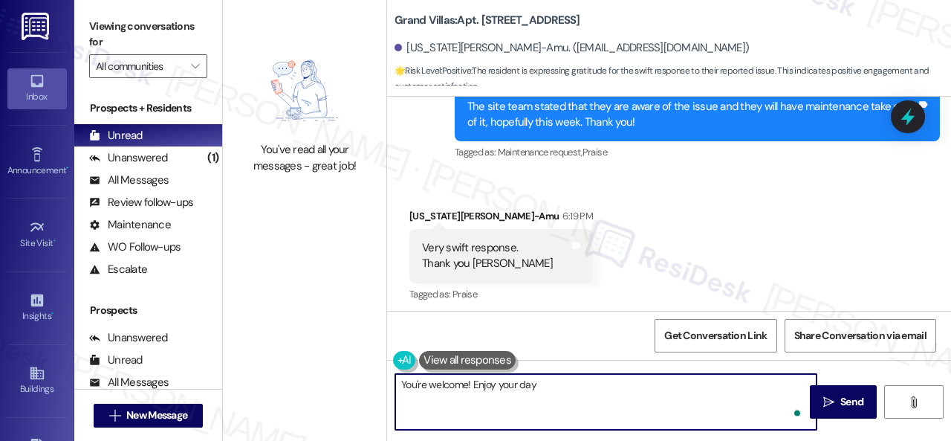
type textarea "You're welcome! Enjoy your day!"
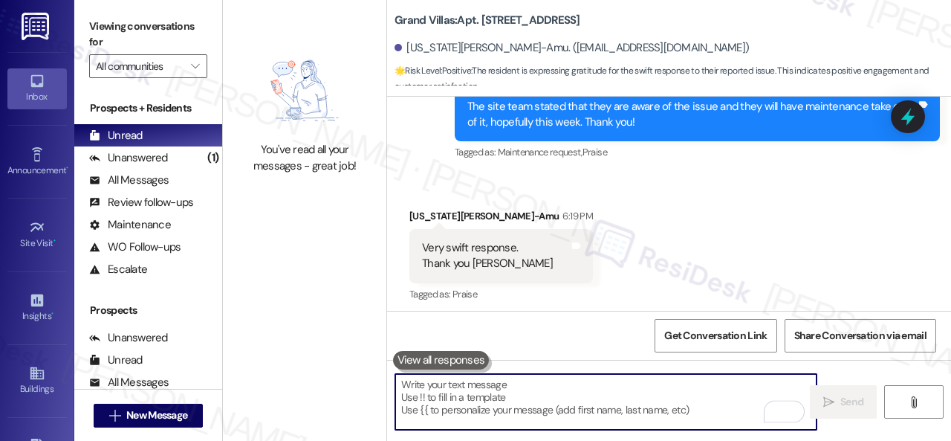
scroll to position [16961, 0]
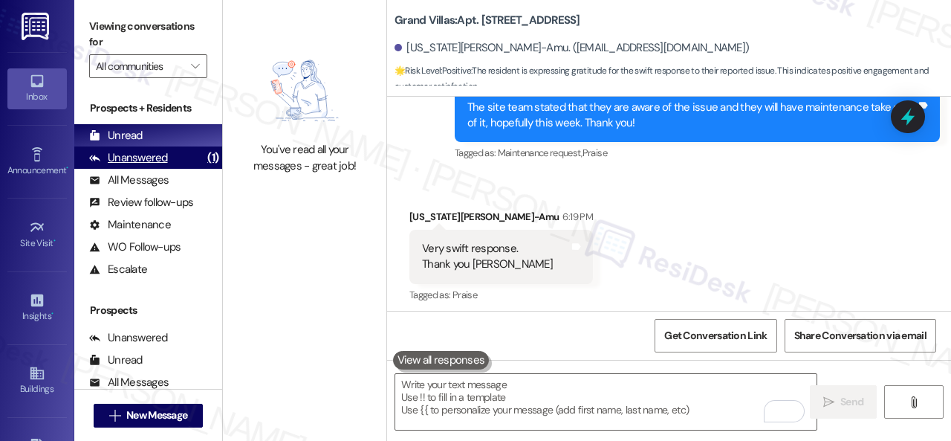
click at [144, 165] on div "Unanswered" at bounding box center [128, 158] width 79 height 16
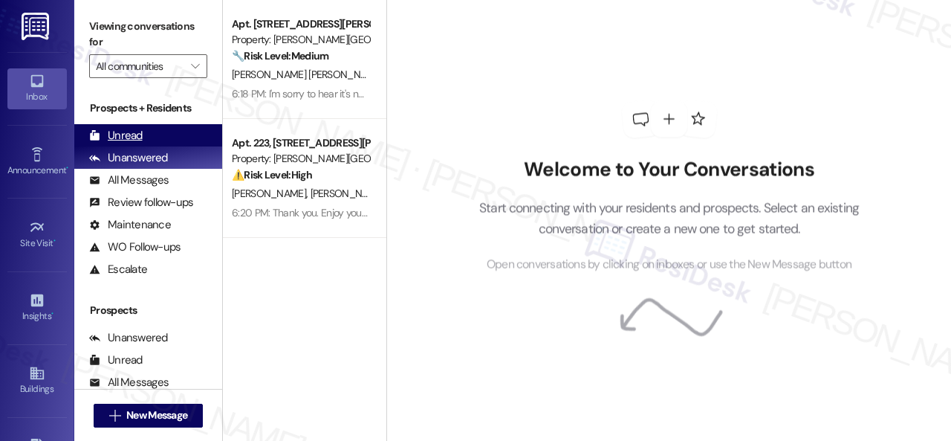
click at [128, 130] on div "Unread" at bounding box center [116, 136] width 54 height 16
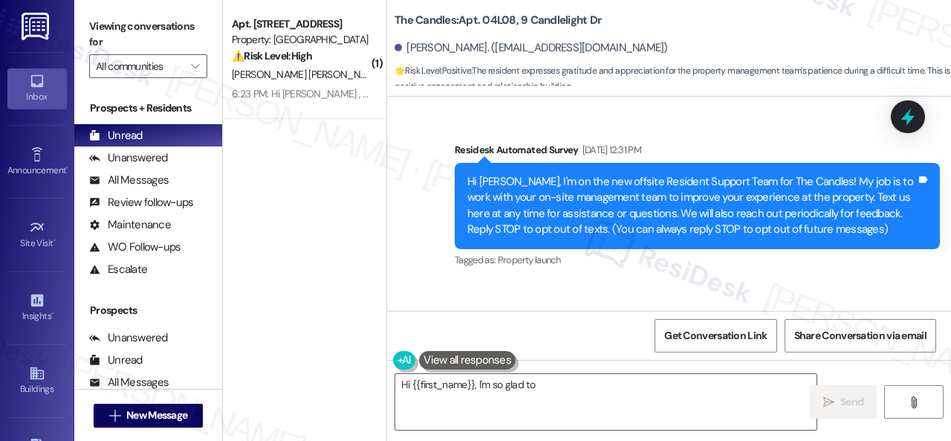
scroll to position [32199, 0]
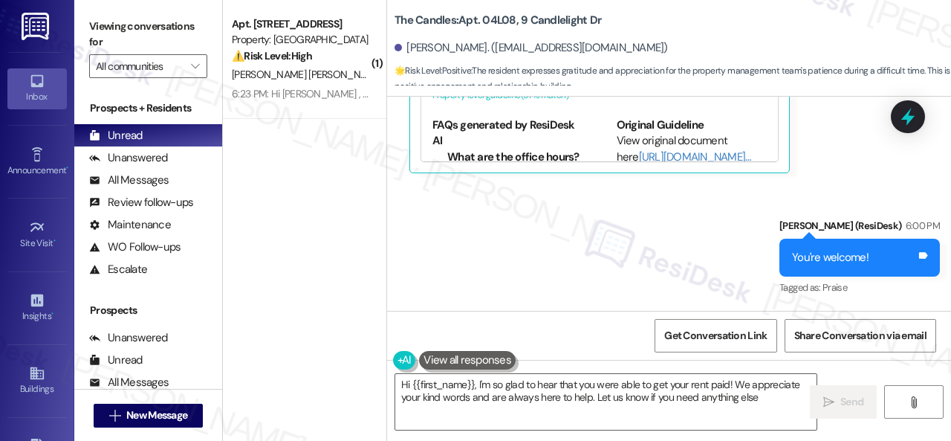
type textarea "Hi {{first_name}}, I'm so glad to hear that you were able to get your rent paid…"
click at [293, 184] on div "( 1 ) Apt. [STREET_ADDRESS] Property: Grand Villas ⚠️ Risk Level: High The resi…" at bounding box center [304, 167] width 163 height 335
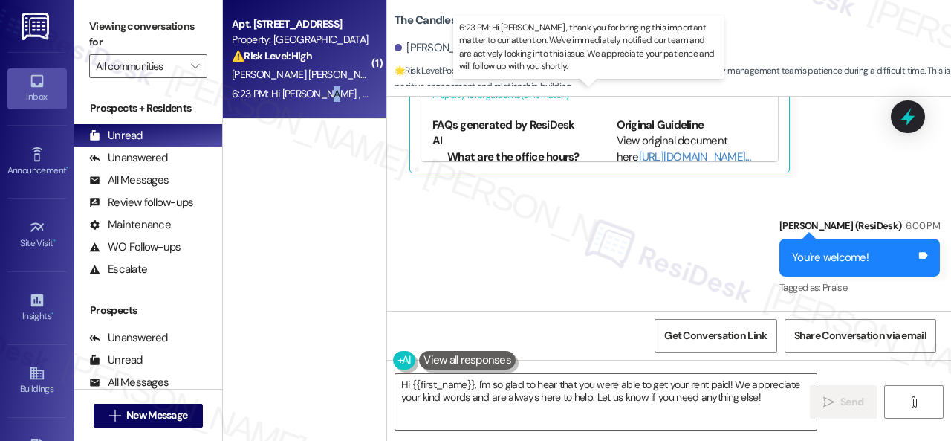
click at [315, 89] on div "6:23 PM: Hi [PERSON_NAME] , thank you for bringing this important matter to our…" at bounding box center [300, 94] width 140 height 19
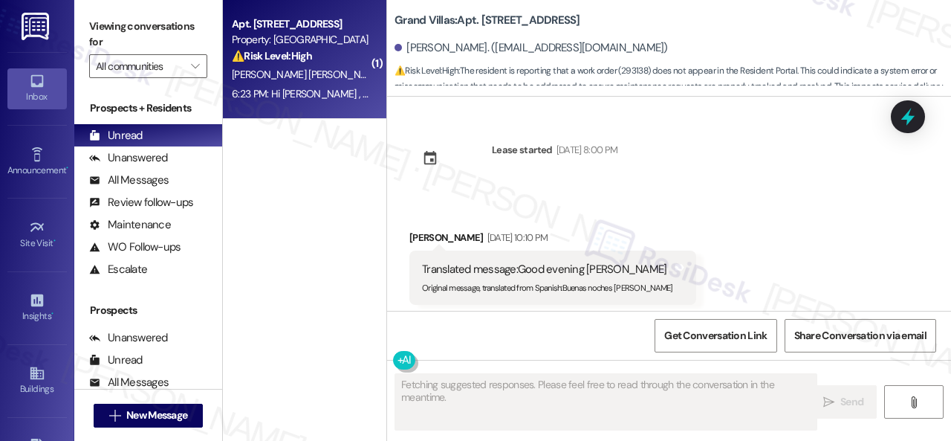
scroll to position [11889, 0]
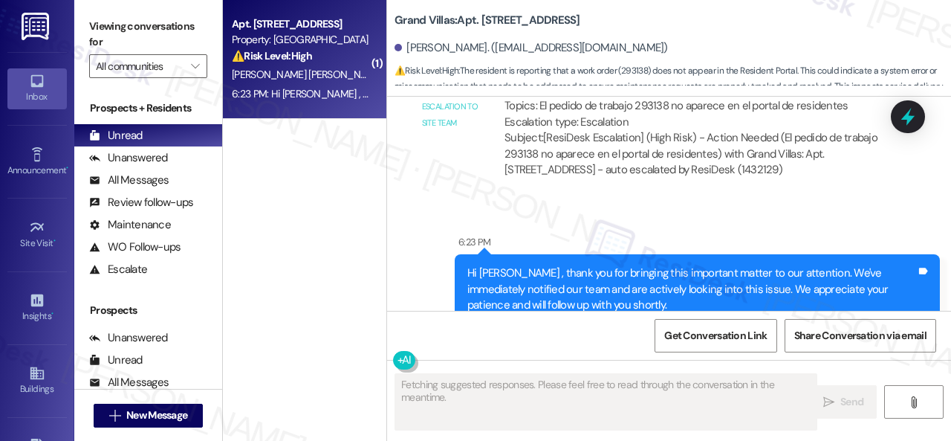
type textarea "Fetching suggested responses. Please feel free to read through the conversation…"
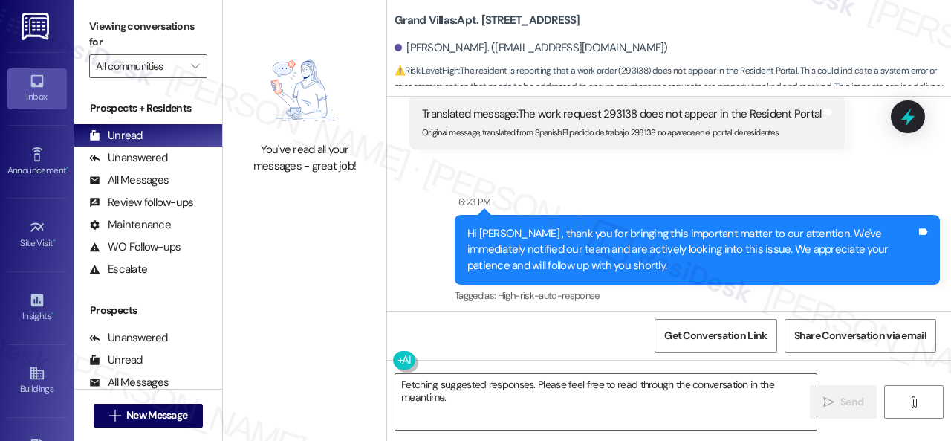
scroll to position [11592, 0]
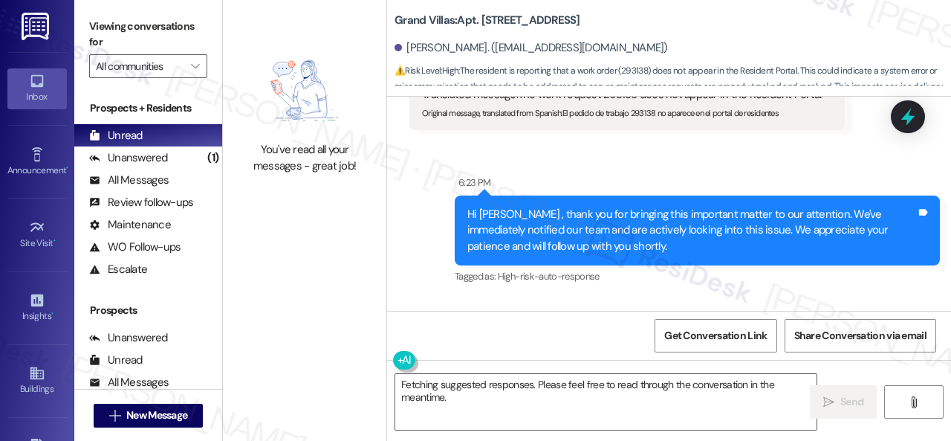
click at [556, 141] on div "Sent via SMS 6:23 PM Hi [PERSON_NAME] , thank you for bringing this important m…" at bounding box center [669, 220] width 564 height 158
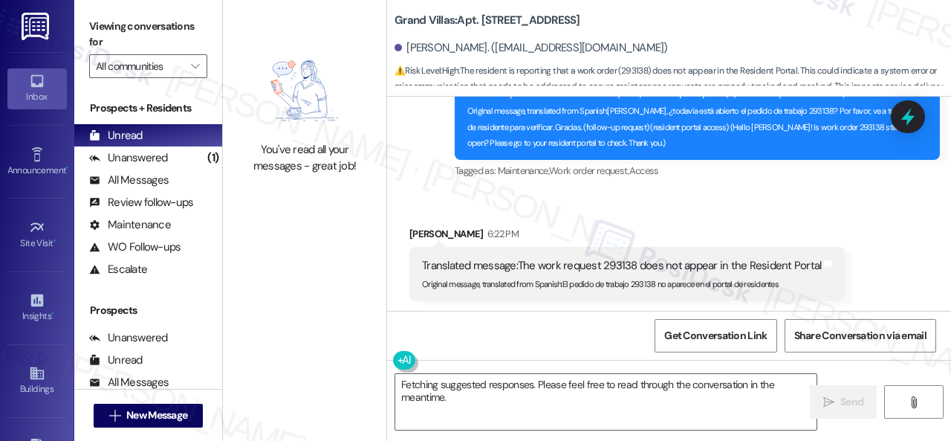
scroll to position [11443, 0]
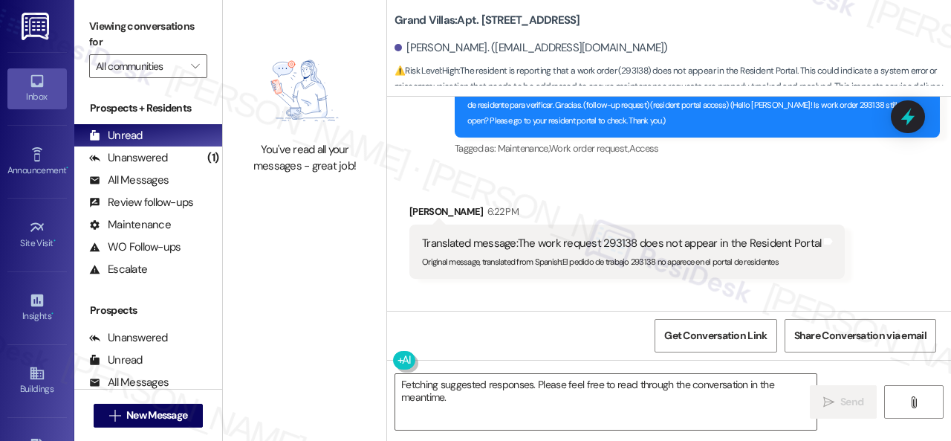
click at [754, 170] on div "Received via SMS [PERSON_NAME] 6:22 PM Translated message: The work request 293…" at bounding box center [669, 230] width 564 height 120
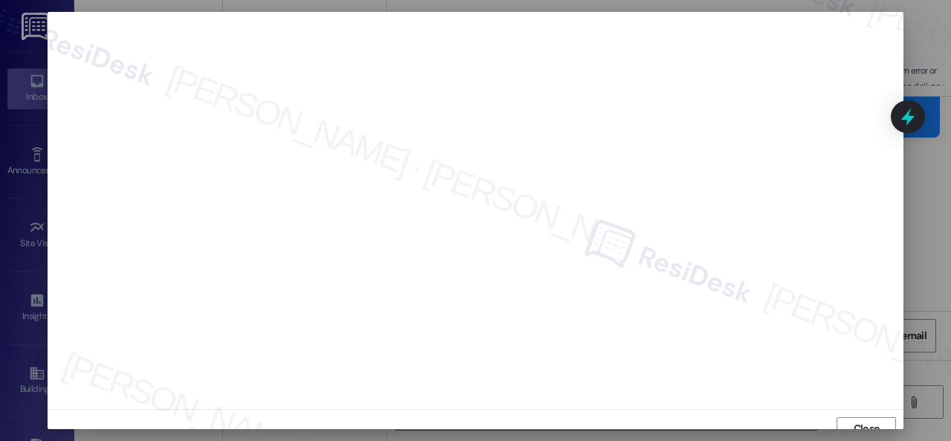
scroll to position [11, 0]
click at [870, 424] on span "Close" at bounding box center [867, 417] width 26 height 16
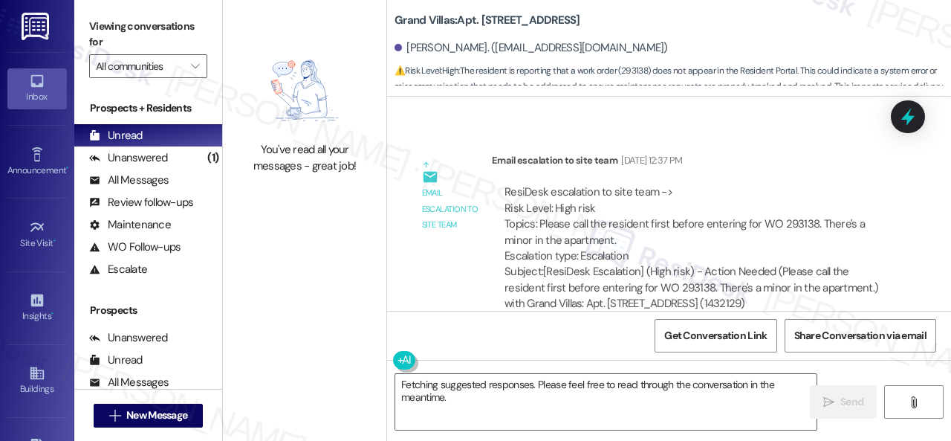
scroll to position [9734, 0]
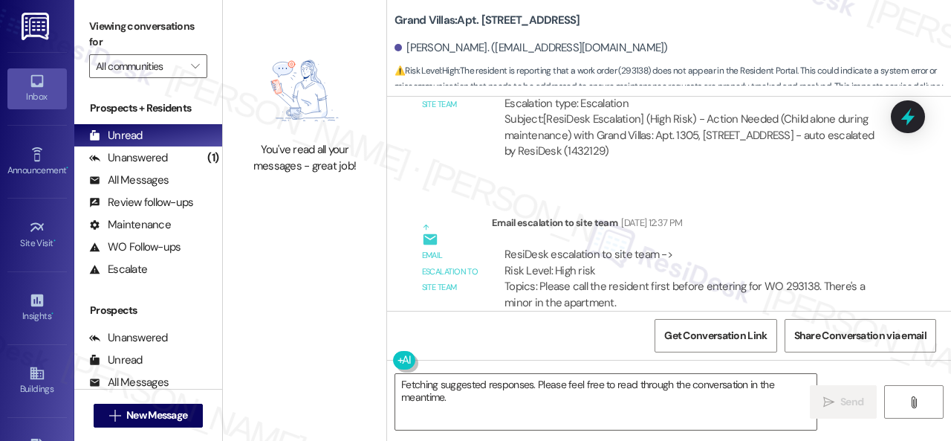
click at [780, 259] on div "ResiDesk escalation to site team -> Risk Level: High risk Topics: Please call t…" at bounding box center [694, 287] width 378 height 80
copy div "293138"
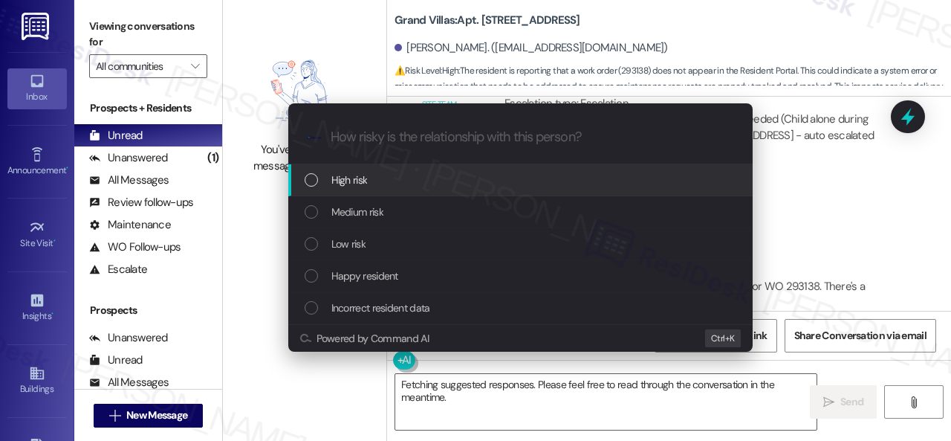
click at [348, 181] on span "High risk" at bounding box center [349, 180] width 36 height 16
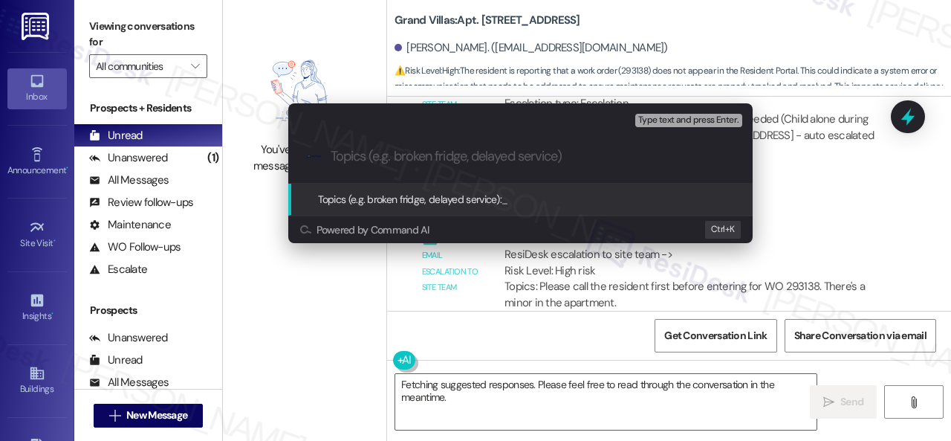
paste input "Follow-up on work order 293138"
type input "Follow-up on work order 293138"
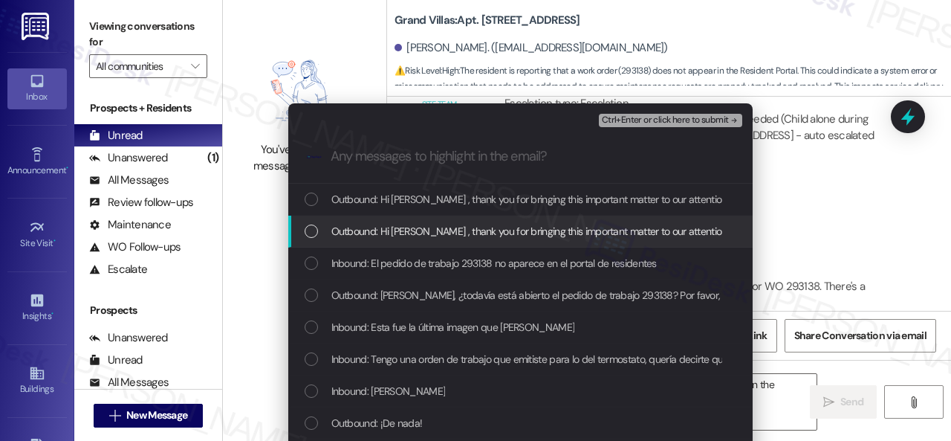
click at [776, 227] on div "Escalate Conversation High risk Follow-up on work order 293138 Any messages to …" at bounding box center [475, 220] width 951 height 441
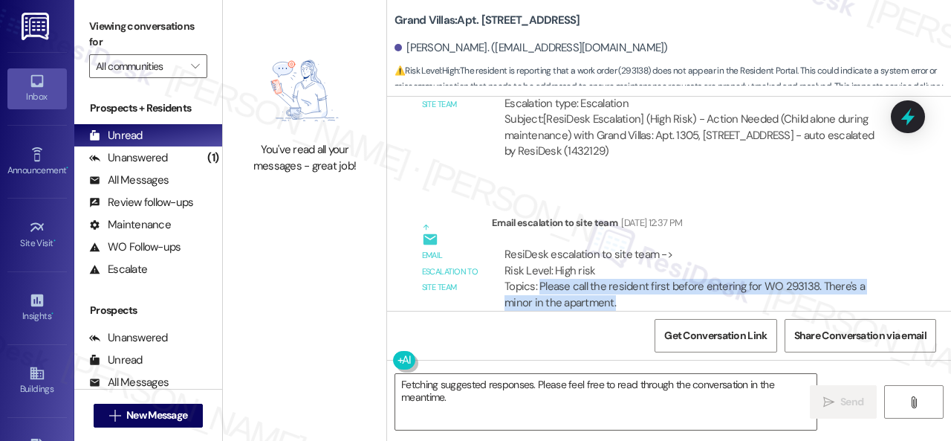
drag, startPoint x: 539, startPoint y: 259, endPoint x: 800, endPoint y: 280, distance: 262.4
click at [800, 280] on div "ResiDesk escalation to site team -> Risk Level: High risk Topics: Please call t…" at bounding box center [694, 287] width 378 height 80
click at [791, 259] on div "ResiDesk escalation to site team -> Risk Level: High risk Topics: Please call t…" at bounding box center [694, 287] width 378 height 80
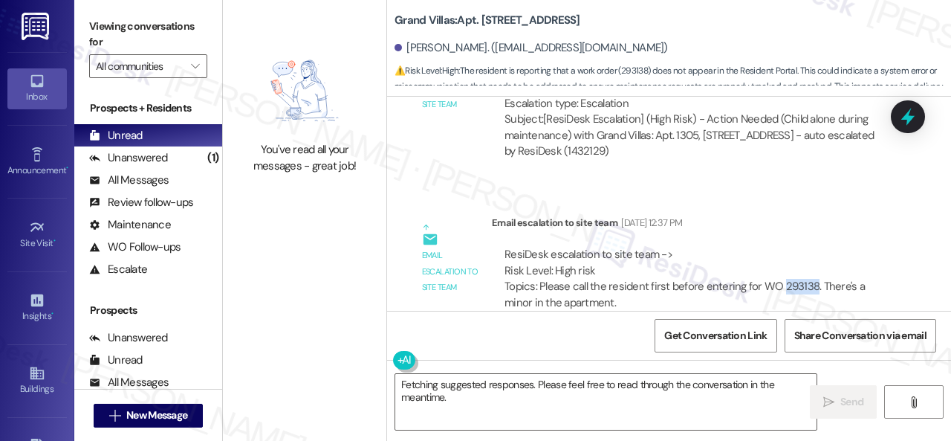
click at [791, 259] on div "ResiDesk escalation to site team -> Risk Level: High risk Topics: Please call t…" at bounding box center [694, 287] width 378 height 80
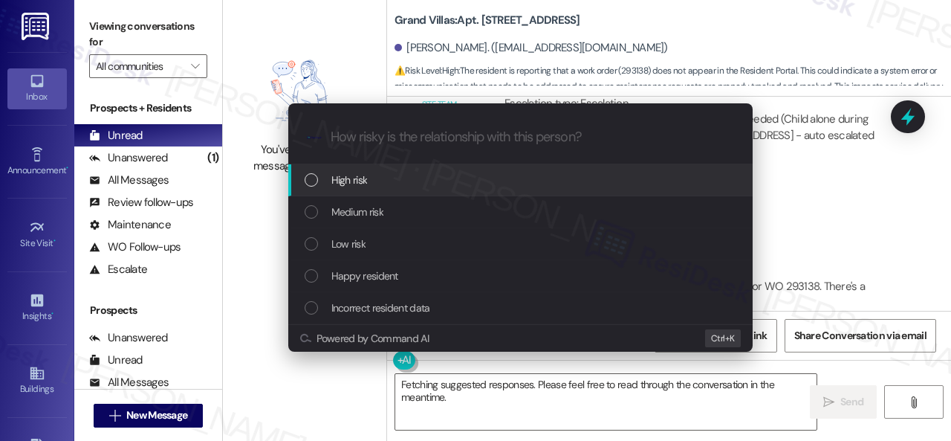
click at [348, 179] on span "High risk" at bounding box center [349, 180] width 36 height 16
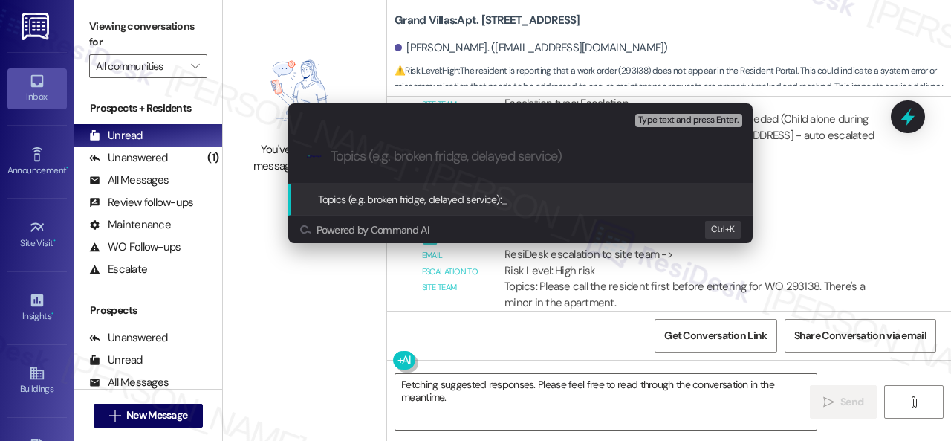
paste input "Follow-up on work order 293138"
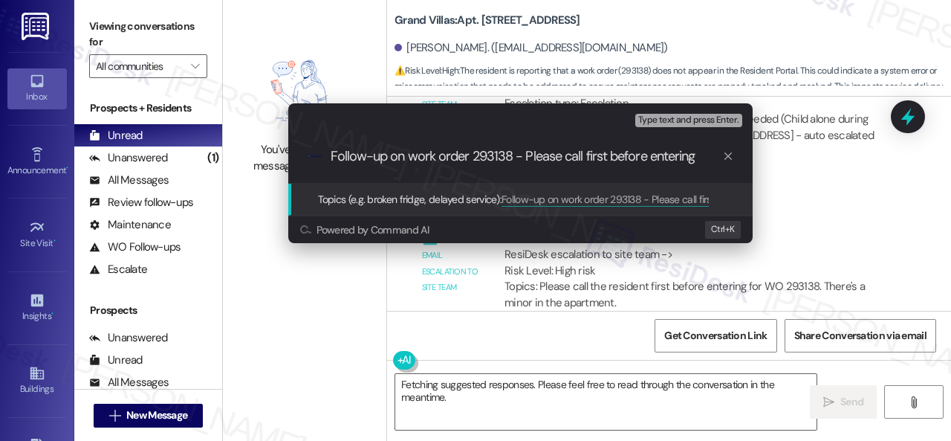
type input "Follow-up on work order 293138 - Please call first before entering."
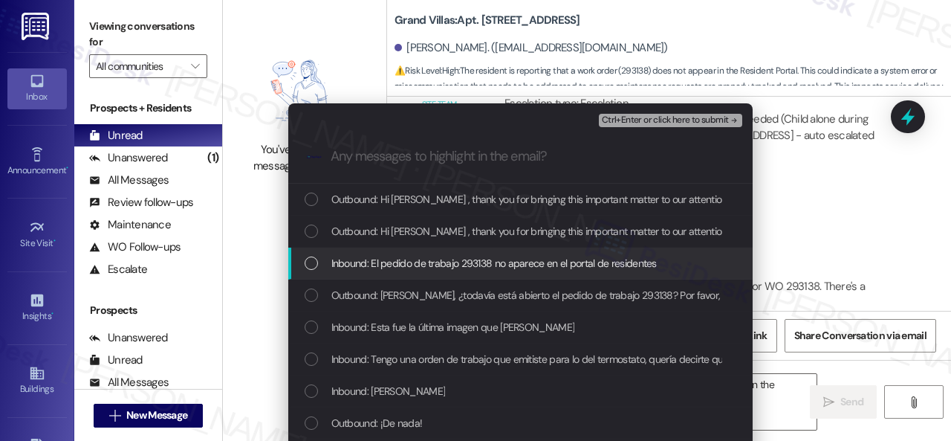
click at [425, 265] on span "Inbound: El pedido de trabajo 293138 no aparece en el portal de residentes" at bounding box center [494, 263] width 326 height 16
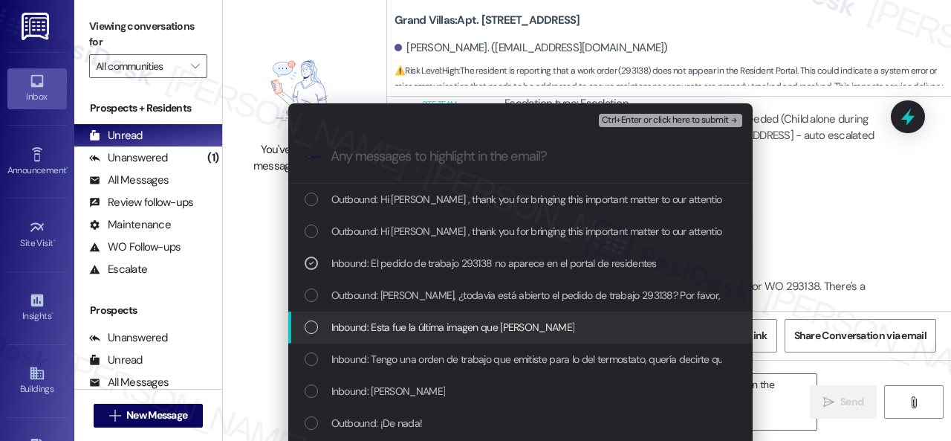
click at [409, 325] on span "Inbound: Esta fue la última imagen que [PERSON_NAME]" at bounding box center [453, 327] width 244 height 16
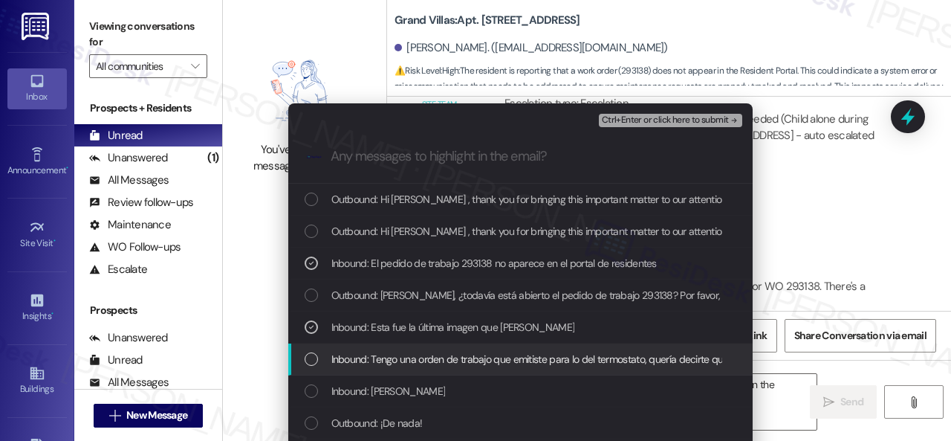
click at [398, 356] on span "Inbound: Tengo una orden de trabajo que emitiste para lo del termostato, quería…" at bounding box center [712, 359] width 763 height 16
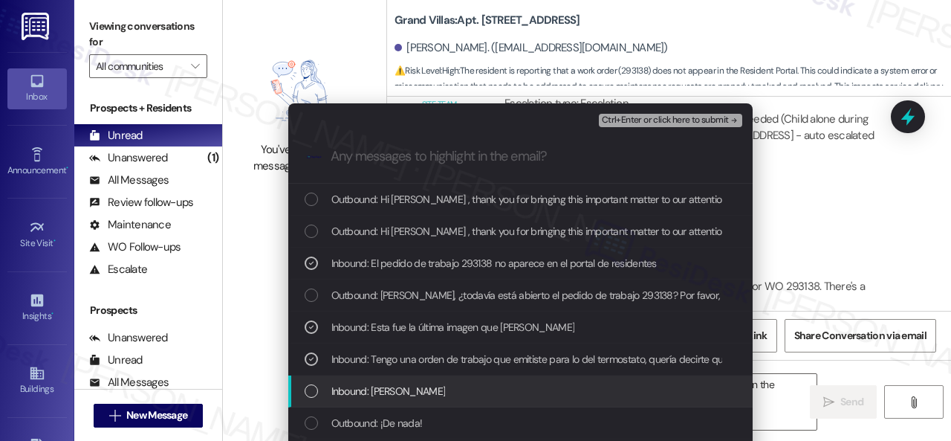
click at [388, 387] on span "Inbound: [PERSON_NAME]" at bounding box center [388, 391] width 114 height 16
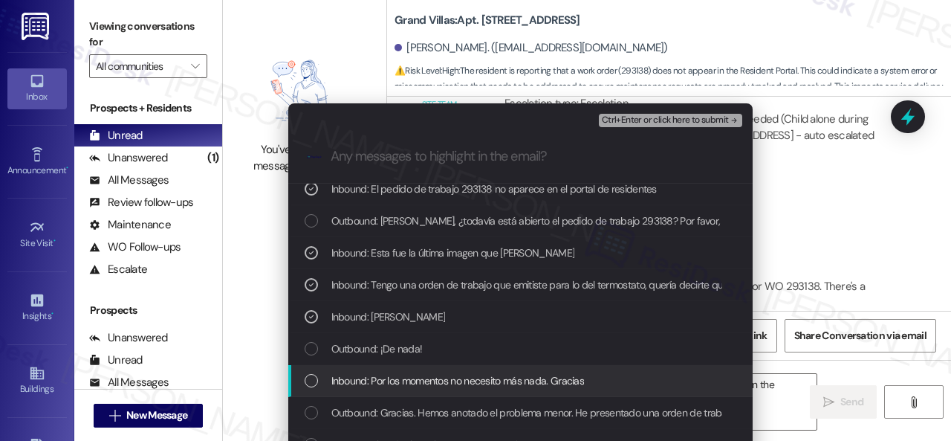
click at [371, 378] on span "Inbound: Por los momentos no necesito más nada. Gracias" at bounding box center [457, 380] width 253 height 16
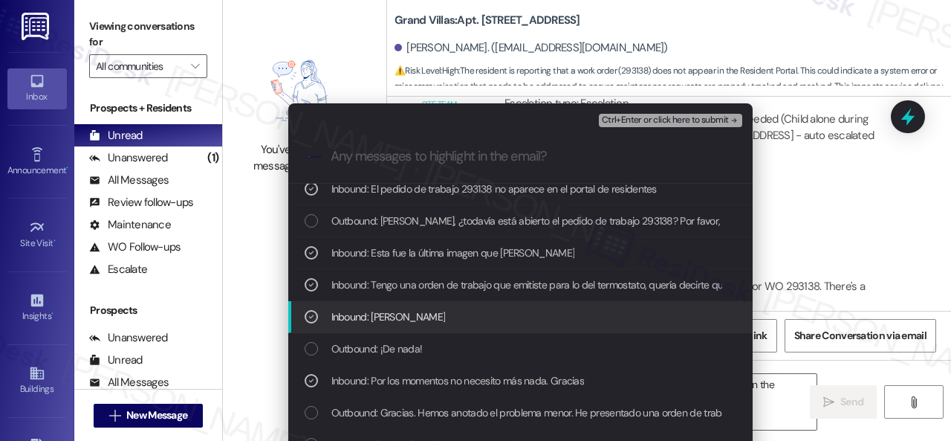
scroll to position [223, 0]
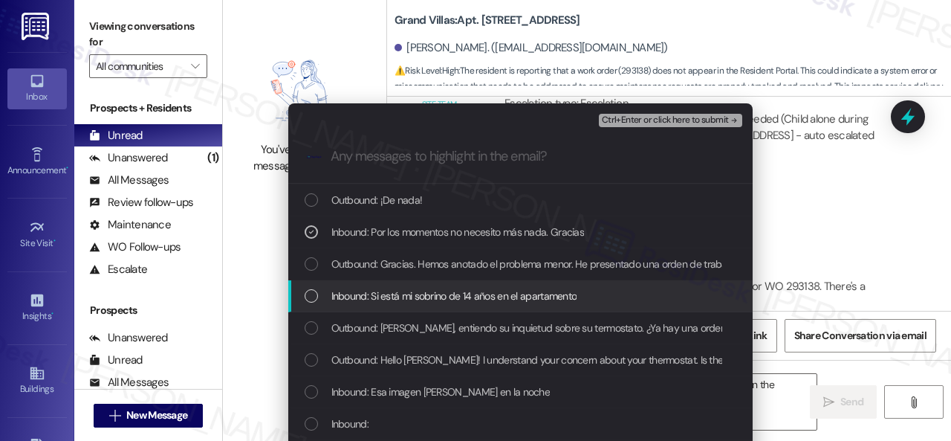
click at [424, 297] on span "Inbound: Si está mi sobrino de 14 años en el apartamento" at bounding box center [454, 296] width 246 height 16
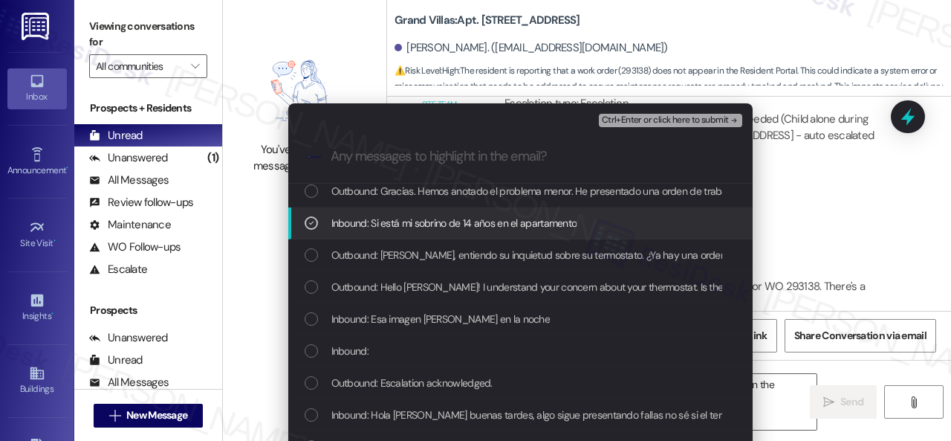
scroll to position [297, 0]
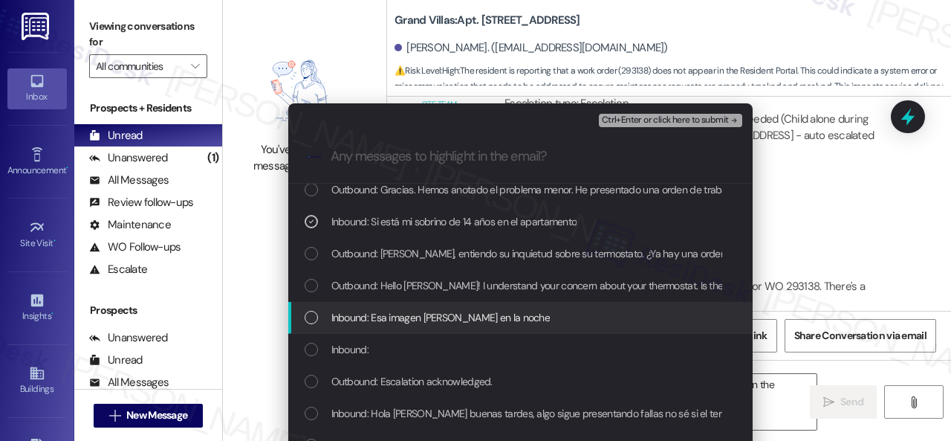
click at [360, 314] on span "Inbound: Esa imagen [PERSON_NAME] en la noche" at bounding box center [440, 317] width 219 height 16
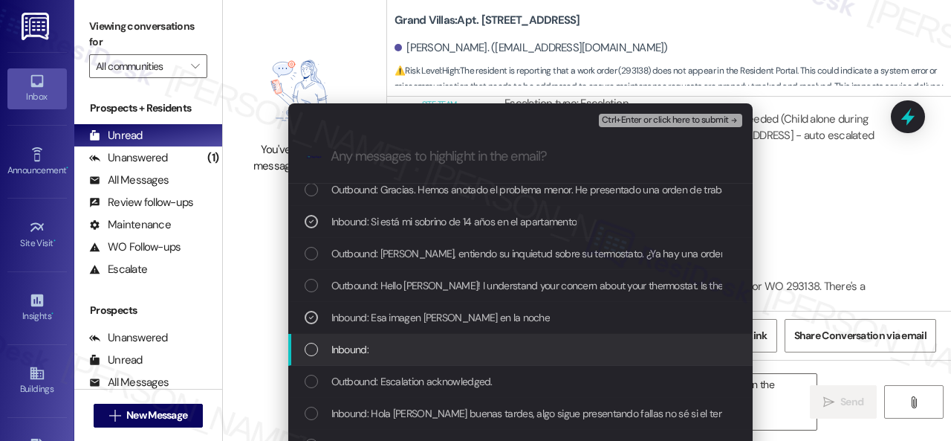
click at [343, 347] on span "Inbound:" at bounding box center [349, 349] width 37 height 16
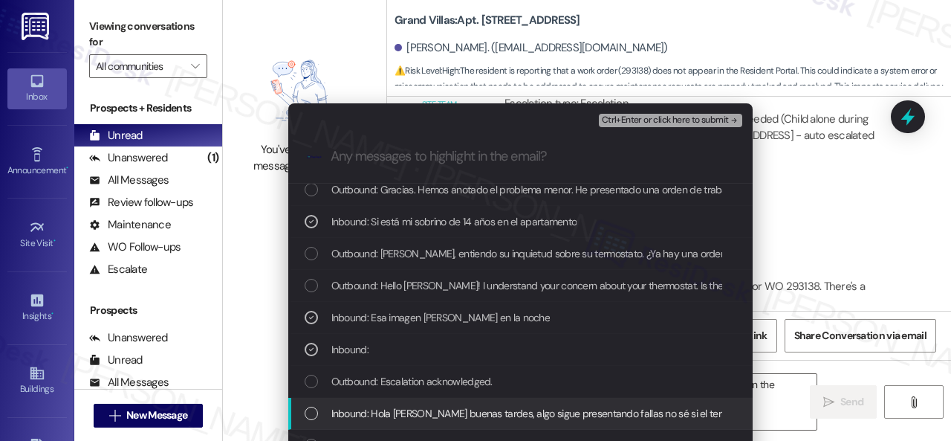
scroll to position [372, 0]
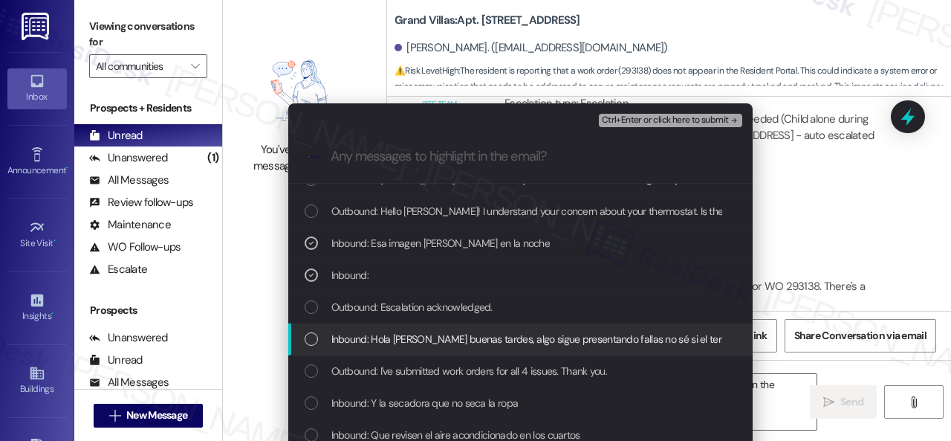
click at [410, 340] on span "Inbound: Hola [PERSON_NAME] buenas tardes, algo sigue presentando fallas no sé …" at bounding box center [803, 339] width 944 height 16
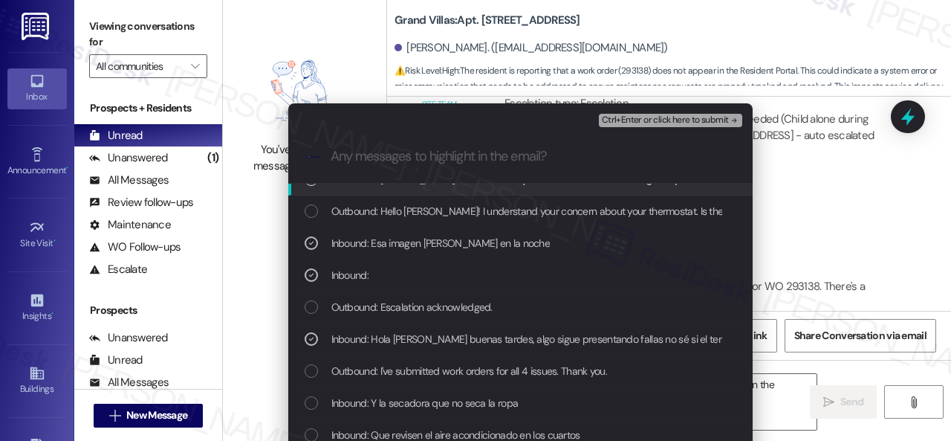
click at [651, 126] on span "Ctrl+Enter or click here to submit" at bounding box center [665, 120] width 127 height 10
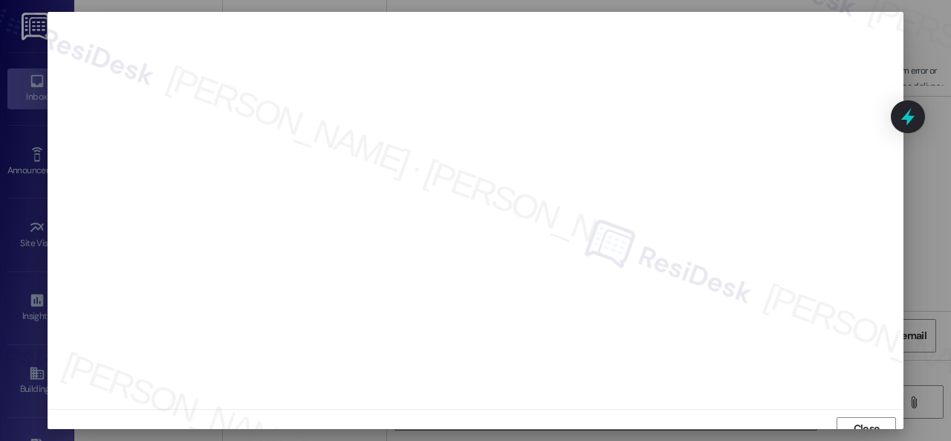
scroll to position [11, 0]
click at [851, 414] on span "Close" at bounding box center [867, 417] width 32 height 16
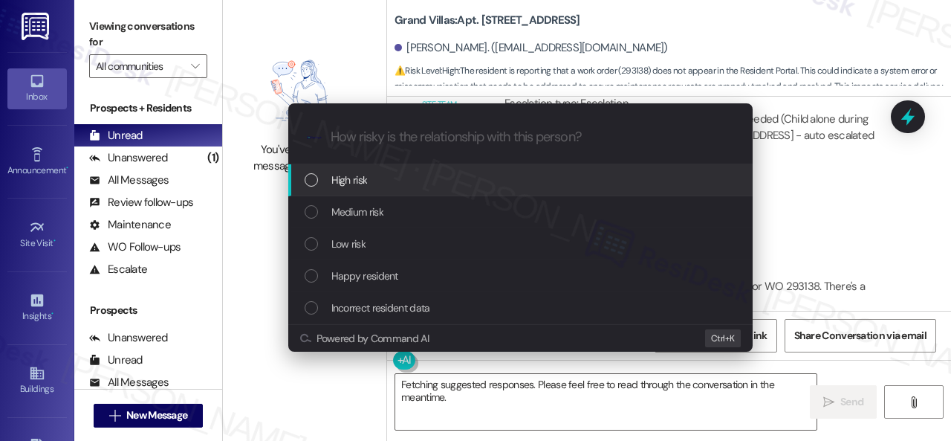
click at [339, 175] on span "High risk" at bounding box center [349, 180] width 36 height 16
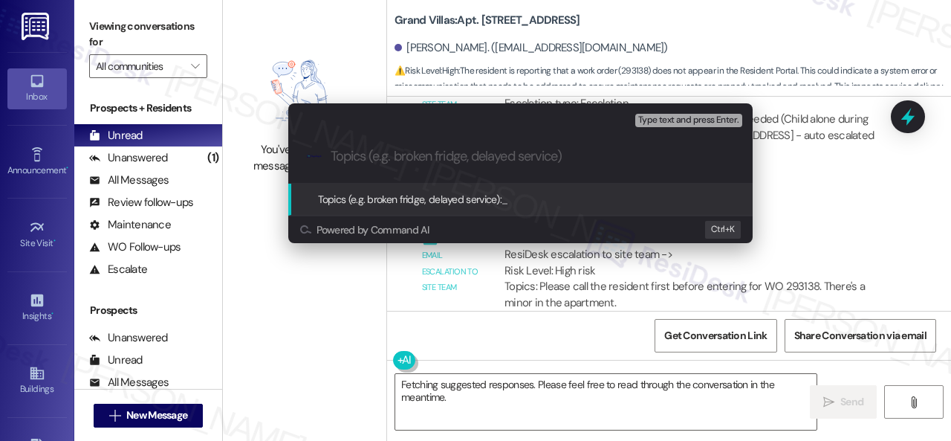
paste input "Follow-up on work order 293138 - Please call first before entering."
type input "Follow-up on work order 293138 - Please call first before entering."
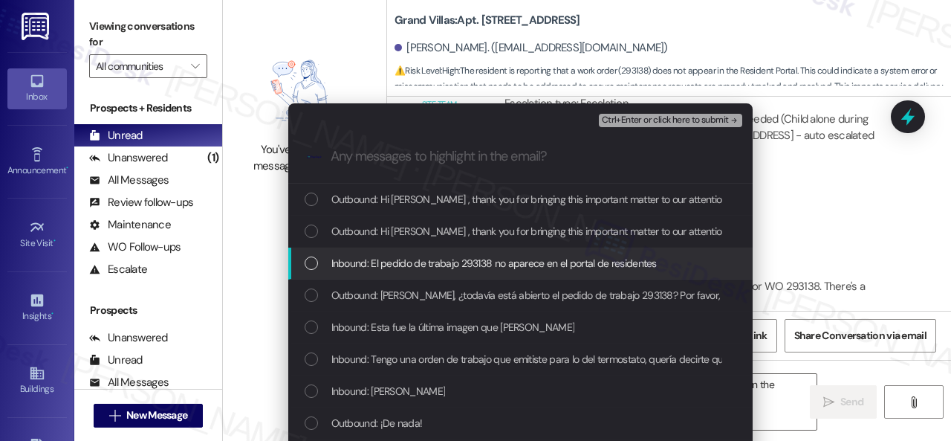
click at [382, 259] on span "Inbound: El pedido de trabajo 293138 no aparece en el portal de residentes" at bounding box center [494, 263] width 326 height 16
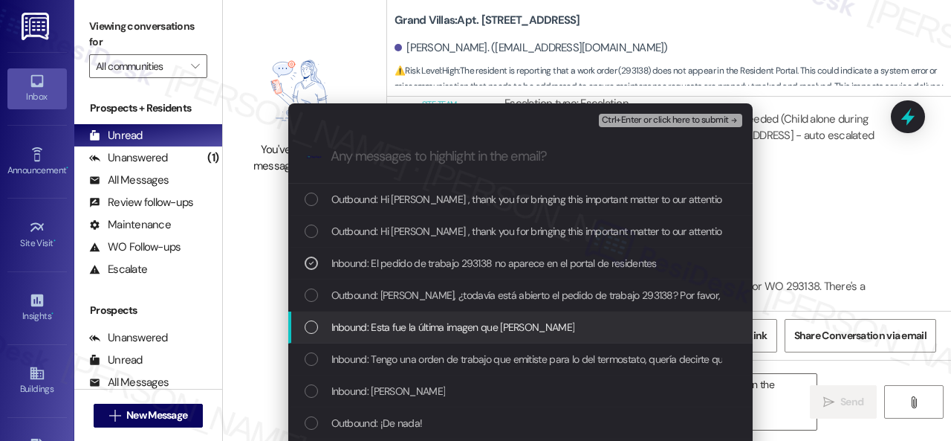
click at [388, 325] on span "Inbound: Esta fue la última imagen que [PERSON_NAME]" at bounding box center [453, 327] width 244 height 16
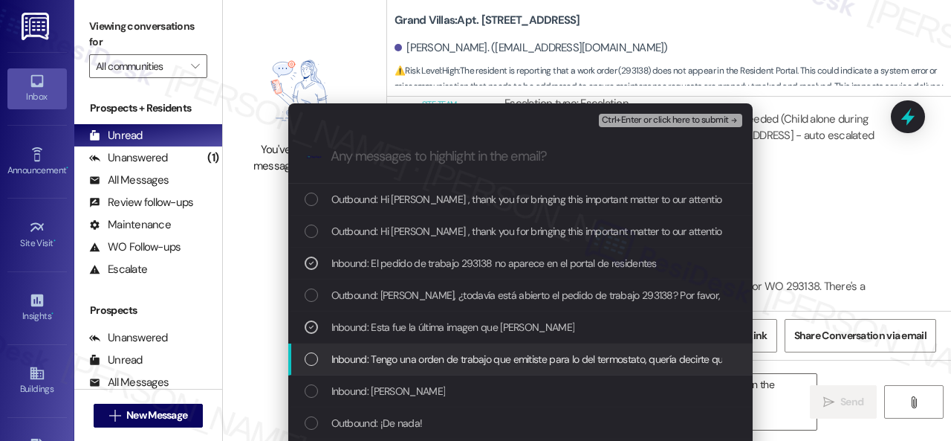
scroll to position [74, 0]
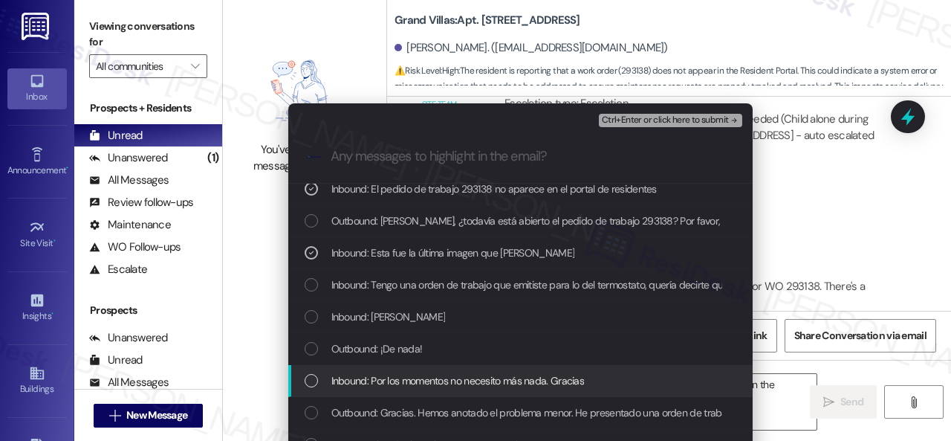
click at [381, 377] on span "Inbound: Por los momentos no necesito más nada. Gracias" at bounding box center [457, 380] width 253 height 16
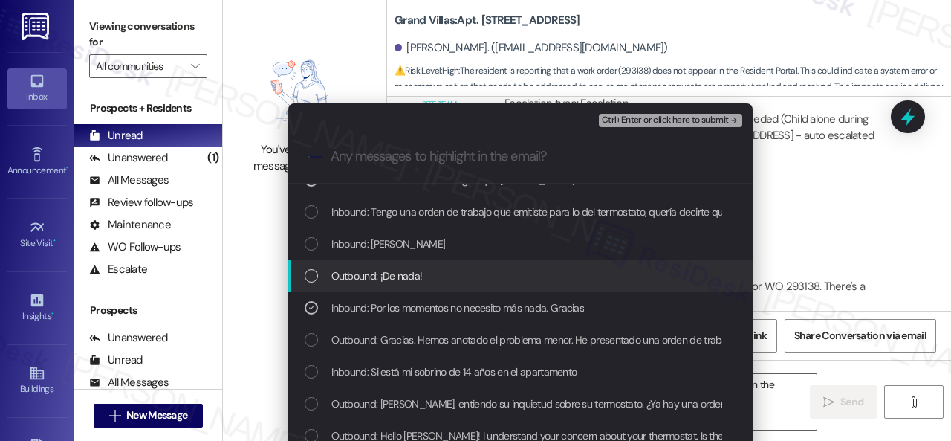
scroll to position [149, 0]
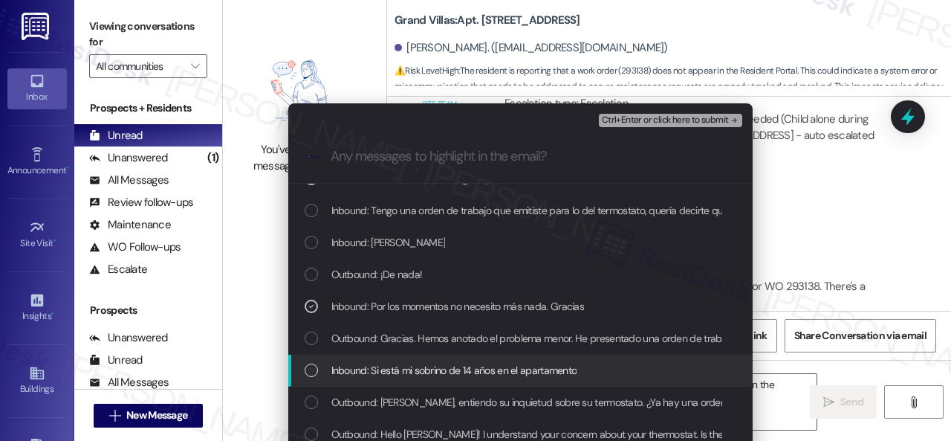
click at [387, 366] on span "Inbound: Si está mi sobrino de 14 años en el apartamento" at bounding box center [454, 370] width 246 height 16
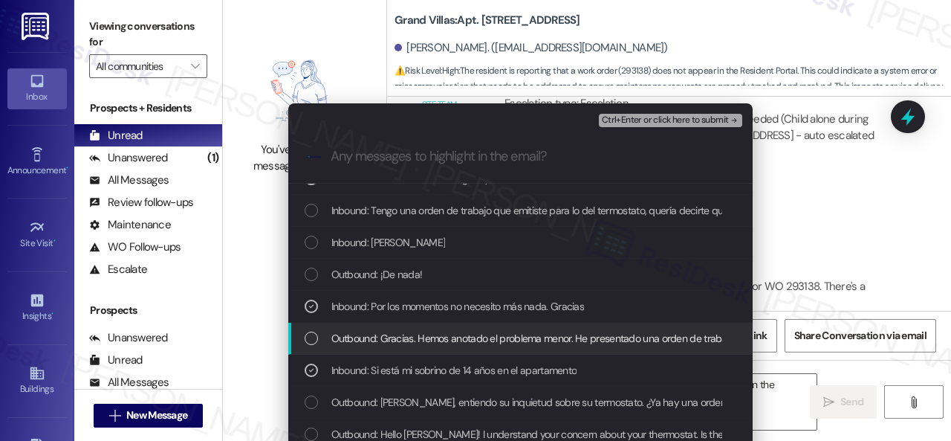
scroll to position [223, 0]
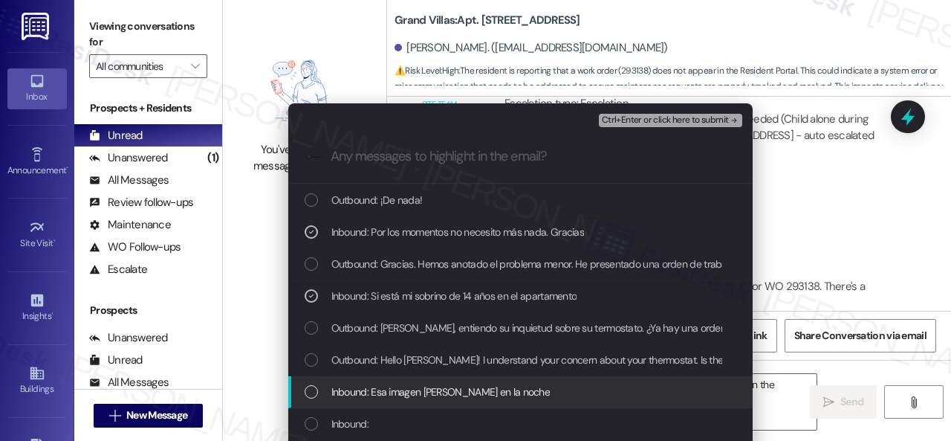
click at [364, 393] on span "Inbound: Esa imagen [PERSON_NAME] en la noche" at bounding box center [440, 391] width 219 height 16
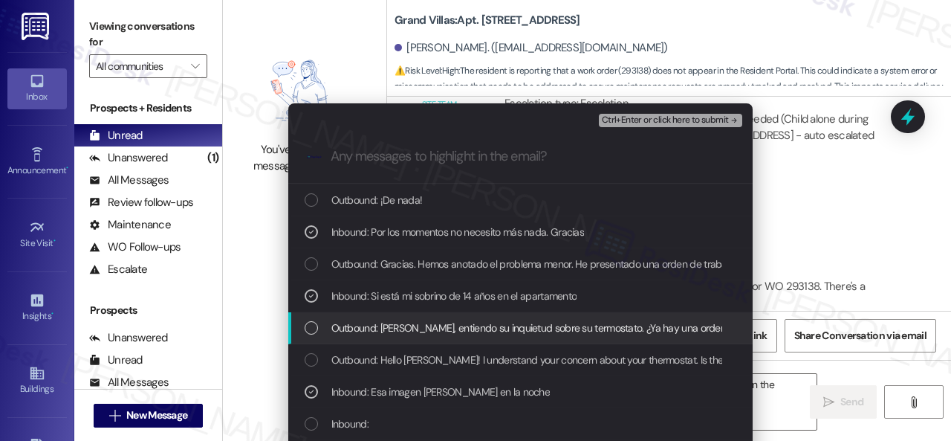
scroll to position [297, 0]
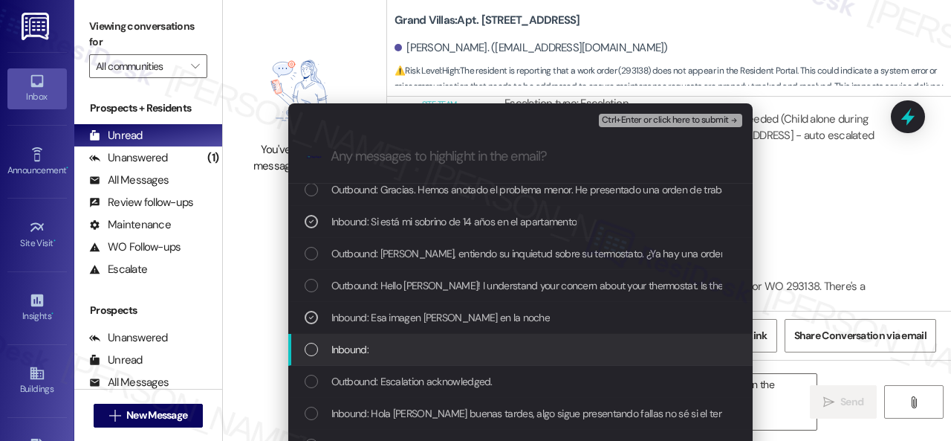
click at [347, 352] on span "Inbound:" at bounding box center [349, 349] width 37 height 16
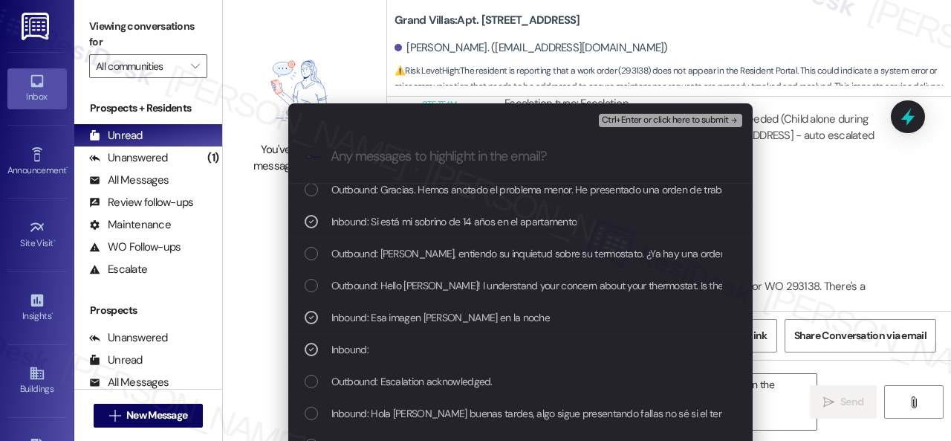
scroll to position [446, 0]
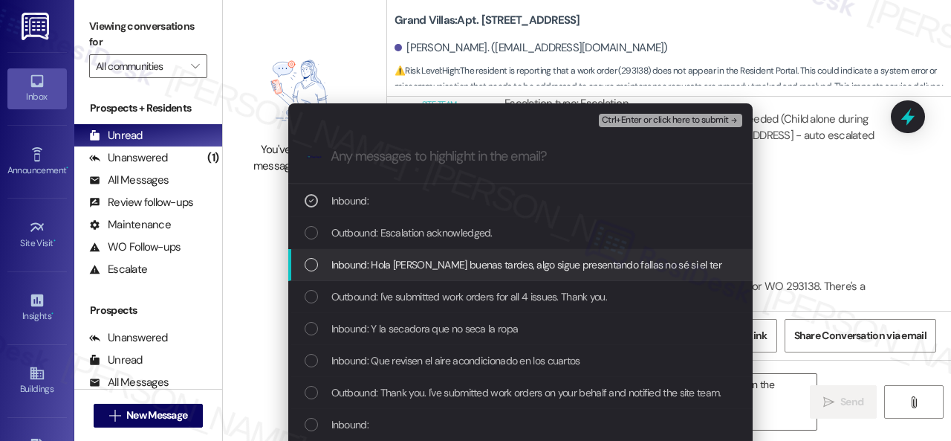
click at [390, 265] on span "Inbound: Hola [PERSON_NAME] buenas tardes, algo sigue presentando fallas no sé …" at bounding box center [803, 264] width 944 height 16
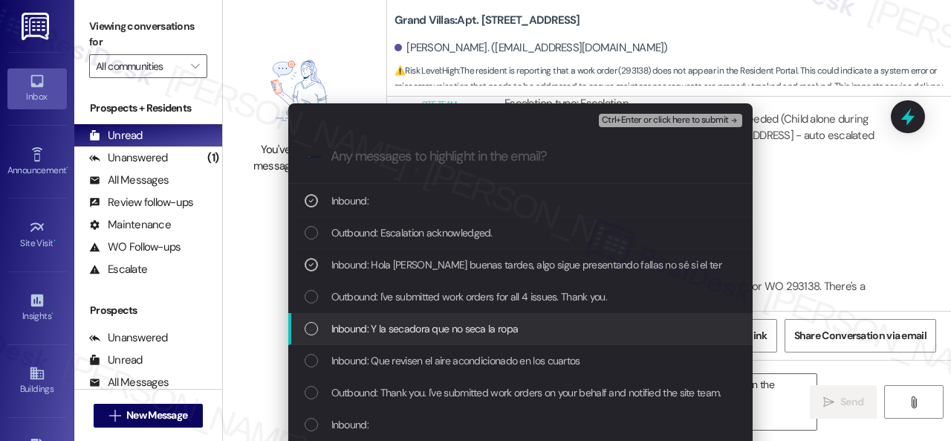
click at [401, 332] on span "Inbound: Y la secadora que no seca la ropa" at bounding box center [424, 328] width 187 height 16
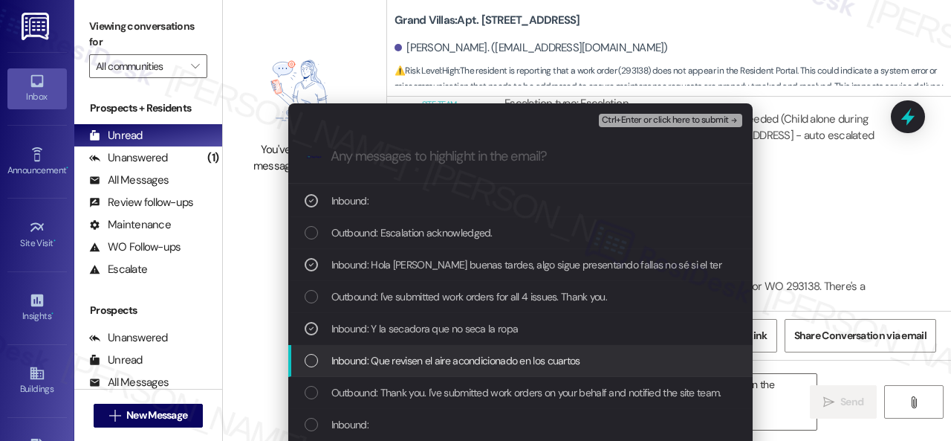
click at [395, 368] on span "Inbound: Que revisen el aire acondicionado en los cuartos" at bounding box center [455, 360] width 249 height 16
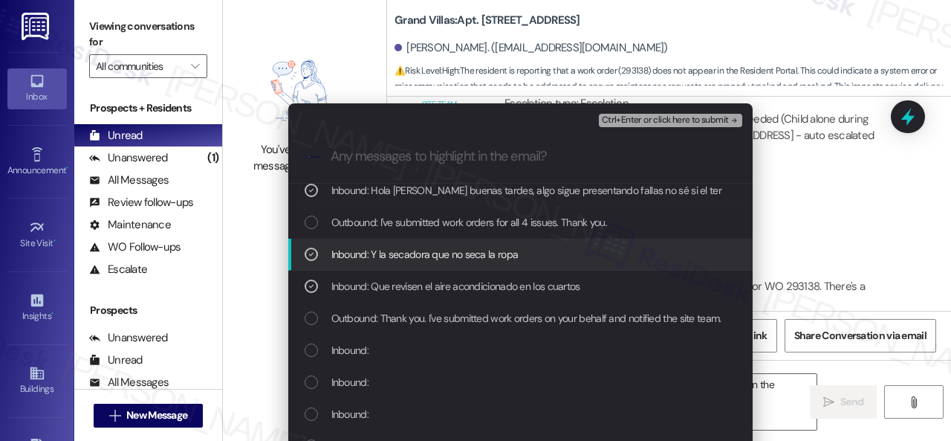
click at [311, 254] on icon "List of options" at bounding box center [311, 254] width 10 height 10
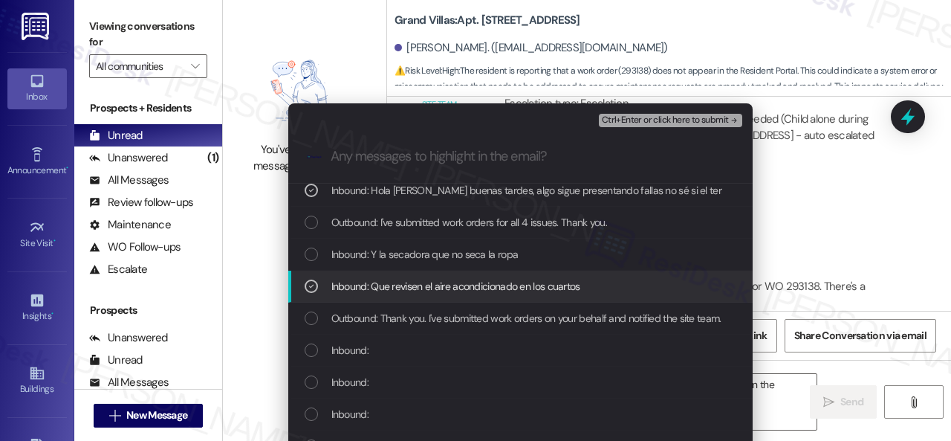
click at [312, 289] on icon "List of options" at bounding box center [311, 286] width 10 height 10
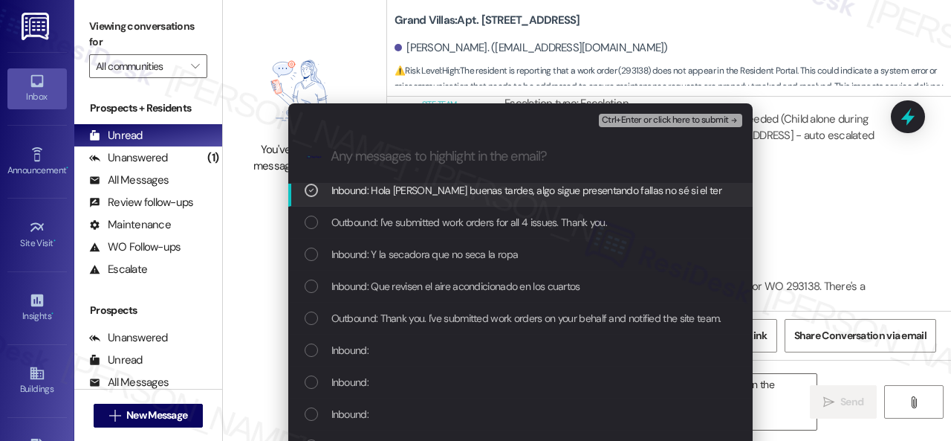
click at [614, 118] on span "Ctrl+Enter or click here to submit" at bounding box center [665, 120] width 127 height 10
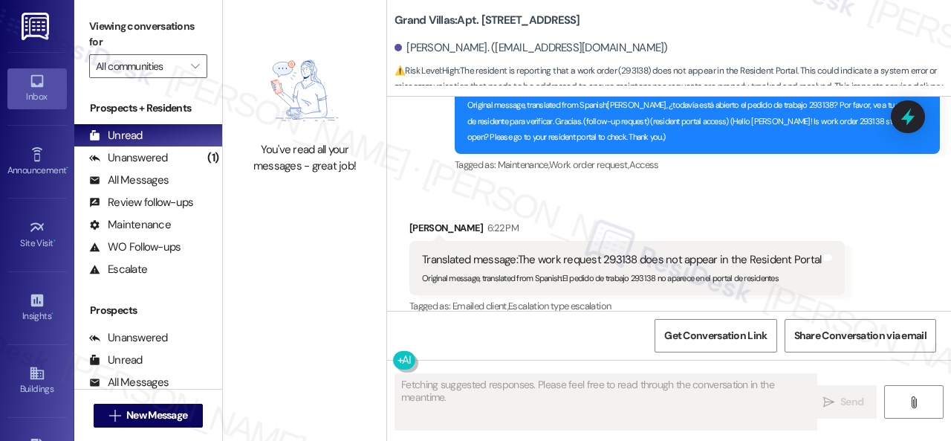
scroll to position [11419, 0]
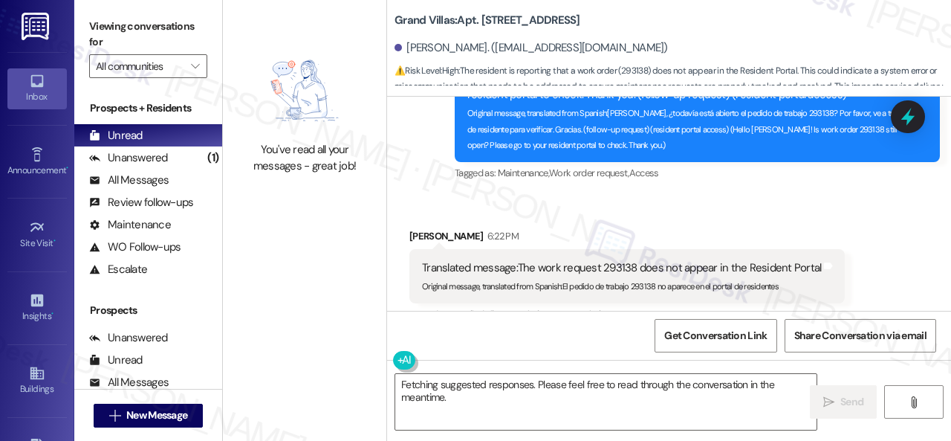
click at [691, 195] on div "Received via SMS [PERSON_NAME] 6:22 PM Translated message: The work request 293…" at bounding box center [669, 265] width 564 height 141
drag, startPoint x: 474, startPoint y: 404, endPoint x: 273, endPoint y: 330, distance: 213.7
click at [269, 340] on div "You've read all your messages - great job! Grand Villas: Apt. [STREET_ADDRESS][…" at bounding box center [587, 220] width 728 height 441
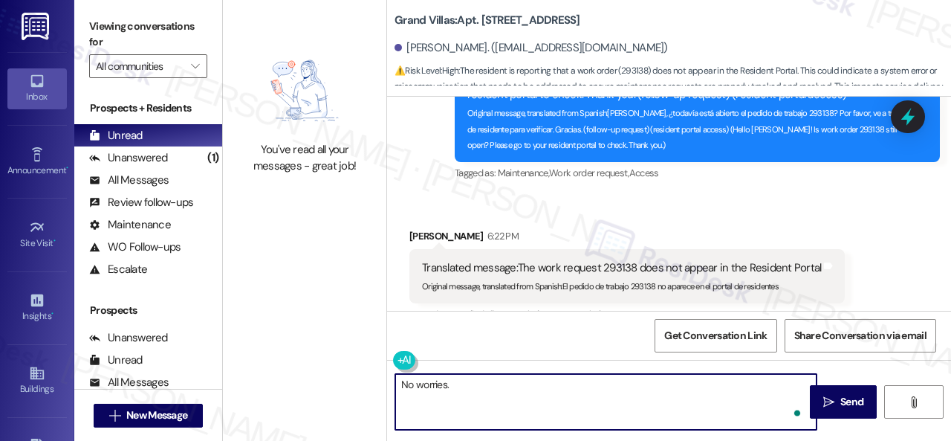
paste textarea "I apologize if I cannot confirm when the maintenance team will come by your apa…"
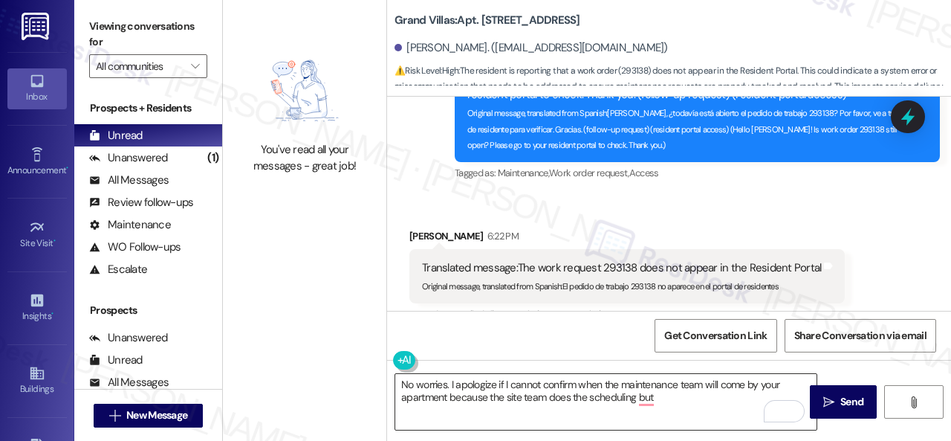
click at [716, 395] on textarea "No worries. I apologize if I cannot confirm when the maintenance team will come…" at bounding box center [605, 402] width 421 height 56
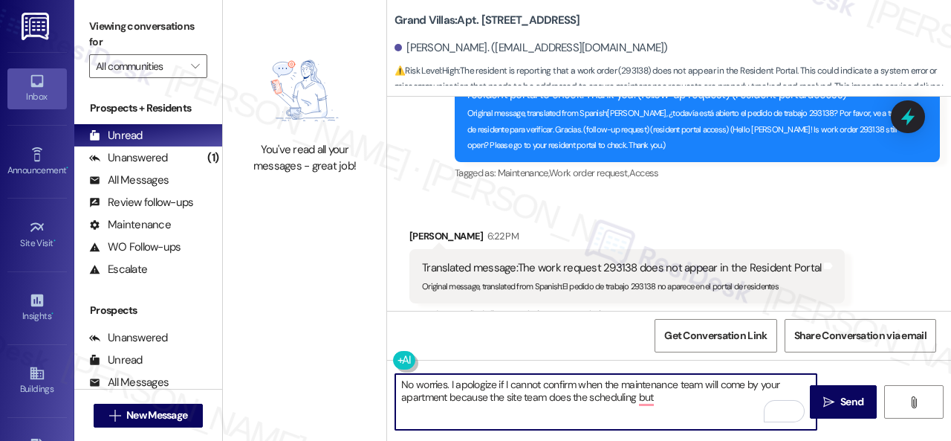
paste textarea "I've notified the site team about your work order. Let me know when you have an…"
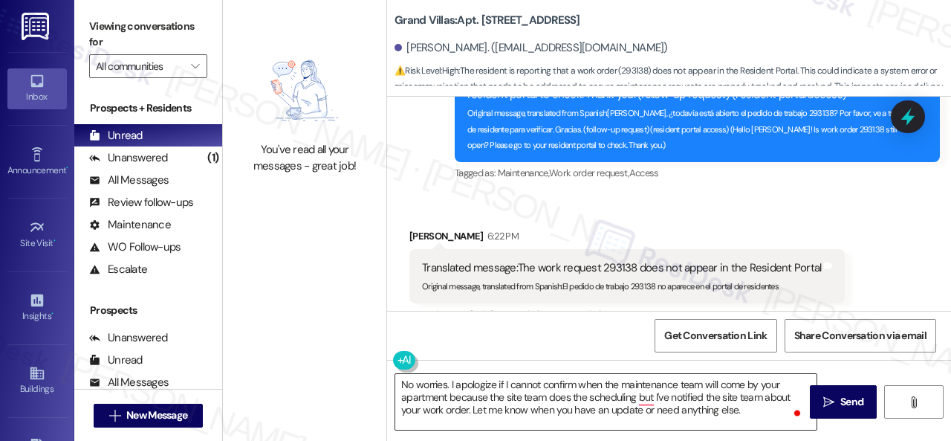
click at [709, 415] on textarea "No worries. I apologize if I cannot confirm when the maintenance team will come…" at bounding box center [605, 402] width 421 height 56
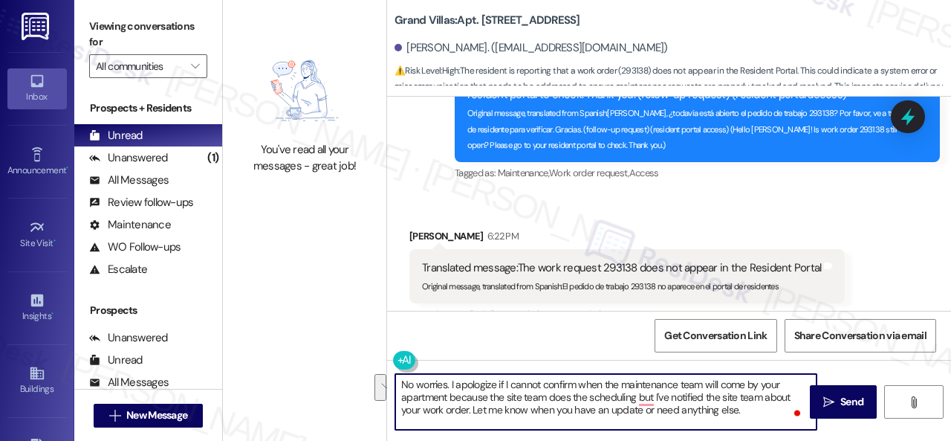
drag, startPoint x: 654, startPoint y: 395, endPoint x: 745, endPoint y: 418, distance: 93.7
click at [745, 418] on textarea "No worries. I apologize if I cannot confirm when the maintenance team will come…" at bounding box center [605, 402] width 421 height 56
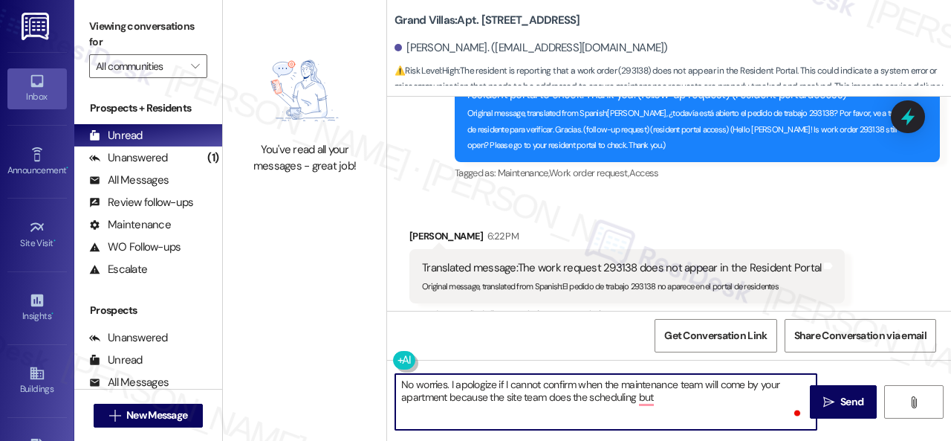
paste textarea "I've made a follow-up with the site team regarding your work order. Let me know…"
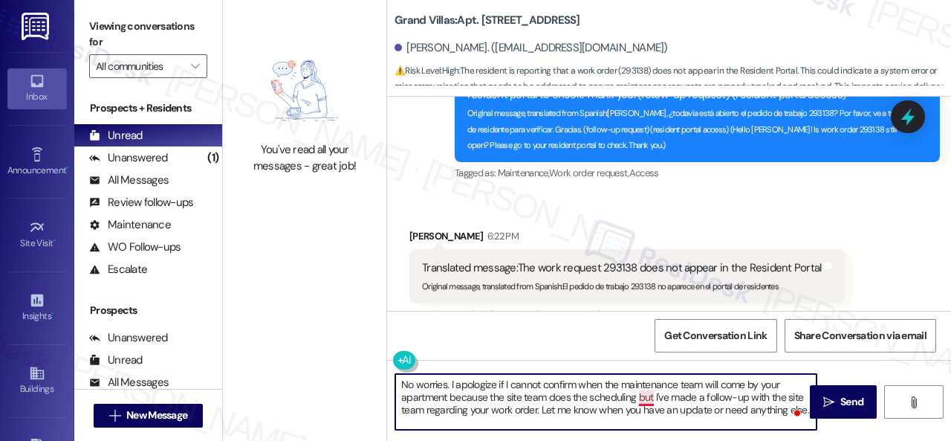
click at [647, 403] on textarea "No worries. I apologize if I cannot confirm when the maintenance team will come…" at bounding box center [605, 402] width 421 height 56
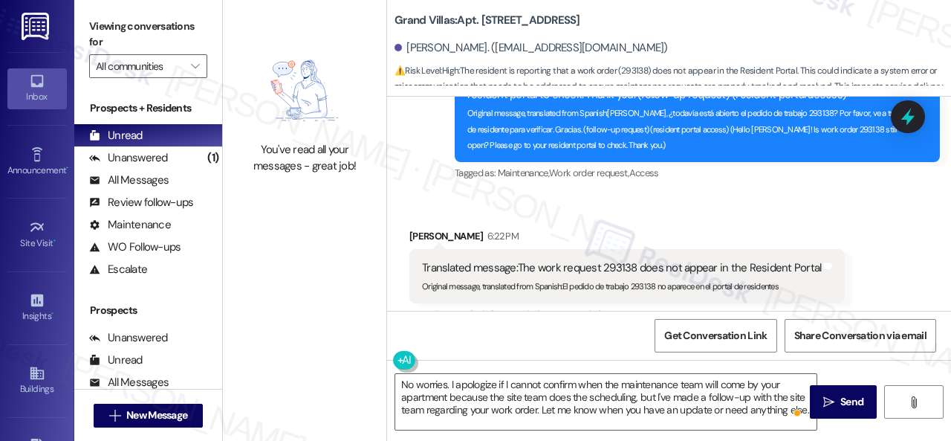
click at [578, 333] on div "Get Conversation Link Share Conversation via email" at bounding box center [669, 335] width 564 height 49
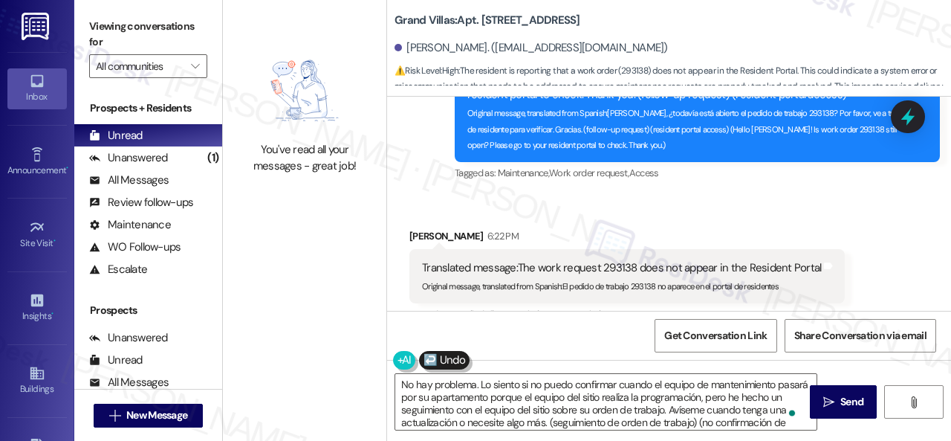
type textarea "No hay problema. Lo siento si no puedo confirmar cuando el equipo de mantenimie…"
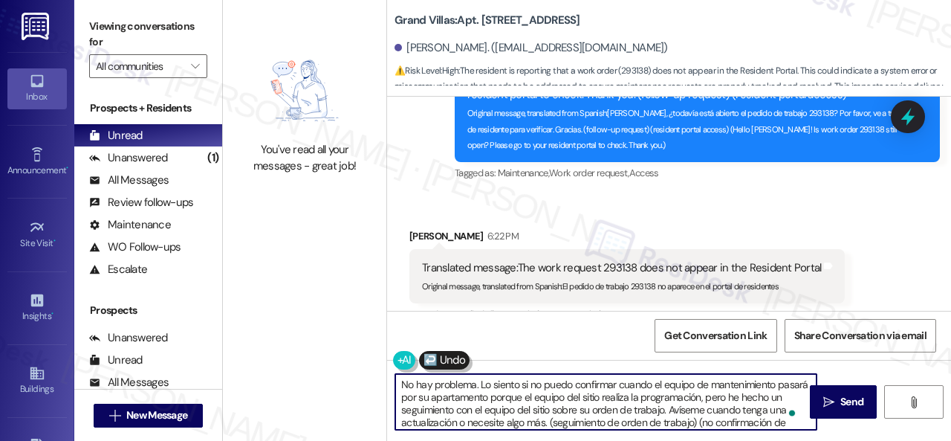
scroll to position [54, 0]
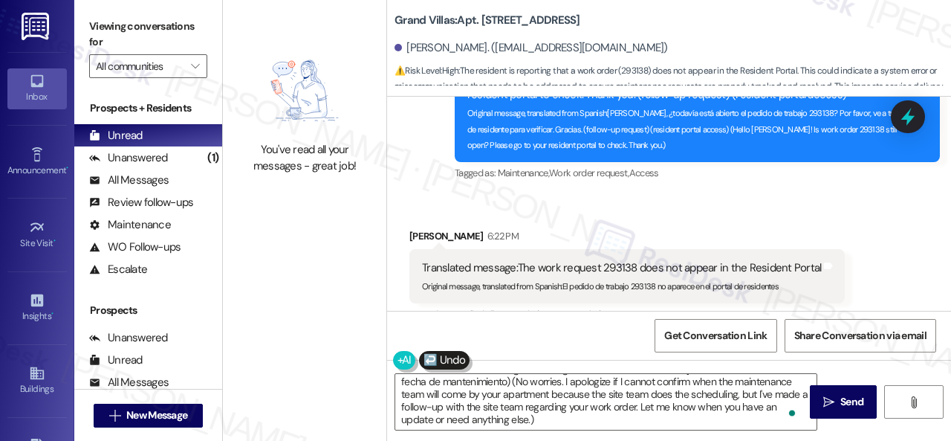
click at [635, 217] on div "Received via SMS [PERSON_NAME] 6:22 PM Translated message: The work request 293…" at bounding box center [627, 276] width 458 height 119
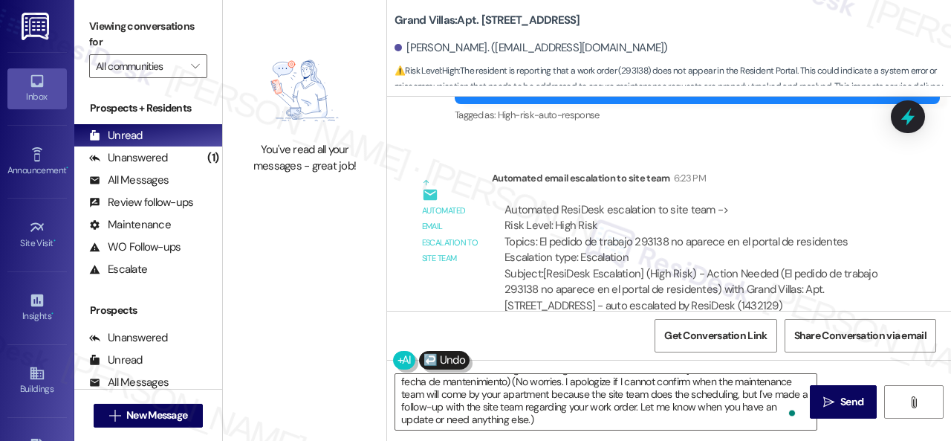
scroll to position [11776, 0]
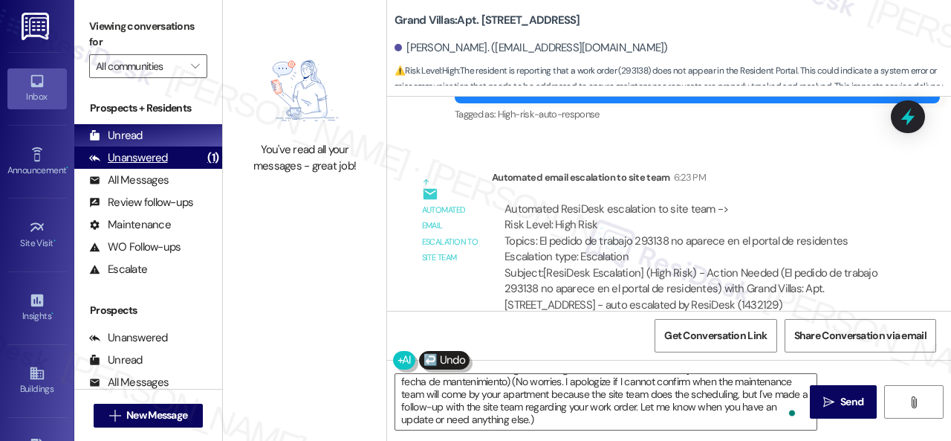
click at [149, 163] on div "Unanswered" at bounding box center [128, 158] width 79 height 16
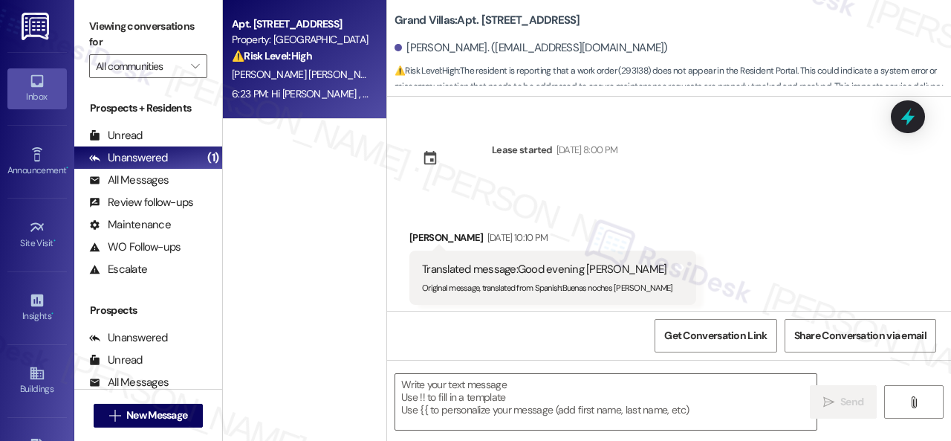
type textarea "Fetching suggested responses. Please feel free to read through the conversation…"
